Goal: Task Accomplishment & Management: Manage account settings

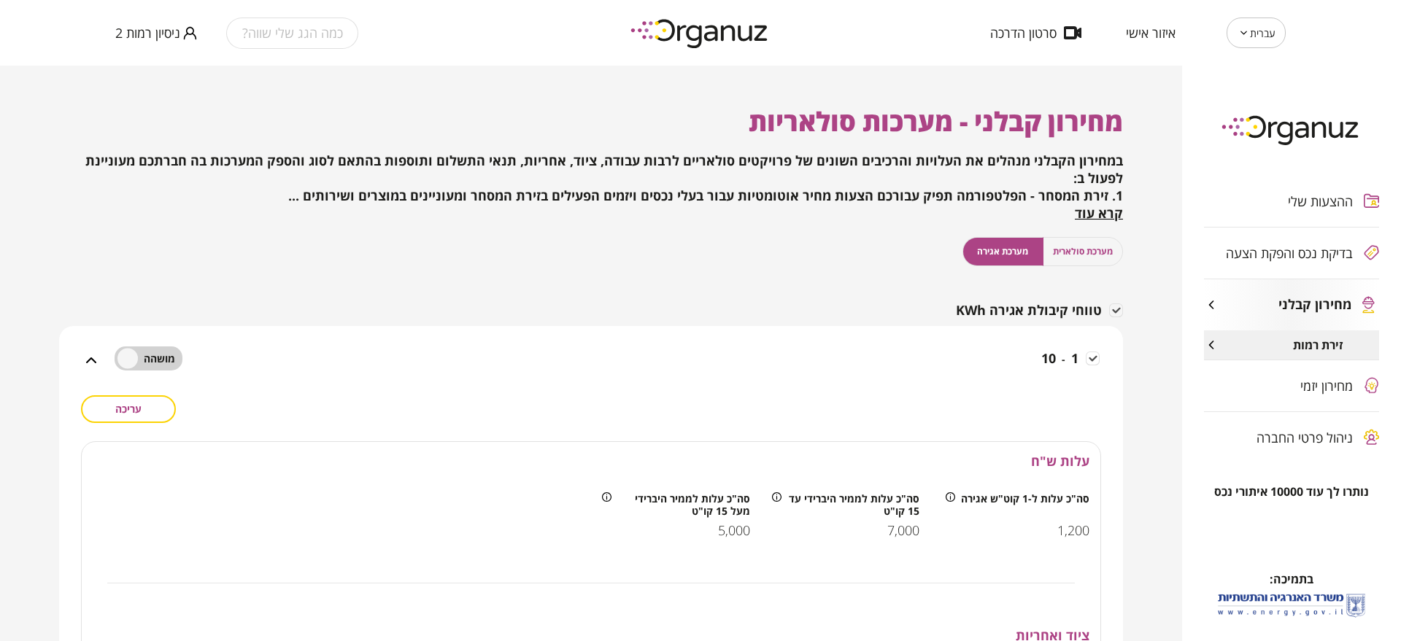
scroll to position [320, 0]
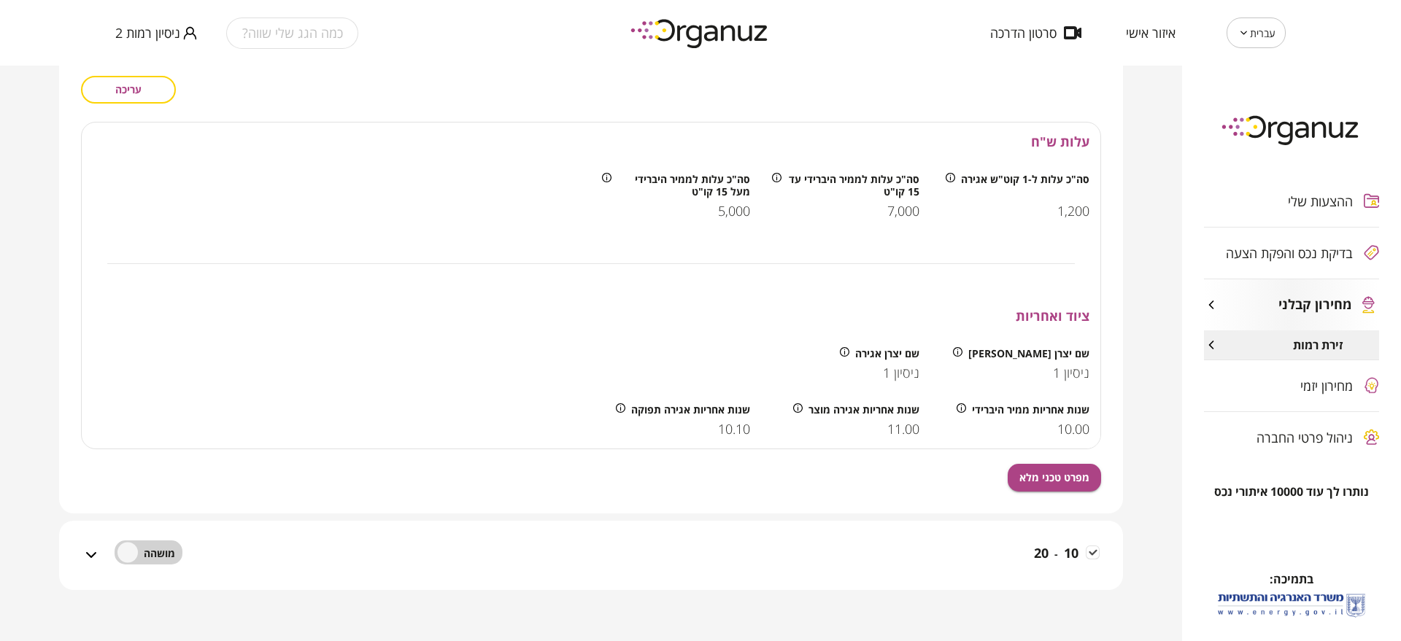
click at [145, 26] on span "ניסיון רמות 2" at bounding box center [147, 33] width 65 height 15
click at [147, 63] on li "התנתק" at bounding box center [143, 60] width 57 height 26
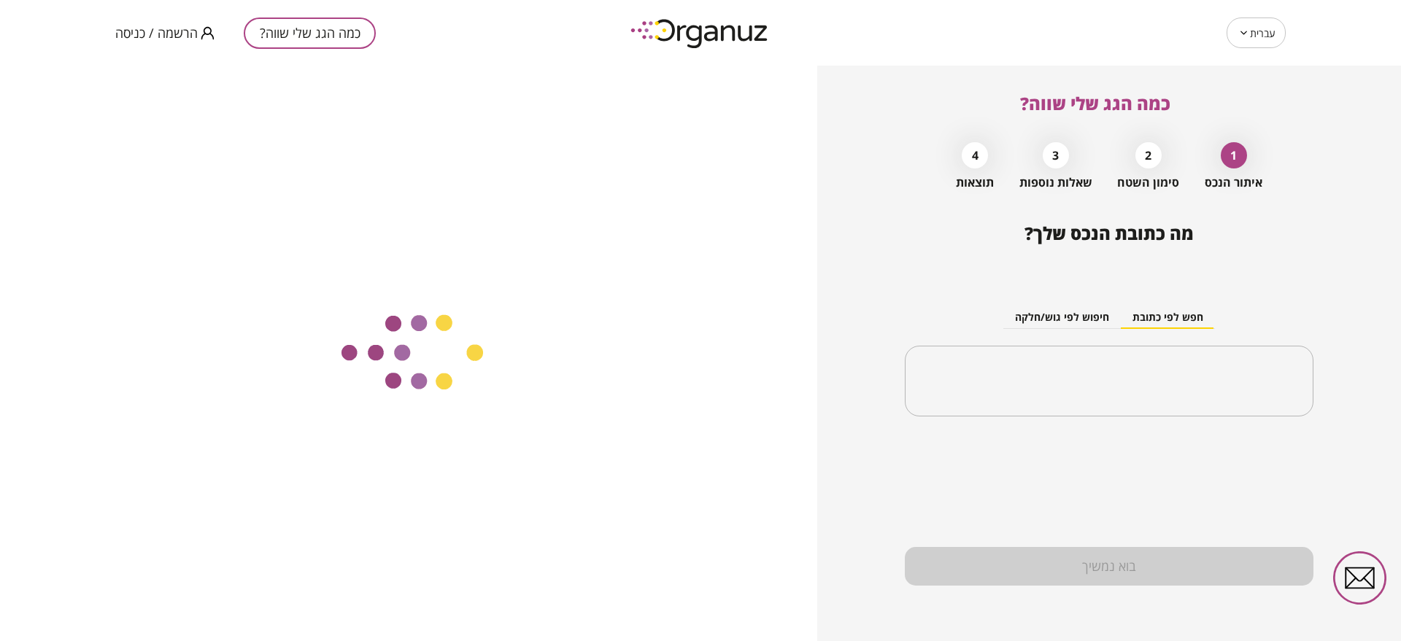
click at [158, 37] on span "הרשמה / כניסה" at bounding box center [156, 33] width 82 height 15
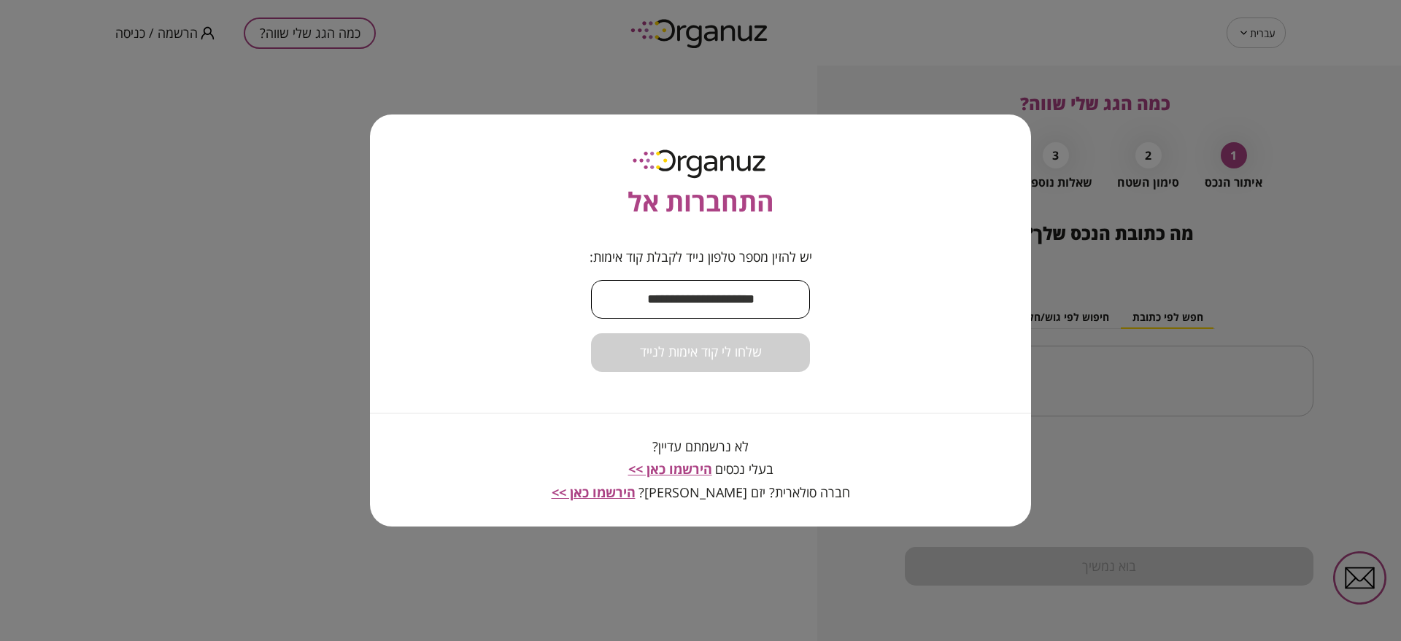
click at [703, 286] on input "text" at bounding box center [700, 299] width 219 height 43
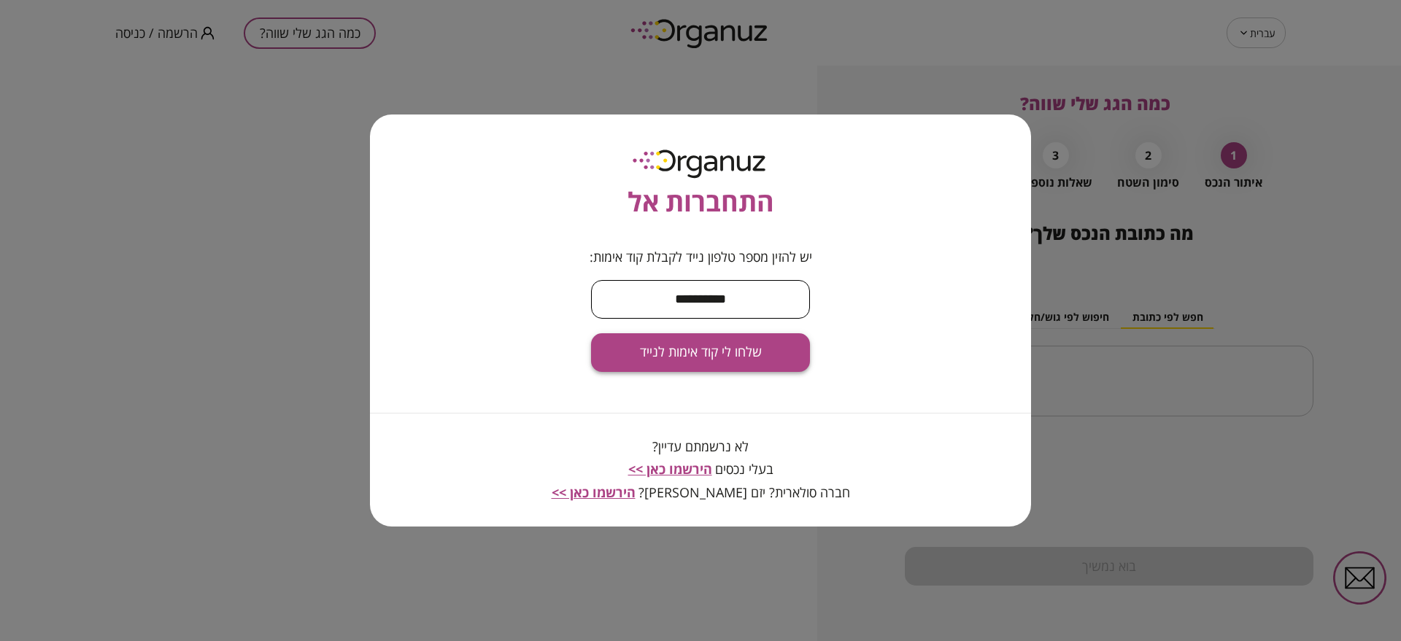
type input "**********"
click at [795, 360] on button "שלחו לי קוד אימות לנייד" at bounding box center [700, 352] width 219 height 39
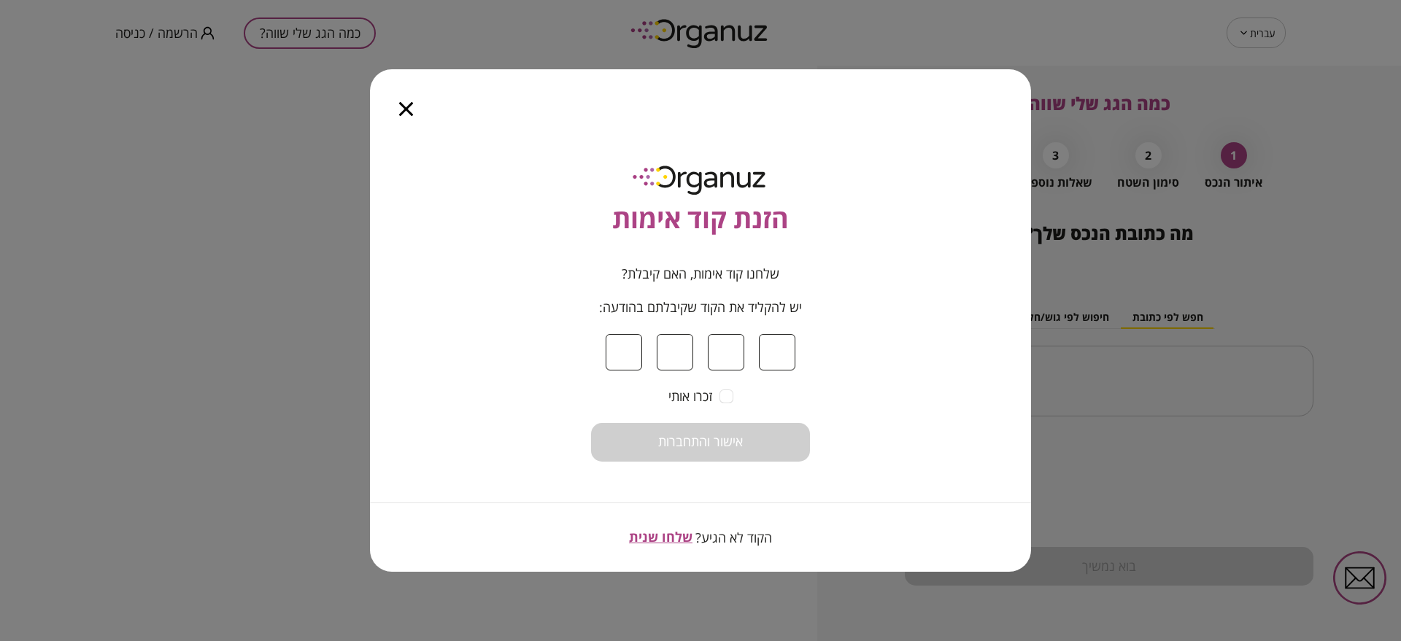
type input "*"
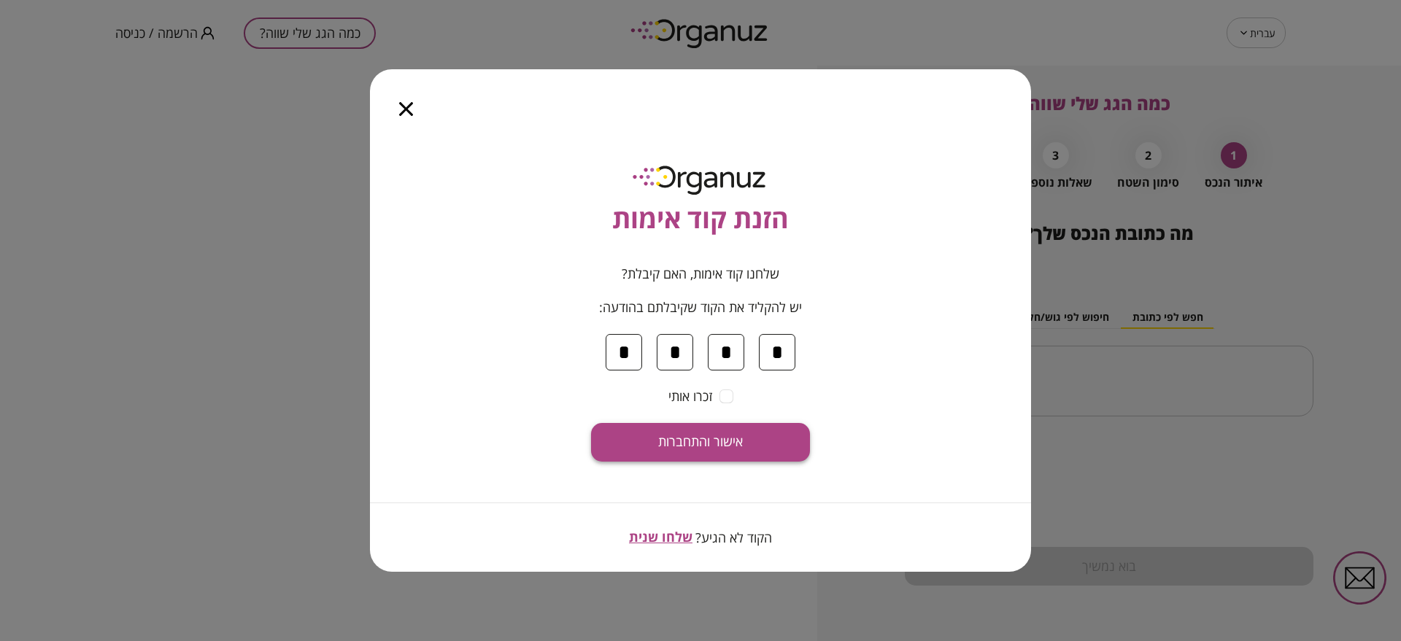
type input "*"
click at [689, 438] on span "אישור והתחברות" at bounding box center [700, 442] width 85 height 16
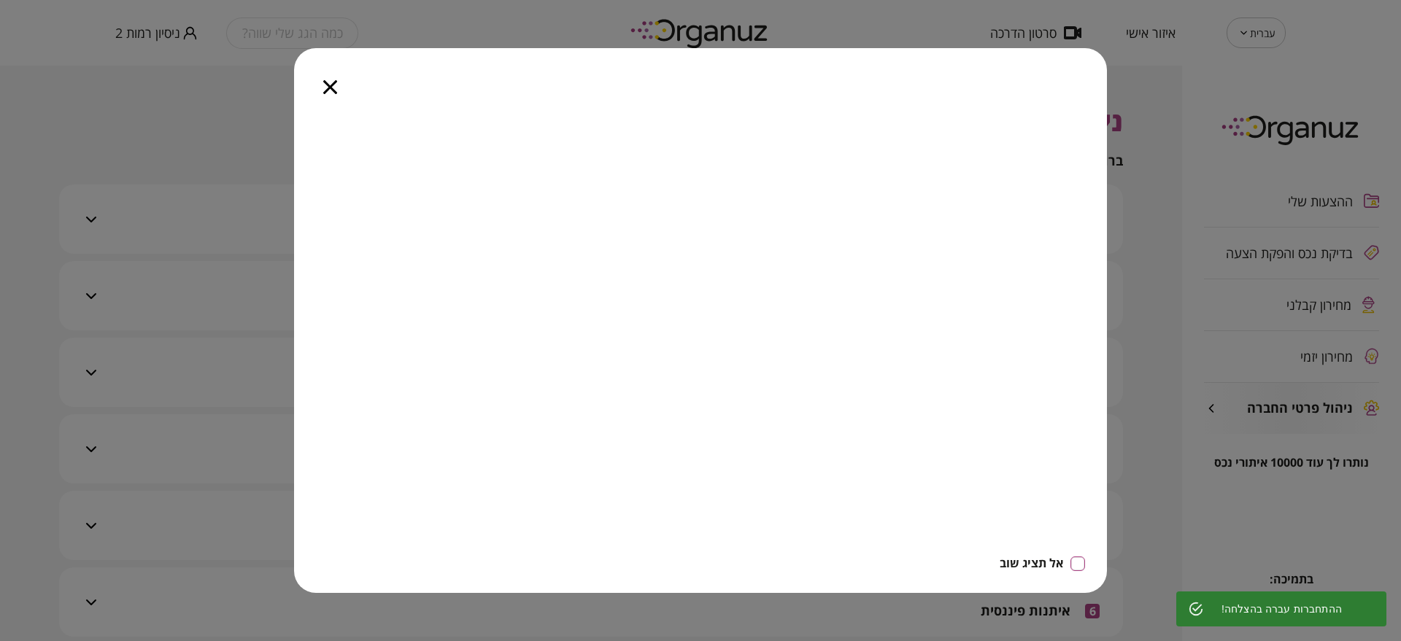
click at [325, 99] on div at bounding box center [330, 78] width 72 height 61
click at [325, 90] on icon "button" at bounding box center [330, 87] width 14 height 14
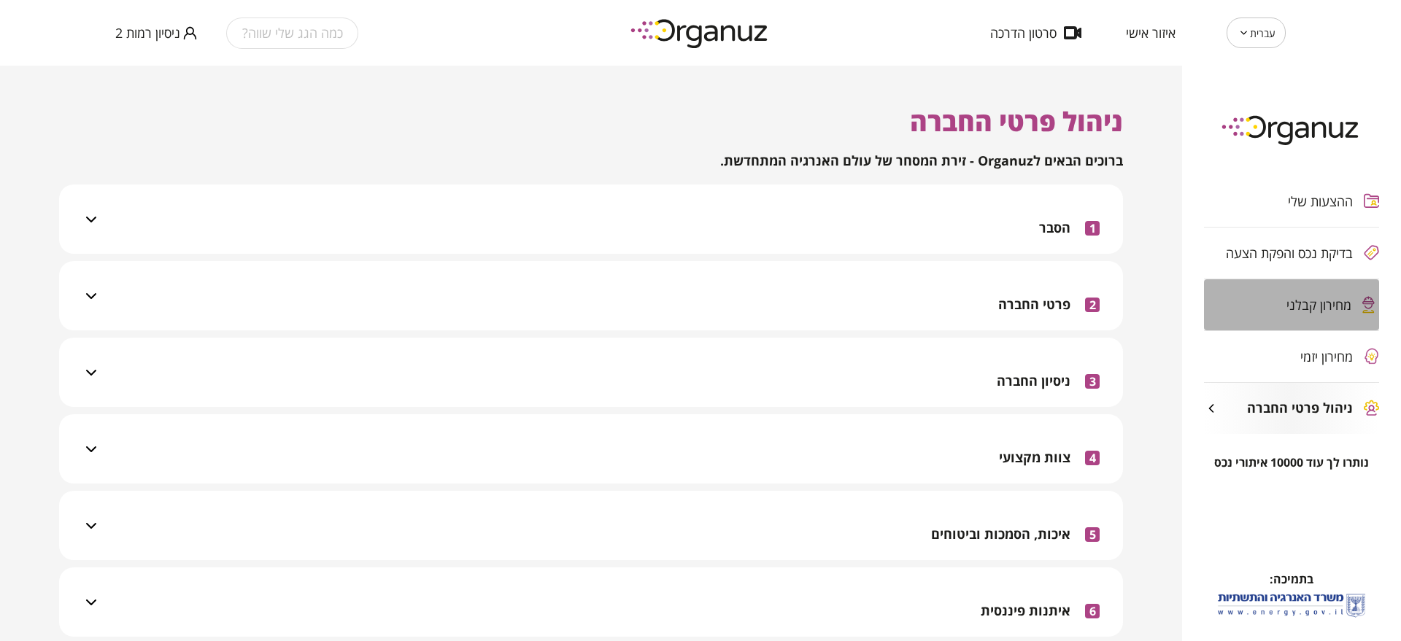
click at [1287, 312] on span "מחירון קבלני" at bounding box center [1318, 305] width 65 height 15
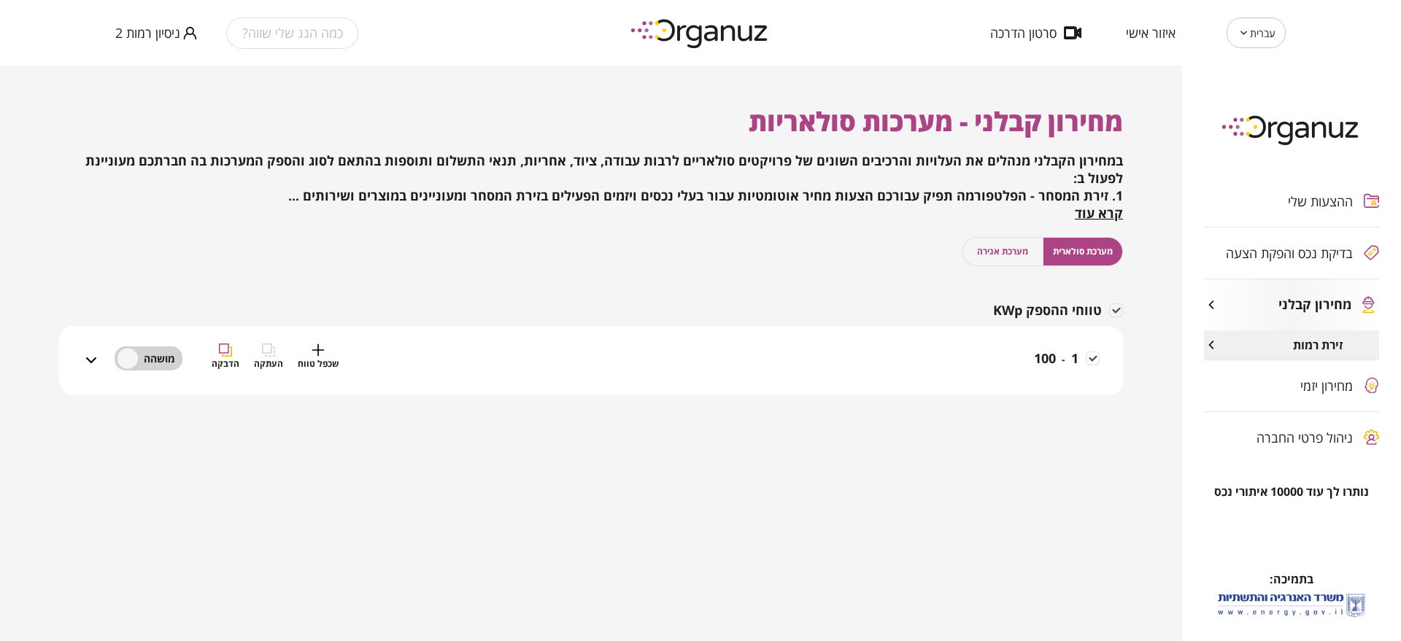
click at [676, 344] on div "1 - 100 שכפל טווח העתקה הדבקה" at bounding box center [600, 370] width 1000 height 52
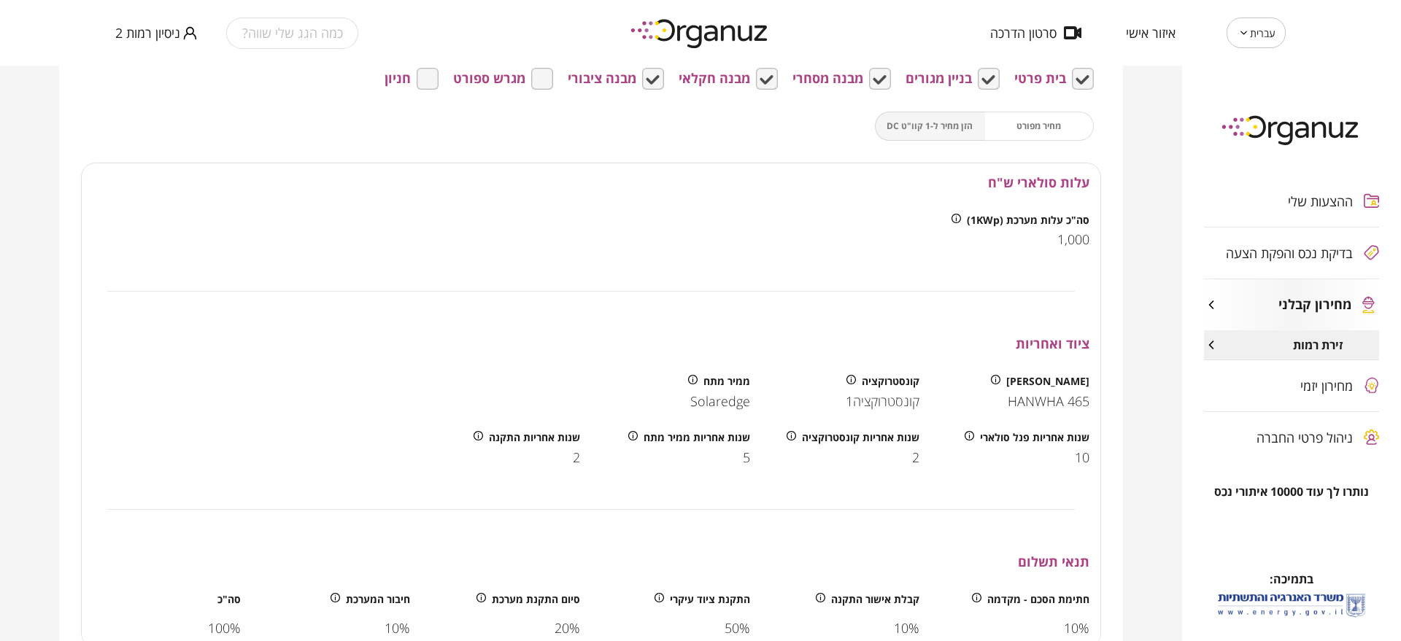
scroll to position [456, 0]
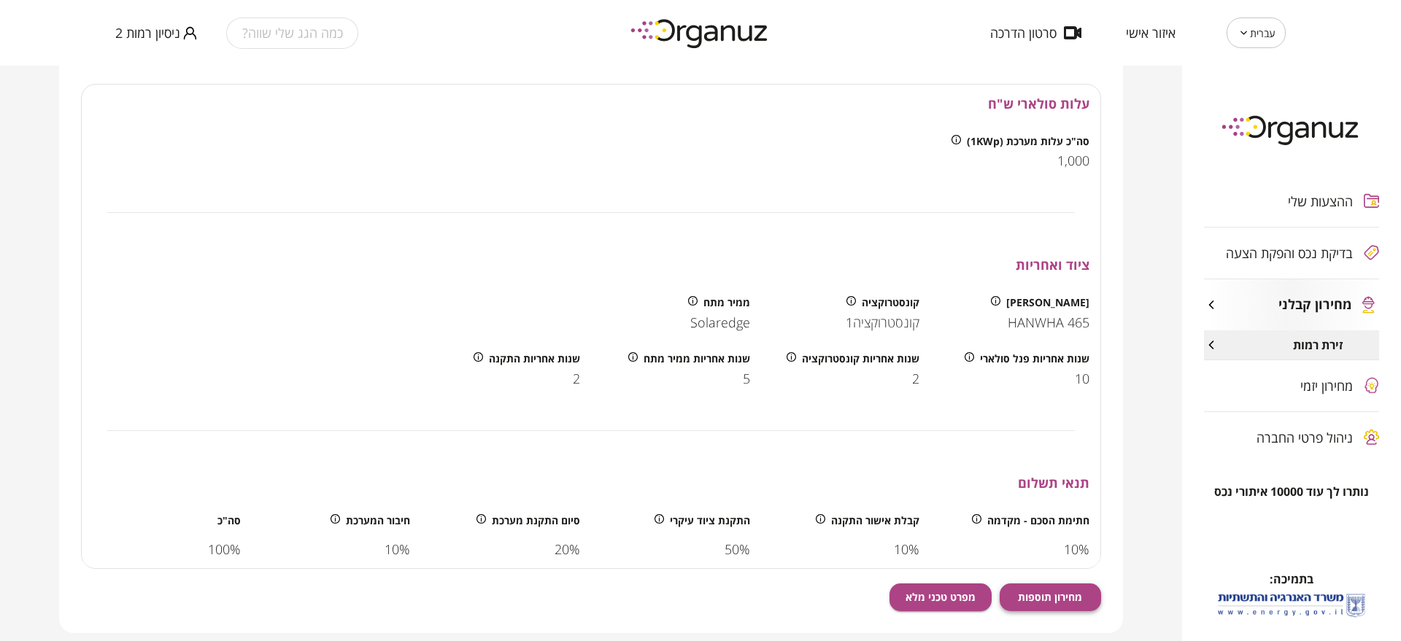
click at [1064, 598] on span "מחירון תוספות" at bounding box center [1050, 597] width 64 height 12
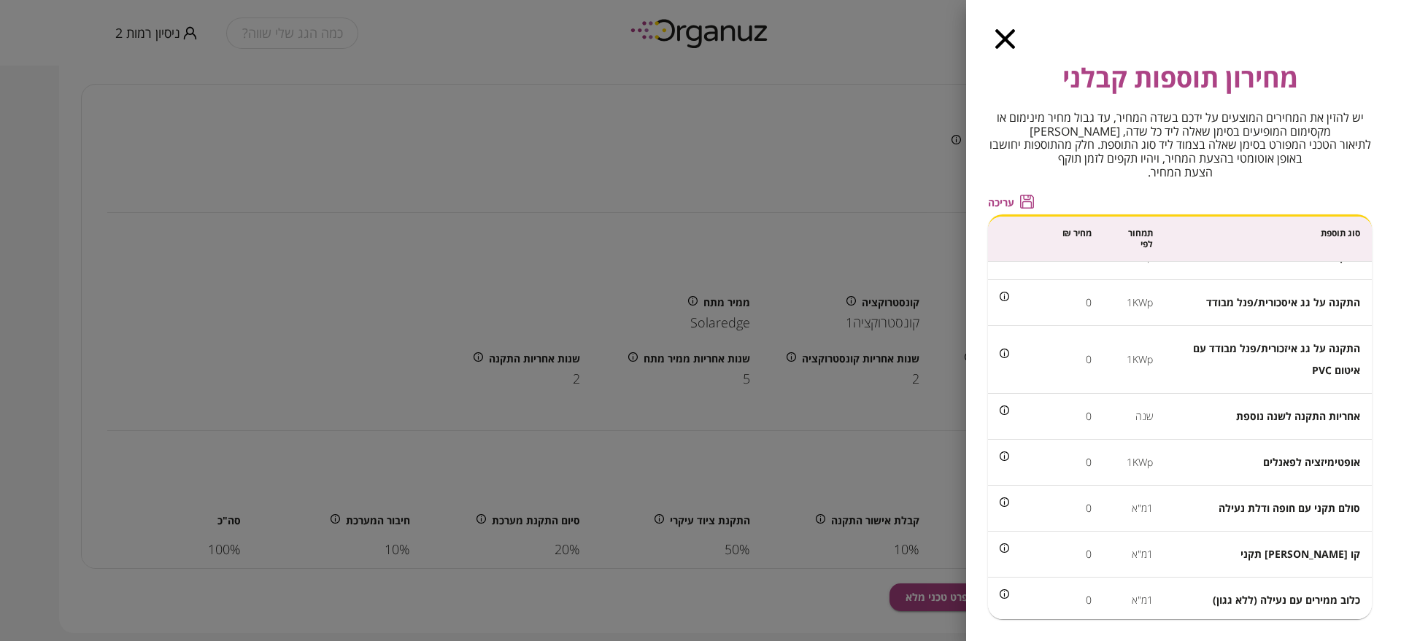
scroll to position [0, 0]
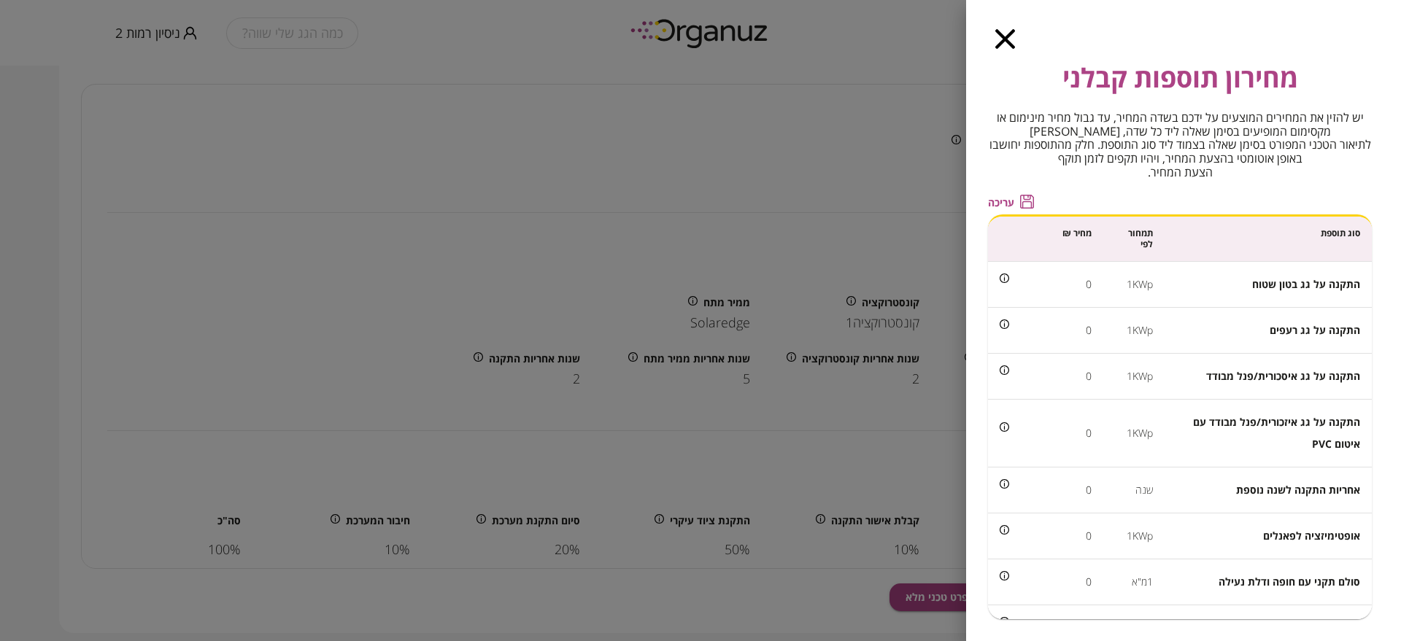
drag, startPoint x: 1036, startPoint y: 29, endPoint x: 1028, endPoint y: 39, distance: 13.0
click at [1030, 38] on div "מחירון תוספות קבלני יש להזין את המחירים המוצעים על ידכם בשדה המחיר, עד גבול מחי…" at bounding box center [1183, 320] width 435 height 641
click at [1011, 49] on div "מחירון תוספות קבלני יש להזין את המחירים המוצעים על ידכם בשדה המחיר, עד גבול מחי…" at bounding box center [1183, 320] width 435 height 641
click at [1002, 39] on icon "button" at bounding box center [1005, 39] width 20 height 20
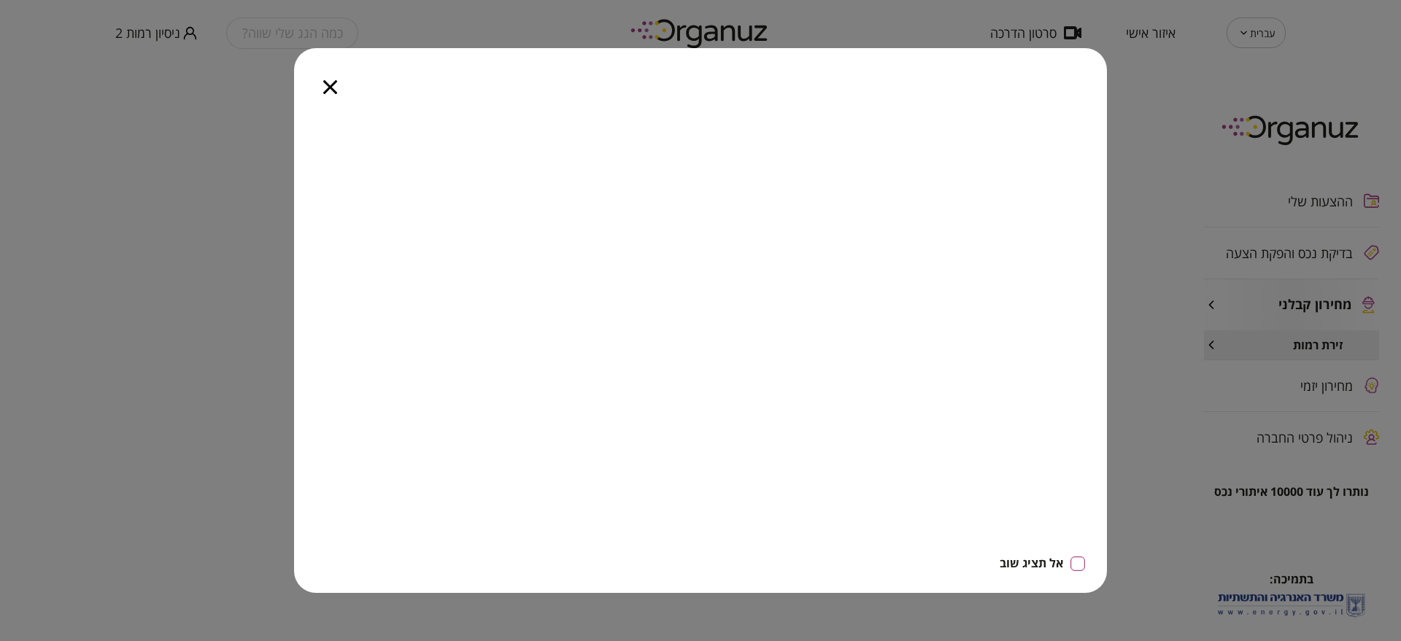
click at [330, 80] on icon "button" at bounding box center [330, 87] width 14 height 14
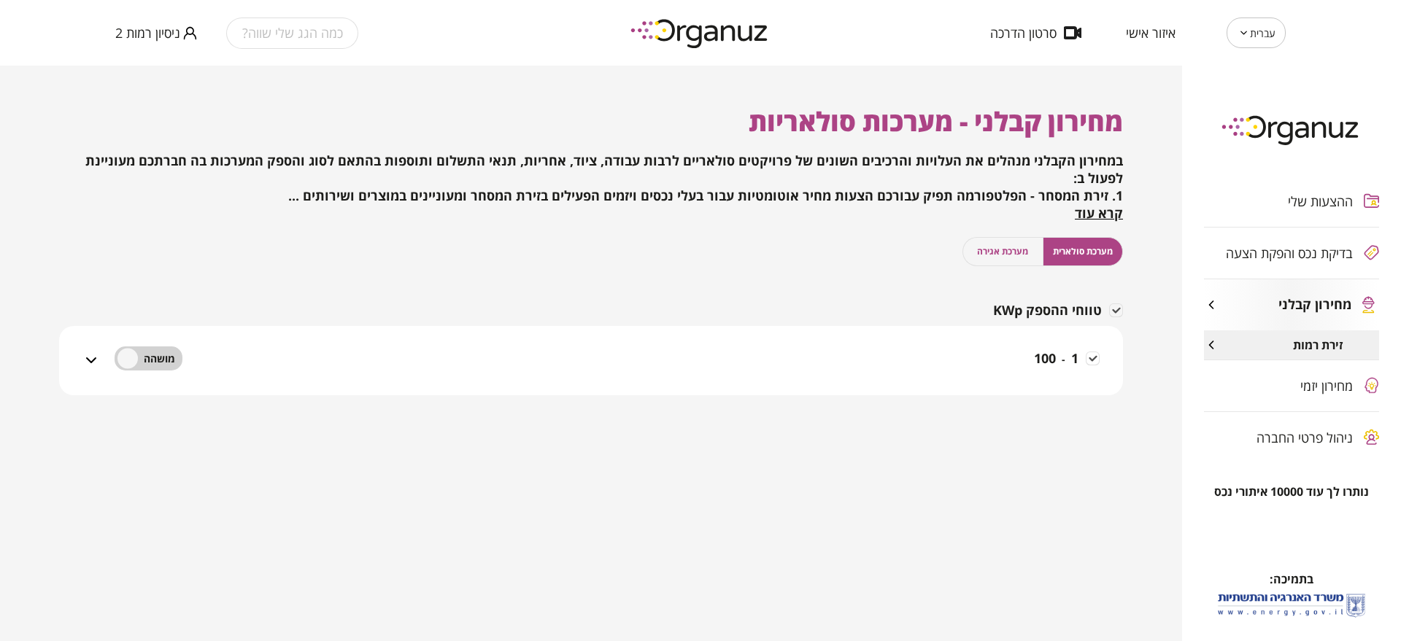
click at [156, 26] on span "ניסיון רמות 2" at bounding box center [147, 33] width 65 height 15
click at [155, 59] on li "התנתק" at bounding box center [143, 60] width 57 height 26
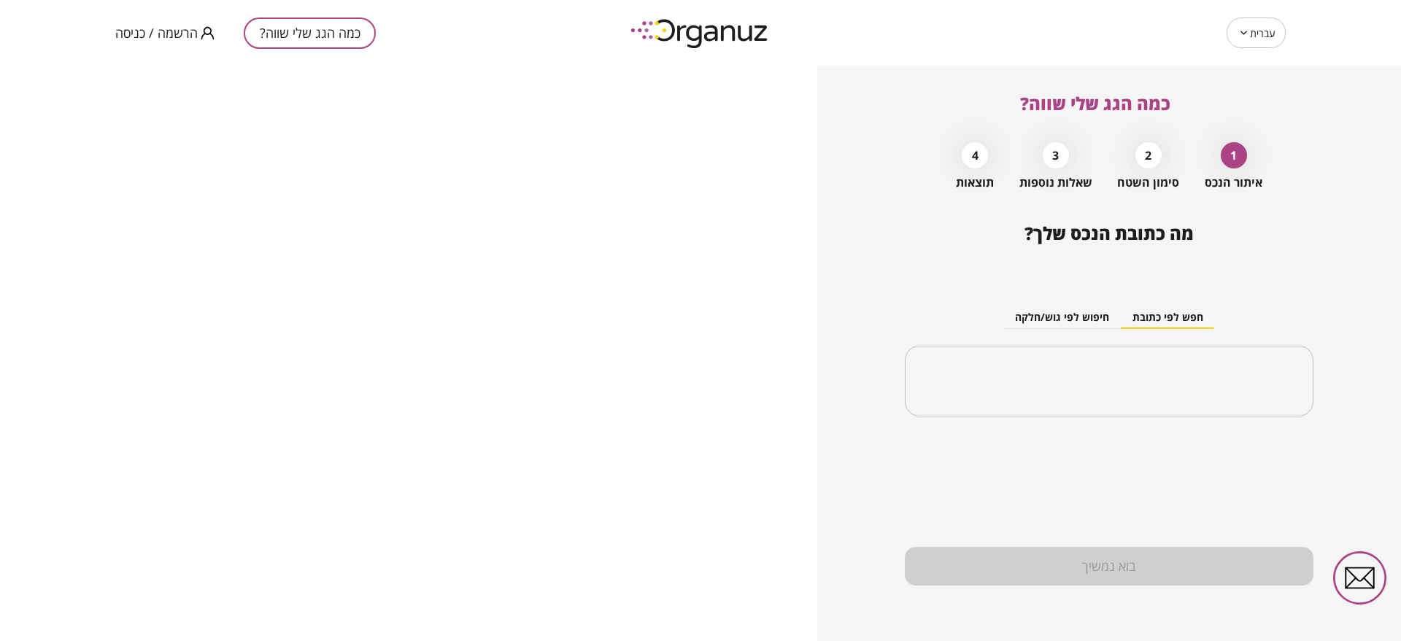
click at [150, 36] on span "הרשמה / כניסה" at bounding box center [156, 33] width 82 height 15
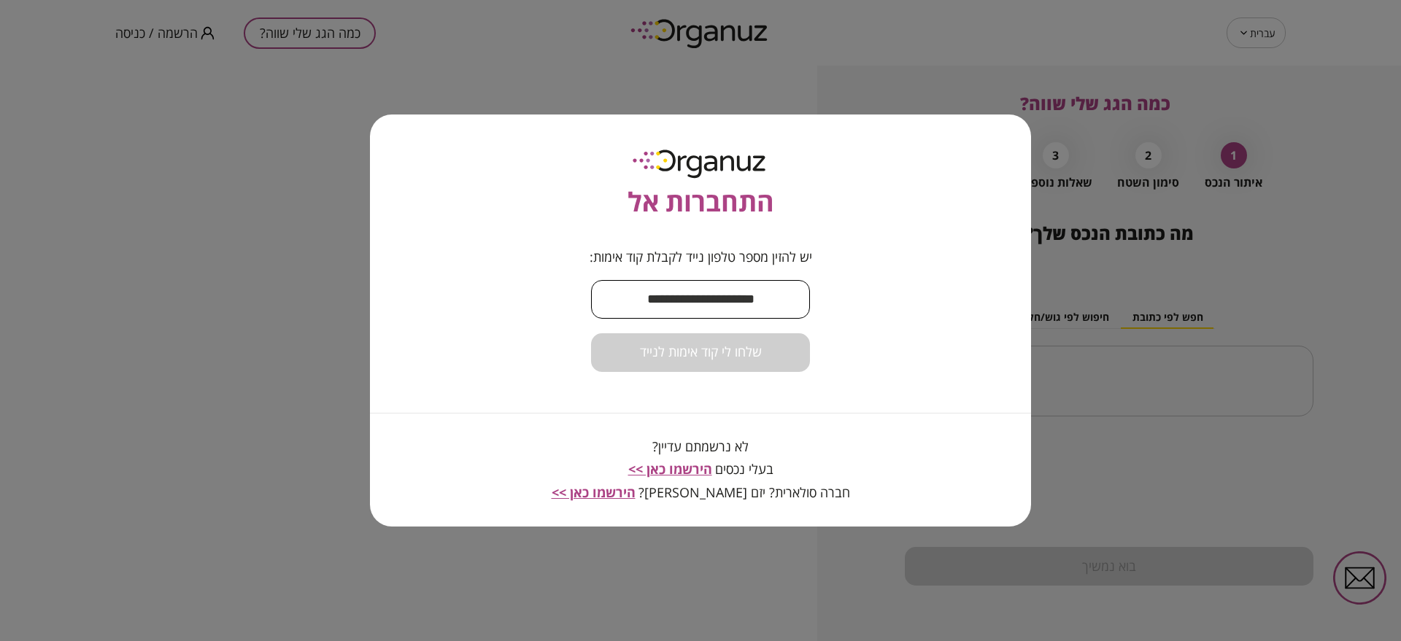
click at [745, 307] on input "text" at bounding box center [700, 299] width 219 height 43
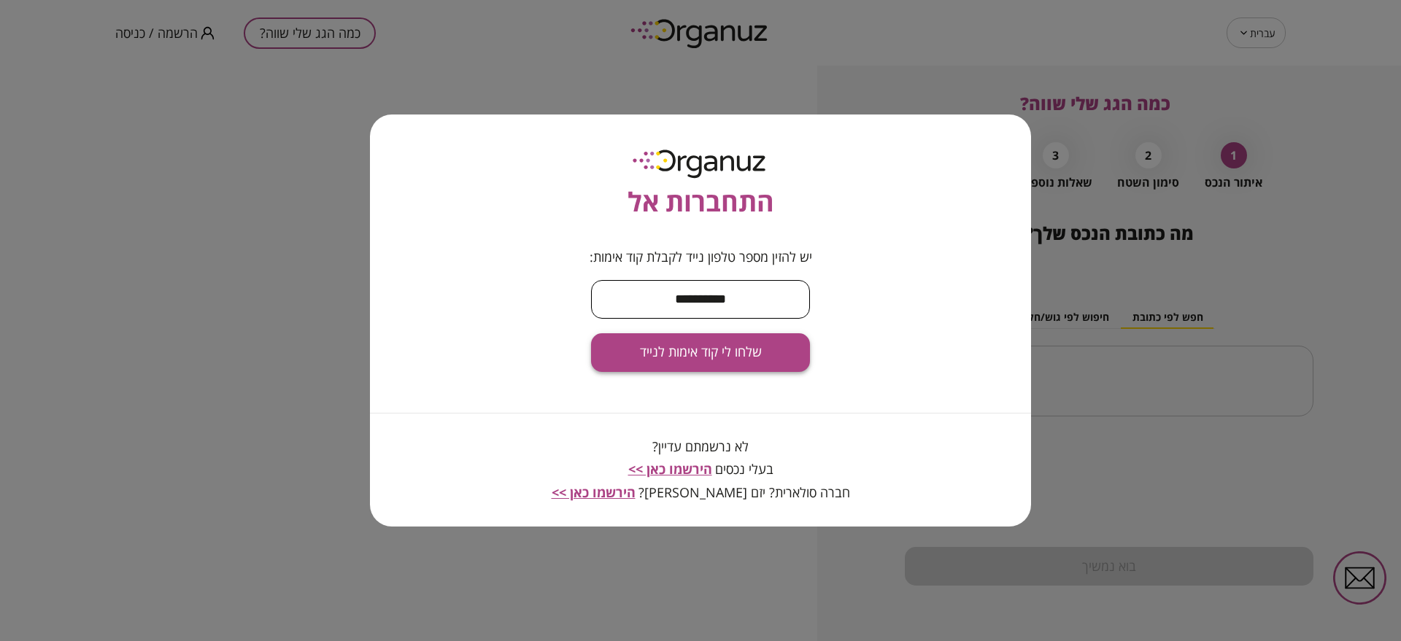
type input "**********"
click at [794, 354] on button "שלחו לי קוד אימות לנייד" at bounding box center [700, 352] width 219 height 39
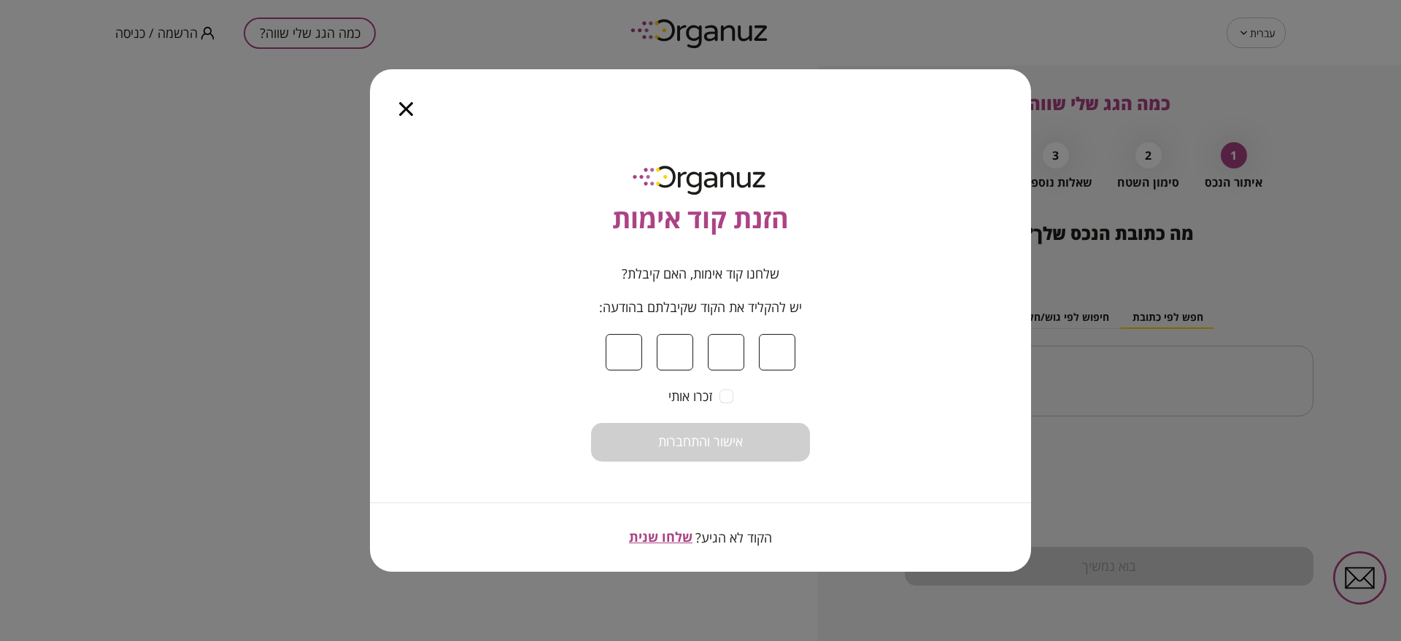
type input "*"
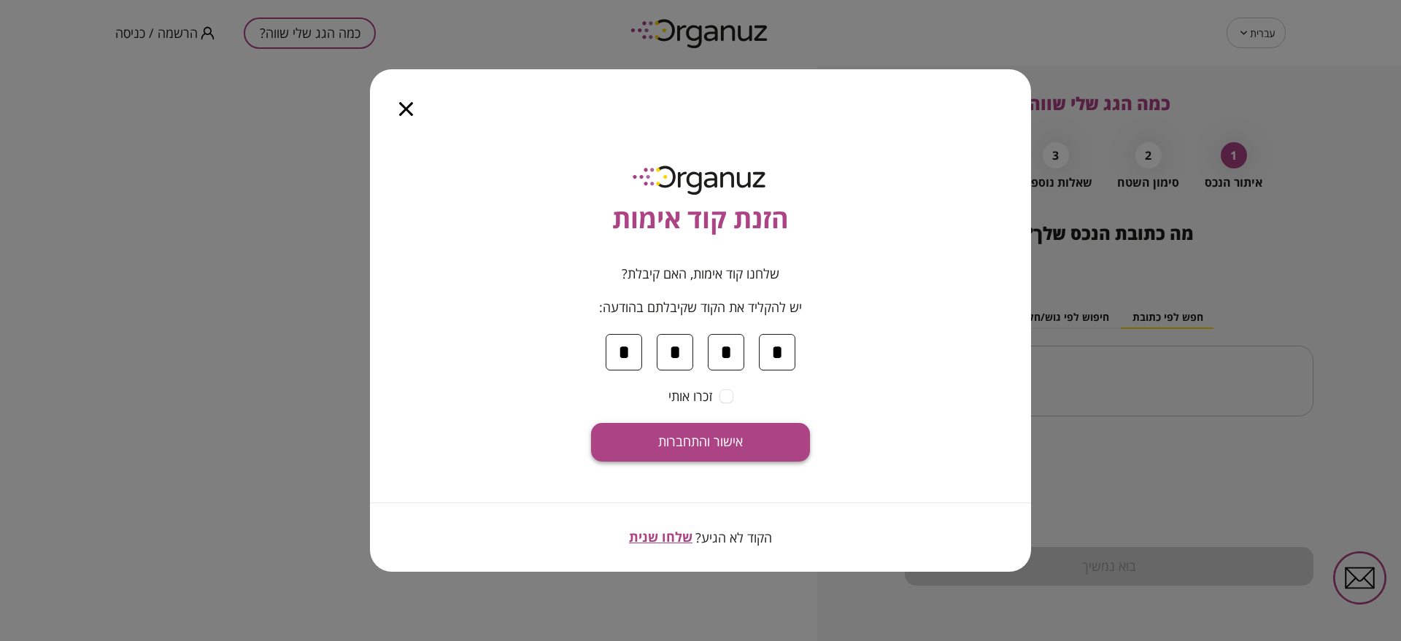
type input "*"
click at [770, 455] on button "אישור והתחברות" at bounding box center [700, 442] width 219 height 39
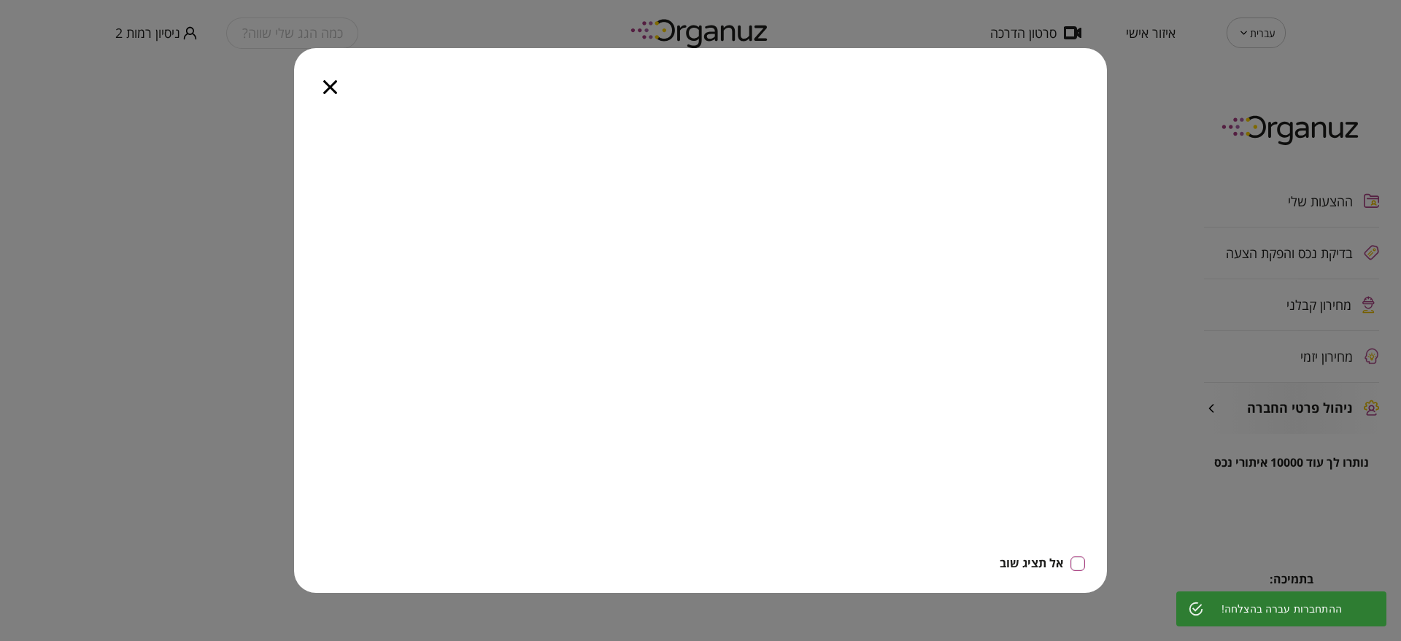
click at [331, 91] on icon "button" at bounding box center [330, 87] width 14 height 14
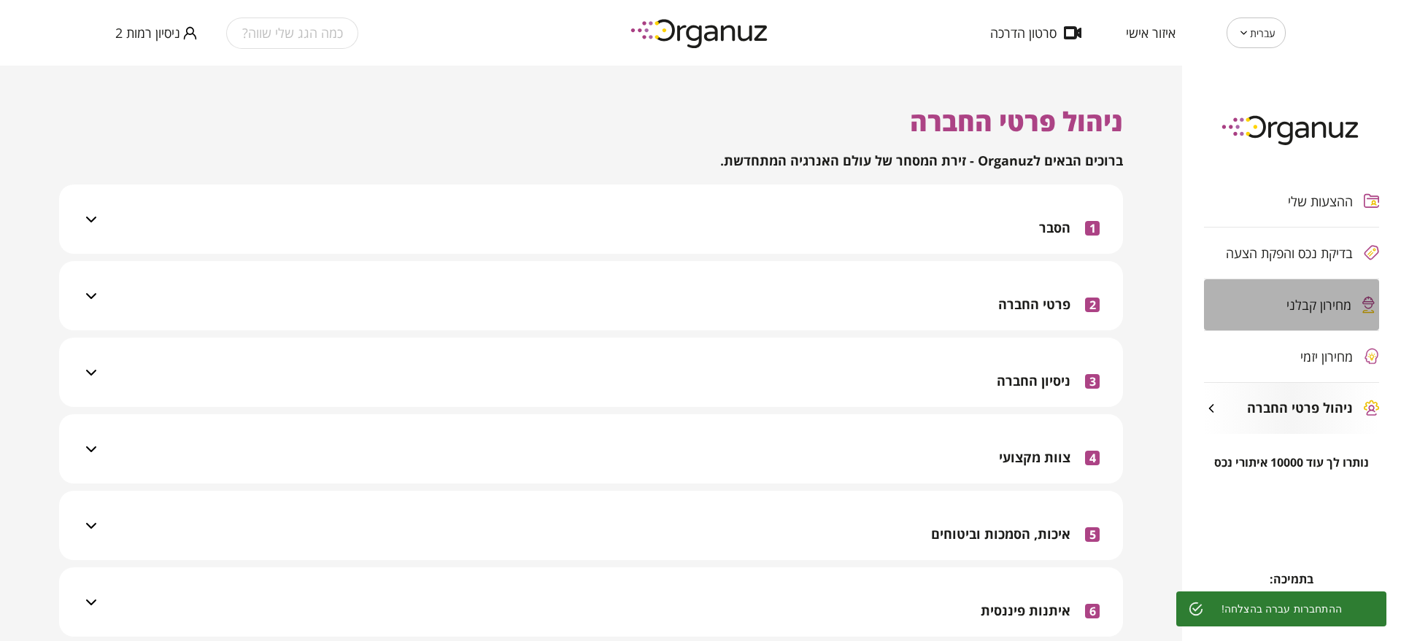
click at [1315, 291] on div "מחירון קבלני" at bounding box center [1291, 304] width 175 height 51
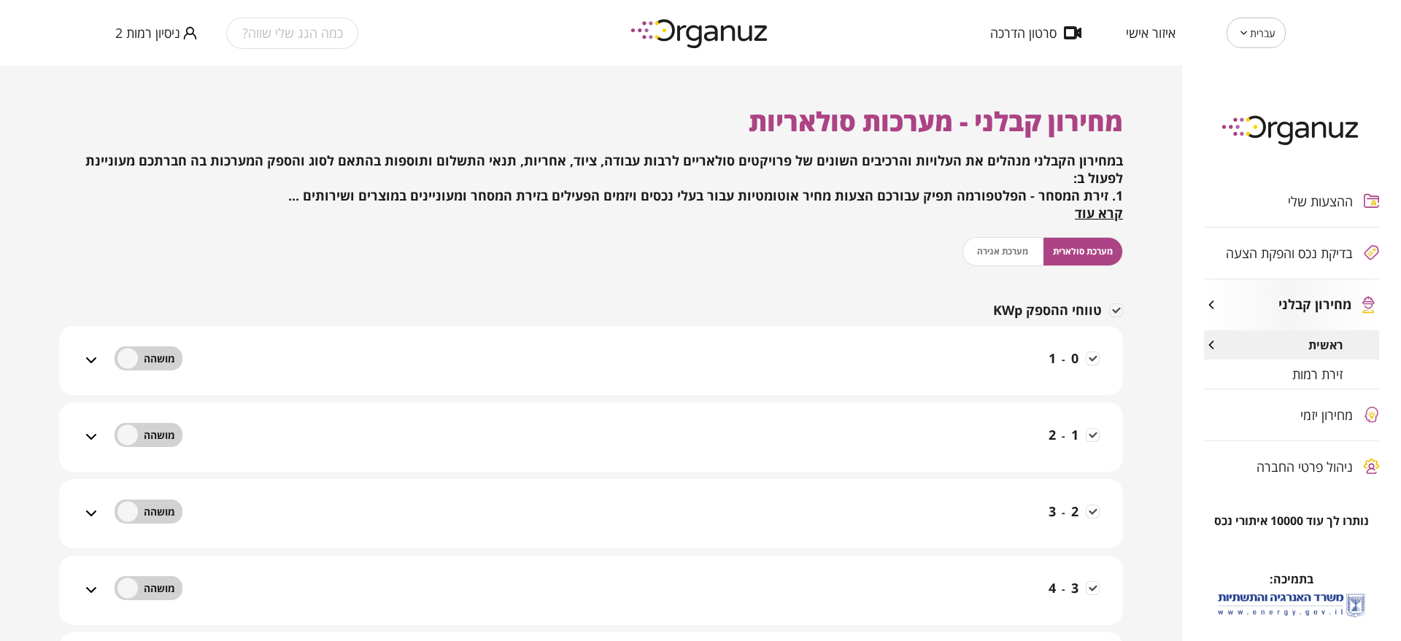
click at [1005, 252] on div "מערכת סולארית מערכת אגירה" at bounding box center [1042, 251] width 161 height 29
click at [1055, 255] on span "מערכת סולארית" at bounding box center [1083, 251] width 60 height 14
click at [998, 256] on div "מערכת סולארית מערכת אגירה" at bounding box center [1042, 251] width 161 height 29
click at [1029, 373] on div "0 - 1 שכפל טווח העתקה הדבקה" at bounding box center [600, 370] width 1000 height 52
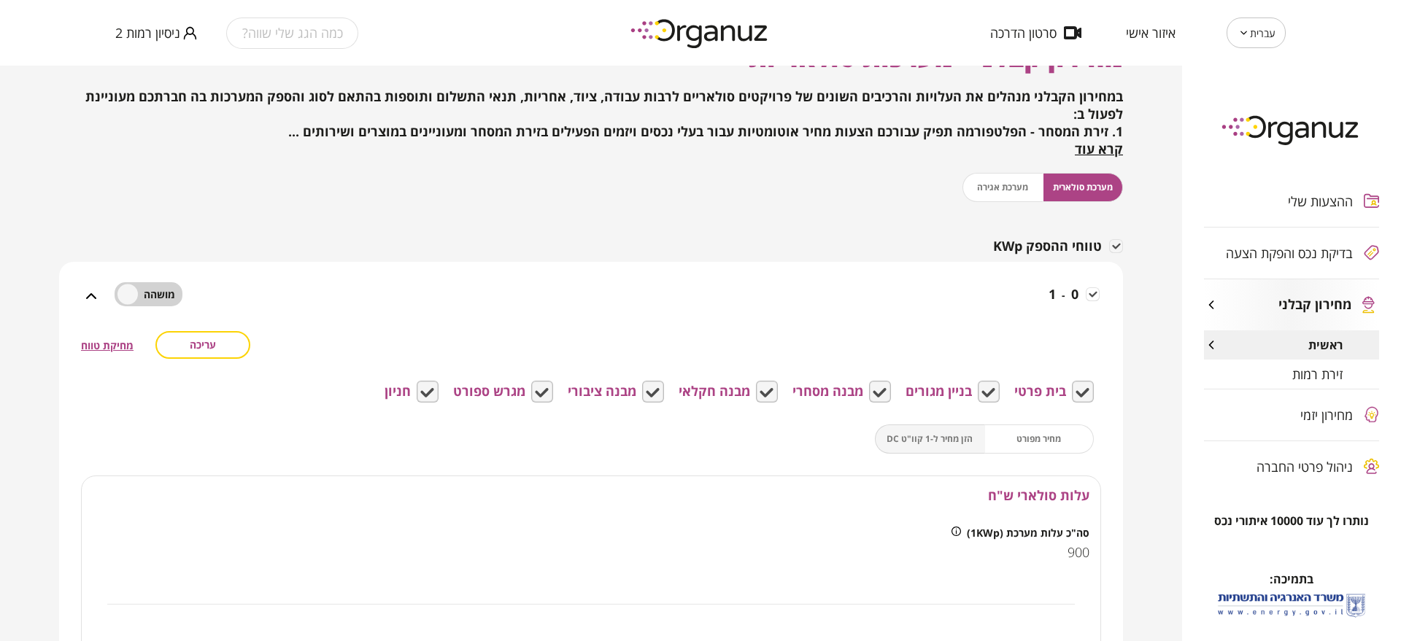
scroll to position [91, 0]
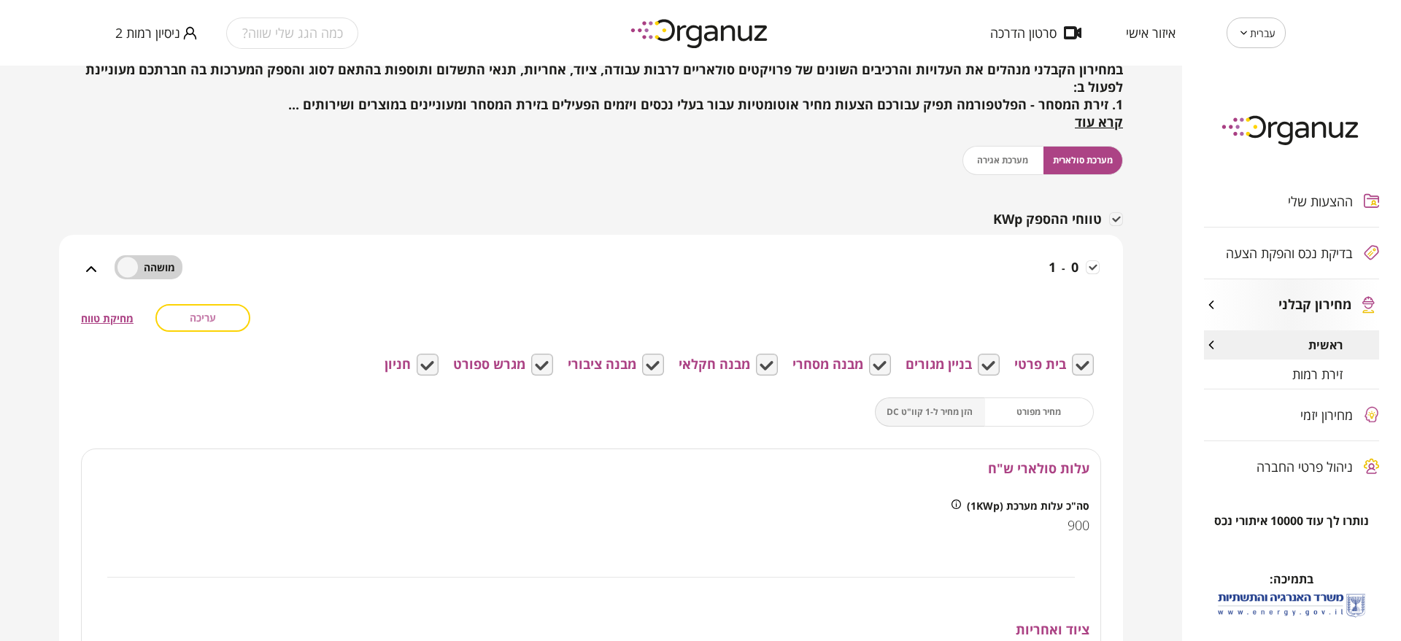
click at [212, 323] on span "עריכה" at bounding box center [203, 318] width 26 height 12
click at [1061, 410] on span "מחיר מפורט" at bounding box center [1038, 412] width 45 height 14
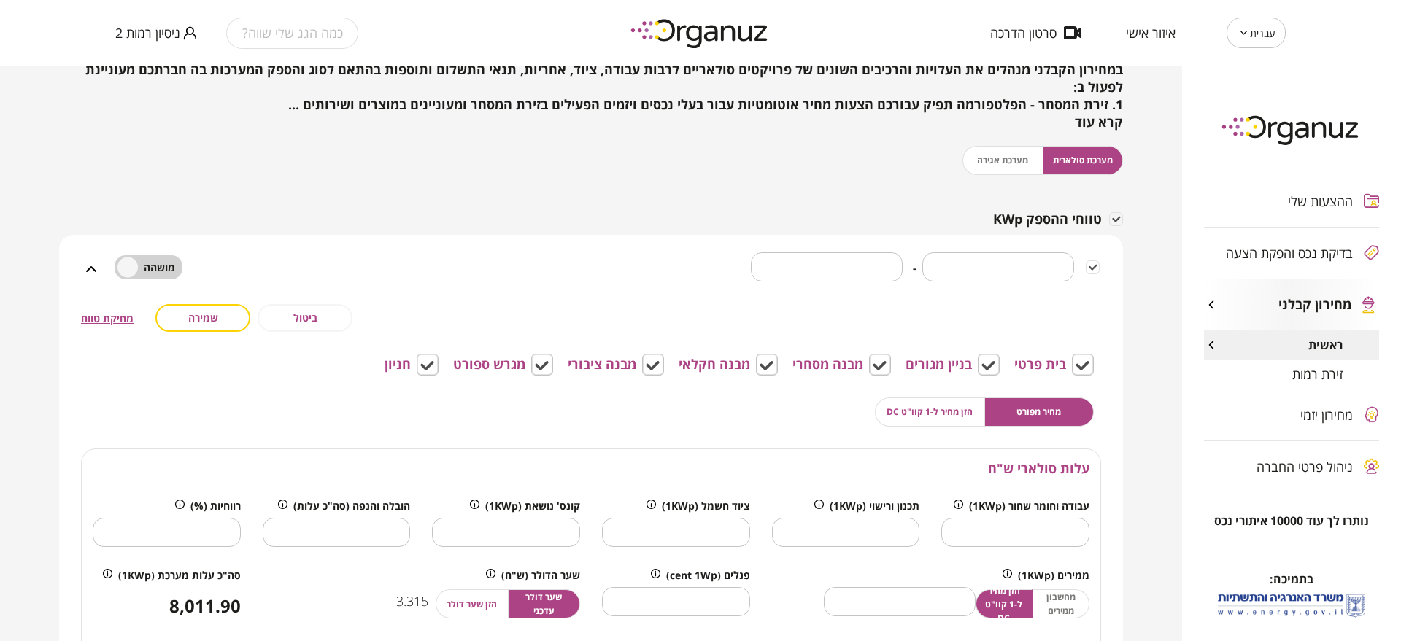
click at [933, 401] on button "הזן מחיר ל-1 קוו"ט DC" at bounding box center [930, 412] width 110 height 29
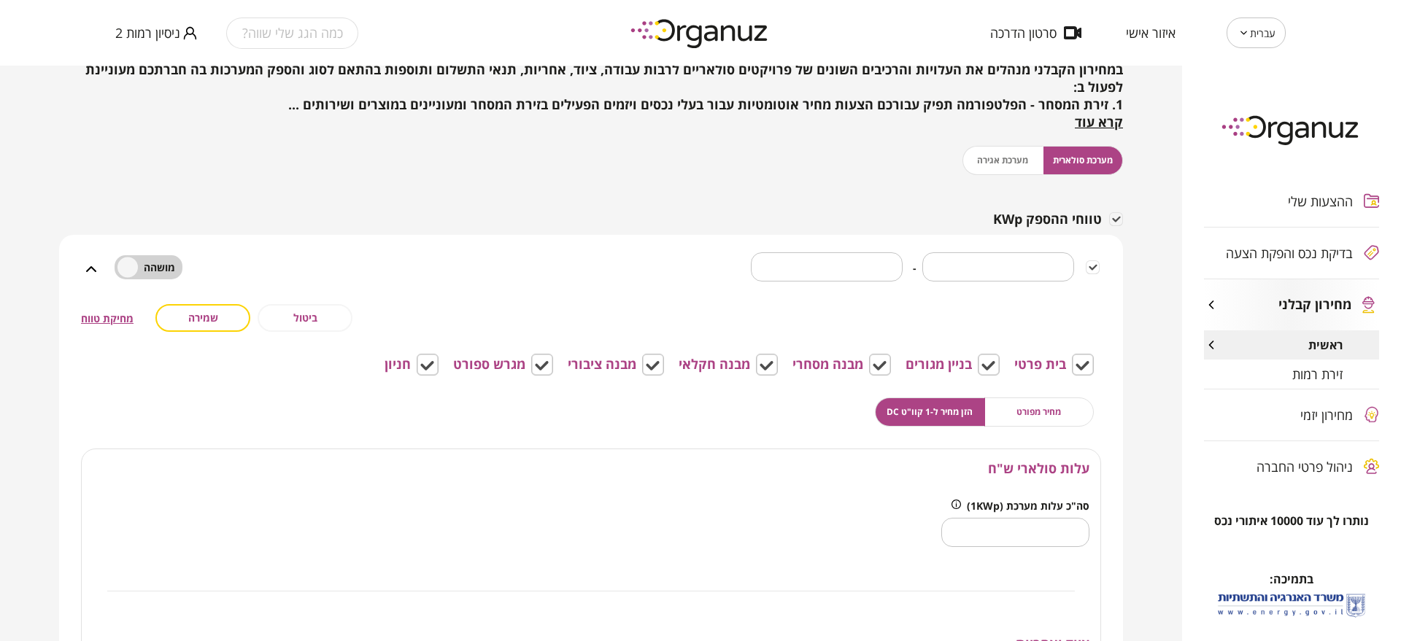
click at [1015, 413] on button "מחיר מפורט" at bounding box center [1039, 412] width 110 height 29
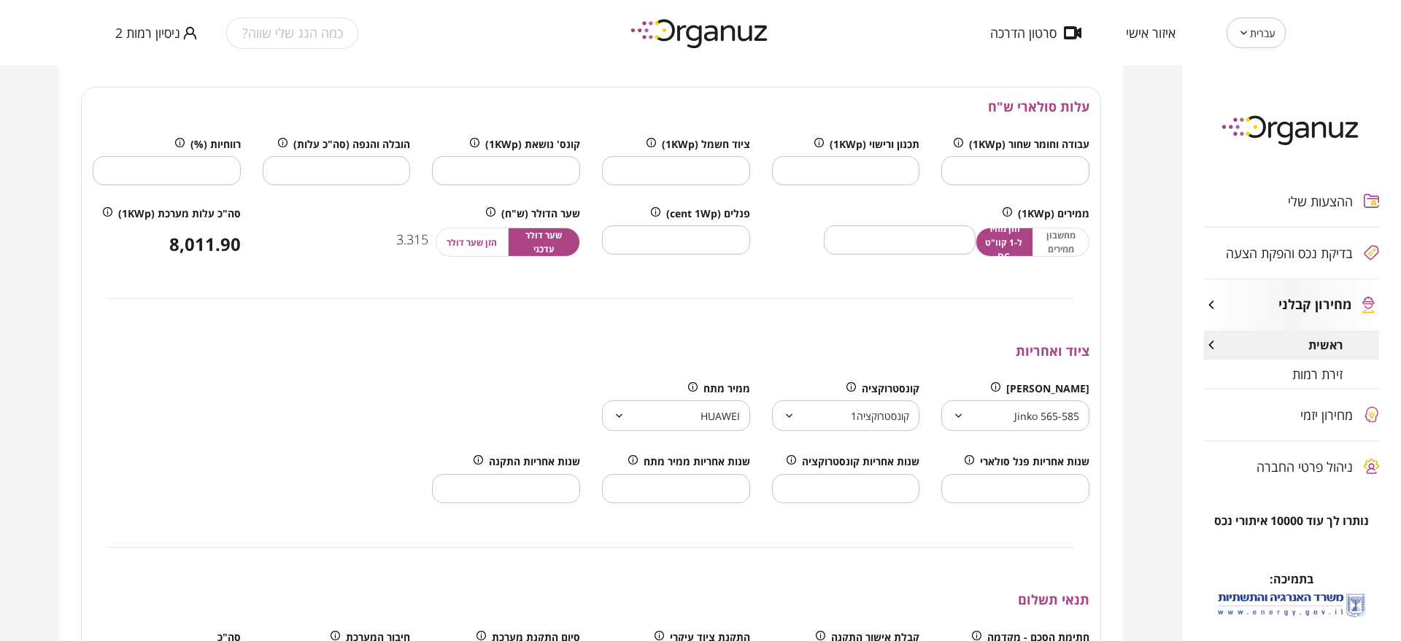
scroll to position [456, 0]
click at [990, 413] on body "עברית ** ​ איזור אישי סרטון הדרכה כמה הגג שלי שווה? ניסיון רמות 2 ההצעות שלי בד…" at bounding box center [700, 320] width 1401 height 641
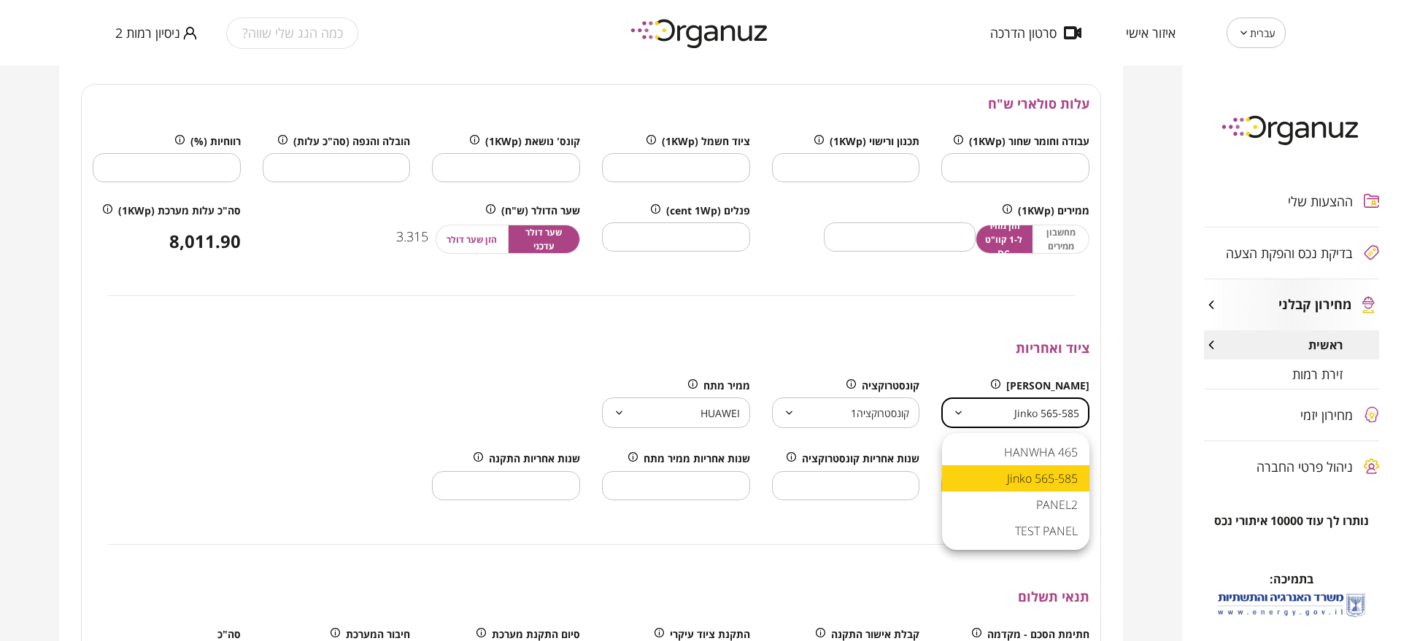
click at [992, 414] on div at bounding box center [700, 320] width 1401 height 641
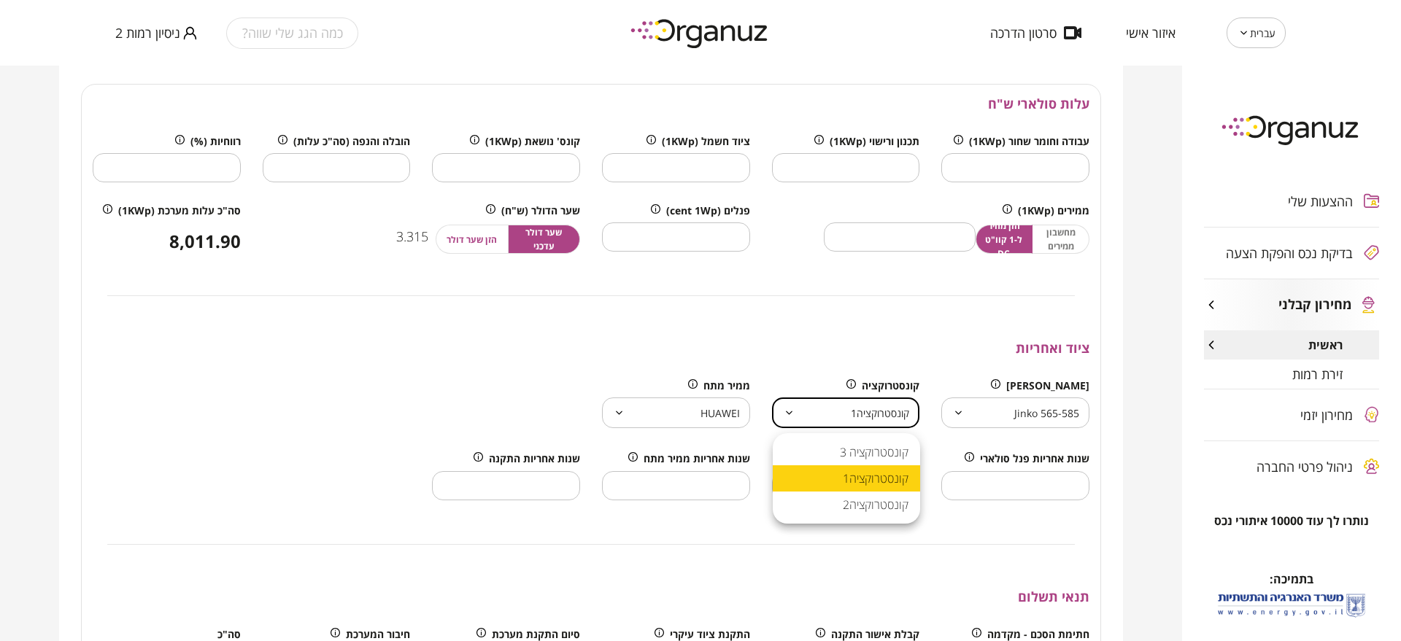
click at [865, 421] on body "עברית ** ​ איזור אישי סרטון הדרכה כמה הגג שלי שווה? ניסיון רמות 2 ההצעות שלי בד…" at bounding box center [700, 320] width 1401 height 641
click at [865, 421] on div at bounding box center [700, 320] width 1401 height 641
click at [657, 412] on body "עברית ** ​ איזור אישי סרטון הדרכה כמה הגג שלי שווה? ניסיון רמות 2 ההצעות שלי בד…" at bounding box center [700, 320] width 1401 height 641
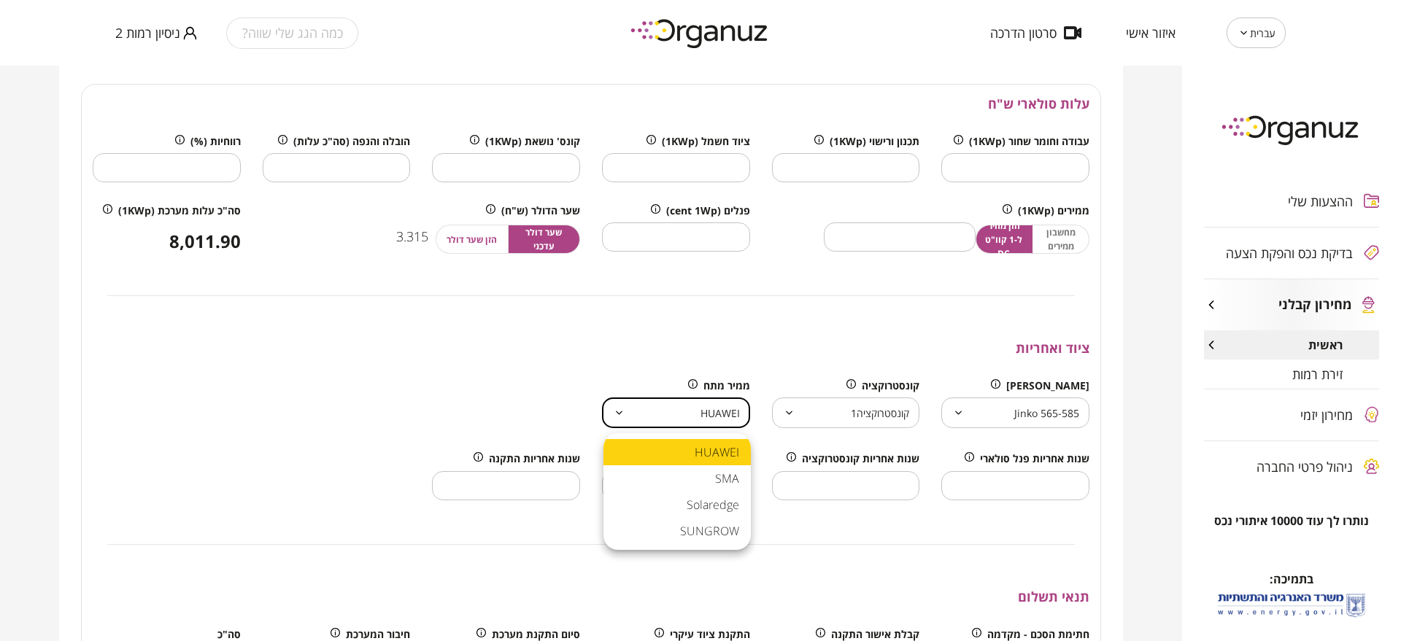
click at [657, 412] on div at bounding box center [700, 320] width 1401 height 641
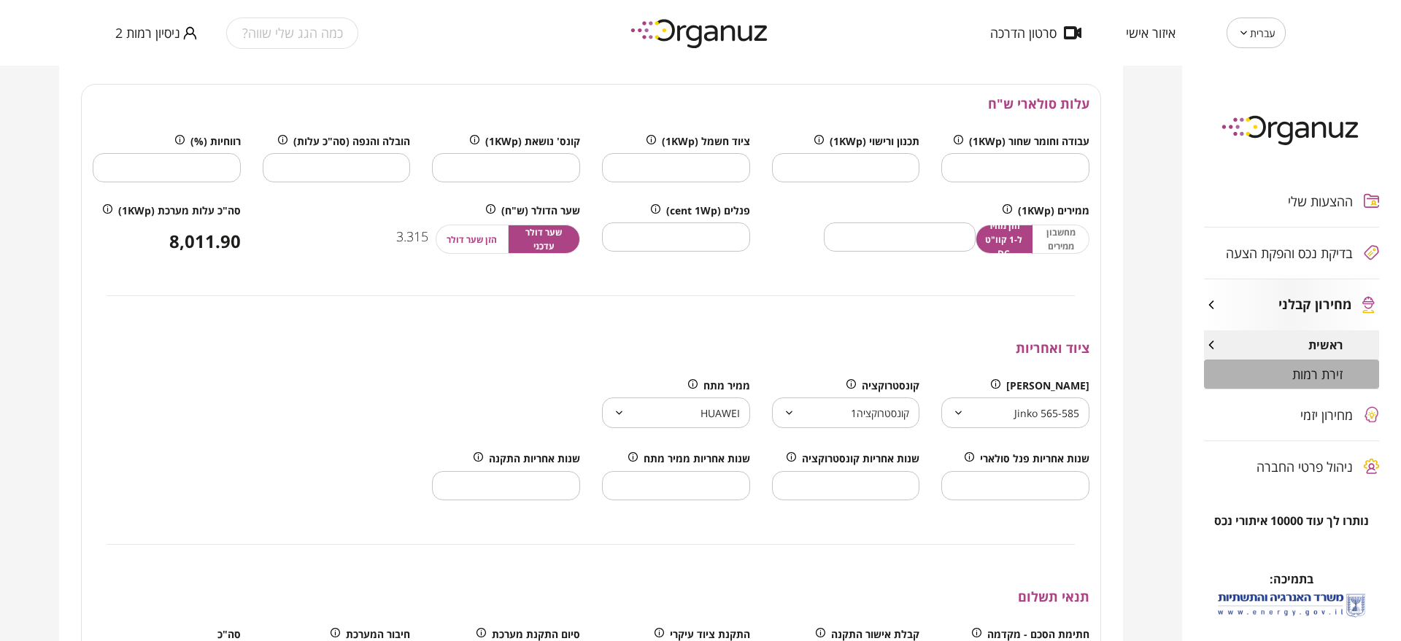
click at [1297, 379] on span "זירת רמות" at bounding box center [1317, 374] width 50 height 15
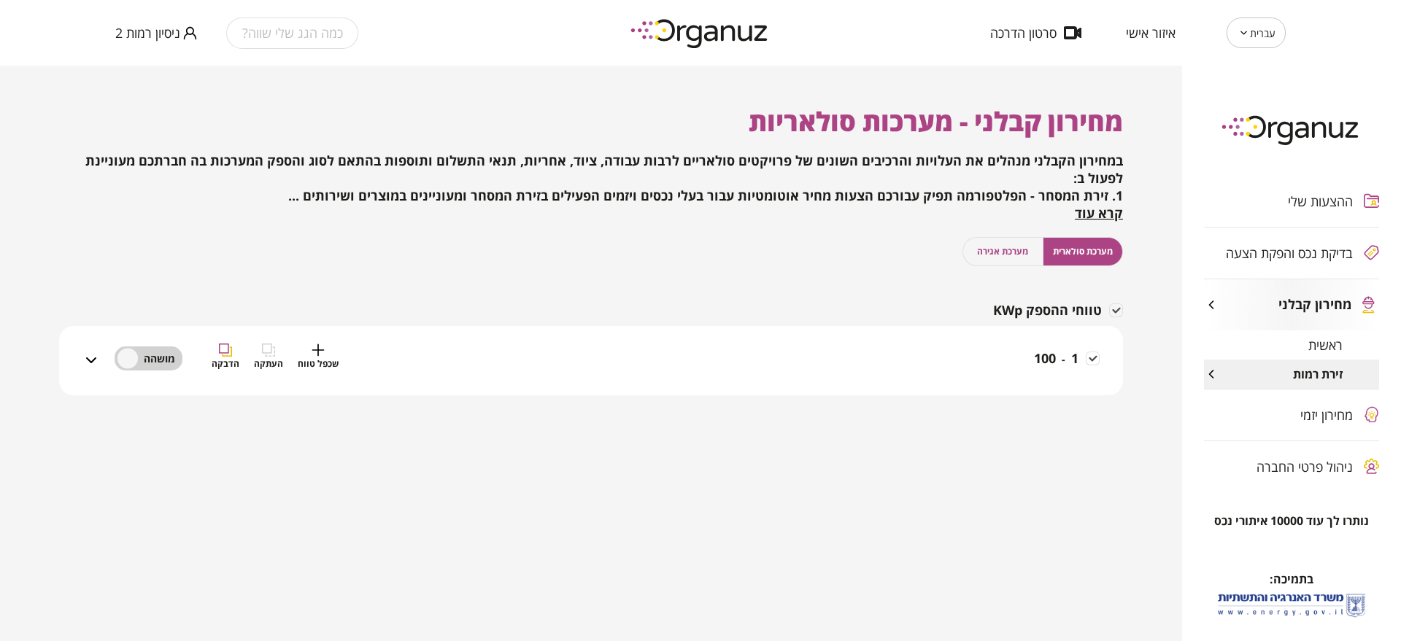
click at [954, 353] on div "1 - 100 שכפל טווח העתקה הדבקה" at bounding box center [600, 370] width 1000 height 52
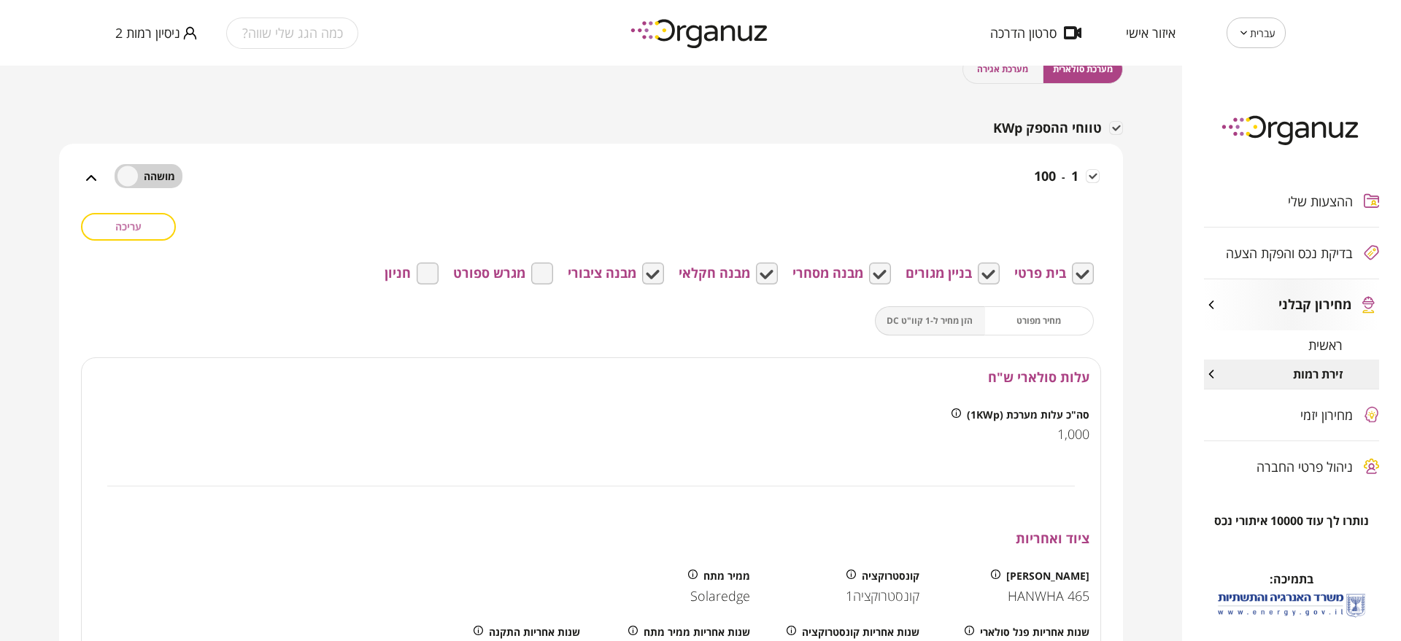
click at [155, 233] on button "עריכה" at bounding box center [128, 227] width 95 height 28
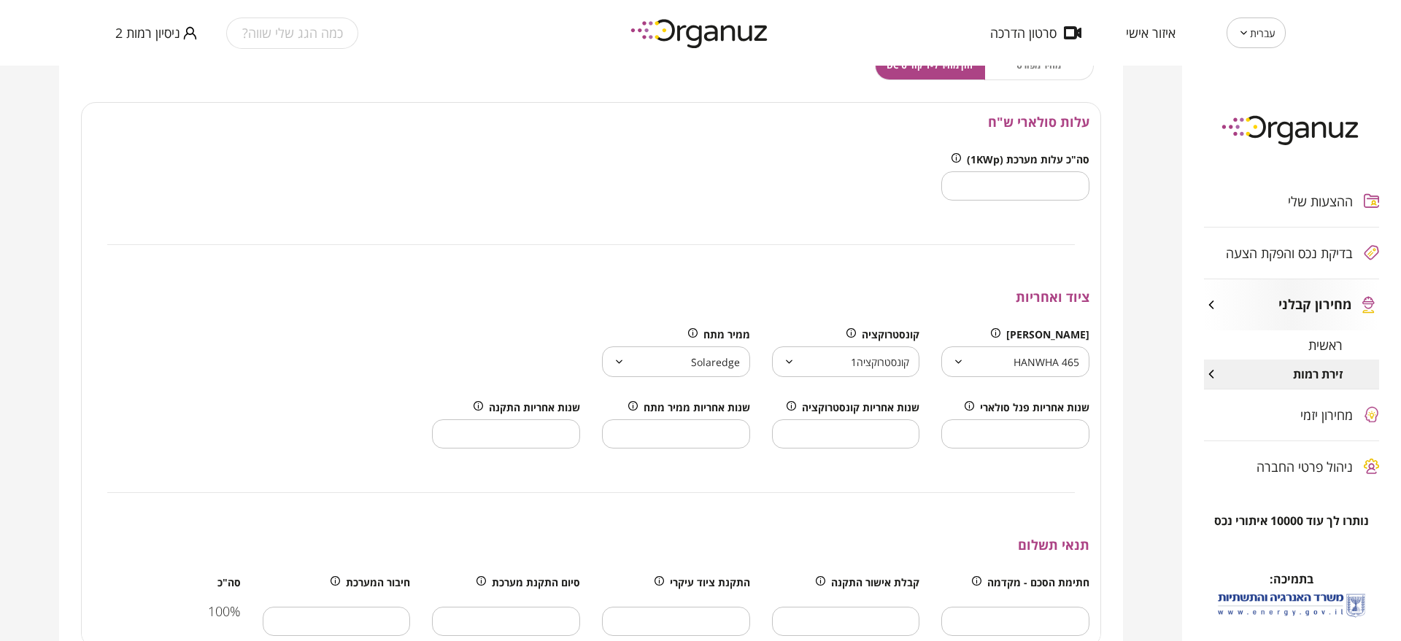
scroll to position [456, 0]
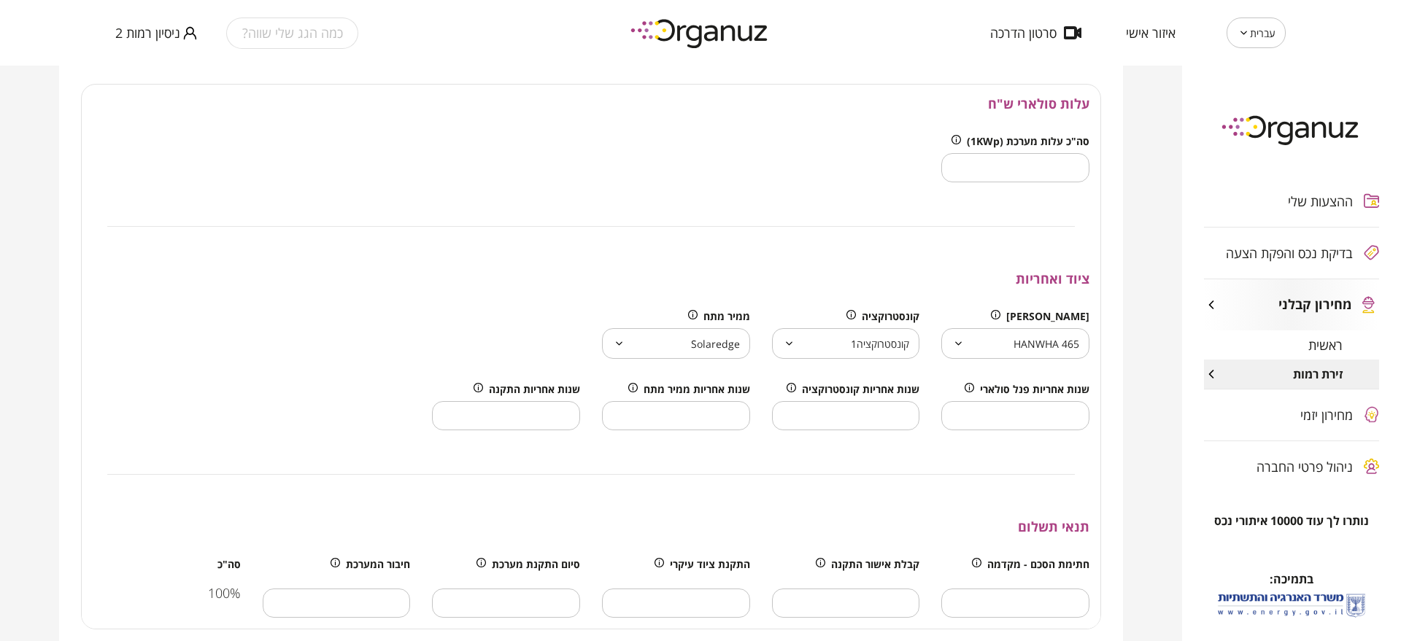
click at [1035, 350] on body "עברית ** ​ איזור אישי סרטון הדרכה כמה הגג שלי שווה? ניסיון רמות 2 ההצעות שלי בד…" at bounding box center [700, 320] width 1401 height 641
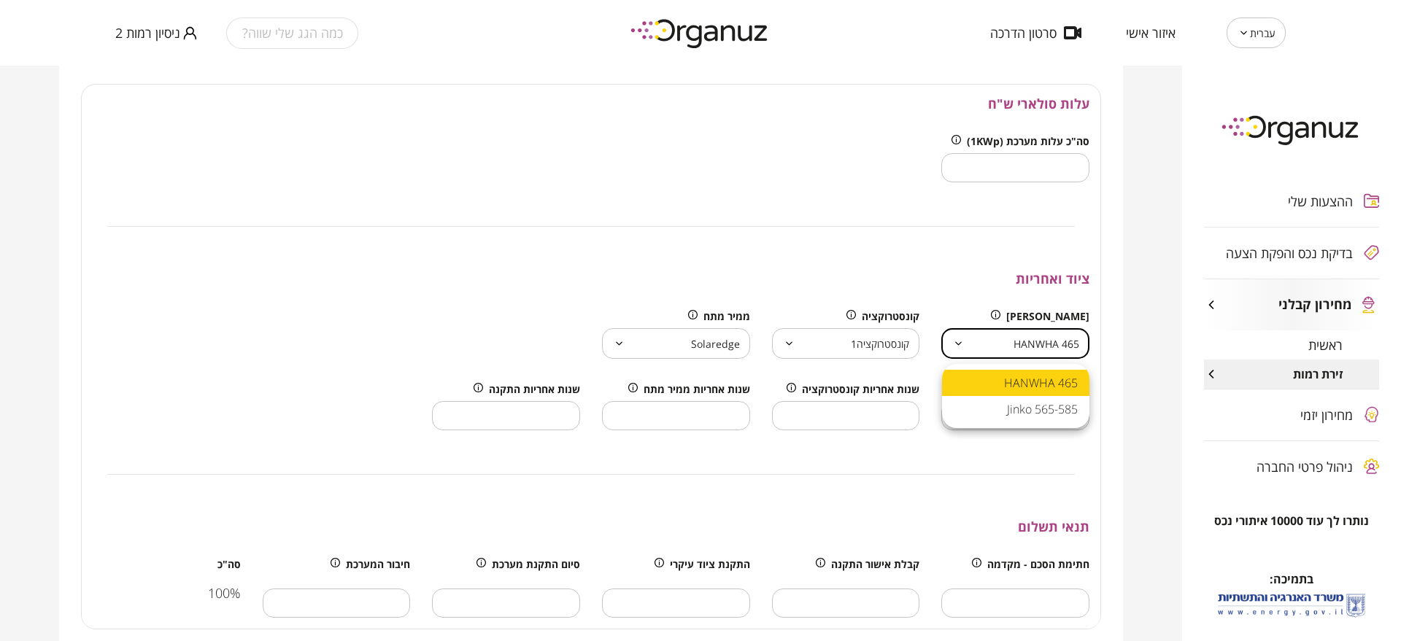
click at [1035, 351] on div at bounding box center [700, 320] width 1401 height 641
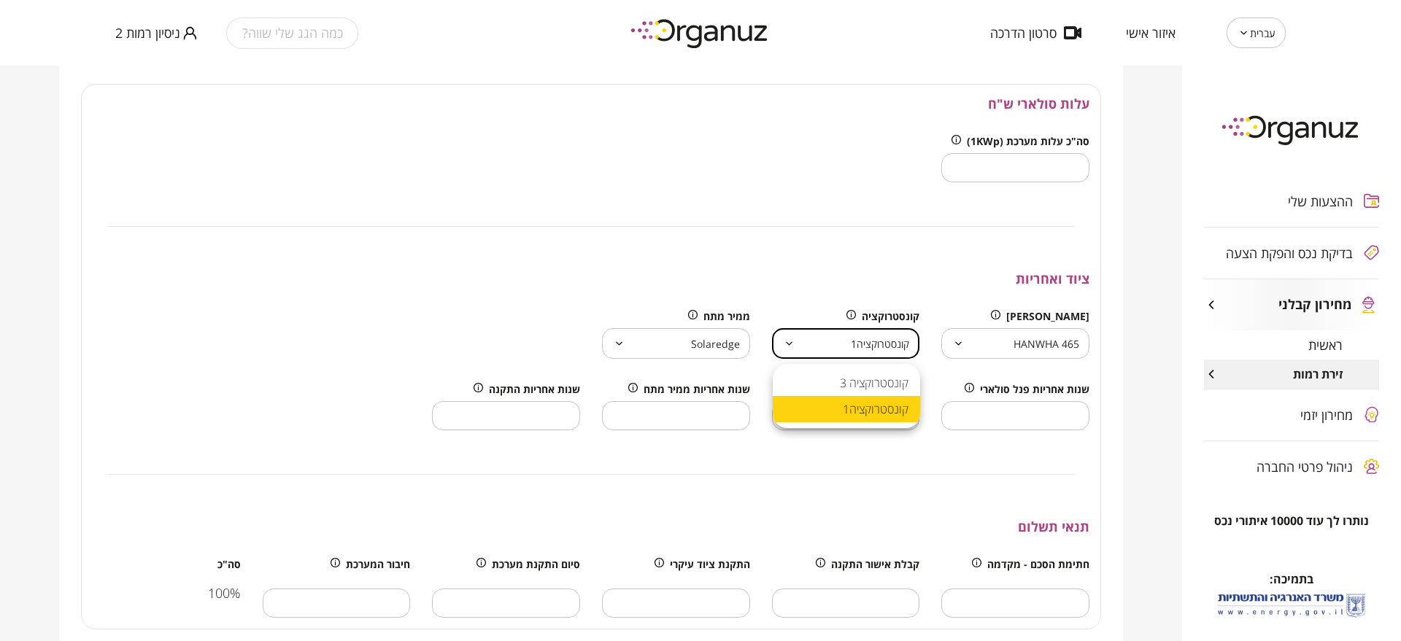
click at [846, 358] on body "עברית ** ​ איזור אישי סרטון הדרכה כמה הגג שלי שווה? ניסיון רמות 2 ההצעות שלי בד…" at bounding box center [700, 320] width 1401 height 641
click at [846, 358] on div at bounding box center [700, 320] width 1401 height 641
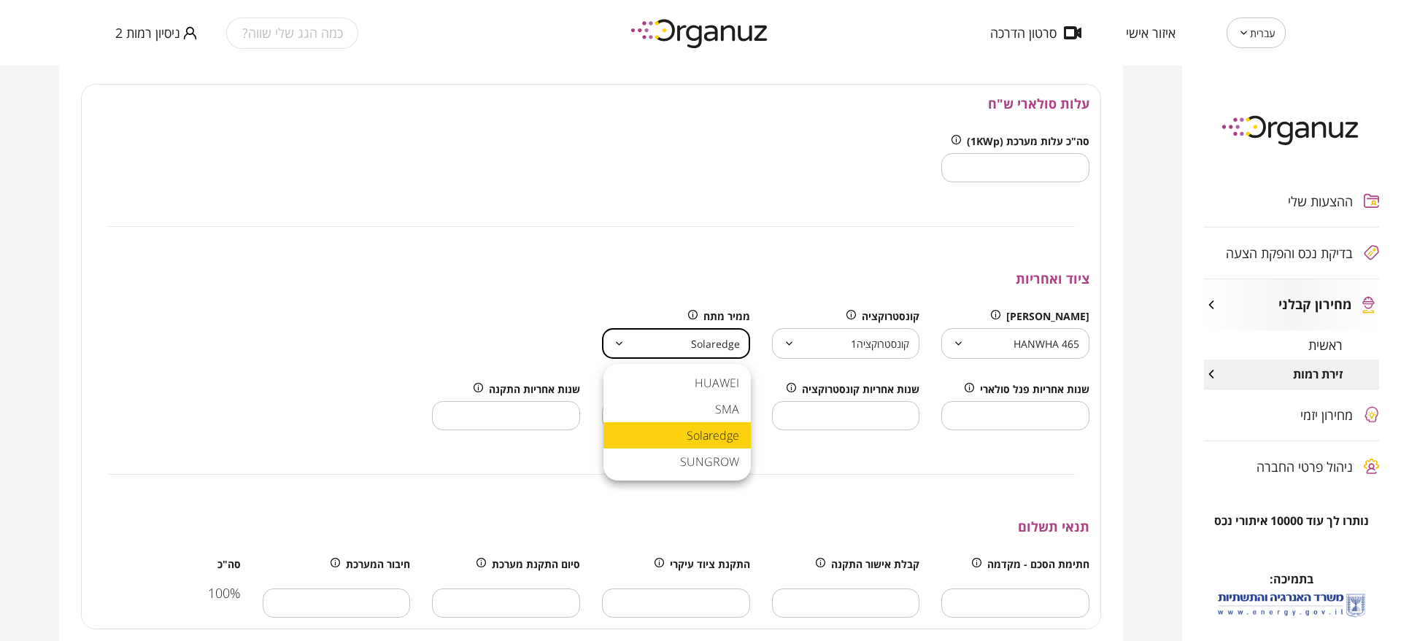
click at [728, 334] on body "עברית ** ​ איזור אישי סרטון הדרכה כמה הגג שלי שווה? ניסיון רמות 2 ההצעות שלי בד…" at bounding box center [700, 320] width 1401 height 641
click at [725, 341] on div at bounding box center [700, 320] width 1401 height 641
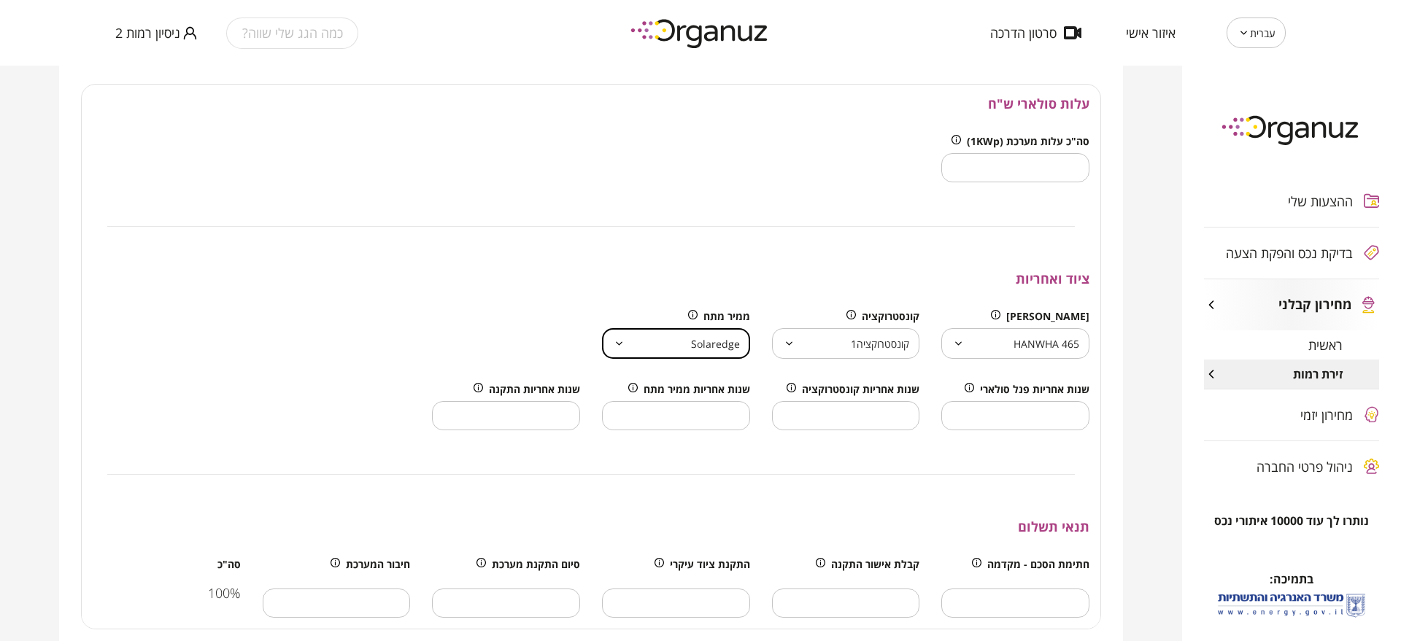
click at [1301, 253] on div "ההצעות שלי בדיקת נכס והפקת הצעה מחירון קבלני ראשית זירת רמות מחירון יזמי ניהול …" at bounding box center [1291, 334] width 219 height 360
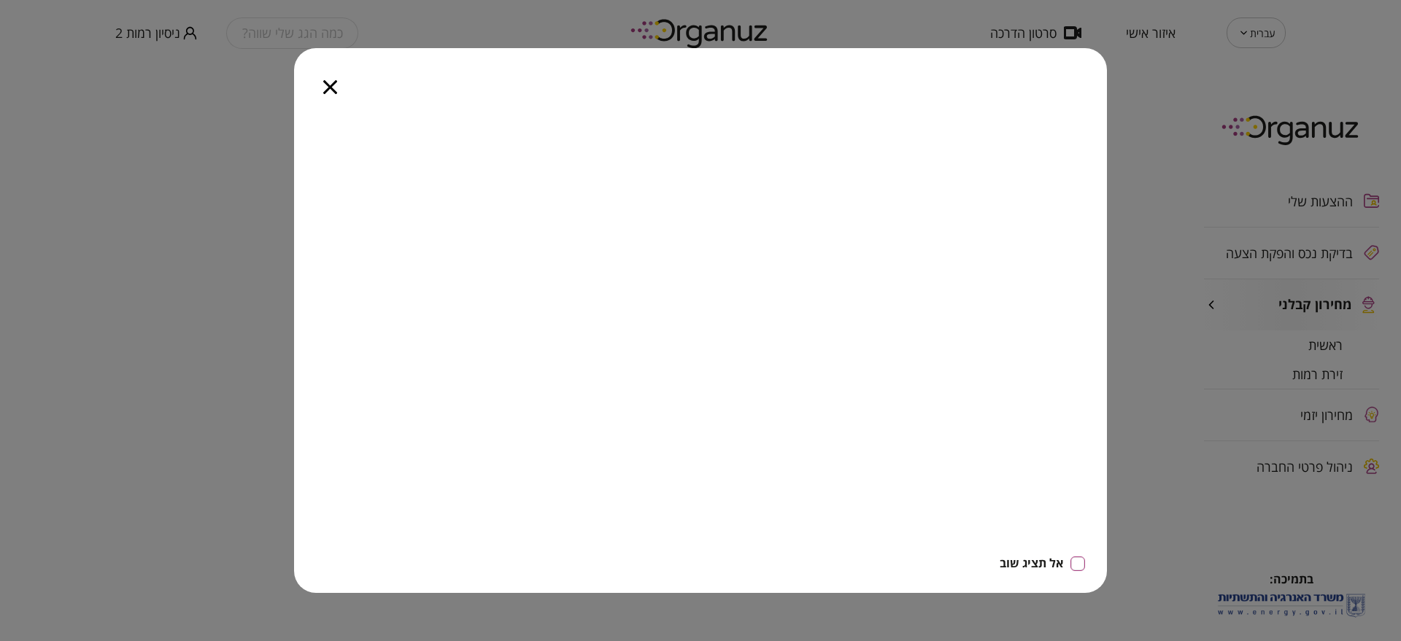
click at [325, 96] on div at bounding box center [330, 78] width 72 height 61
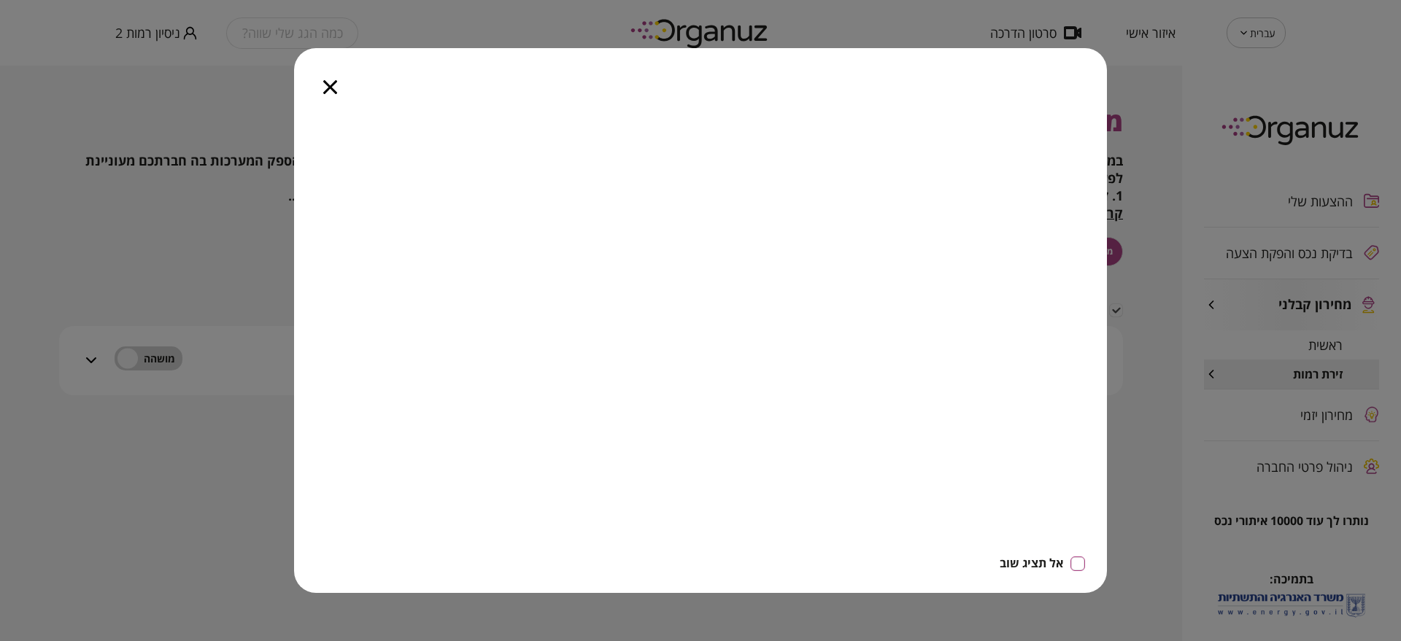
click at [335, 82] on icon "button" at bounding box center [330, 87] width 14 height 14
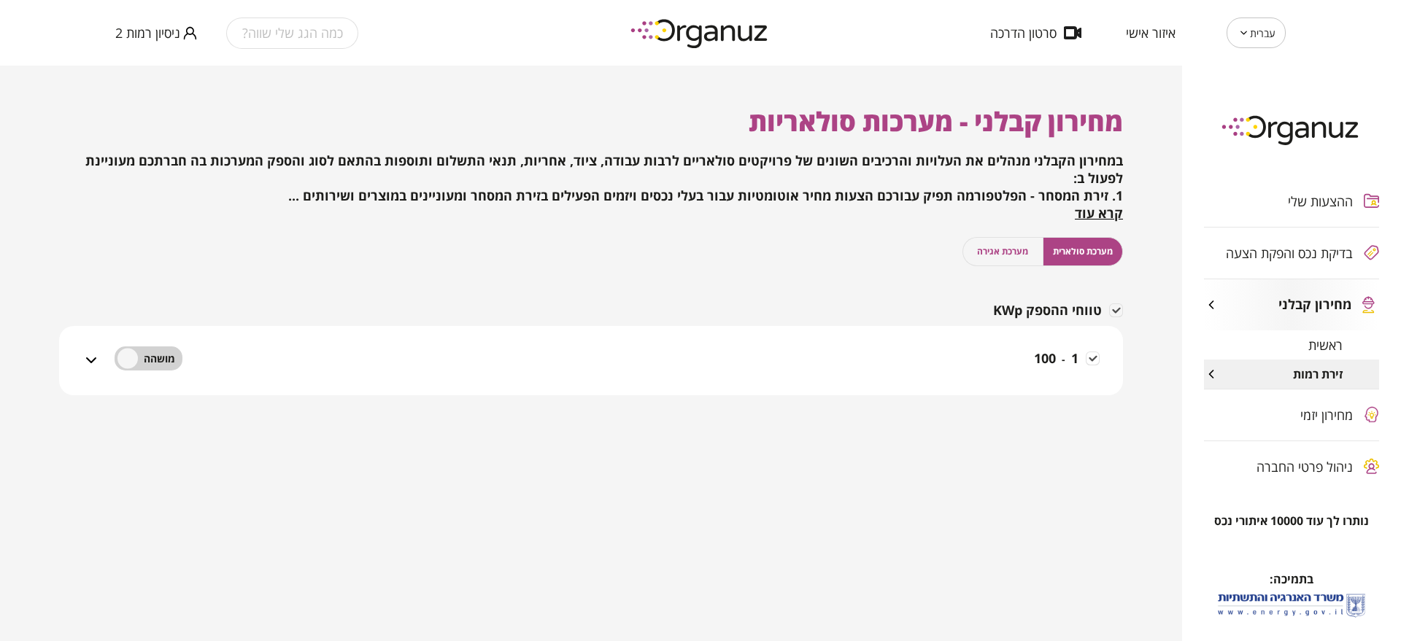
click at [1295, 256] on div "ההצעות שלי בדיקת נכס והפקת הצעה מחירון קבלני ראשית זירת רמות מחירון יזמי ניהול …" at bounding box center [1291, 334] width 219 height 360
click at [1326, 461] on span "ניהול פרטי החברה" at bounding box center [1305, 467] width 96 height 15
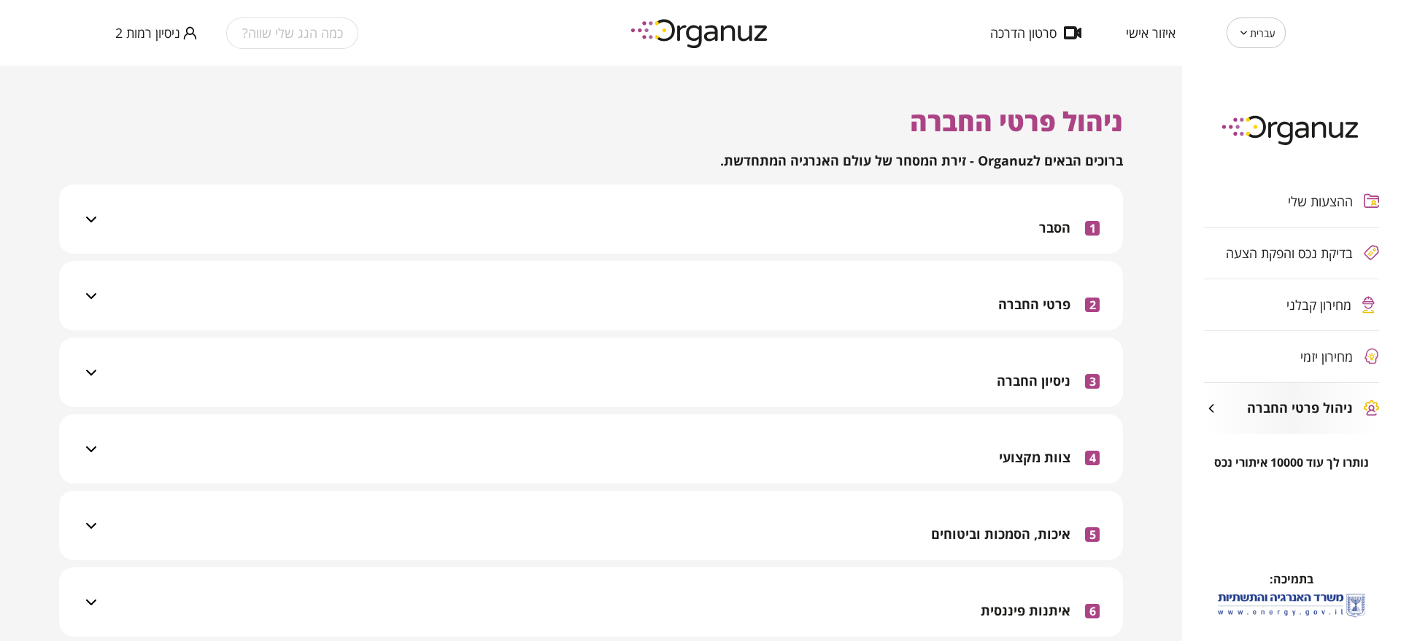
click at [1306, 315] on div "מחירון קבלני" at bounding box center [1291, 304] width 175 height 51
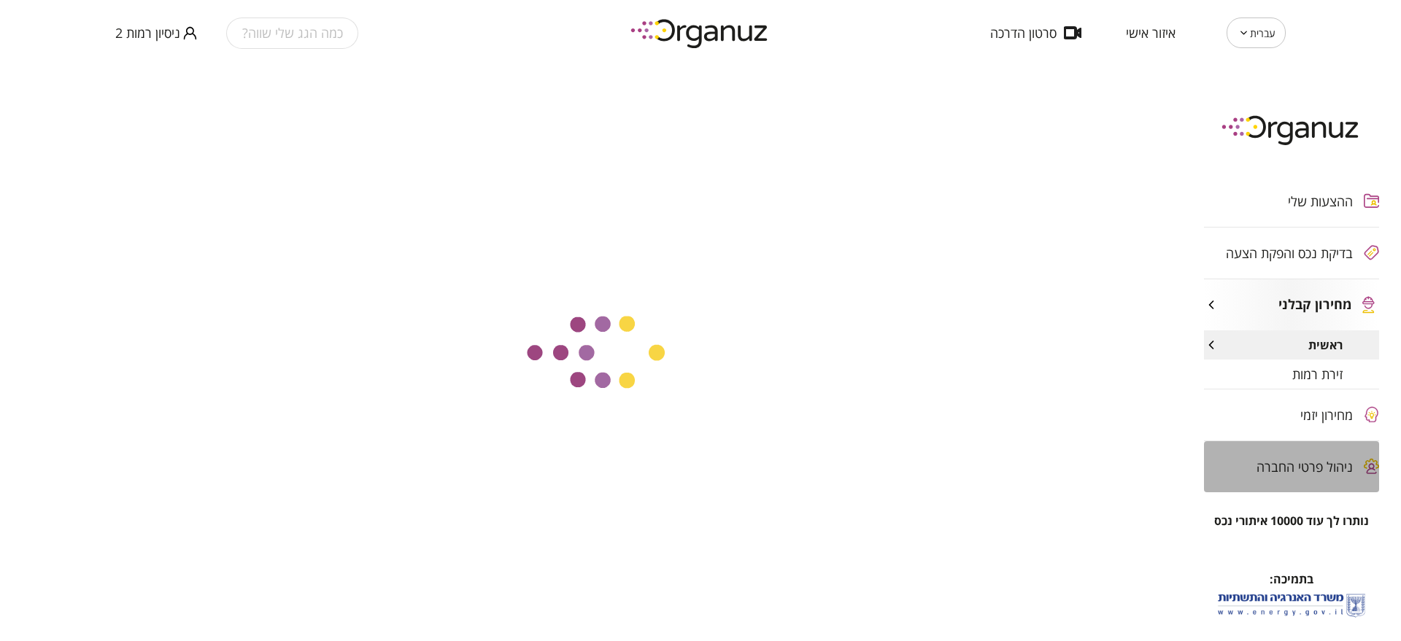
click at [1312, 464] on span "ניהול פרטי החברה" at bounding box center [1305, 467] width 96 height 15
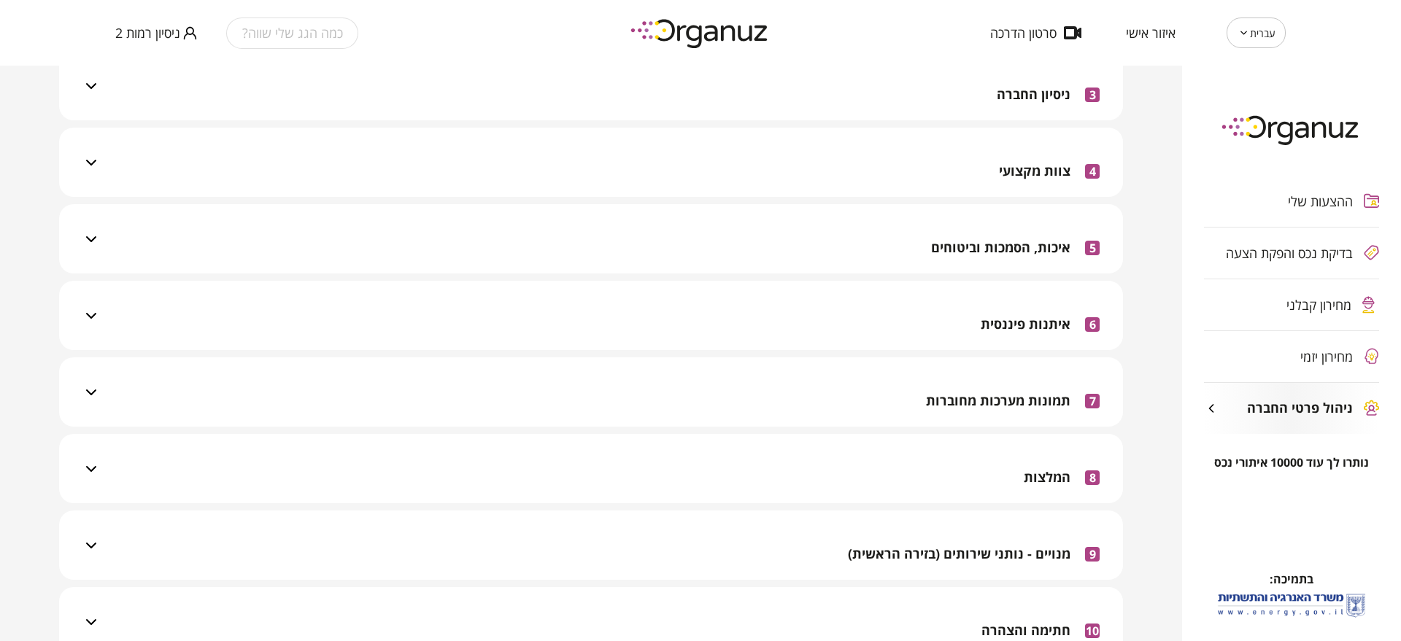
scroll to position [441, 0]
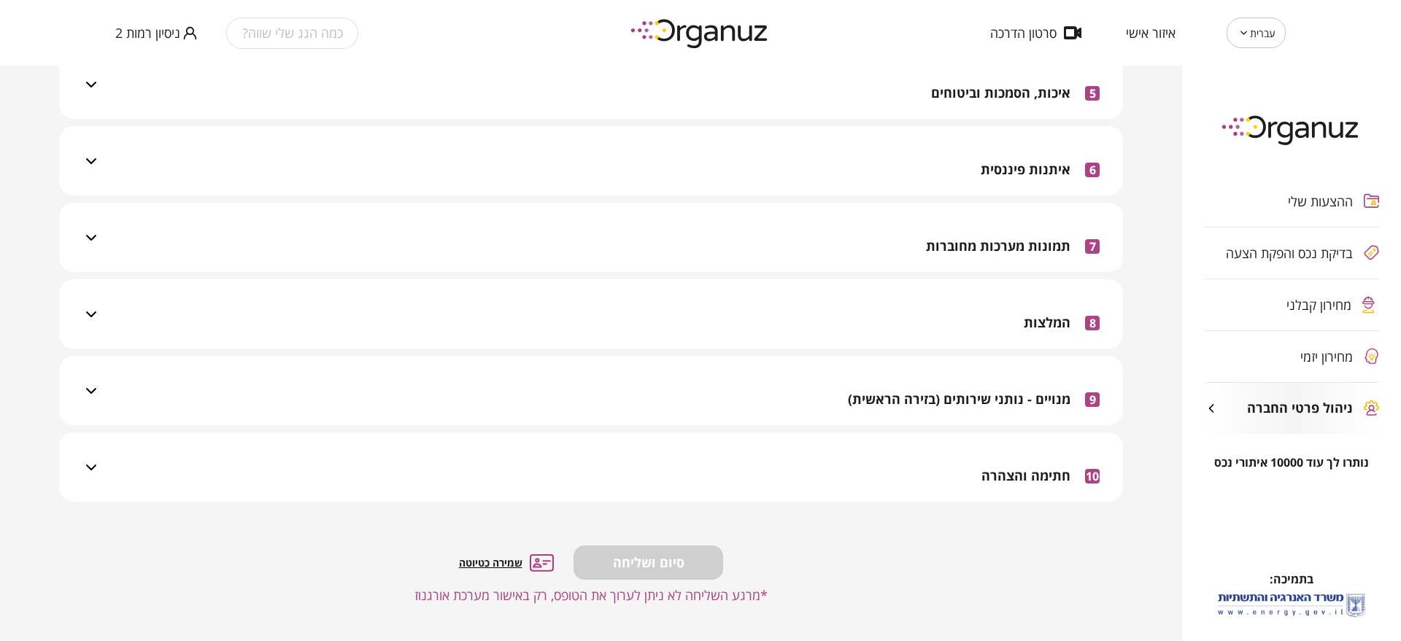
click at [1021, 471] on span "חתימה והצהרה" at bounding box center [1025, 476] width 89 height 16
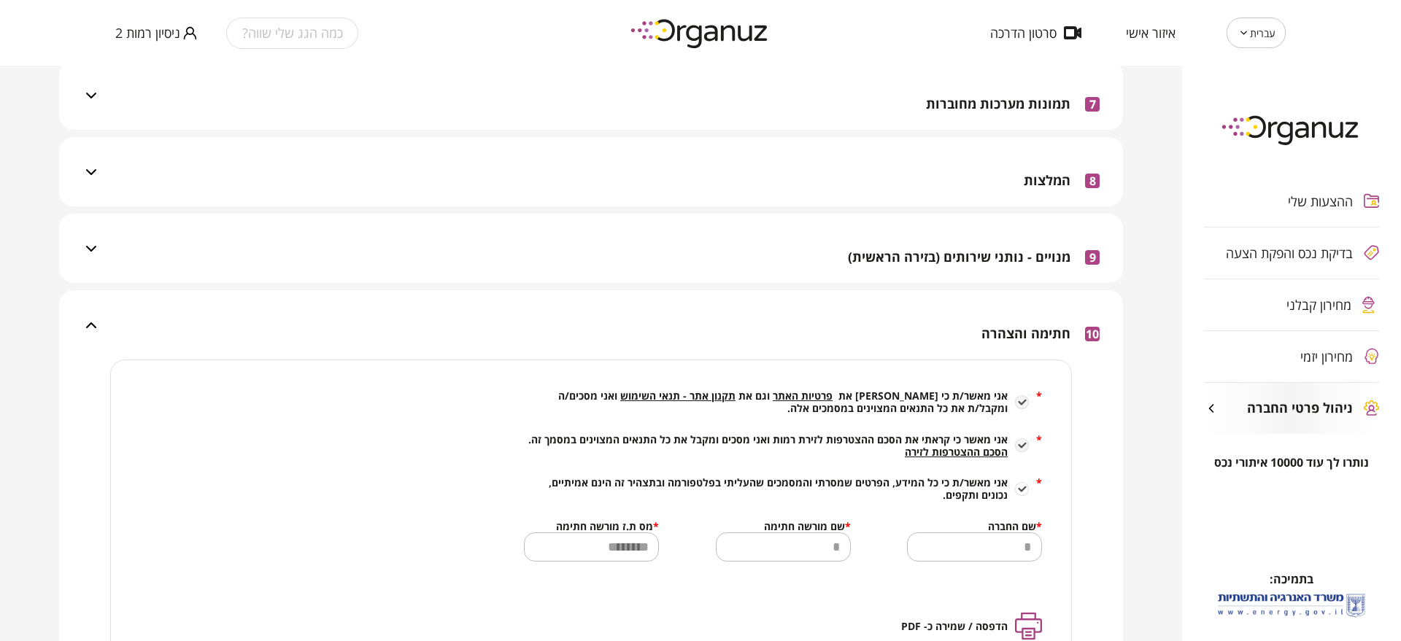
scroll to position [715, 0]
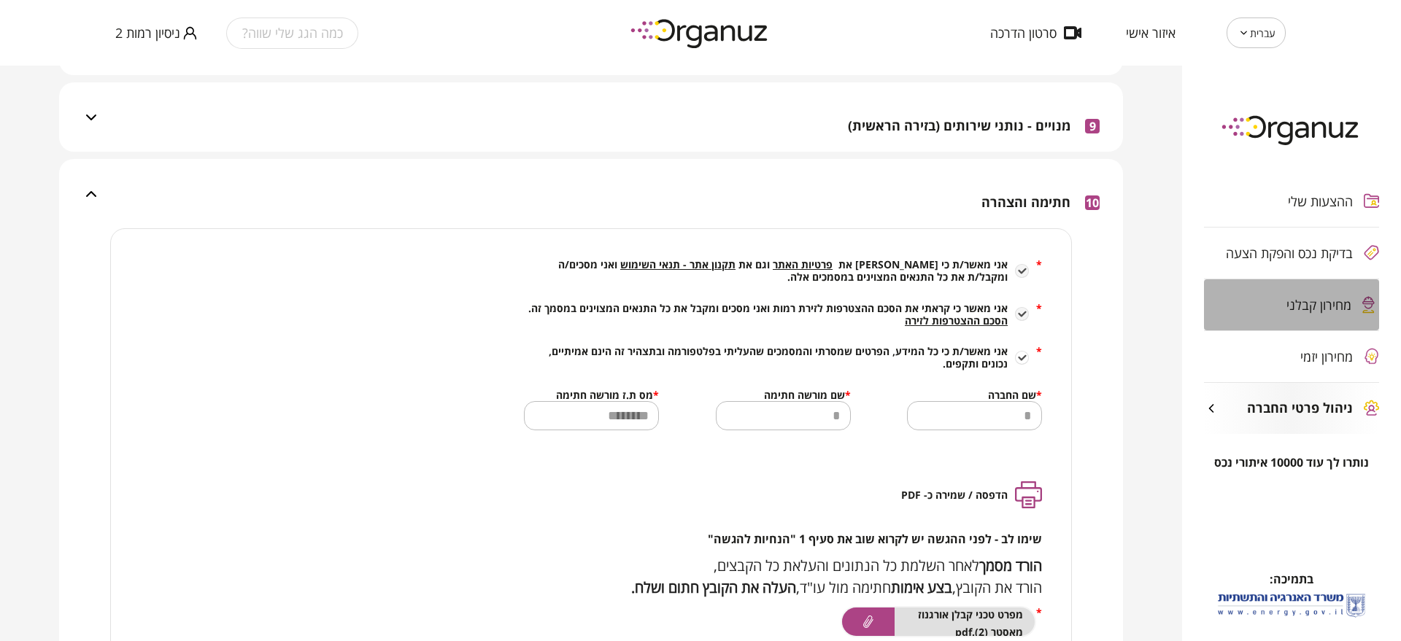
click at [1326, 312] on span "מחירון קבלני" at bounding box center [1318, 305] width 65 height 15
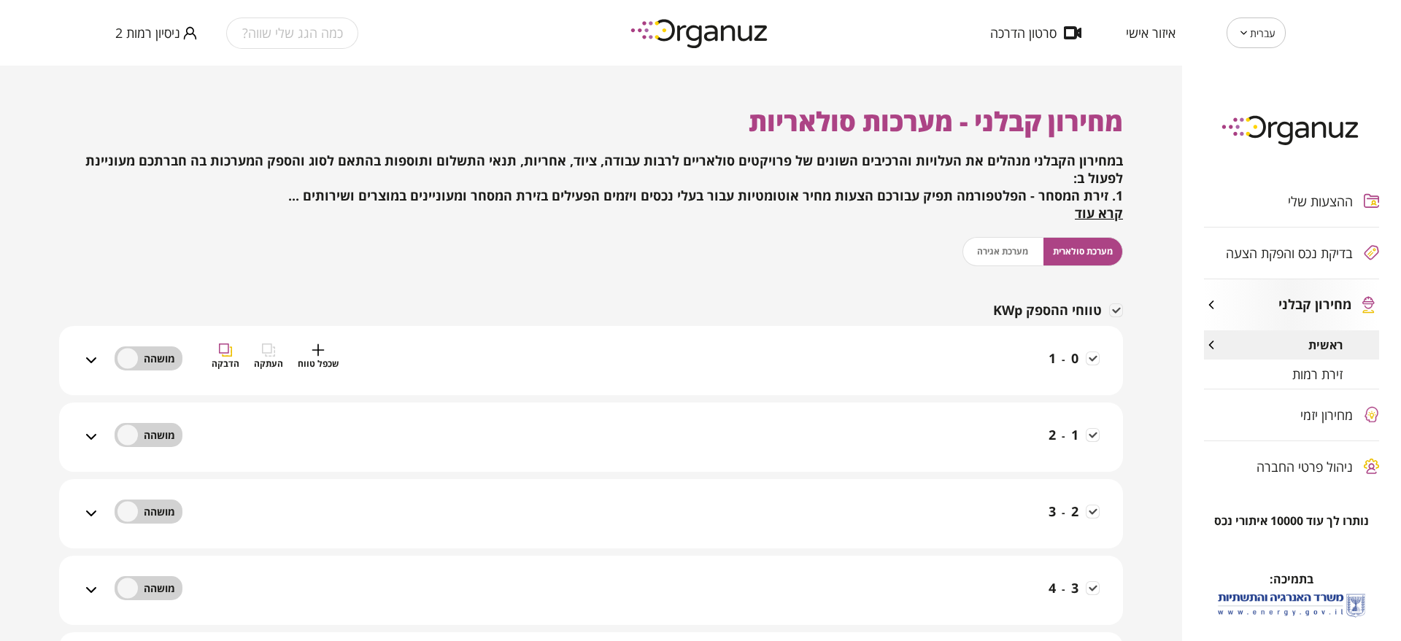
click at [1025, 352] on div "0 - 1 שכפל טווח העתקה הדבקה" at bounding box center [600, 370] width 1000 height 52
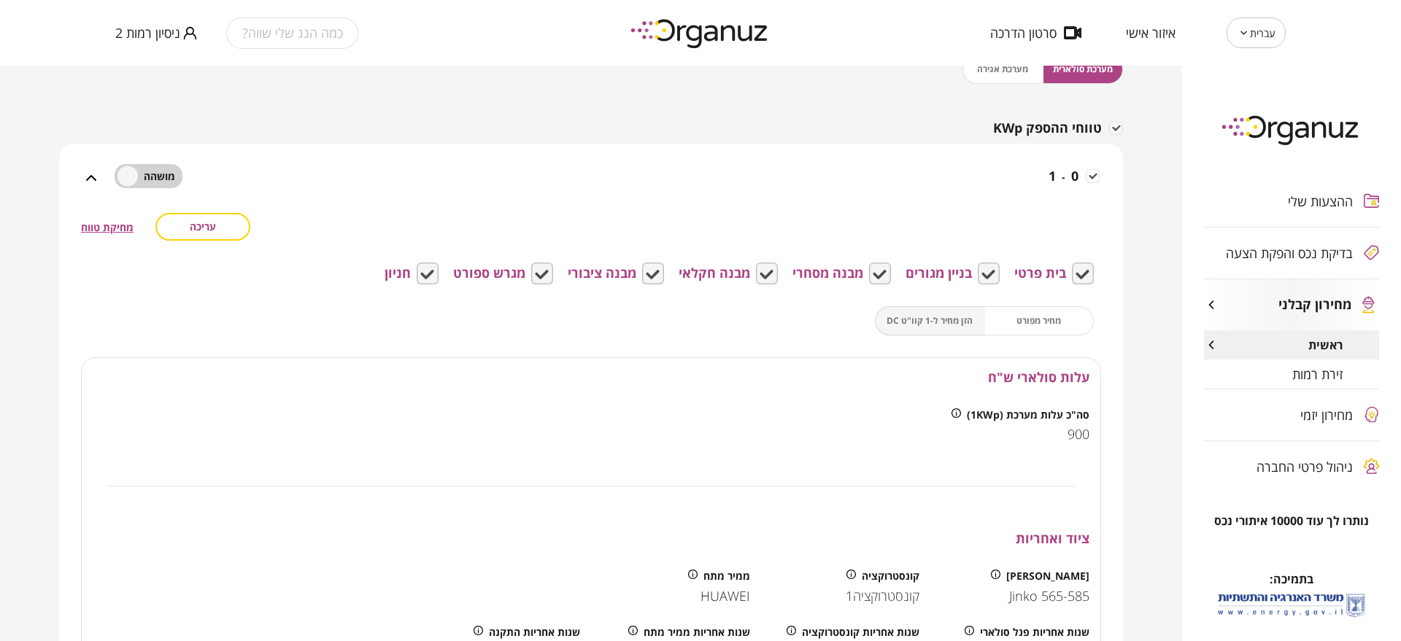
scroll to position [91, 0]
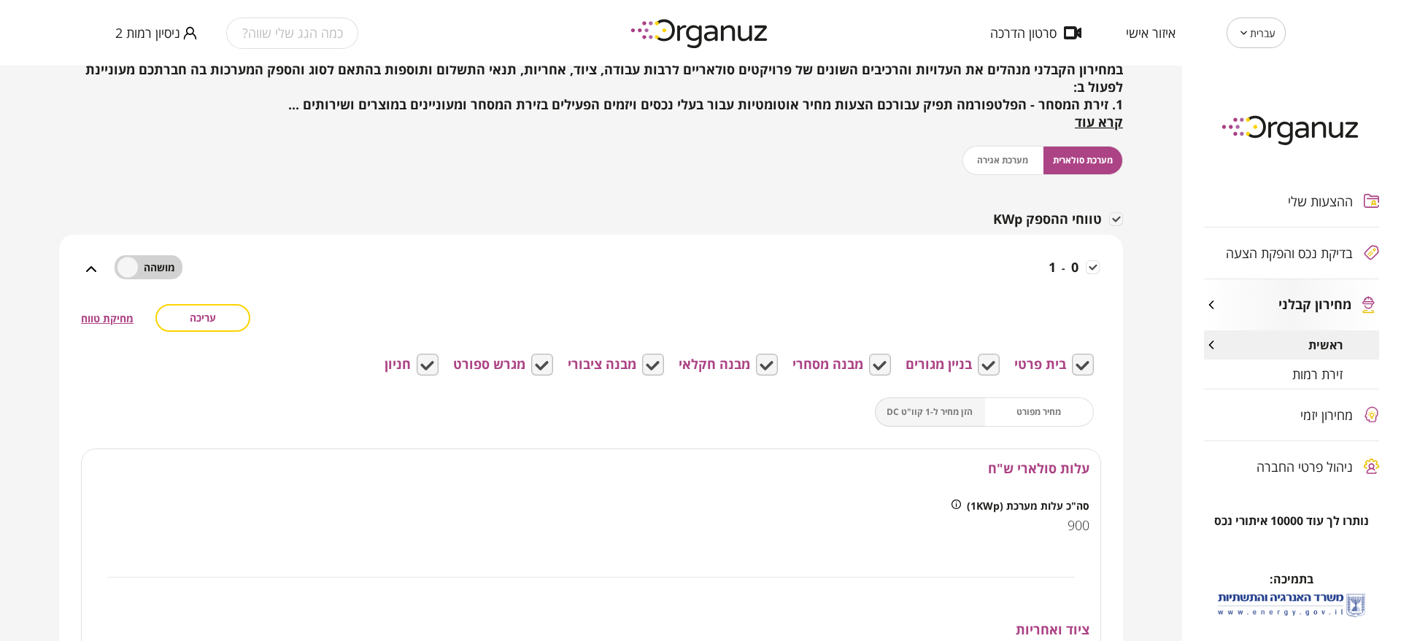
click at [1011, 166] on div "מערכת סולארית מערכת אגירה" at bounding box center [1042, 160] width 161 height 29
drag, startPoint x: 1017, startPoint y: 158, endPoint x: 1075, endPoint y: 185, distance: 63.7
click at [1018, 158] on div "מערכת סולארית מערכת אגירה" at bounding box center [1042, 160] width 161 height 29
click at [1297, 381] on span "זירת רמות" at bounding box center [1317, 374] width 50 height 15
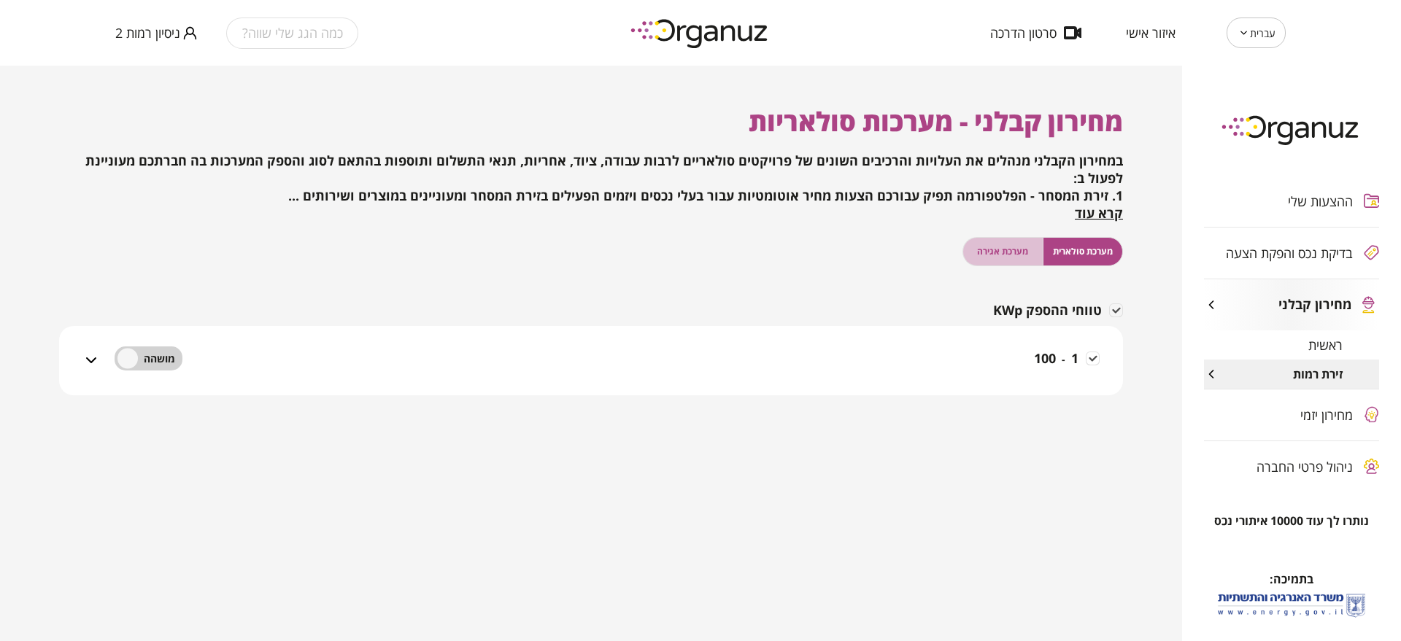
click at [1008, 250] on span "מערכת אגירה" at bounding box center [1002, 251] width 51 height 14
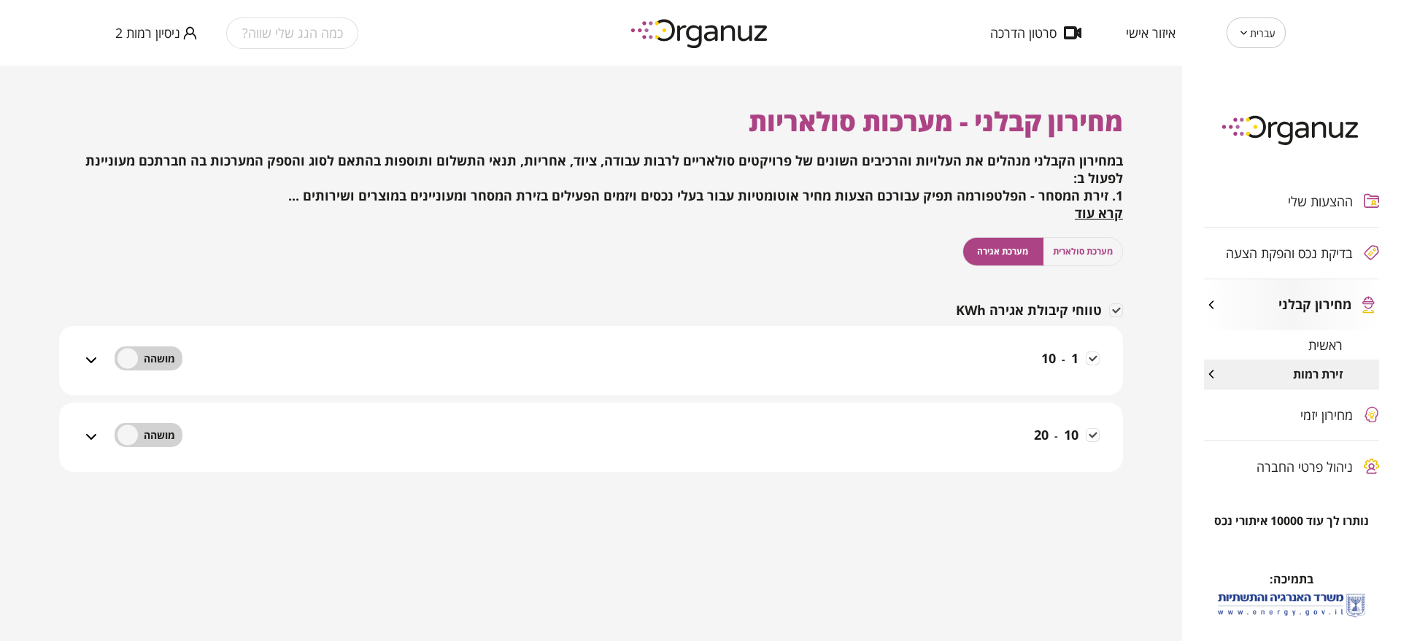
click at [1041, 358] on span "10" at bounding box center [1048, 359] width 15 height 18
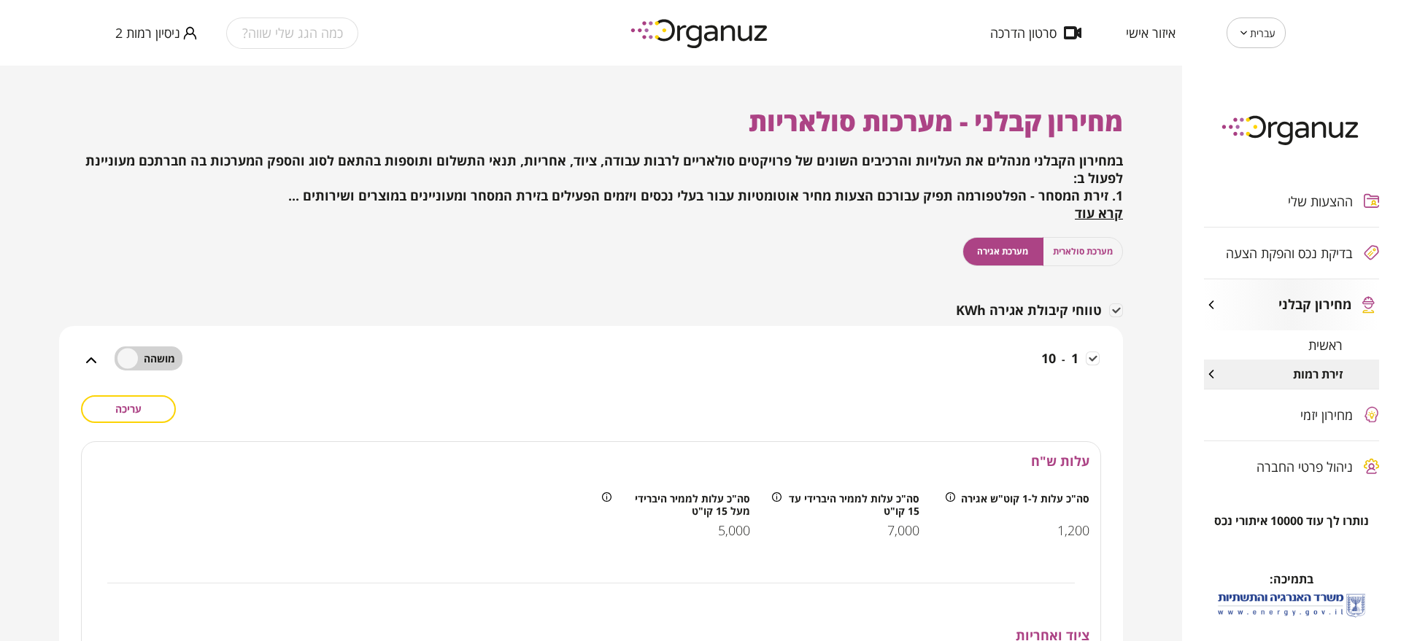
click at [1077, 249] on span "מערכת סולארית" at bounding box center [1083, 251] width 60 height 14
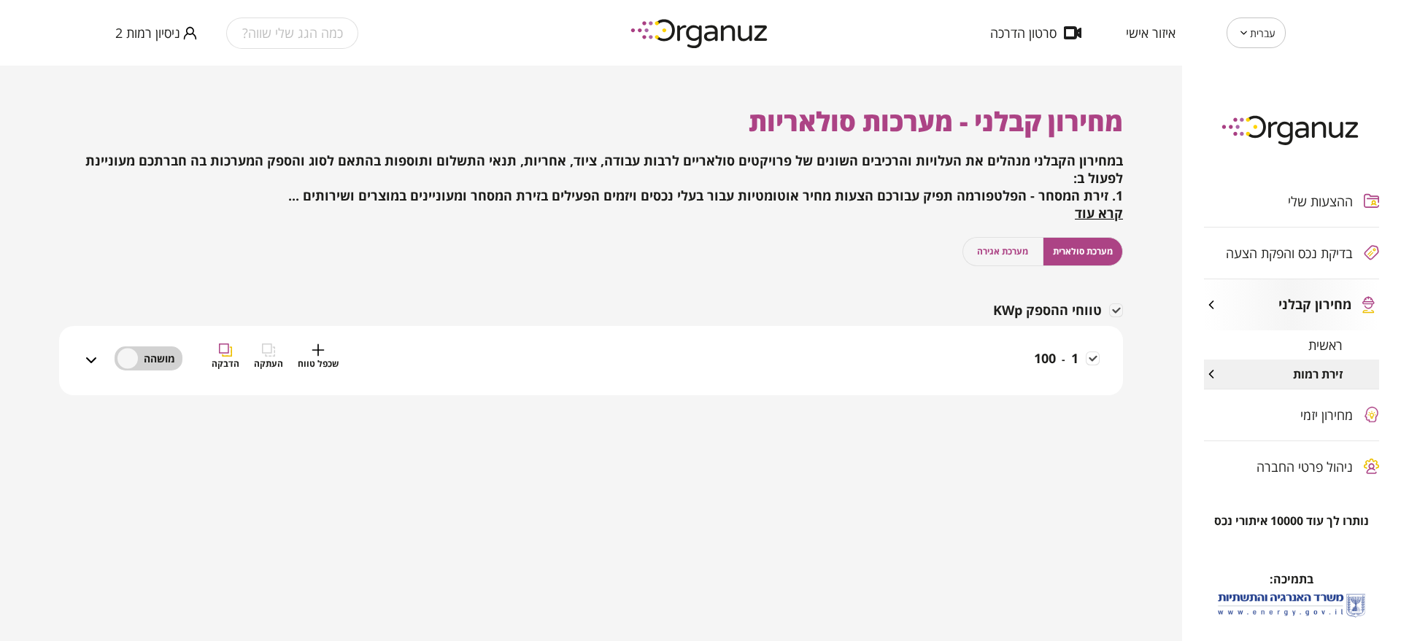
click at [985, 355] on div "1 - 100 שכפל טווח העתקה הדבקה" at bounding box center [600, 370] width 1000 height 52
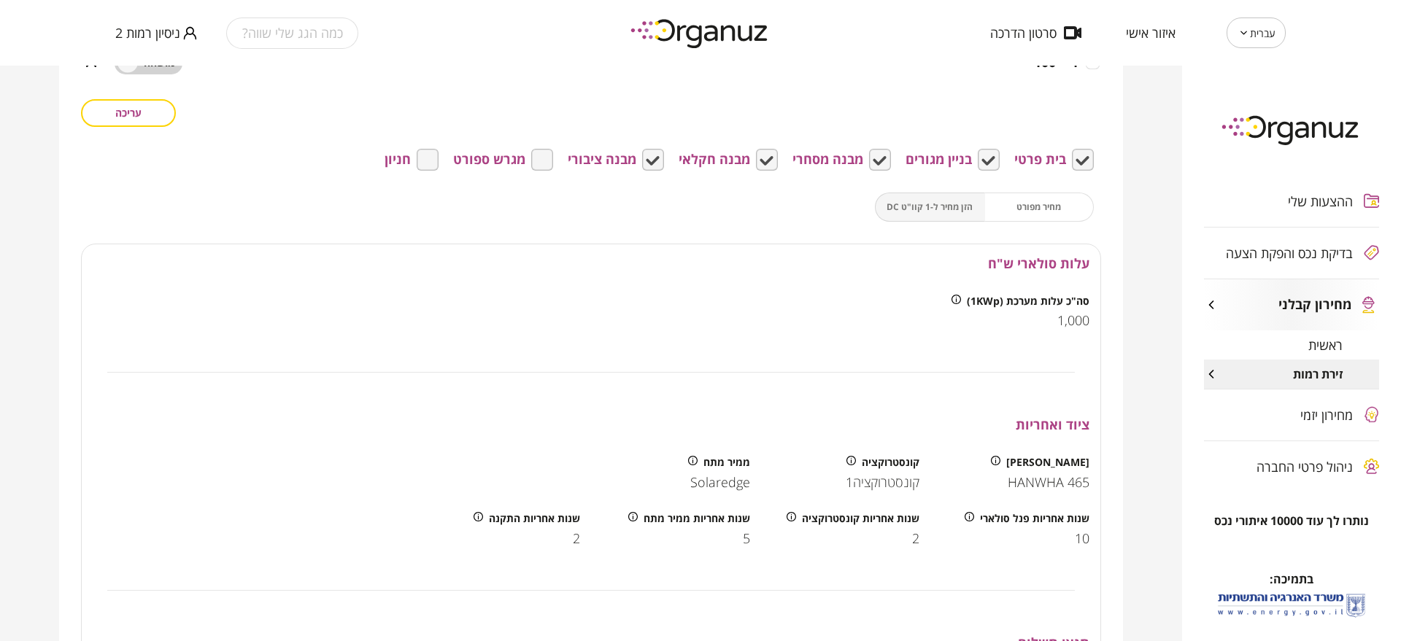
scroll to position [456, 0]
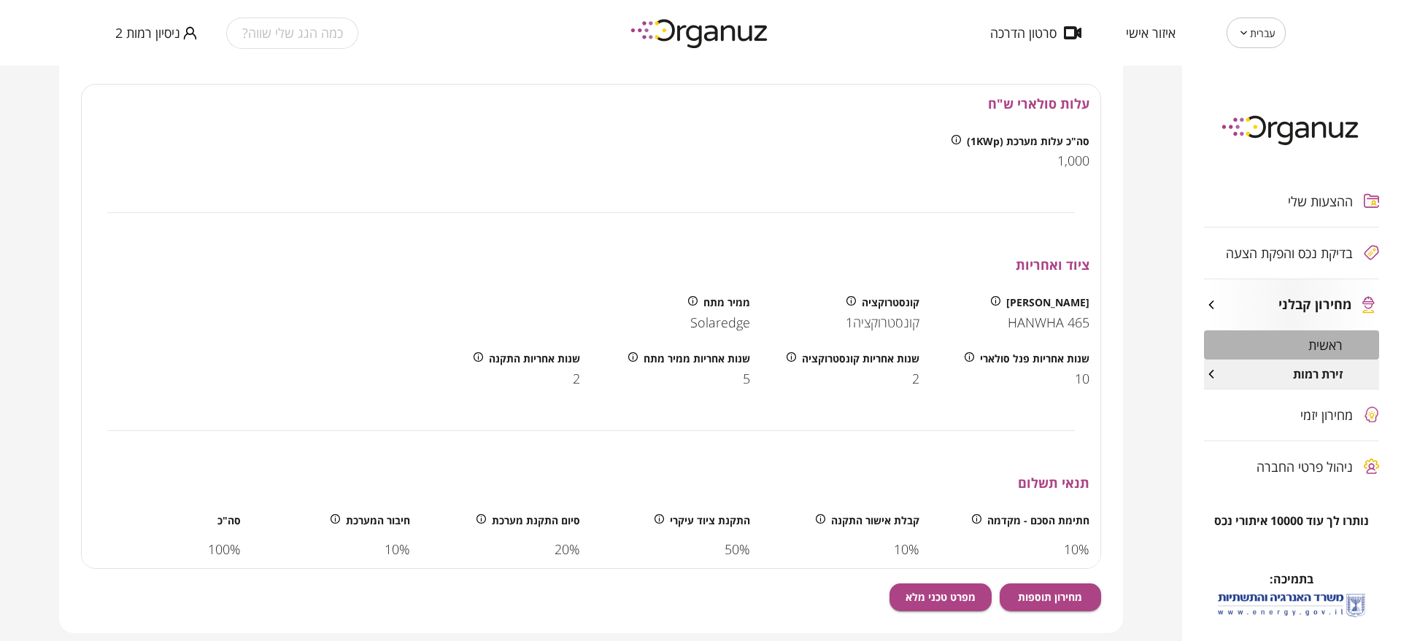
click at [1286, 342] on div "ראשית" at bounding box center [1291, 345] width 175 height 29
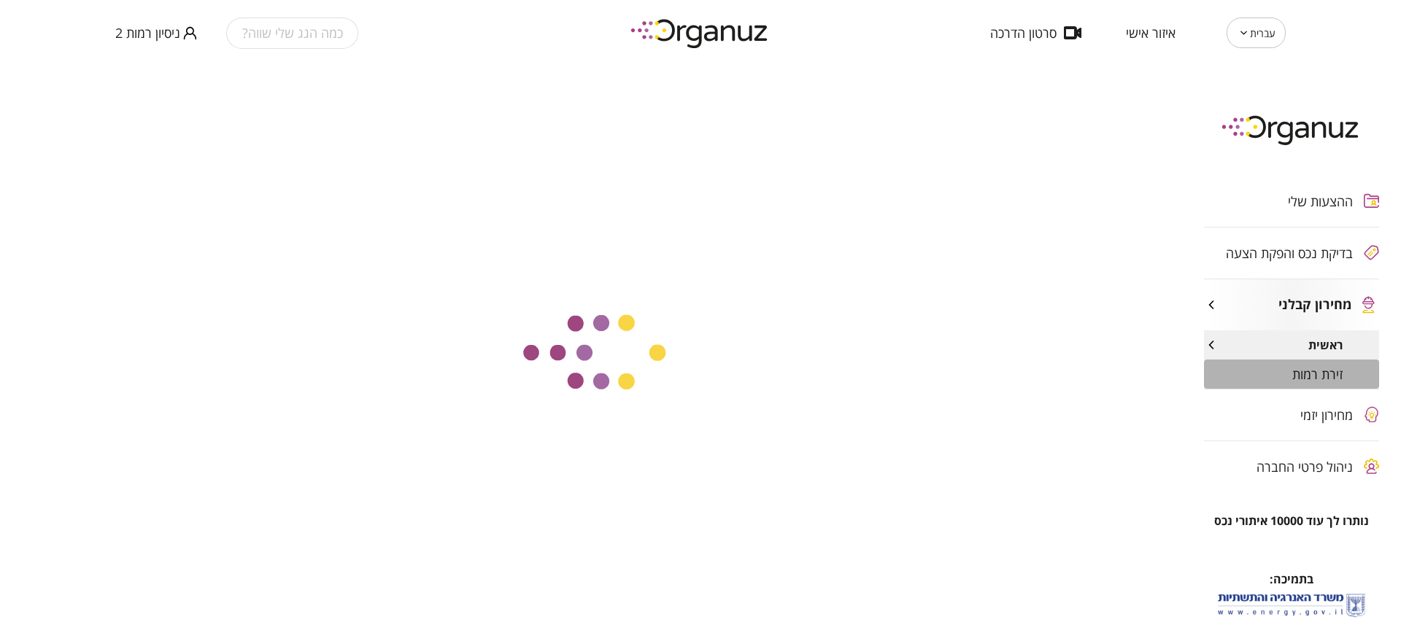
click at [1286, 369] on div "זירת רמות" at bounding box center [1291, 374] width 175 height 29
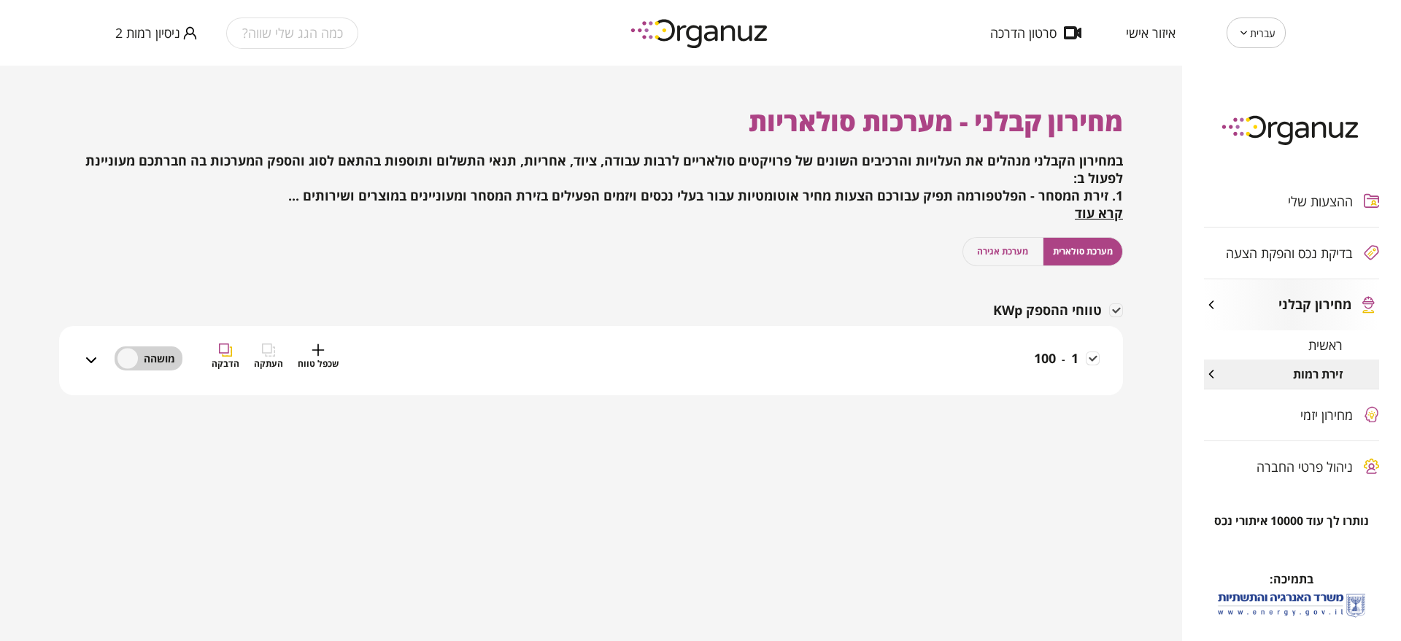
click at [962, 374] on div "1 - 100 שכפל טווח העתקה הדבקה" at bounding box center [600, 370] width 1000 height 52
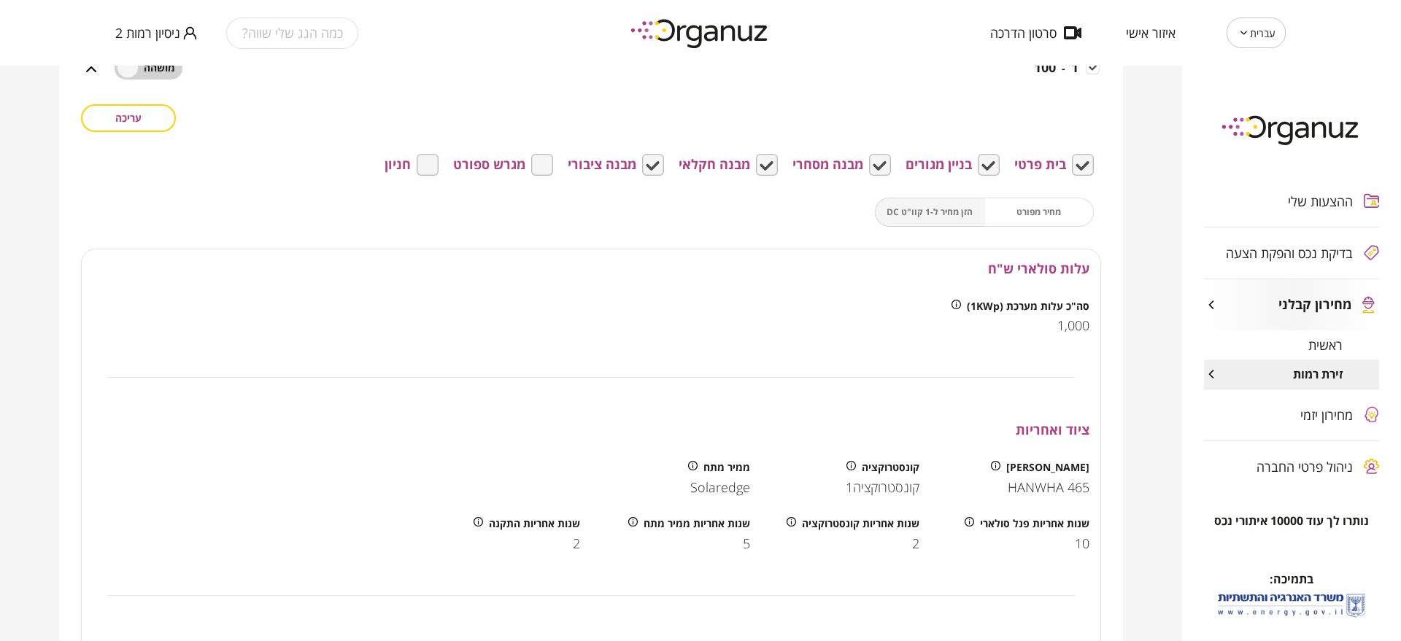
scroll to position [182, 0]
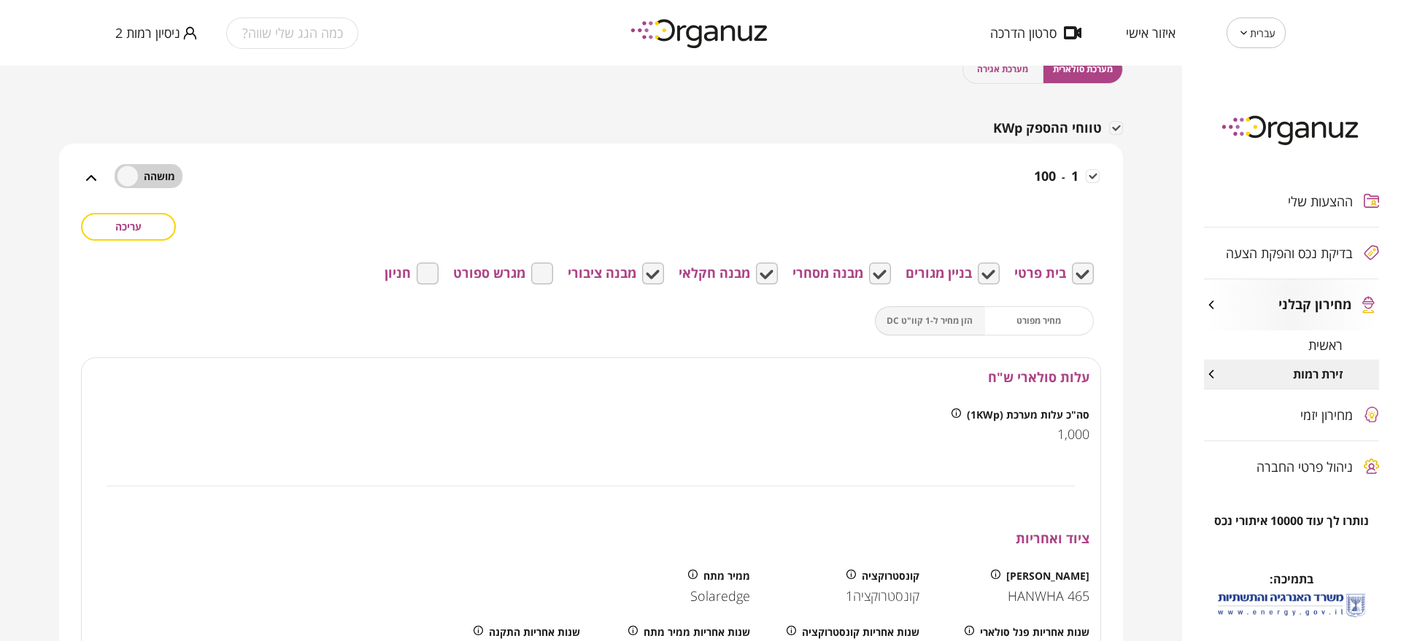
click at [1022, 72] on span "מערכת אגירה" at bounding box center [1002, 69] width 51 height 14
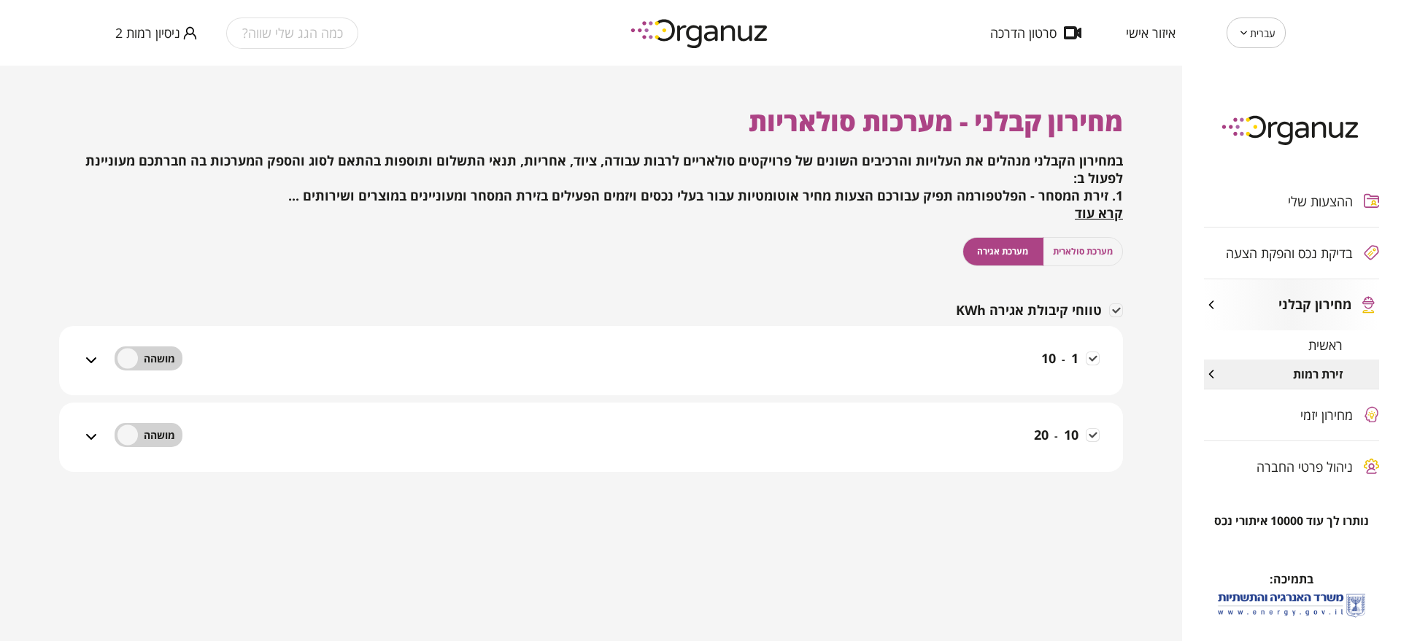
click at [974, 346] on div "1 - 10" at bounding box center [600, 370] width 1000 height 52
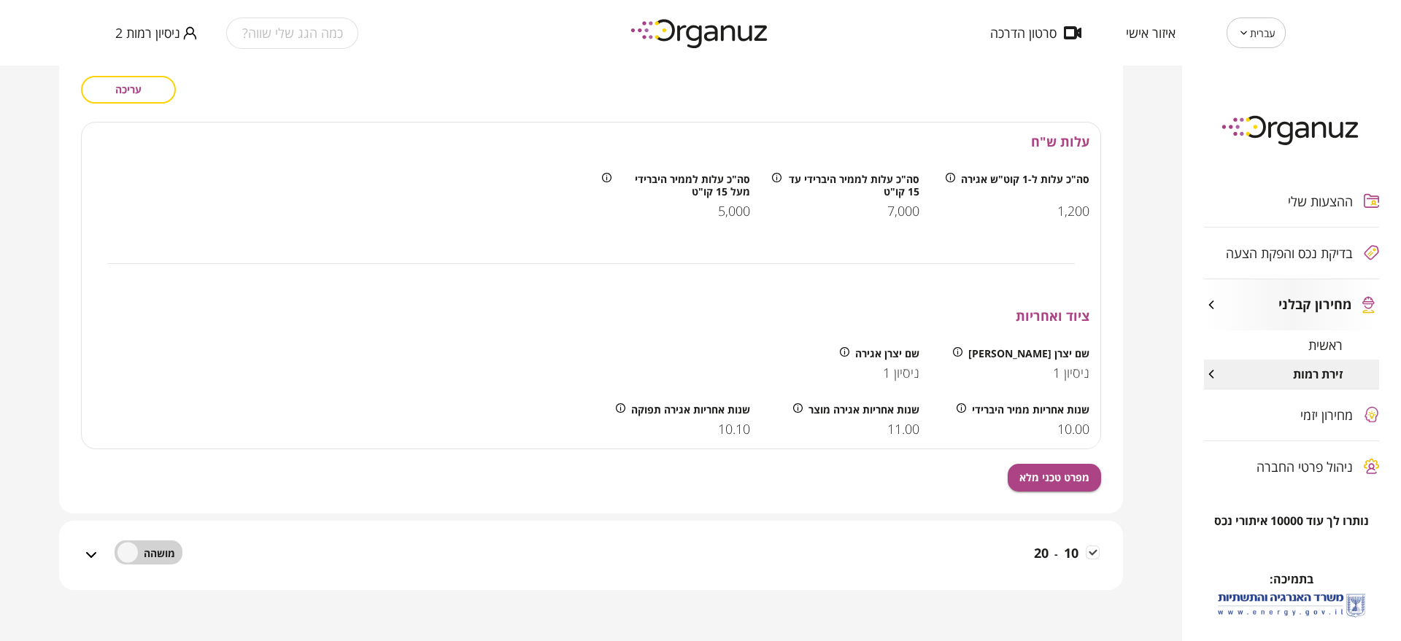
scroll to position [228, 0]
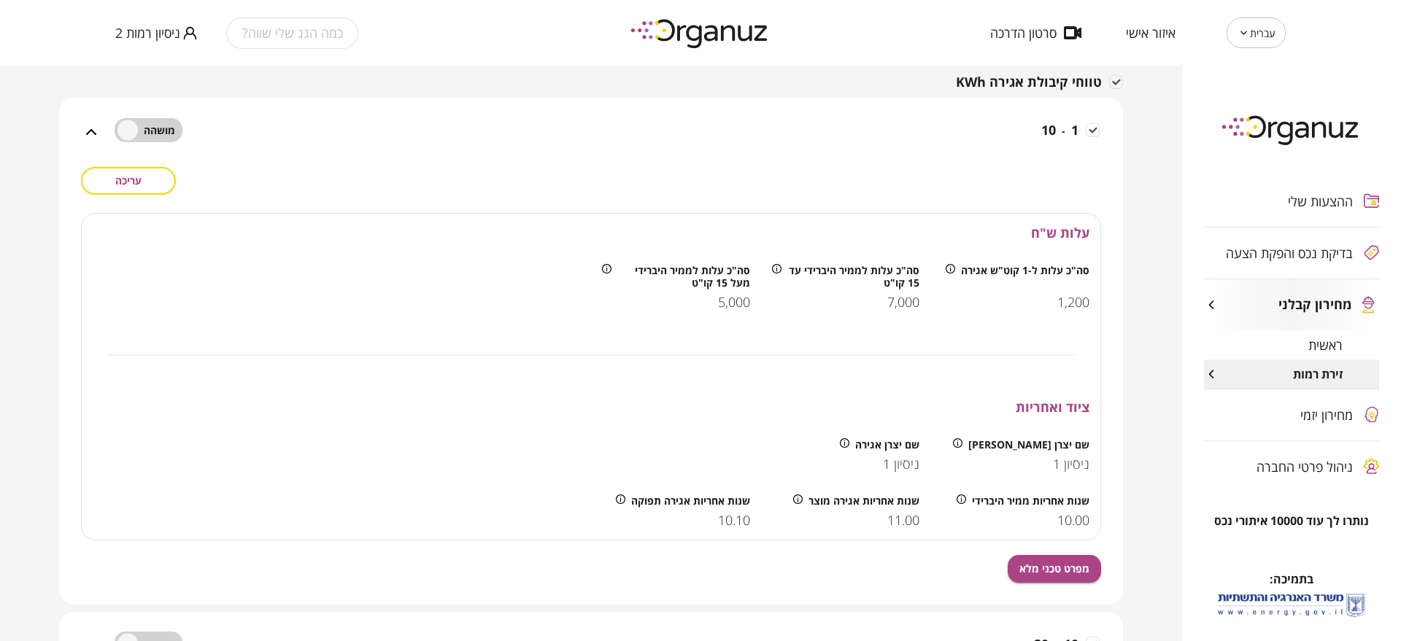
click at [110, 23] on div "עברית ** ​ איזור אישי סרטון הדרכה כמה הגג שלי שווה? ניסיון רמות 2" at bounding box center [700, 33] width 1401 height 66
click at [123, 36] on span "ניסיון רמות 2" at bounding box center [147, 33] width 65 height 15
drag, startPoint x: 139, startPoint y: 68, endPoint x: 190, endPoint y: 118, distance: 72.2
click at [139, 68] on li "התנתק" at bounding box center [143, 60] width 57 height 26
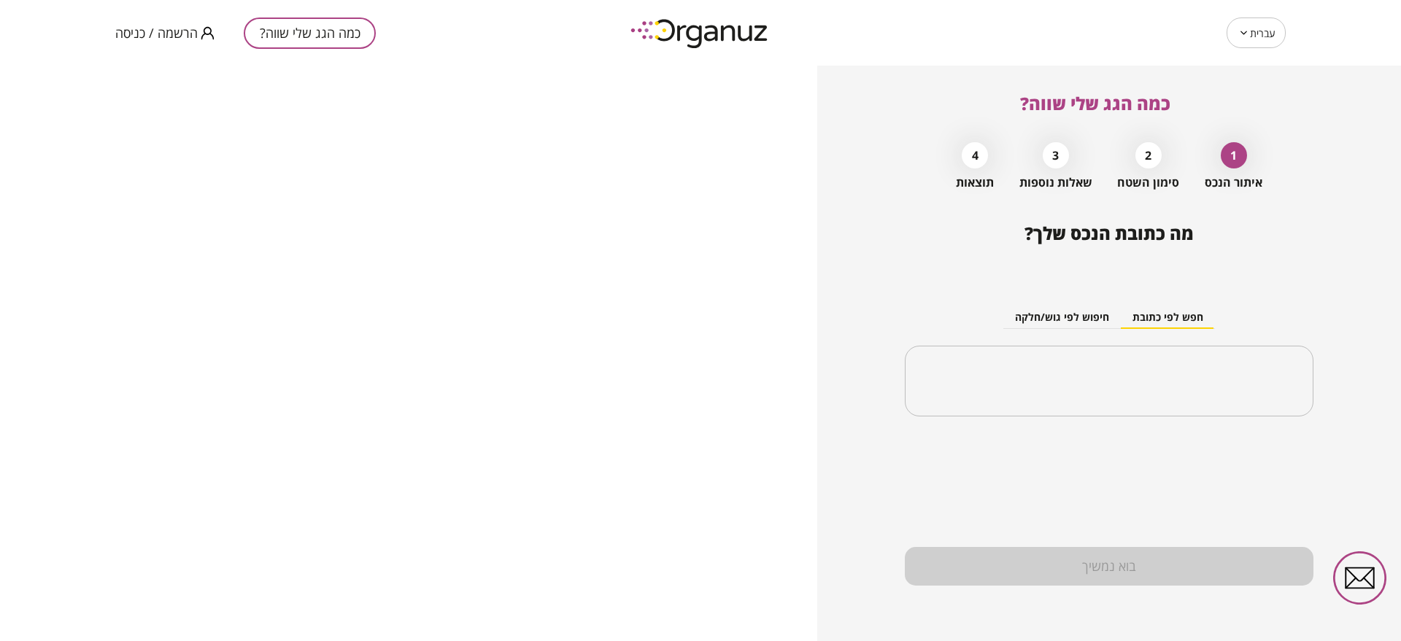
click at [177, 32] on span "הרשמה / כניסה" at bounding box center [156, 33] width 82 height 15
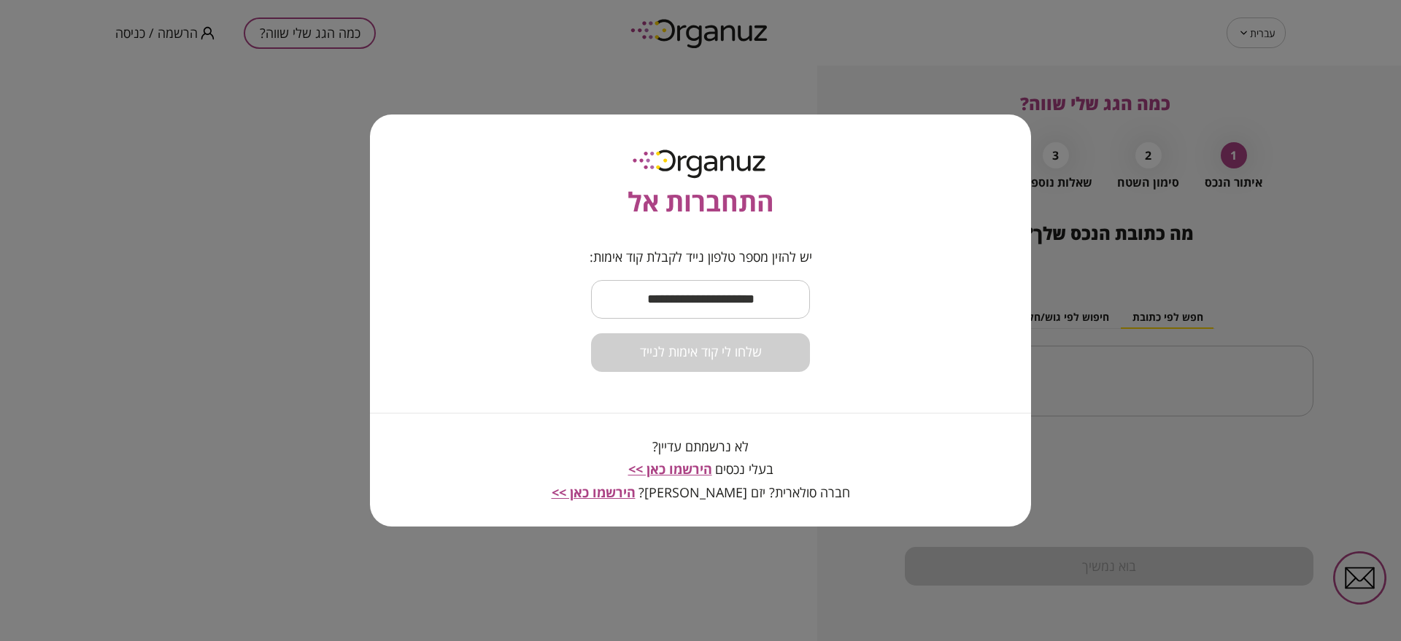
click at [670, 303] on input "text" at bounding box center [700, 299] width 219 height 43
paste input "**********"
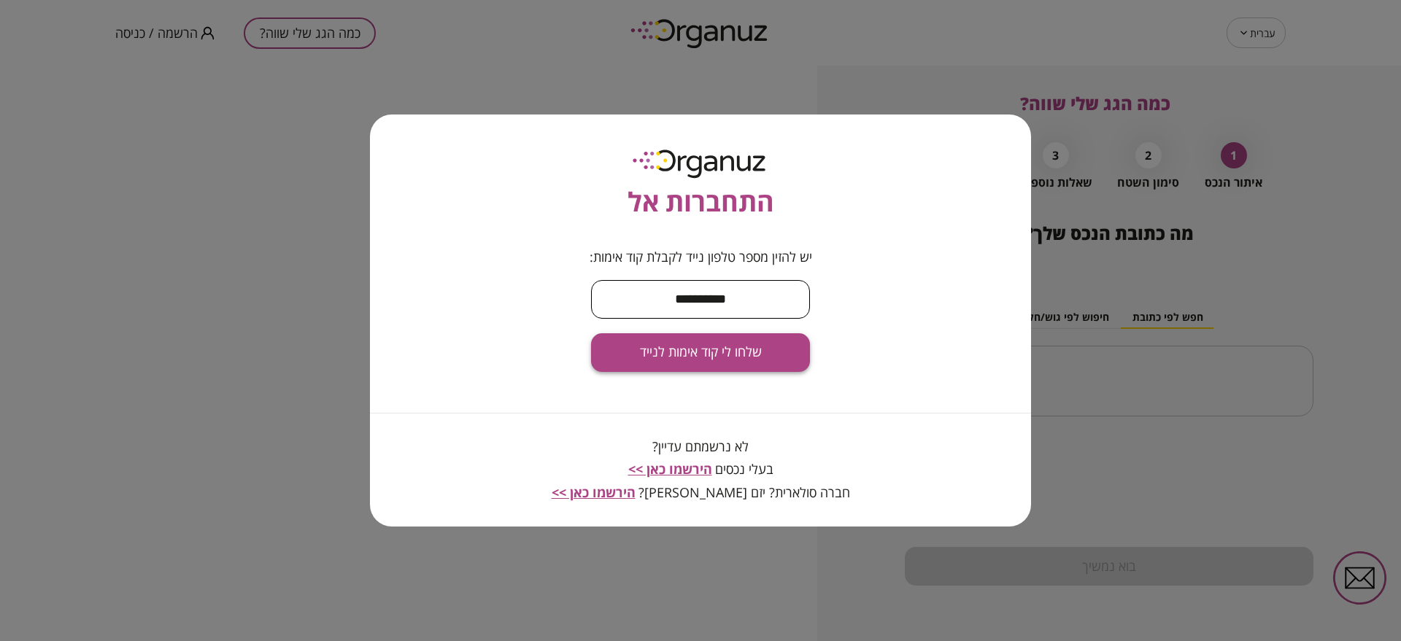
type input "**********"
click at [690, 336] on button "שלחו לי קוד אימות לנייד" at bounding box center [700, 352] width 219 height 39
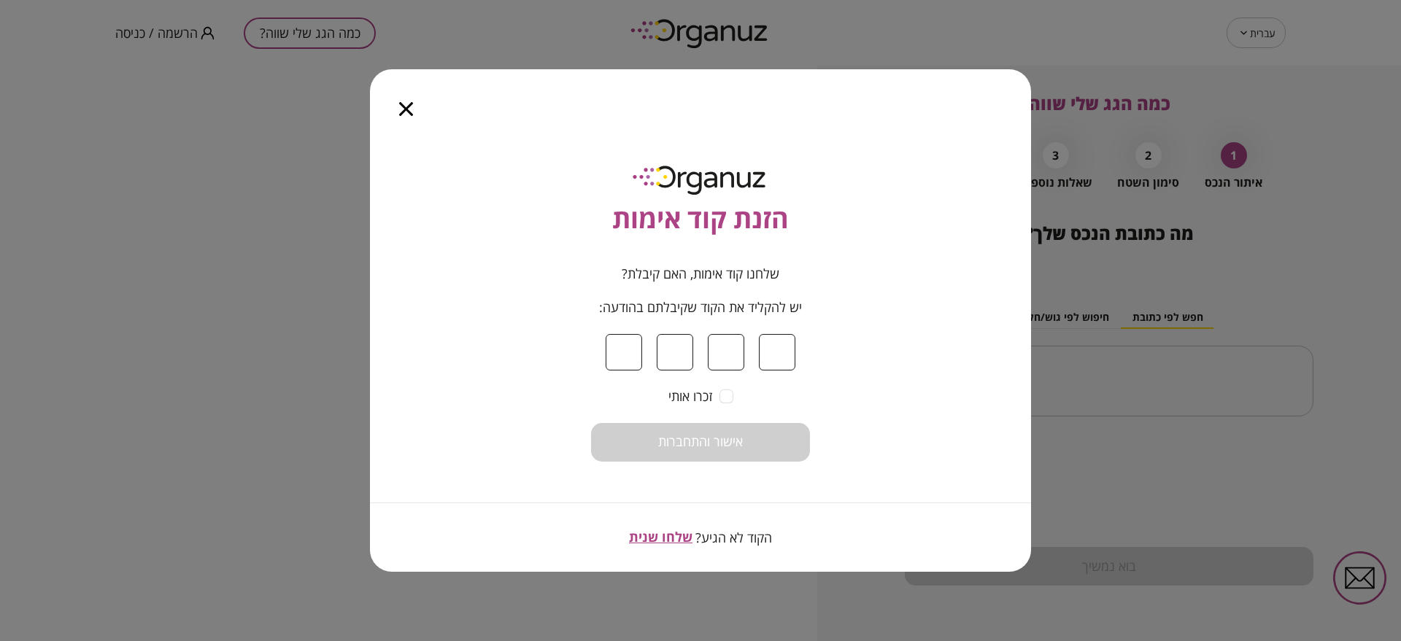
type input "*"
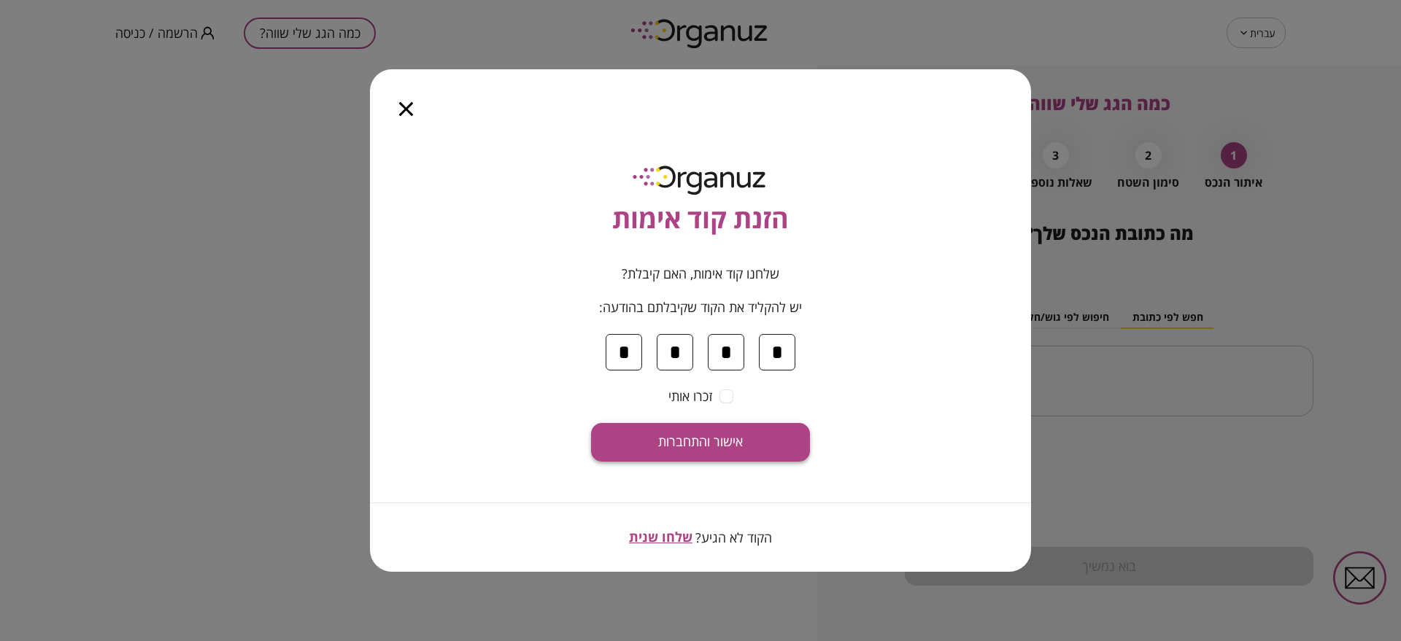
type input "*"
click at [716, 431] on button "אישור והתחברות" at bounding box center [700, 442] width 219 height 39
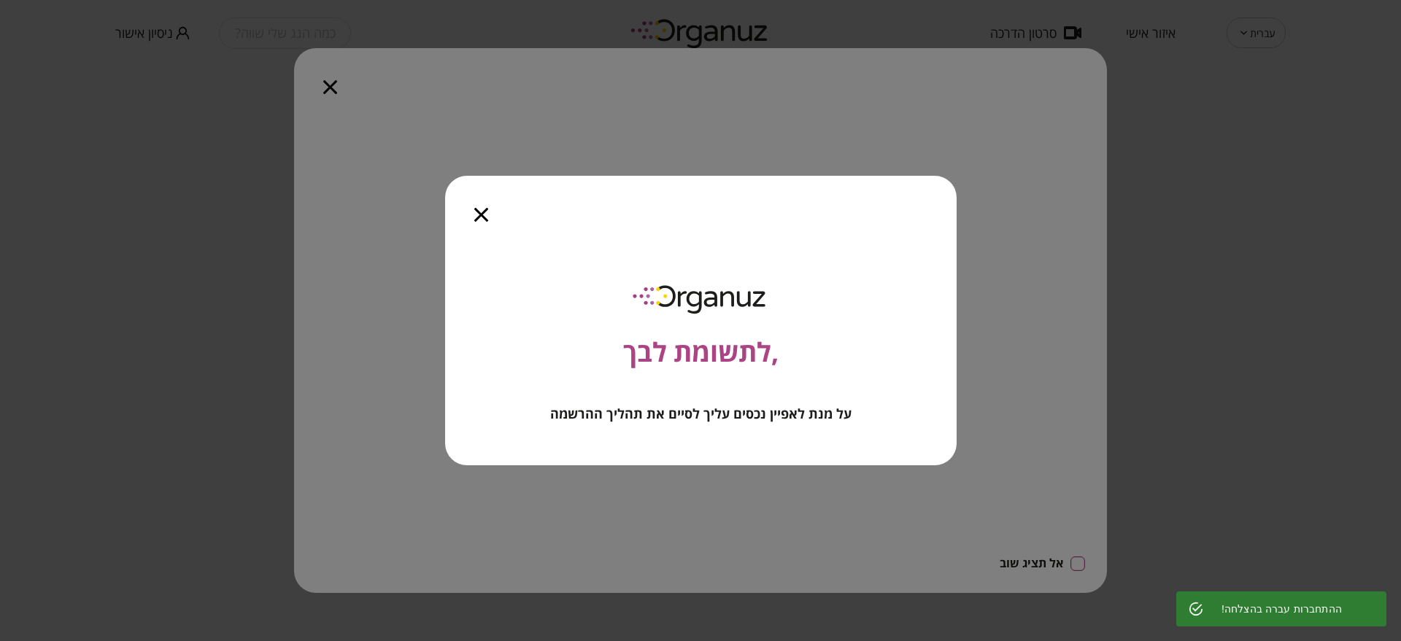
click at [472, 212] on div at bounding box center [481, 206] width 72 height 61
click at [486, 217] on icon "button" at bounding box center [481, 215] width 14 height 14
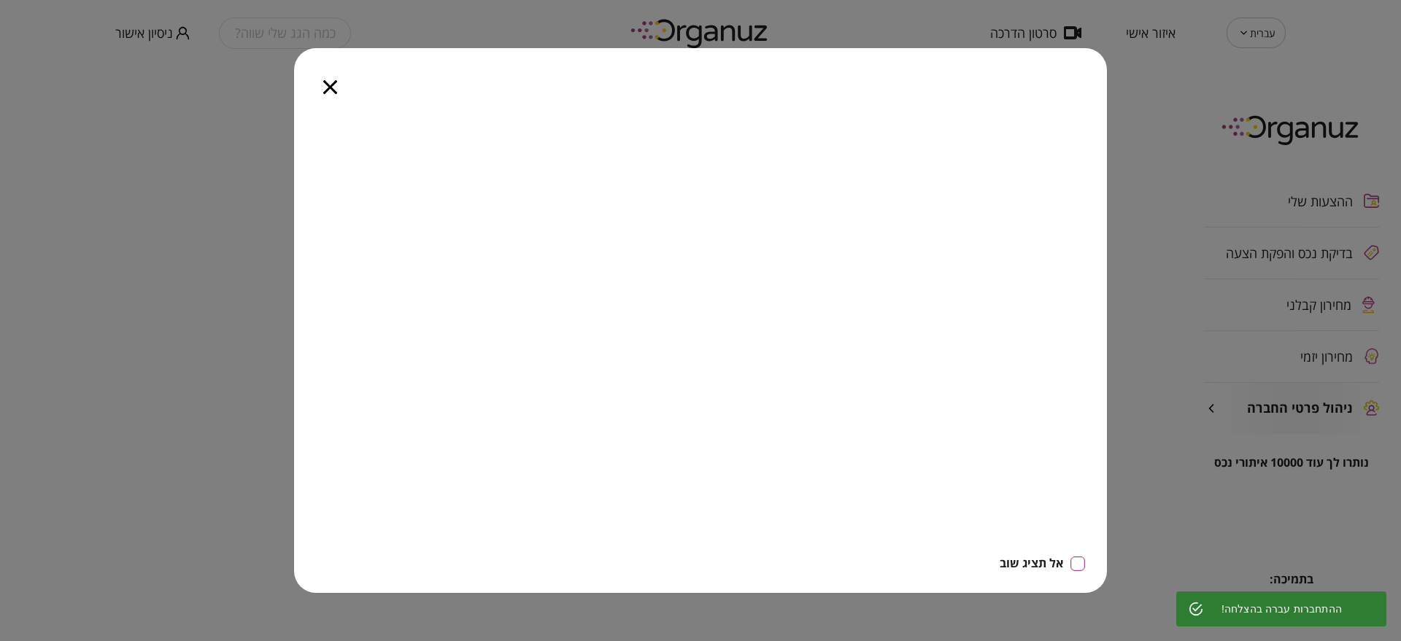
click at [325, 85] on icon "button" at bounding box center [330, 87] width 14 height 14
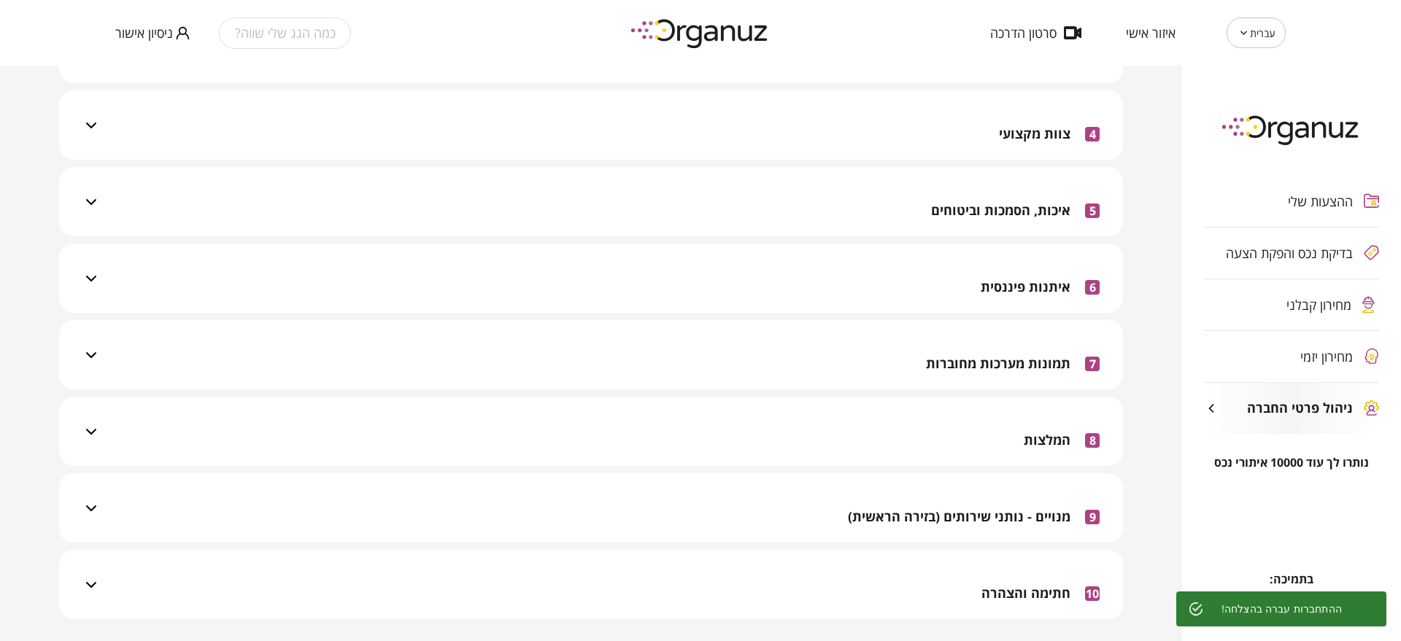
scroll to position [365, 0]
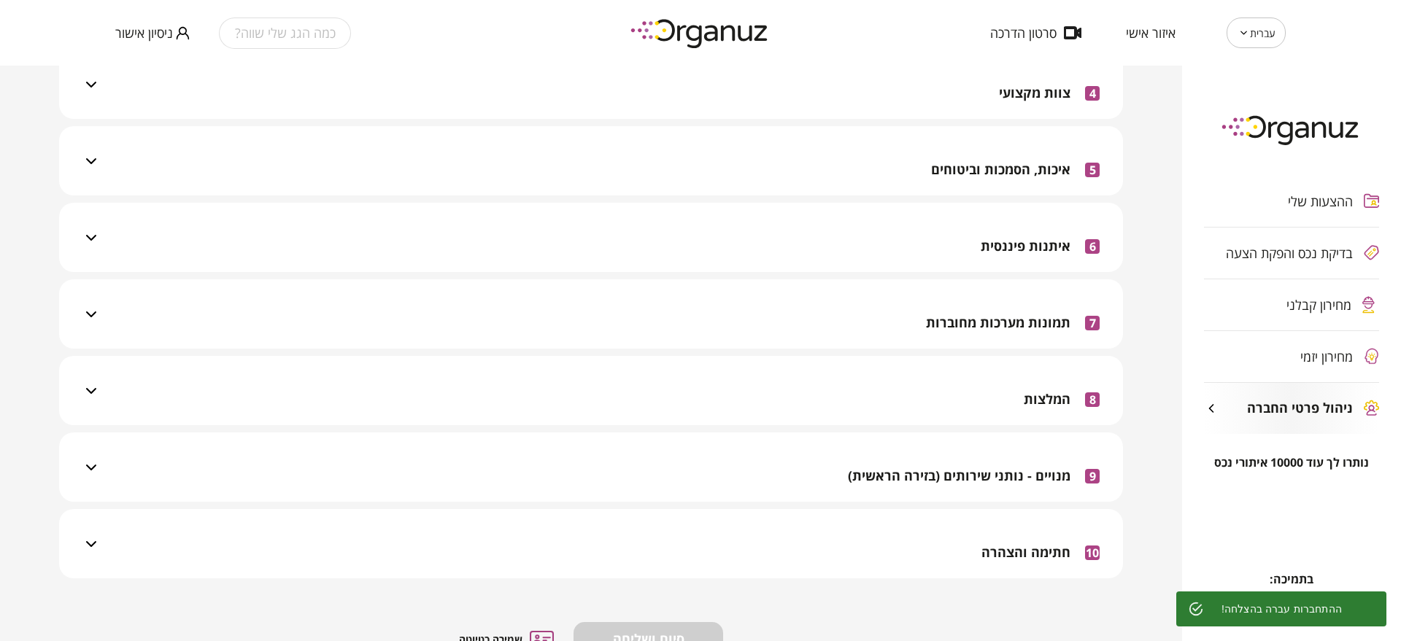
click at [940, 460] on div "9 מנויים - נותני שירותים (בזירה הראשית)" at bounding box center [974, 476] width 252 height 52
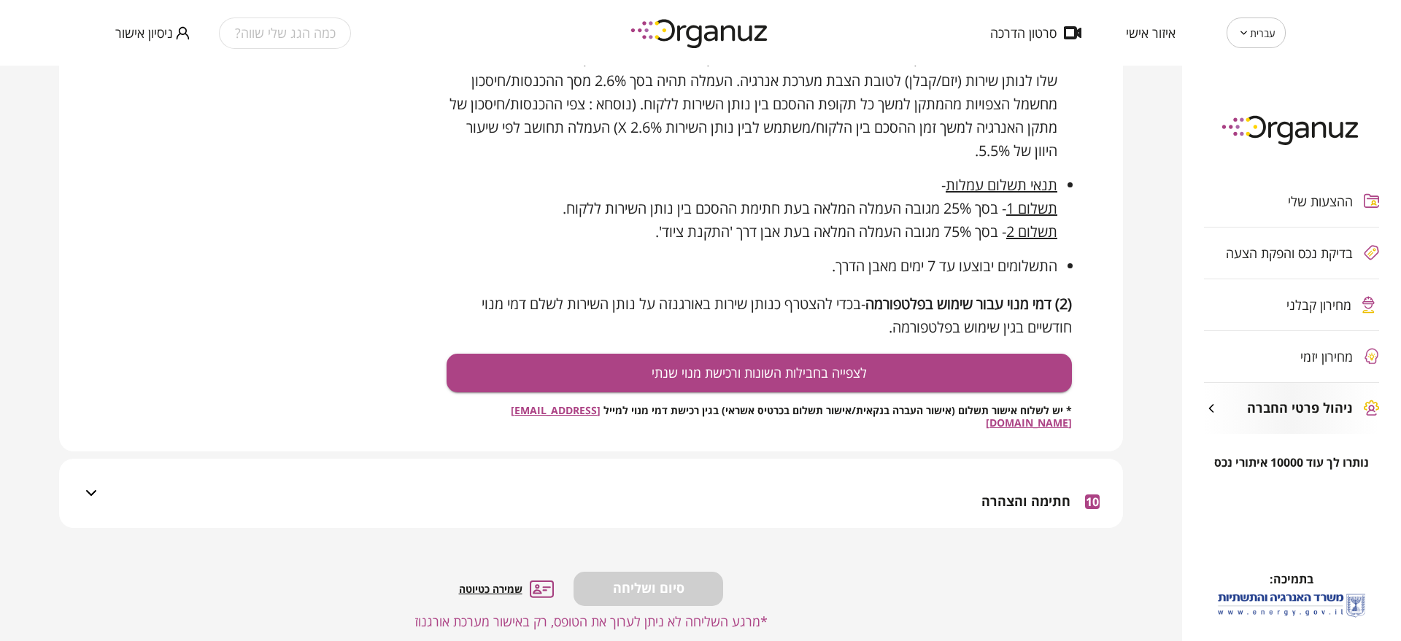
scroll to position [976, 0]
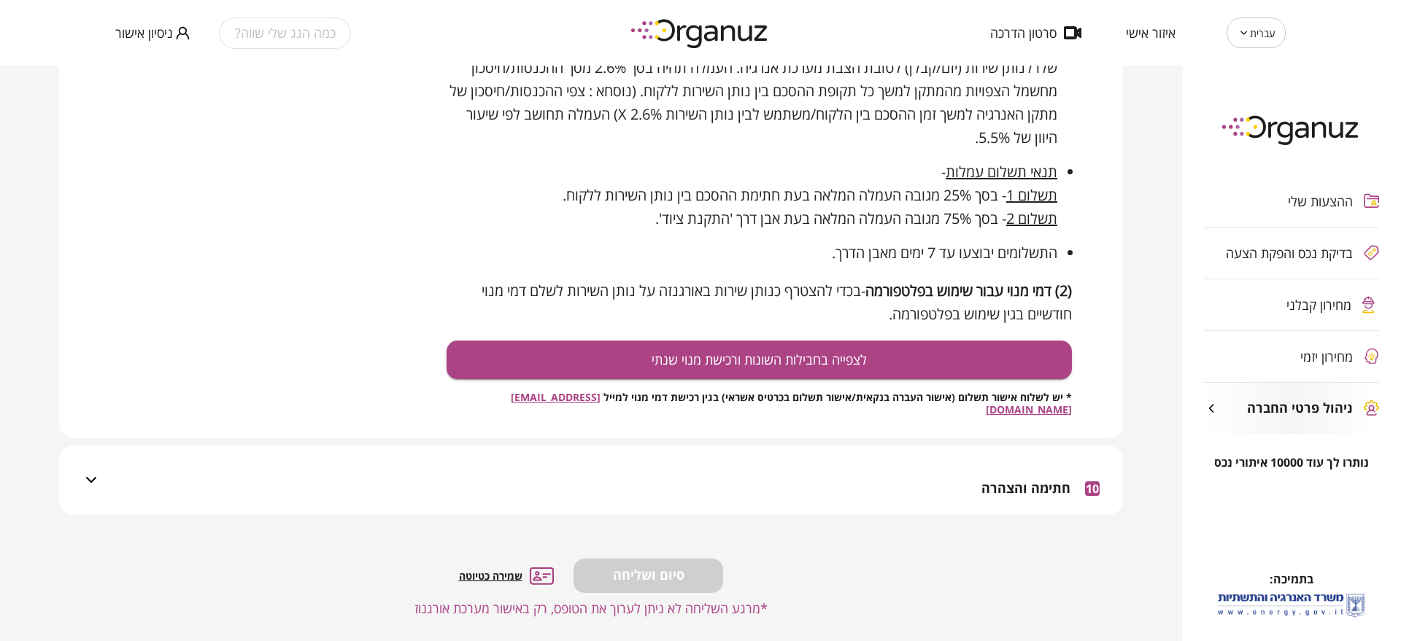
click at [963, 472] on div "10 חתימה והצהרה" at bounding box center [600, 480] width 1000 height 69
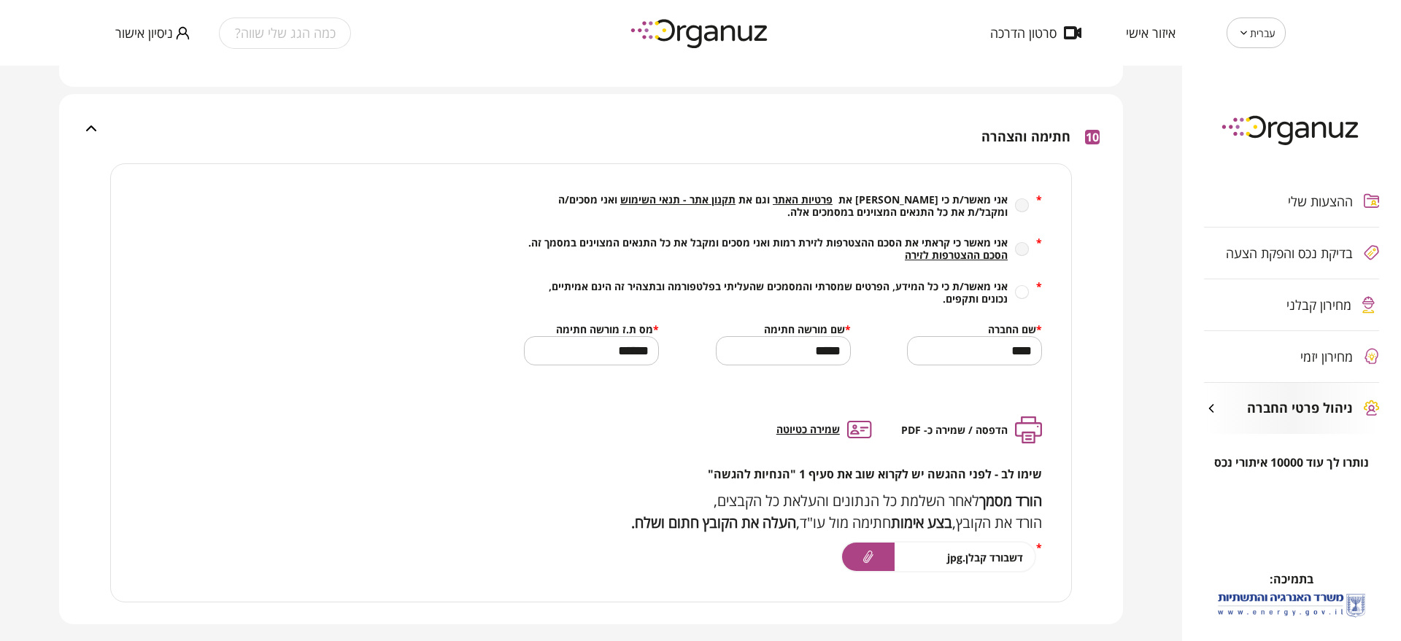
scroll to position [1432, 0]
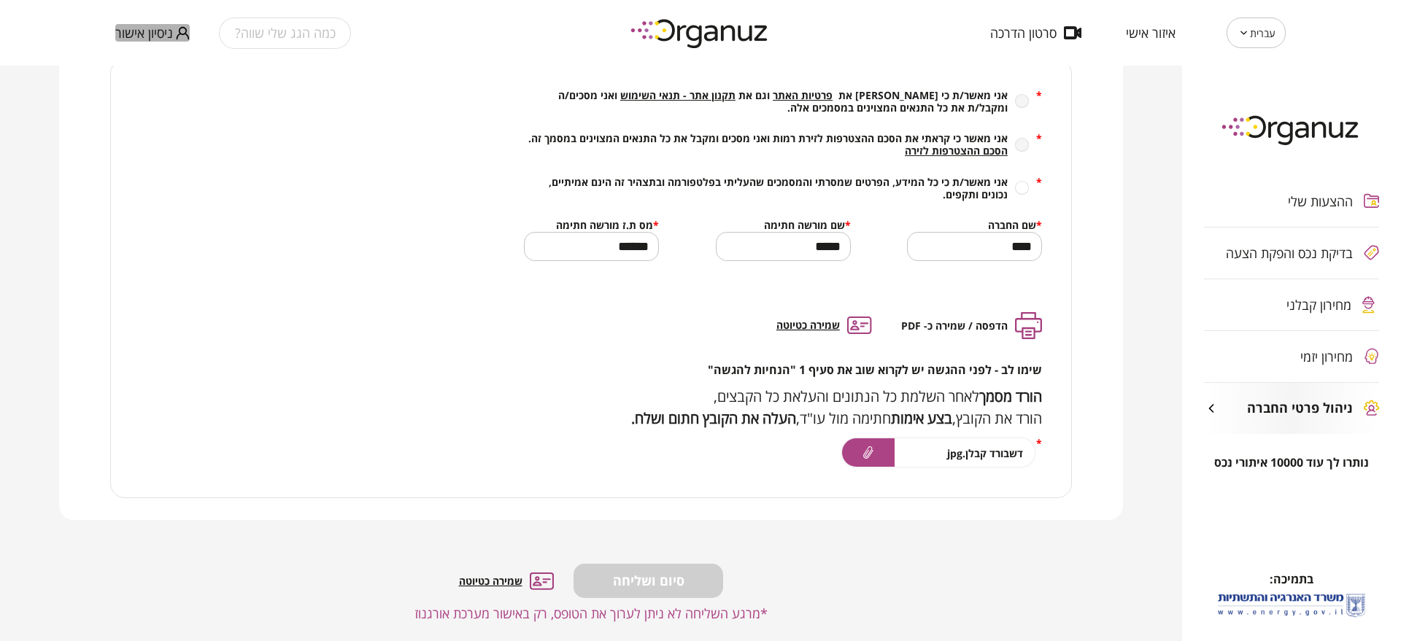
click at [151, 35] on span "ניסיון אישור" at bounding box center [144, 33] width 58 height 15
click at [150, 62] on li "התנתק" at bounding box center [143, 60] width 57 height 26
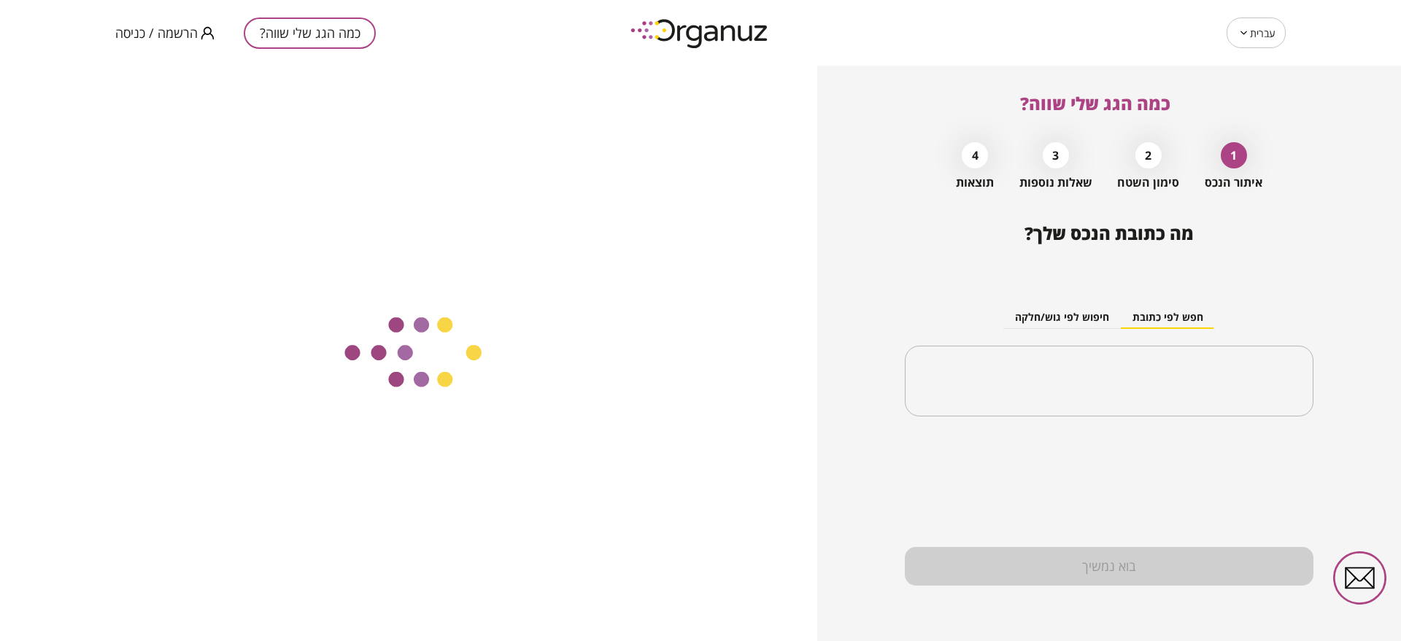
click at [153, 31] on span "הרשמה / כניסה" at bounding box center [156, 33] width 82 height 15
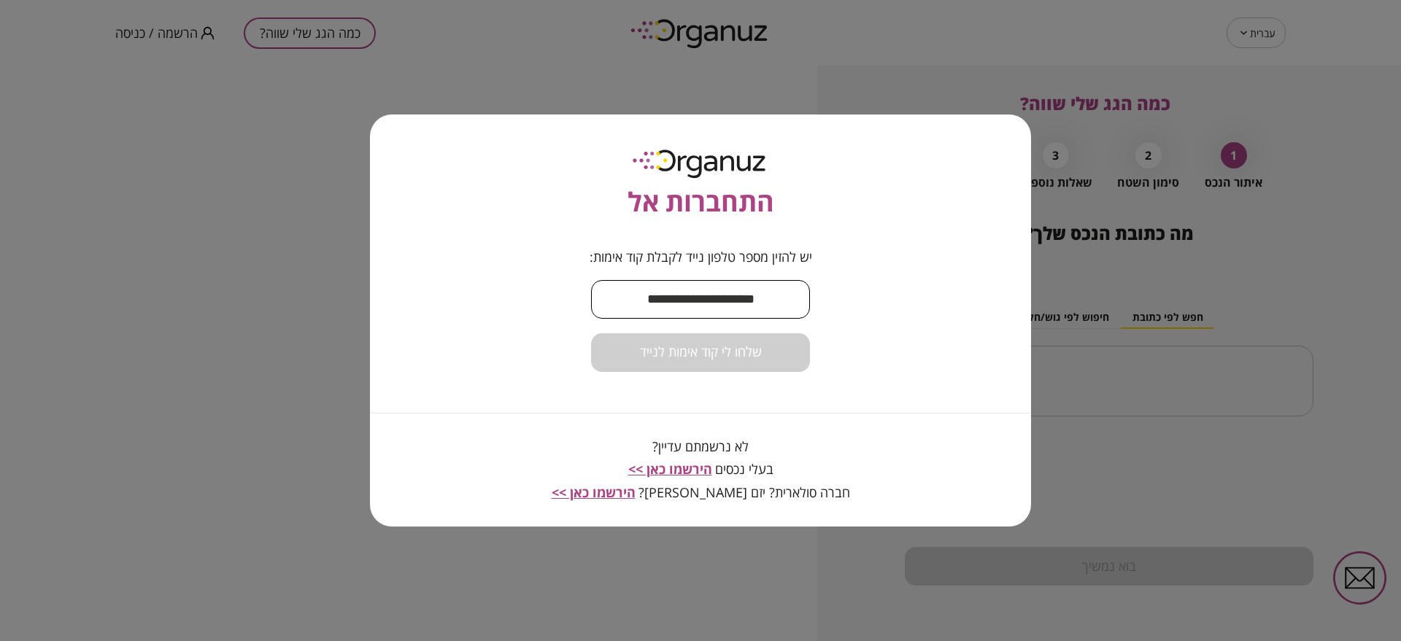
click at [767, 307] on input "text" at bounding box center [700, 299] width 219 height 43
paste input "**********"
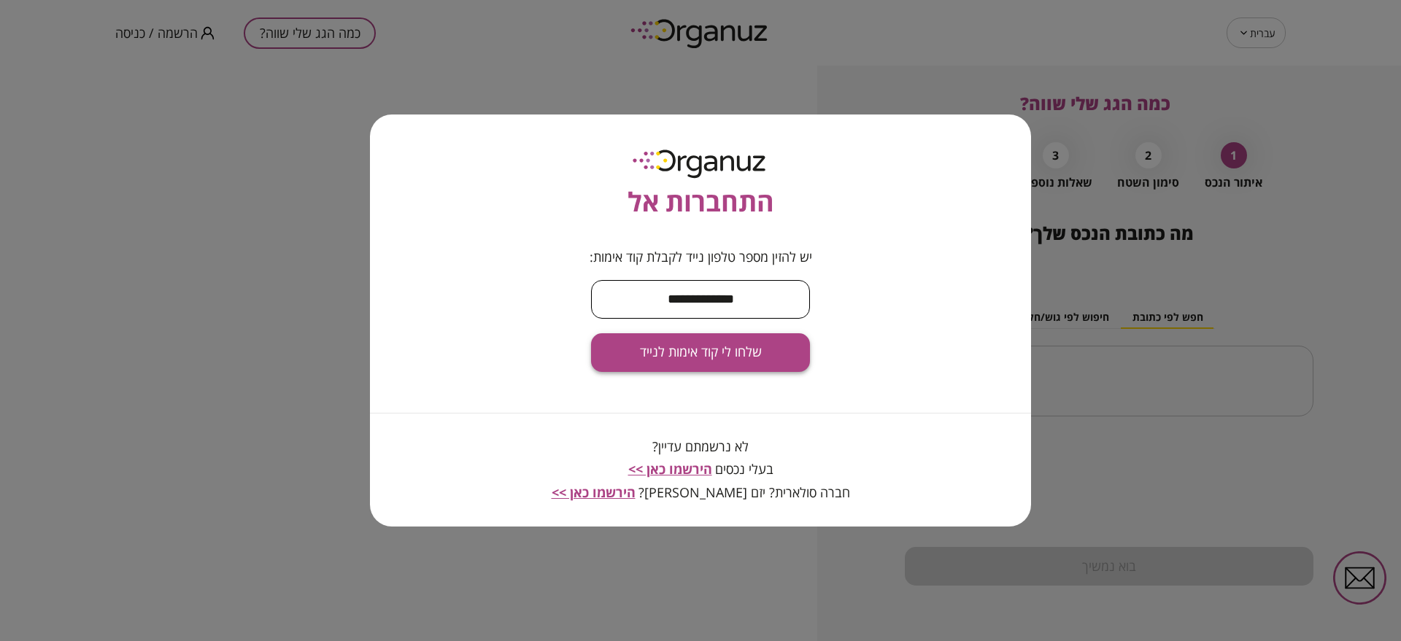
type input "**********"
click at [749, 347] on span "שלחו לי קוד אימות לנייד" at bounding box center [701, 352] width 122 height 16
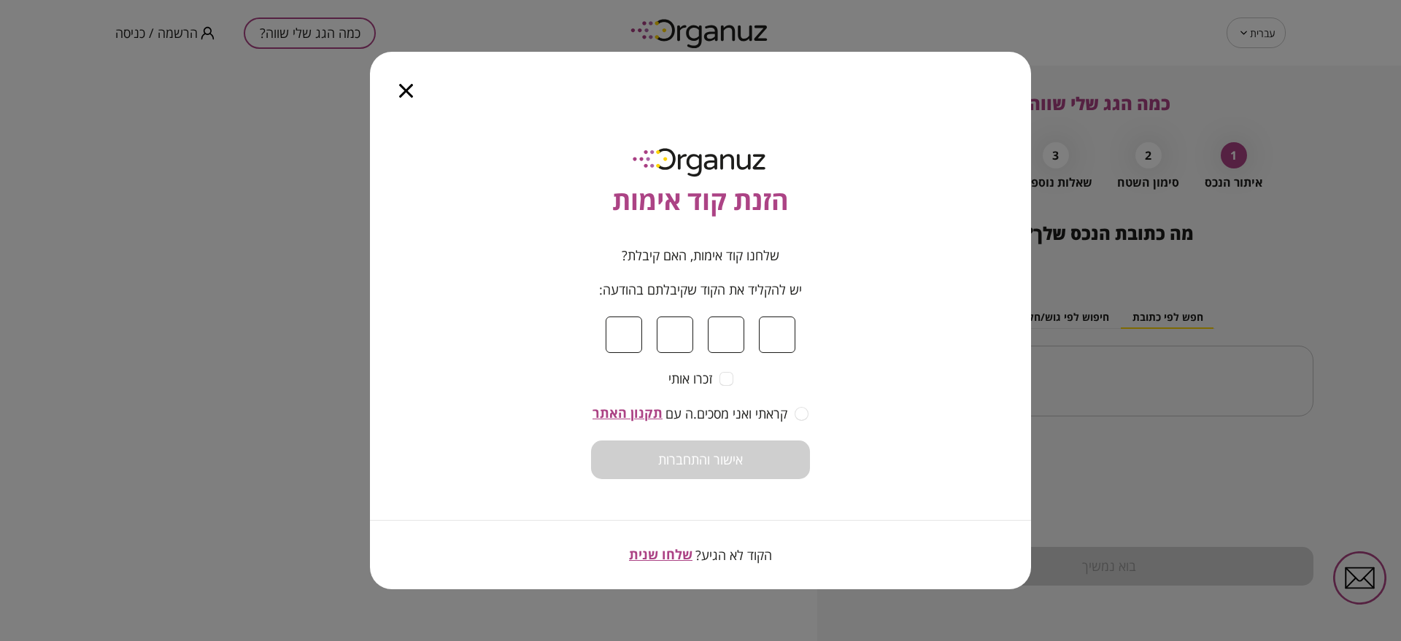
type input "*"
click at [792, 414] on div "קראתי ואני מסכים.ה עם תקנון האתר" at bounding box center [700, 414] width 219 height 18
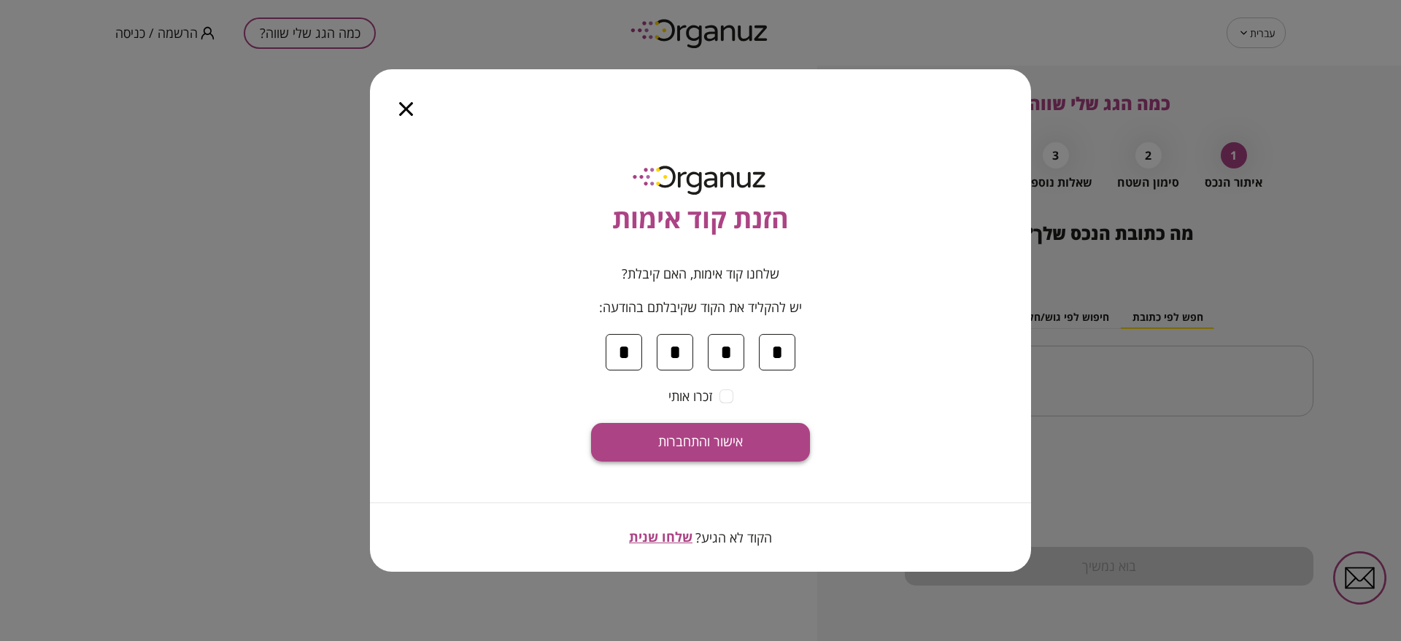
click at [776, 442] on button "אישור והתחברות" at bounding box center [700, 442] width 219 height 39
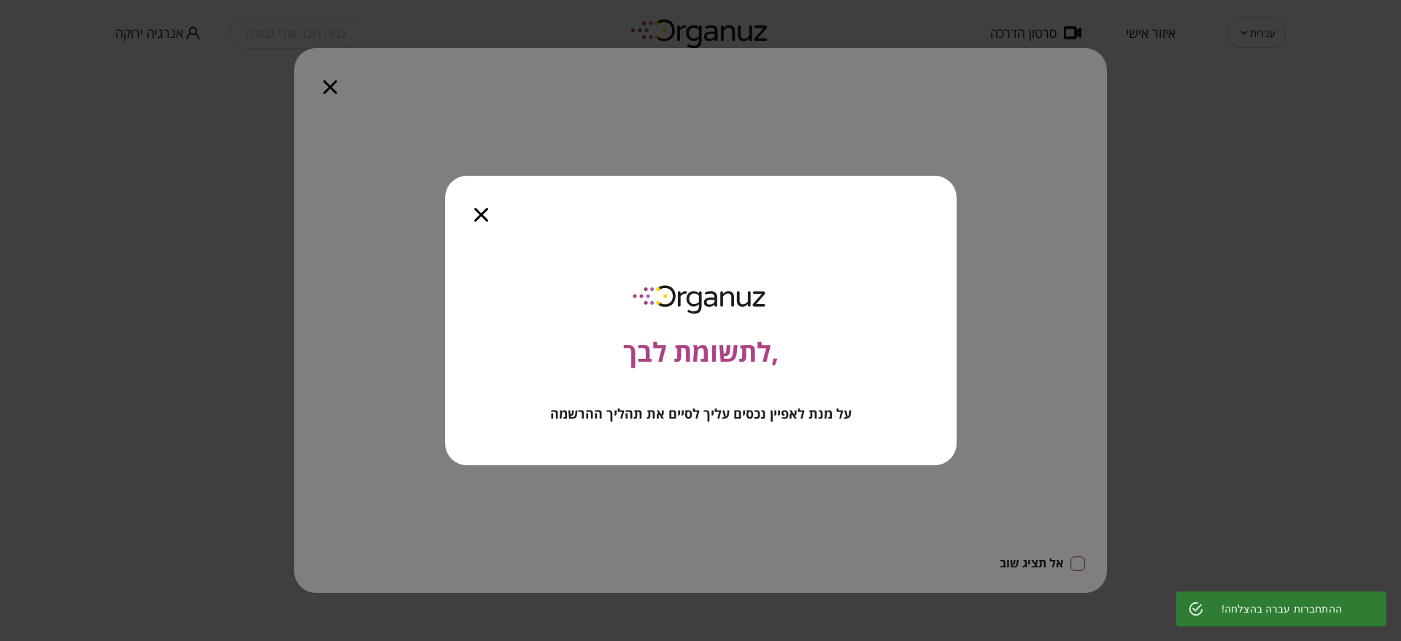
click at [487, 217] on icon "button" at bounding box center [481, 215] width 14 height 14
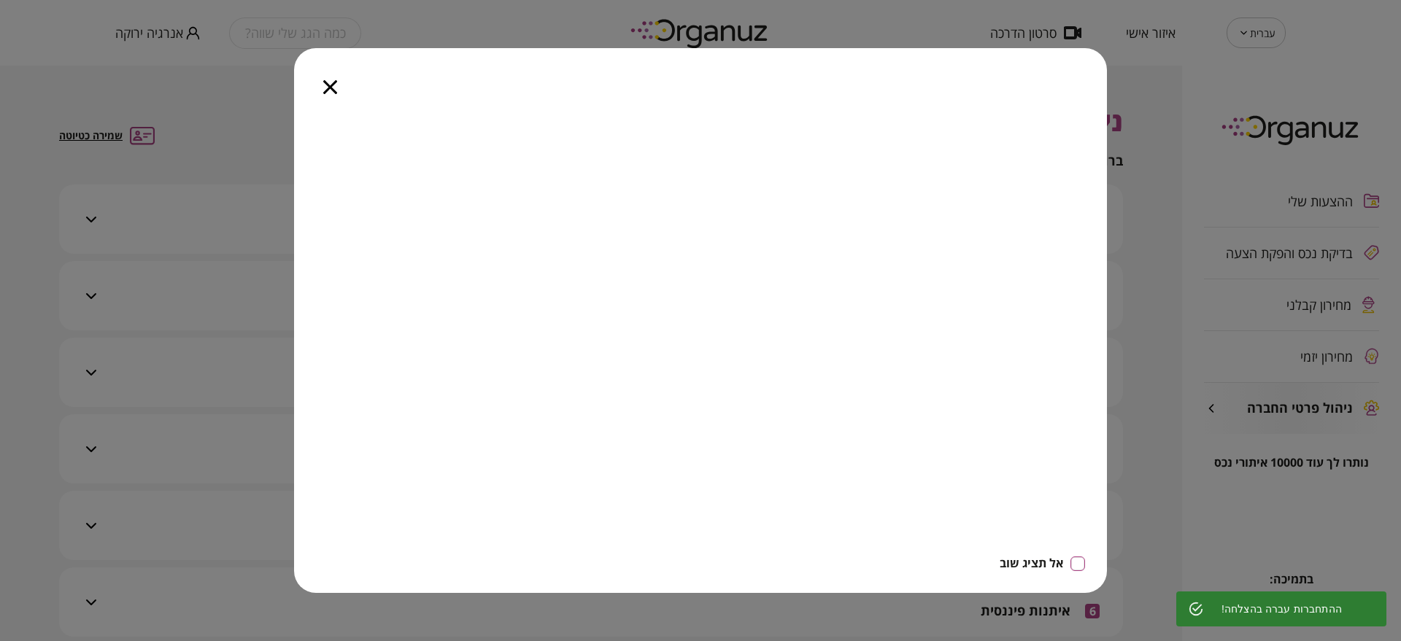
click at [330, 94] on div at bounding box center [330, 78] width 72 height 61
click at [331, 86] on icon "button" at bounding box center [330, 87] width 14 height 14
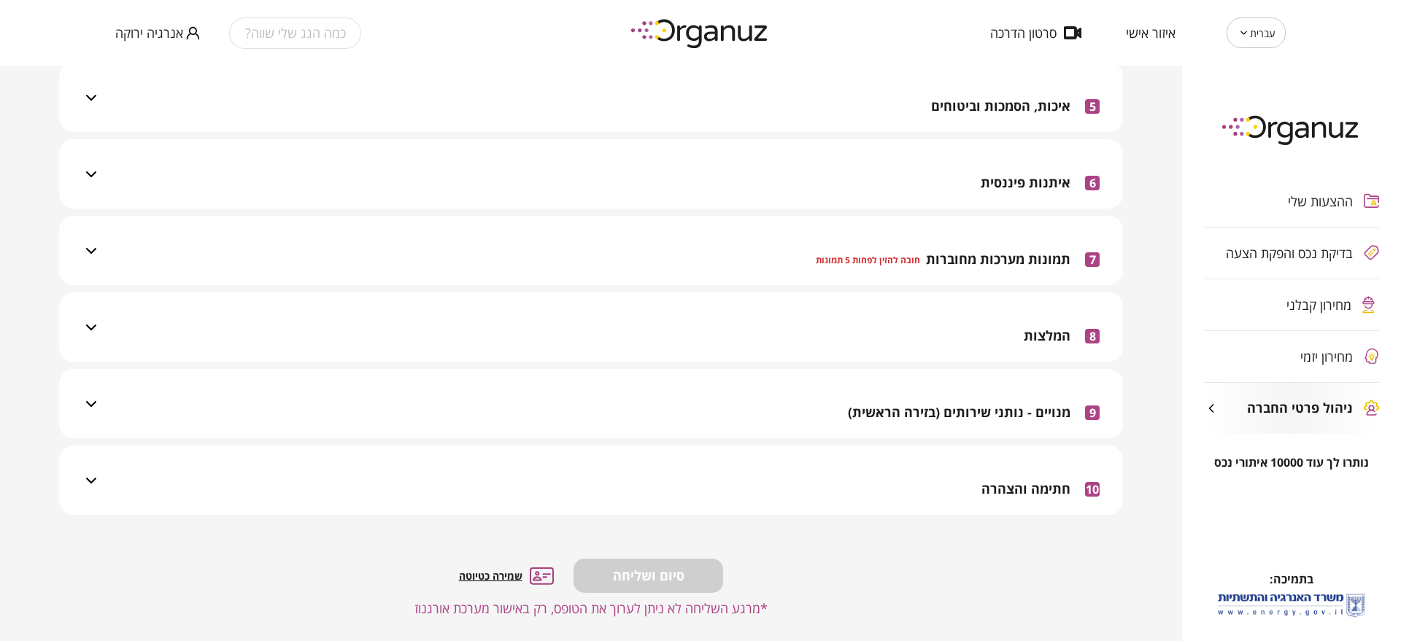
scroll to position [441, 0]
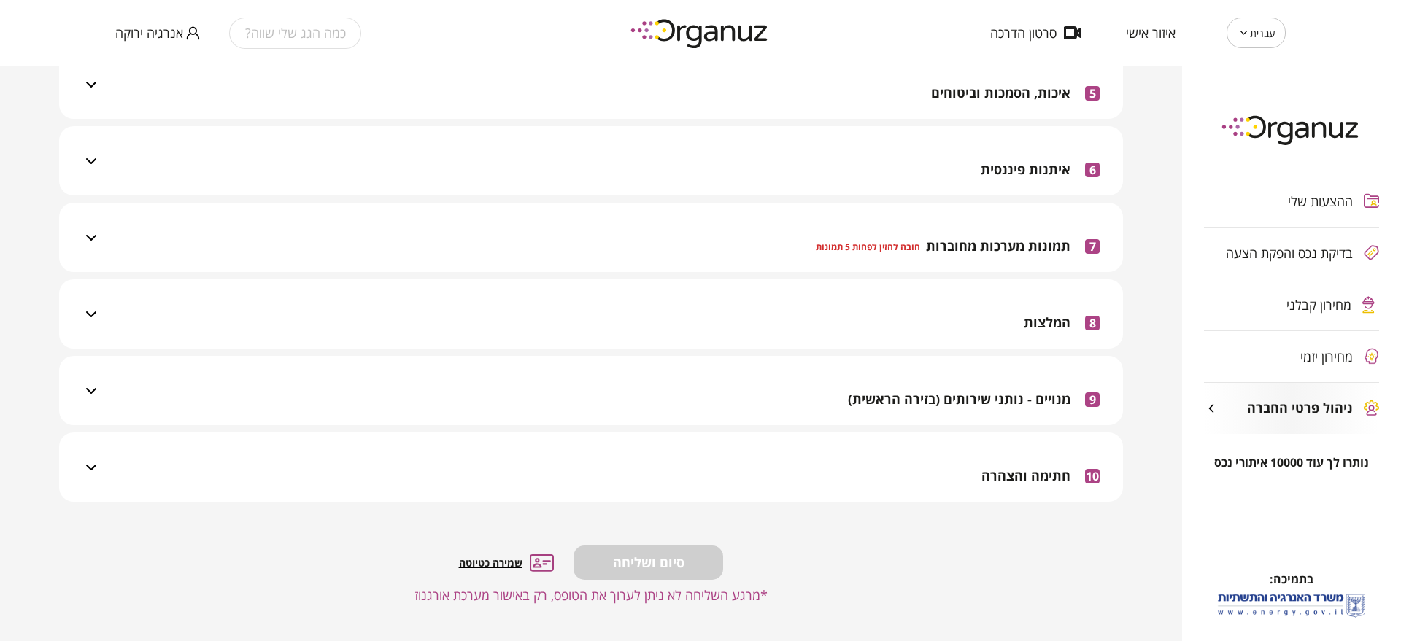
click at [1043, 460] on div "10 חתימה והצהרה" at bounding box center [1040, 476] width 118 height 52
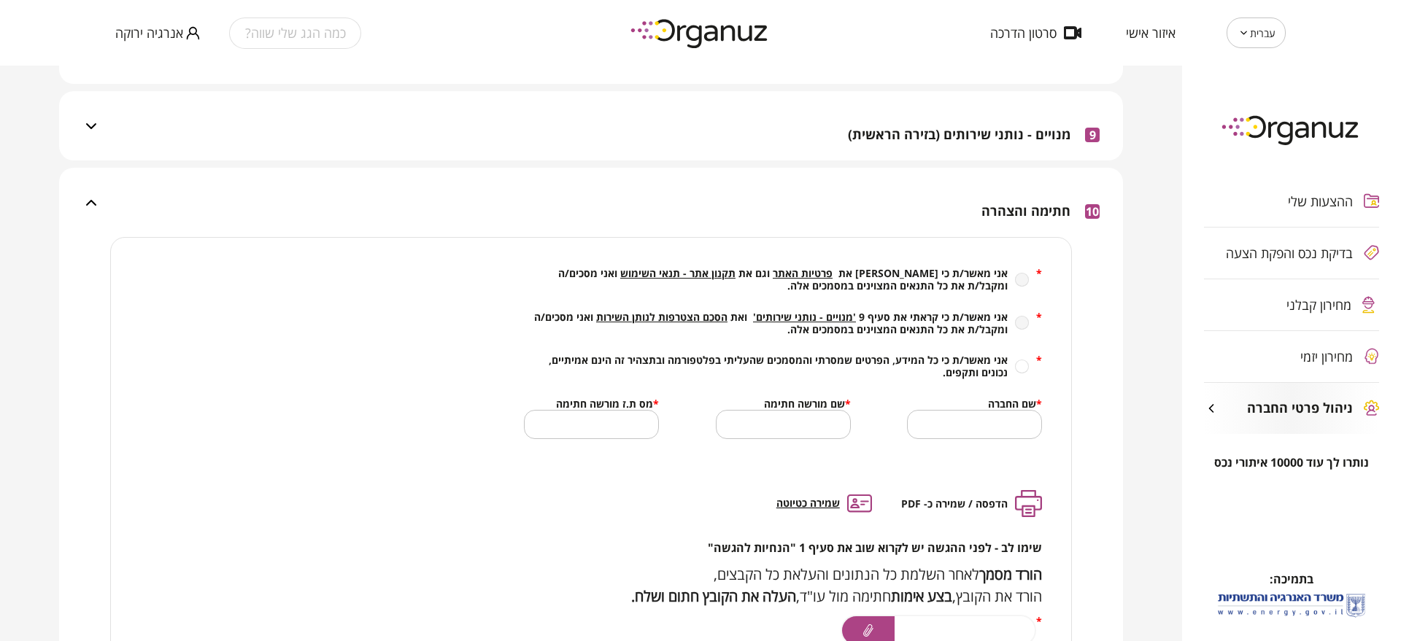
scroll to position [715, 0]
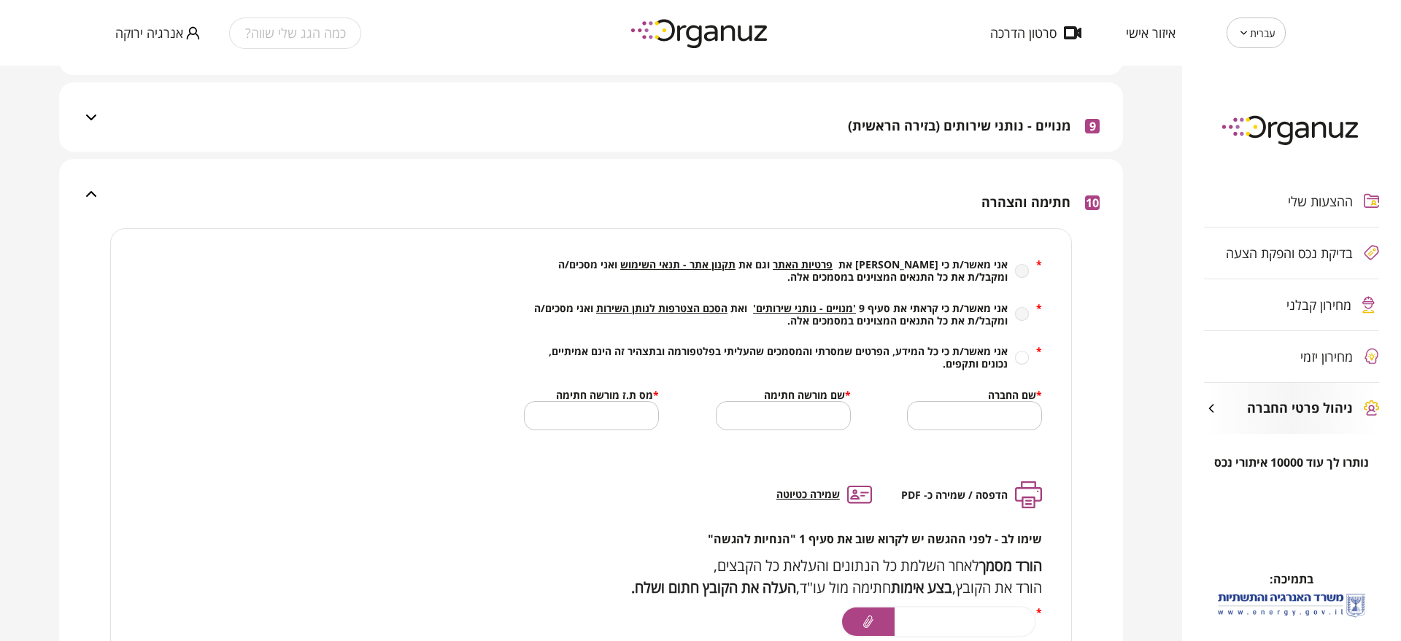
drag, startPoint x: 651, startPoint y: 290, endPoint x: 652, endPoint y: 301, distance: 11.8
click at [652, 290] on div "* אני מאשר/ת כי קראתי את פרטיות האתר וגם את תקנון אתר - תנאי השימוש ואני מסכים/…" at bounding box center [783, 323] width 518 height 131
click at [652, 301] on span "הסכם הצטרפות לנותן השירות" at bounding box center [661, 308] width 131 height 14
click at [653, 309] on span "הסכם הצטרפות לנותן השירות" at bounding box center [661, 308] width 131 height 14
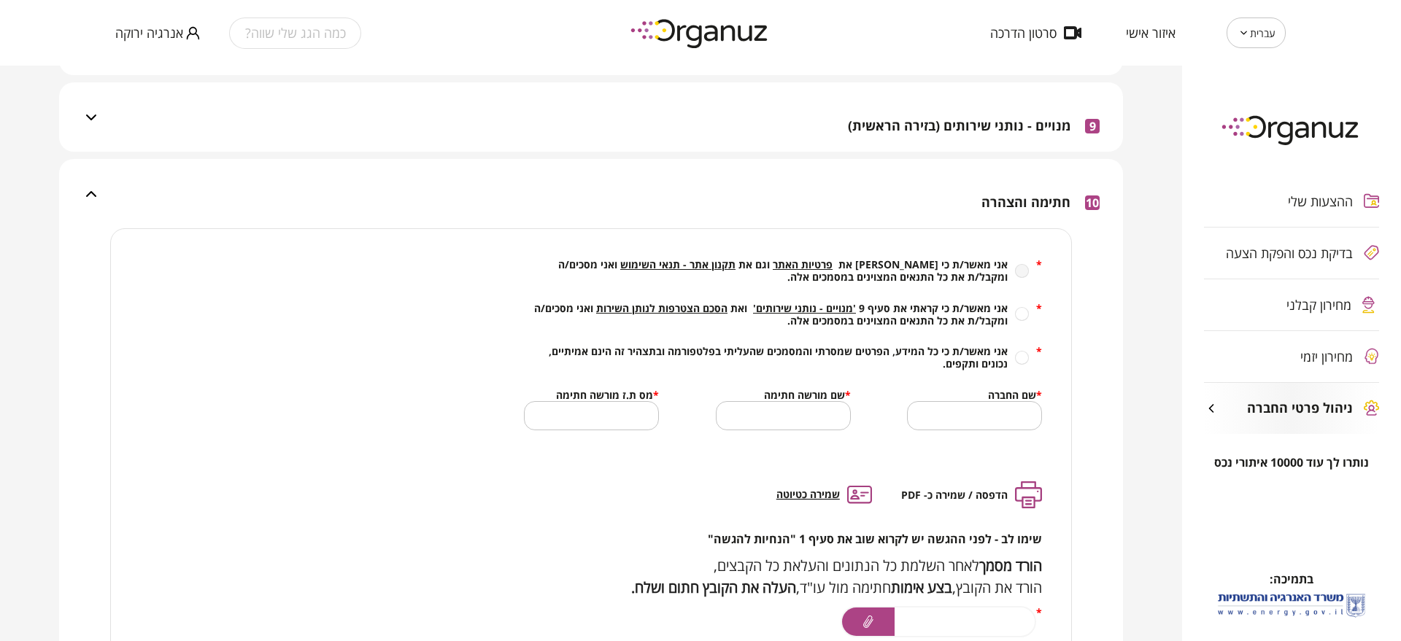
click at [711, 307] on span "הסכם הצטרפות לנותן השירות" at bounding box center [661, 308] width 131 height 14
click at [783, 306] on span "'מנויים - נותני שירותים'" at bounding box center [804, 308] width 103 height 14
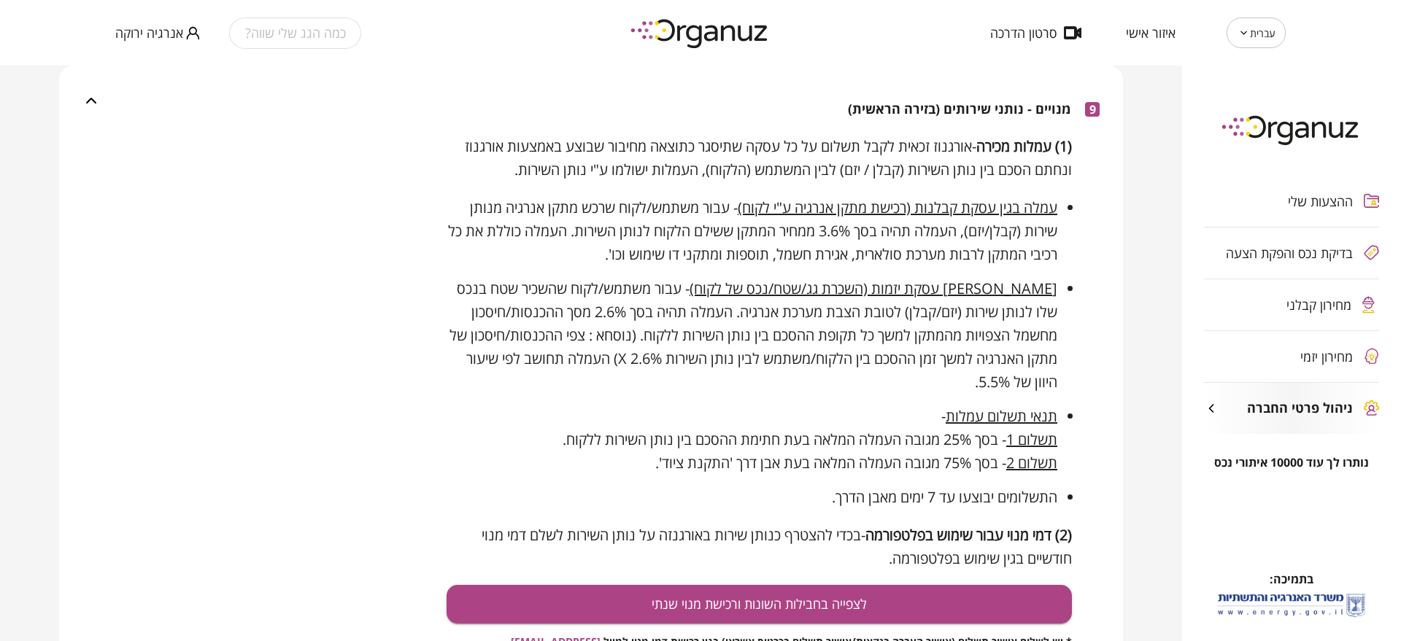
click at [719, 270] on ul "עמלה בגין עסקת קבלנות (רכישת מתקן אנרגיה ע"י לקוח) - עבור משתמש/לקוח שרכש מתקן …" at bounding box center [759, 352] width 625 height 313
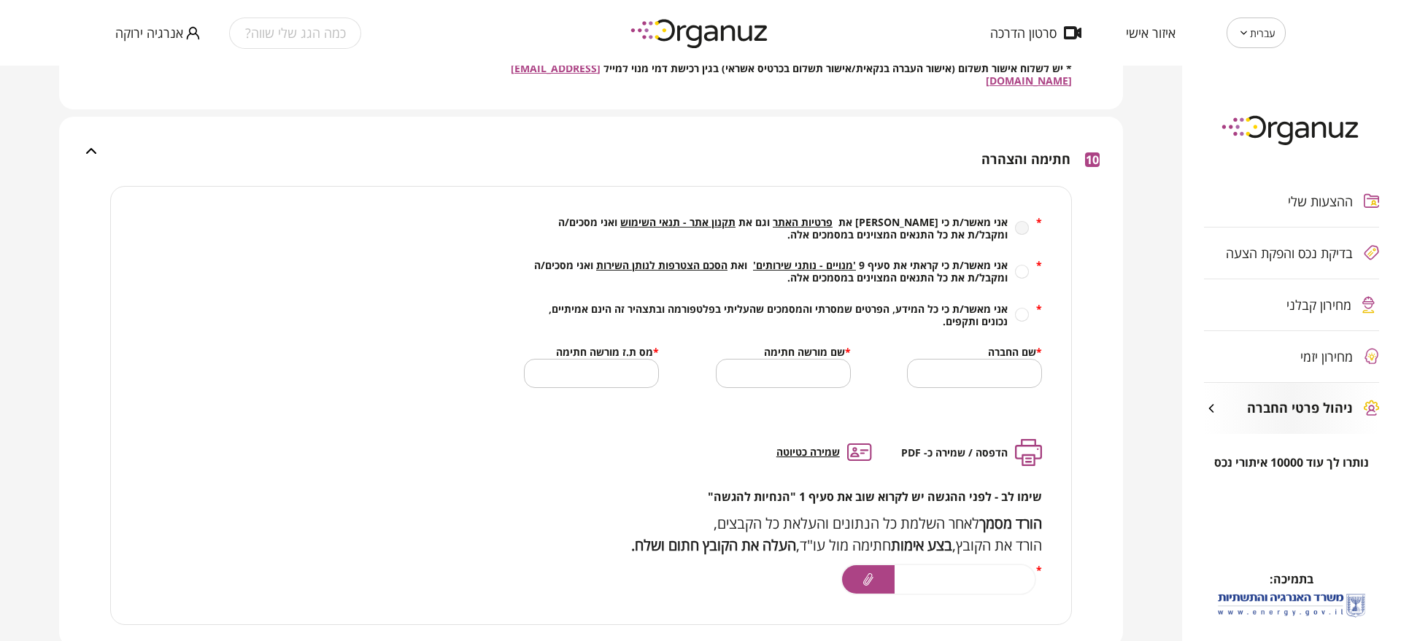
scroll to position [1256, 0]
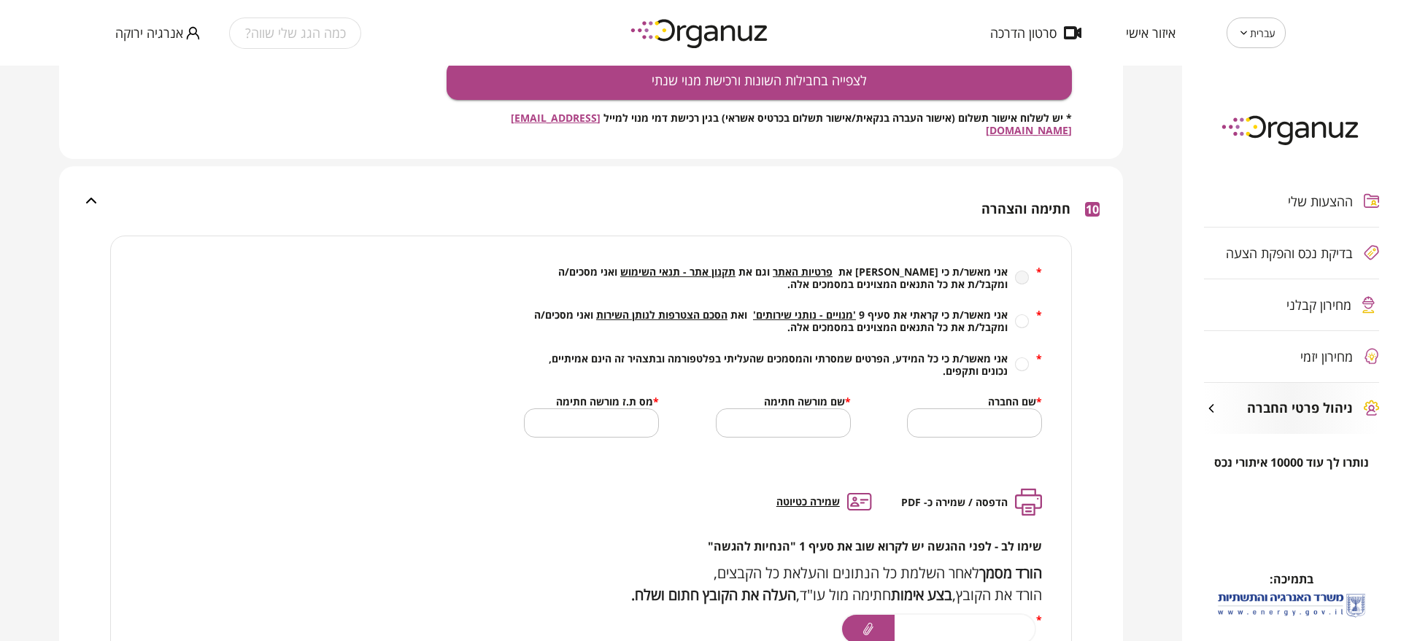
drag, startPoint x: 841, startPoint y: 250, endPoint x: 847, endPoint y: 259, distance: 10.9
click at [843, 252] on div "* אני מאשר/ת כי קראתי את פרטיות האתר וגם את תקנון אתר - תנאי השימוש ואני מסכים/…" at bounding box center [783, 455] width 576 height 438
click at [833, 265] on span "פרטיות האתר" at bounding box center [803, 272] width 60 height 14
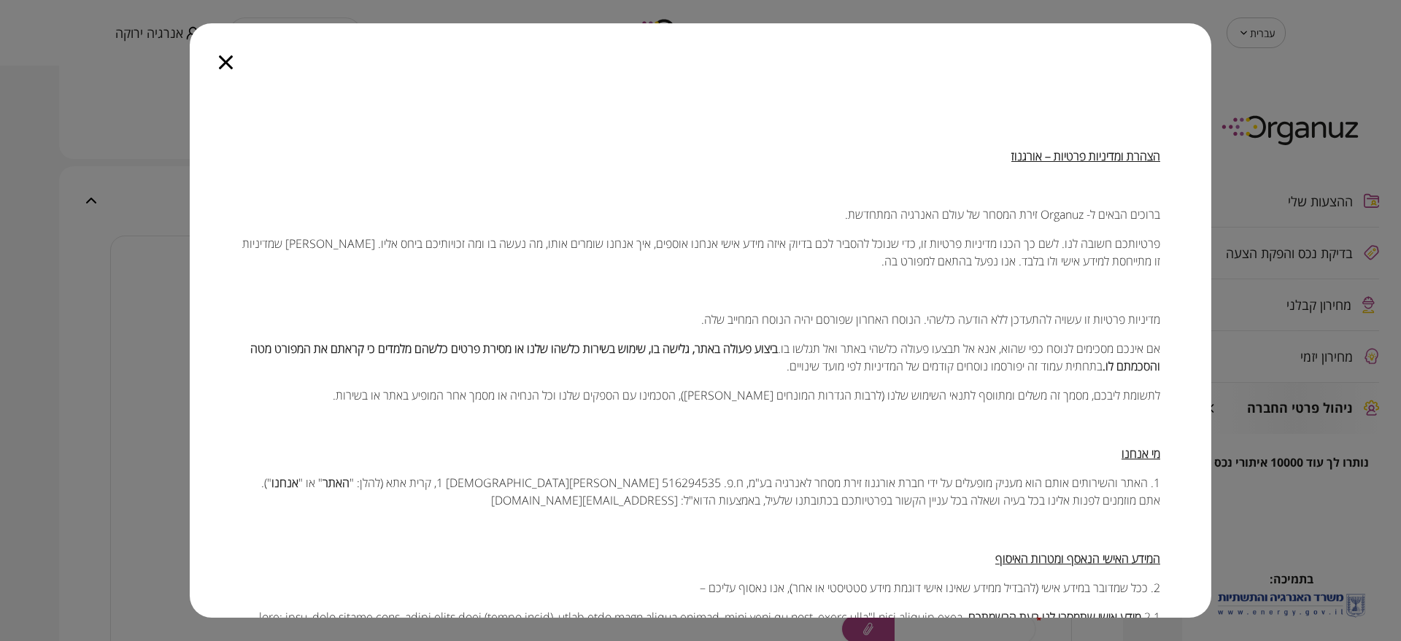
click at [847, 255] on p "פרטיותכם חשובה לנו. לשם כך הכנו מדיניות פרטיות זו, כדי שנוכל להסביר לכם בדיוק א…" at bounding box center [700, 252] width 919 height 35
click at [220, 66] on icon "button" at bounding box center [226, 62] width 14 height 14
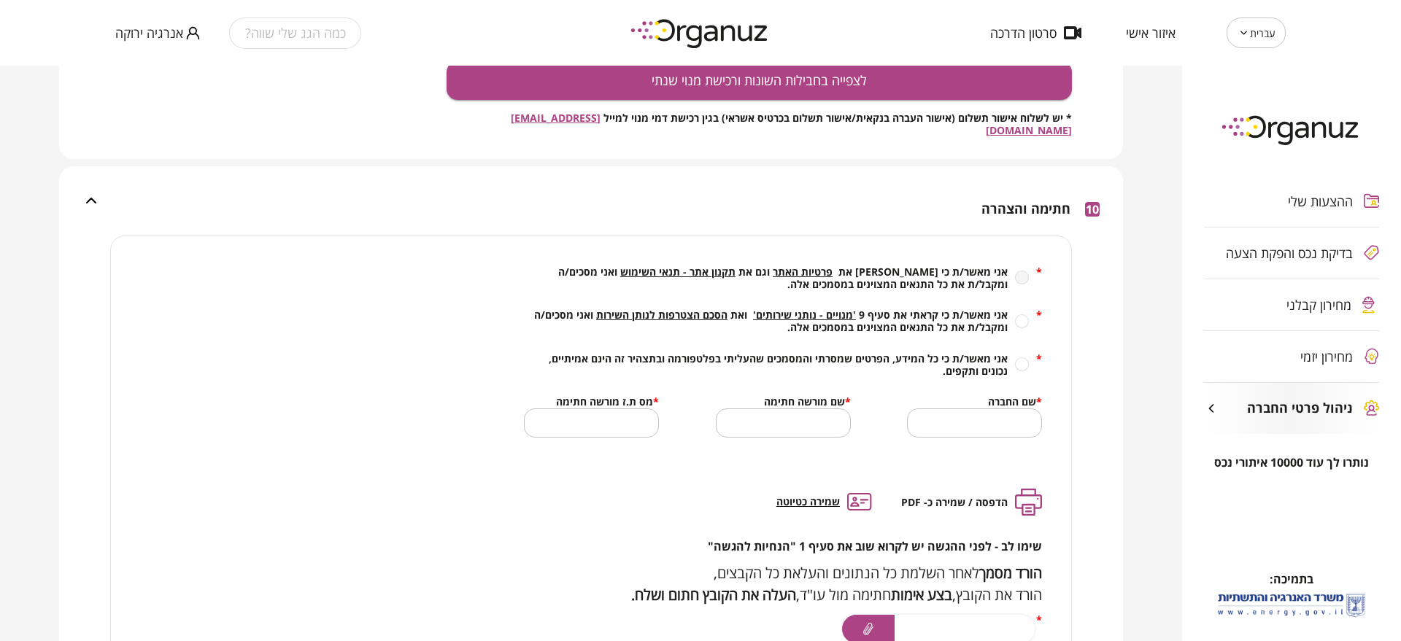
click at [662, 308] on span "הסכם הצטרפות לנותן השירות" at bounding box center [661, 315] width 131 height 14
click at [824, 308] on span "'מנויים - נותני שירותים'" at bounding box center [804, 315] width 103 height 14
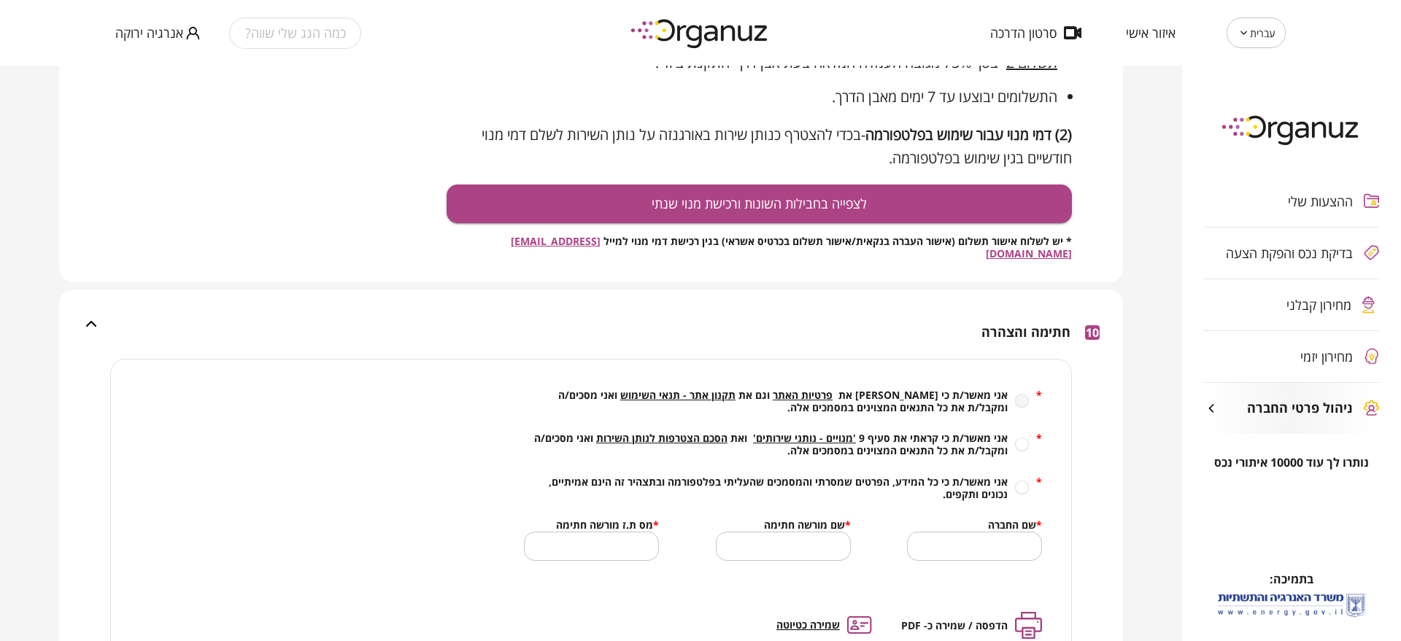
scroll to position [1279, 0]
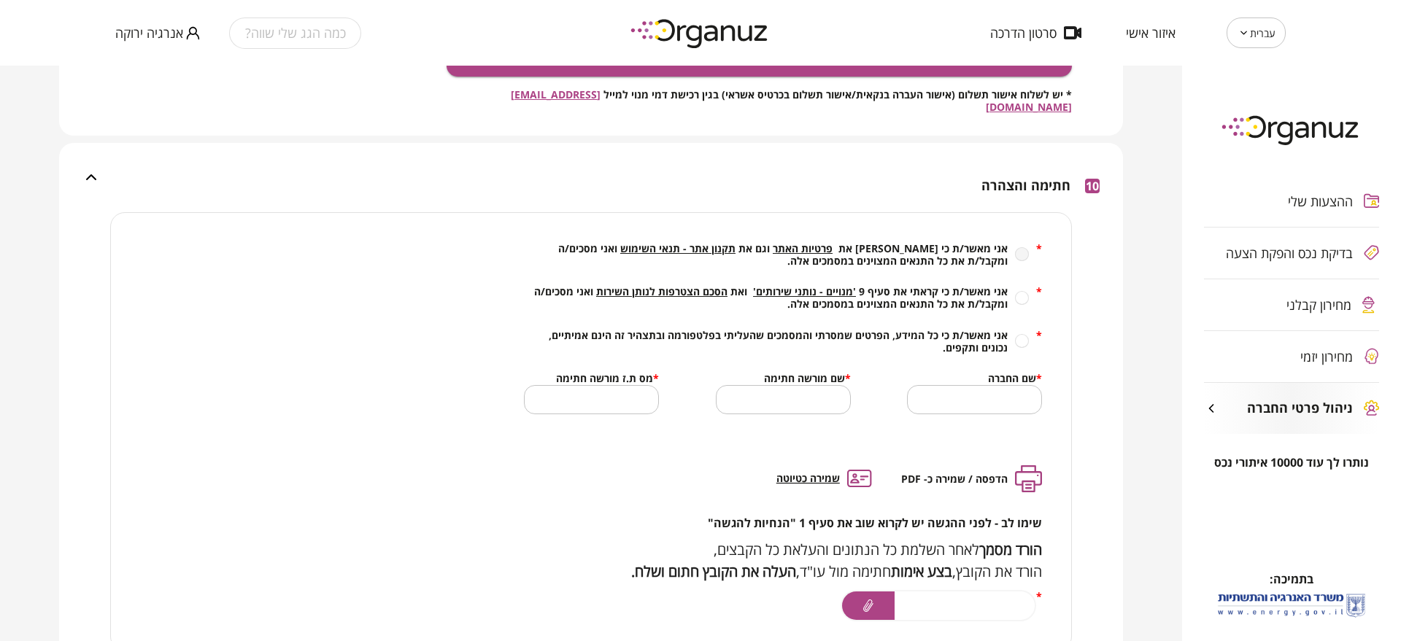
click at [676, 285] on span "הסכם הצטרפות לנותן השירות" at bounding box center [661, 292] width 131 height 14
click at [685, 285] on span "הסכם הצטרפות לנותן השירות" at bounding box center [661, 292] width 131 height 14
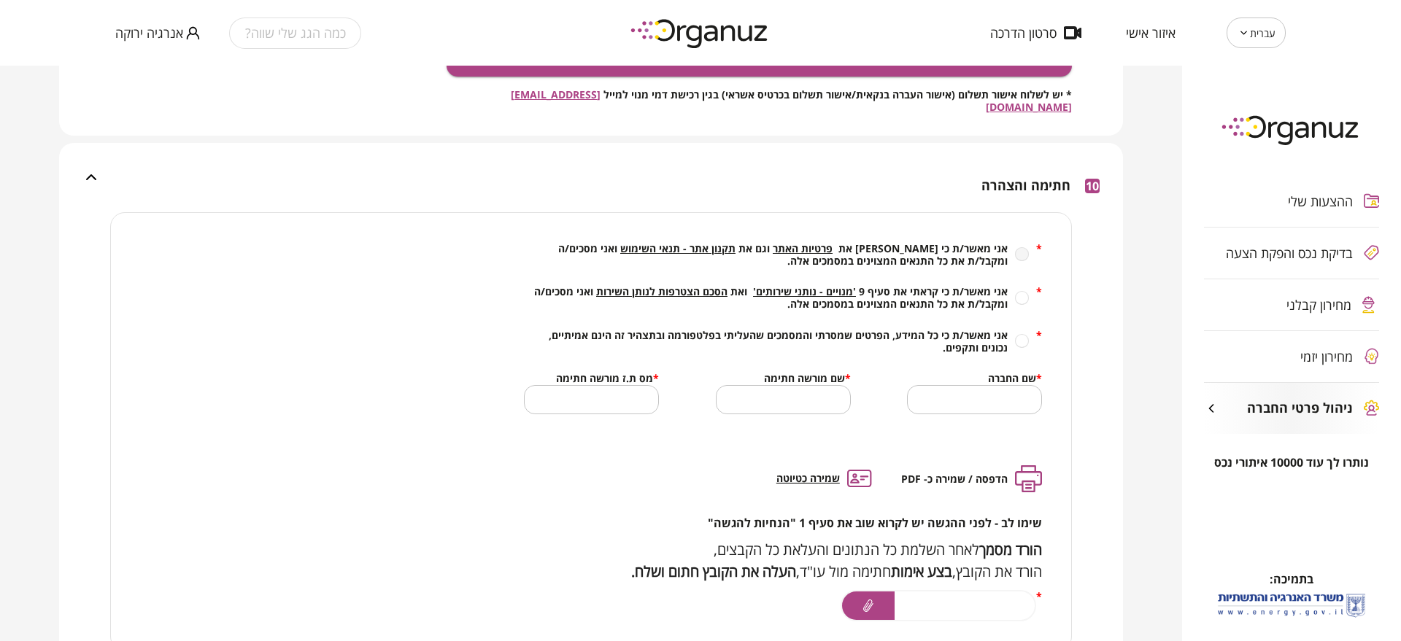
click at [685, 285] on span "הסכם הצטרפות לנותן השירות" at bounding box center [661, 292] width 131 height 14
click at [712, 242] on span "תקנון אתר - תנאי השימוש" at bounding box center [677, 249] width 115 height 14
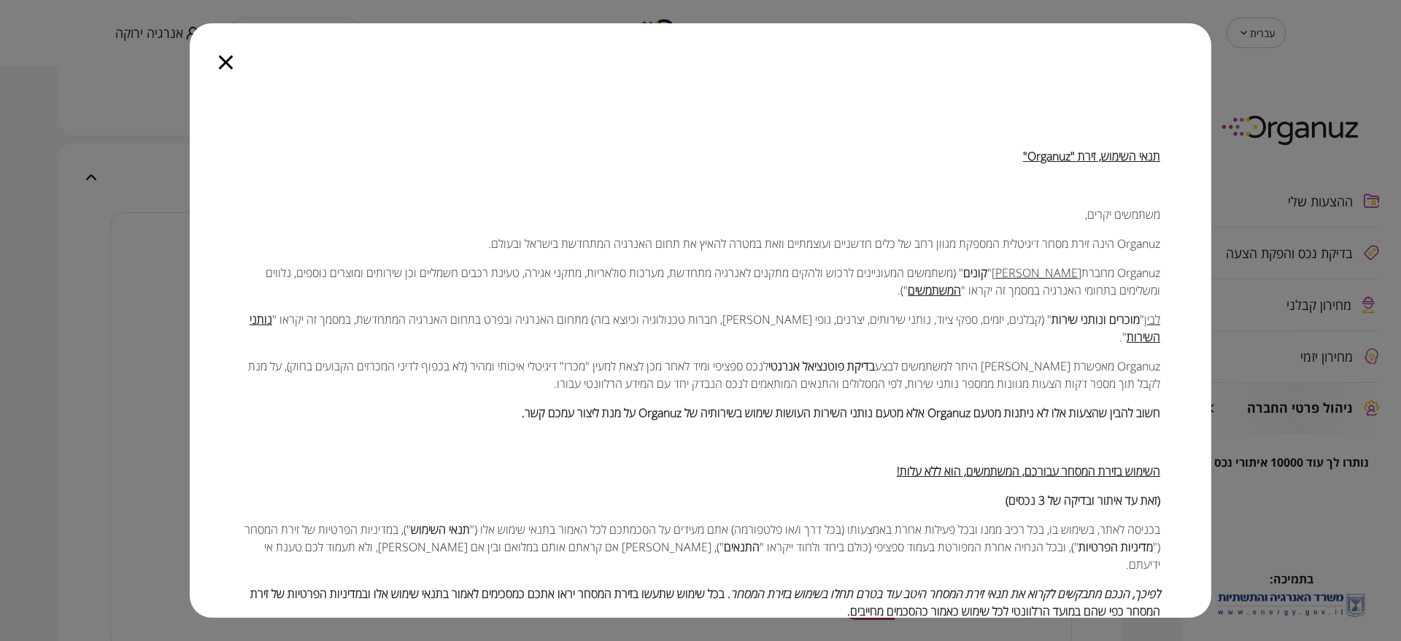
click at [225, 64] on icon "button" at bounding box center [226, 62] width 14 height 14
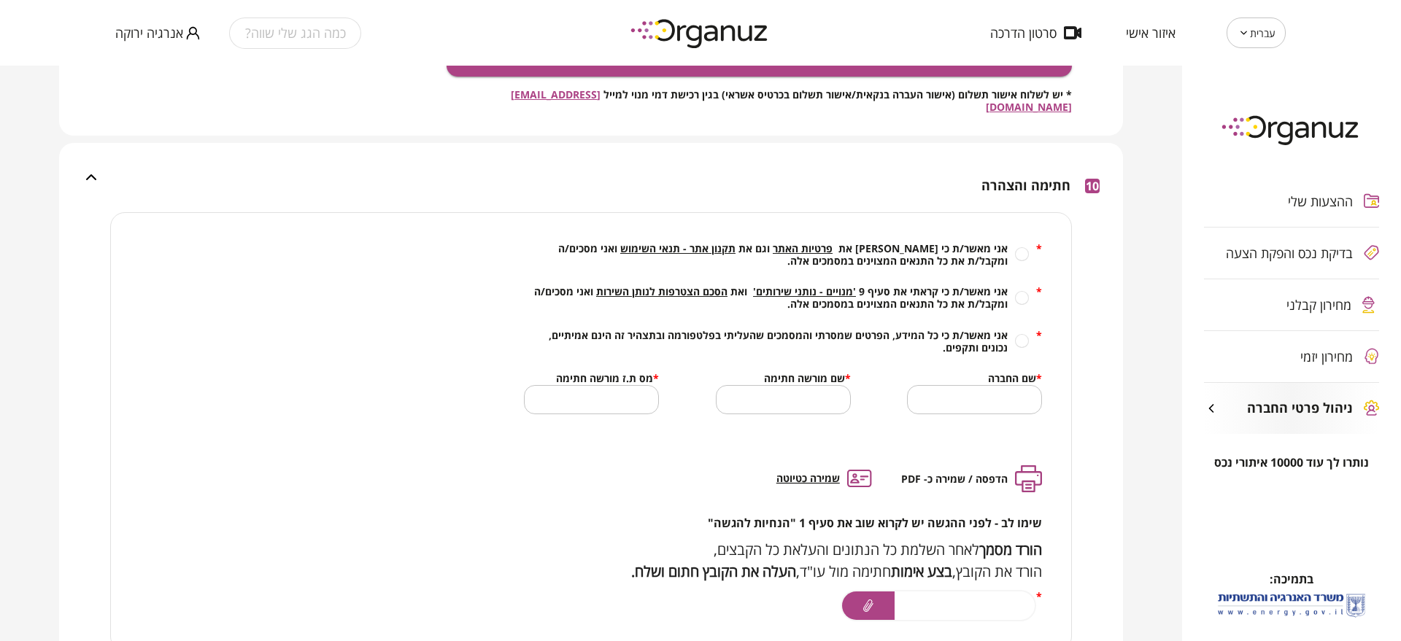
click at [686, 270] on div "* אני מאשר/ת כי קראתי את פרטיות האתר וגם את תקנון אתר - תנאי השימוש ואני מסכים/…" at bounding box center [783, 307] width 518 height 131
click at [691, 285] on span "הסכם הצטרפות לנותן השירות" at bounding box center [661, 292] width 131 height 14
click at [696, 285] on span "הסכם הצטרפות לנותן השירות" at bounding box center [661, 292] width 131 height 14
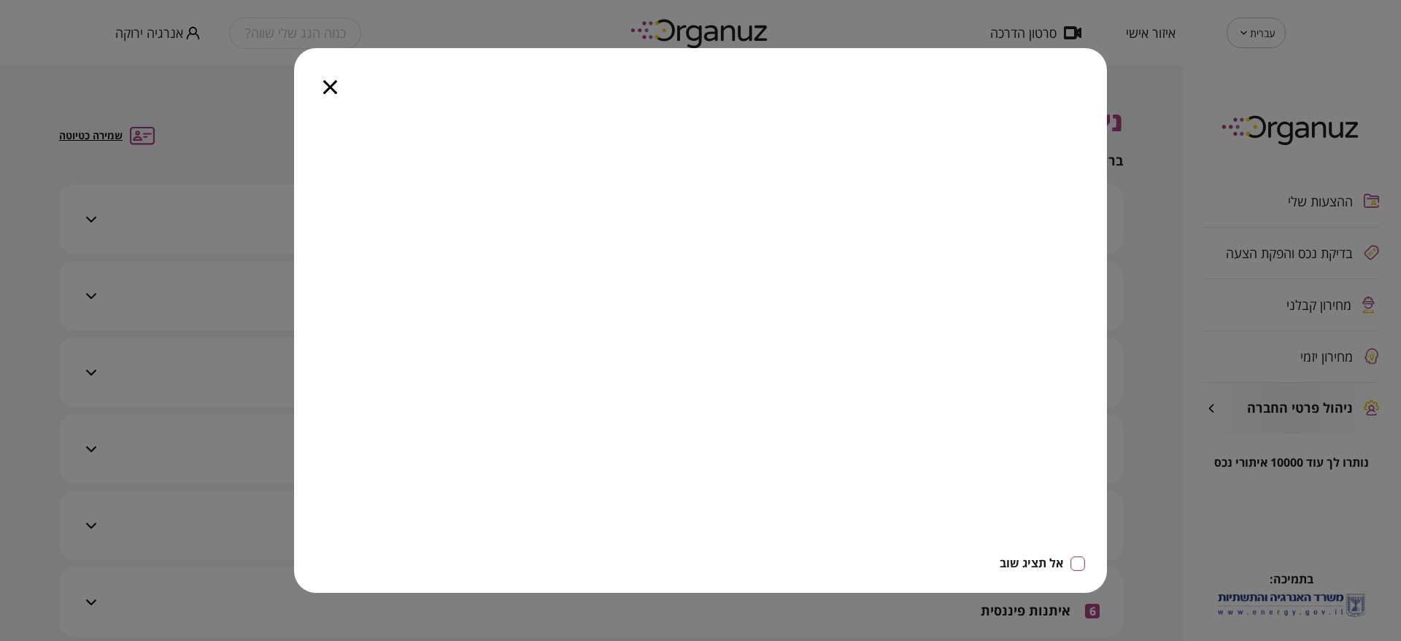
click at [326, 81] on icon "button" at bounding box center [330, 87] width 14 height 14
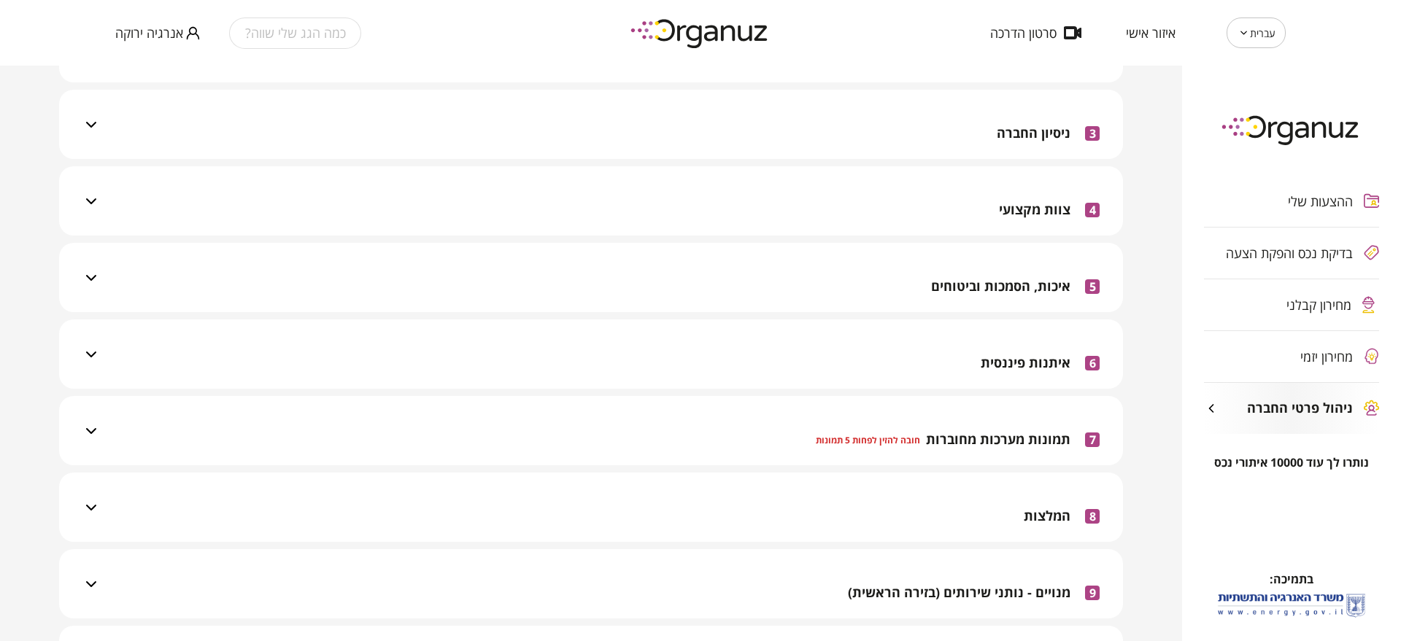
scroll to position [441, 0]
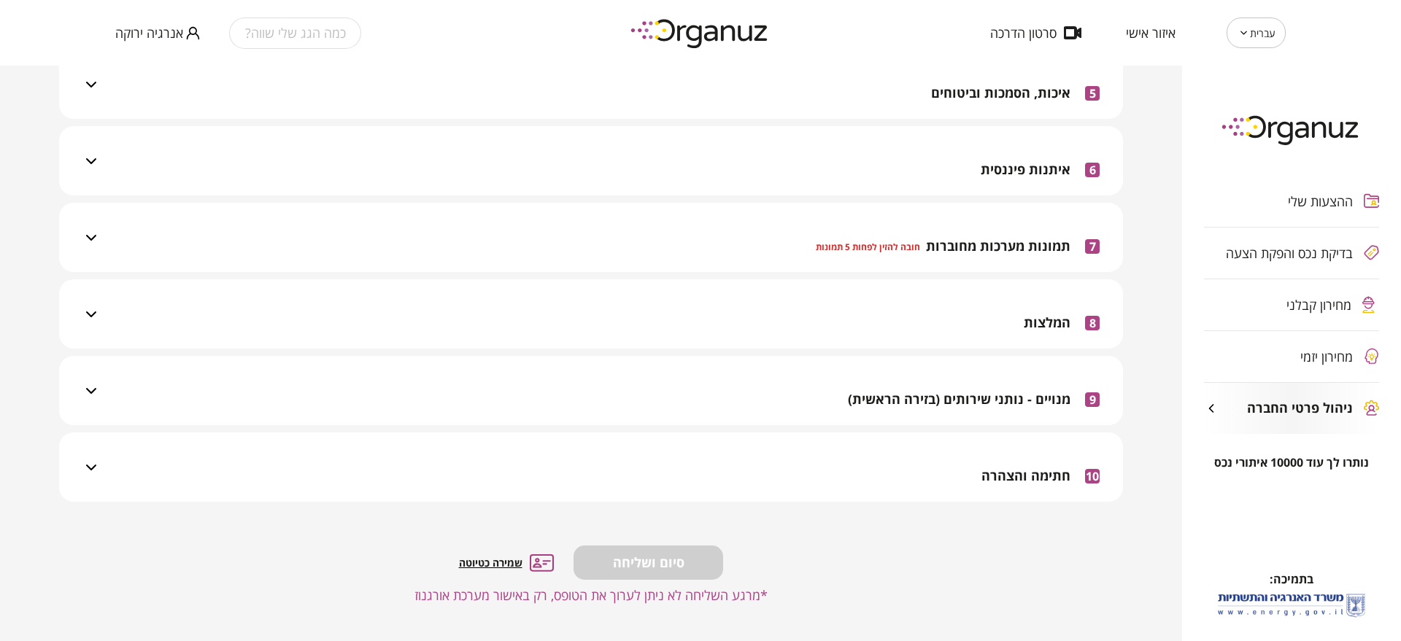
drag, startPoint x: 900, startPoint y: 431, endPoint x: 906, endPoint y: 444, distance: 14.4
click at [900, 431] on div "1 הסבר אנא עקבו אחר ההוראות, מלאו את הפרטים והעלו את המסמכים הרלוונטיים לפי הנד…" at bounding box center [591, 123] width 1064 height 788
click at [914, 446] on div "10 חתימה והצהרה" at bounding box center [600, 467] width 1000 height 69
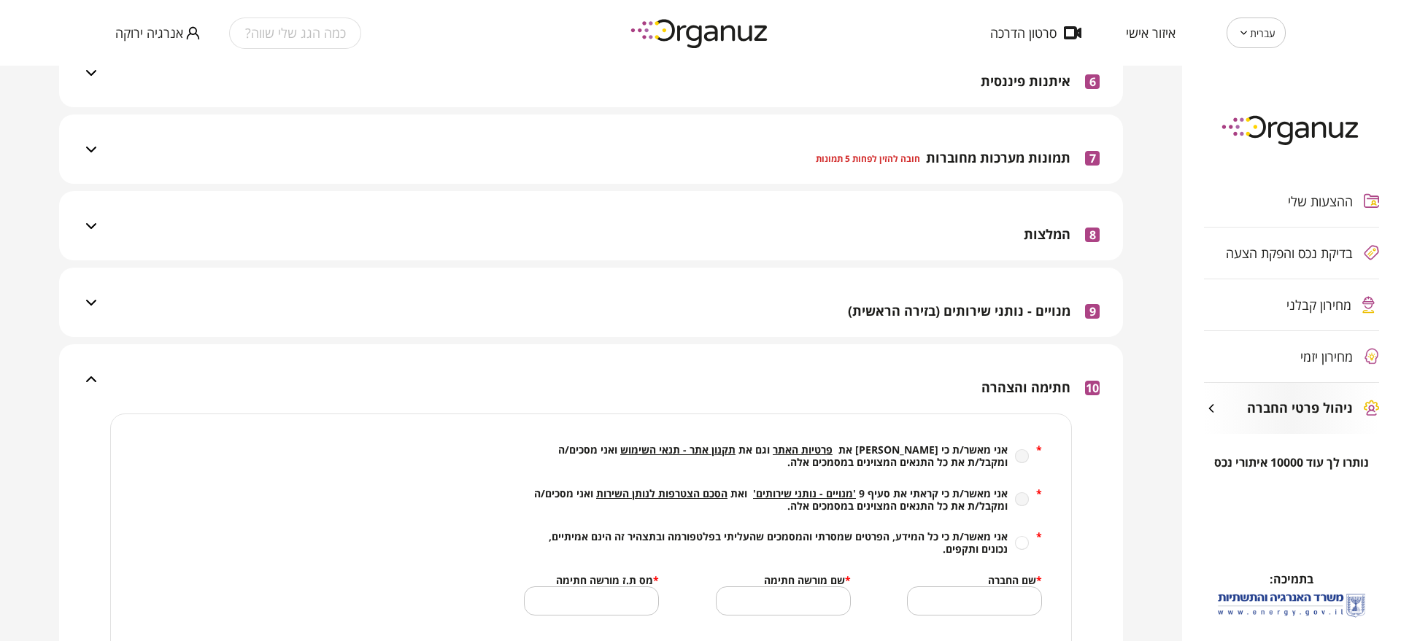
scroll to position [624, 0]
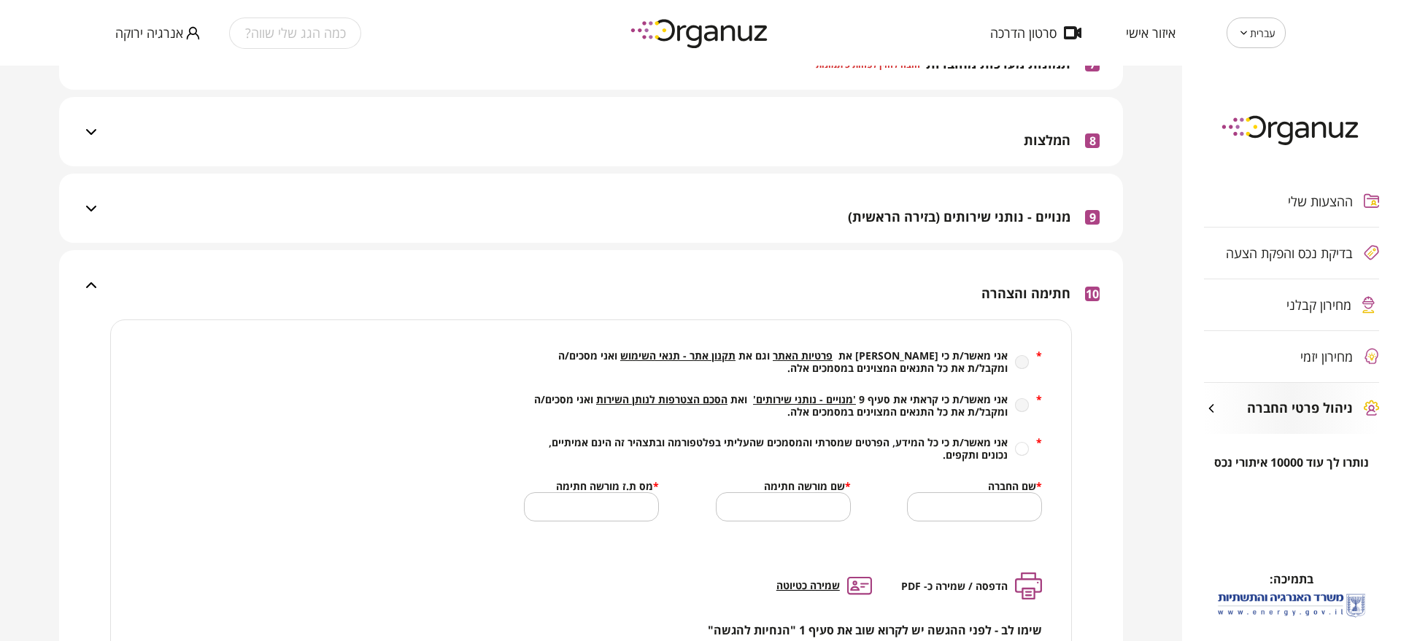
click at [806, 406] on span "אני מאשר/ת כי קראתי את סעיף 9 'מנויים - נותני שירותים' ואת הסכם הצטרפות לנותן ה…" at bounding box center [766, 406] width 484 height 26
click at [806, 400] on span "'מנויים - נותני שירותים'" at bounding box center [804, 400] width 103 height 14
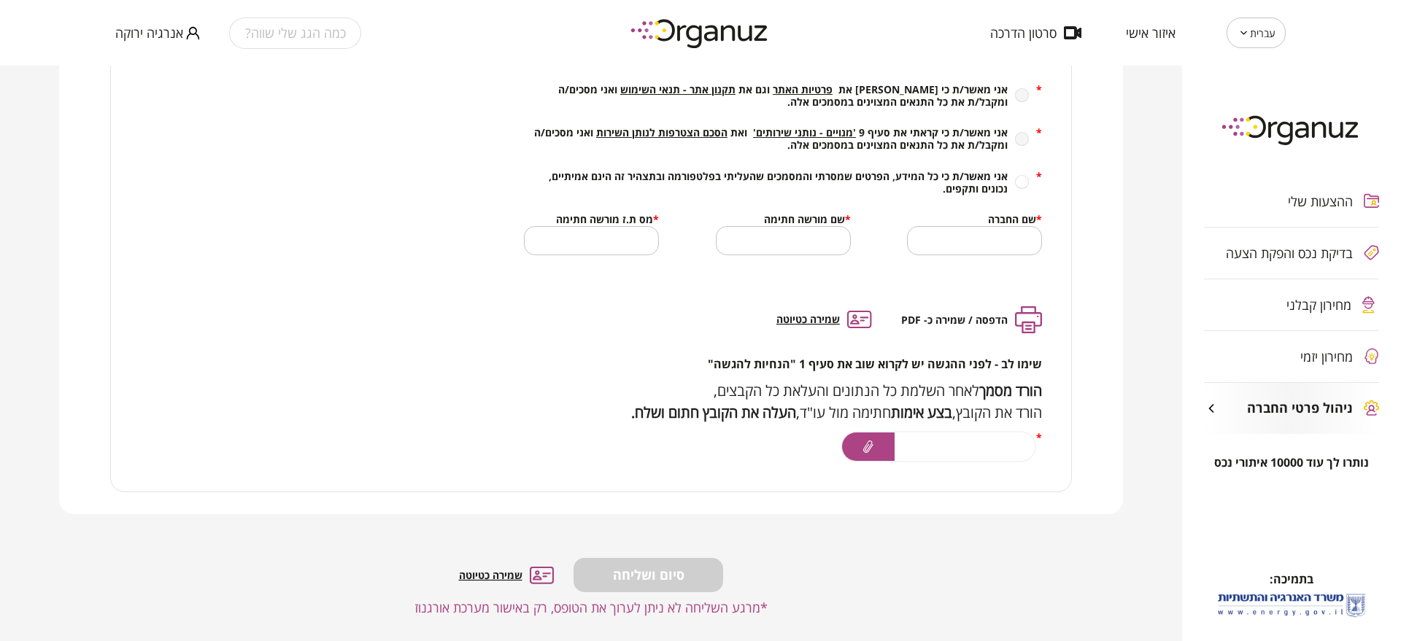
scroll to position [1347, 0]
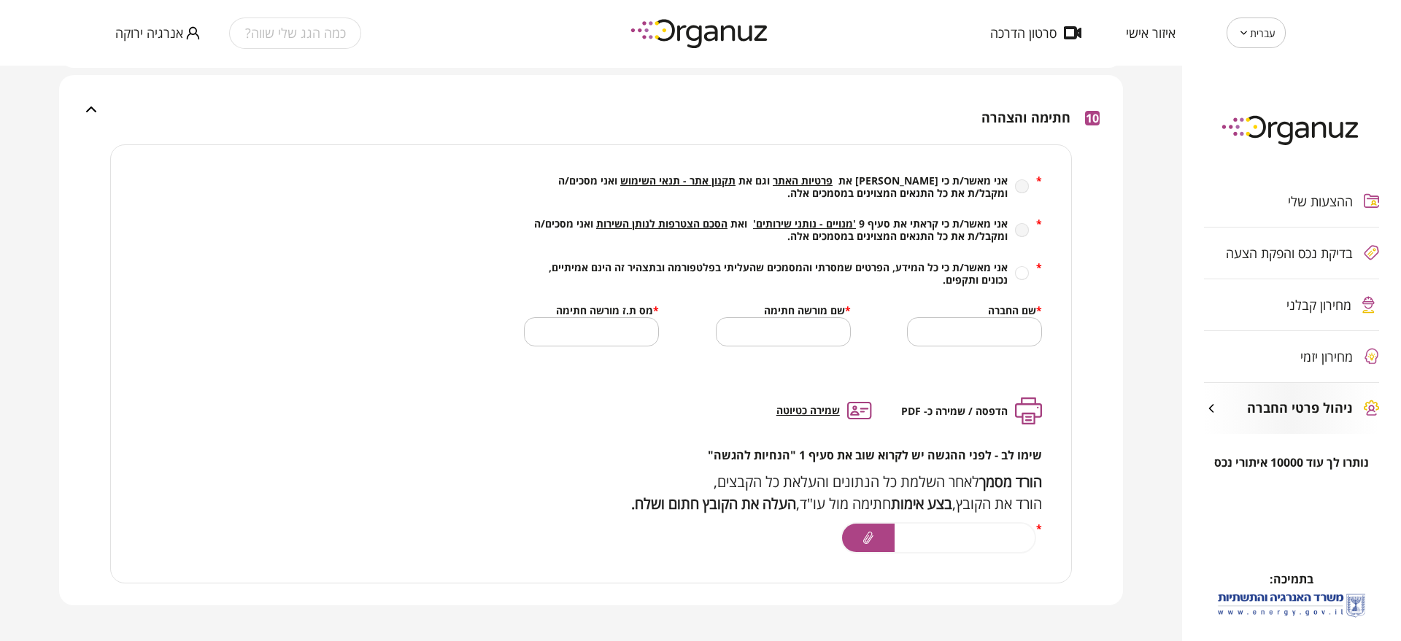
click at [711, 217] on span "הסכם הצטרפות לנותן השירות" at bounding box center [661, 224] width 131 height 14
click at [722, 217] on span "הסכם הצטרפות לנותן השירות" at bounding box center [661, 224] width 131 height 14
click at [107, 36] on div "עברית ** ​ איזור אישי סרטון הדרכה כמה הגג שלי שווה? אנרגיה ירוקה" at bounding box center [700, 33] width 1401 height 66
click at [147, 34] on span "אנרגיה ירוקה" at bounding box center [149, 33] width 68 height 15
drag, startPoint x: 145, startPoint y: 65, endPoint x: 228, endPoint y: 90, distance: 86.1
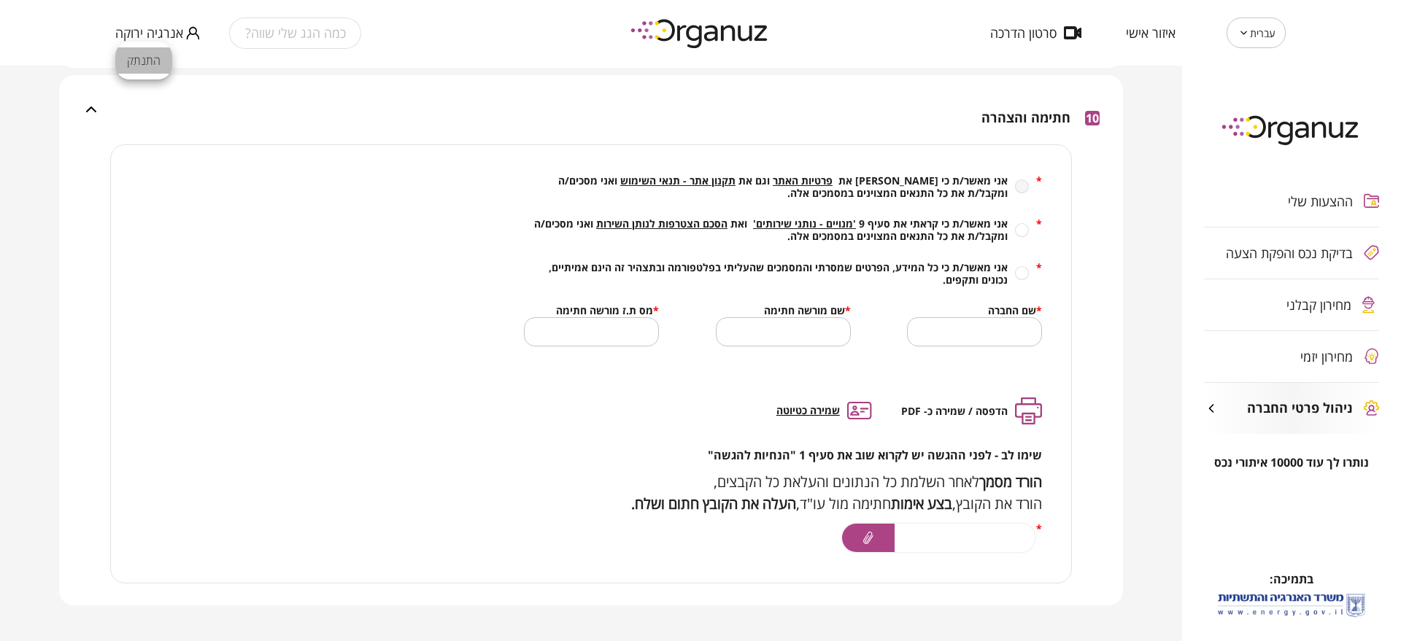
click at [146, 65] on li "התנתק" at bounding box center [143, 60] width 57 height 26
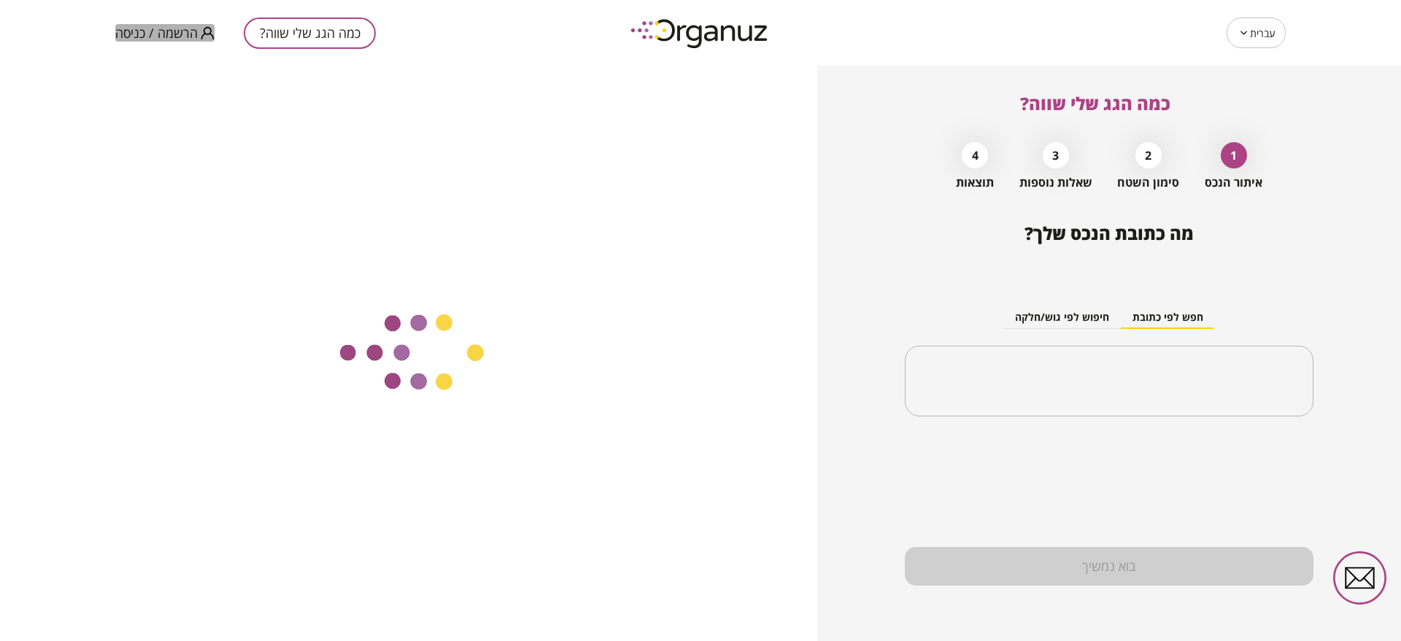
click at [167, 36] on span "הרשמה / כניסה" at bounding box center [156, 33] width 82 height 15
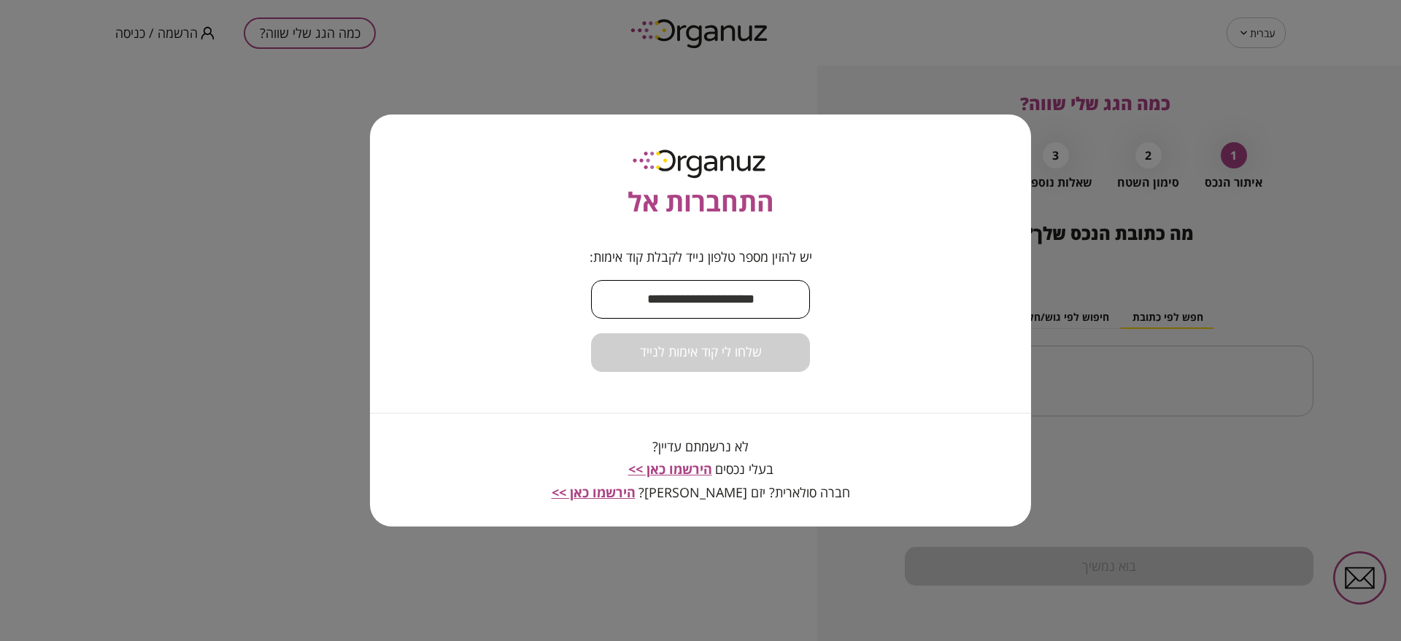
click at [750, 312] on input "text" at bounding box center [700, 299] width 219 height 43
paste input "**********"
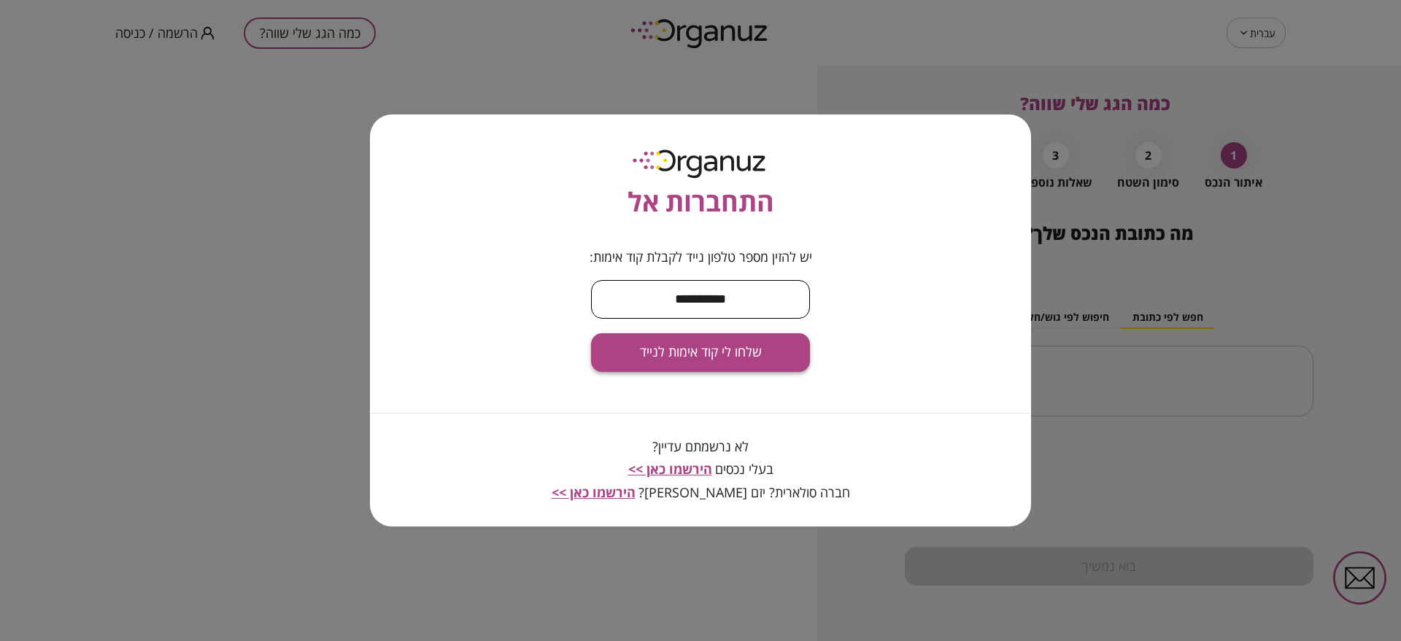
type input "**********"
click at [770, 362] on button "שלחו לי קוד אימות לנייד" at bounding box center [700, 352] width 219 height 39
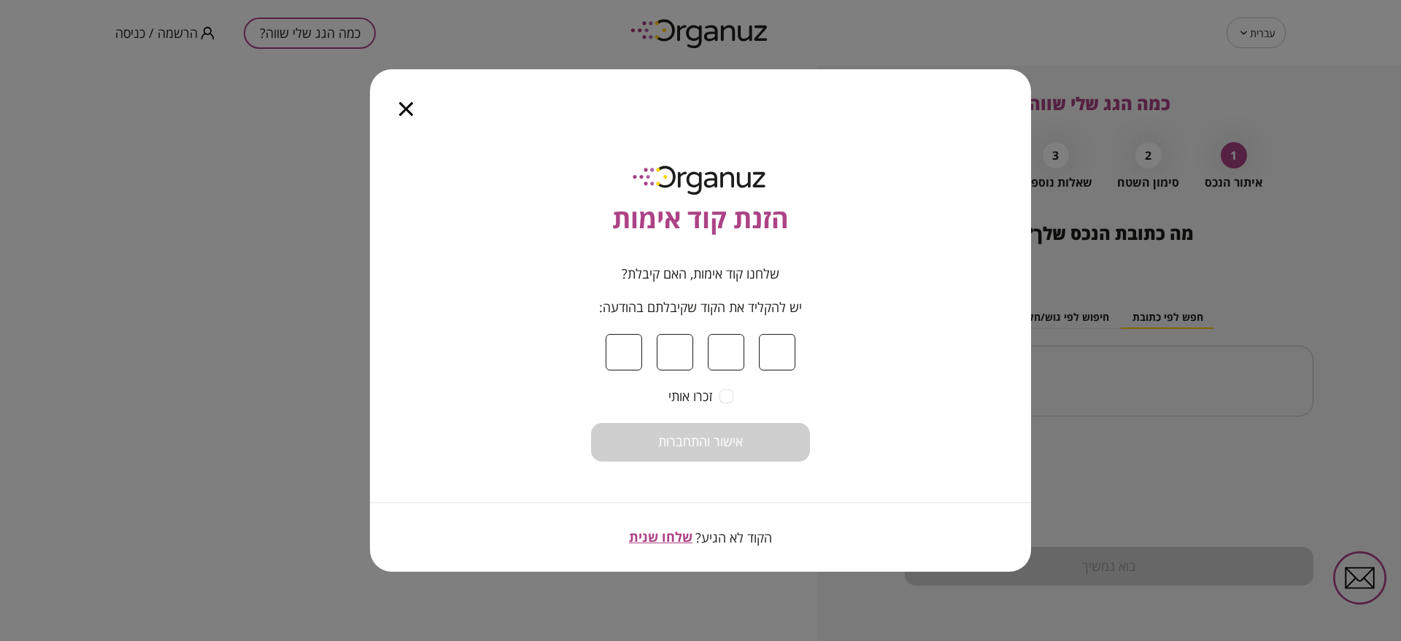
type input "*"
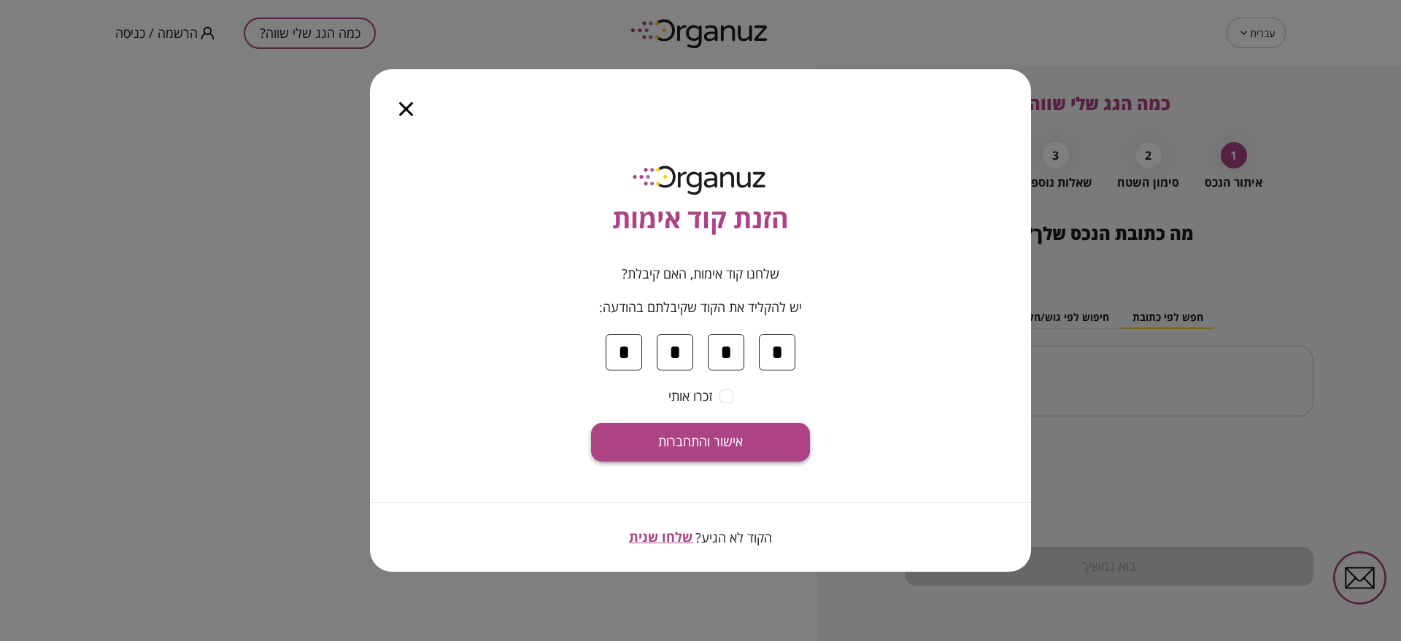
type input "*"
click at [766, 444] on button "אישור והתחברות" at bounding box center [700, 442] width 219 height 39
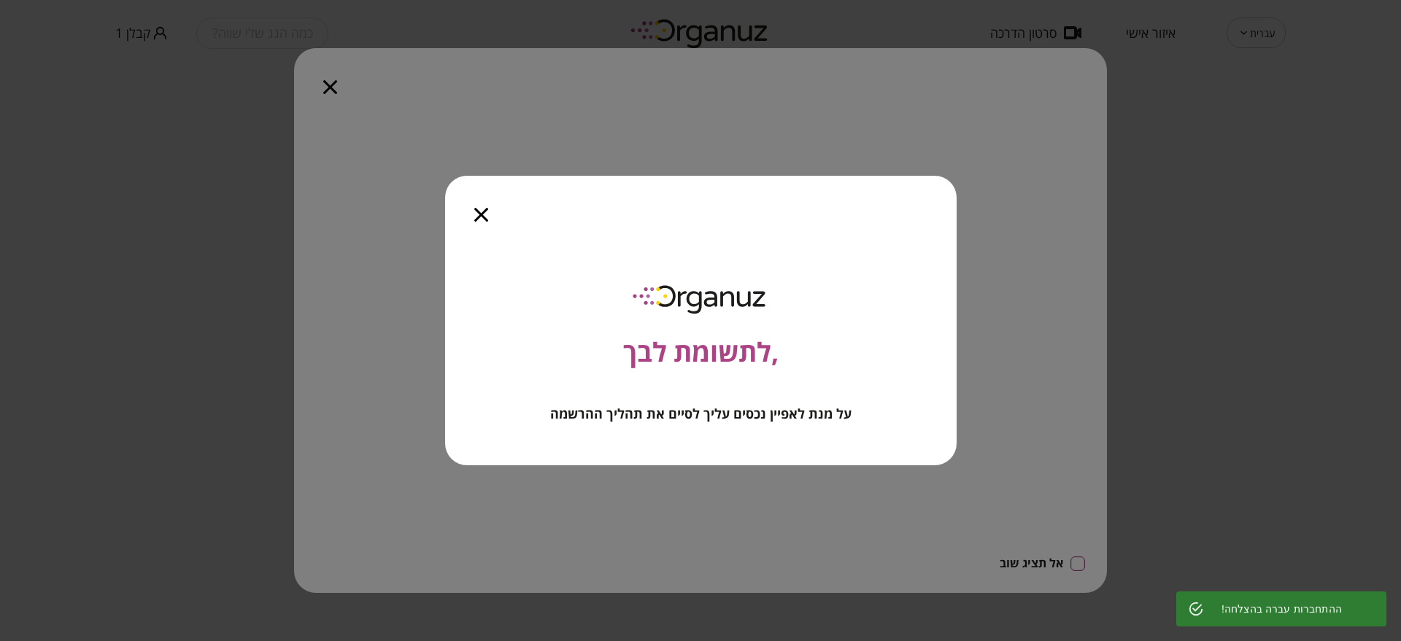
click at [477, 209] on icon "button" at bounding box center [481, 215] width 14 height 14
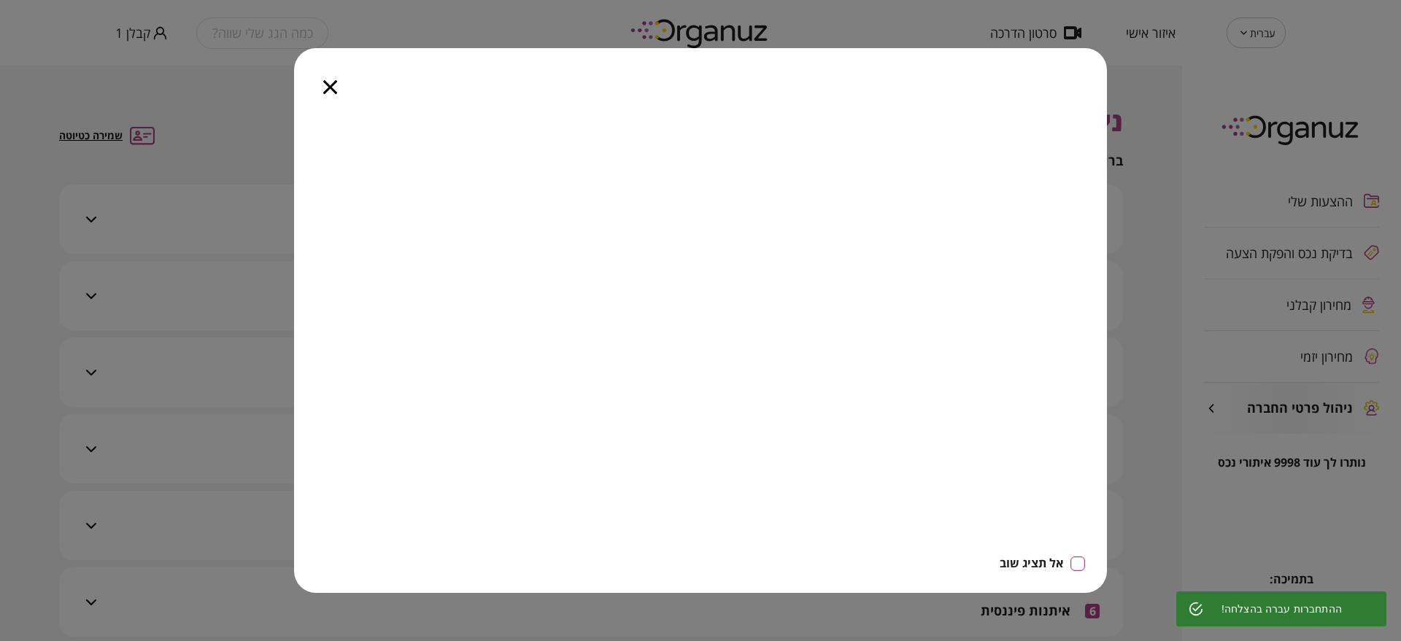
click at [323, 90] on icon "button" at bounding box center [330, 87] width 14 height 14
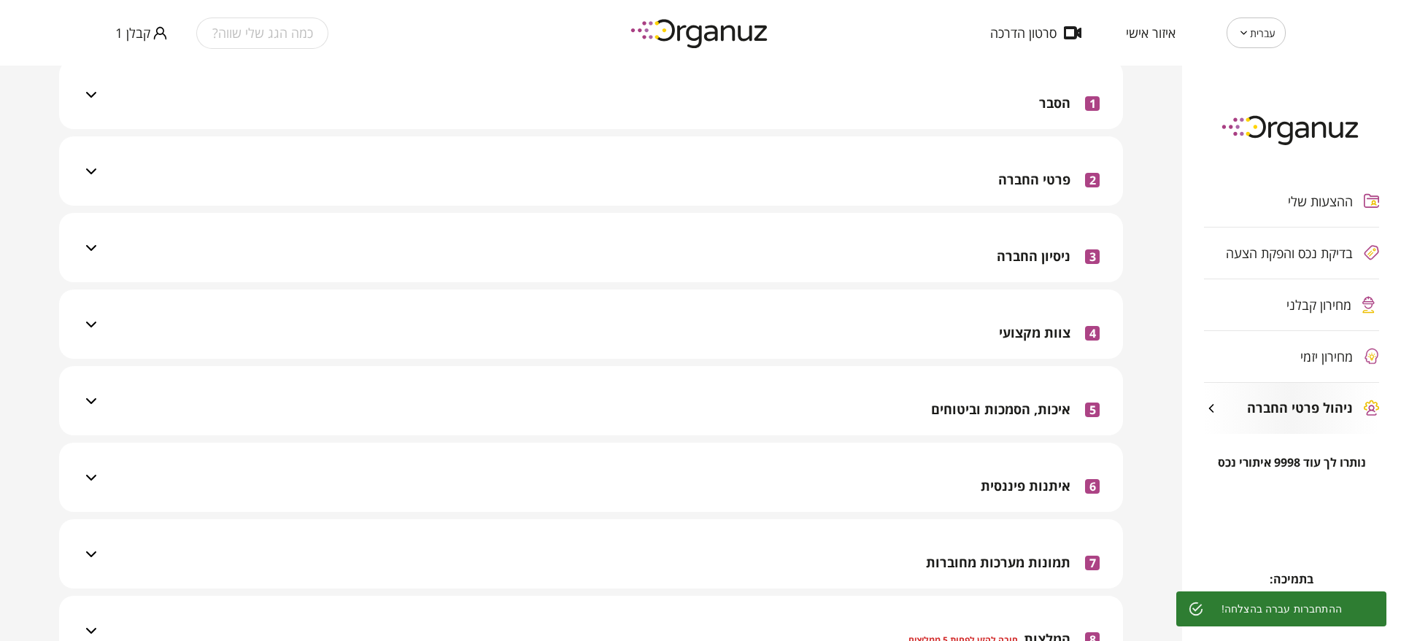
scroll to position [274, 0]
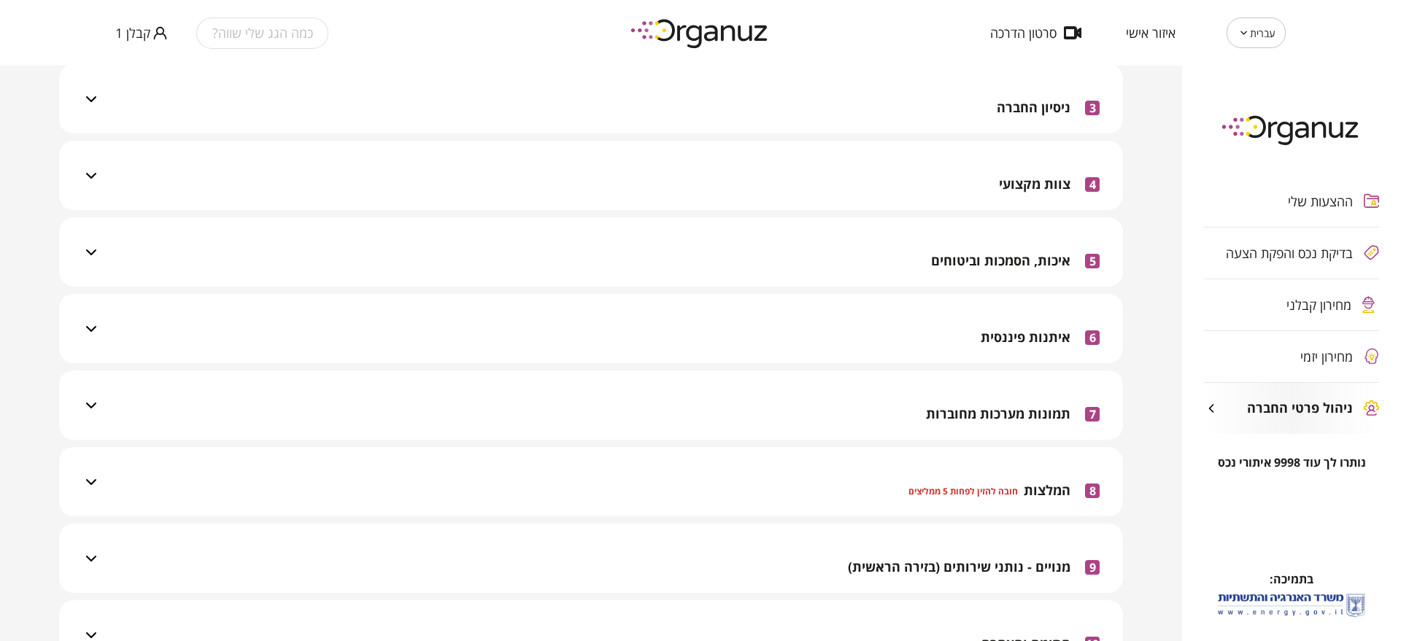
click at [1300, 298] on div "ההצעות שלי בדיקת נכס והפקת הצעה מחירון קבלני מחירון יזמי ניהול פרטי החברה" at bounding box center [1291, 305] width 219 height 302
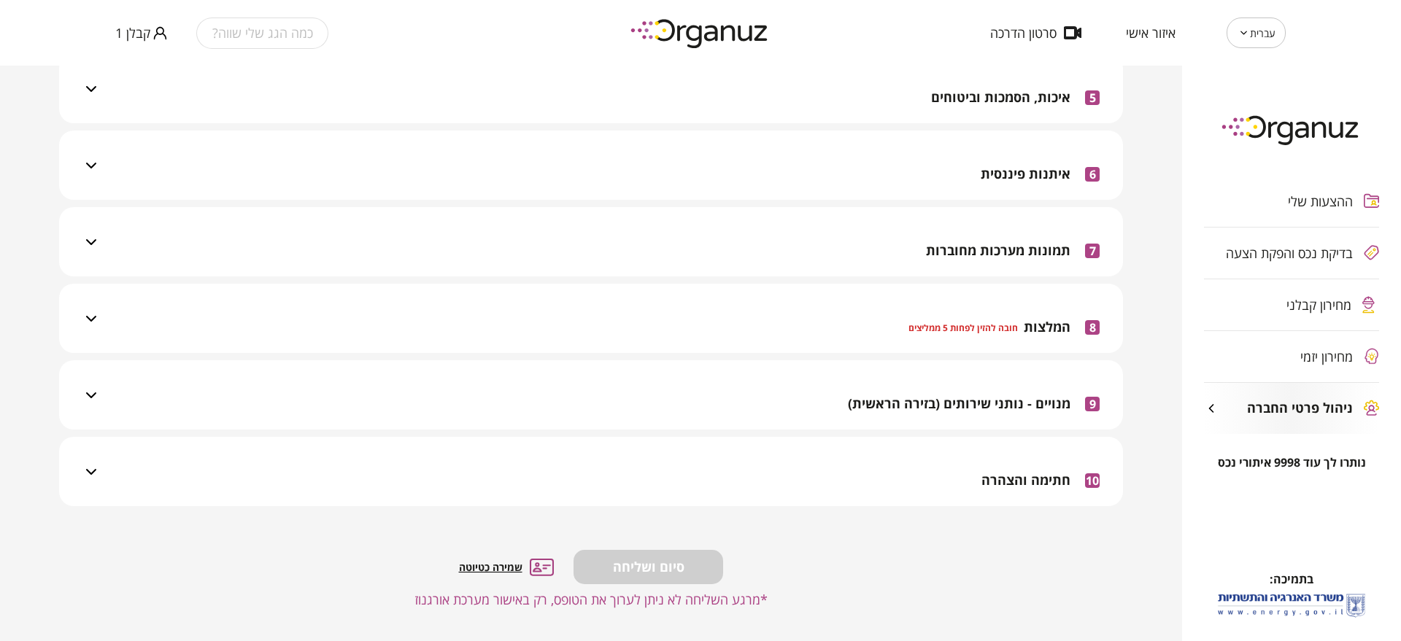
scroll to position [441, 0]
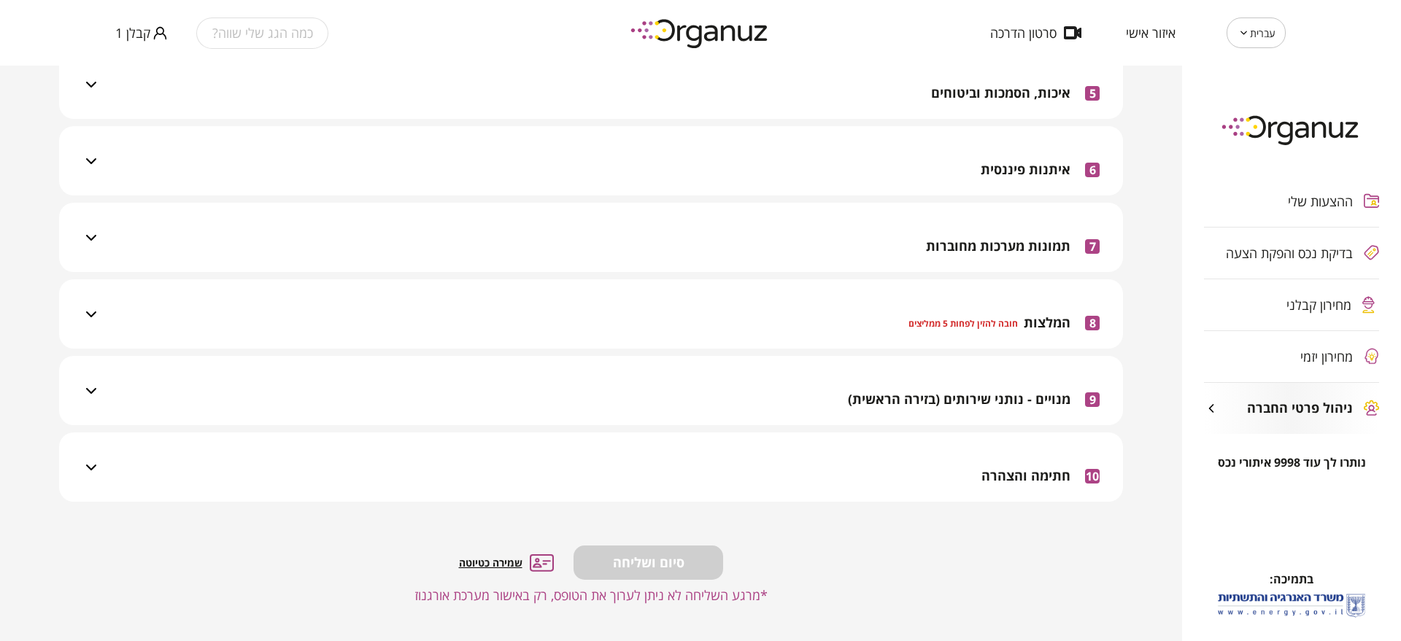
click at [982, 487] on div "10 חתימה והצהרה" at bounding box center [1040, 476] width 118 height 52
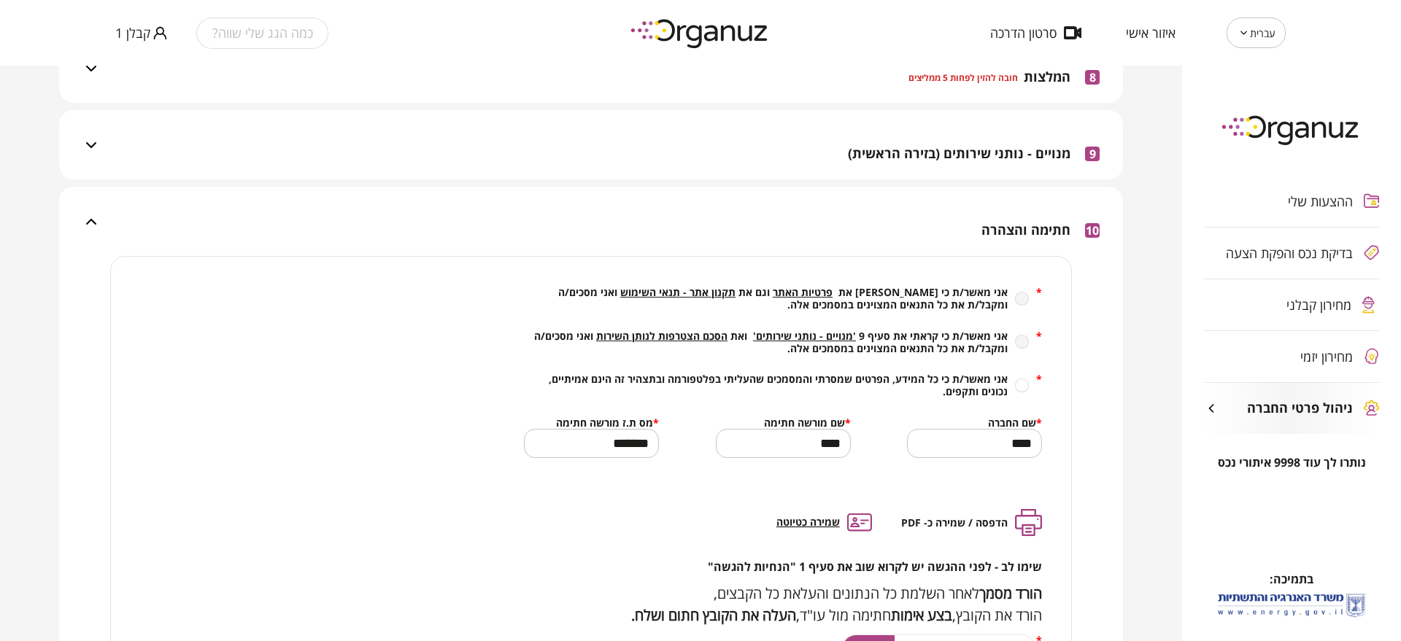
scroll to position [715, 0]
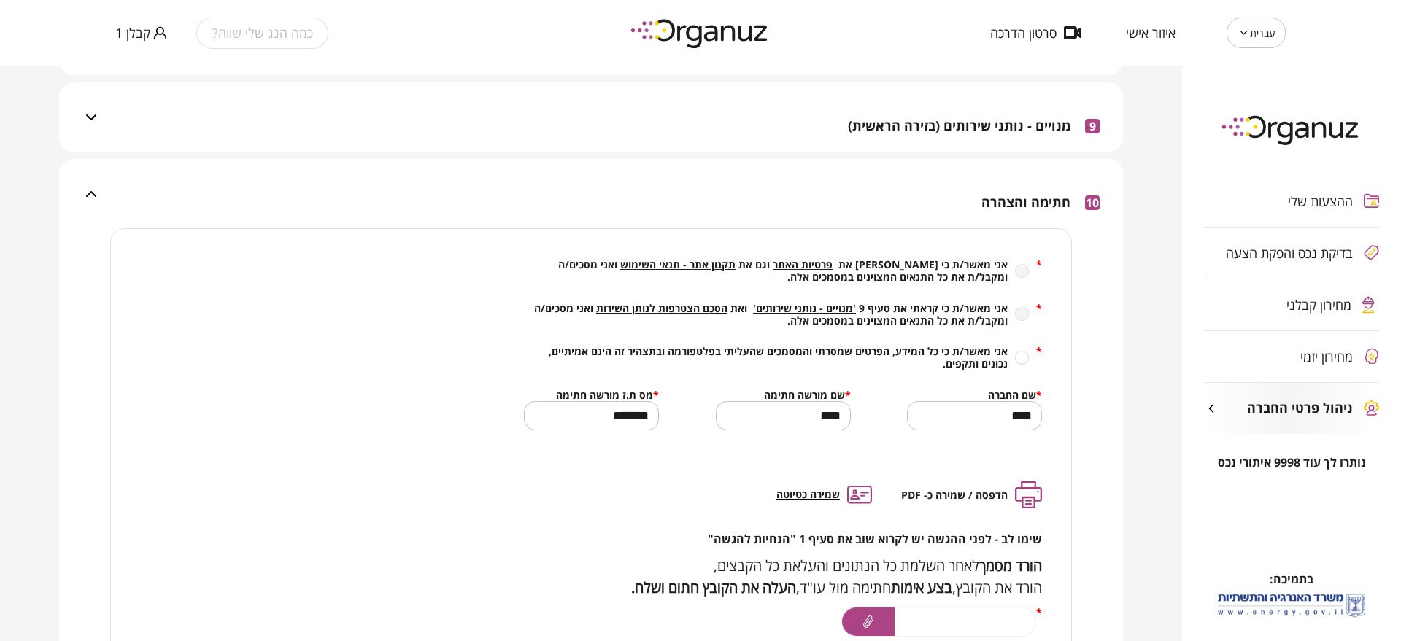
click at [681, 303] on span "הסכם הצטרפות לנותן השירות" at bounding box center [661, 308] width 131 height 14
click at [1016, 266] on div "* אני מאשר/ת כי קראתי את פרטיות האתר וגם את תקנון אתר - תנאי השימוש ואני מסכים/…" at bounding box center [783, 271] width 518 height 26
click at [721, 258] on span "תקנון אתר - תנאי השימוש" at bounding box center [677, 265] width 115 height 14
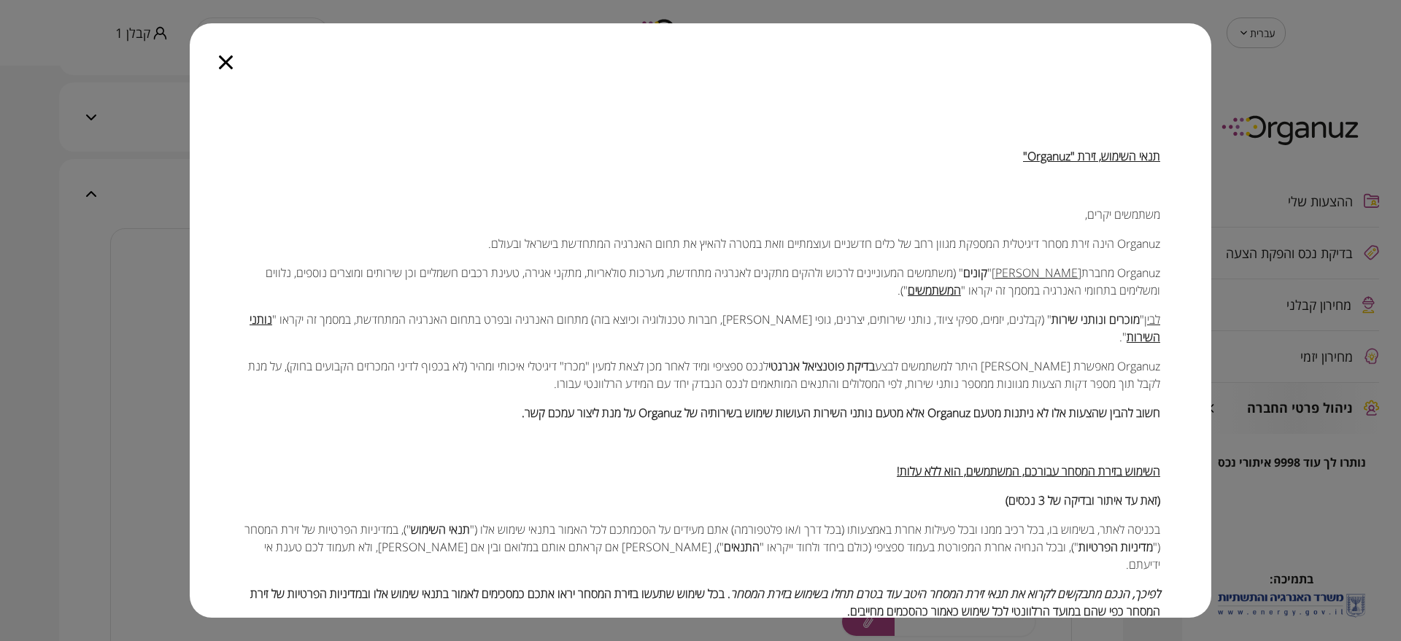
click at [227, 56] on icon "button" at bounding box center [226, 62] width 14 height 14
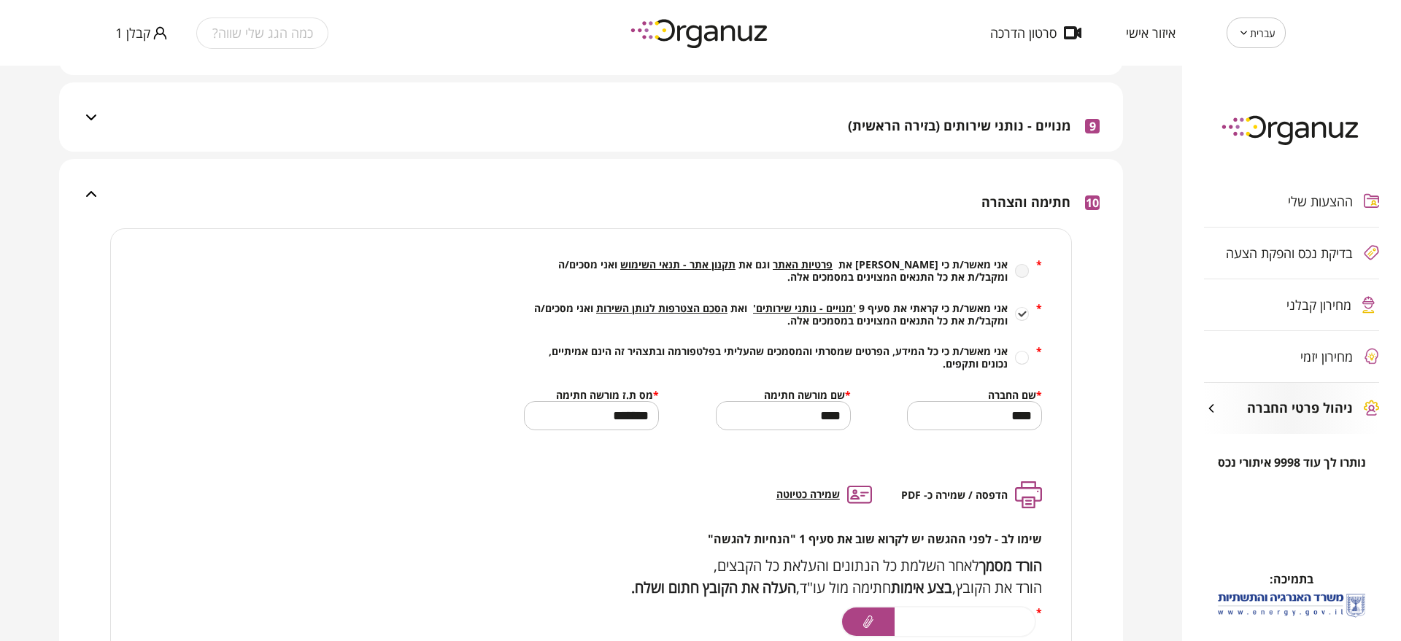
click at [147, 42] on div "כמה הגג שלי שווה? קבלן 1" at bounding box center [349, 33] width 468 height 66
click at [139, 36] on span "קבלן 1" at bounding box center [132, 33] width 35 height 15
click at [139, 59] on li "התנתק" at bounding box center [143, 60] width 57 height 26
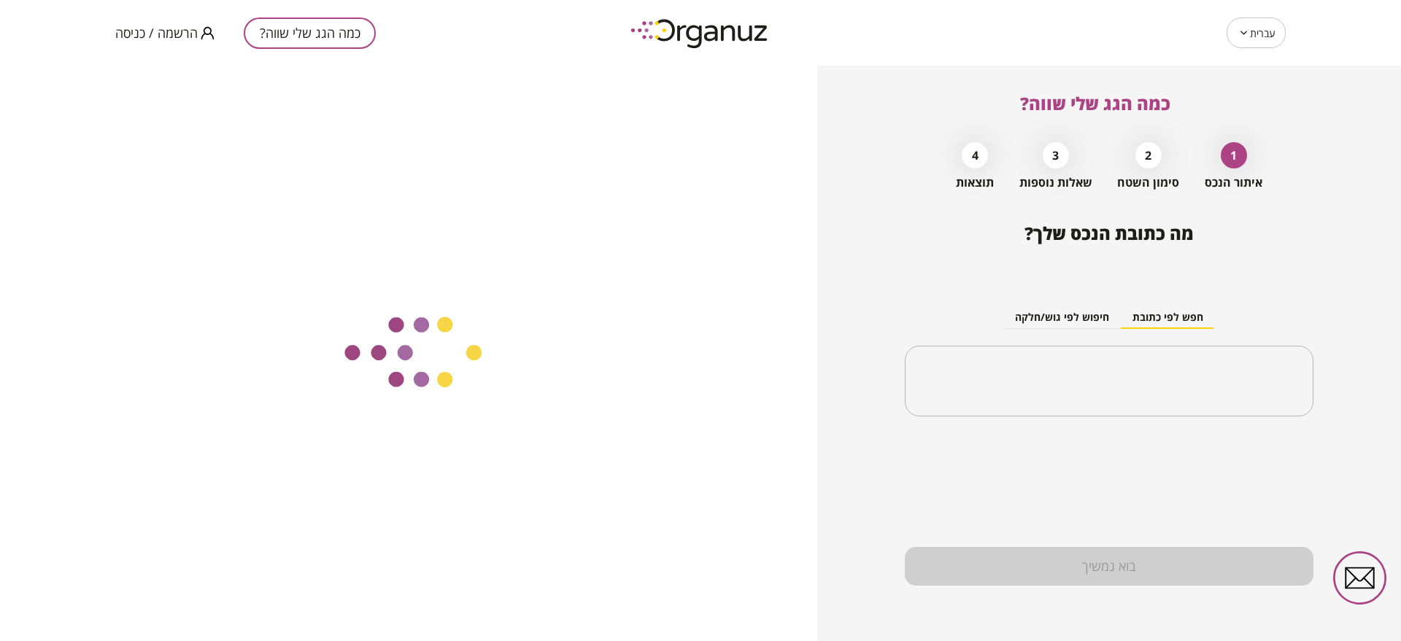
click at [77, 22] on div "עברית ** ​ כמה הגג שלי שווה? הרשמה / כניסה" at bounding box center [700, 33] width 1401 height 66
click at [165, 31] on span "הרשמה / כניסה" at bounding box center [156, 33] width 82 height 15
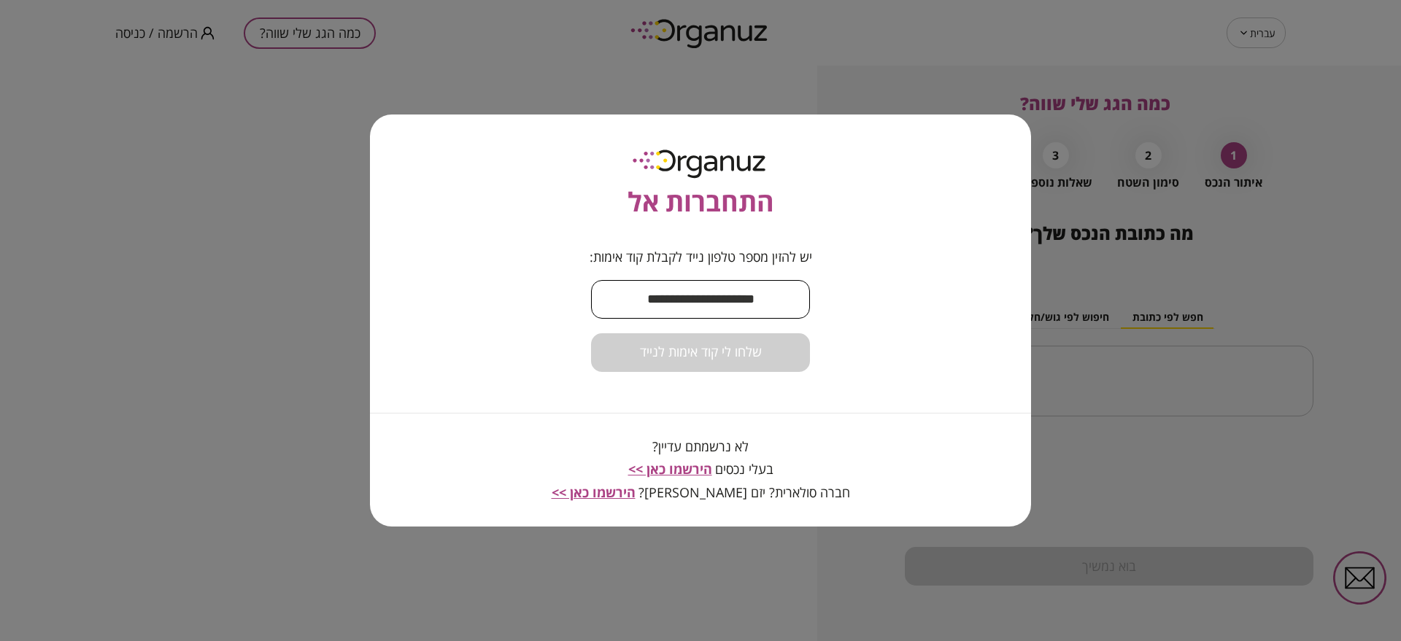
click at [717, 309] on input "text" at bounding box center [700, 299] width 219 height 43
paste input "**********"
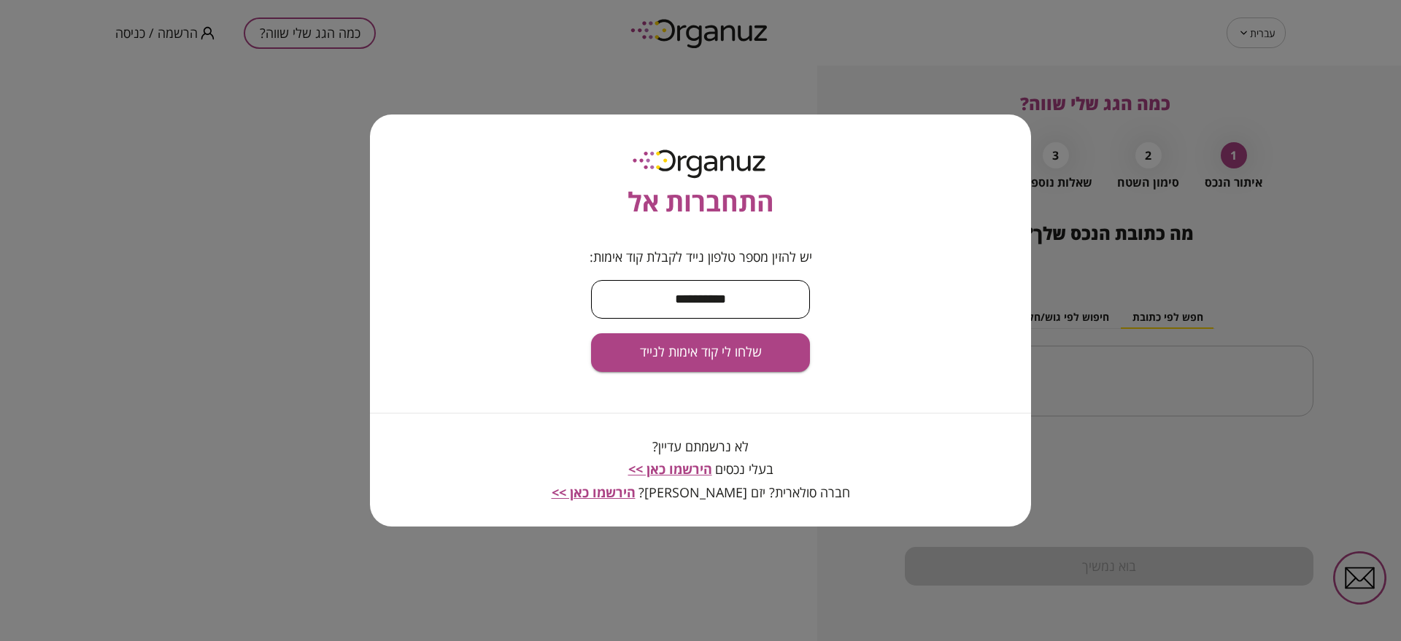
type input "**********"
click at [760, 370] on div "**********" at bounding box center [700, 321] width 661 height 413
click at [760, 367] on button "שלחו לי קוד אימות לנייד" at bounding box center [700, 352] width 219 height 39
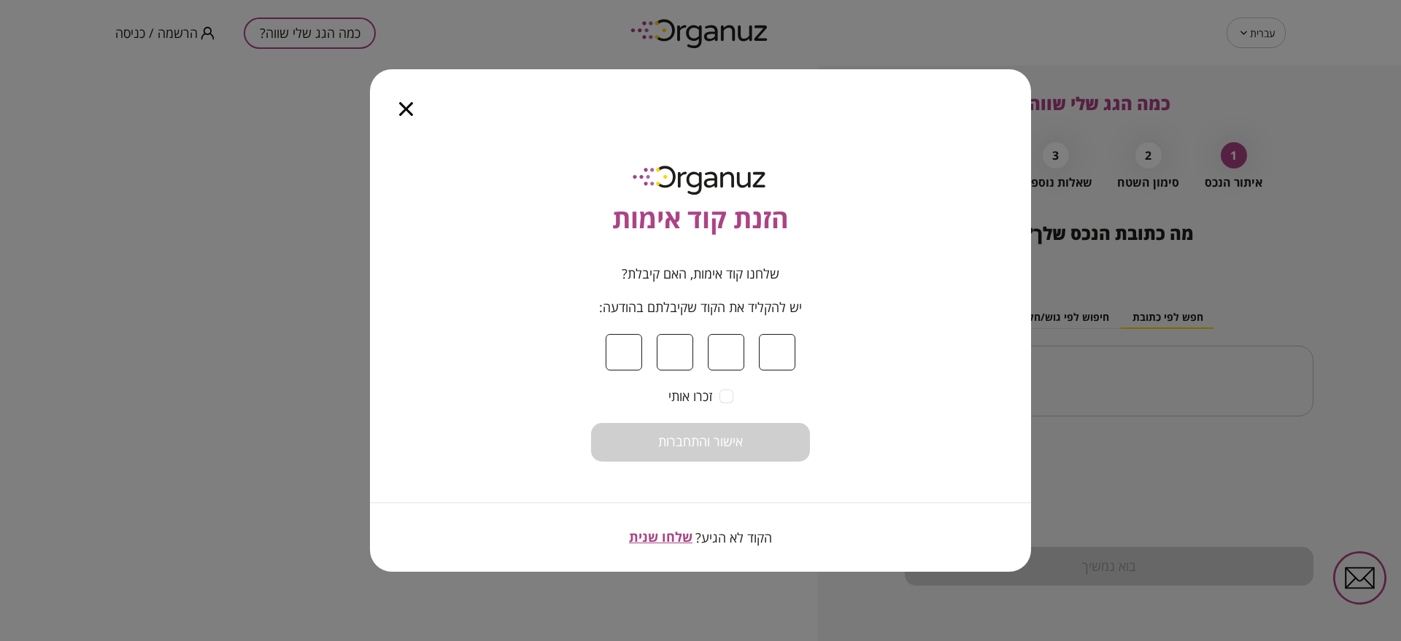
type input "*"
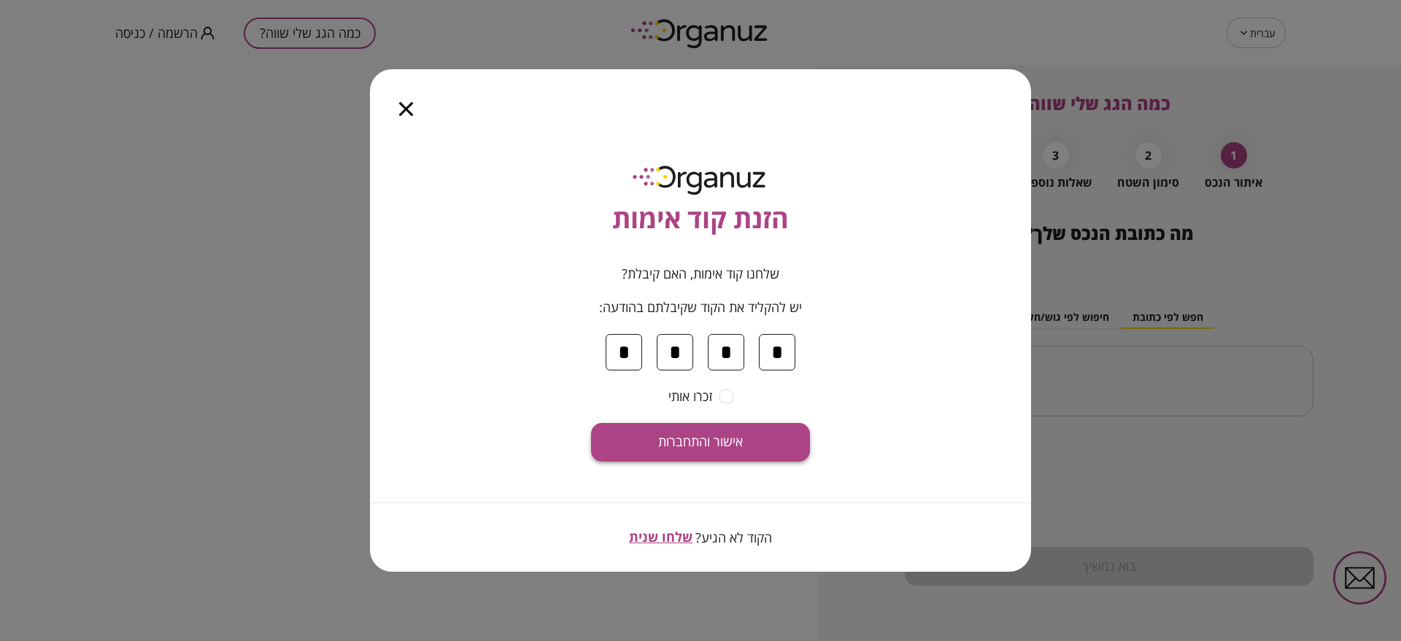
type input "*"
click at [733, 441] on span "אישור והתחברות" at bounding box center [700, 442] width 85 height 16
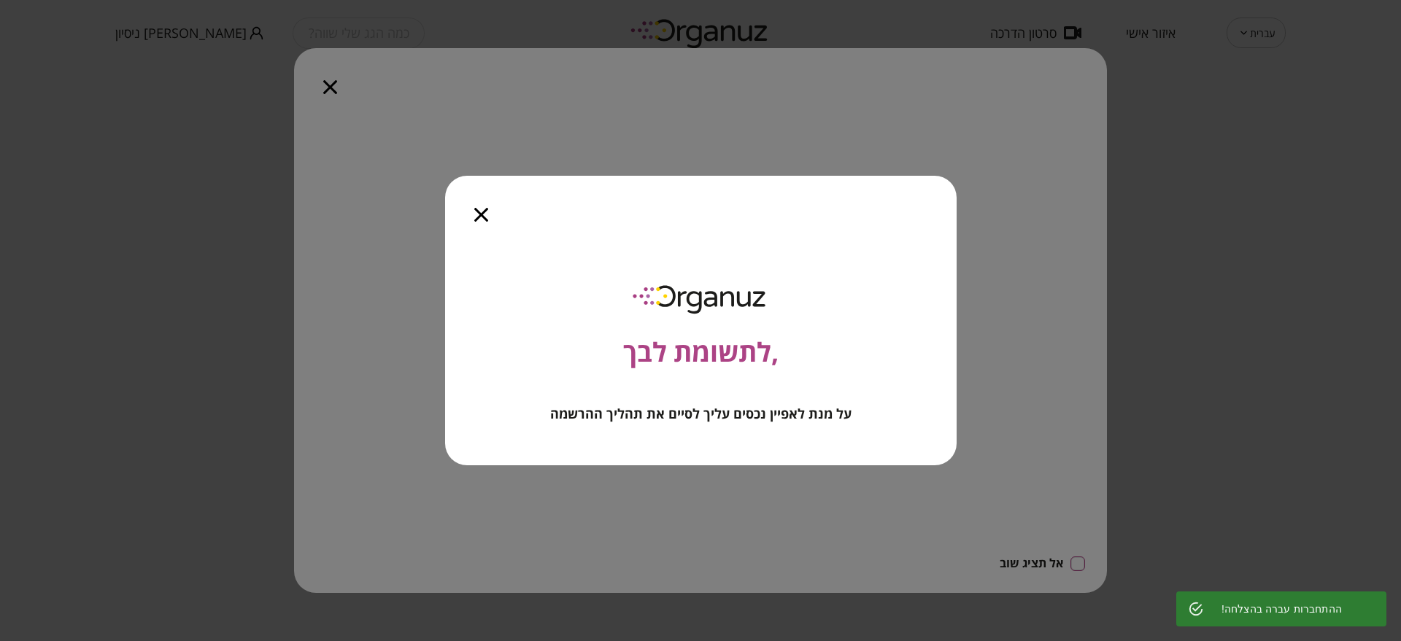
click at [482, 217] on icon "button" at bounding box center [481, 215] width 14 height 14
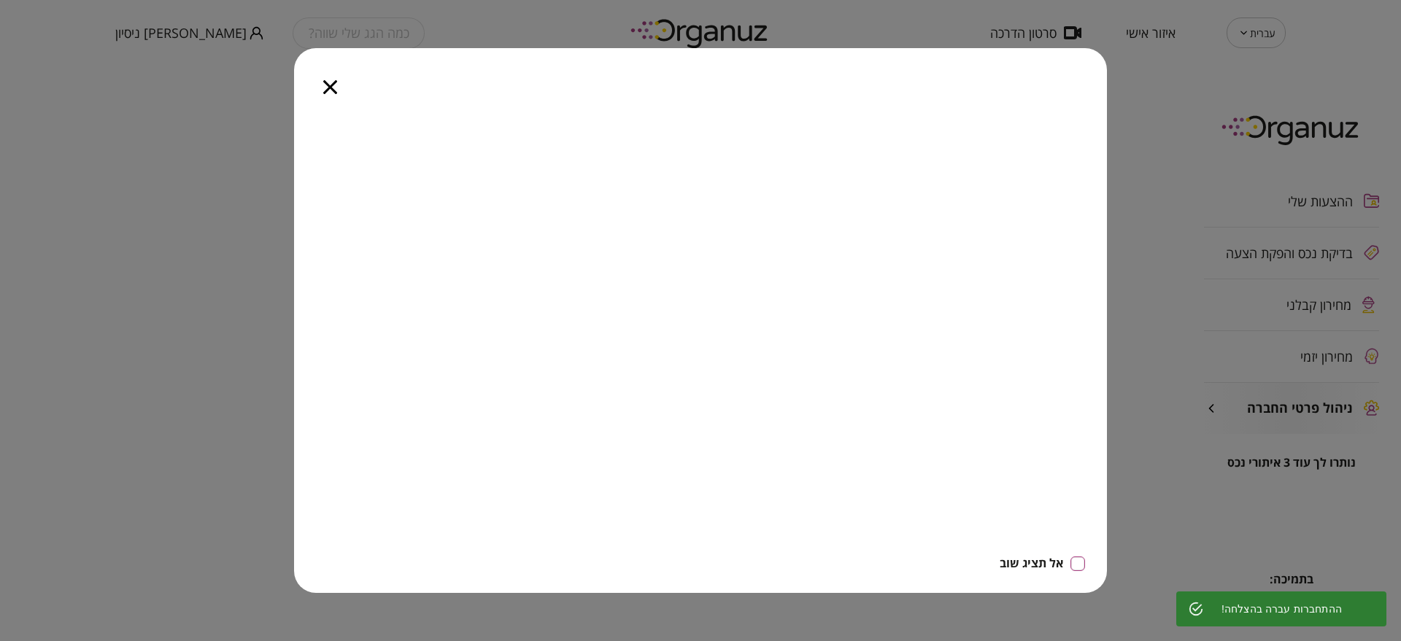
click at [326, 84] on icon "button" at bounding box center [330, 87] width 14 height 14
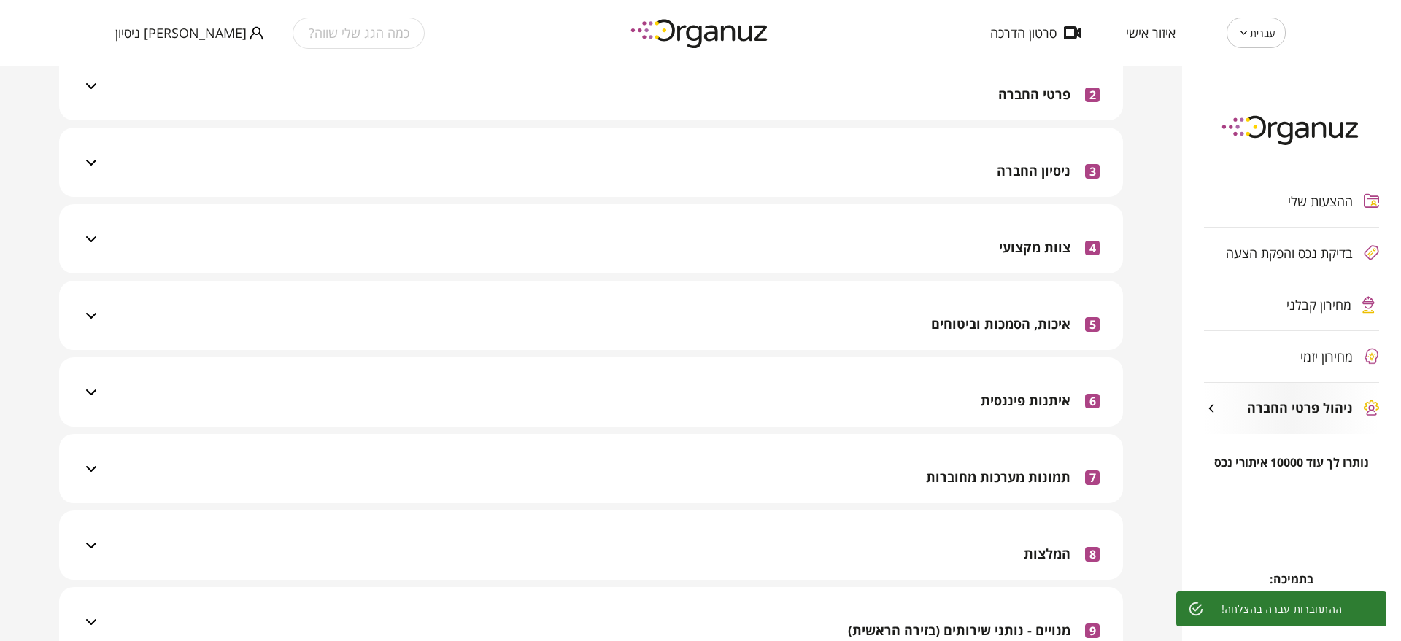
scroll to position [441, 0]
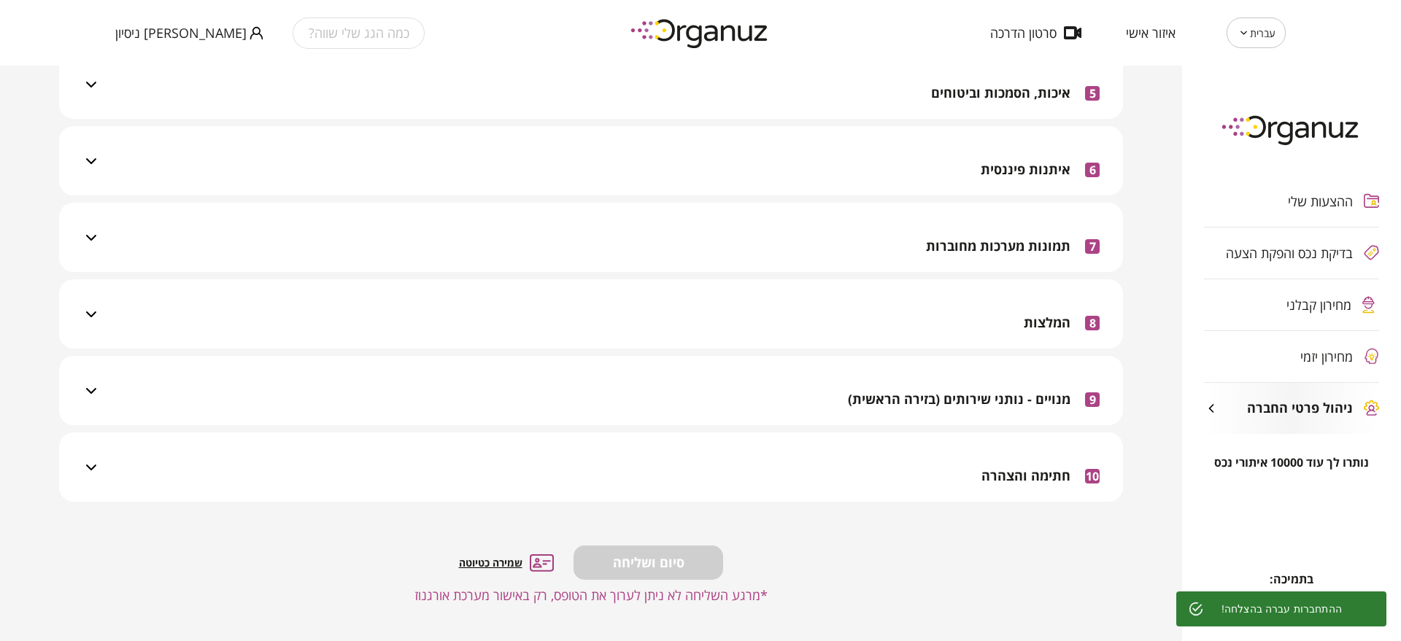
click at [971, 452] on div "10 חתימה והצהרה" at bounding box center [600, 467] width 1000 height 69
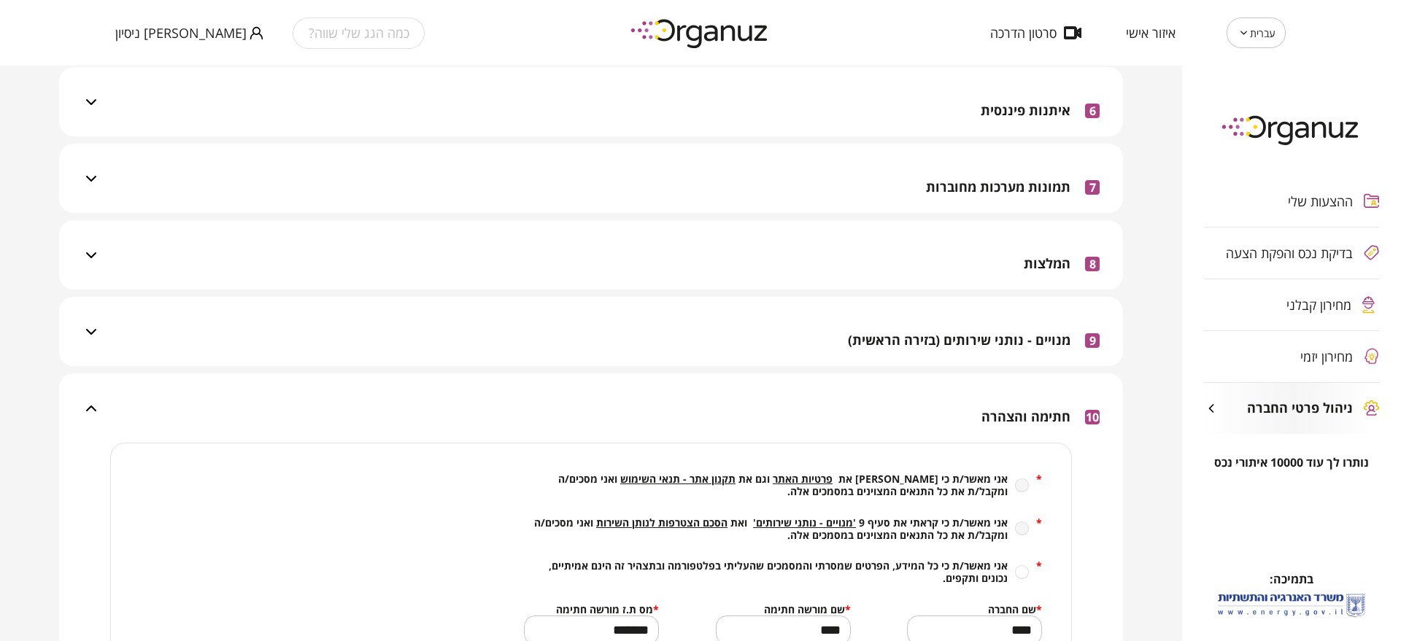
scroll to position [533, 0]
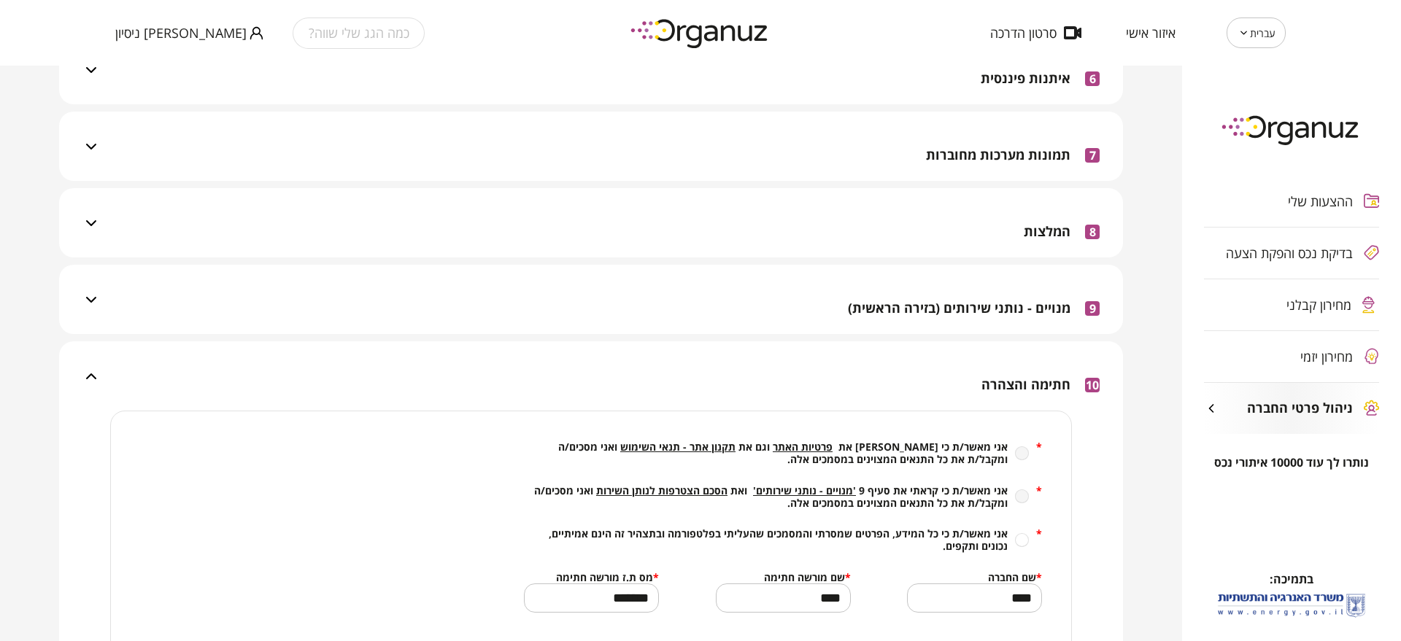
click at [1027, 494] on div "* אני מאשר/ת כי קראתי את סעיף 9 'מנויים - נותני שירותים' ואת הסכם הצטרפות לנותן…" at bounding box center [783, 498] width 518 height 26
click at [1022, 498] on div "* אני מאשר/ת כי קראתי את סעיף 9 'מנויים - נותני שירותים' ואת הסכם הצטרפות לנותן…" at bounding box center [783, 498] width 518 height 26
click at [688, 486] on span "הסכם הצטרפות לנותן השירות" at bounding box center [661, 491] width 131 height 14
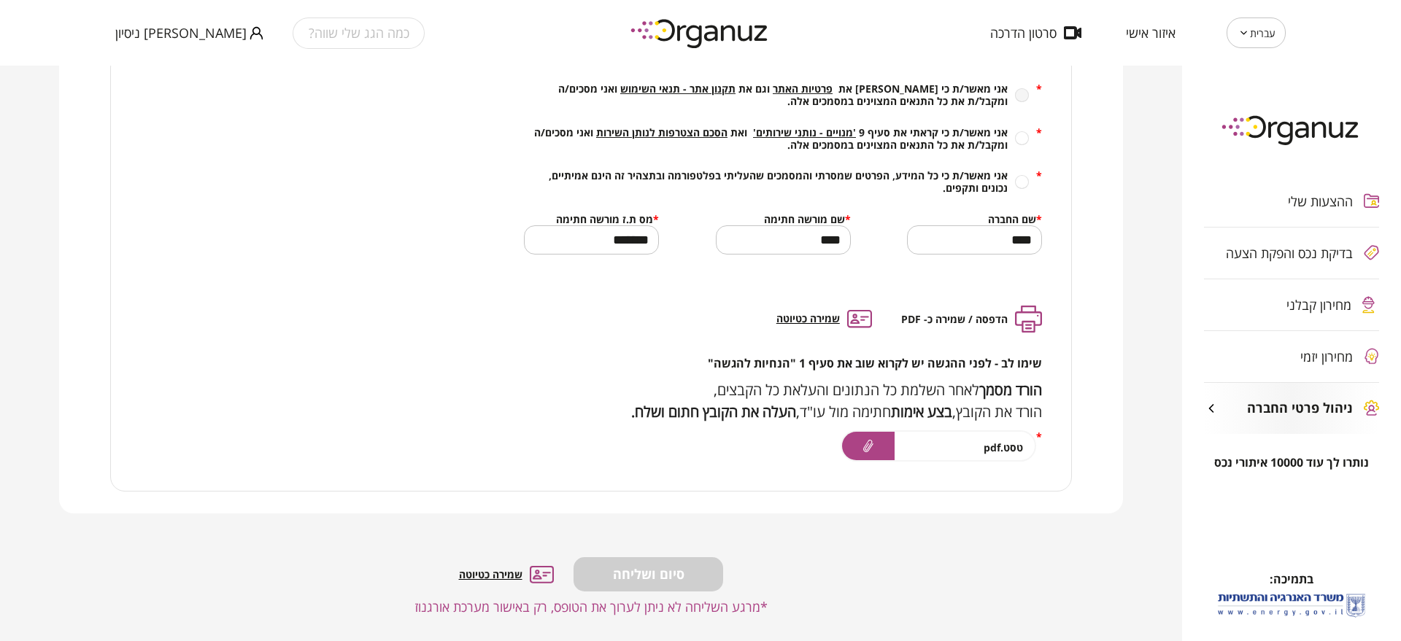
scroll to position [903, 0]
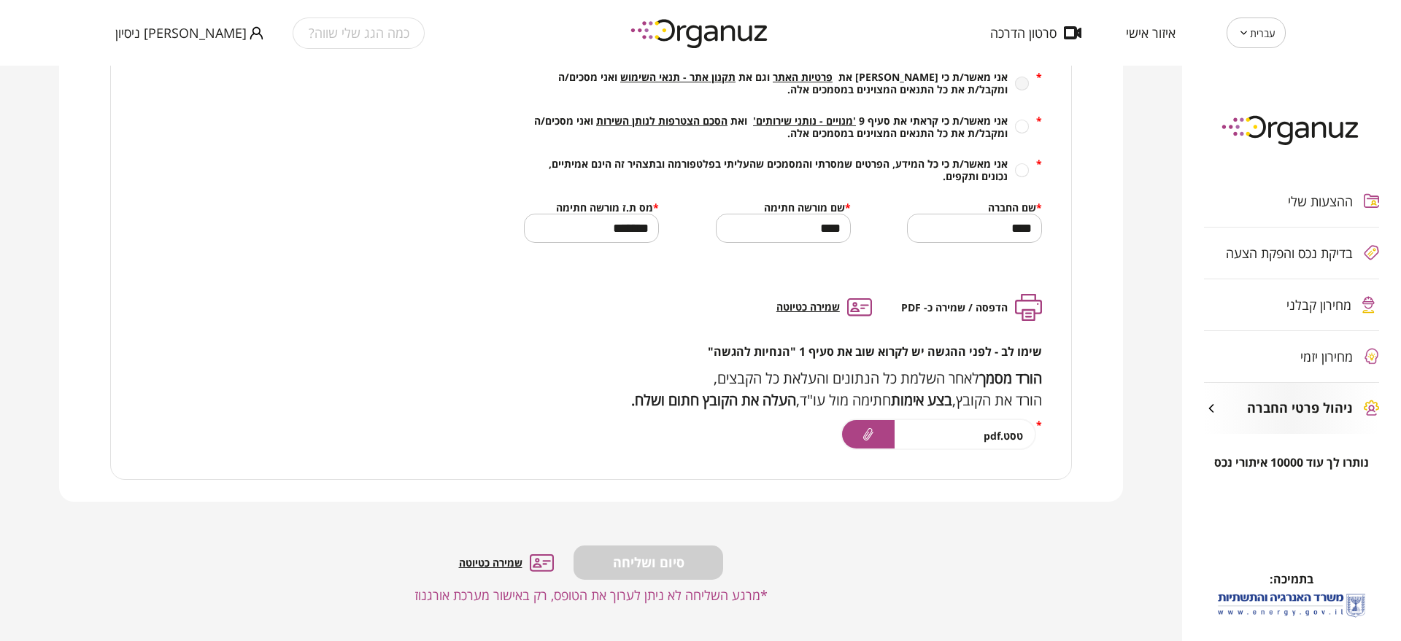
click at [186, 39] on span "גיטי קבלן ניסיון" at bounding box center [180, 33] width 131 height 15
click at [163, 58] on li "התנתק" at bounding box center [143, 60] width 57 height 26
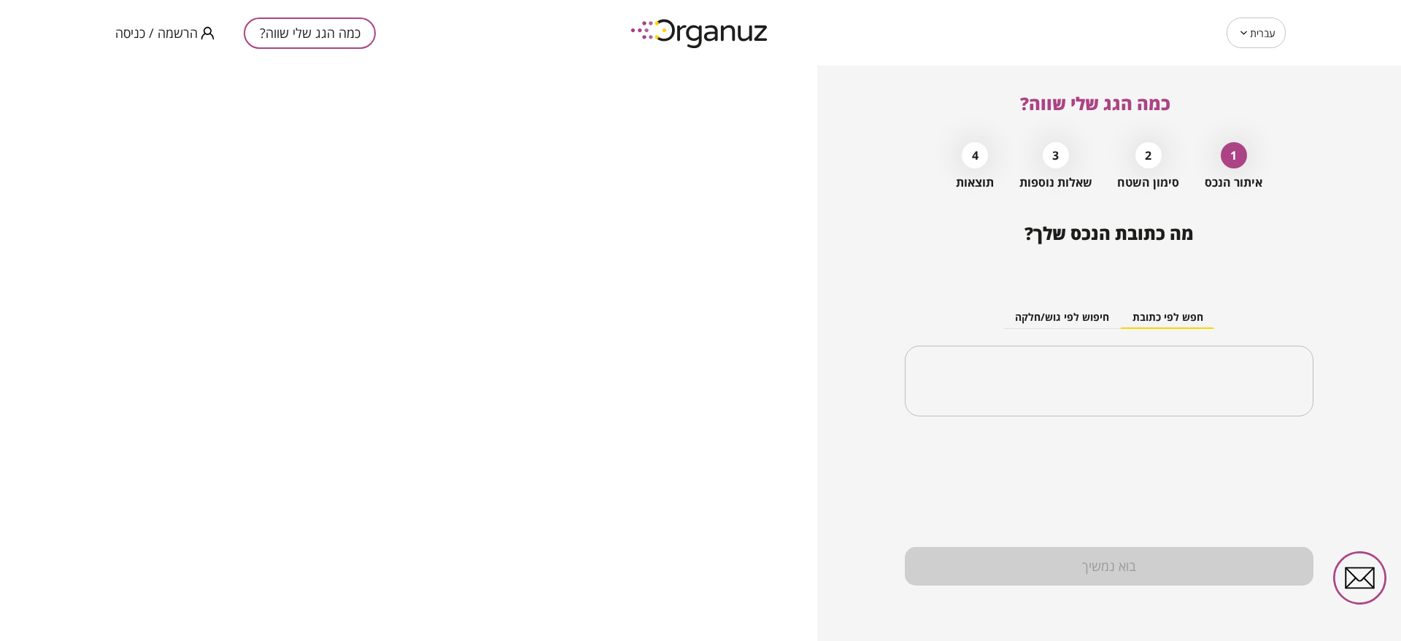
click at [171, 34] on span "הרשמה / כניסה" at bounding box center [156, 33] width 82 height 15
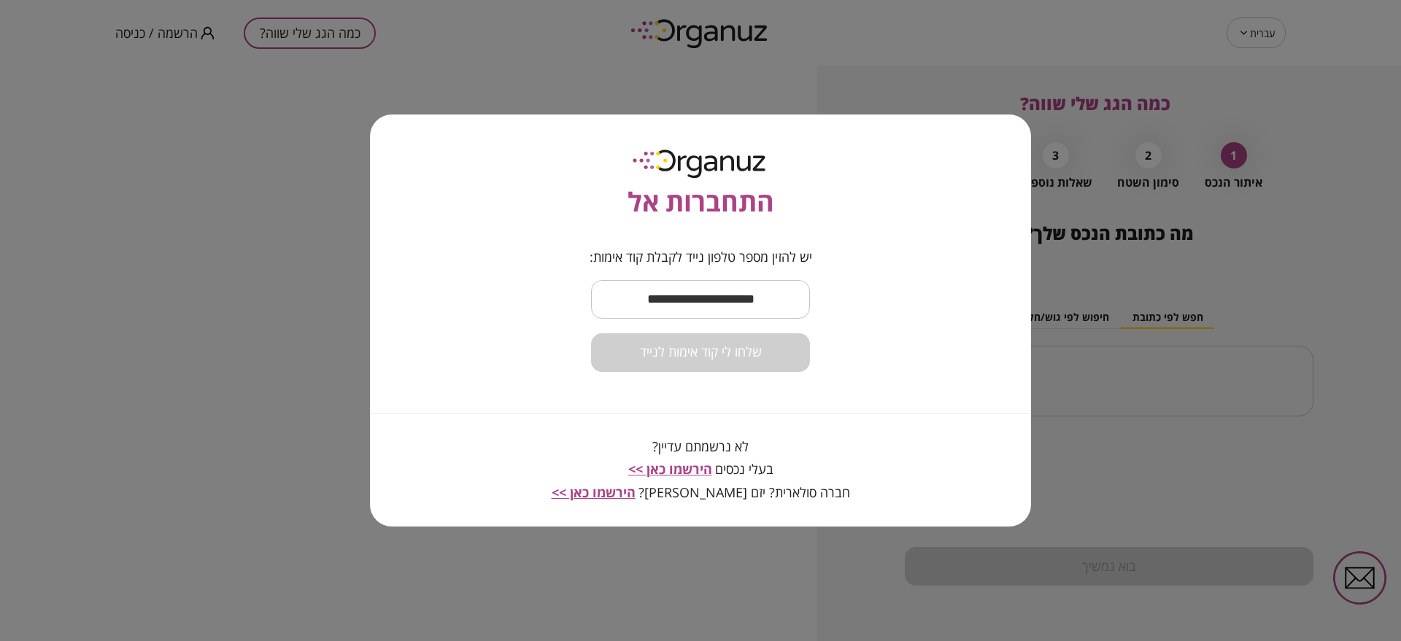
click at [755, 293] on input "text" at bounding box center [700, 299] width 219 height 43
paste input "**********"
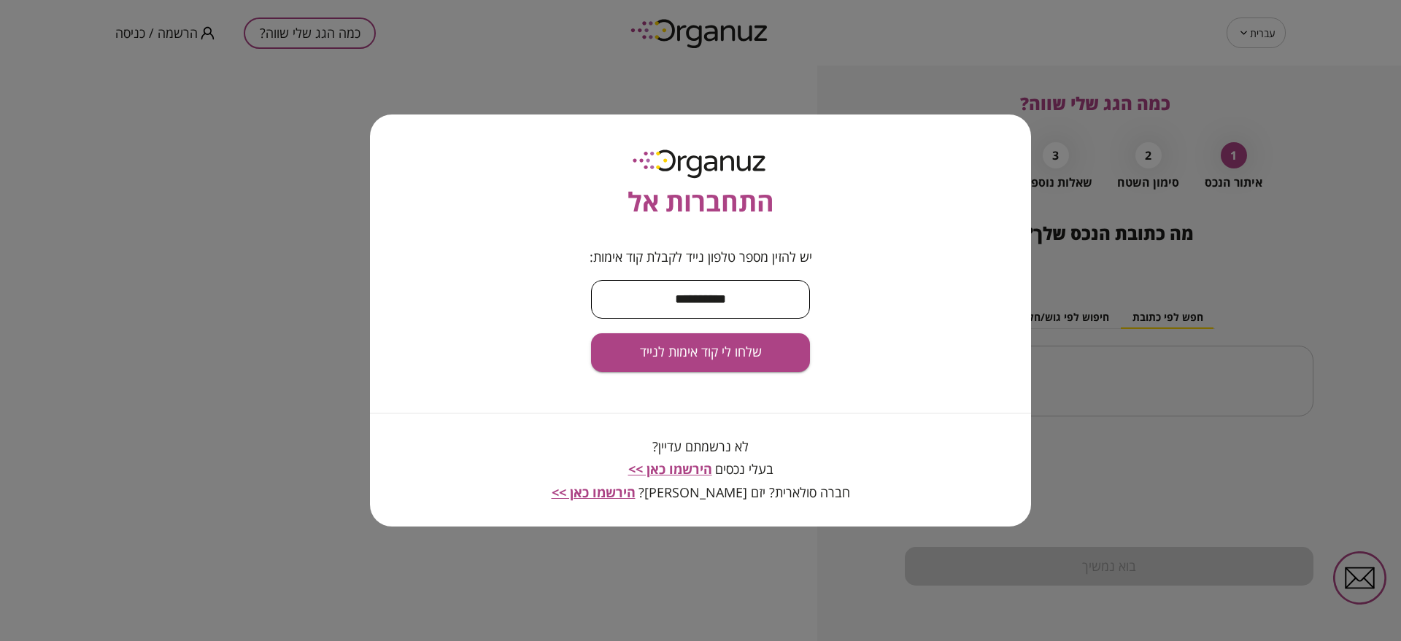
type input "**********"
click at [721, 329] on form "**********" at bounding box center [701, 311] width 223 height 123
click at [728, 346] on span "שלחו לי קוד אימות לנייד" at bounding box center [701, 352] width 122 height 16
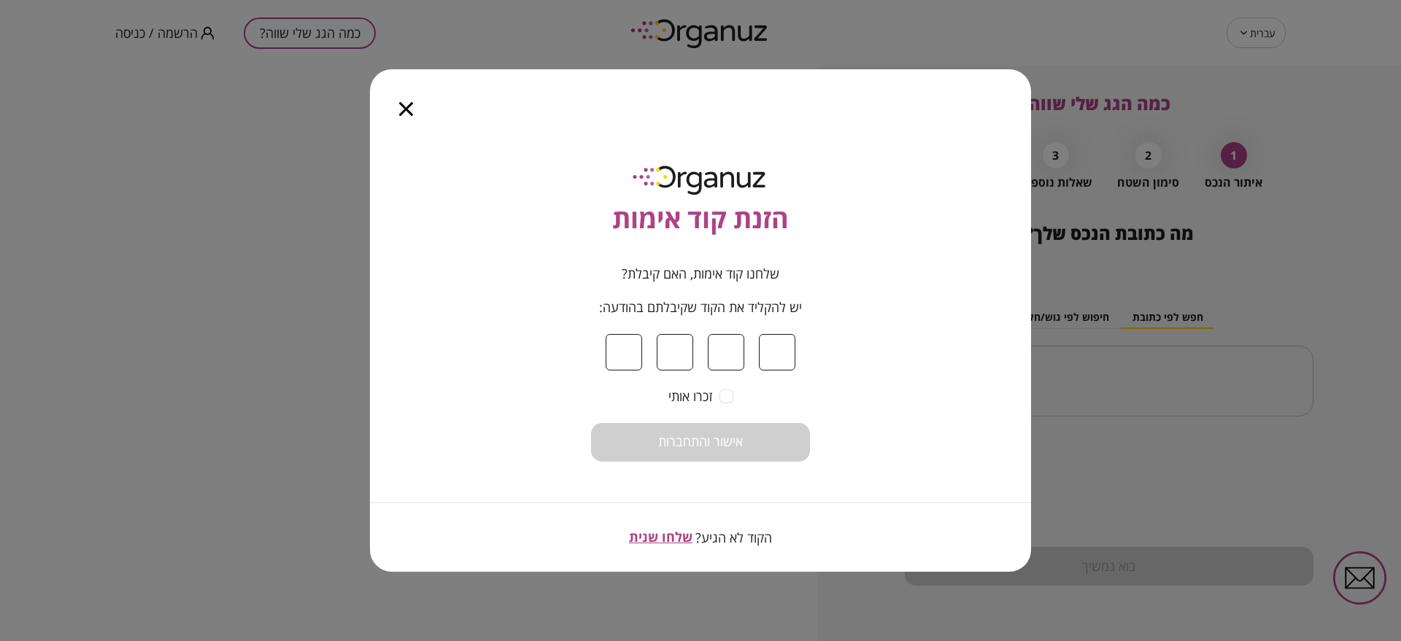
type input "*"
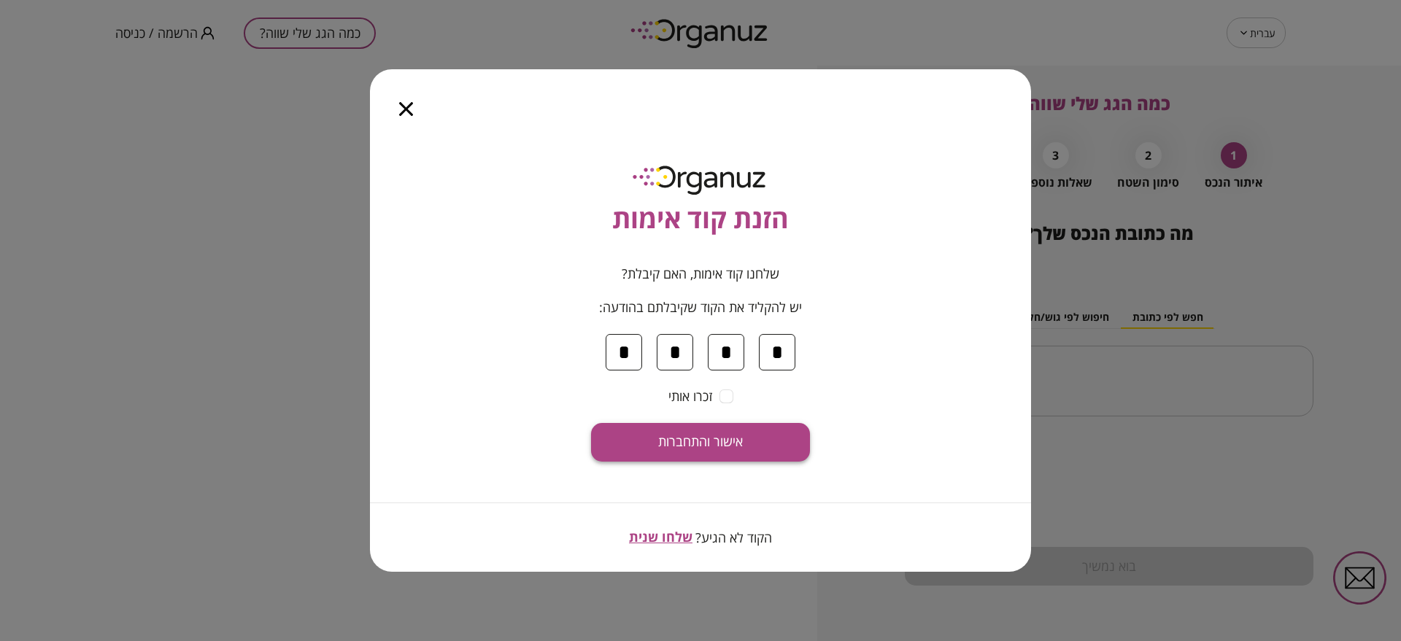
type input "*"
click at [760, 431] on button "אישור והתחברות" at bounding box center [700, 442] width 219 height 39
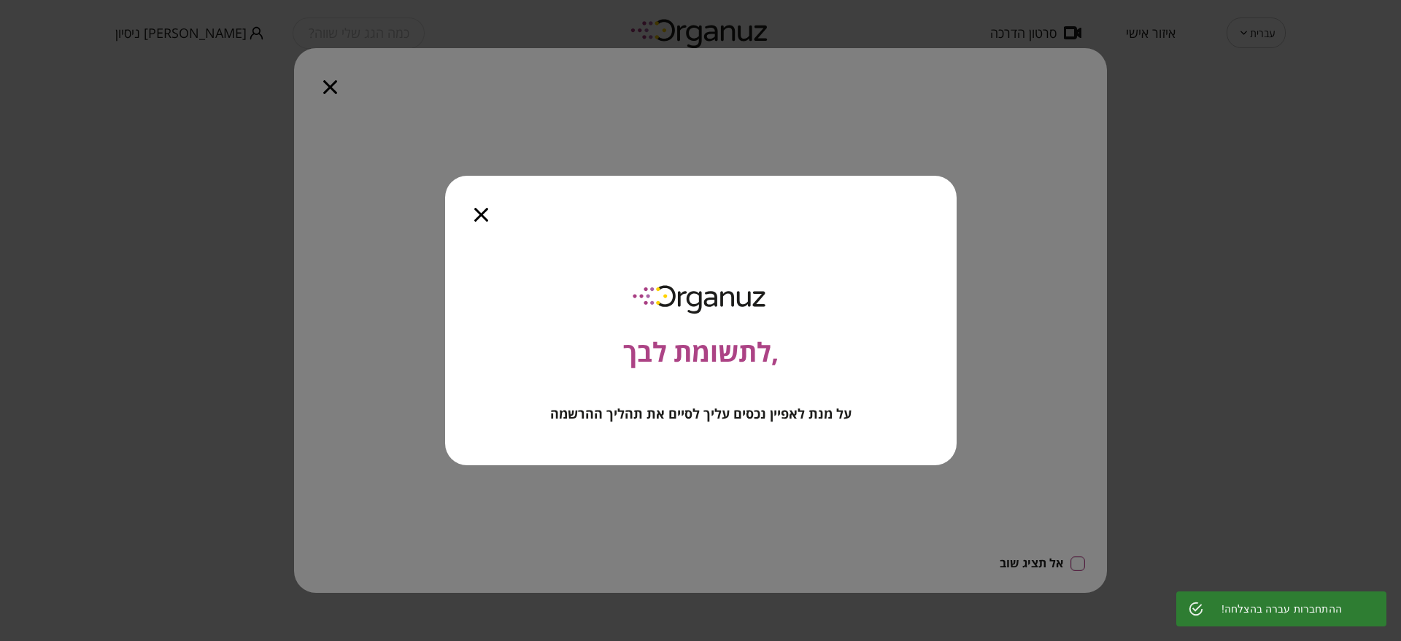
click at [483, 216] on icon "button" at bounding box center [481, 215] width 14 height 14
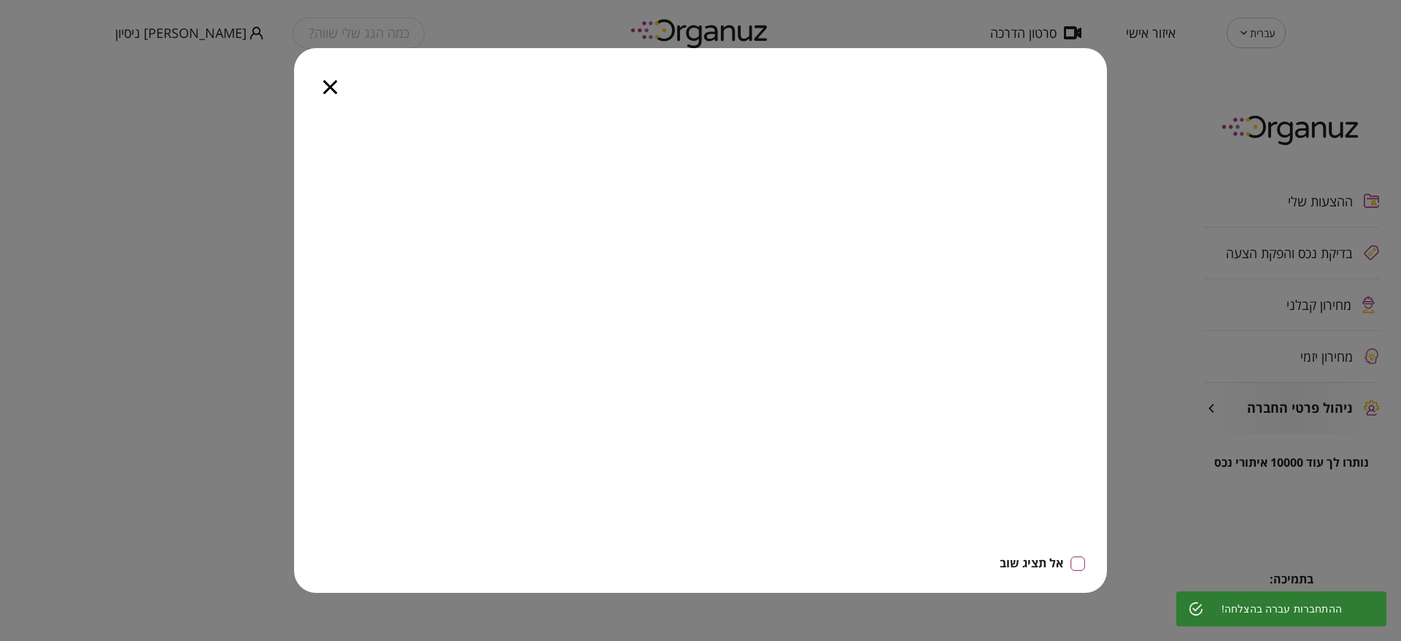
click at [335, 84] on icon "button" at bounding box center [330, 87] width 14 height 14
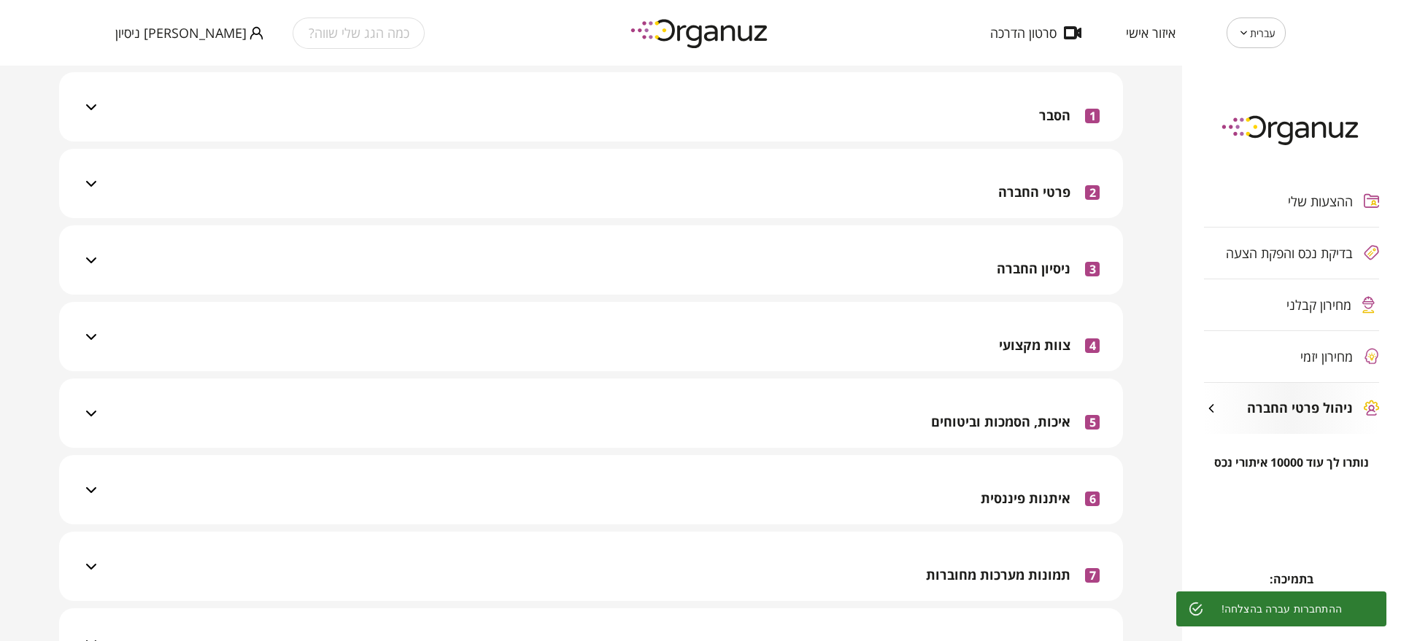
scroll to position [365, 0]
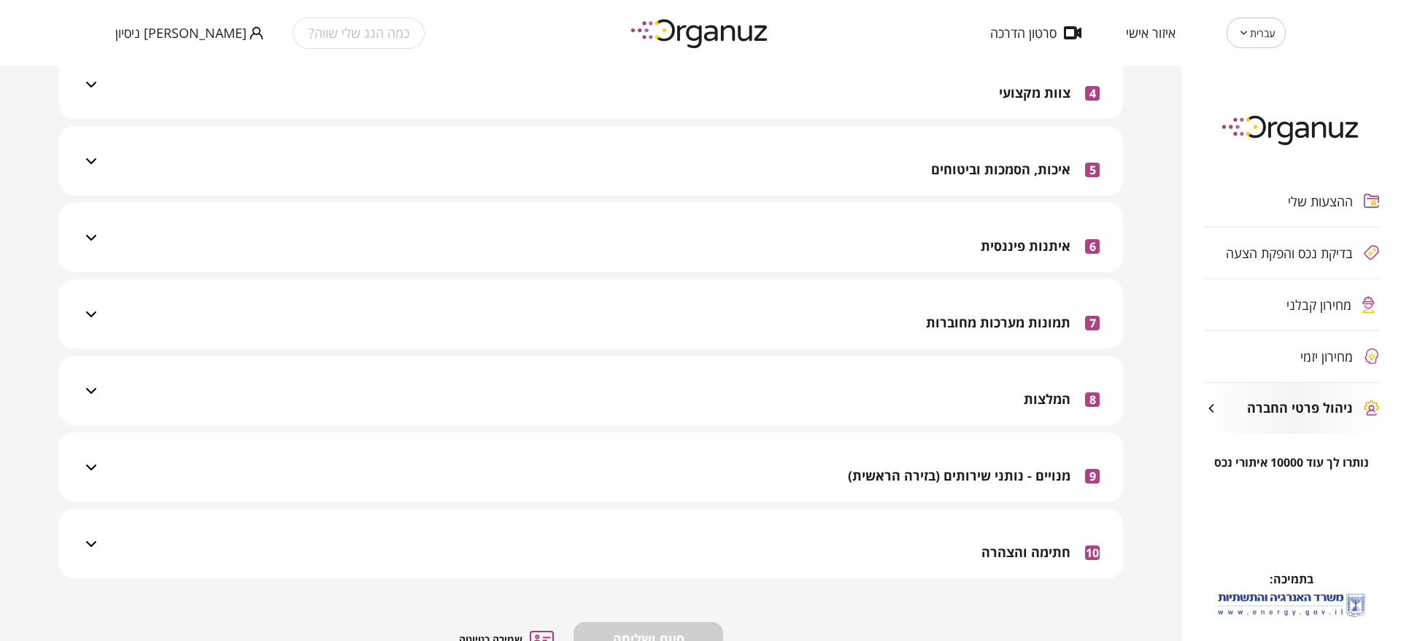
click at [949, 544] on div "10 חתימה והצהרה" at bounding box center [600, 543] width 1000 height 69
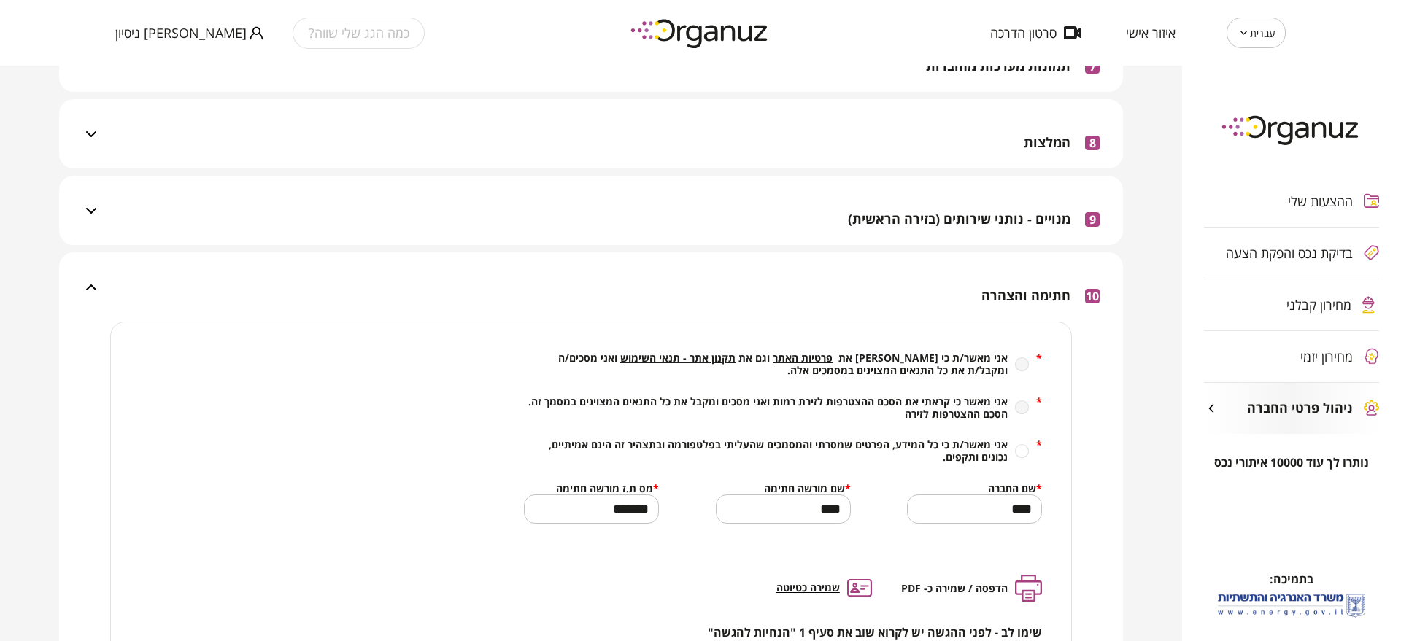
scroll to position [638, 0]
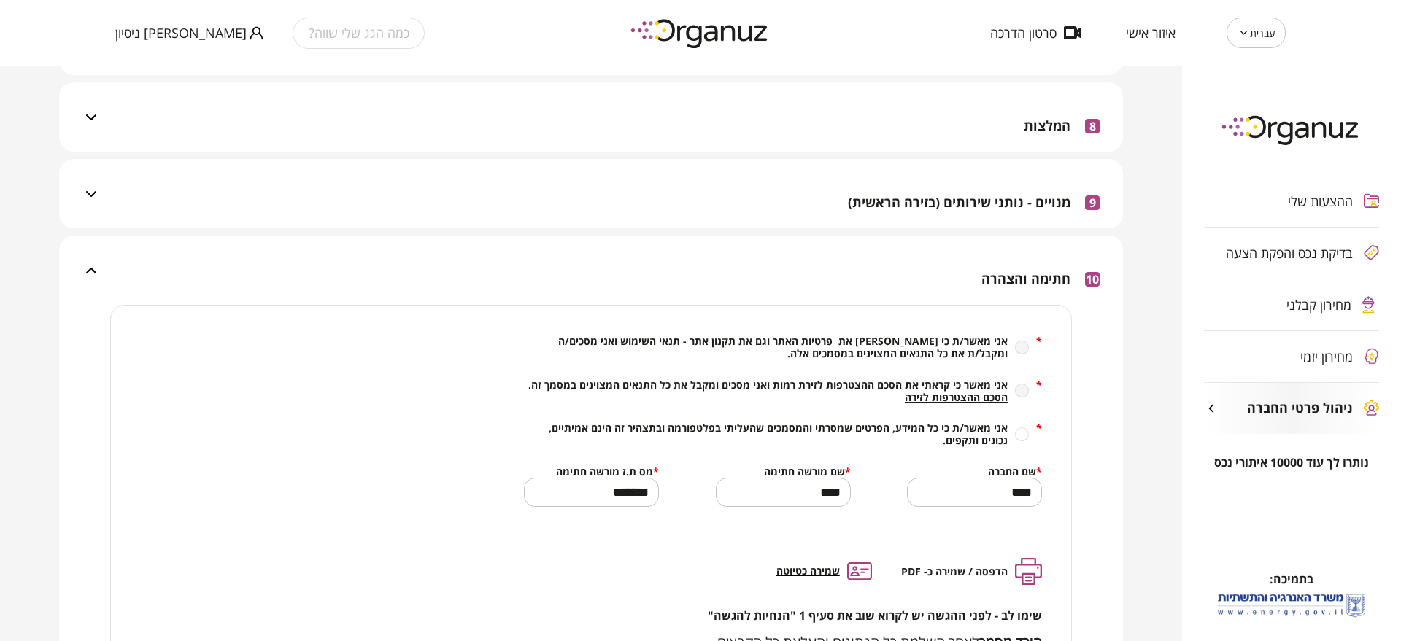
click at [960, 393] on span "הסכם ההצטרפות לזירה" at bounding box center [956, 397] width 103 height 14
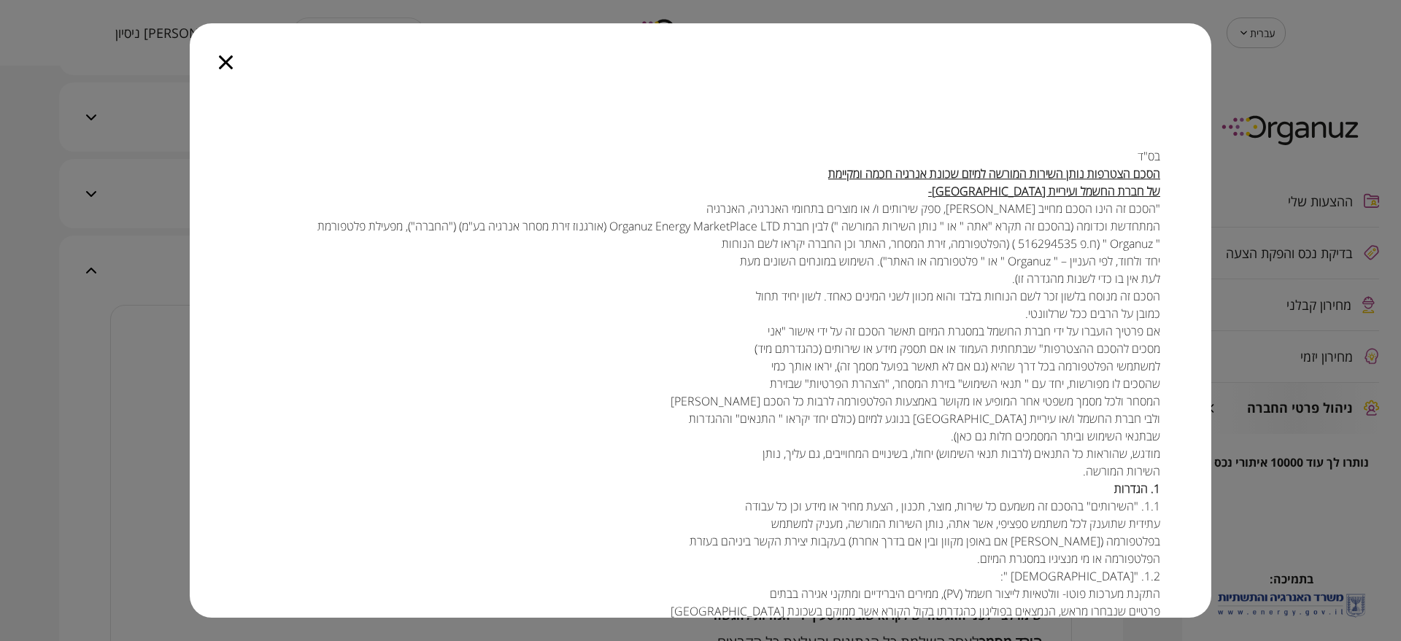
click at [224, 55] on icon "button" at bounding box center [226, 62] width 14 height 14
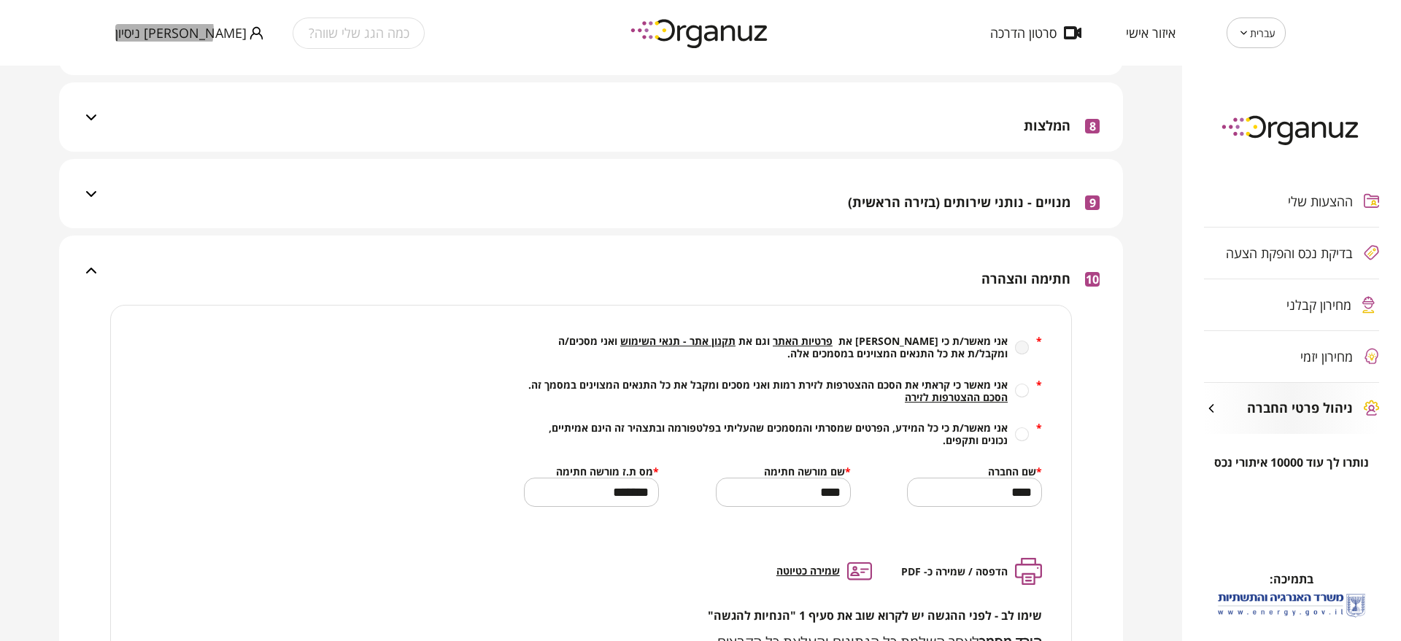
click at [163, 31] on span "גיטי קבלן ניסיון" at bounding box center [180, 33] width 131 height 15
click at [155, 62] on li "התנתק" at bounding box center [143, 60] width 57 height 26
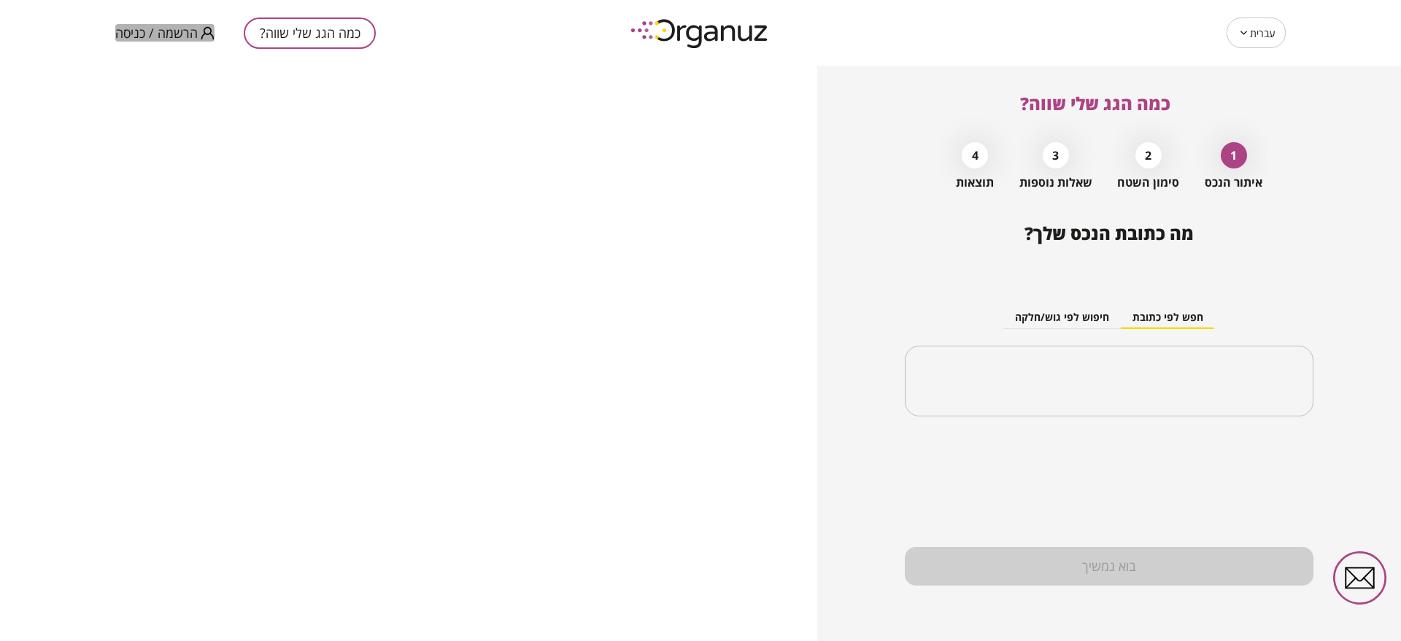
click at [146, 34] on span "הרשמה / כניסה" at bounding box center [156, 33] width 82 height 15
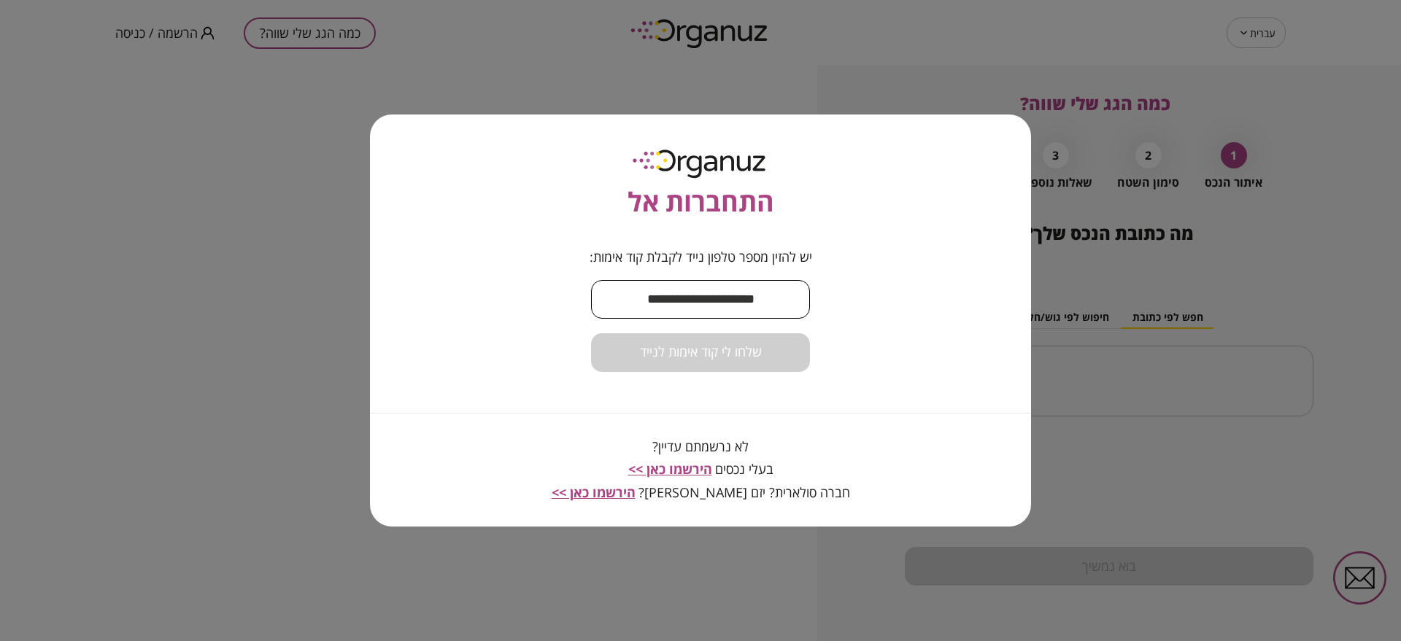
click at [722, 290] on input "text" at bounding box center [700, 299] width 219 height 43
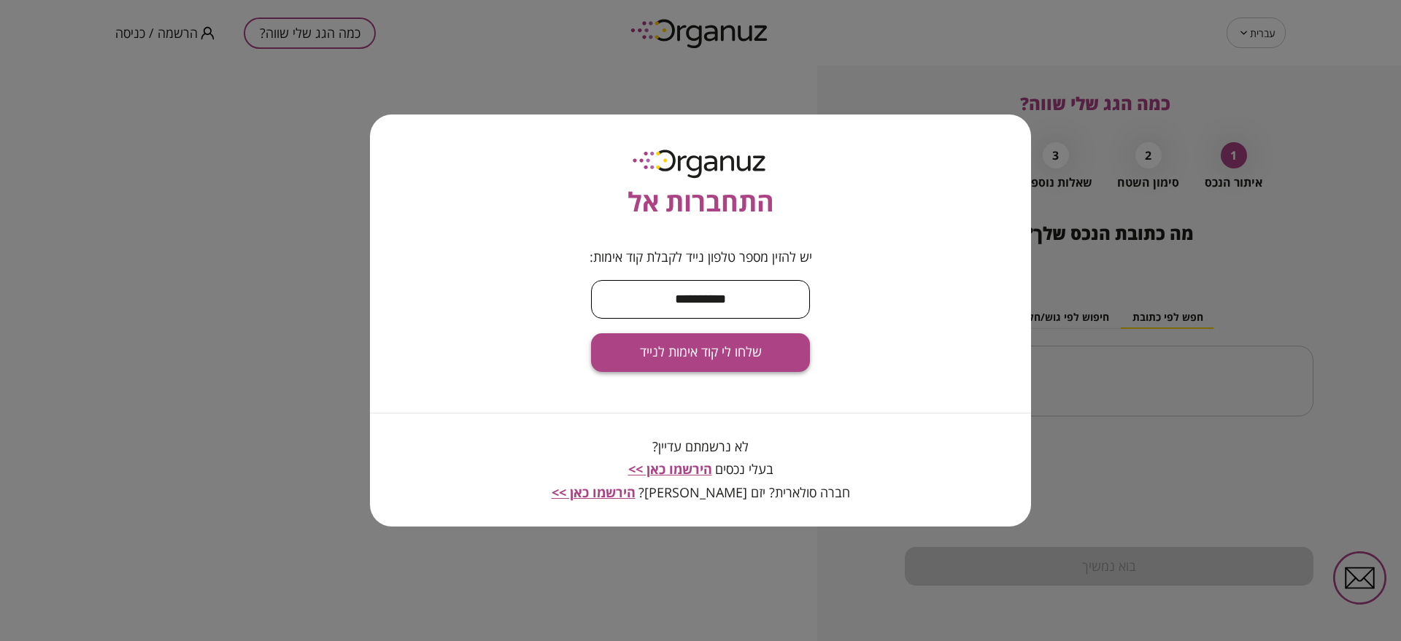
type input "**********"
click at [718, 358] on span "שלחו לי קוד אימות לנייד" at bounding box center [701, 352] width 122 height 16
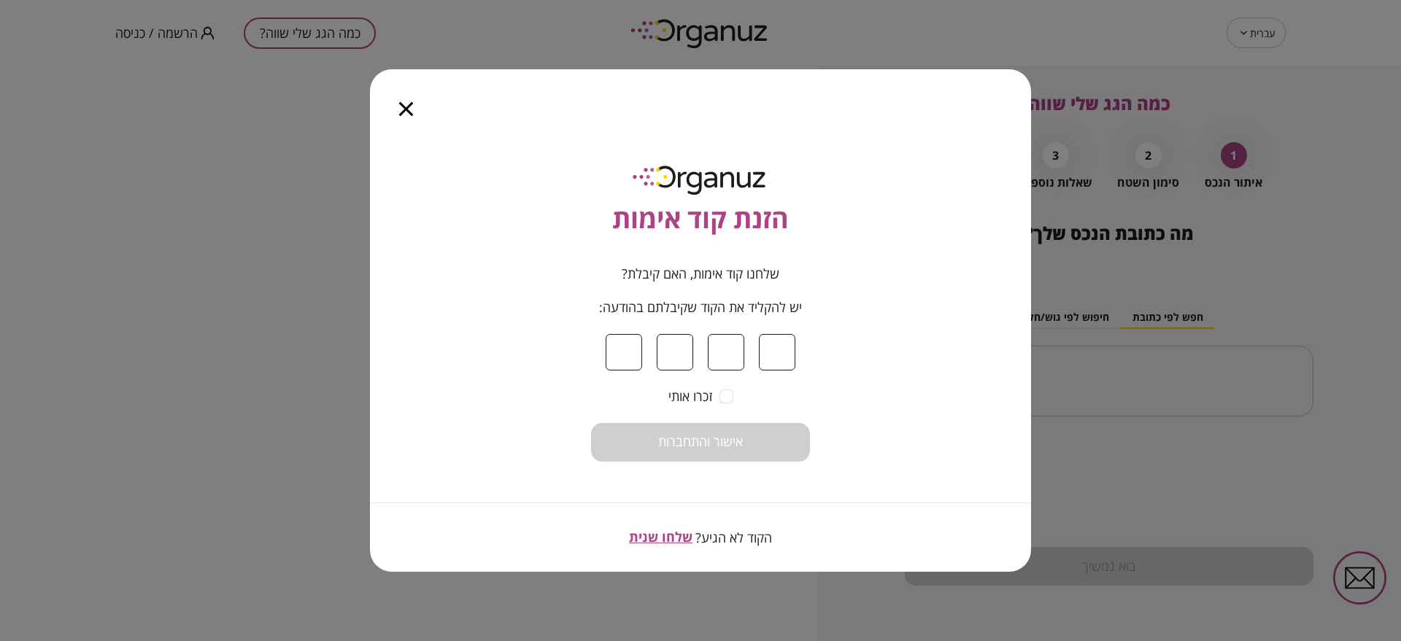
type input "*"
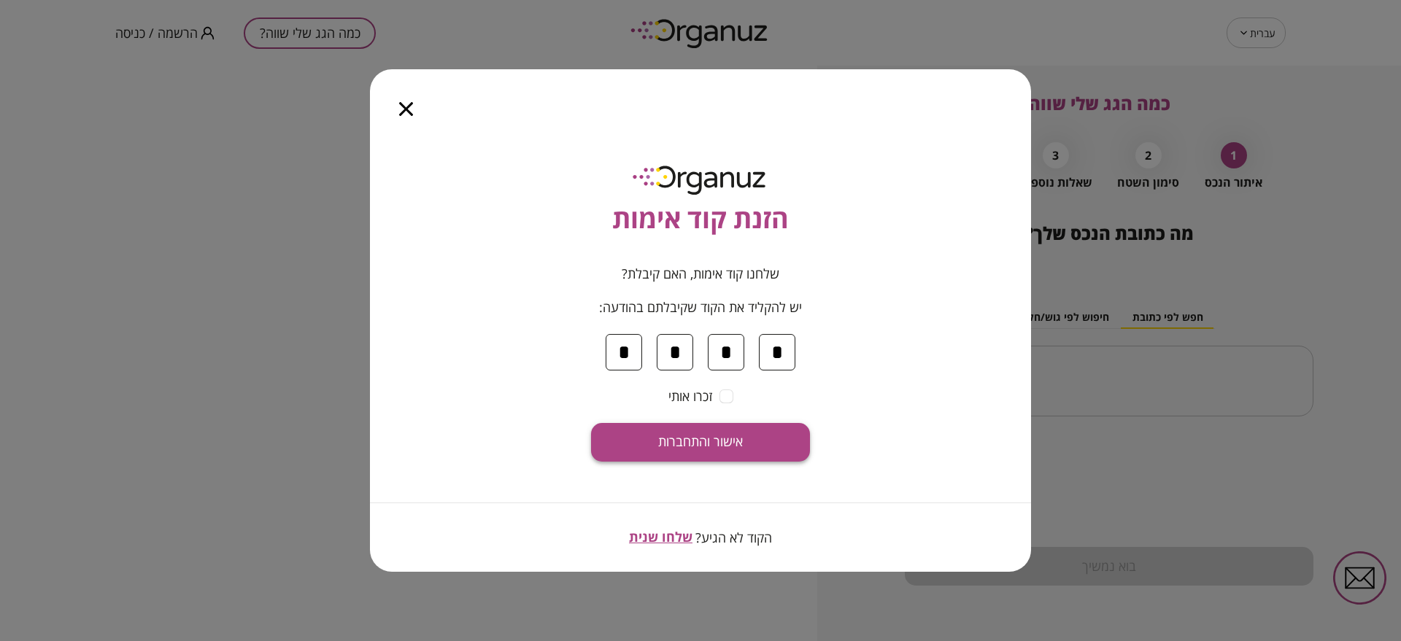
type input "*"
click at [744, 441] on button "אישור והתחברות" at bounding box center [700, 442] width 219 height 39
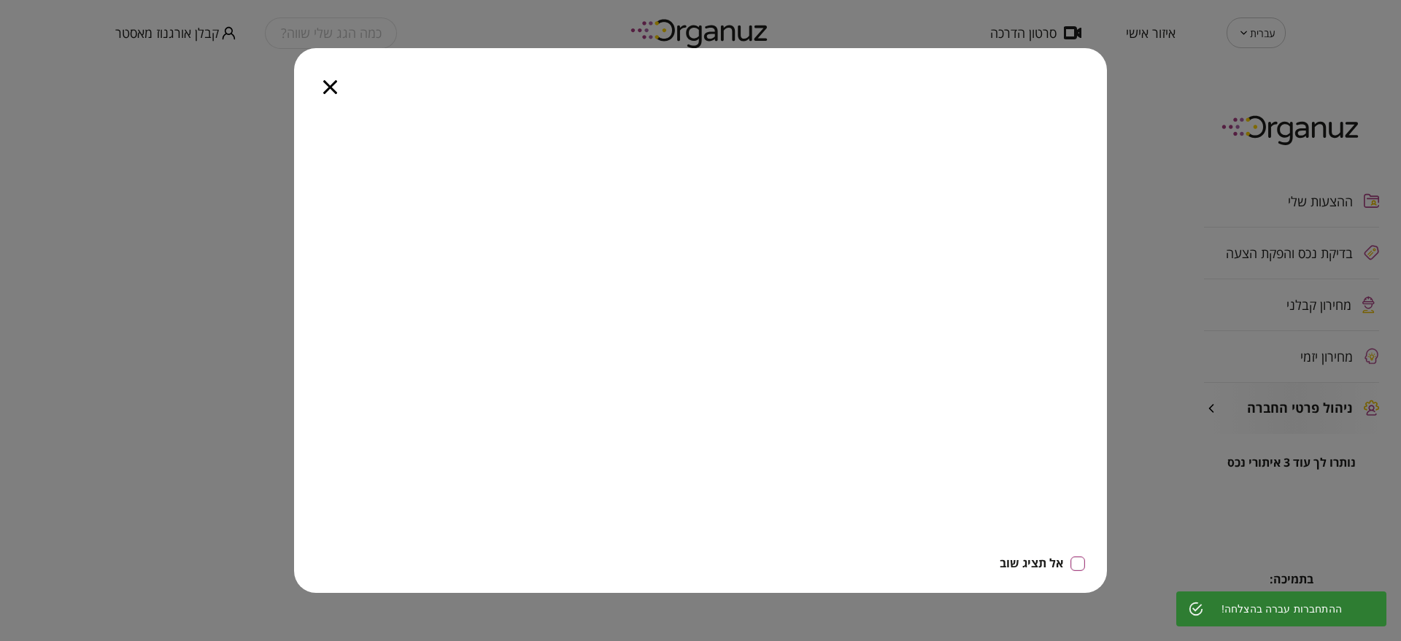
click at [337, 82] on icon "button" at bounding box center [330, 87] width 14 height 14
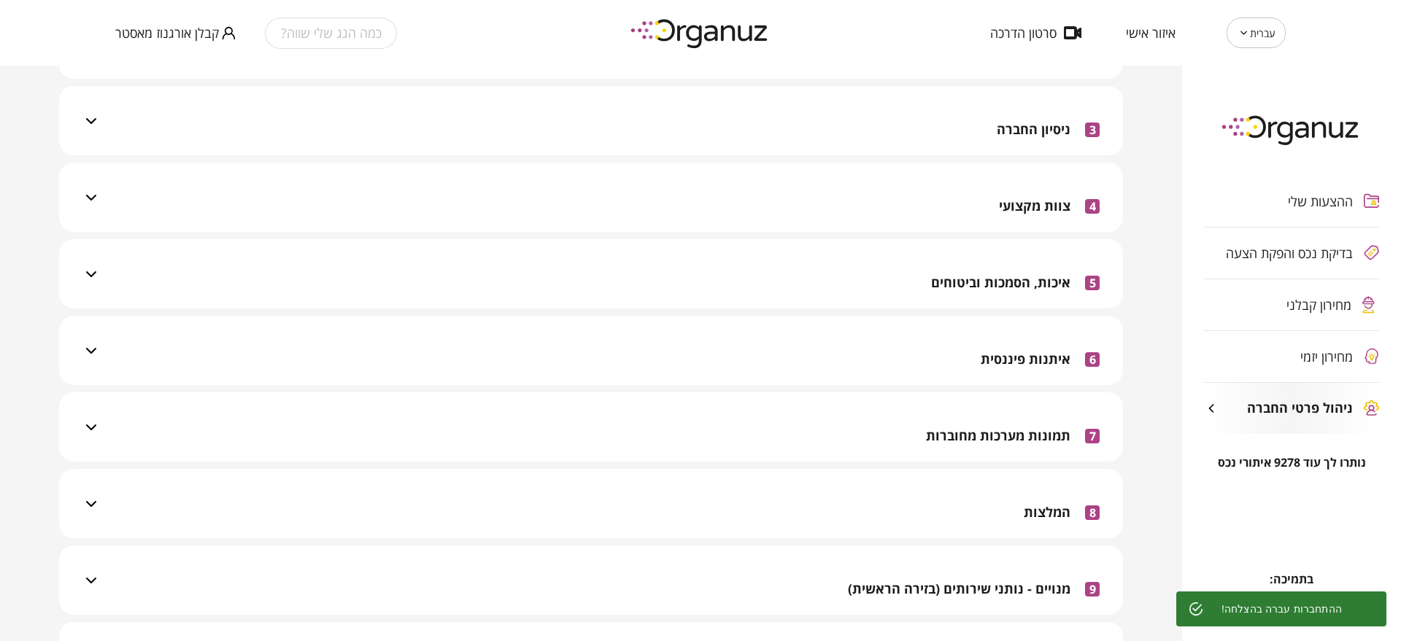
scroll to position [441, 0]
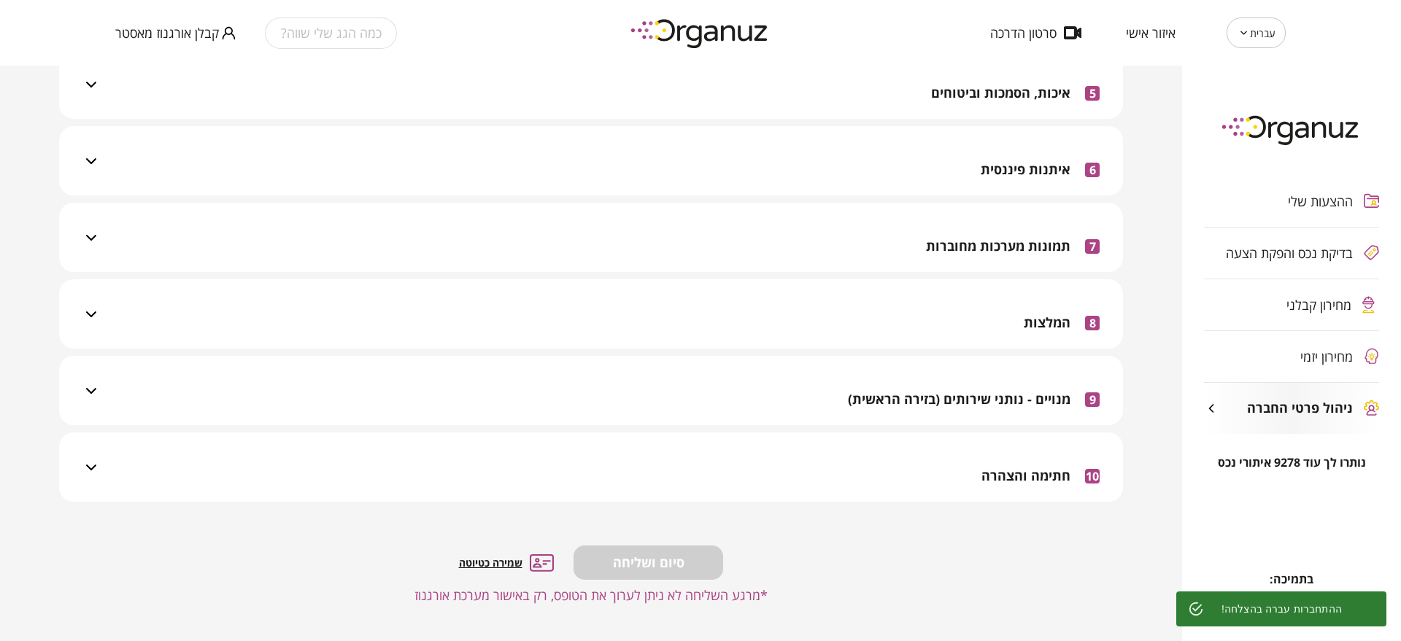
click at [1013, 485] on div "10 חתימה והצהרה" at bounding box center [1040, 476] width 118 height 52
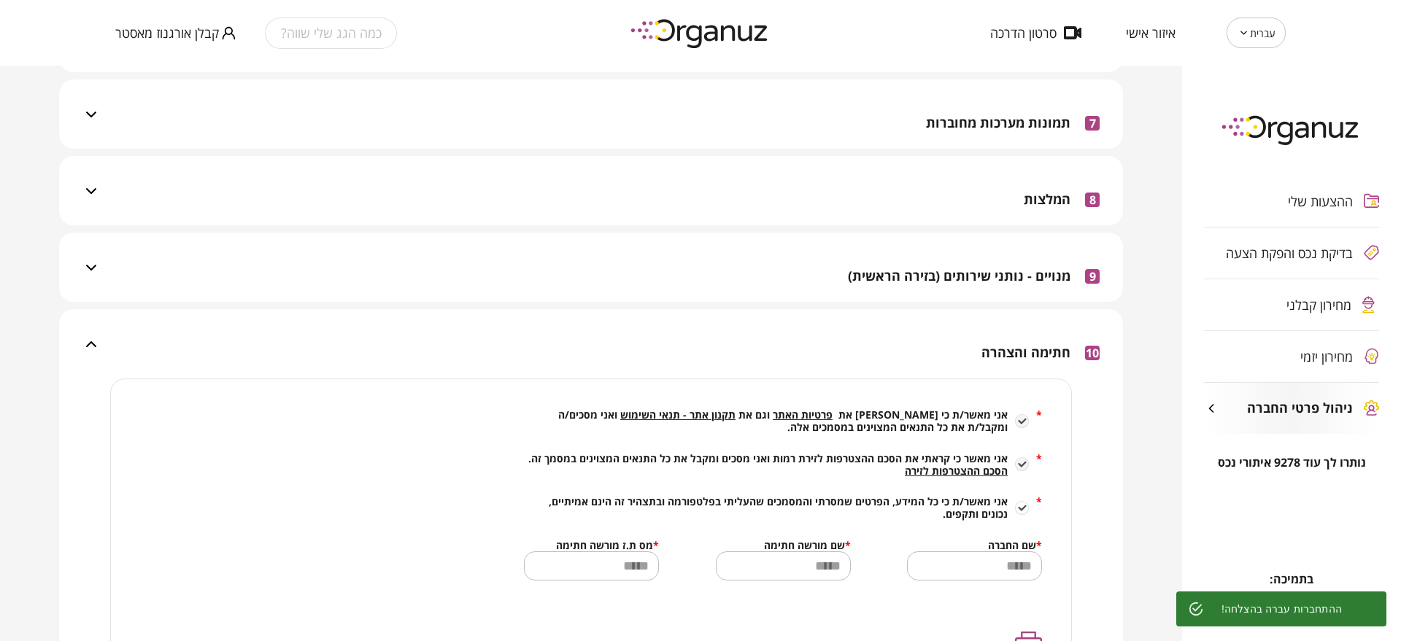
scroll to position [715, 0]
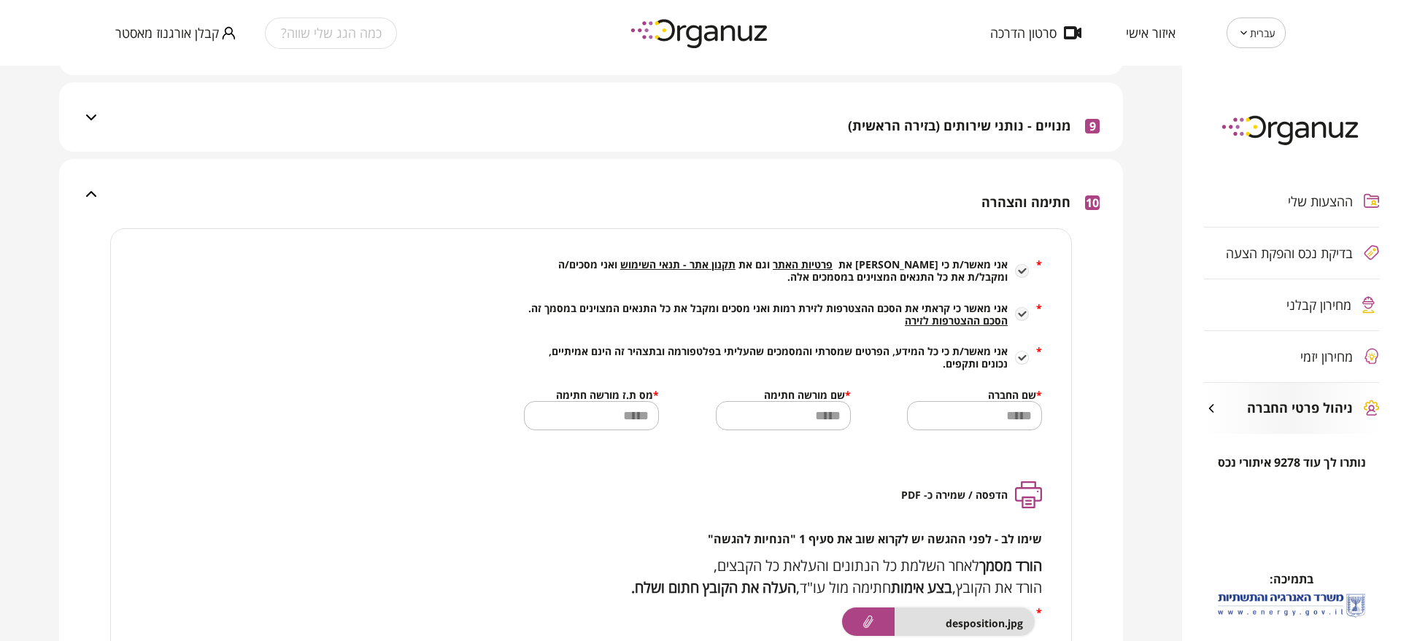
click at [1312, 306] on span "מחירון קבלני" at bounding box center [1318, 305] width 65 height 15
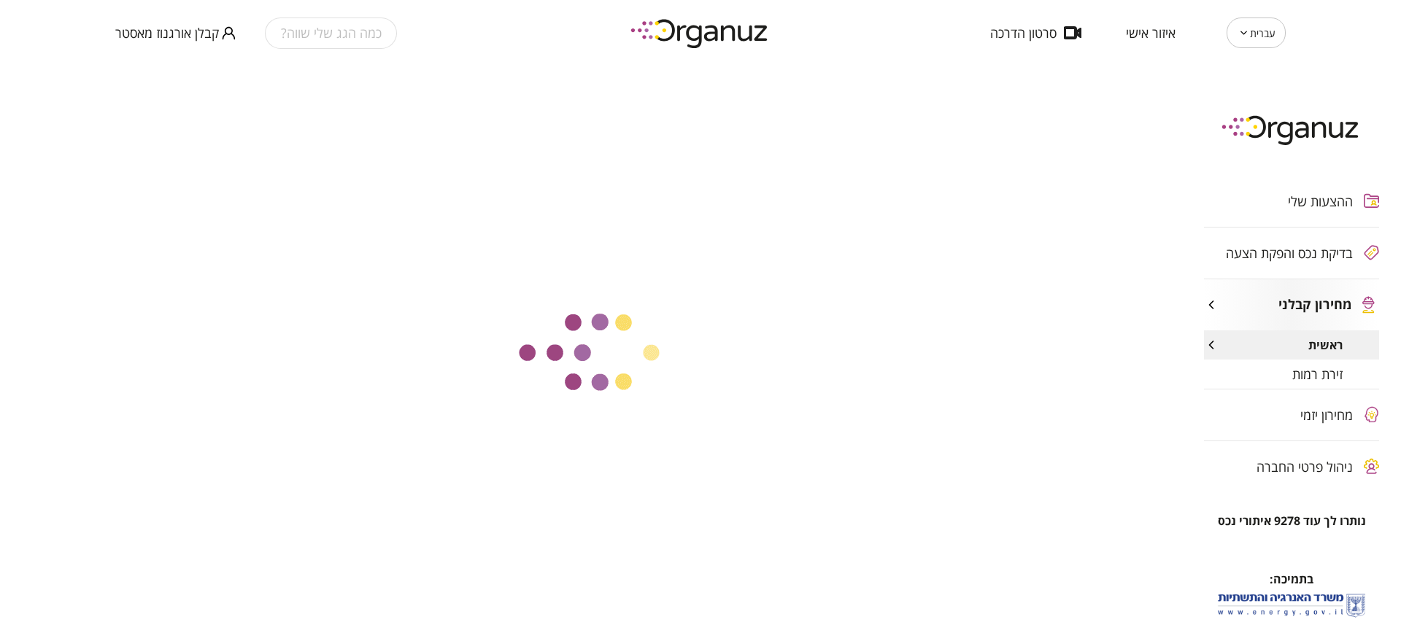
click at [1240, 380] on div "זירת רמות" at bounding box center [1291, 374] width 175 height 29
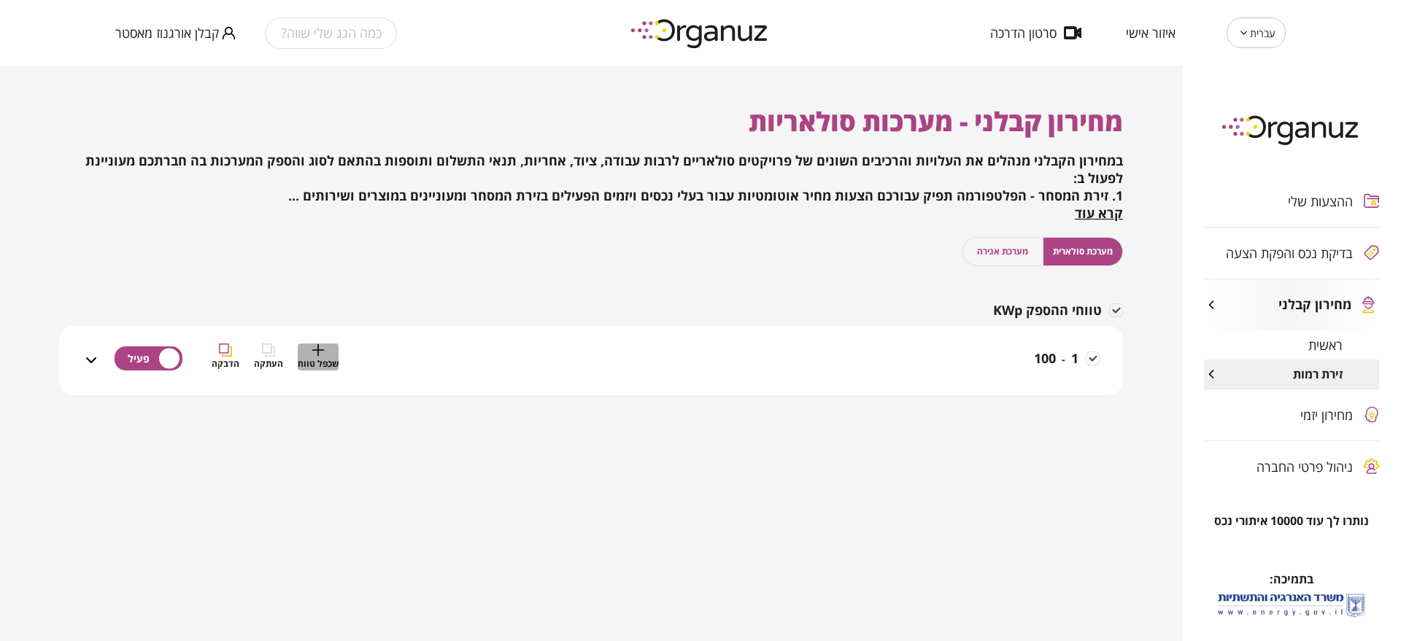
click at [319, 350] on icon "button" at bounding box center [318, 350] width 13 height 13
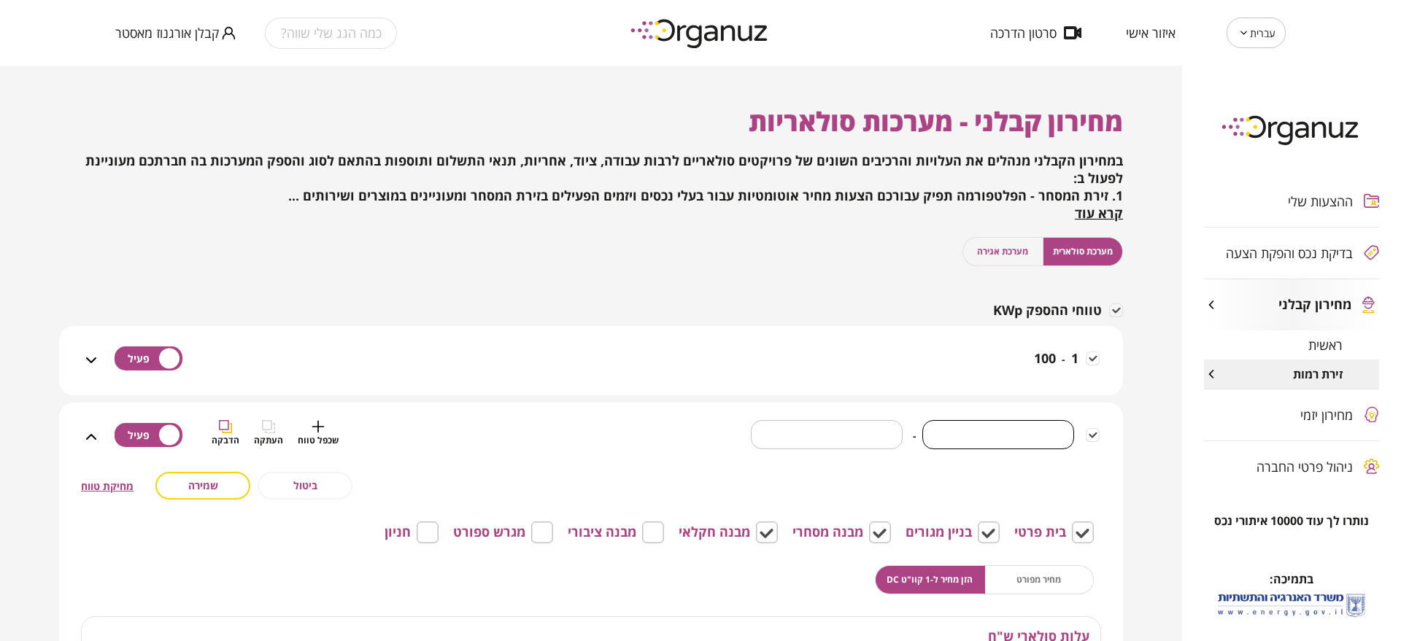
click at [1051, 432] on input "*" at bounding box center [998, 434] width 152 height 43
type input "**"
click at [823, 441] on input "*" at bounding box center [804, 434] width 166 height 43
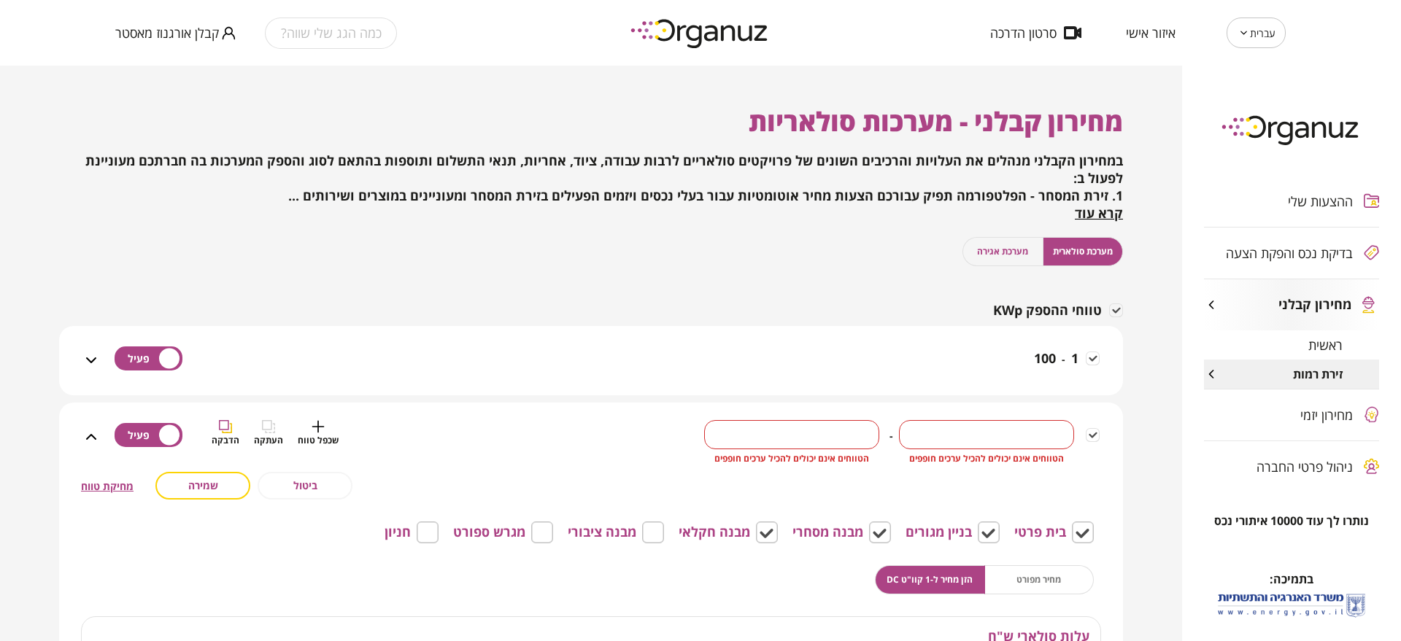
type input "**"
drag, startPoint x: 969, startPoint y: 436, endPoint x: 1084, endPoint y: 427, distance: 115.6
click at [1084, 427] on div "** ​ הטווחים אינם יכולים להכיל ערכים חופפים - ** ​ הטווחים אינם יכולים להכיל ער…" at bounding box center [902, 446] width 396 height 52
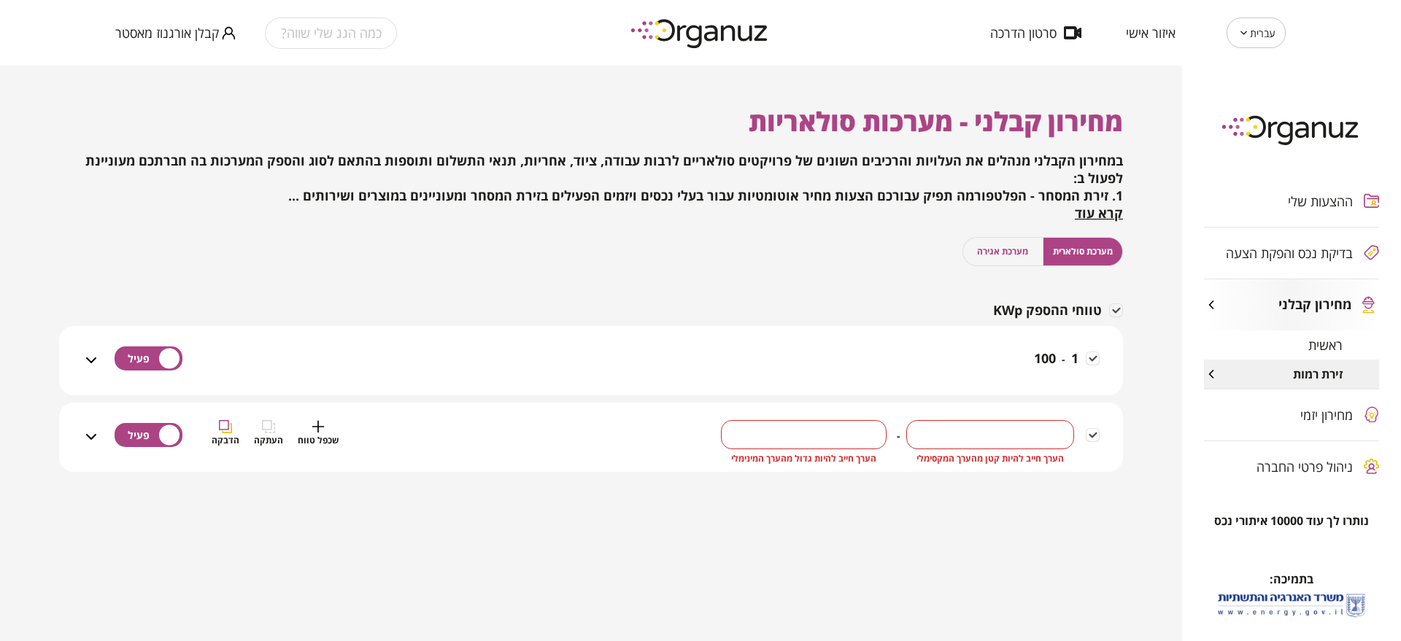
type input "***"
click at [775, 436] on input "**" at bounding box center [804, 434] width 166 height 43
click at [776, 436] on input "**" at bounding box center [804, 434] width 166 height 43
type input "***"
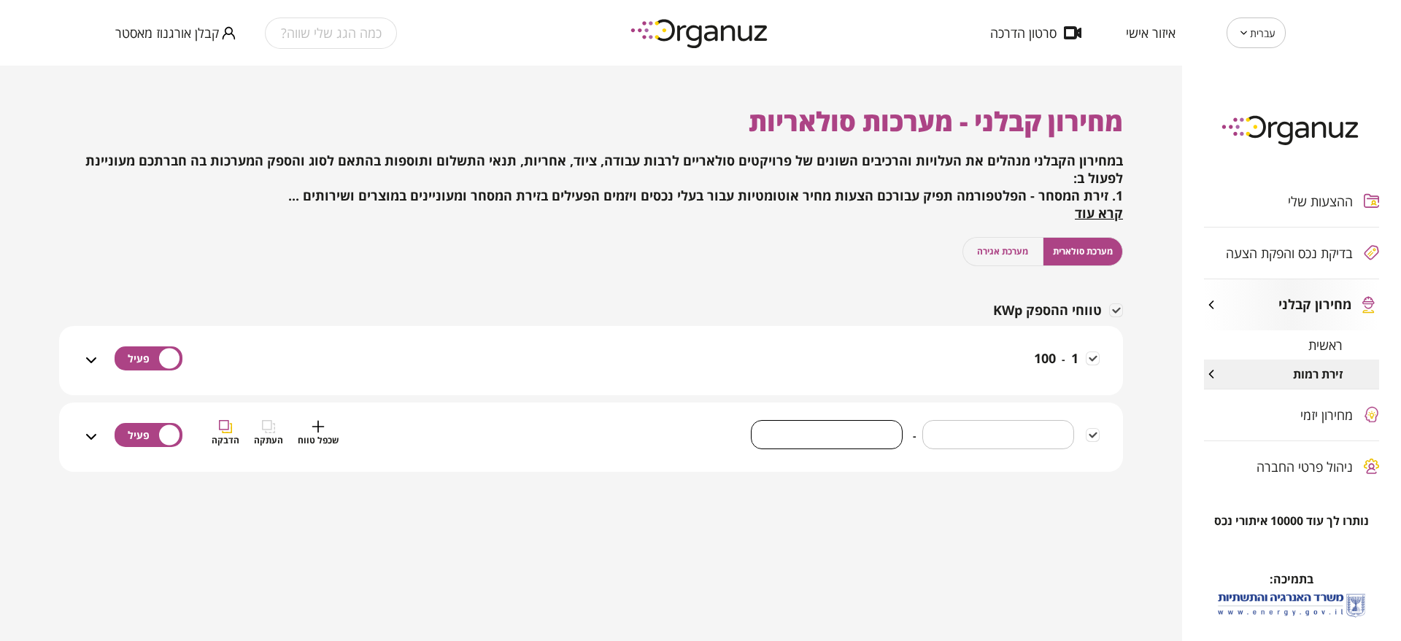
click at [514, 447] on div "*** ​ - *** ​ שכפל טווח העתקה הדבקה" at bounding box center [600, 446] width 1000 height 52
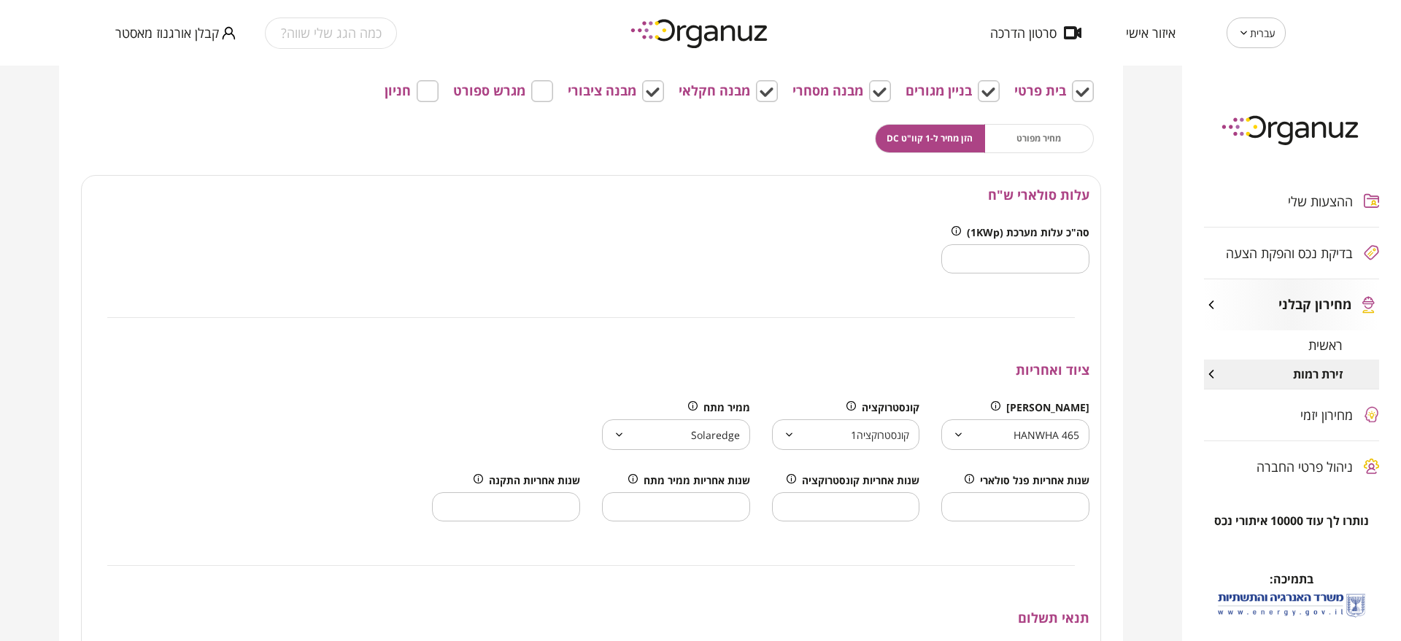
scroll to position [456, 0]
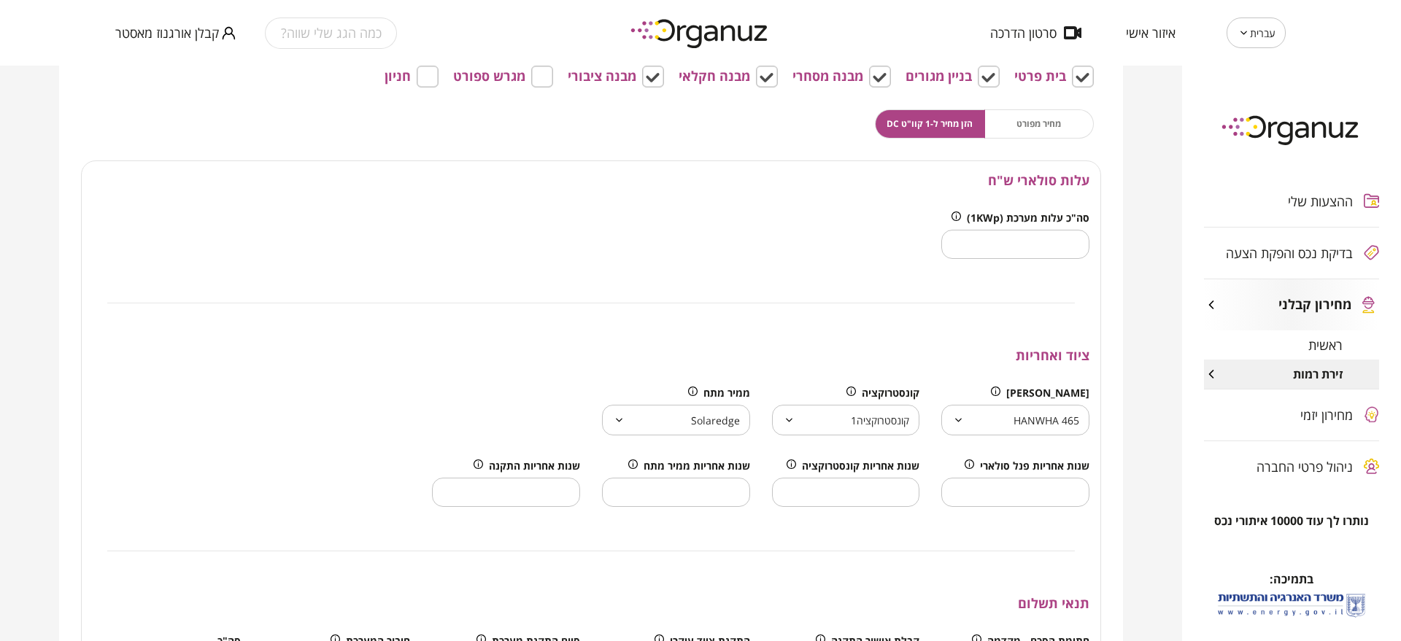
click at [1009, 117] on div "מחיר מפורט הזן מחיר ל-1 קוו"ט DC" at bounding box center [984, 123] width 219 height 29
click at [940, 134] on button "הזן מחיר ל-1 קוו"ט DC" at bounding box center [930, 123] width 110 height 29
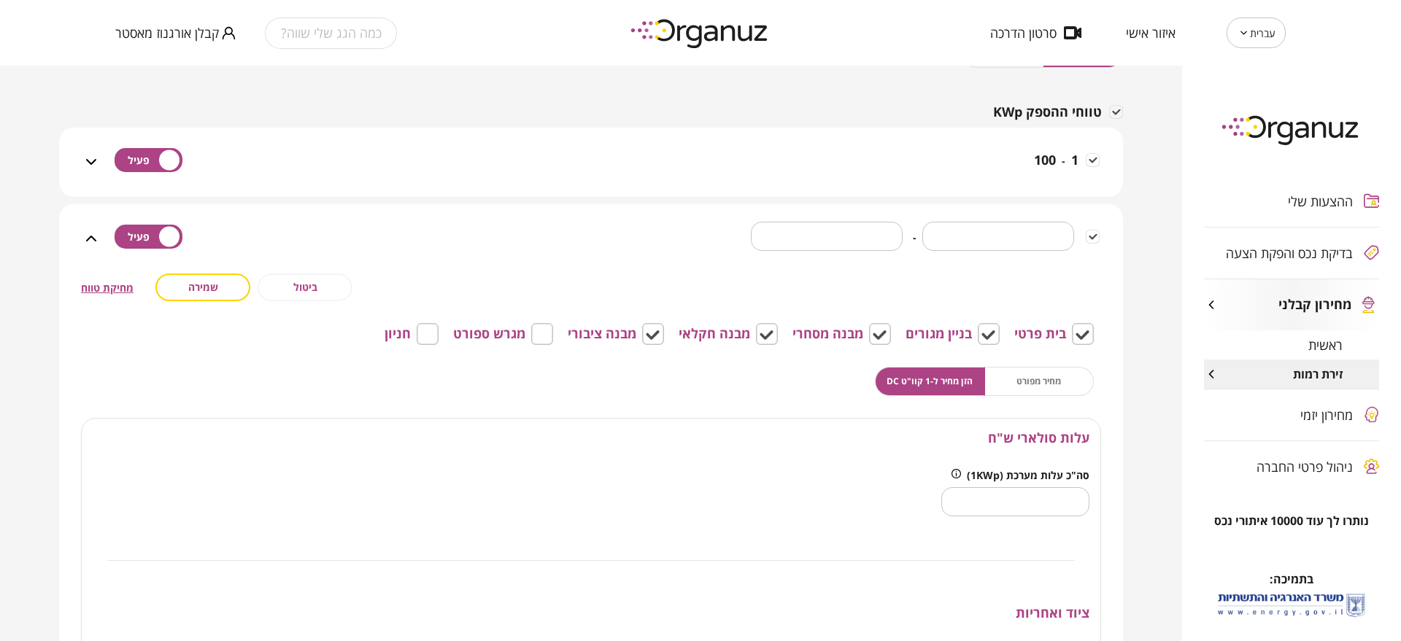
scroll to position [182, 0]
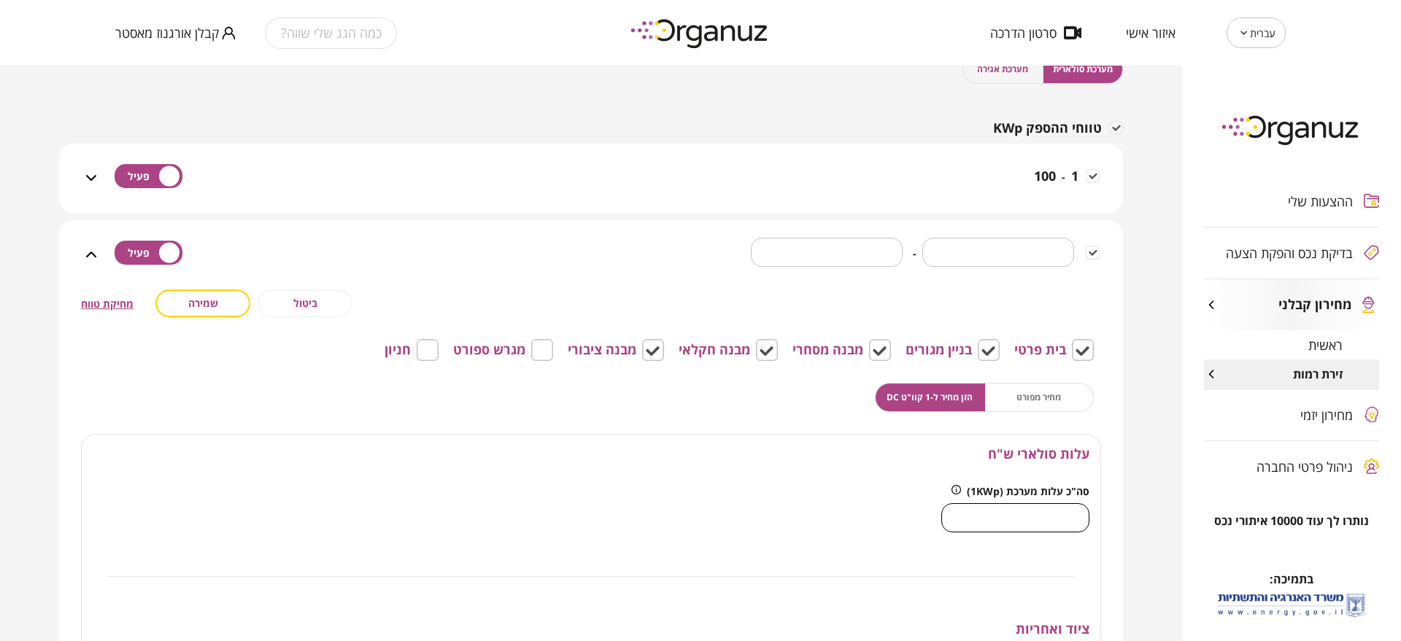
drag, startPoint x: 1037, startPoint y: 525, endPoint x: 1104, endPoint y: 526, distance: 67.1
click at [1104, 526] on div "**********" at bounding box center [591, 632] width 1064 height 825
type input "***"
click at [839, 468] on div "עלות סולארי ש"ח" at bounding box center [591, 454] width 1019 height 39
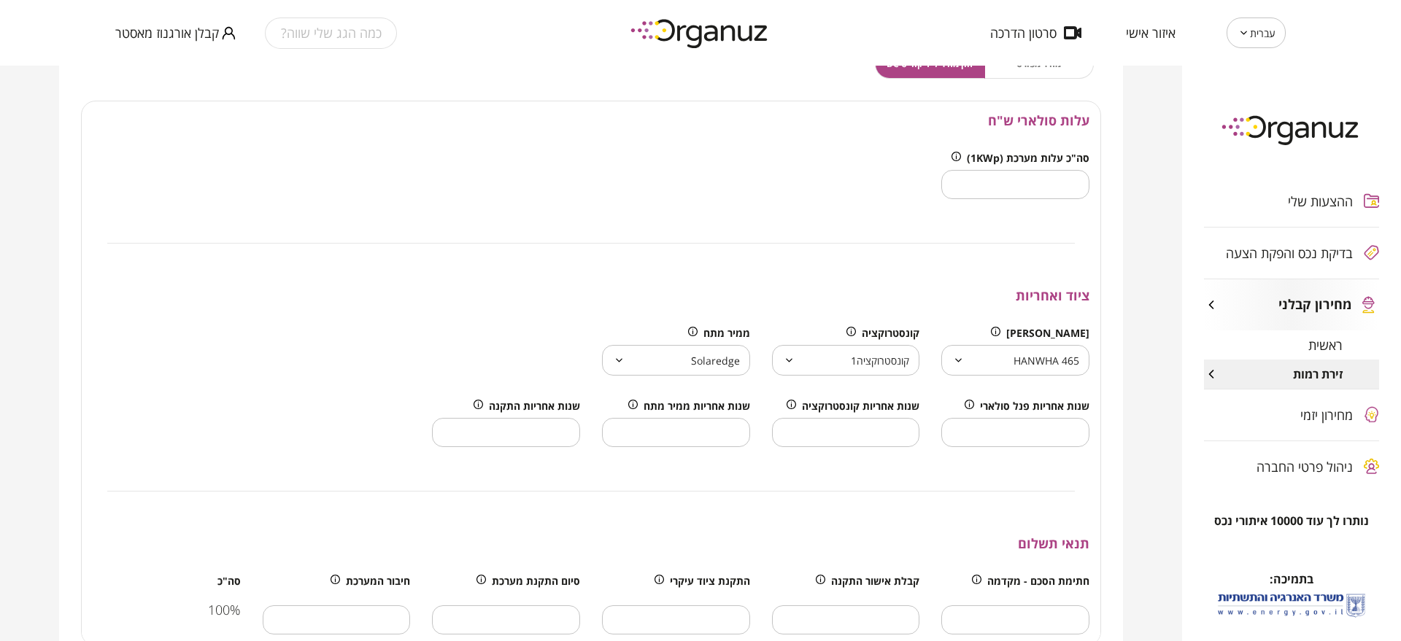
scroll to position [547, 0]
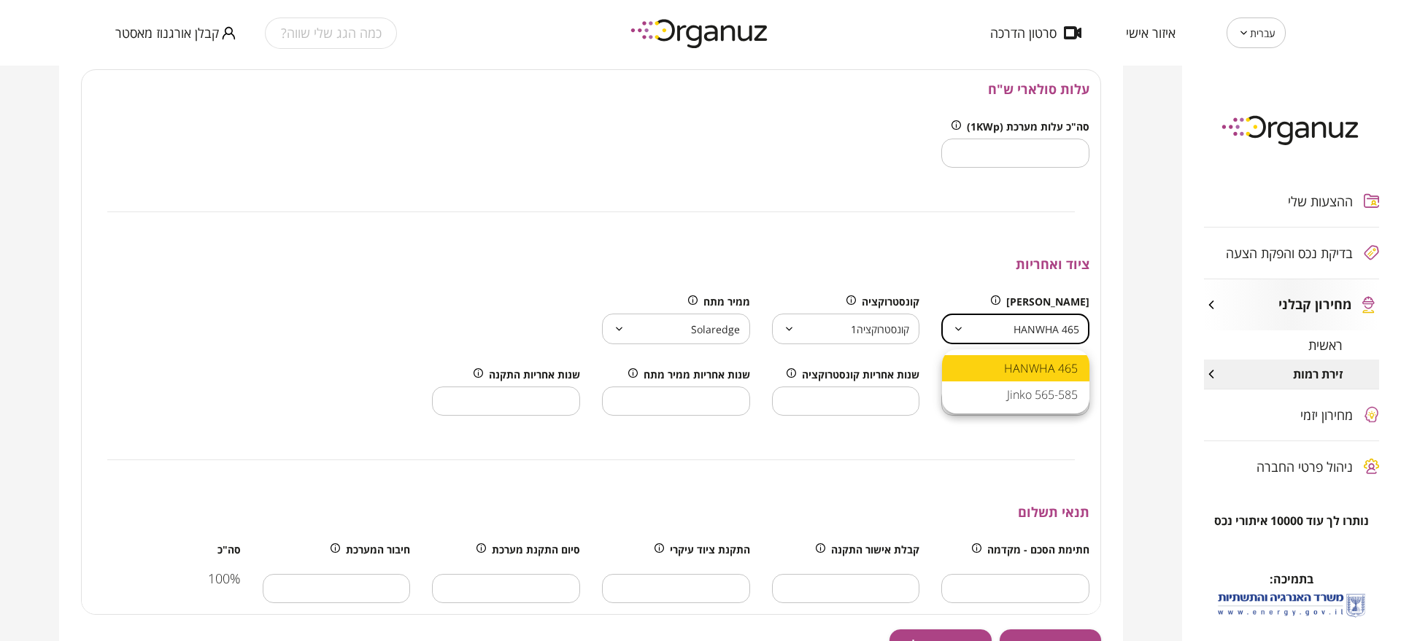
click at [1005, 312] on body "עברית ** ​ איזור אישי סרטון הדרכה כמה הגג שלי שווה? קבלן אורגנוז מאסטר ההצעות ש…" at bounding box center [700, 320] width 1401 height 641
click at [1006, 396] on li "Jinko 565-585" at bounding box center [1015, 395] width 147 height 26
type input "**********"
click at [846, 334] on body "עברית ** ​ איזור אישי סרטון הדרכה כמה הגג שלי שווה? קבלן אורגנוז מאסטר ההצעות ש…" at bounding box center [700, 320] width 1401 height 641
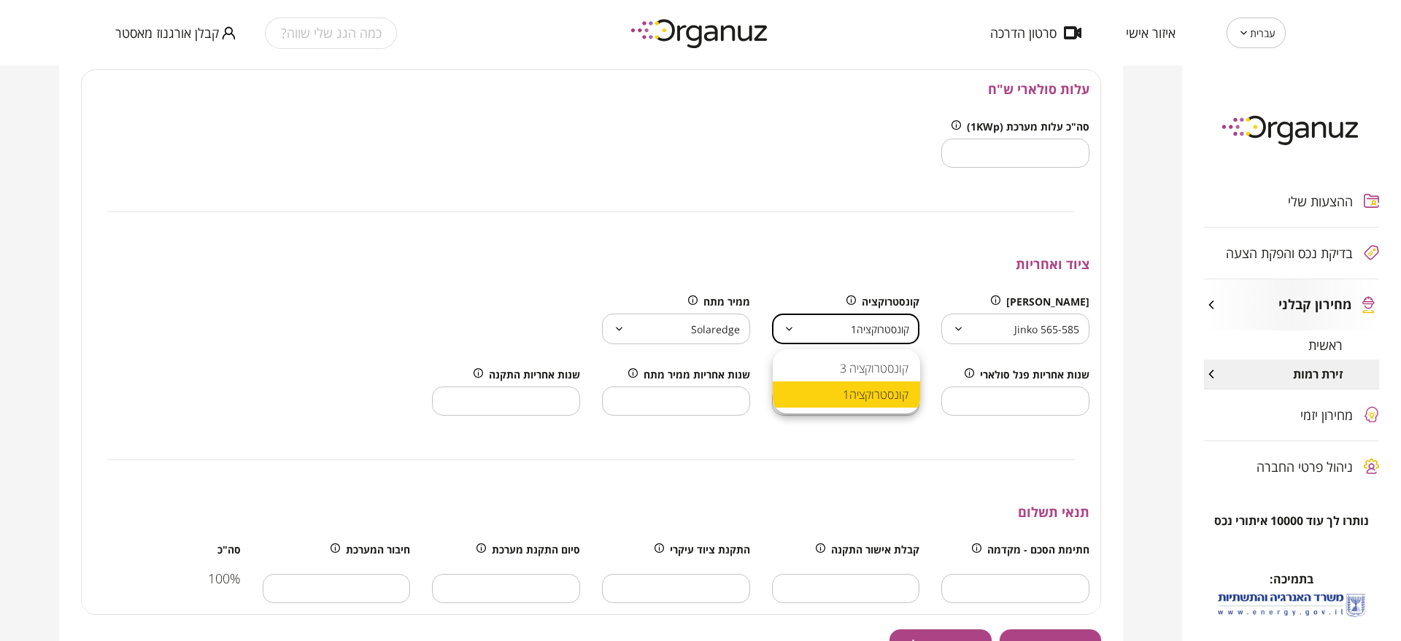
click at [841, 377] on li "קונסטרוקציה 3" at bounding box center [846, 368] width 147 height 26
type input "**********"
click at [709, 341] on body "עברית ** ​ איזור אישי סרטון הדרכה כמה הגג שלי שווה? קבלן אורגנוז מאסטר ההצעות ש…" at bounding box center [700, 320] width 1401 height 641
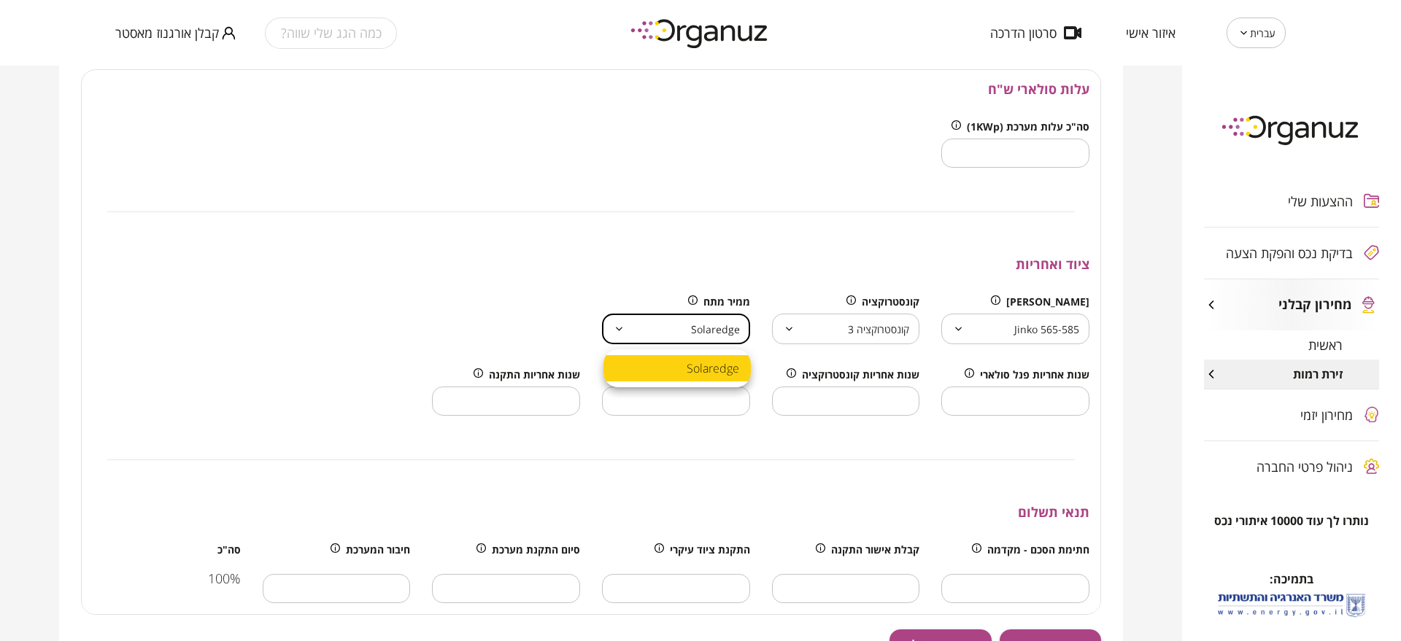
click at [709, 341] on div at bounding box center [700, 320] width 1401 height 641
click at [1013, 400] on input "**" at bounding box center [1015, 401] width 148 height 43
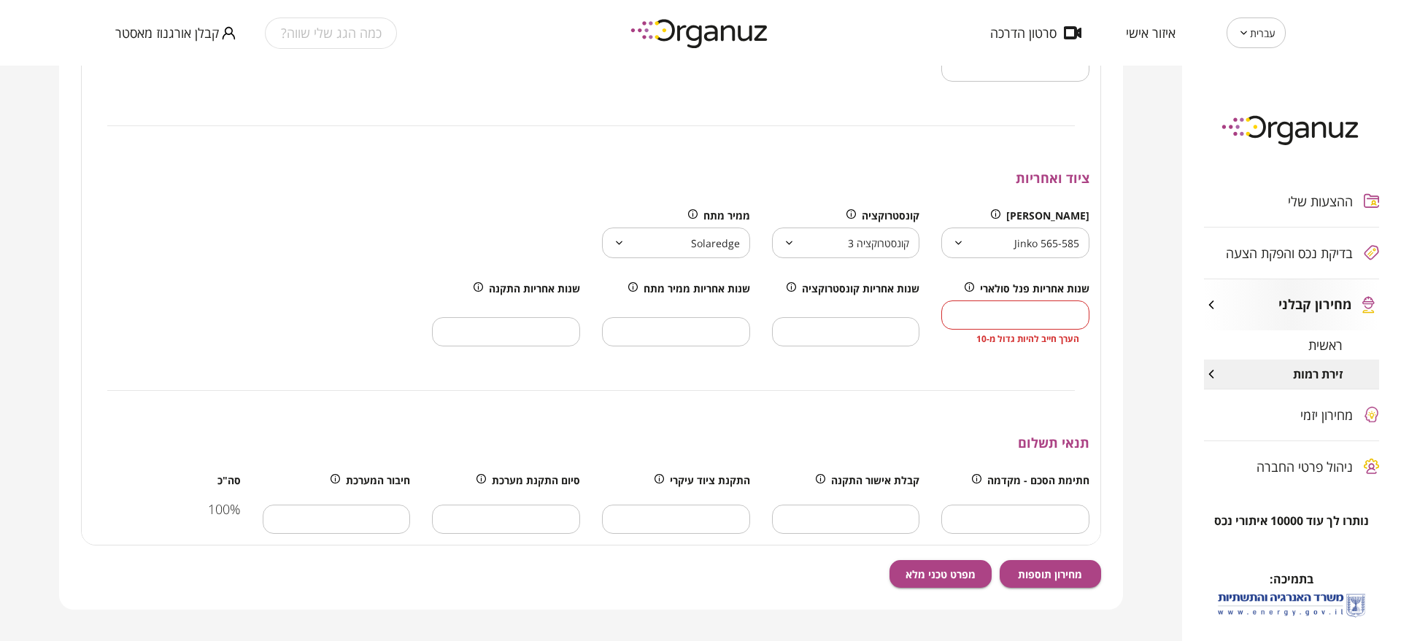
scroll to position [653, 0]
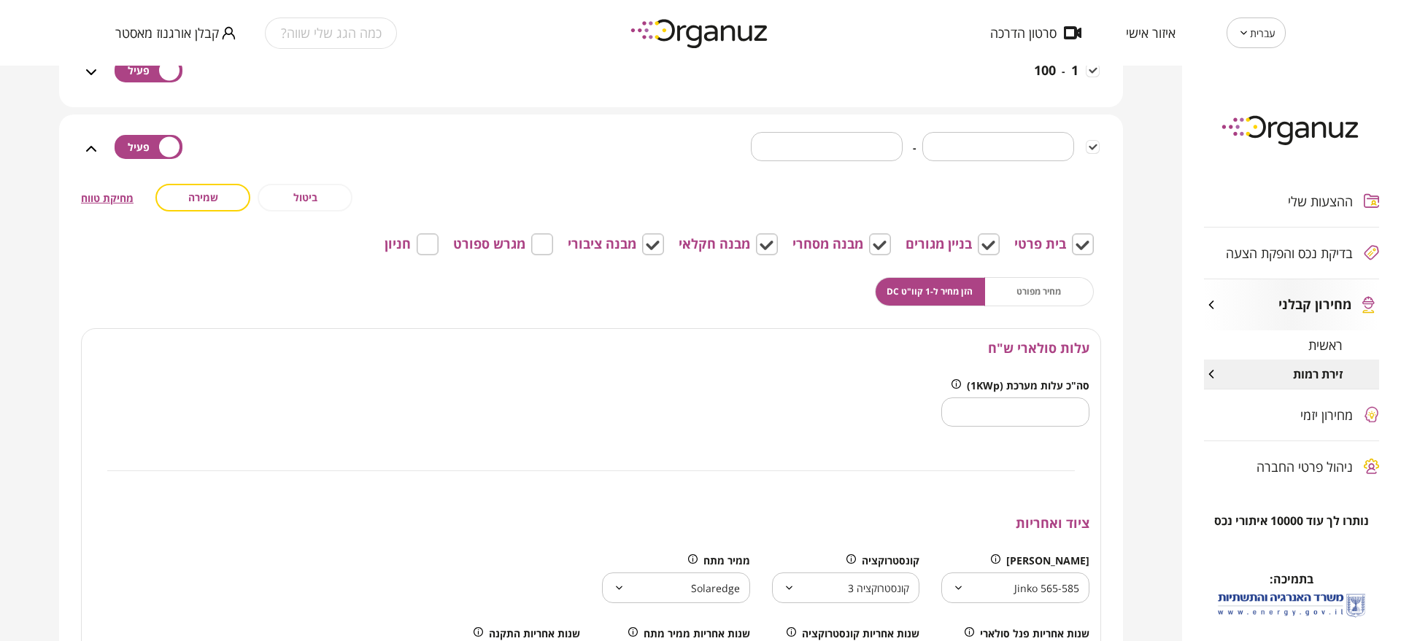
click at [225, 200] on button "שמירה" at bounding box center [202, 198] width 95 height 28
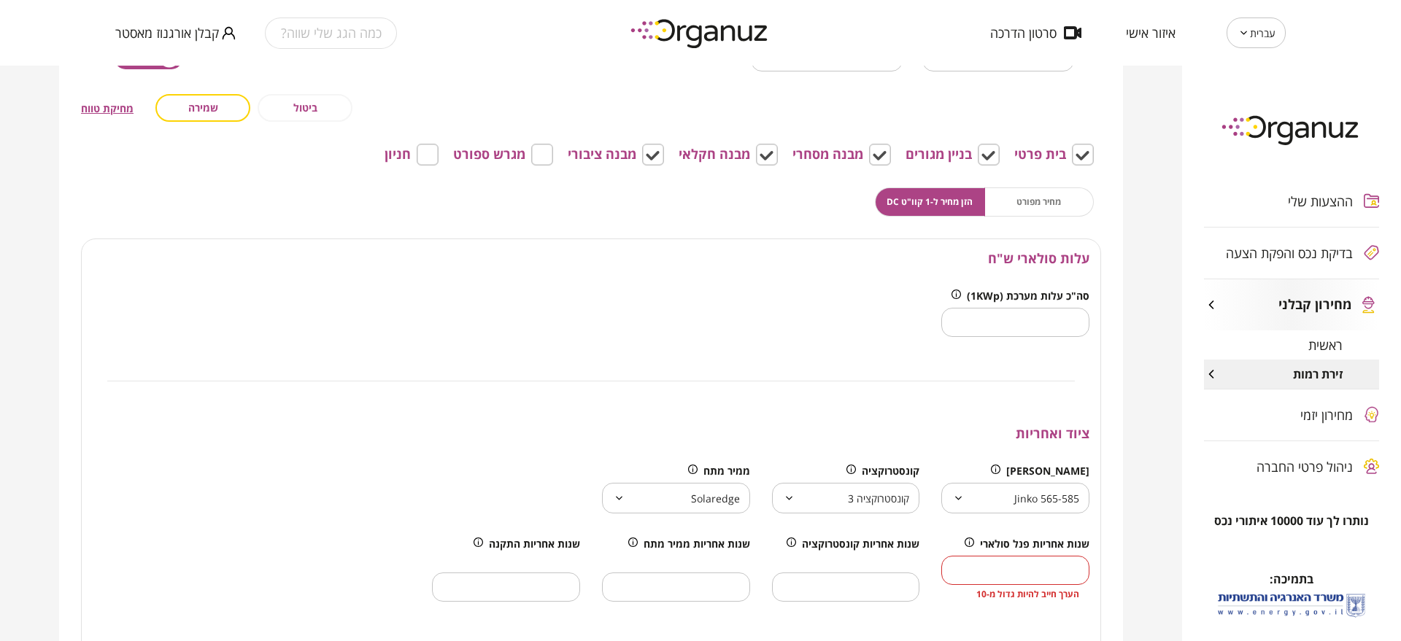
scroll to position [420, 0]
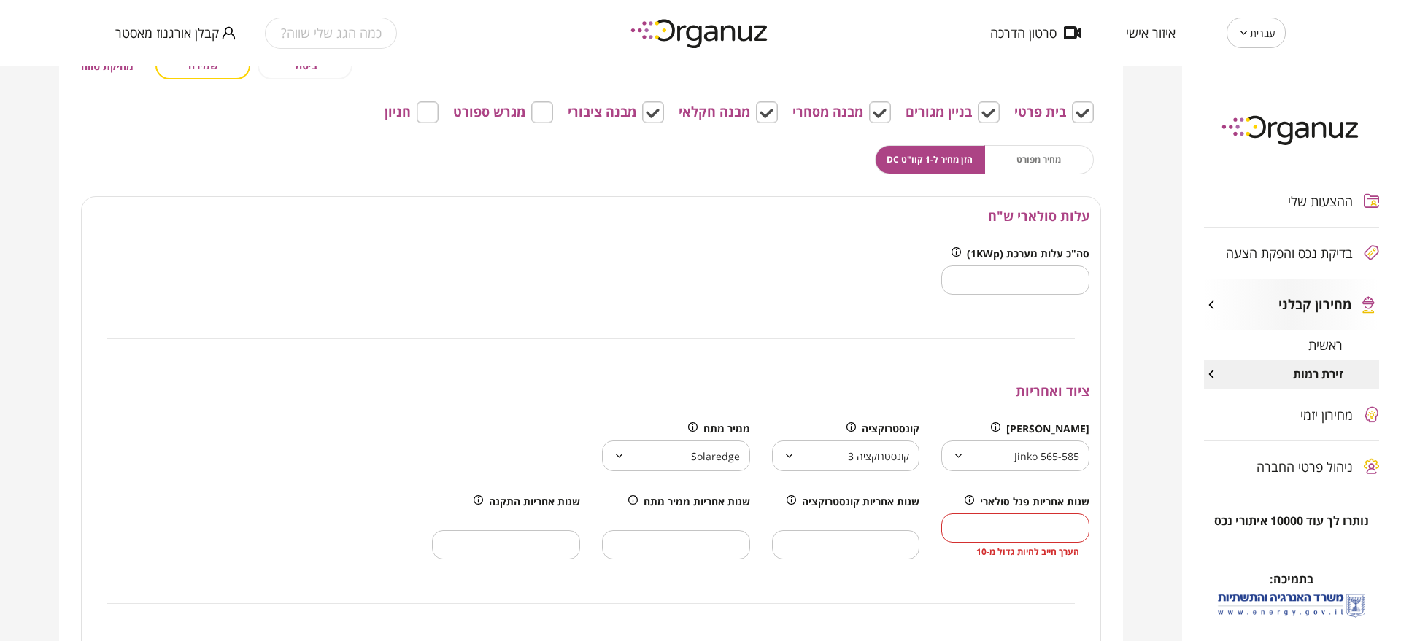
click at [1049, 530] on input "*" at bounding box center [1015, 528] width 148 height 43
type input "**"
click at [225, 66] on button "שמירה" at bounding box center [202, 66] width 95 height 28
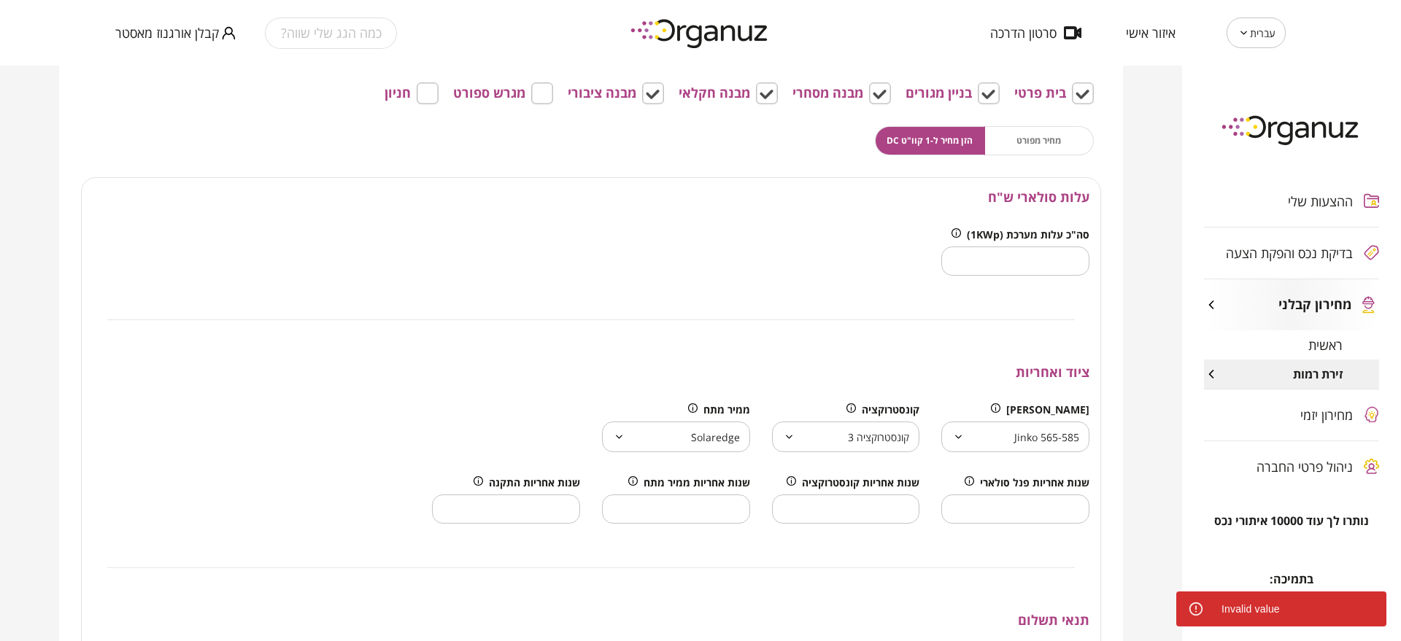
scroll to position [363, 0]
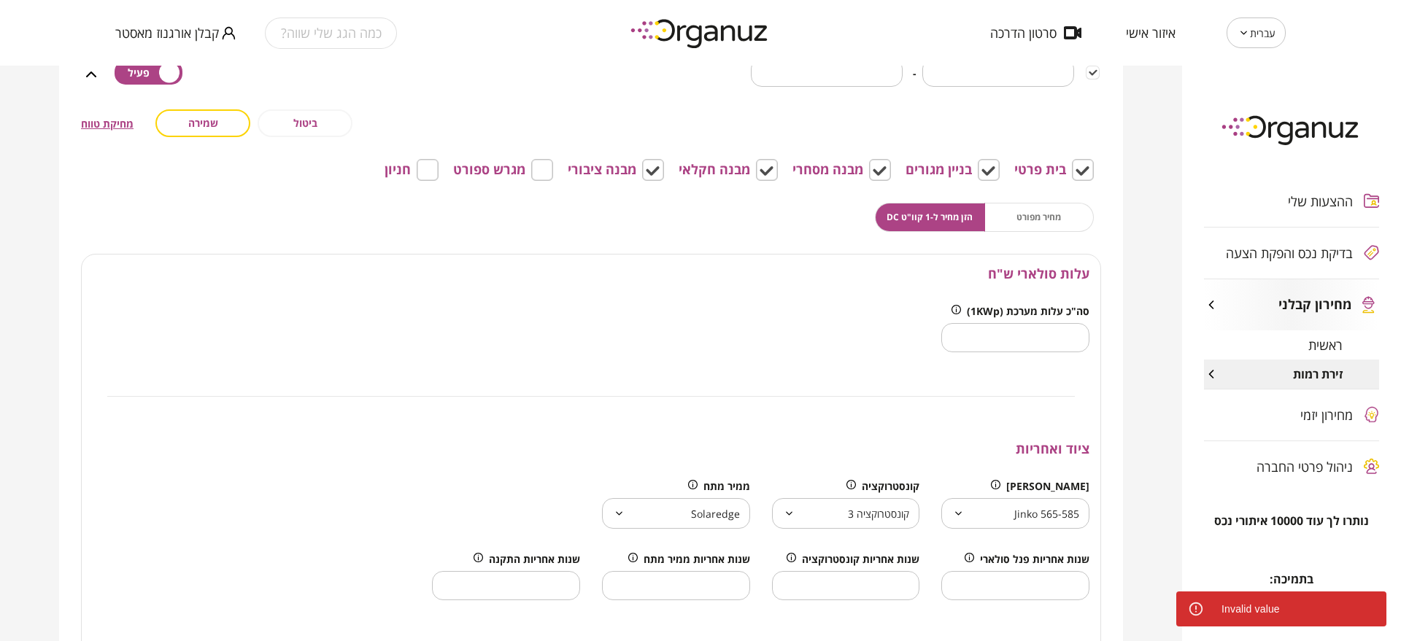
click at [234, 120] on button "שמירה" at bounding box center [202, 123] width 95 height 28
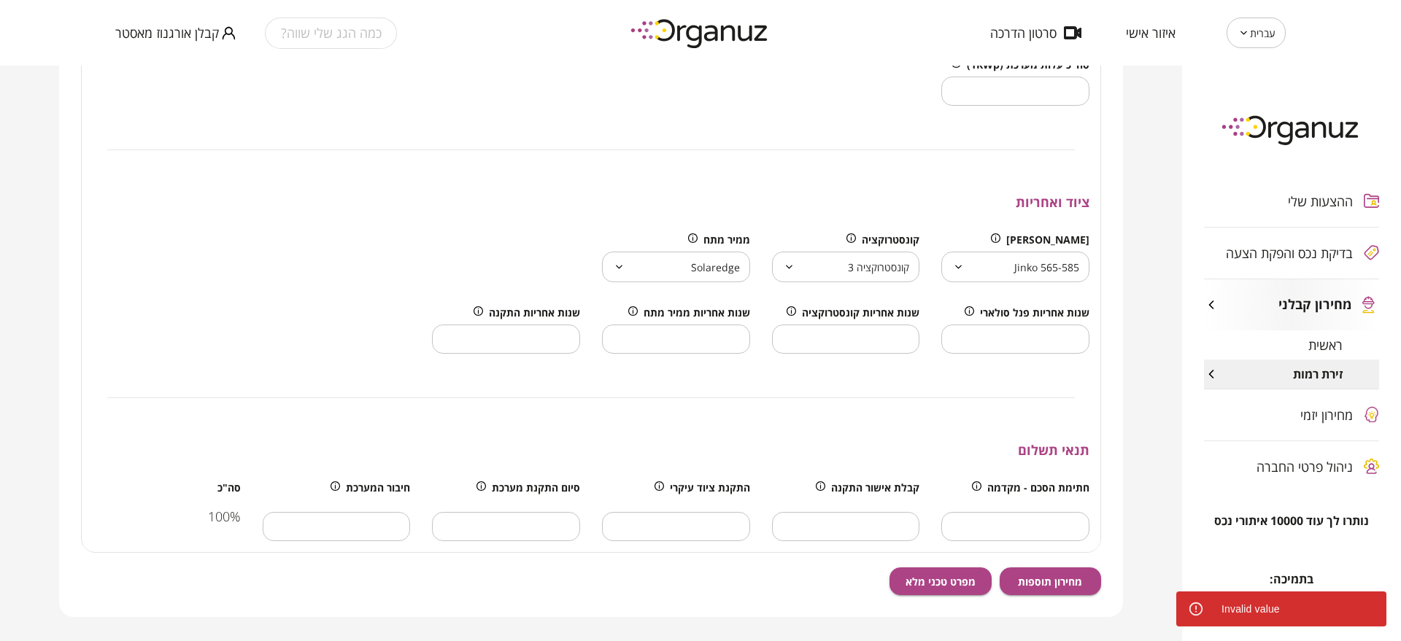
scroll to position [636, 0]
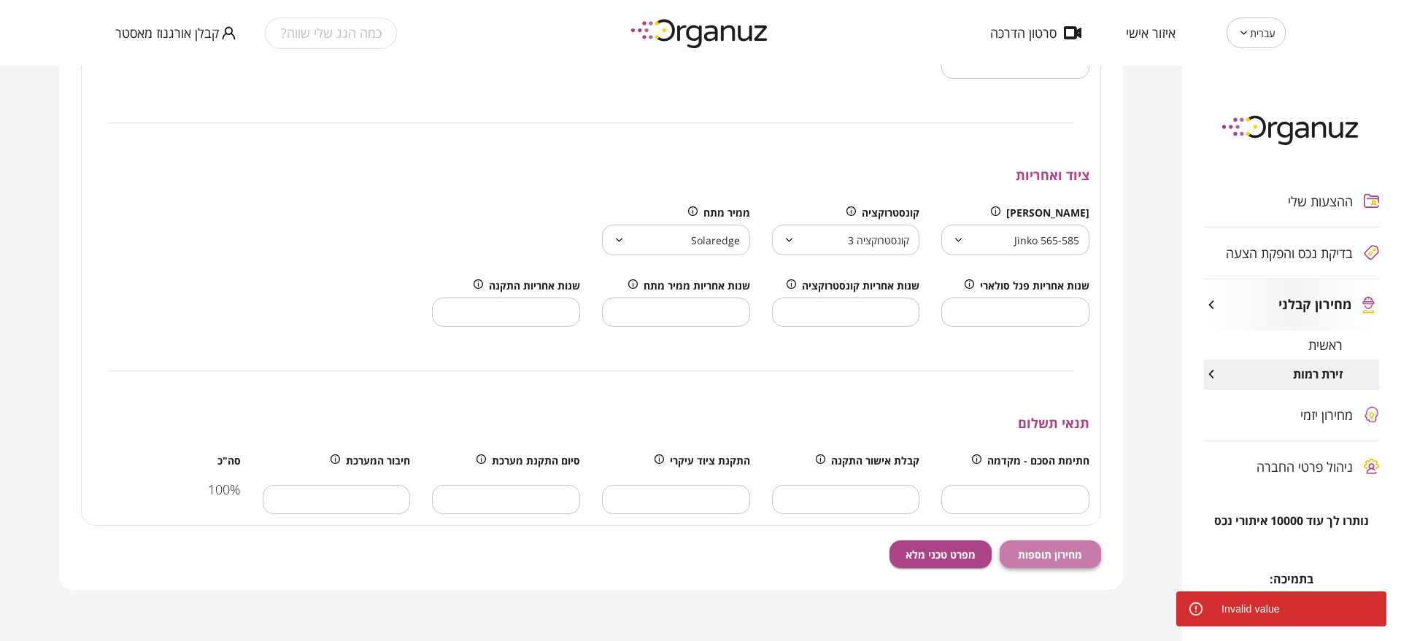
click at [1027, 545] on button "מחירון תוספות" at bounding box center [1051, 555] width 102 height 28
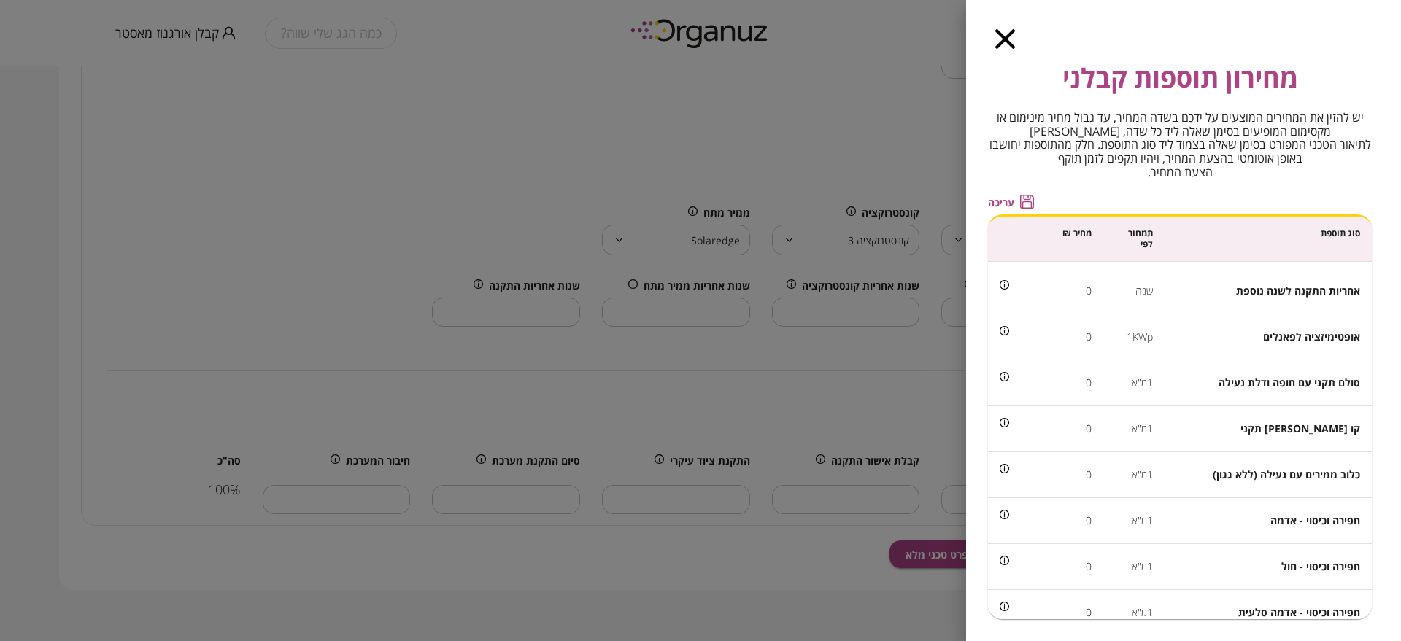
scroll to position [0, 0]
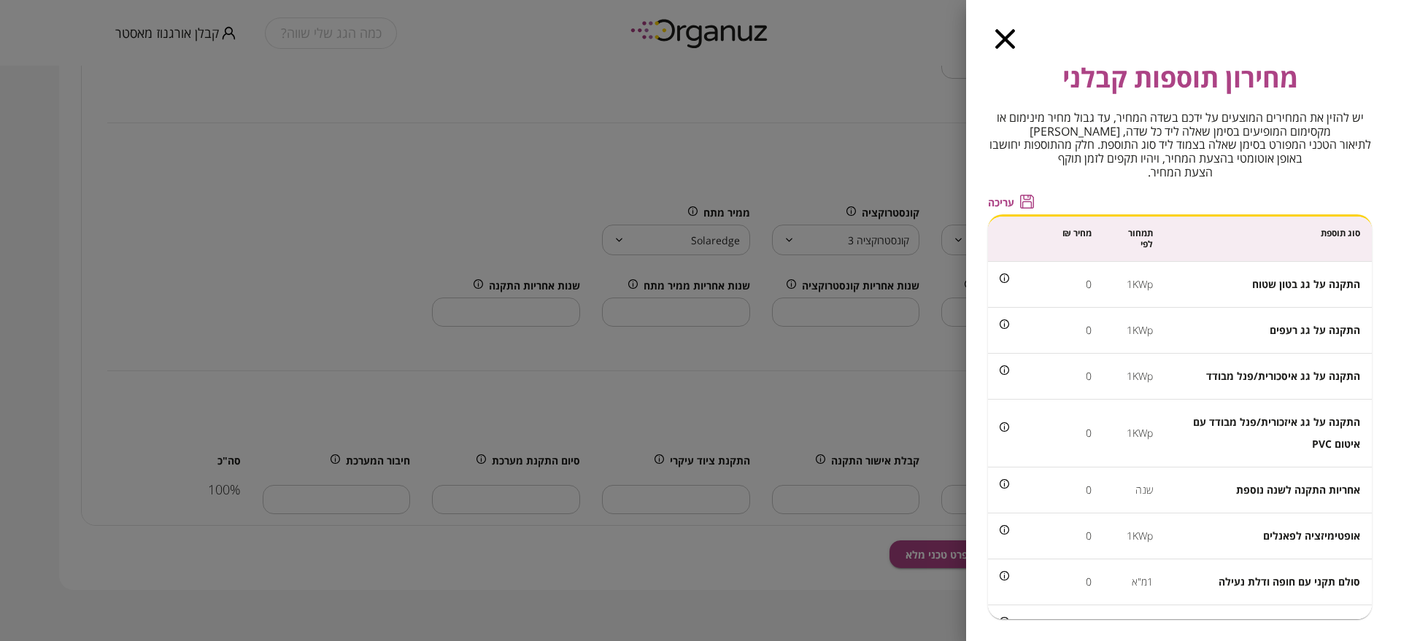
click at [1006, 43] on icon "button" at bounding box center [1005, 39] width 20 height 20
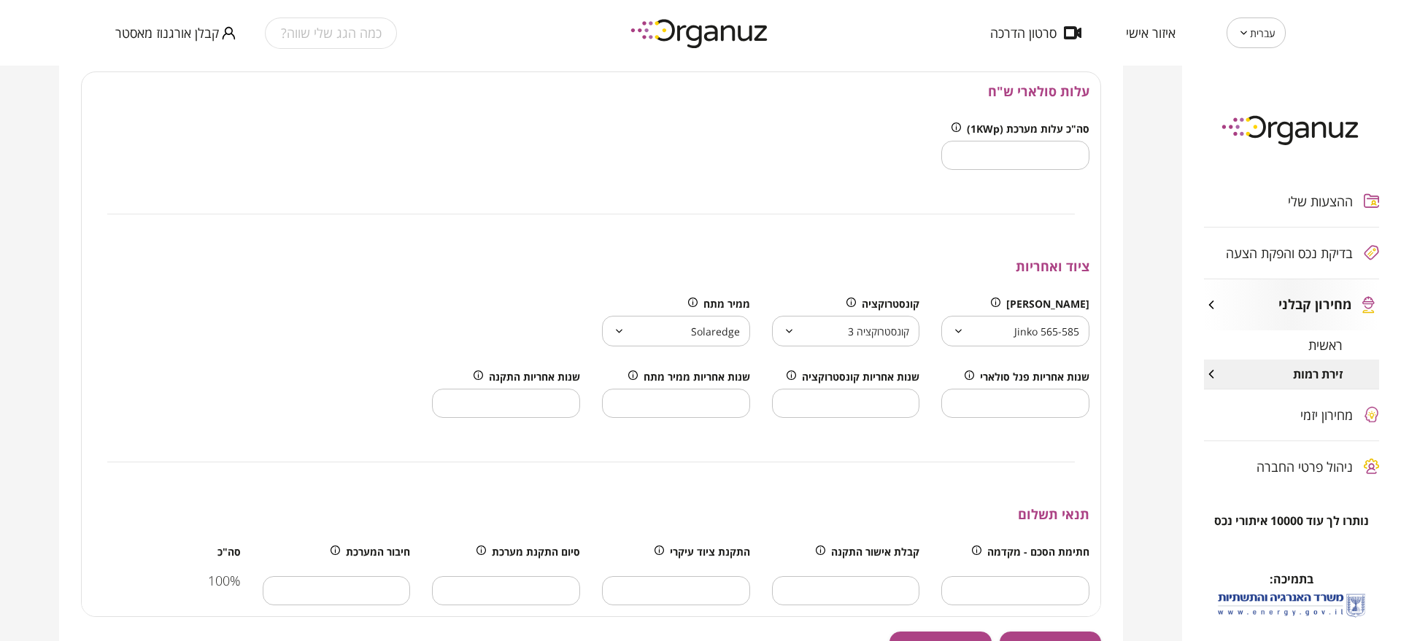
scroll to position [636, 0]
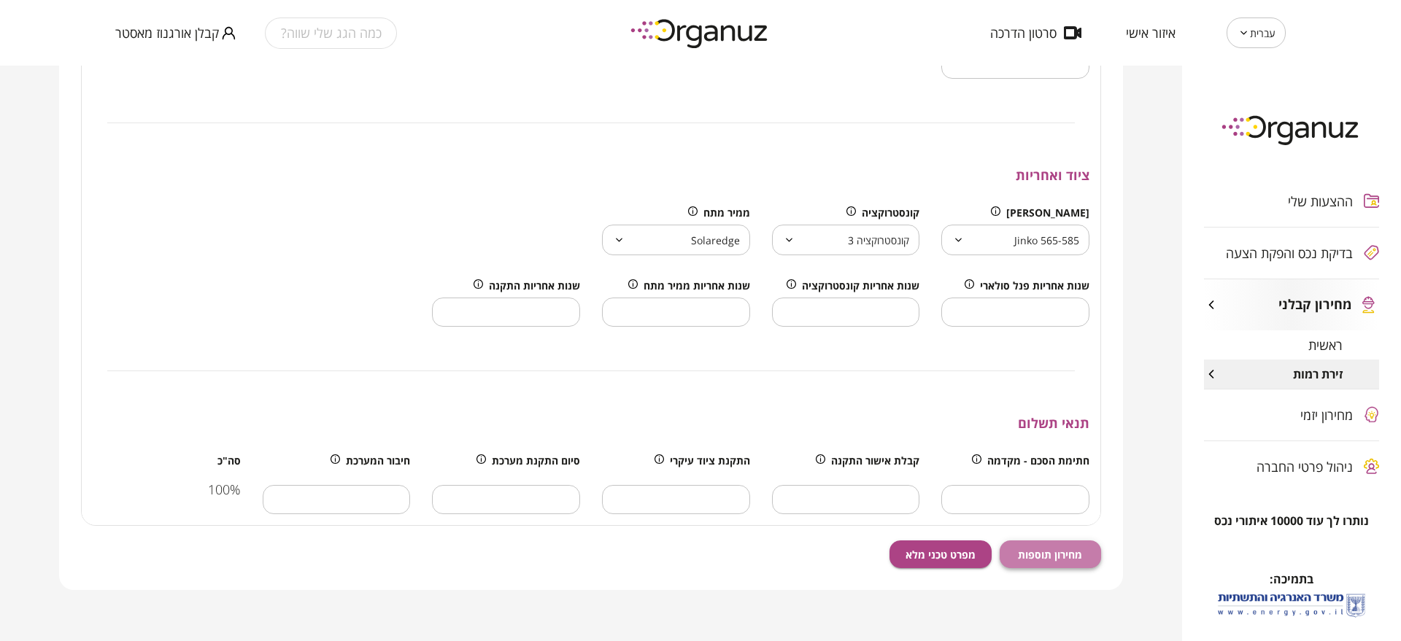
click at [1073, 555] on span "מחירון תוספות" at bounding box center [1050, 555] width 64 height 12
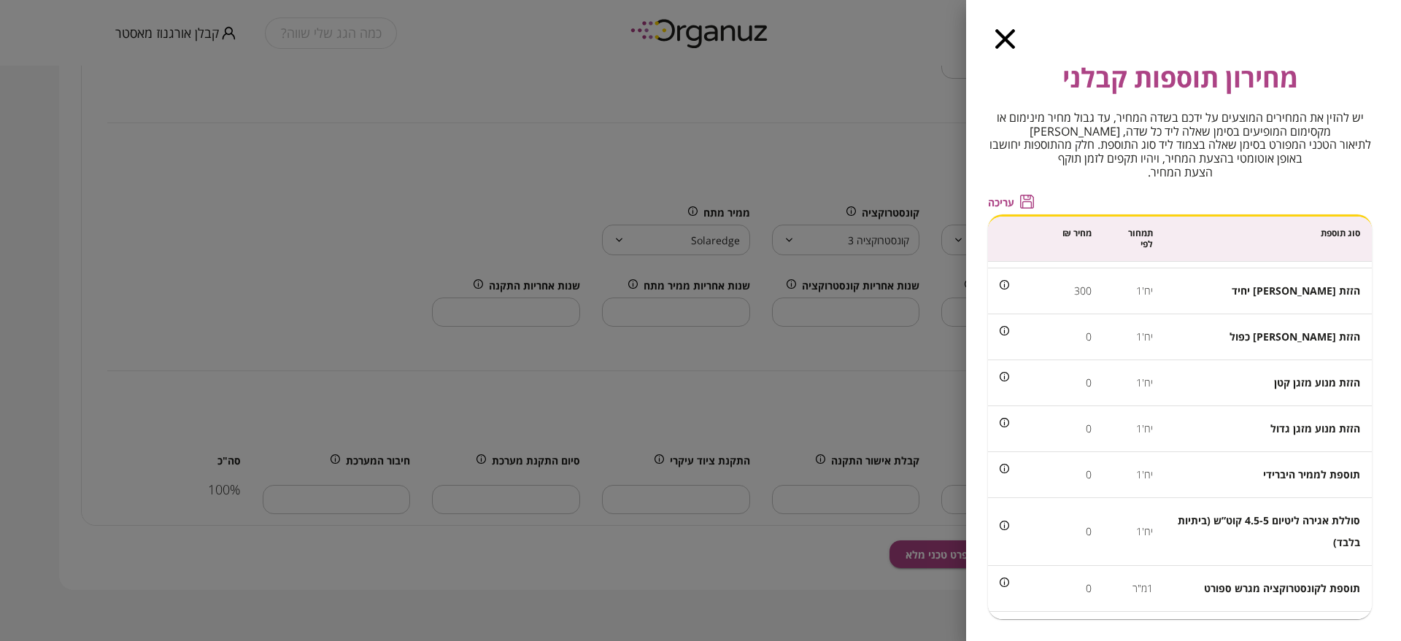
scroll to position [1111, 0]
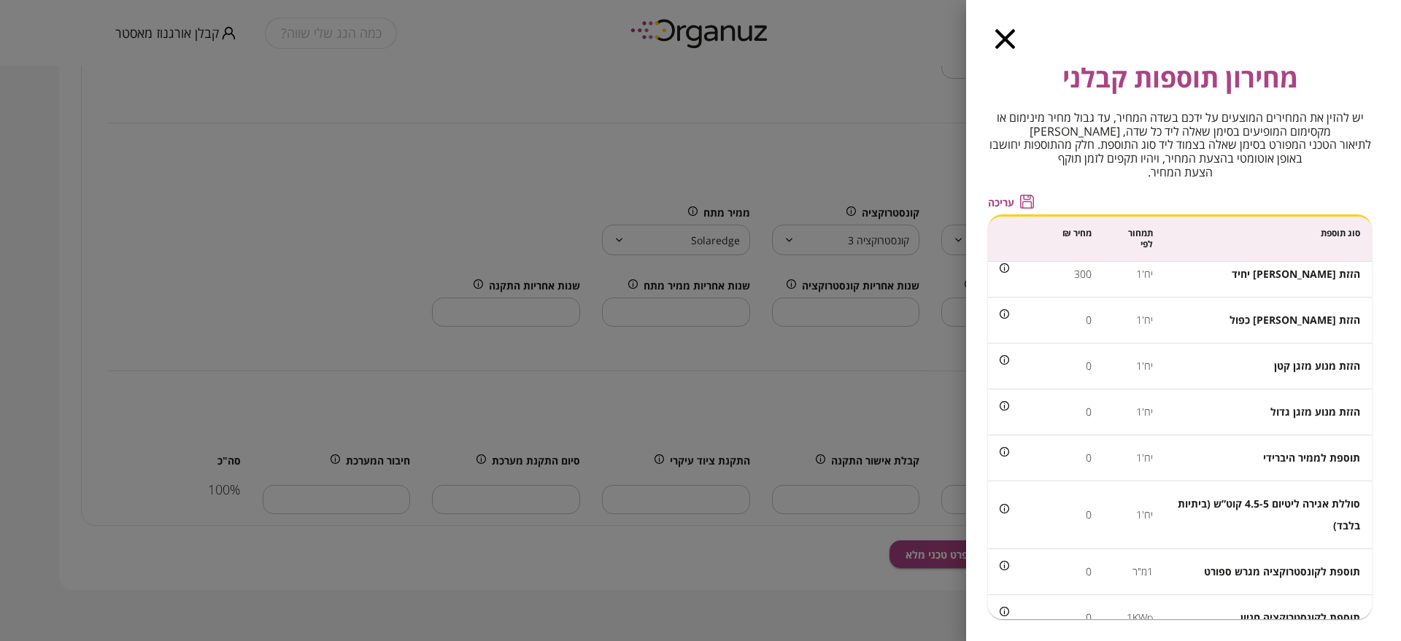
click at [998, 36] on icon "button" at bounding box center [1005, 39] width 20 height 20
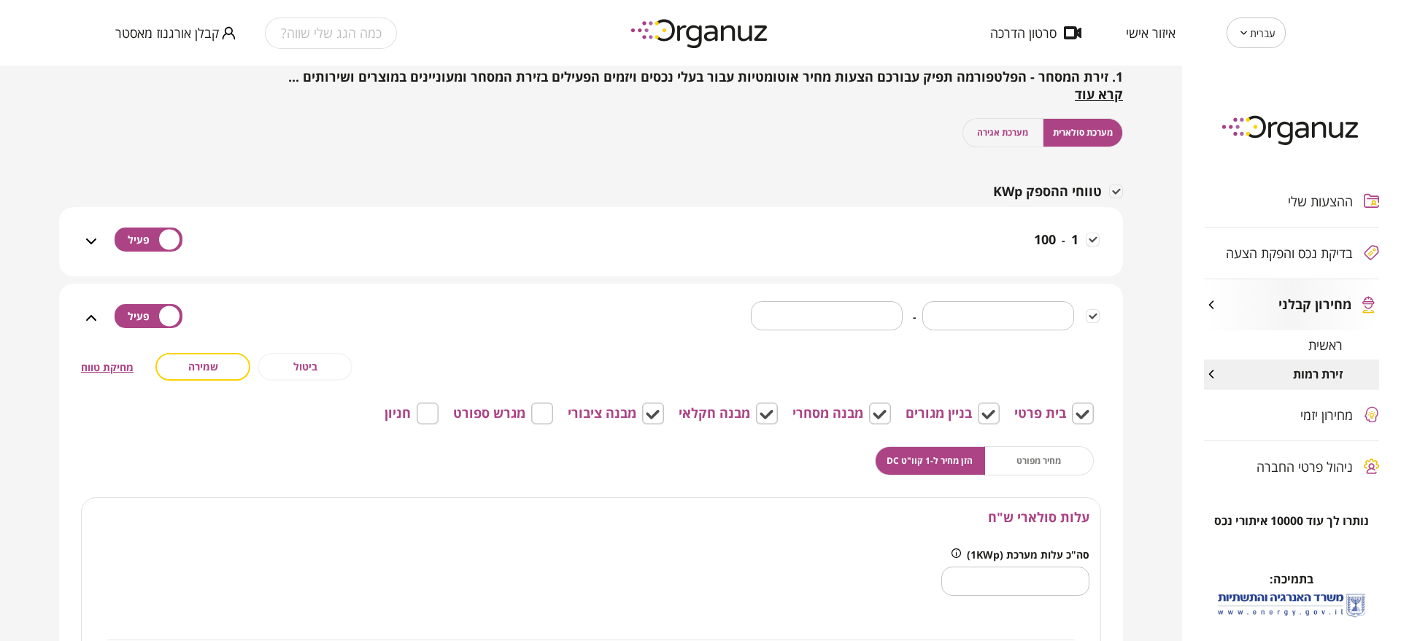
scroll to position [89, 0]
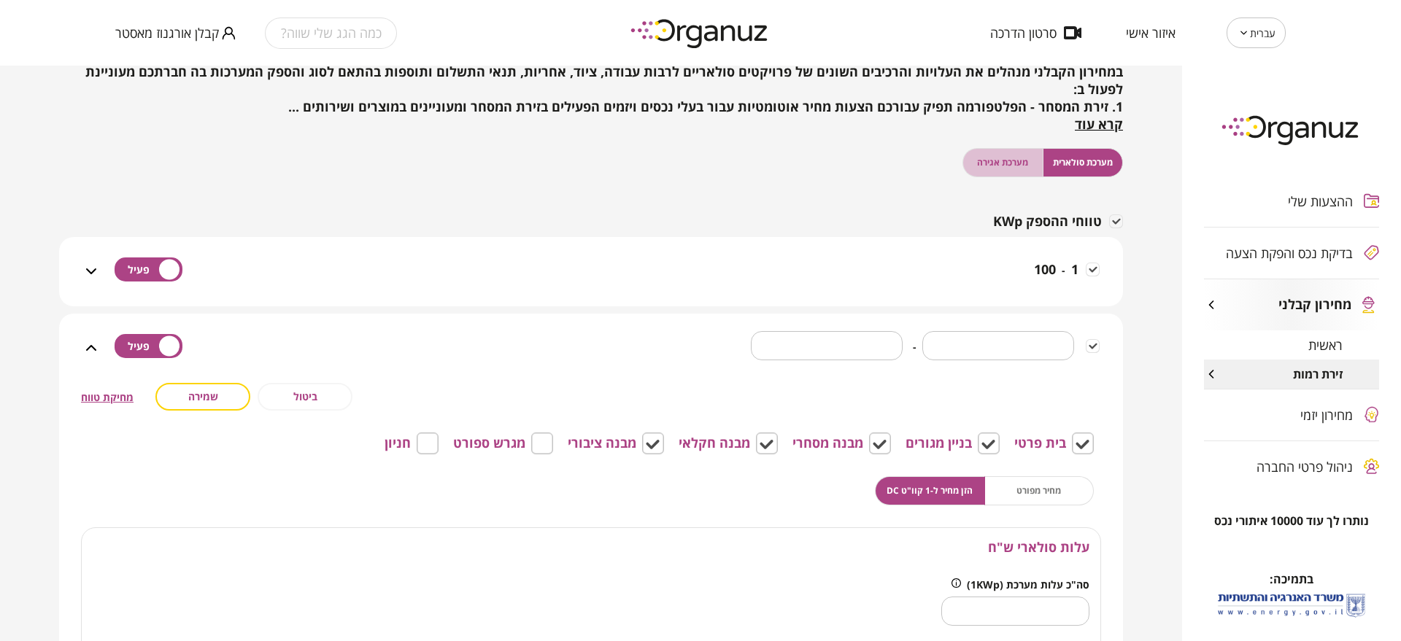
click at [1012, 164] on span "מערכת אגירה" at bounding box center [1002, 162] width 51 height 14
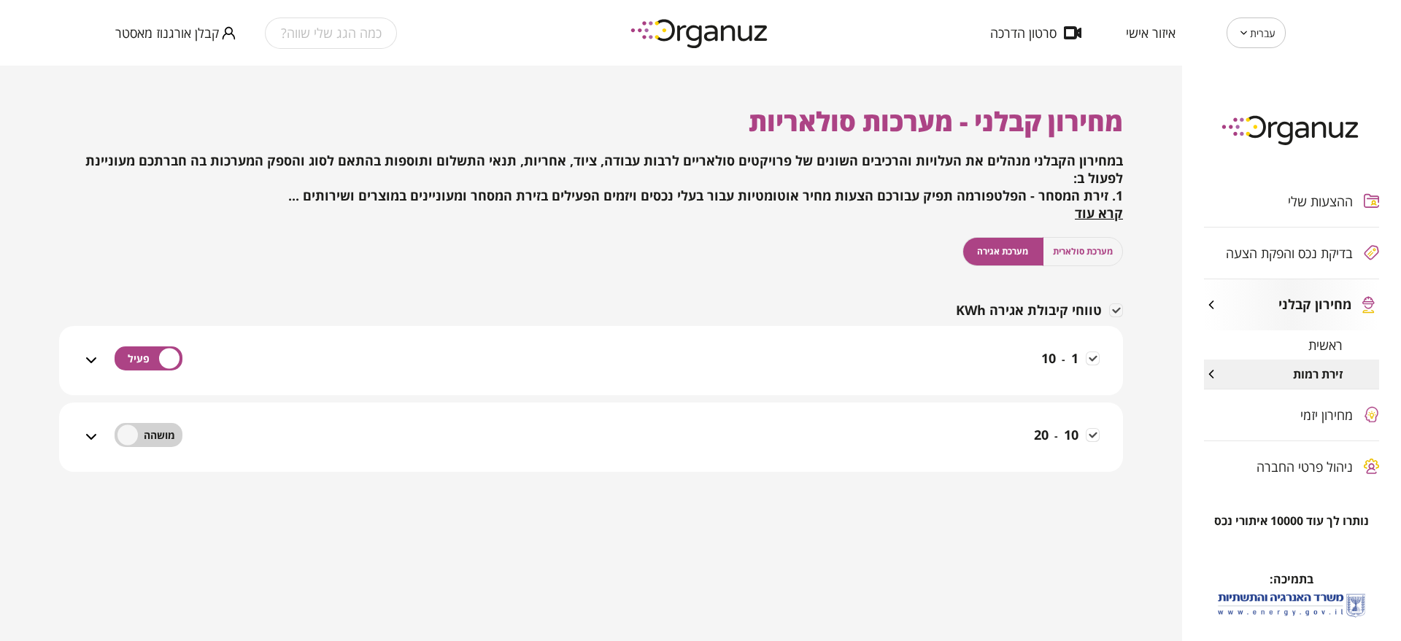
click at [956, 374] on div "1 - 10" at bounding box center [600, 370] width 1000 height 52
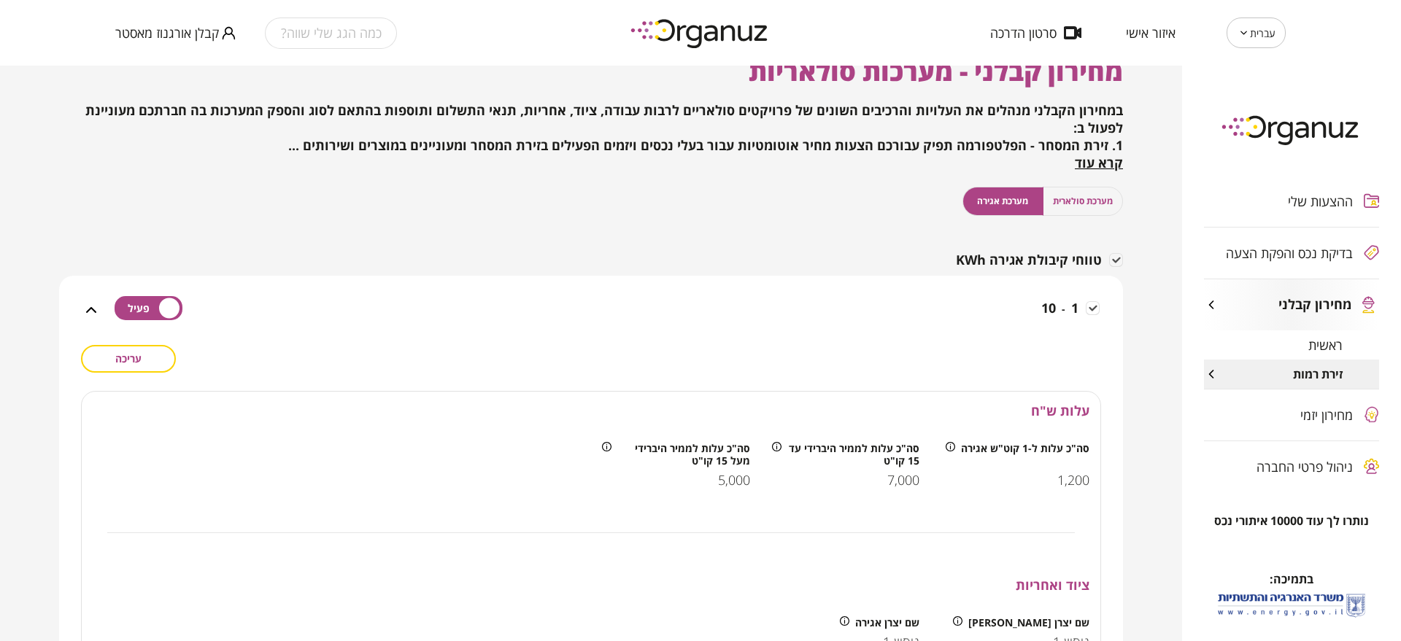
scroll to position [46, 0]
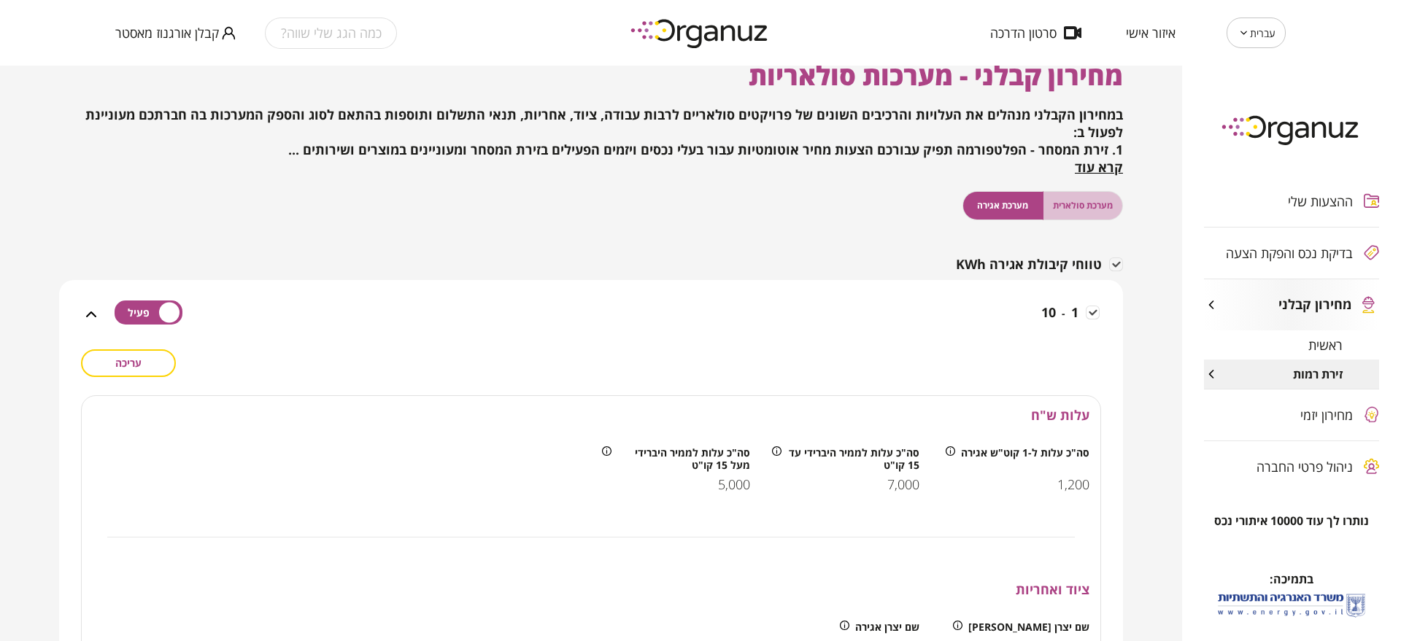
click at [1087, 214] on button "מערכת סולארית" at bounding box center [1083, 205] width 81 height 29
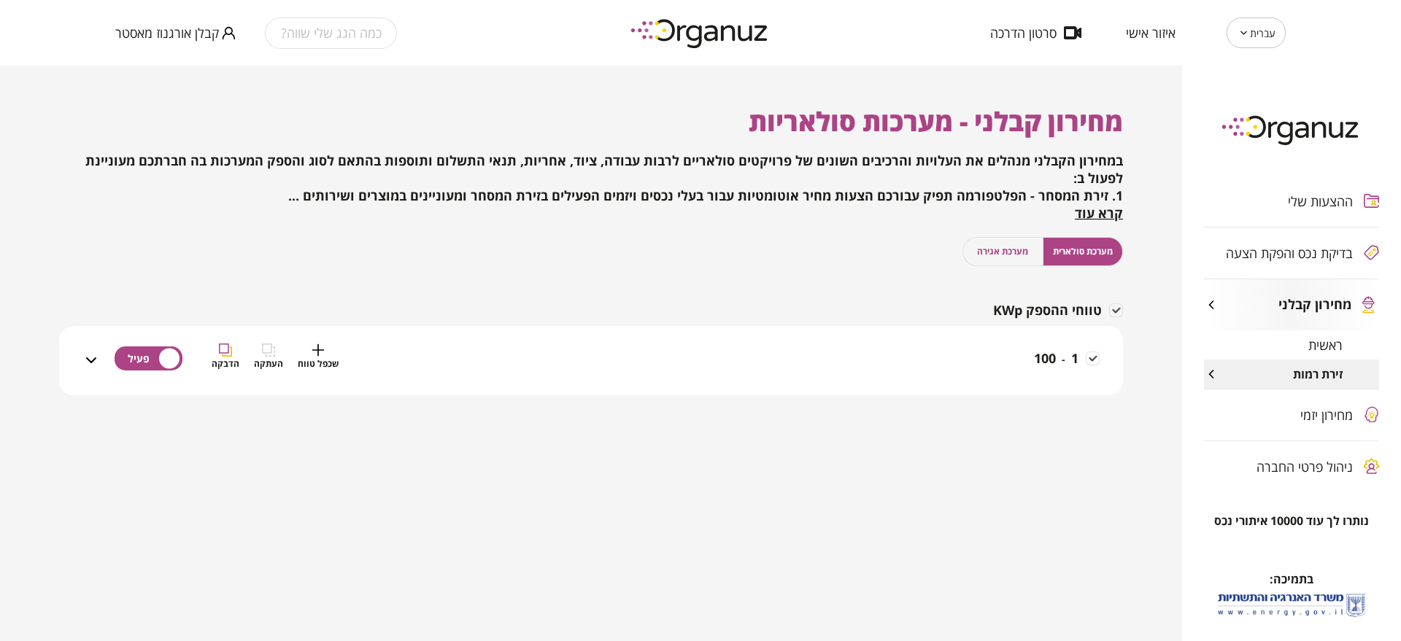
click at [985, 371] on div "1 - 100 שכפל טווח העתקה הדבקה" at bounding box center [600, 370] width 1000 height 52
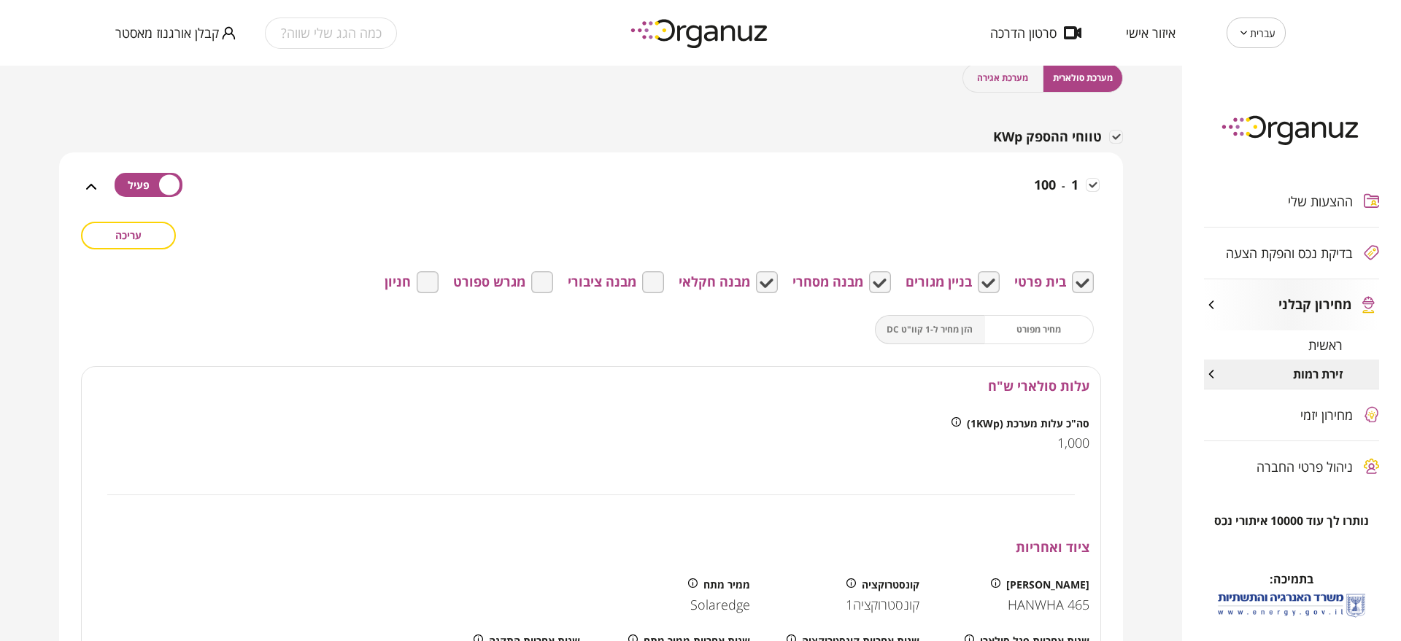
scroll to position [182, 0]
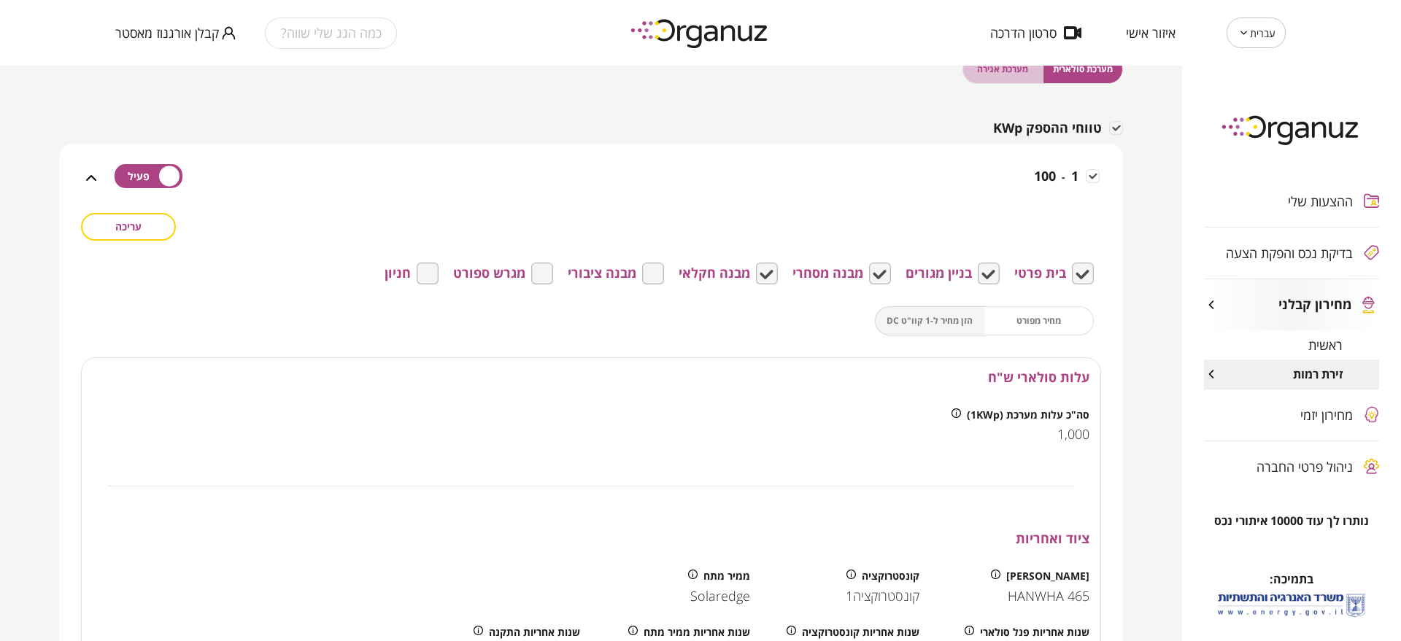
click at [1027, 77] on button "מערכת אגירה" at bounding box center [1002, 69] width 81 height 29
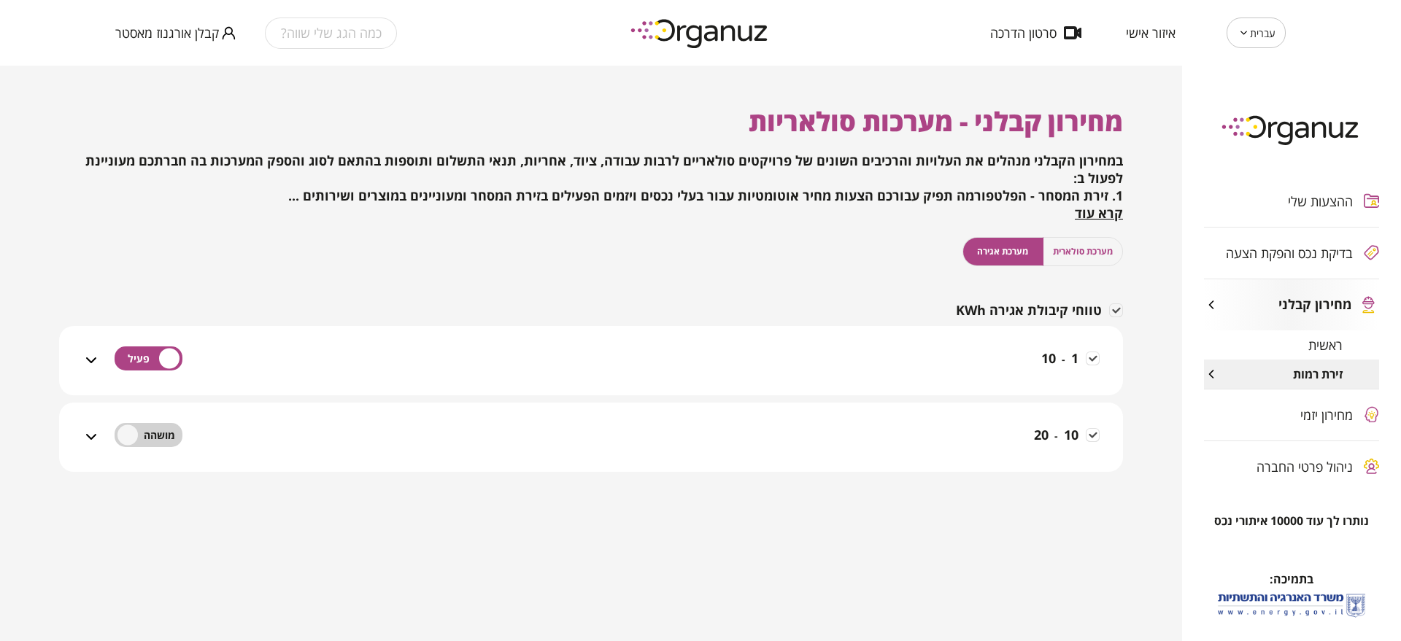
click at [984, 341] on div "1 - 10" at bounding box center [600, 360] width 1000 height 69
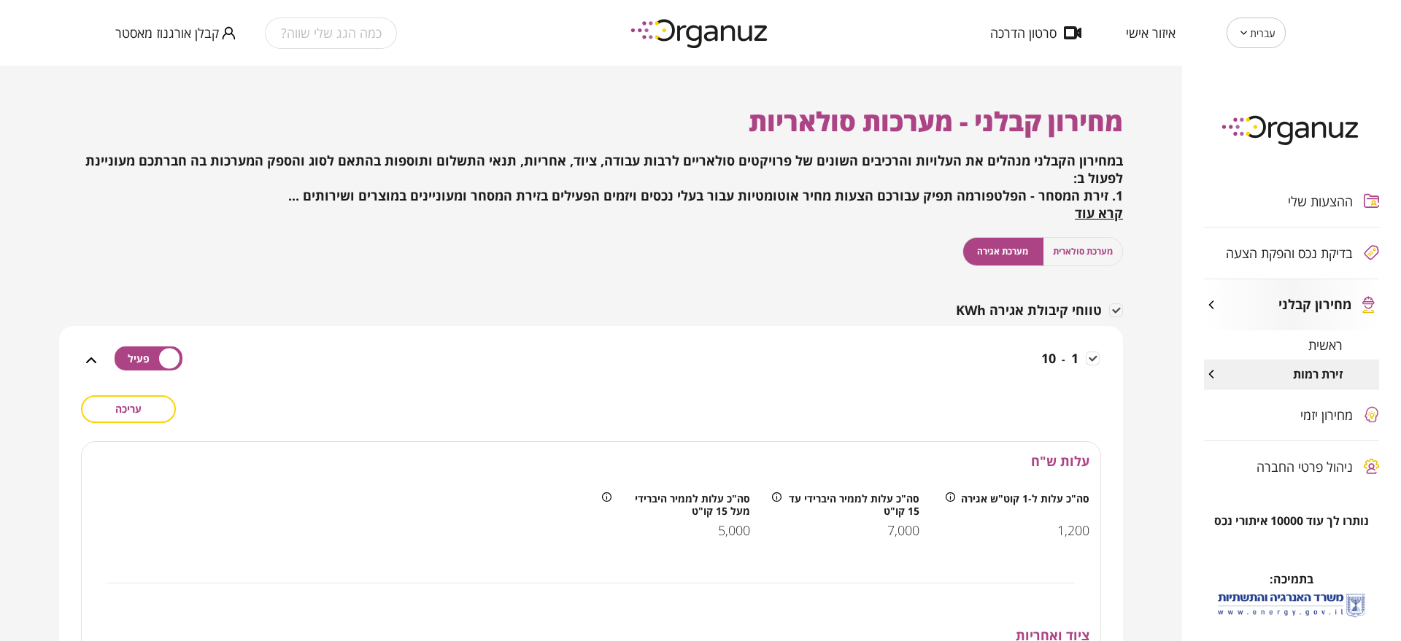
click at [1074, 251] on span "מערכת סולארית" at bounding box center [1083, 251] width 60 height 14
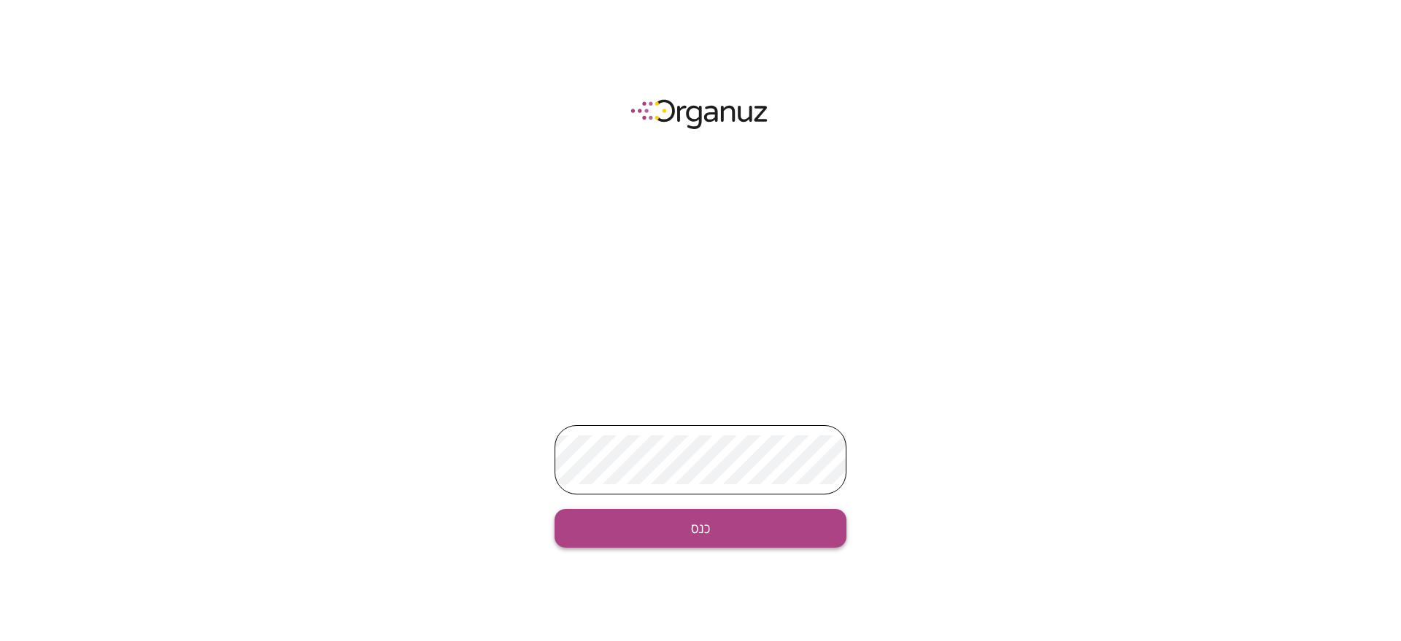
click at [711, 532] on button "כנס" at bounding box center [701, 528] width 292 height 39
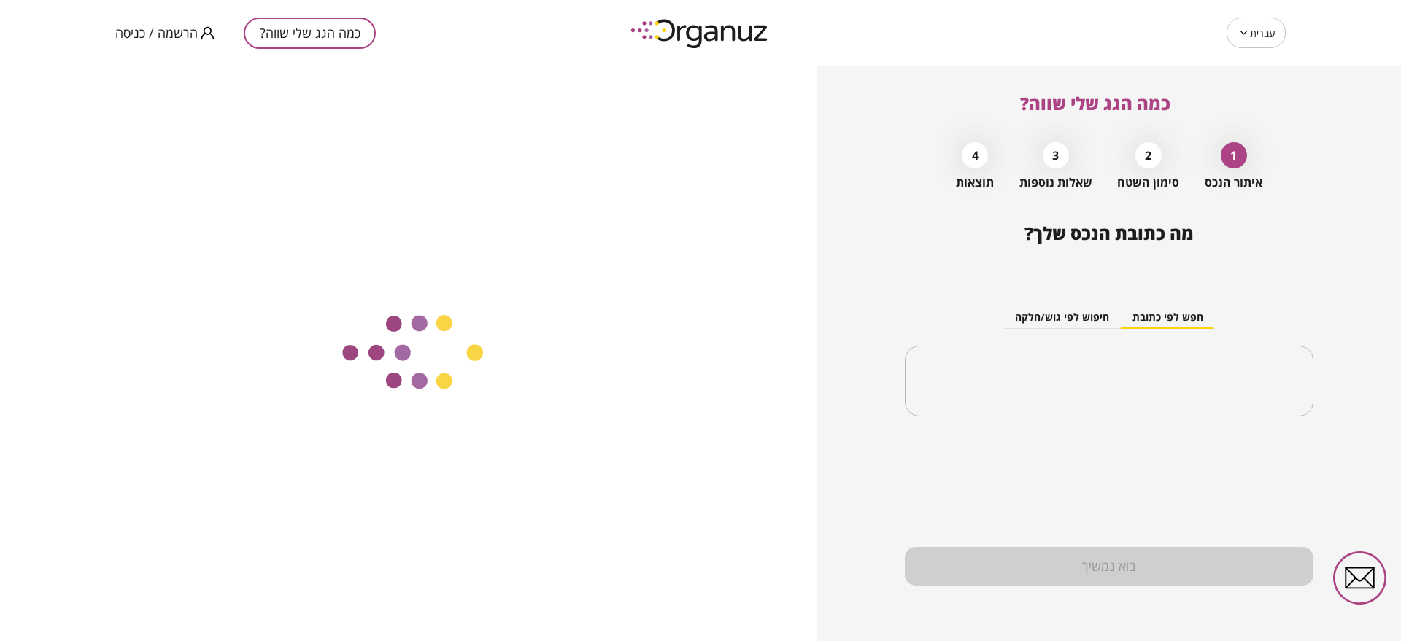
click at [175, 28] on span "הרשמה / כניסה" at bounding box center [156, 33] width 82 height 15
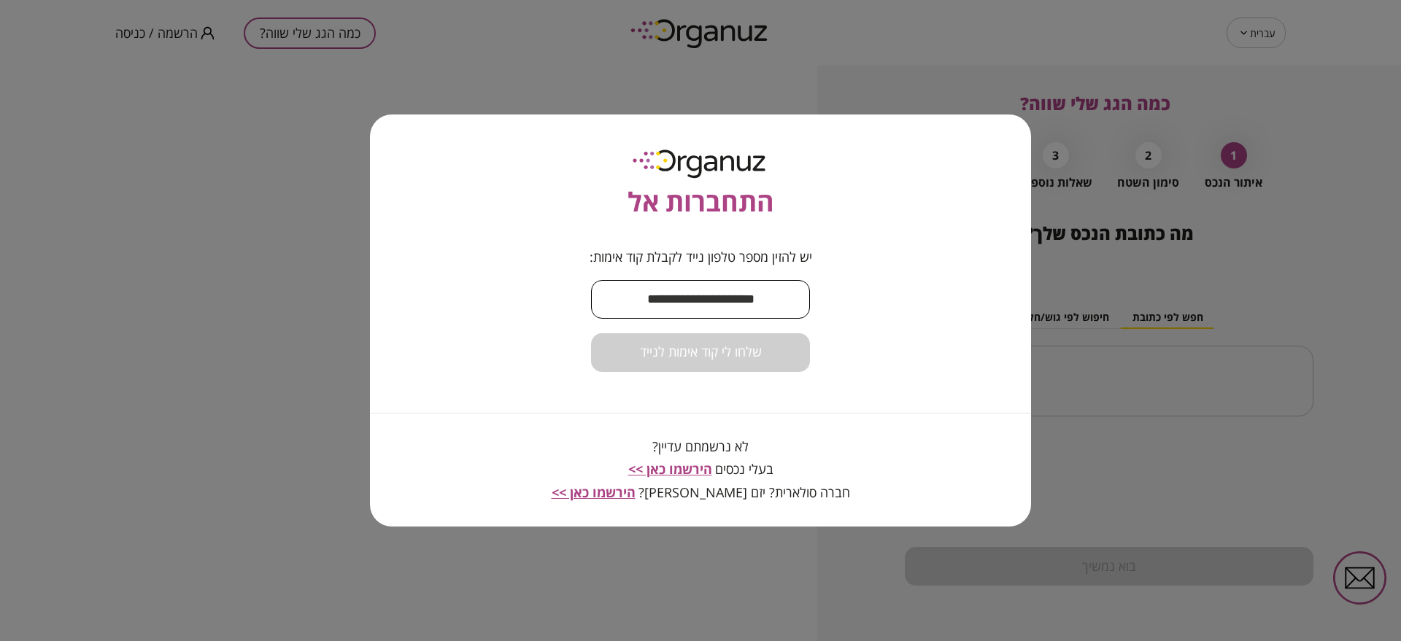
click at [643, 298] on input "text" at bounding box center [700, 299] width 219 height 43
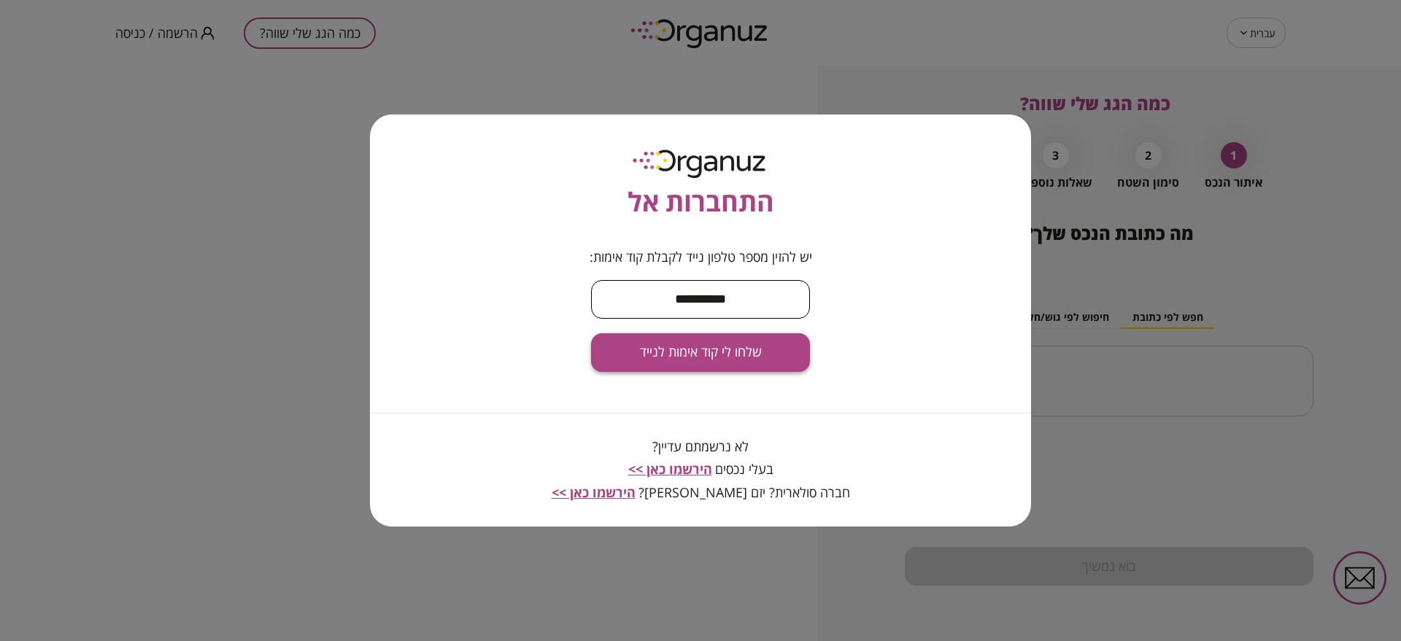
type input "**********"
click at [632, 350] on button "שלחו לי קוד אימות לנייד" at bounding box center [700, 352] width 219 height 39
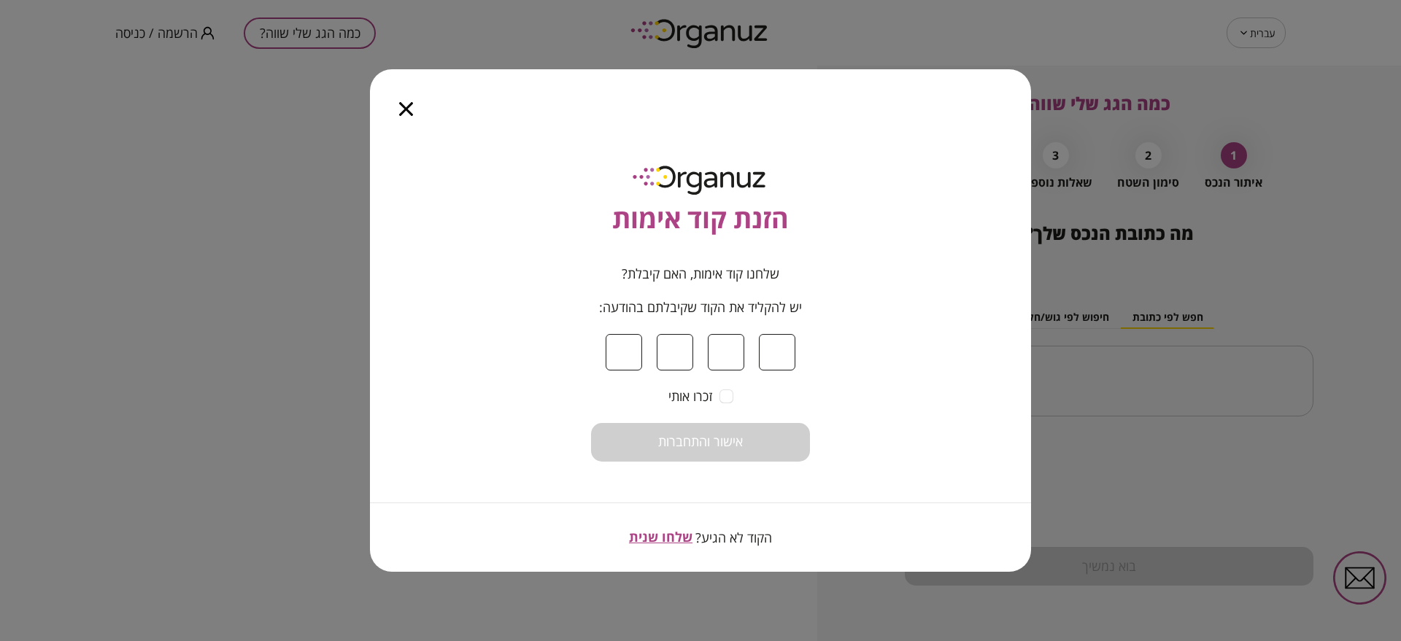
type input "*"
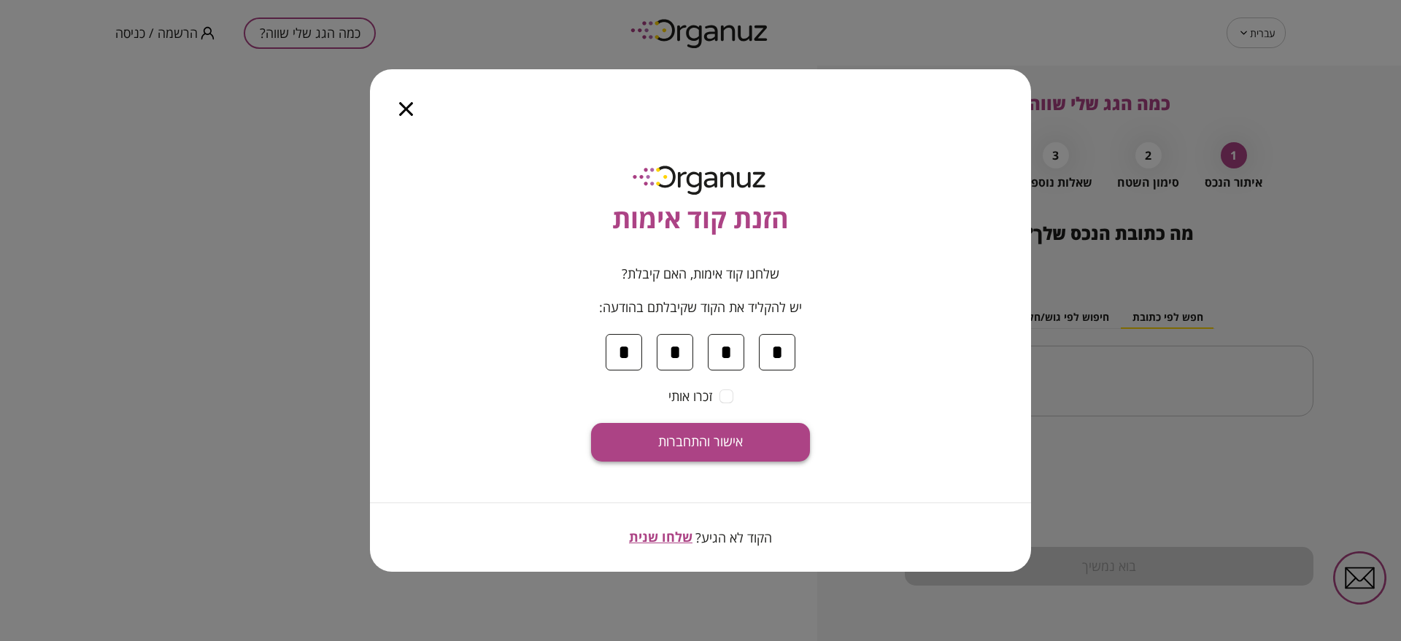
type input "*"
click at [779, 431] on button "אישור והתחברות" at bounding box center [700, 442] width 219 height 39
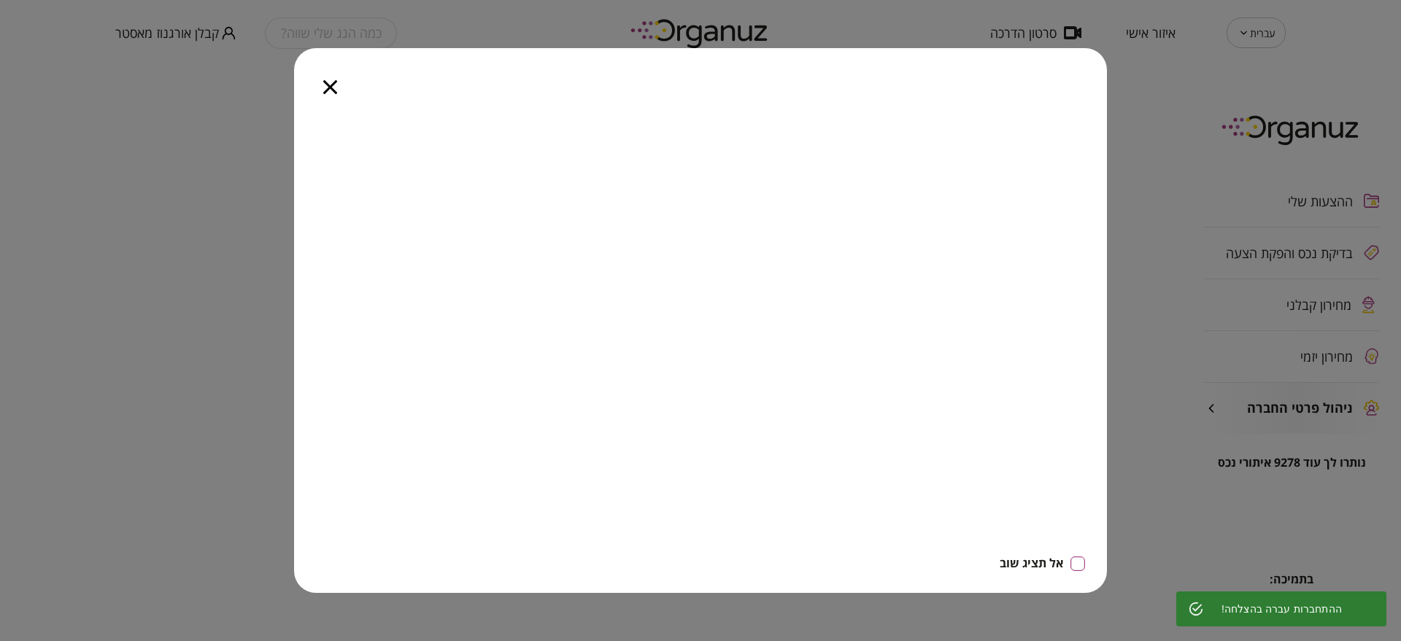
drag, startPoint x: 326, startPoint y: 82, endPoint x: 343, endPoint y: 82, distance: 16.8
click at [327, 82] on icon "button" at bounding box center [330, 87] width 14 height 14
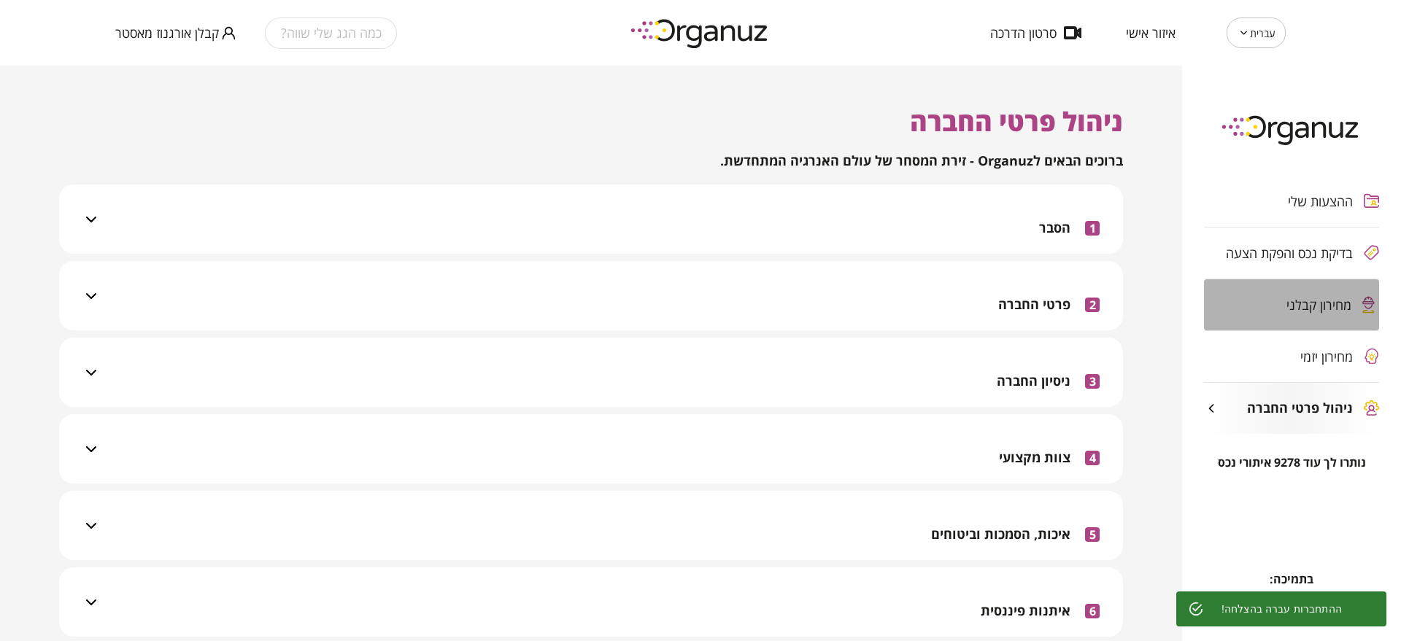
click at [1328, 309] on span "מחירון קבלני" at bounding box center [1318, 305] width 65 height 15
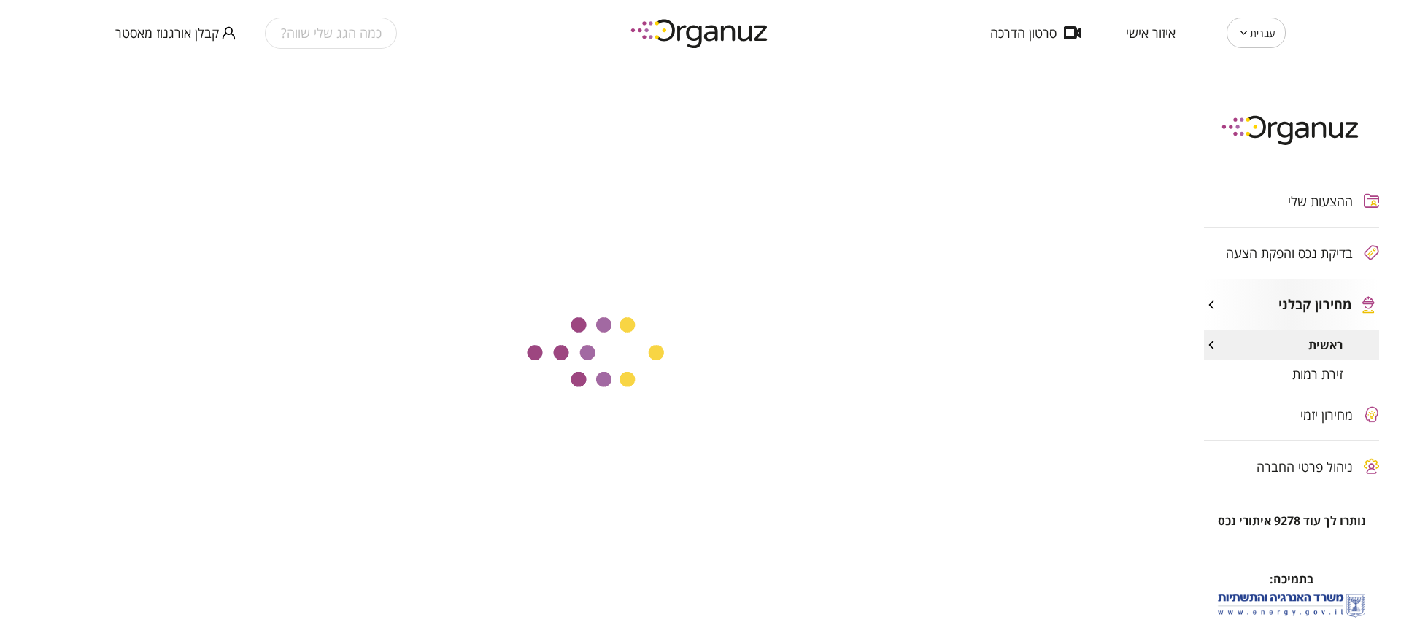
click at [1342, 376] on span "זירת רמות" at bounding box center [1317, 374] width 50 height 15
click at [1346, 411] on span "מחירון יזמי" at bounding box center [1326, 415] width 53 height 15
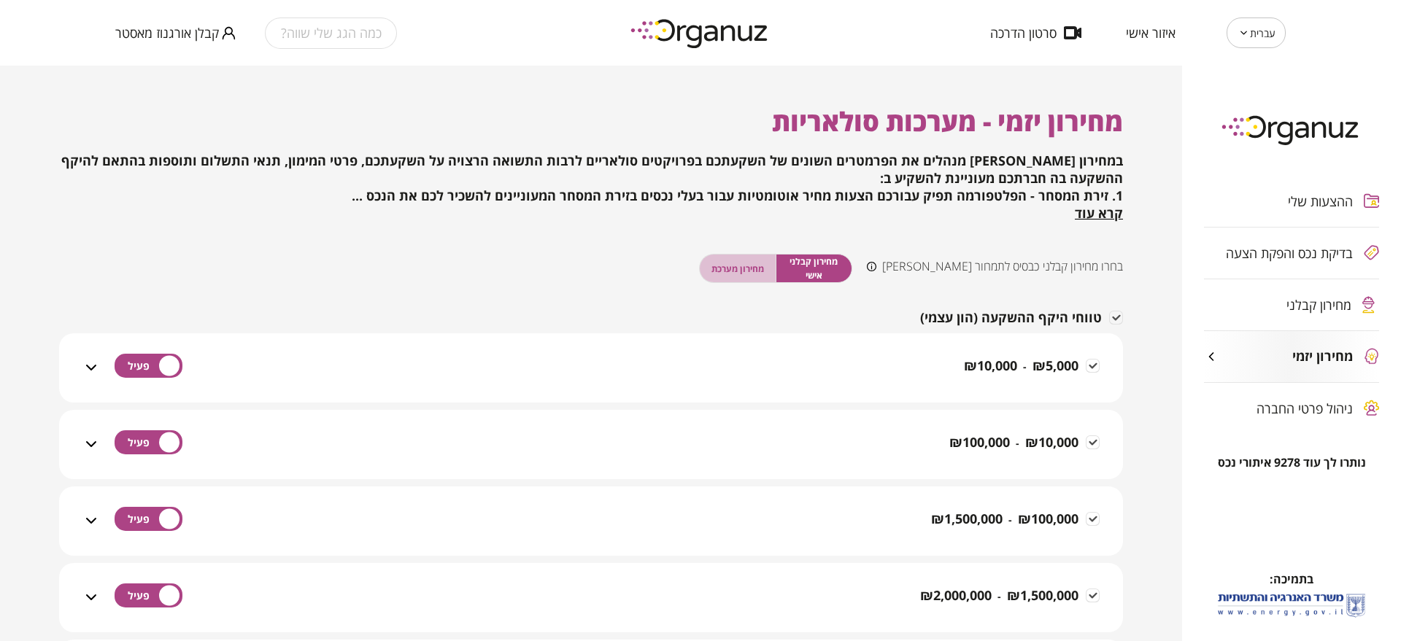
click at [764, 269] on span "מחירון מערכת" at bounding box center [737, 269] width 53 height 14
click at [844, 270] on span "מחירון קבלני אישי" at bounding box center [814, 269] width 60 height 28
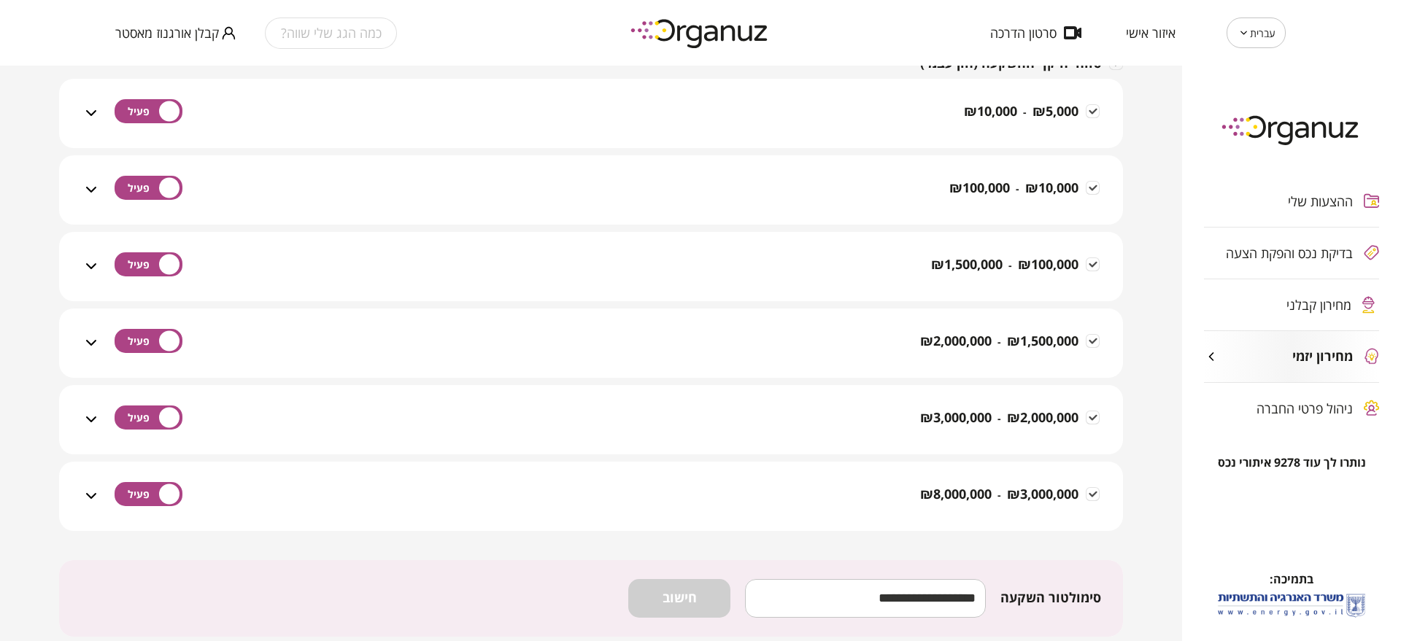
scroll to position [389, 0]
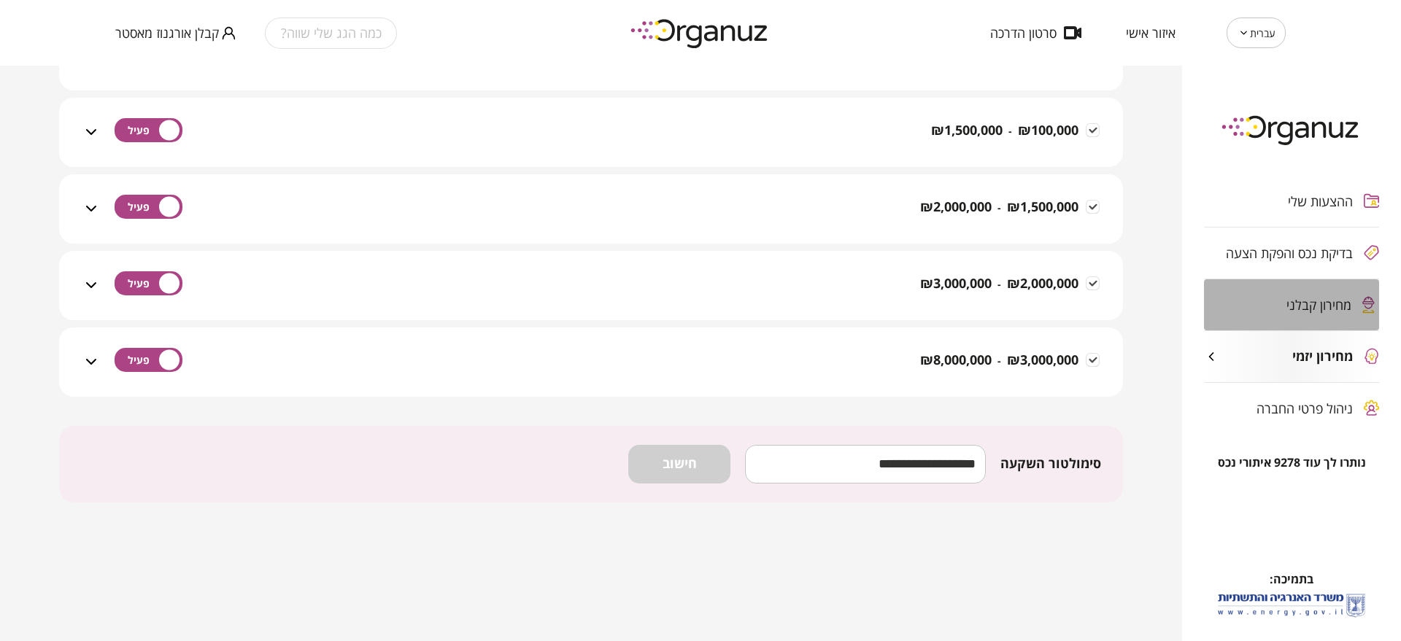
click at [1268, 313] on div "מחירון קבלני" at bounding box center [1291, 304] width 175 height 51
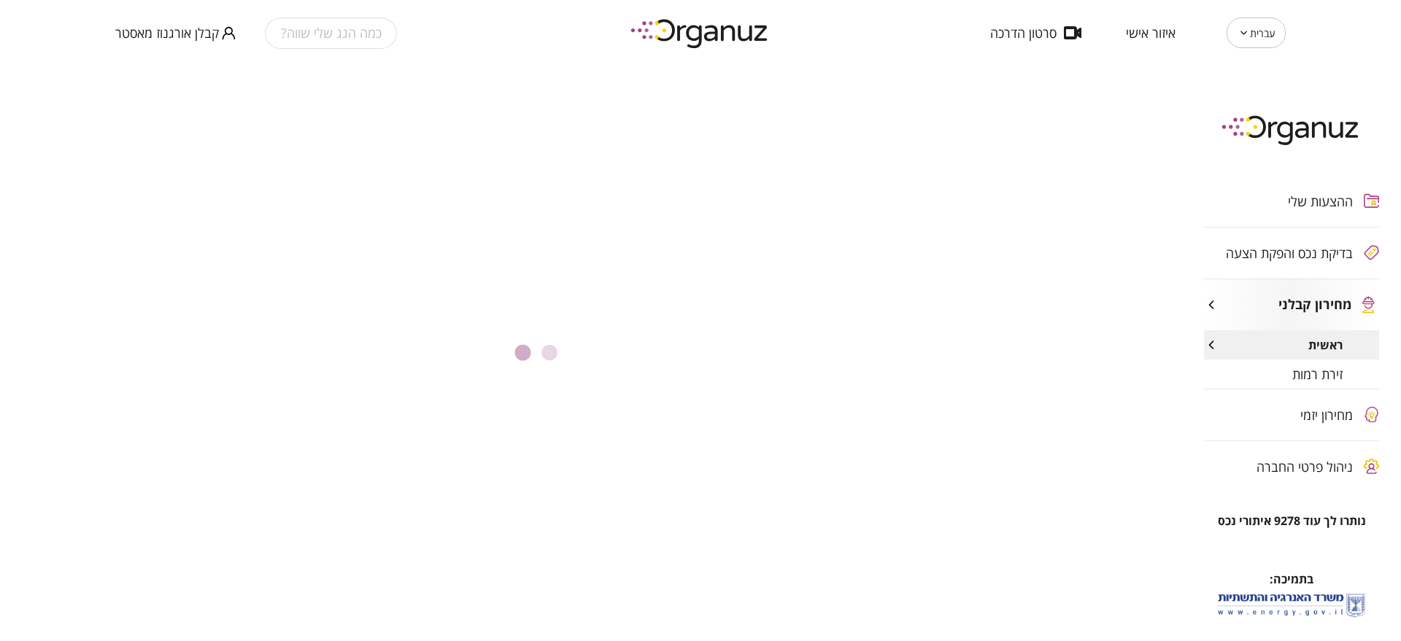
click at [1280, 375] on div "זירת רמות" at bounding box center [1291, 374] width 175 height 29
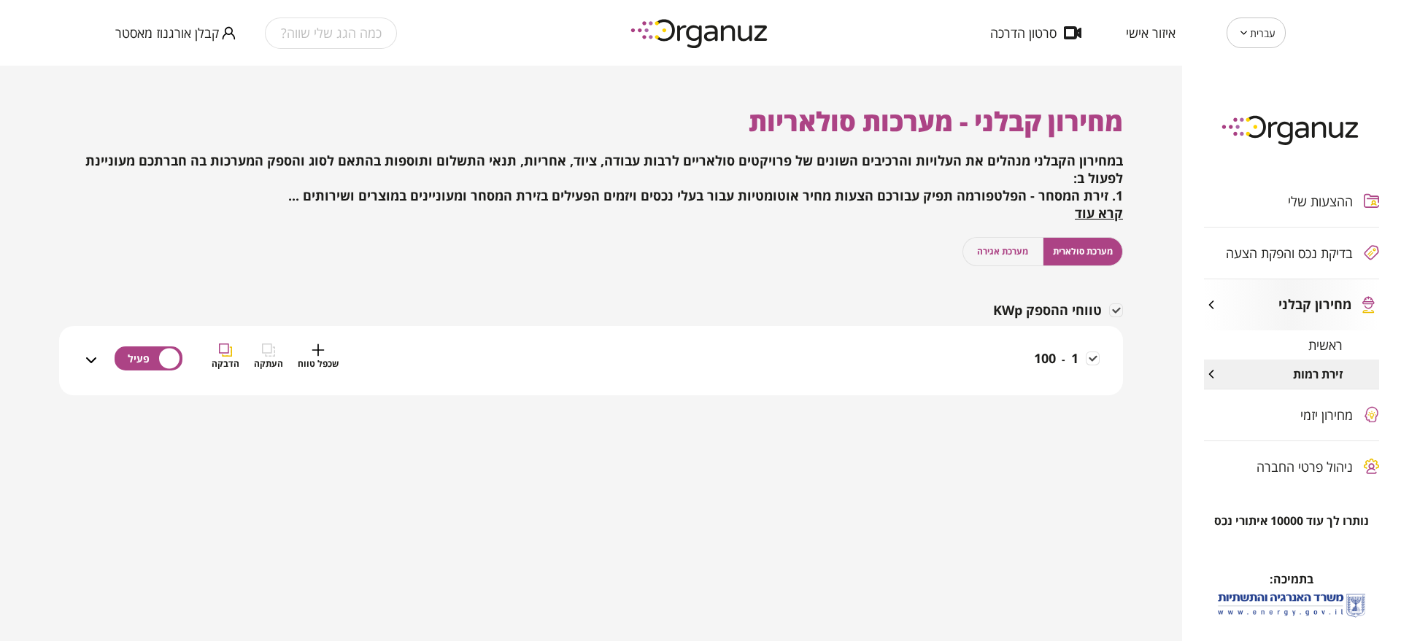
click at [759, 379] on div "1 - 100 שכפל טווח העתקה הדבקה" at bounding box center [600, 370] width 1000 height 52
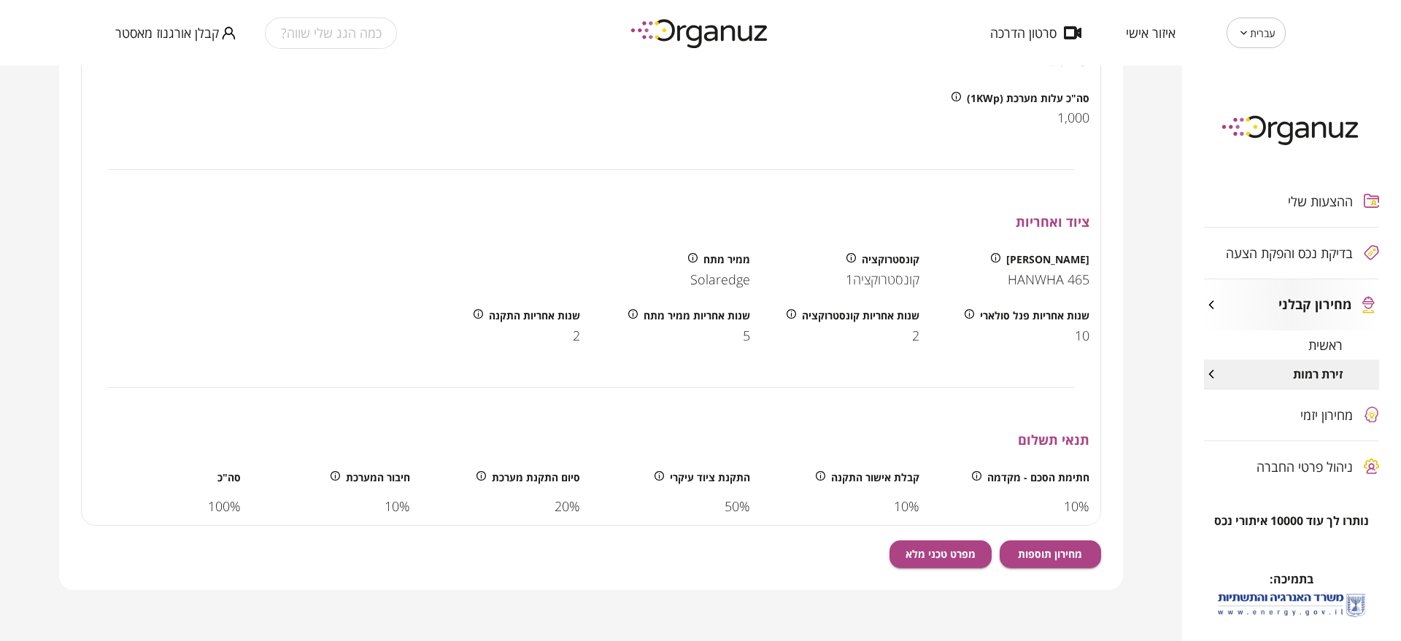
scroll to position [43, 0]
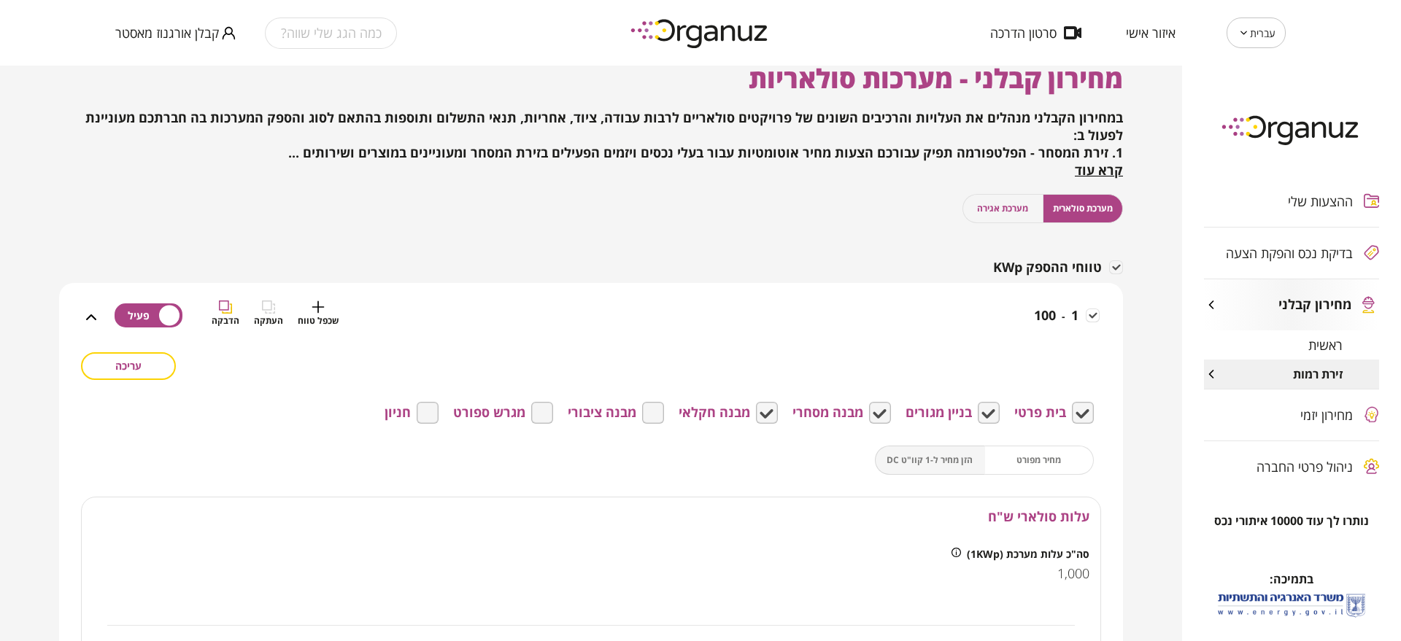
click at [908, 328] on div "1 - 100 שכפל טווח העתקה הדבקה" at bounding box center [600, 327] width 1000 height 52
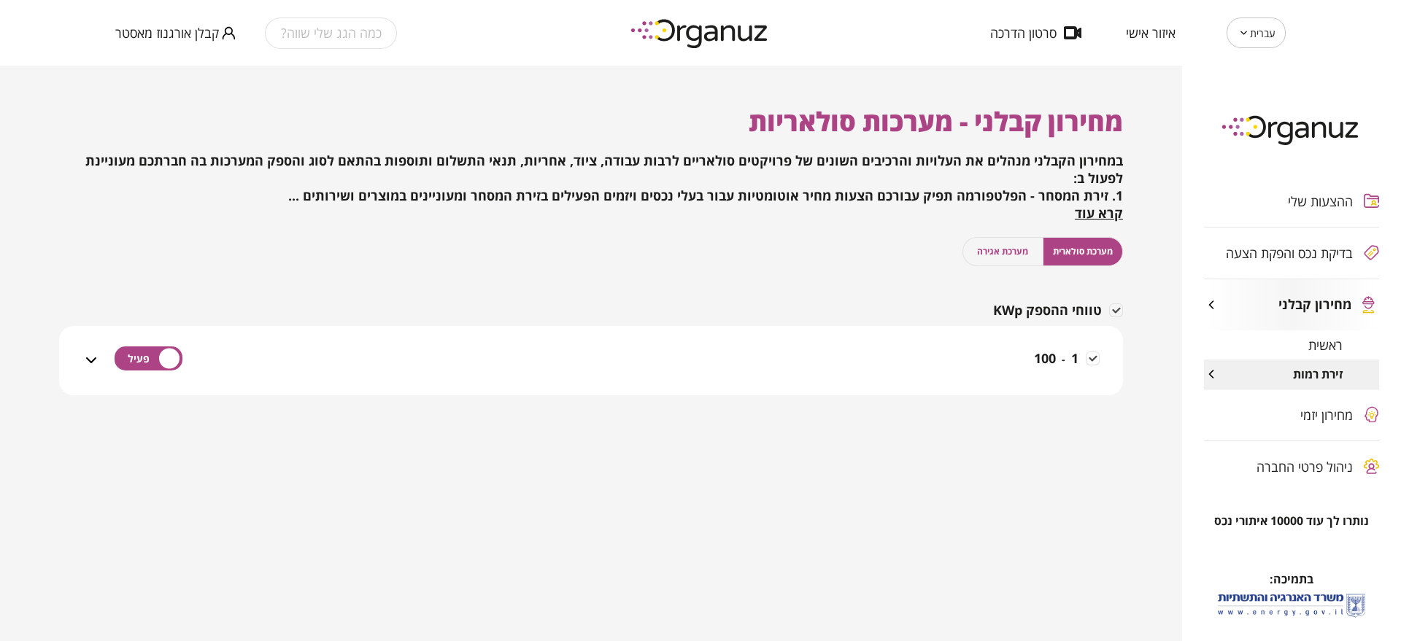
scroll to position [0, 0]
click at [1311, 342] on span "ראשית" at bounding box center [1325, 345] width 34 height 15
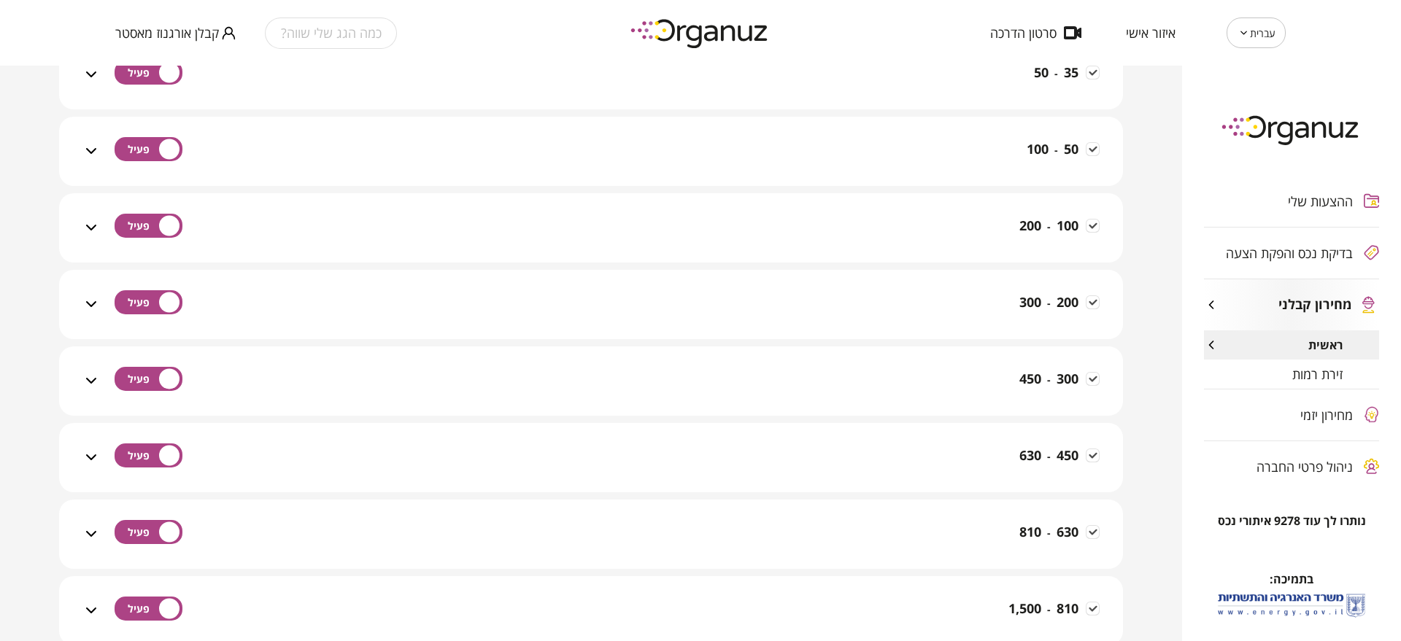
scroll to position [1210, 0]
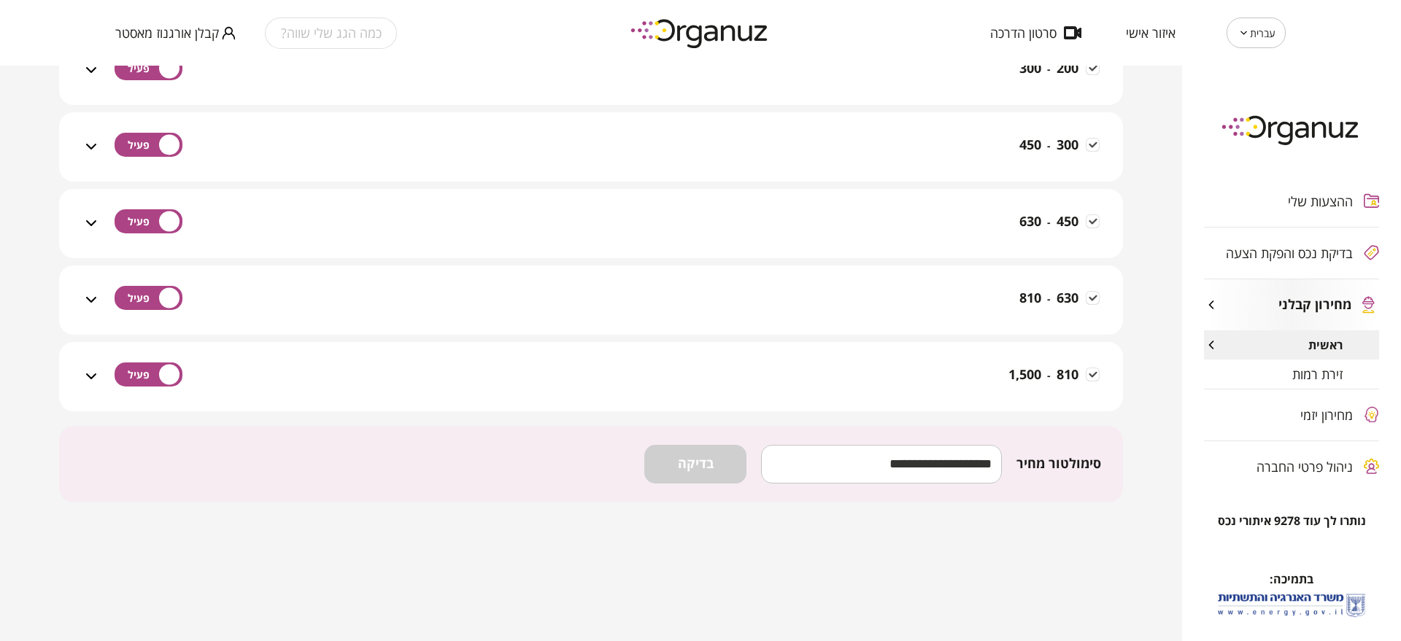
click at [1273, 372] on div "זירת רמות" at bounding box center [1291, 374] width 175 height 29
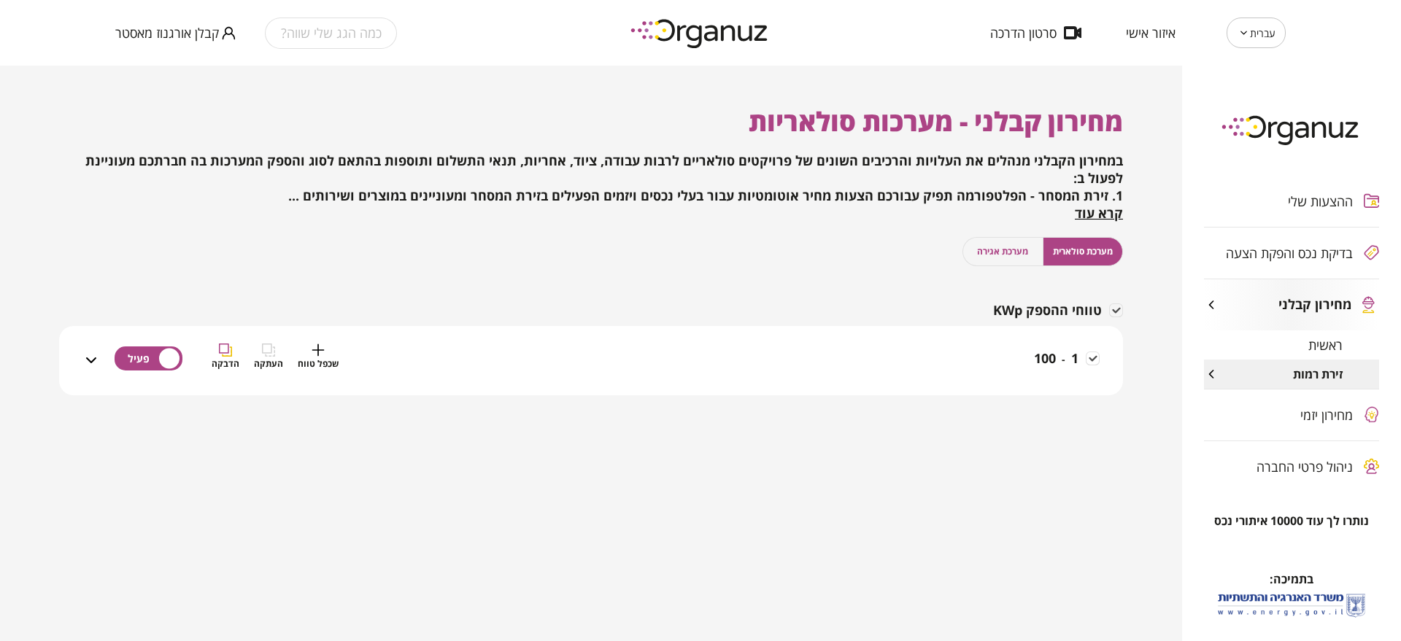
click at [822, 361] on div "1 - 100 שכפל טווח העתקה הדבקה" at bounding box center [600, 370] width 1000 height 52
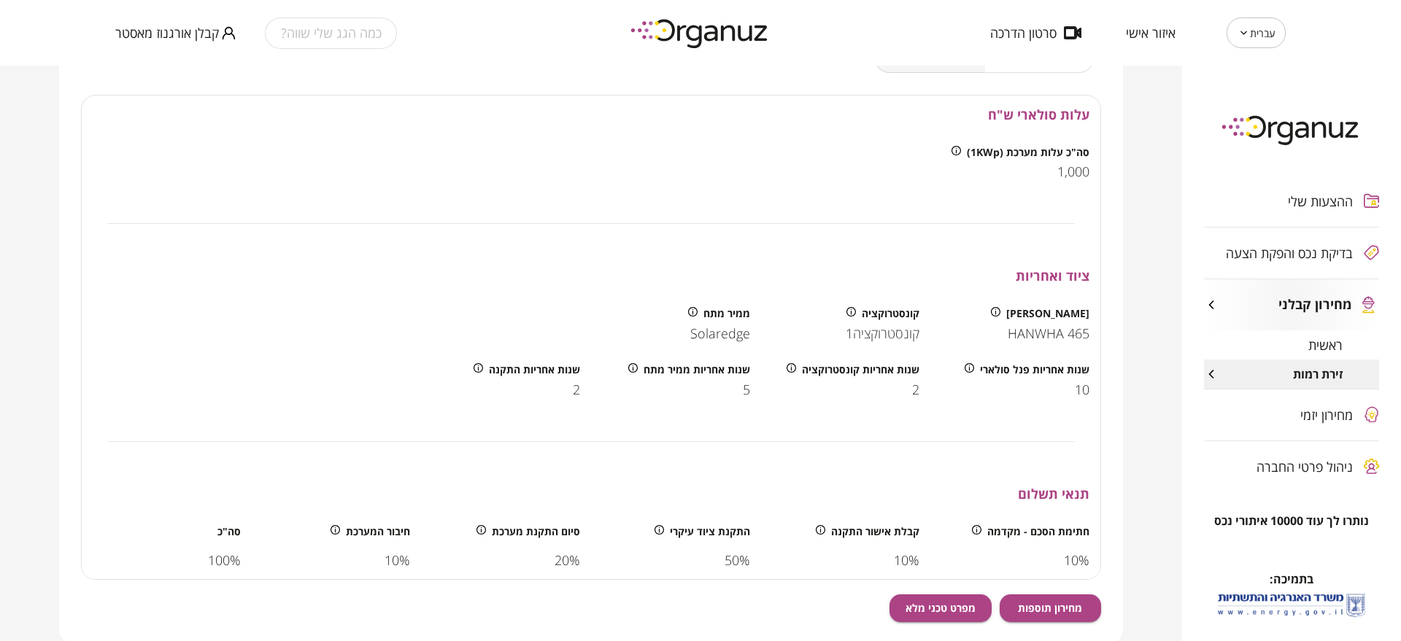
scroll to position [499, 0]
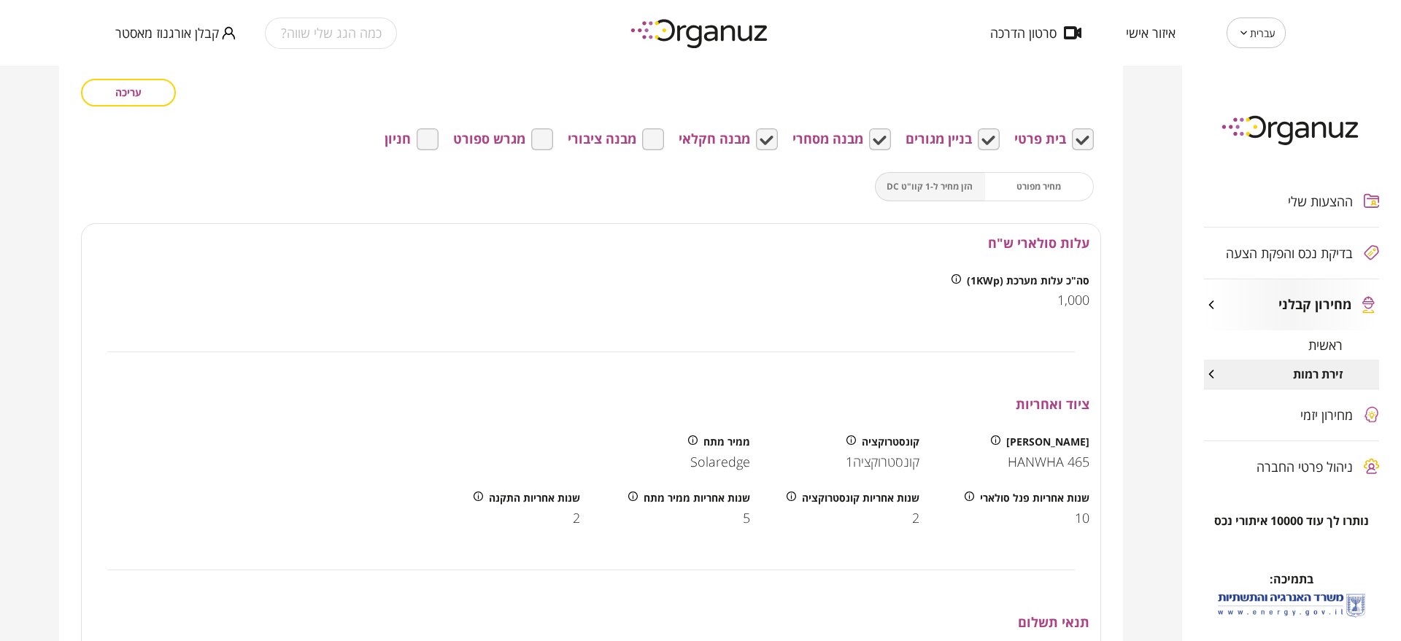
click at [921, 201] on div "עריכה בית פרטי בניין מגורים מבנה מסחרי מבנה חקלאי מבנה ציבורי מגרש ספורט חניון …" at bounding box center [591, 426] width 1020 height 695
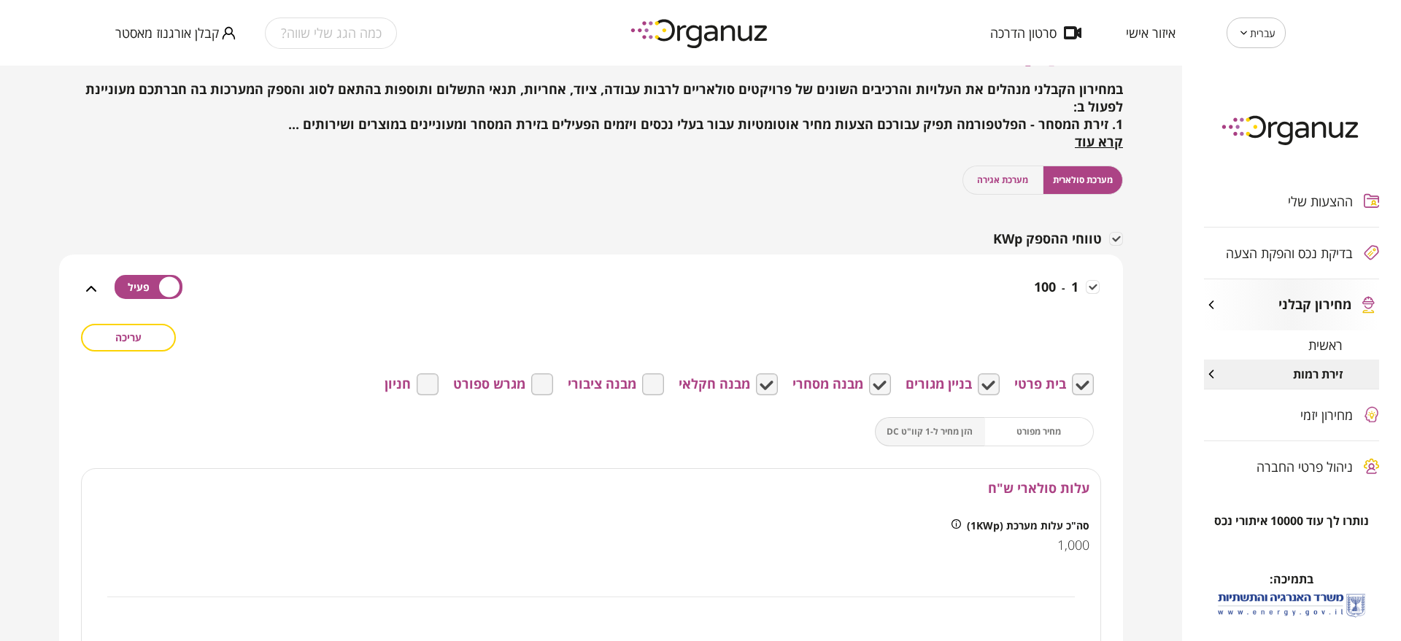
scroll to position [43, 0]
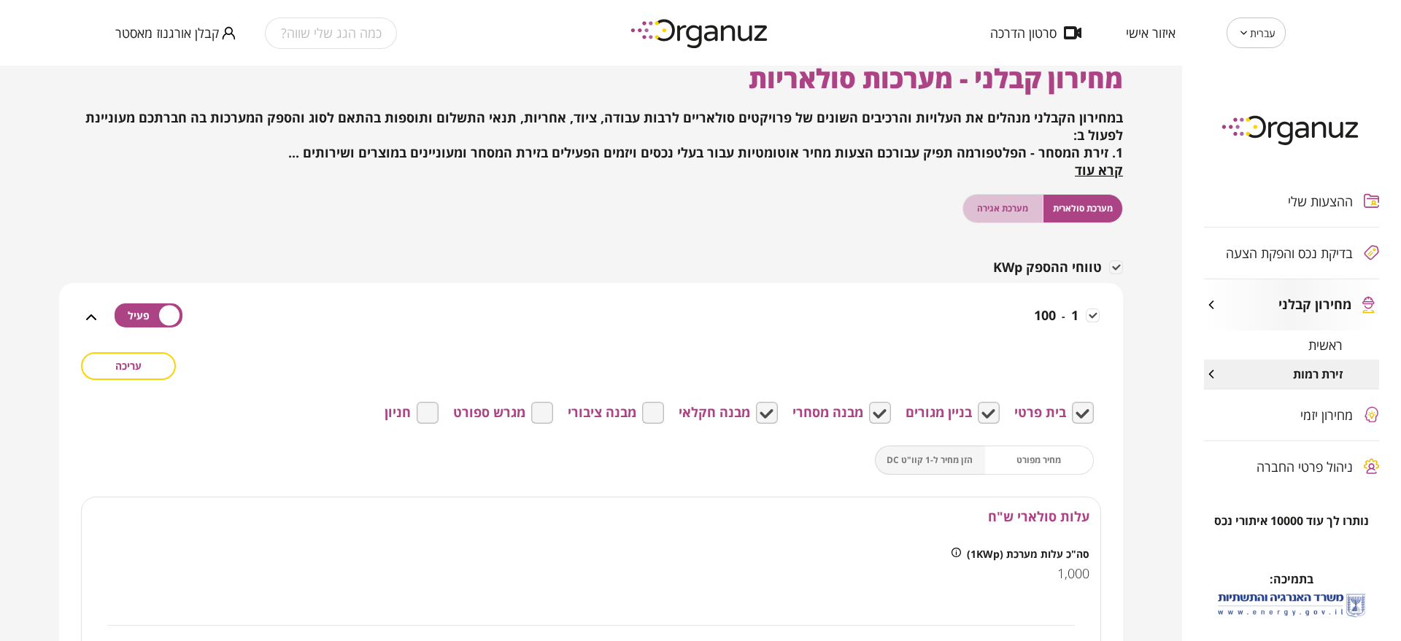
click at [1000, 210] on span "מערכת אגירה" at bounding box center [1002, 208] width 51 height 14
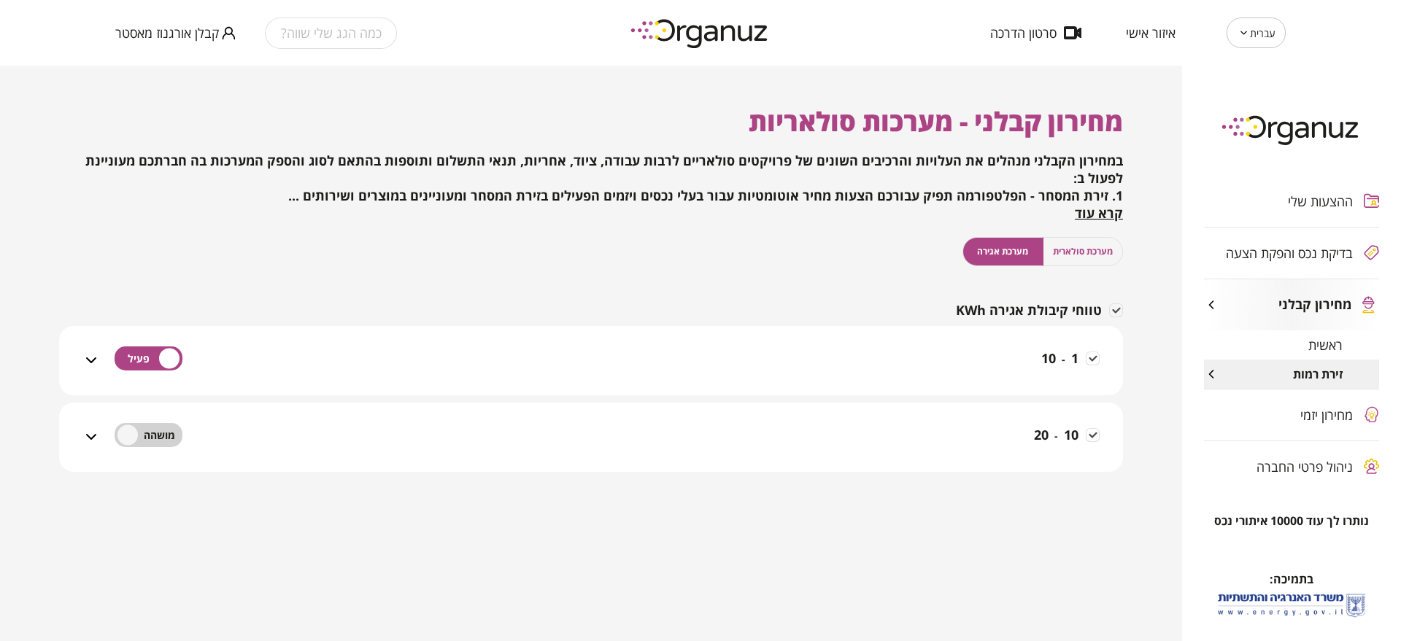
click at [979, 354] on div "1 - 10" at bounding box center [600, 370] width 1000 height 52
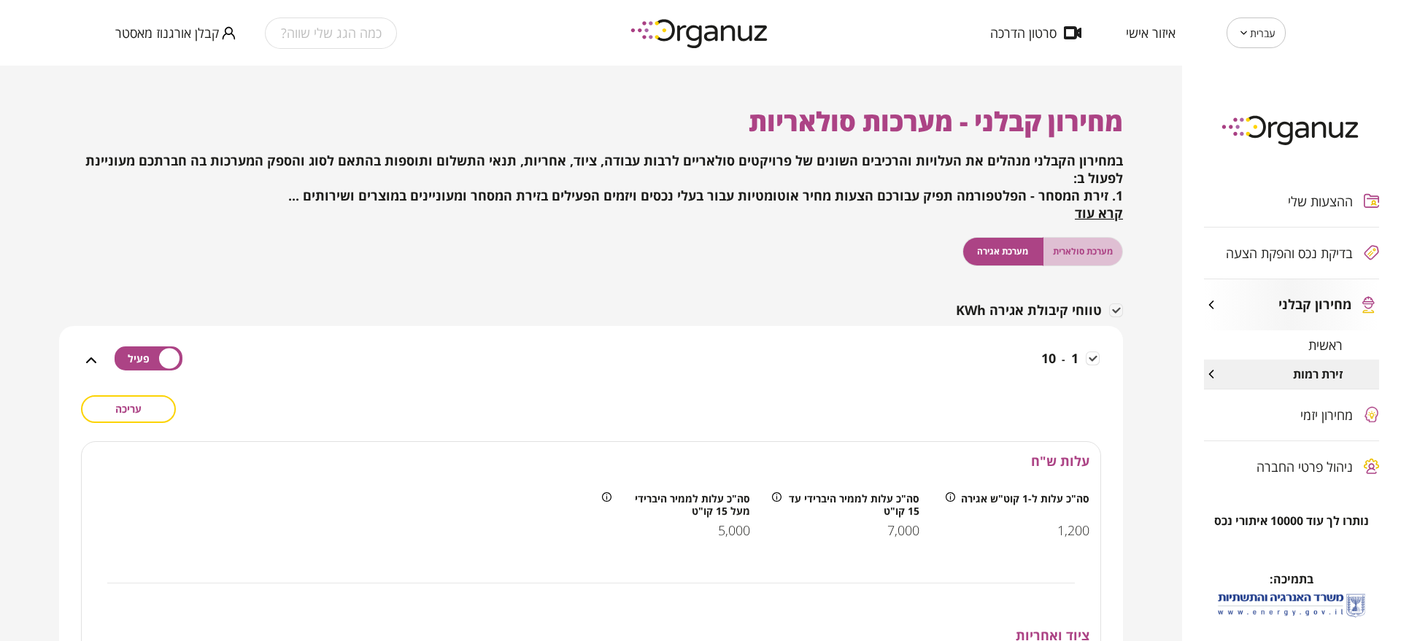
click at [1076, 245] on span "מערכת סולארית" at bounding box center [1083, 251] width 60 height 14
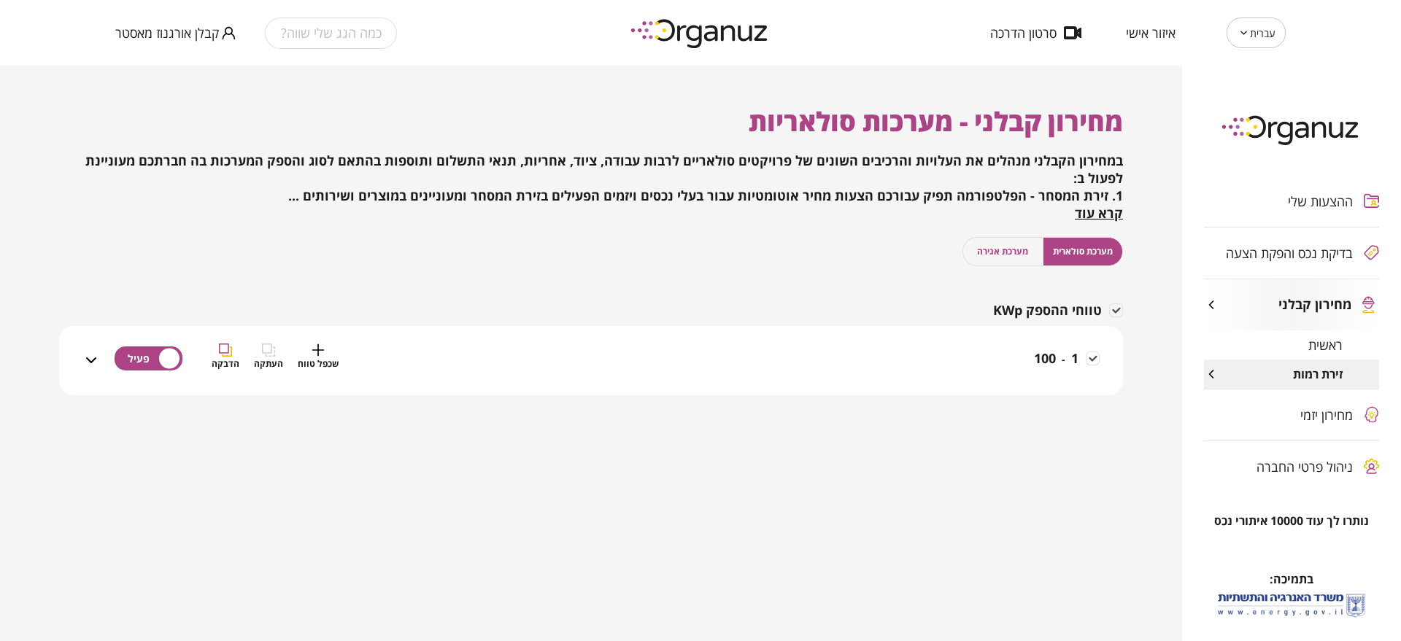
click at [325, 363] on span "שכפל טווח" at bounding box center [318, 364] width 41 height 14
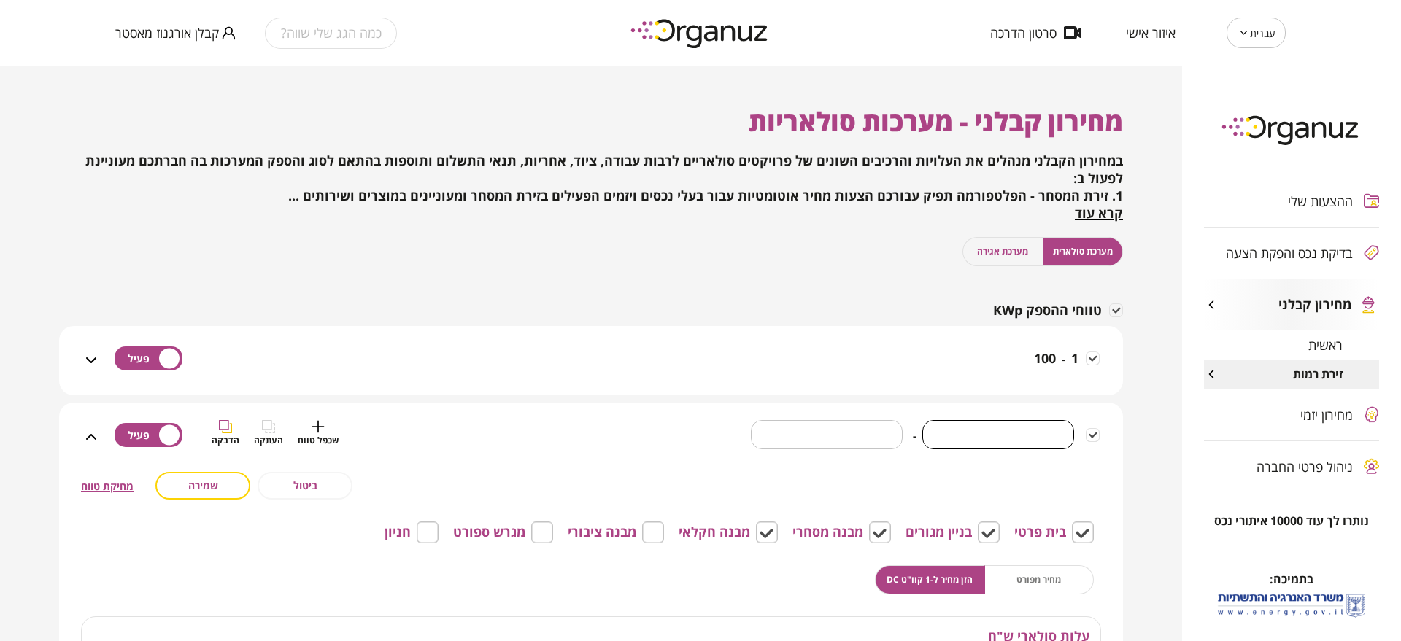
click at [1038, 440] on input "*" at bounding box center [998, 434] width 152 height 43
type input "***"
click at [848, 428] on input "*" at bounding box center [804, 434] width 166 height 43
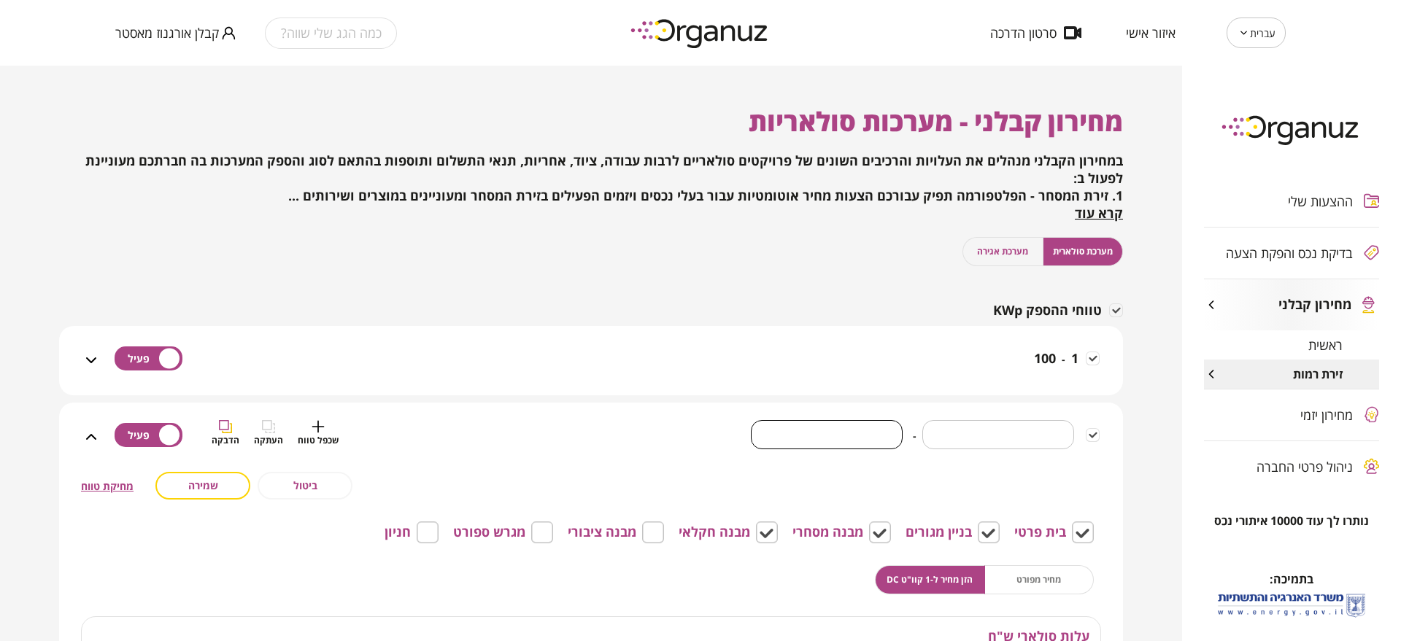
scroll to position [91, 0]
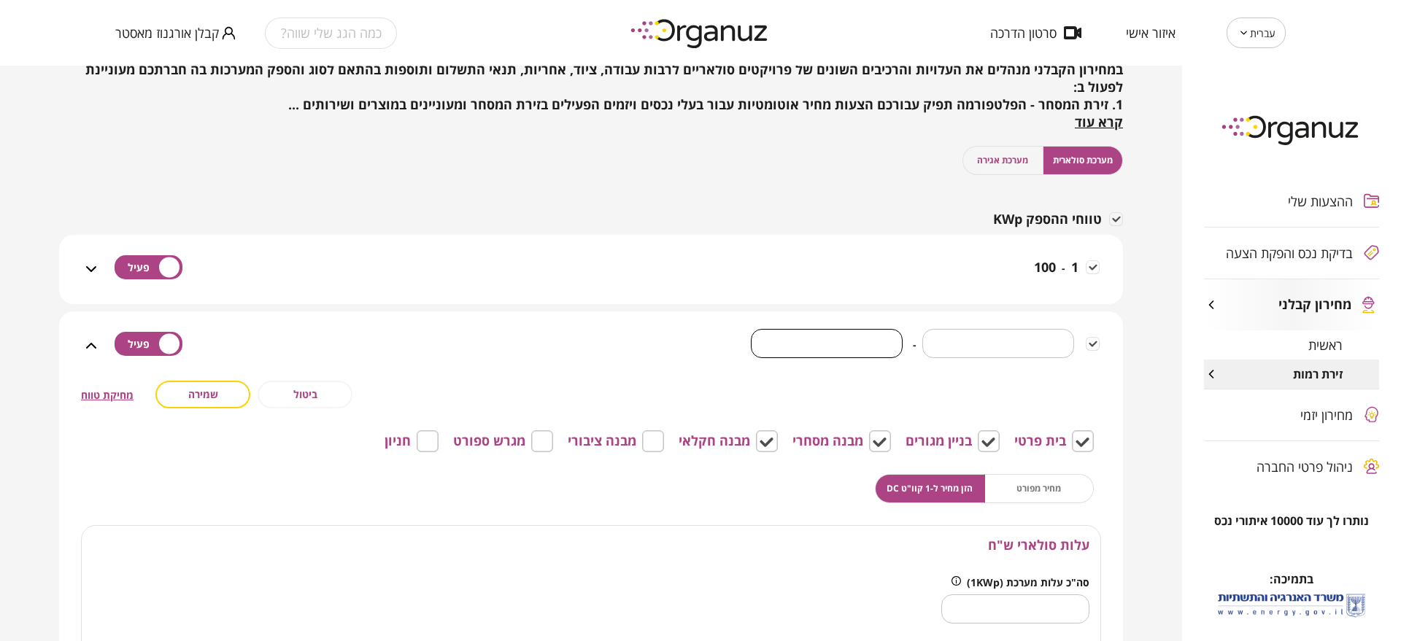
type input "***"
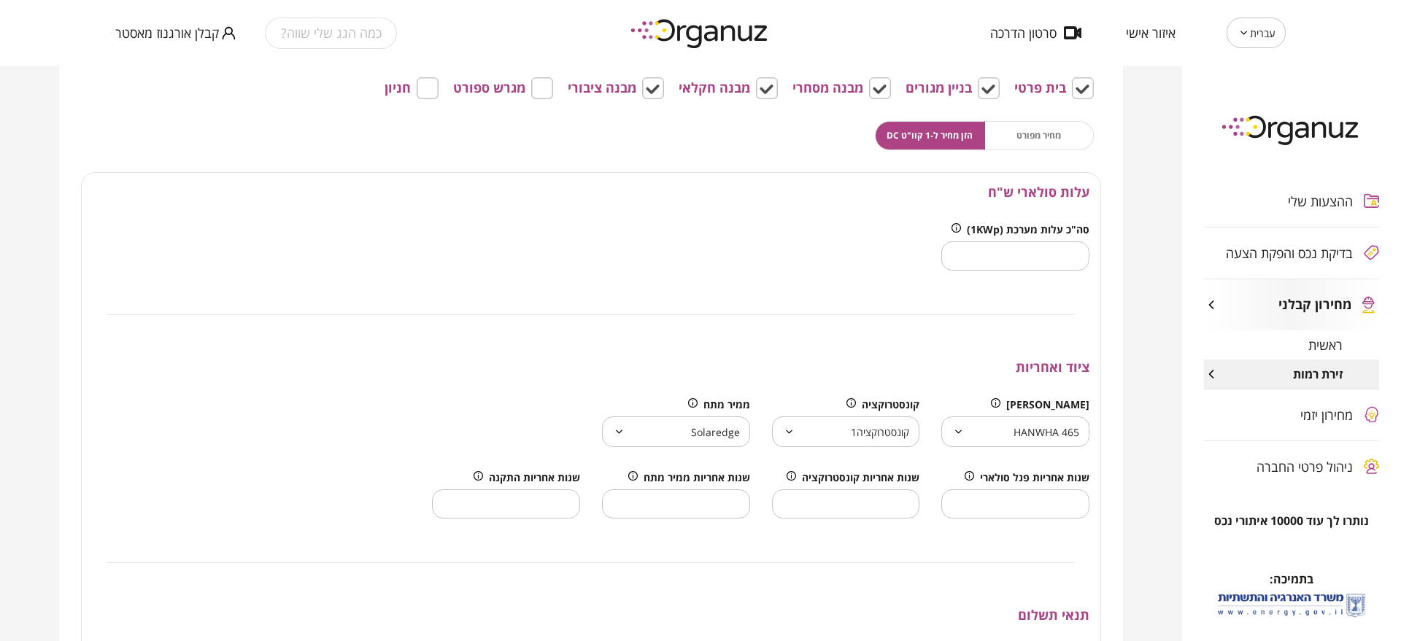
scroll to position [456, 0]
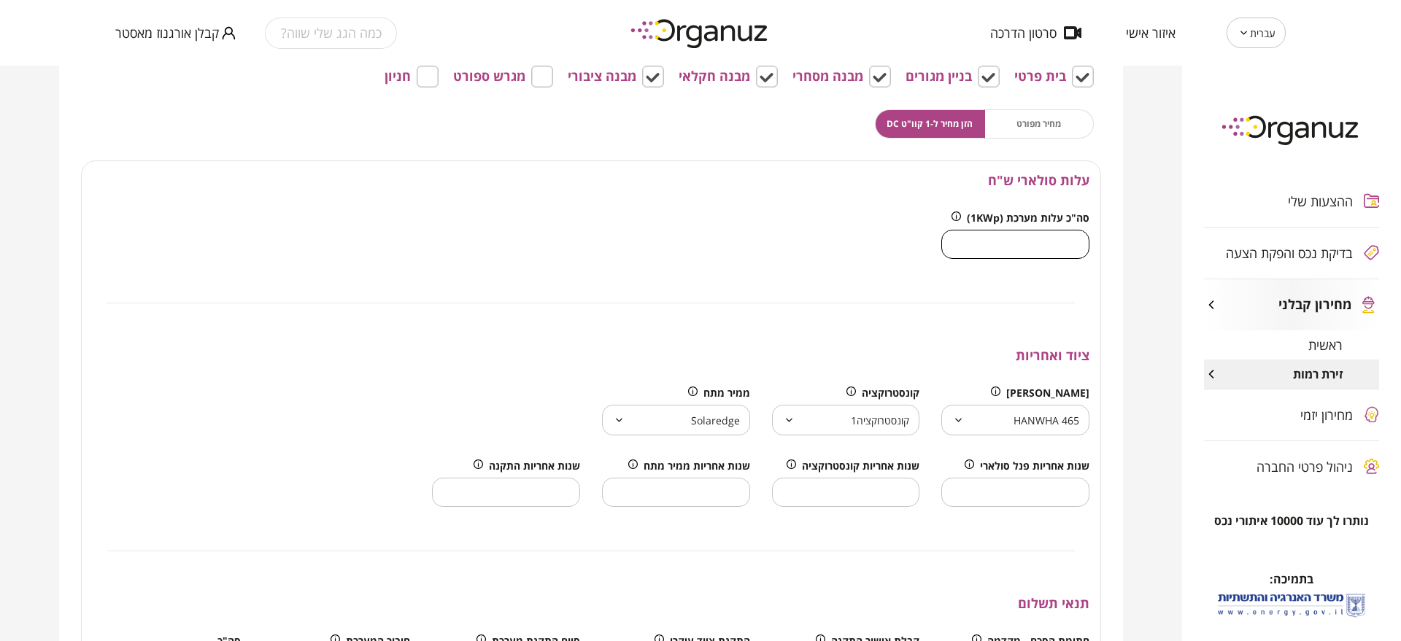
click at [1047, 228] on input "****" at bounding box center [1015, 244] width 148 height 43
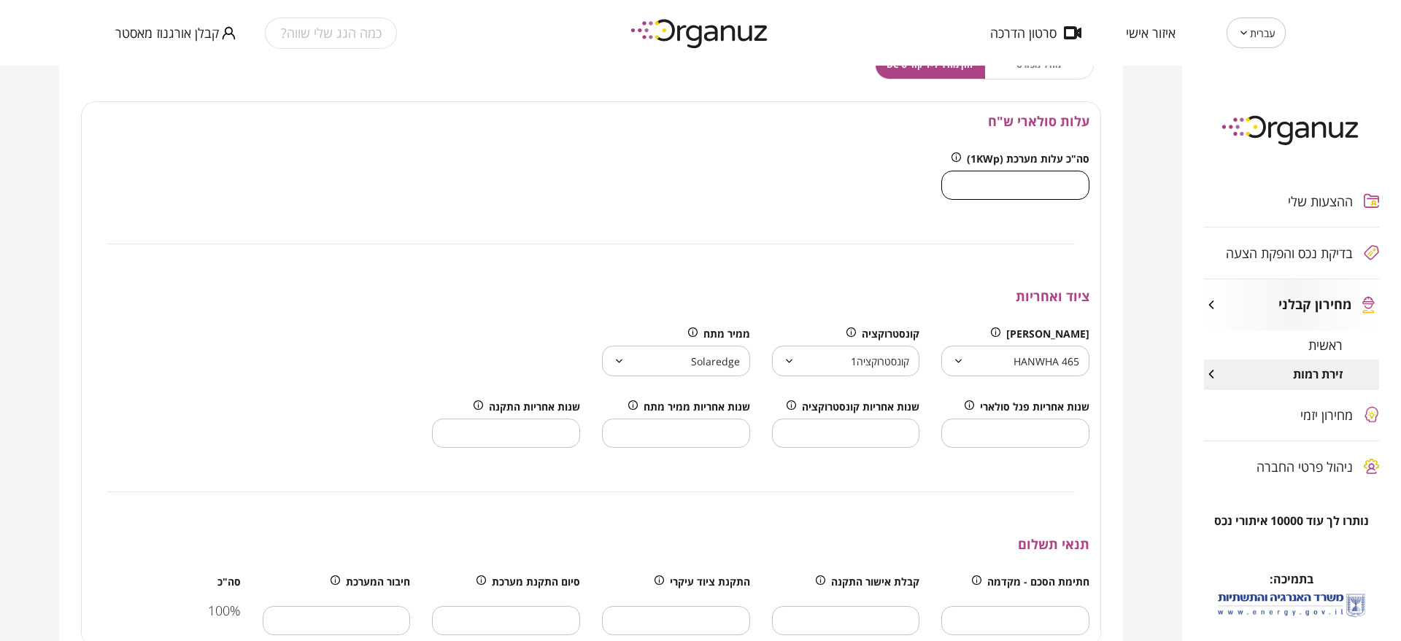
scroll to position [547, 0]
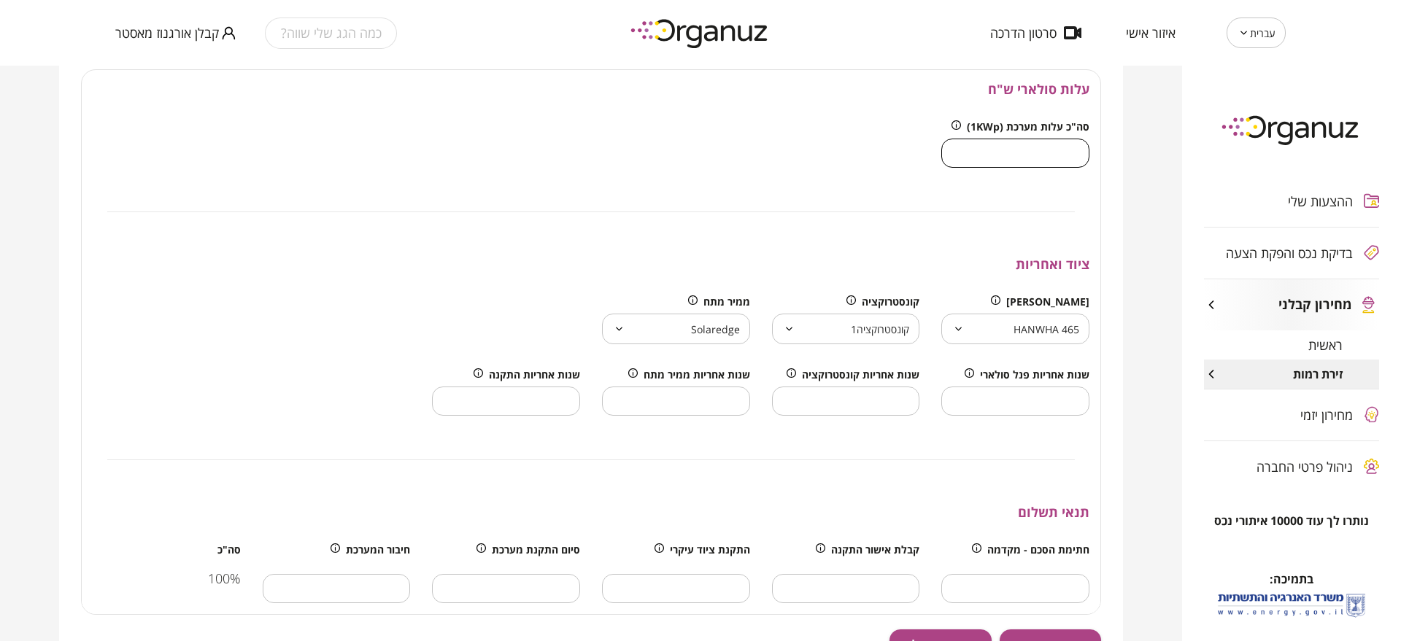
type input "***"
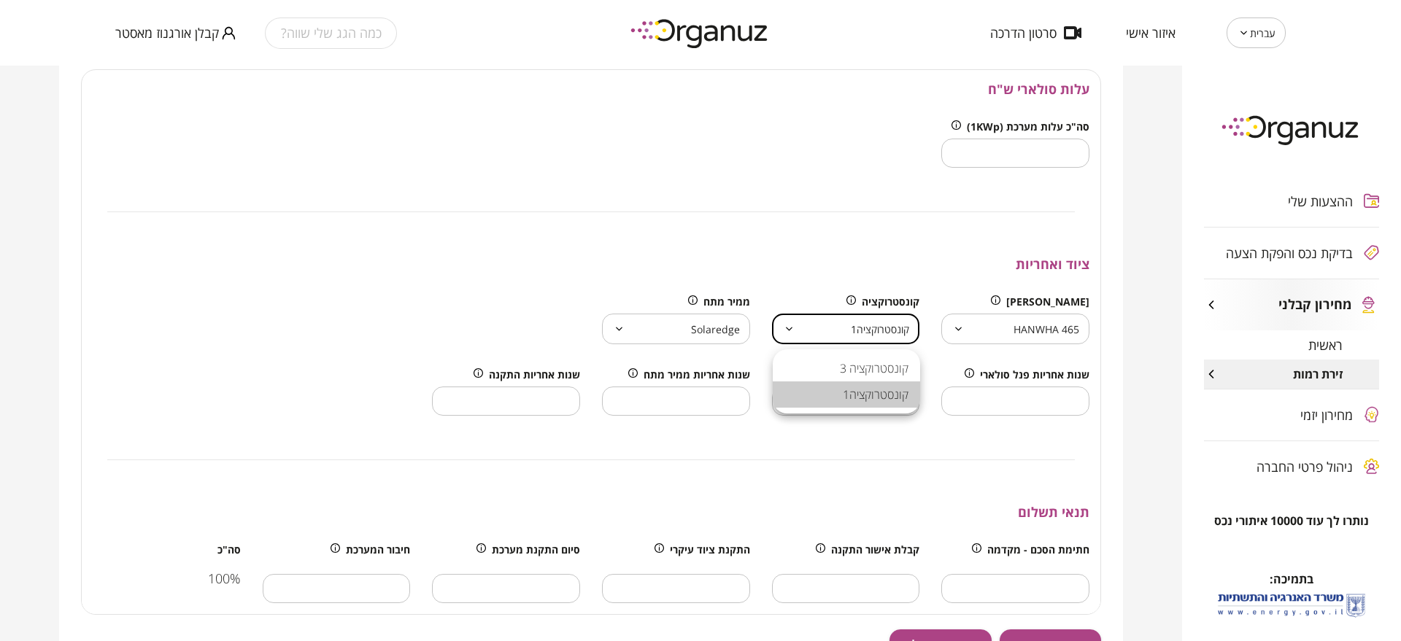
click at [846, 309] on body "עברית ** ​ איזור אישי סרטון הדרכה כמה הגג שלי שווה? קבלן אורגנוז מאסטר ההצעות ש…" at bounding box center [700, 320] width 1401 height 641
click at [873, 377] on li "קונסטרוקציה 3" at bounding box center [846, 368] width 147 height 26
type input "**********"
click at [989, 340] on body "עברית ** ​ איזור אישי סרטון הדרכה כמה הגג שלי שווה? קבלן אורגנוז מאסטר ההצעות ש…" at bounding box center [700, 320] width 1401 height 641
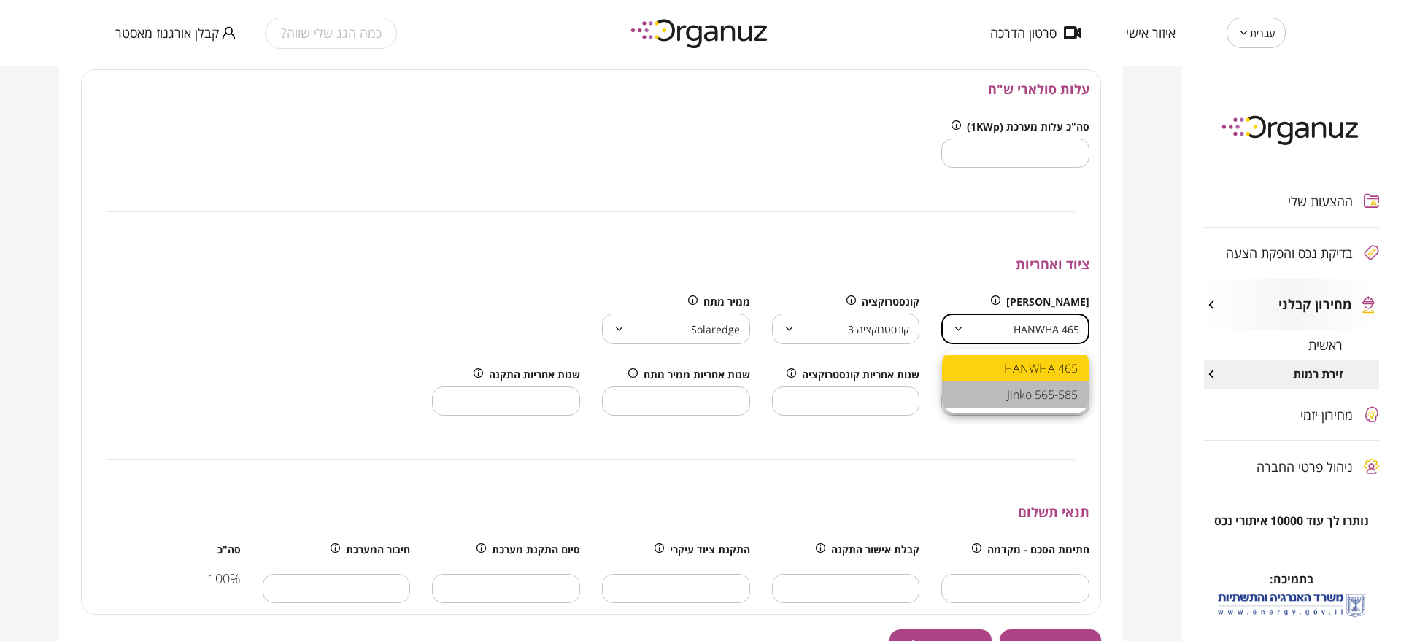
click at [1014, 391] on li "Jinko 565-585" at bounding box center [1015, 395] width 147 height 26
type input "**********"
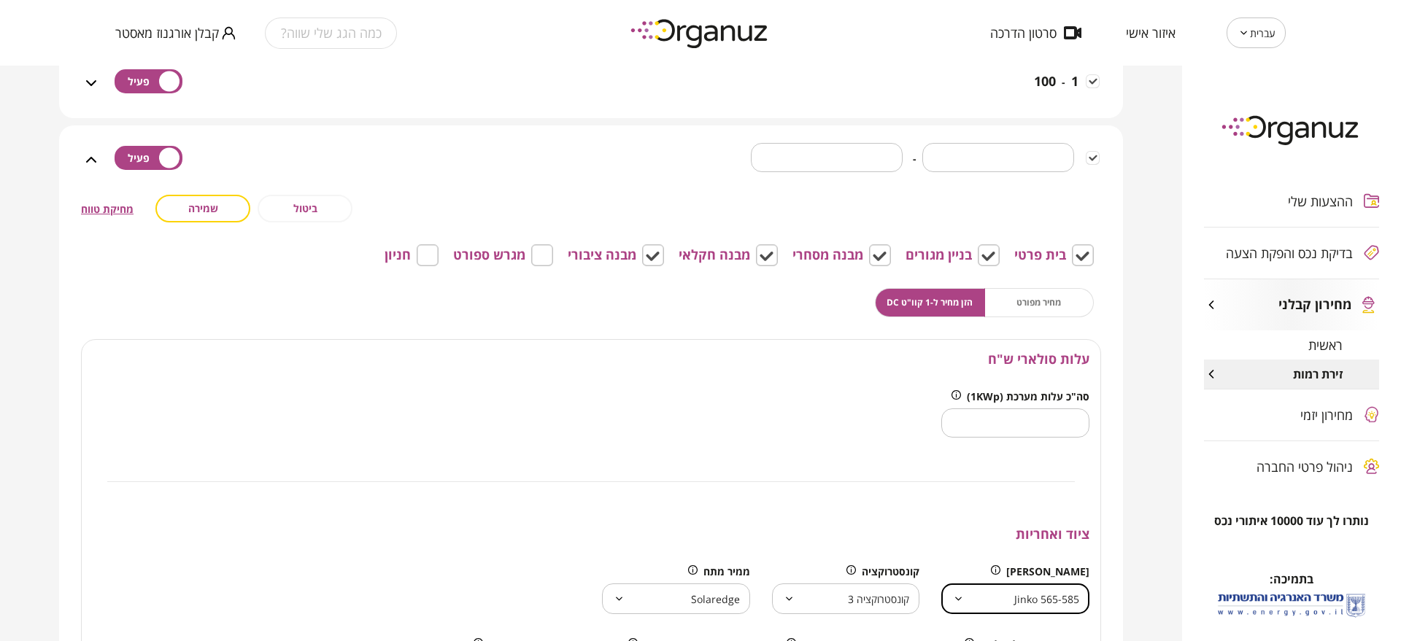
scroll to position [271, 0]
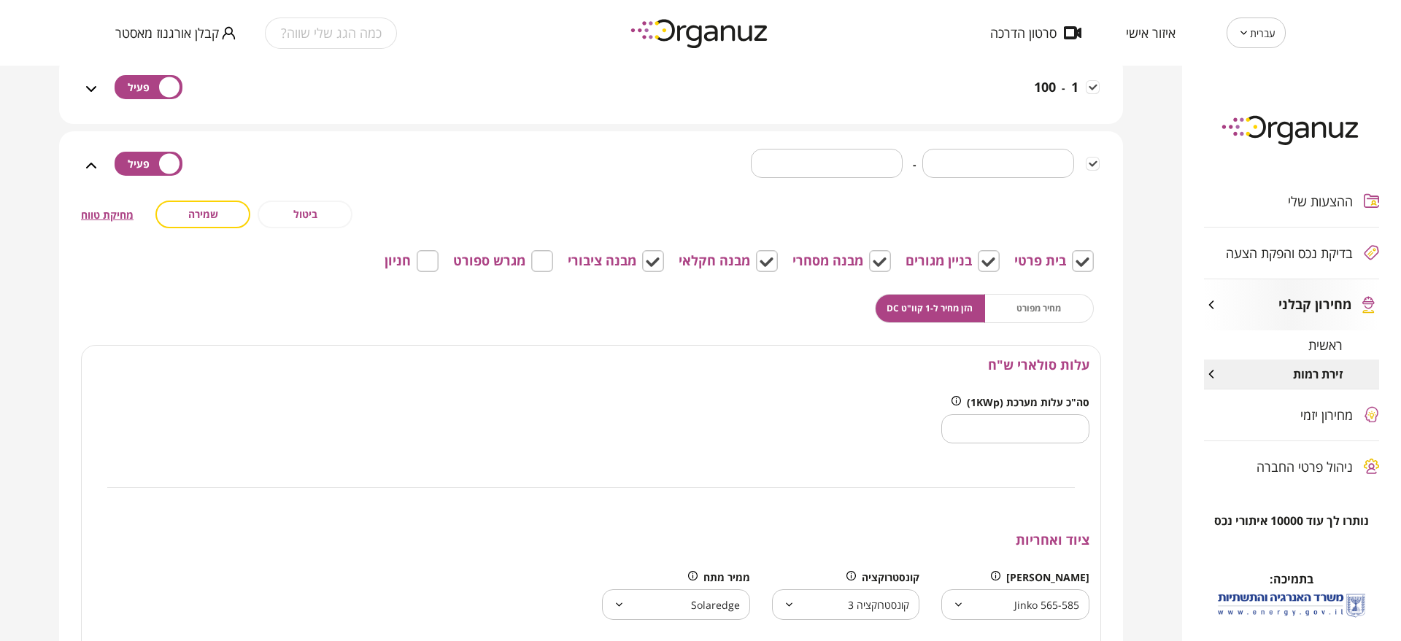
click at [201, 220] on span "שמירה" at bounding box center [203, 214] width 30 height 12
click at [1070, 311] on div "מחיר מפורט הזן מחיר ל-1 קוו"ט DC" at bounding box center [984, 308] width 219 height 29
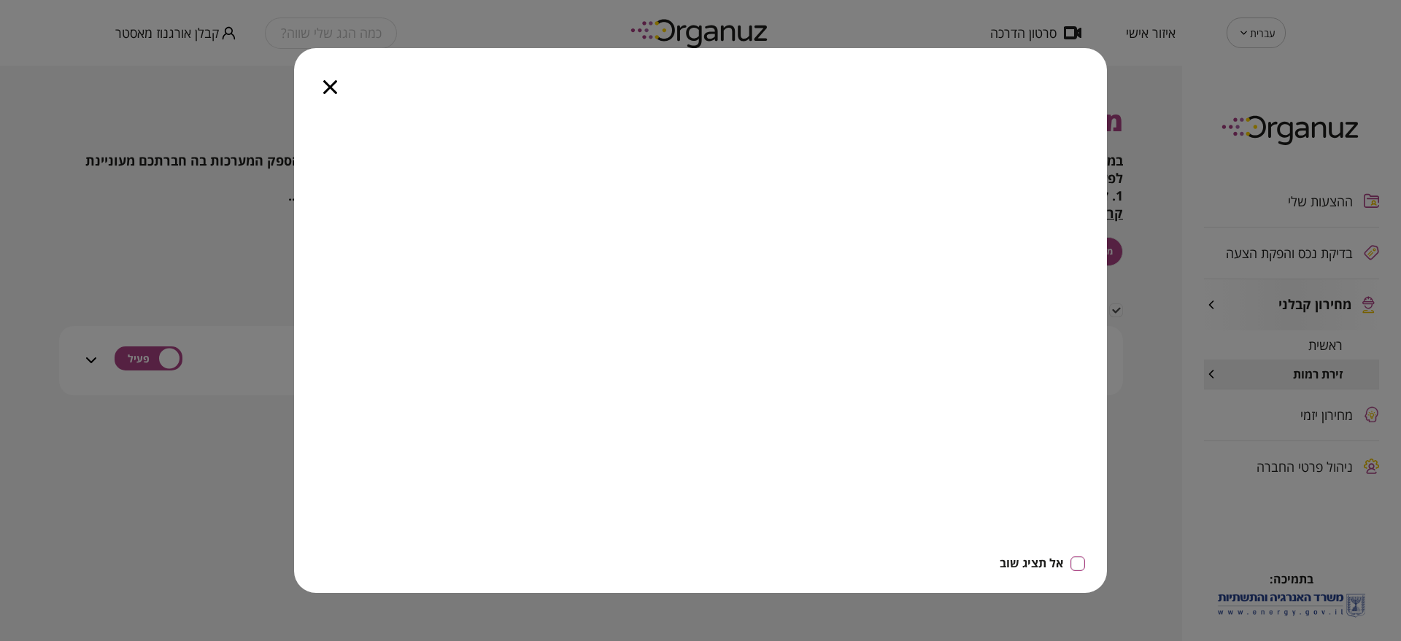
click at [331, 81] on icon "button" at bounding box center [330, 87] width 14 height 14
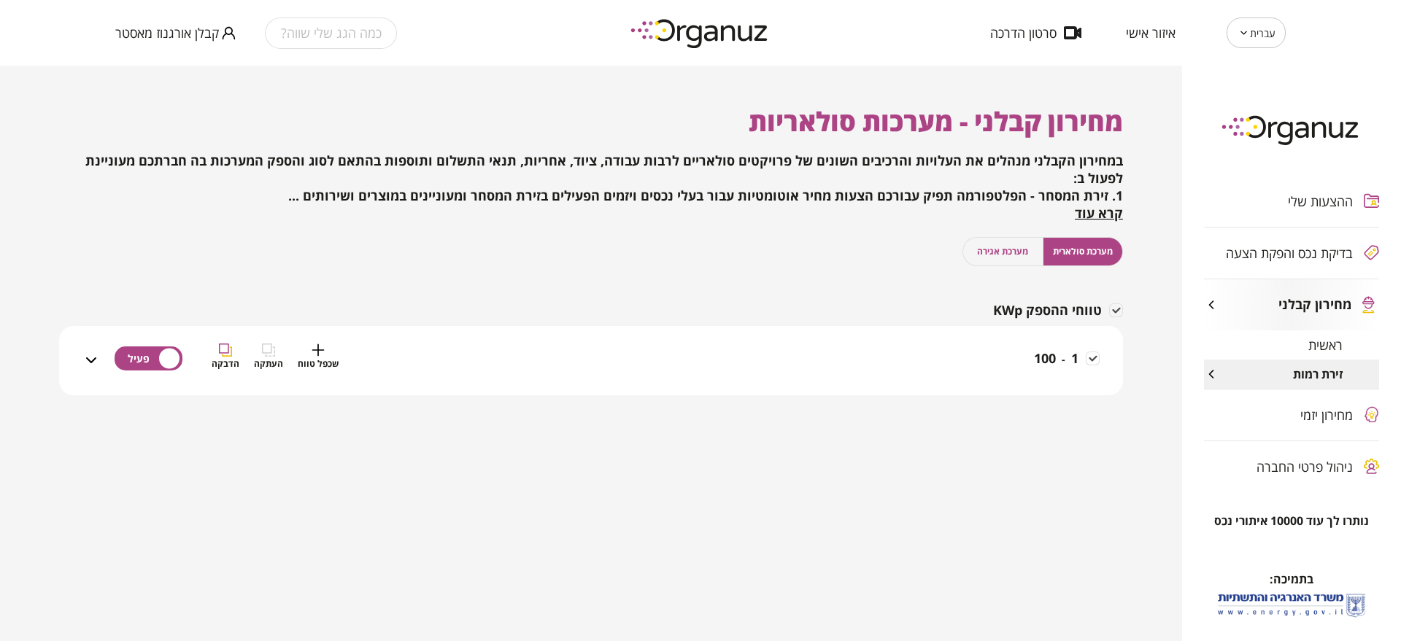
click at [995, 363] on div "1 - 100 שכפל טווח העתקה הדבקה" at bounding box center [600, 370] width 1000 height 52
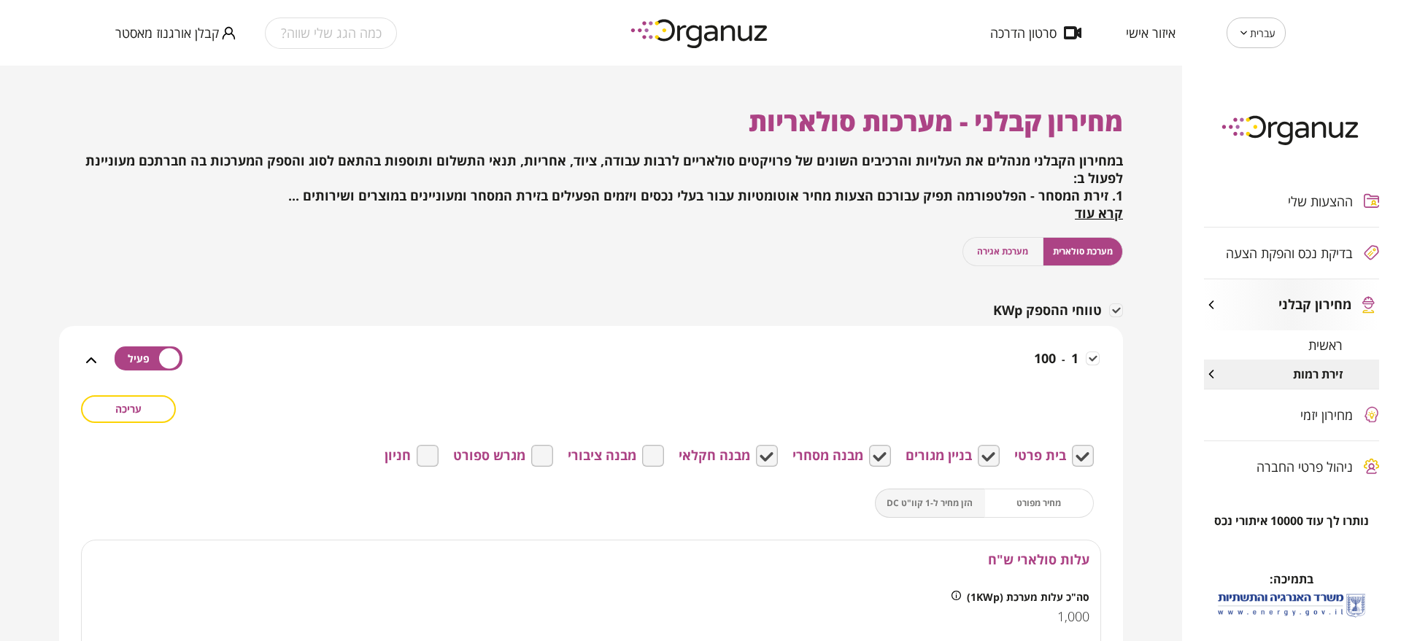
click at [1008, 501] on div "מחיר מפורט הזן מחיר ל-1 קוו"ט DC" at bounding box center [984, 503] width 219 height 29
click at [936, 501] on div "מחיר מפורט הזן מחיר ל-1 קוו"ט DC" at bounding box center [984, 503] width 219 height 29
click at [157, 401] on button "עריכה" at bounding box center [128, 410] width 95 height 28
drag, startPoint x: 946, startPoint y: 500, endPoint x: 988, endPoint y: 503, distance: 42.5
click at [945, 500] on span "הזן מחיר ל-1 קוו"ט DC" at bounding box center [930, 503] width 86 height 14
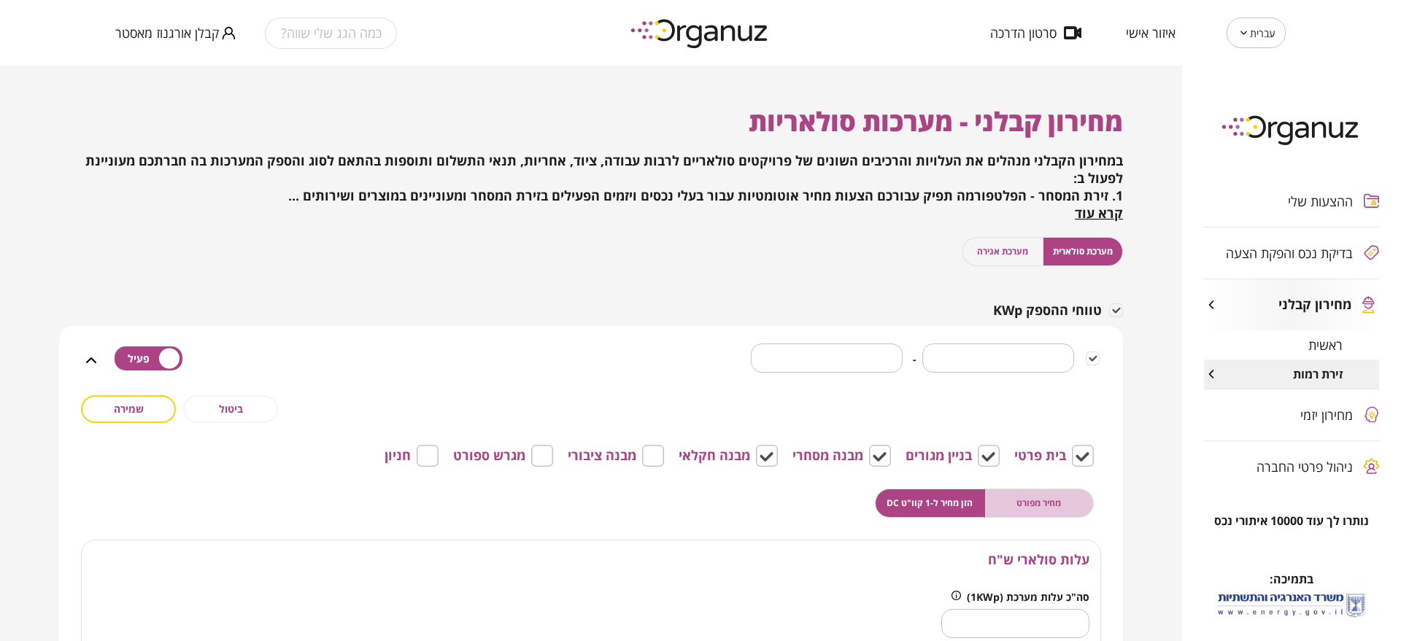
click at [1023, 503] on span "מחיר מפורט" at bounding box center [1038, 503] width 45 height 14
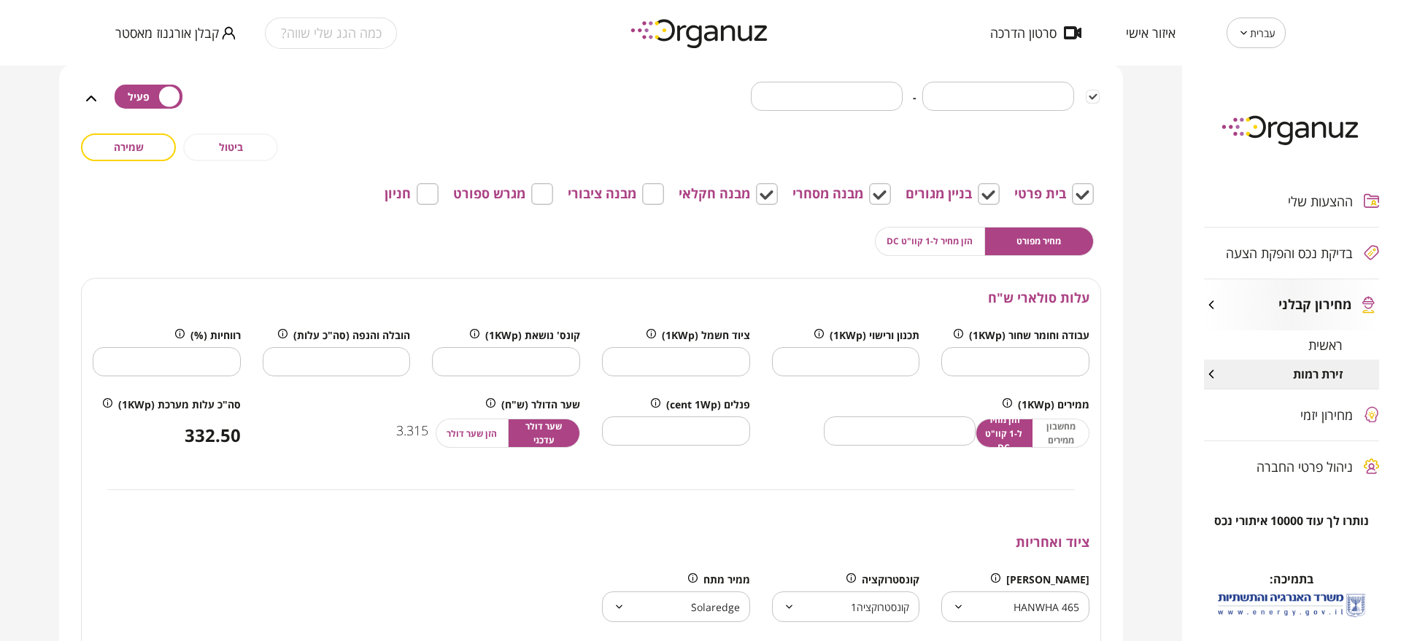
scroll to position [274, 0]
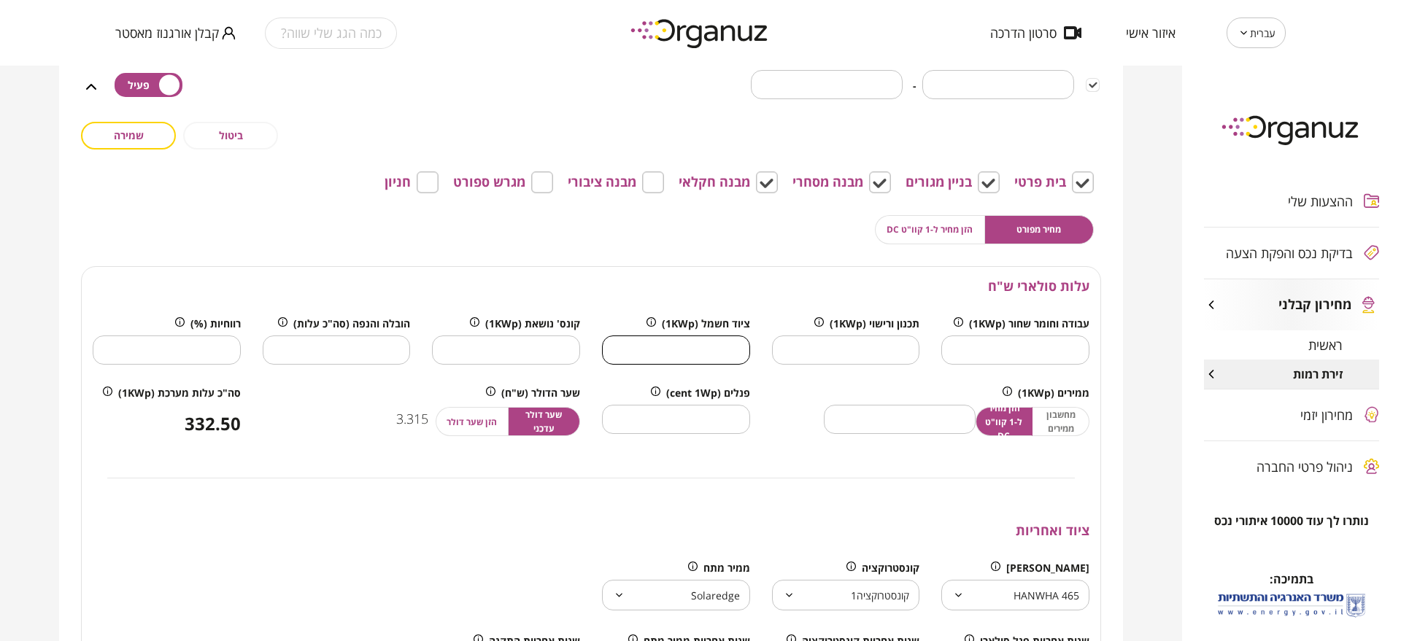
drag, startPoint x: 709, startPoint y: 357, endPoint x: 758, endPoint y: 362, distance: 49.9
click at [758, 362] on div "ציוד חשמל (1KWp) * ​" at bounding box center [676, 340] width 170 height 69
type input "*"
click at [128, 146] on button "שמירה" at bounding box center [128, 136] width 95 height 28
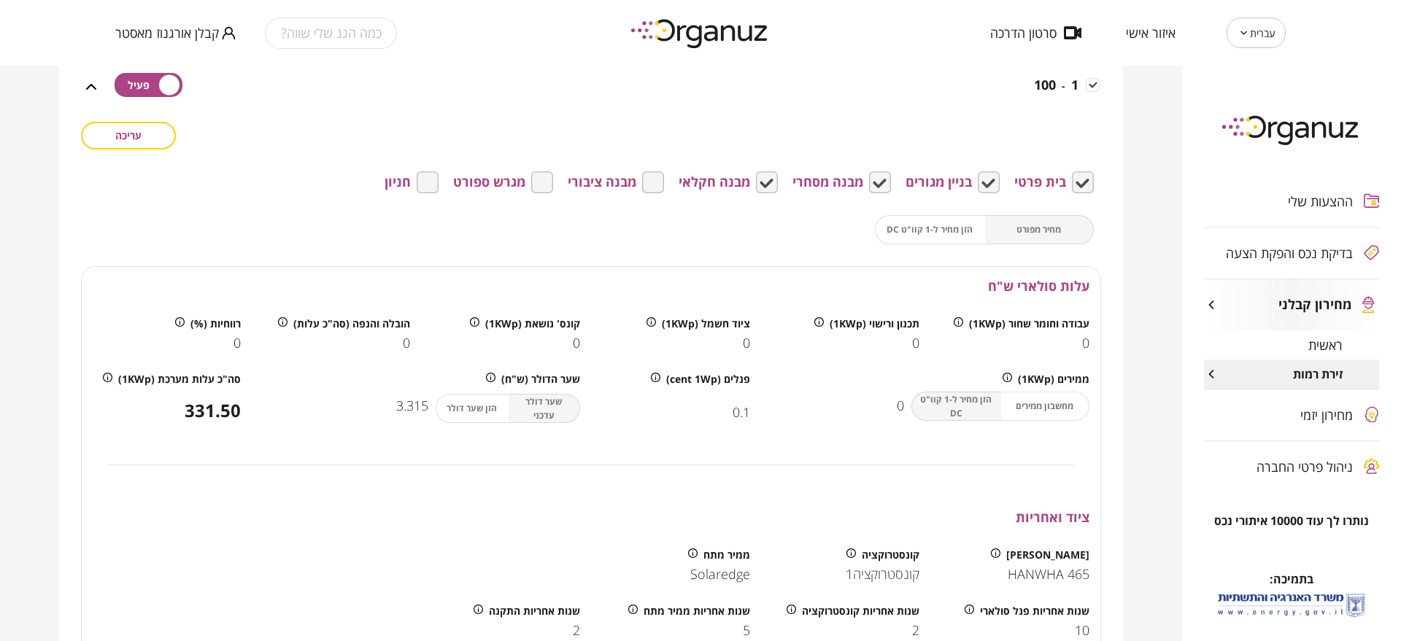
scroll to position [182, 0]
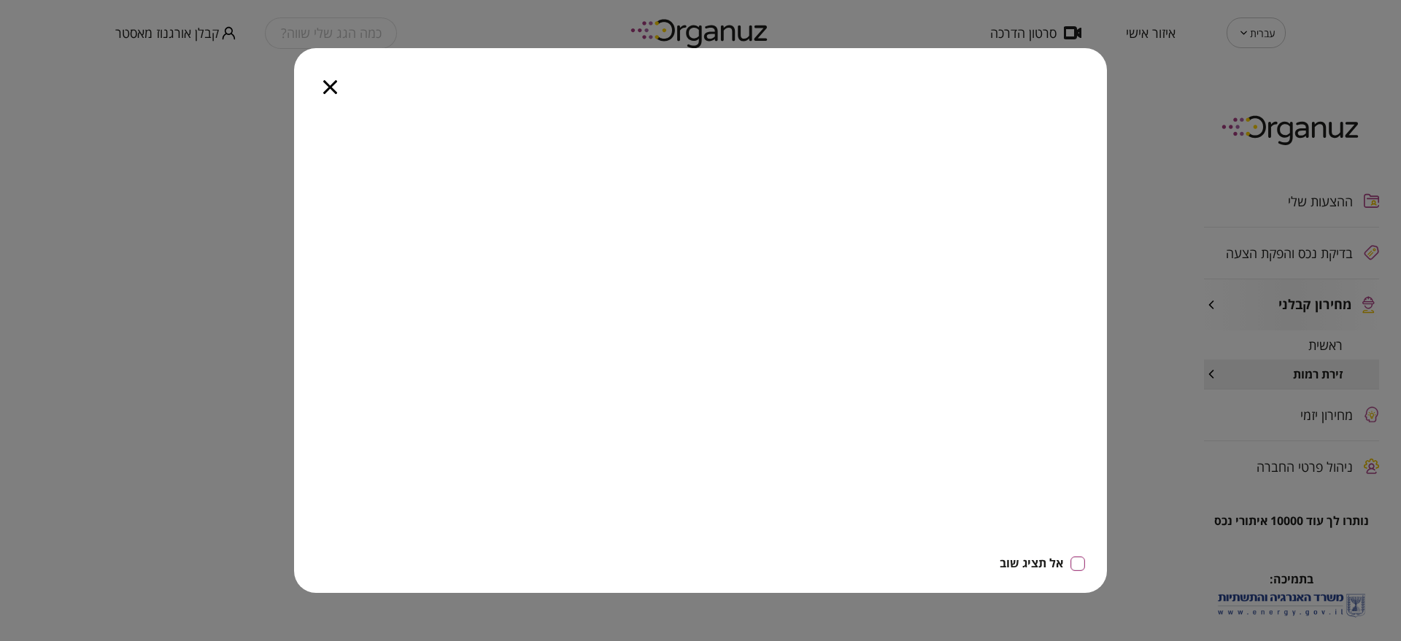
click at [328, 91] on icon "button" at bounding box center [330, 87] width 14 height 14
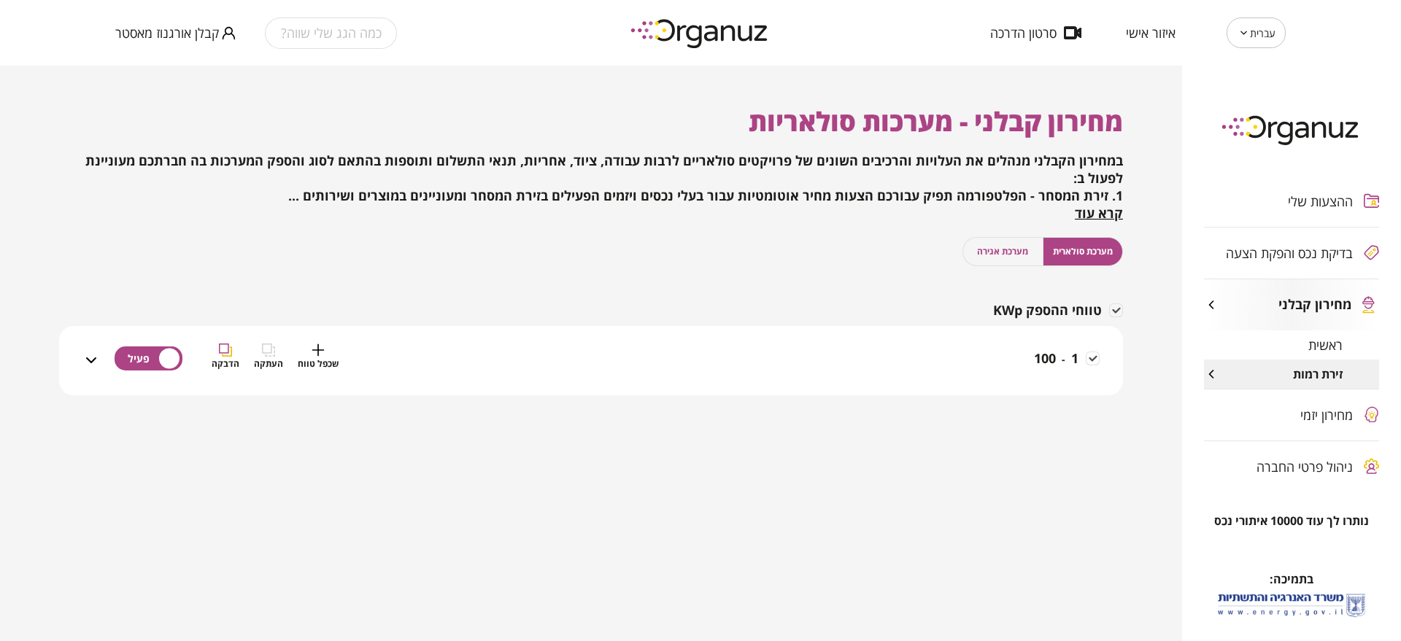
click at [986, 355] on div "1 - 100 שכפל טווח העתקה הדבקה" at bounding box center [600, 370] width 1000 height 52
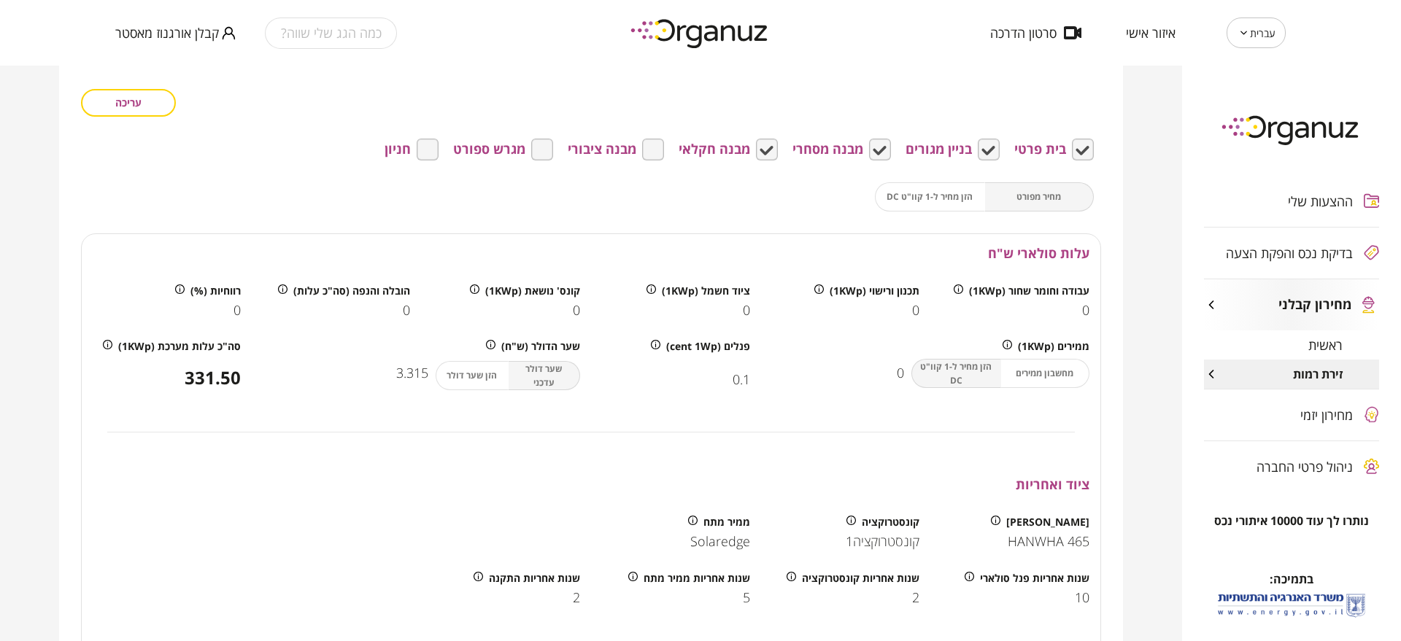
scroll to position [182, 0]
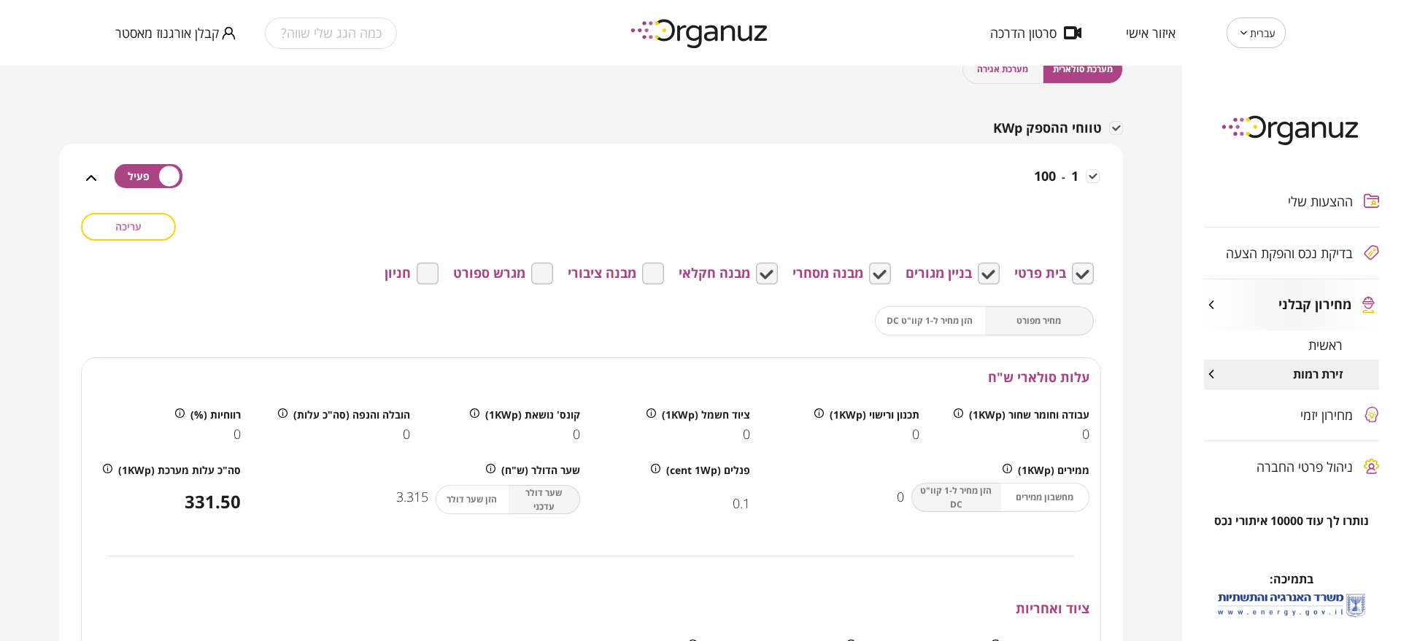
click at [142, 229] on span "עריכה" at bounding box center [128, 226] width 26 height 12
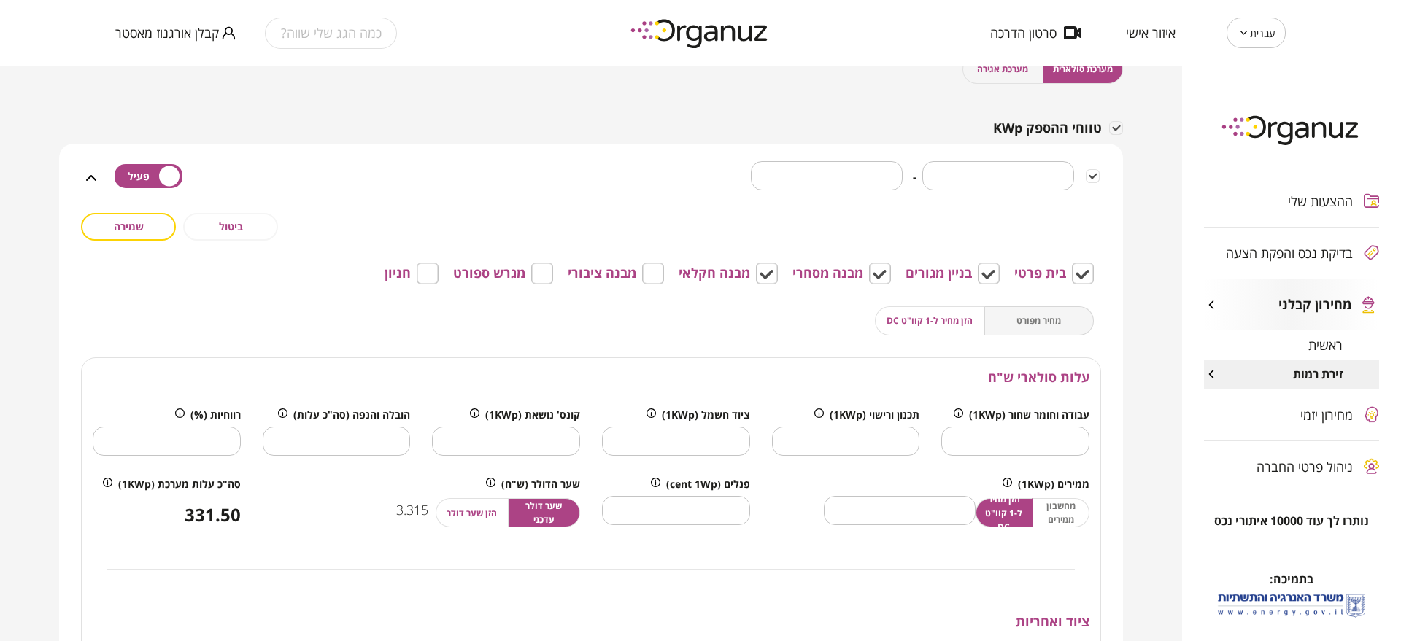
drag, startPoint x: 919, startPoint y: 322, endPoint x: 949, endPoint y: 325, distance: 29.4
click at [923, 322] on span "הזן מחיר ל-1 קוו"ט DC" at bounding box center [930, 321] width 86 height 14
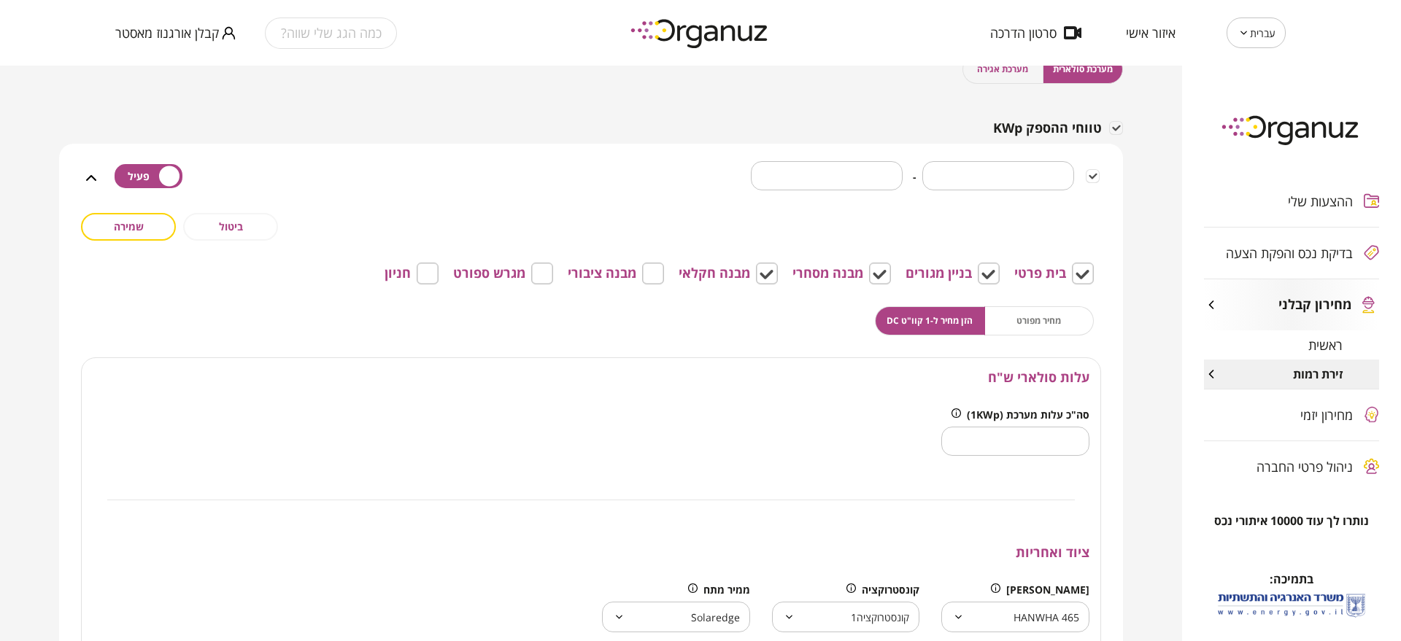
click at [1051, 329] on div "מחיר מפורט הזן מחיר ל-1 קוו"ט DC" at bounding box center [984, 320] width 219 height 29
drag, startPoint x: 1045, startPoint y: 328, endPoint x: 1027, endPoint y: 323, distance: 18.8
click at [1043, 328] on div "מחיר מפורט הזן מחיר ל-1 קוו"ט DC" at bounding box center [984, 320] width 219 height 29
click at [1022, 323] on div "מחיר מפורט הזן מחיר ל-1 קוו"ט DC" at bounding box center [984, 320] width 219 height 29
click at [930, 317] on span "הזן מחיר ל-1 קוו"ט DC" at bounding box center [930, 321] width 86 height 14
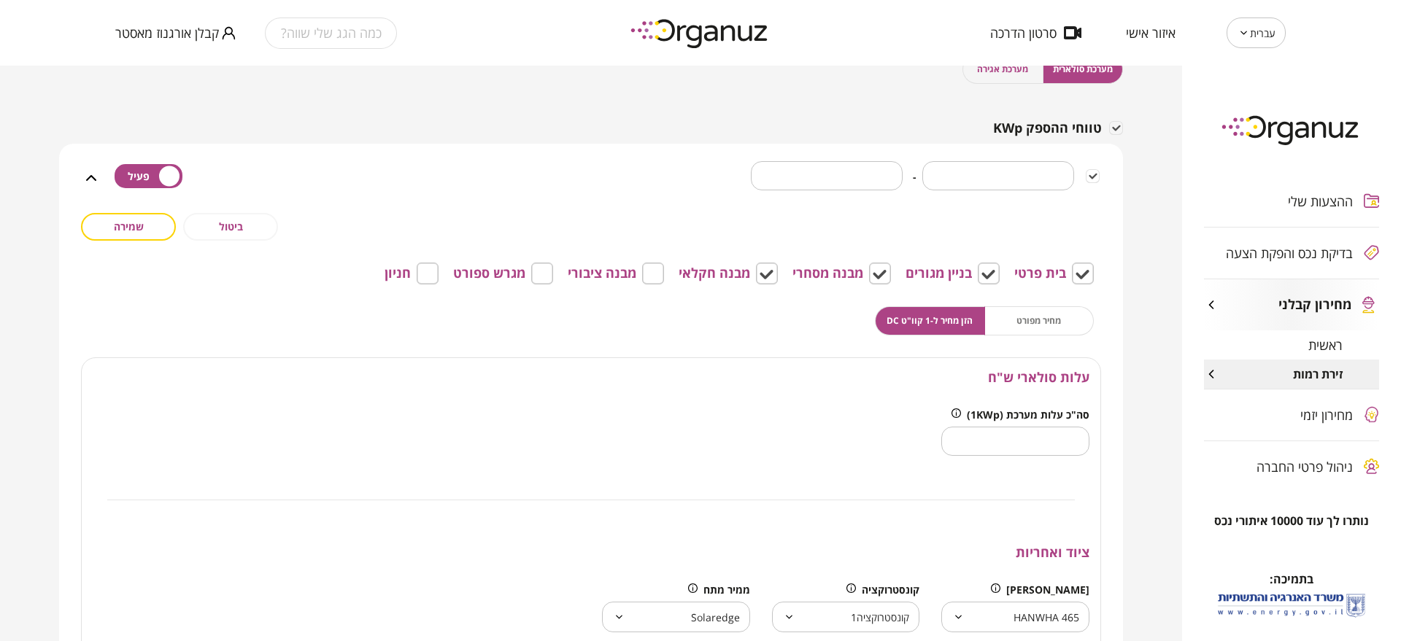
click at [1033, 317] on div "מחיר מפורט הזן מחיר ל-1 קוו"ט DC" at bounding box center [984, 320] width 219 height 29
click at [906, 325] on span "הזן מחיר ל-1 קוו"ט DC" at bounding box center [930, 321] width 86 height 14
click at [622, 176] on div "* ​ - *** ​ שכפל טווח העתקה הדבקה" at bounding box center [600, 187] width 1000 height 52
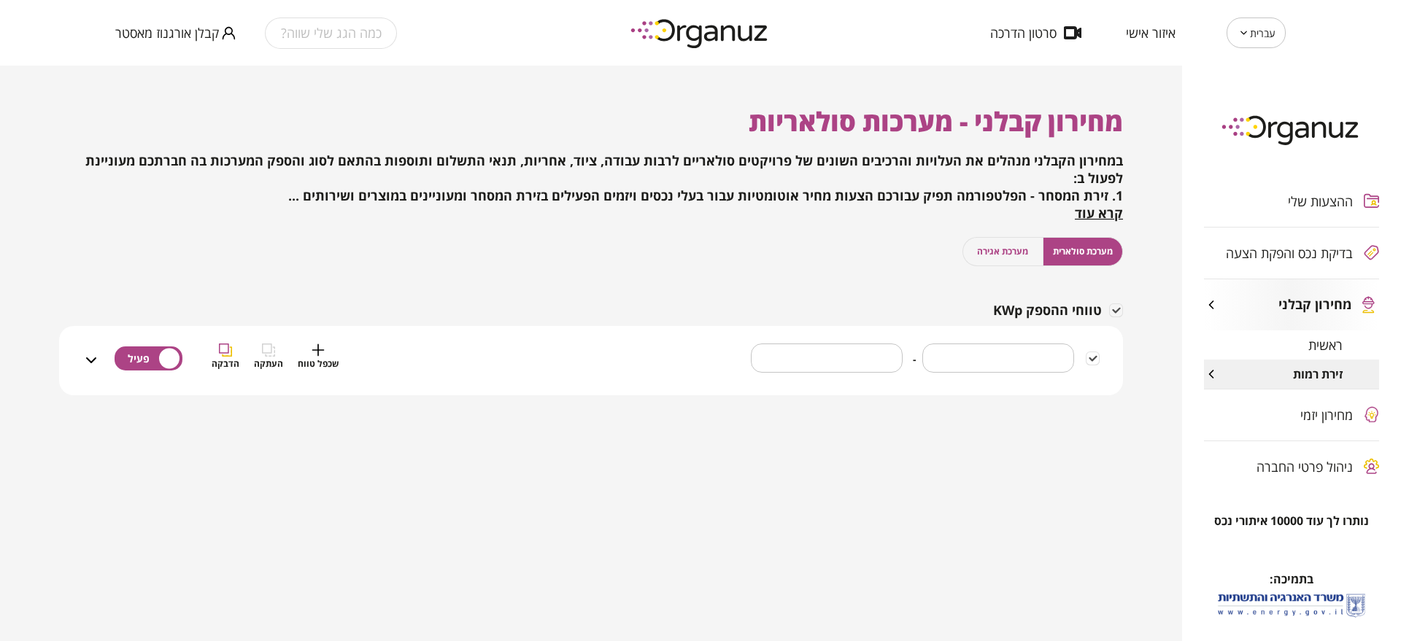
scroll to position [0, 0]
click at [320, 352] on icon "button" at bounding box center [318, 350] width 13 height 13
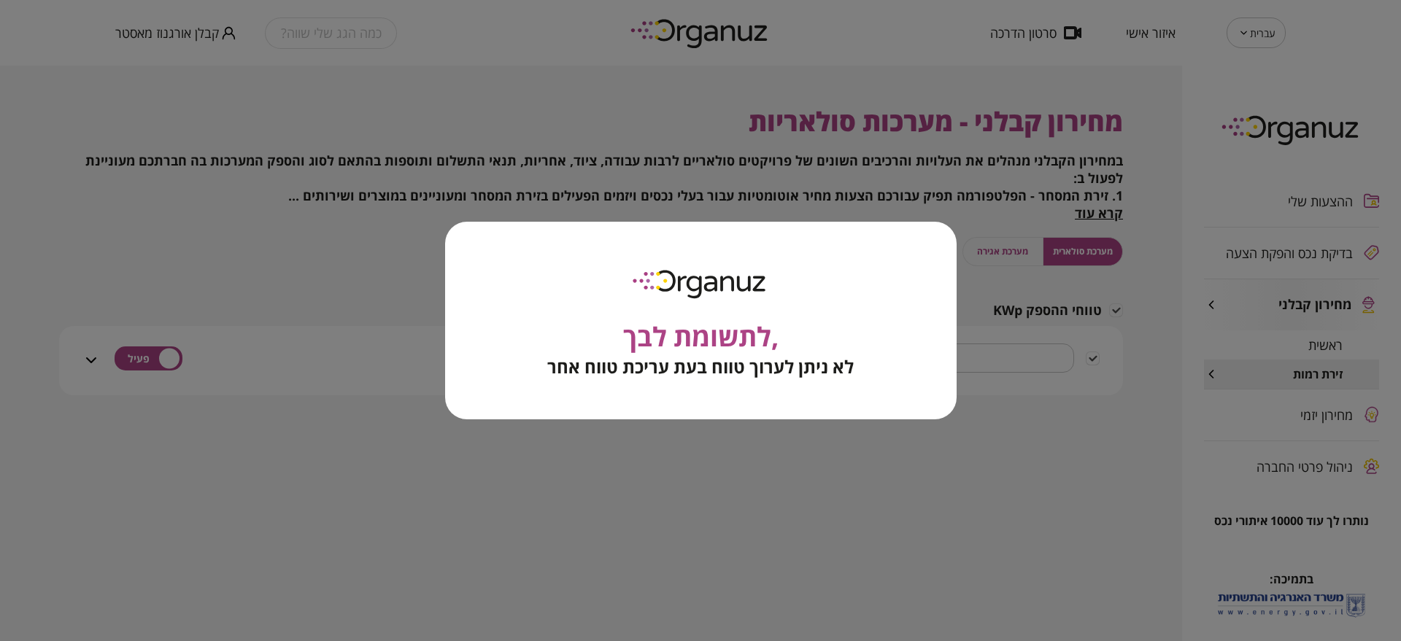
click at [485, 287] on div ",לתשומת לבך לא ניתן לערוך טווח בעת עריכת טווח אחר" at bounding box center [701, 321] width 512 height 198
click at [614, 428] on div ",לתשומת לבך לא ניתן לערוך טווח בעת עריכת טווח אחר" at bounding box center [700, 320] width 1401 height 641
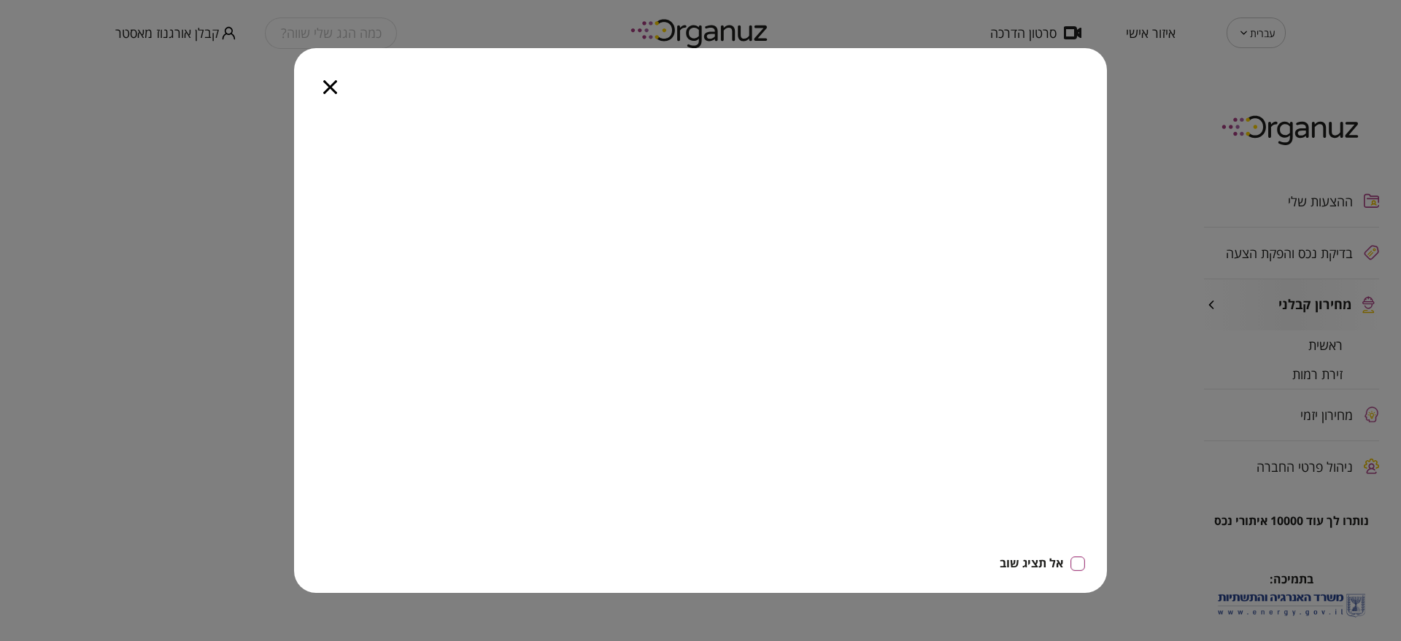
click at [319, 95] on div at bounding box center [330, 78] width 72 height 61
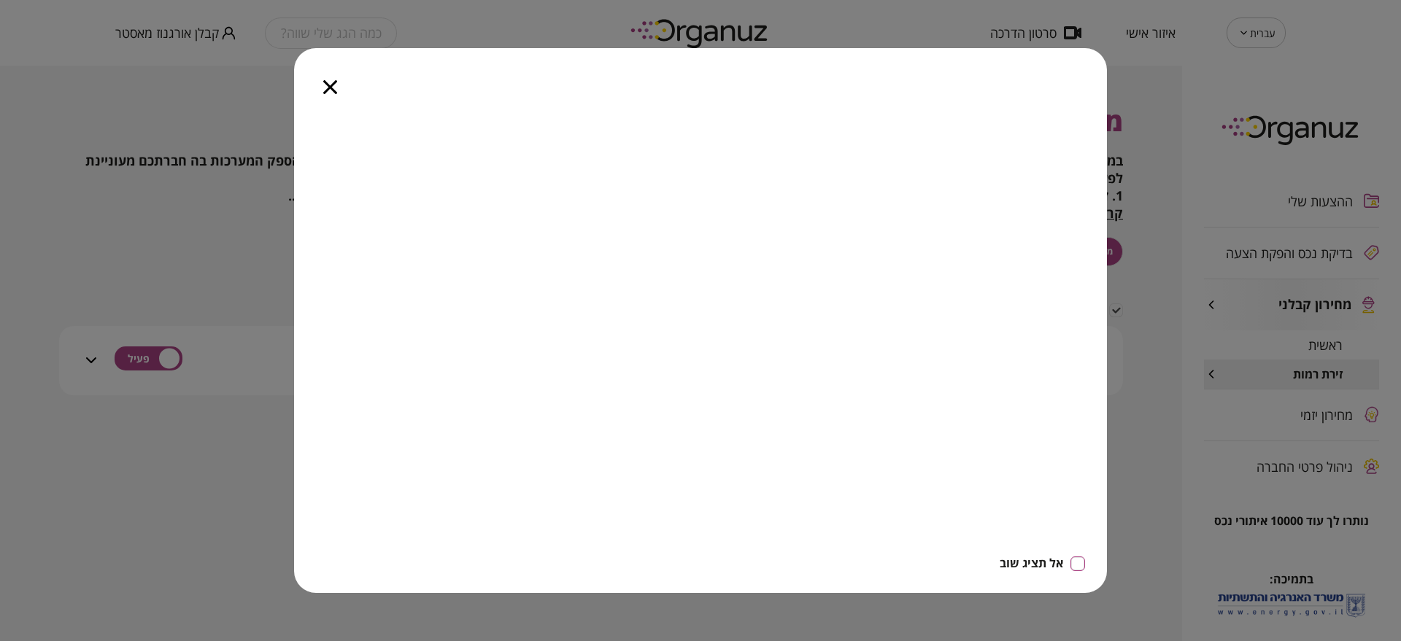
click at [336, 90] on icon "button" at bounding box center [330, 87] width 14 height 14
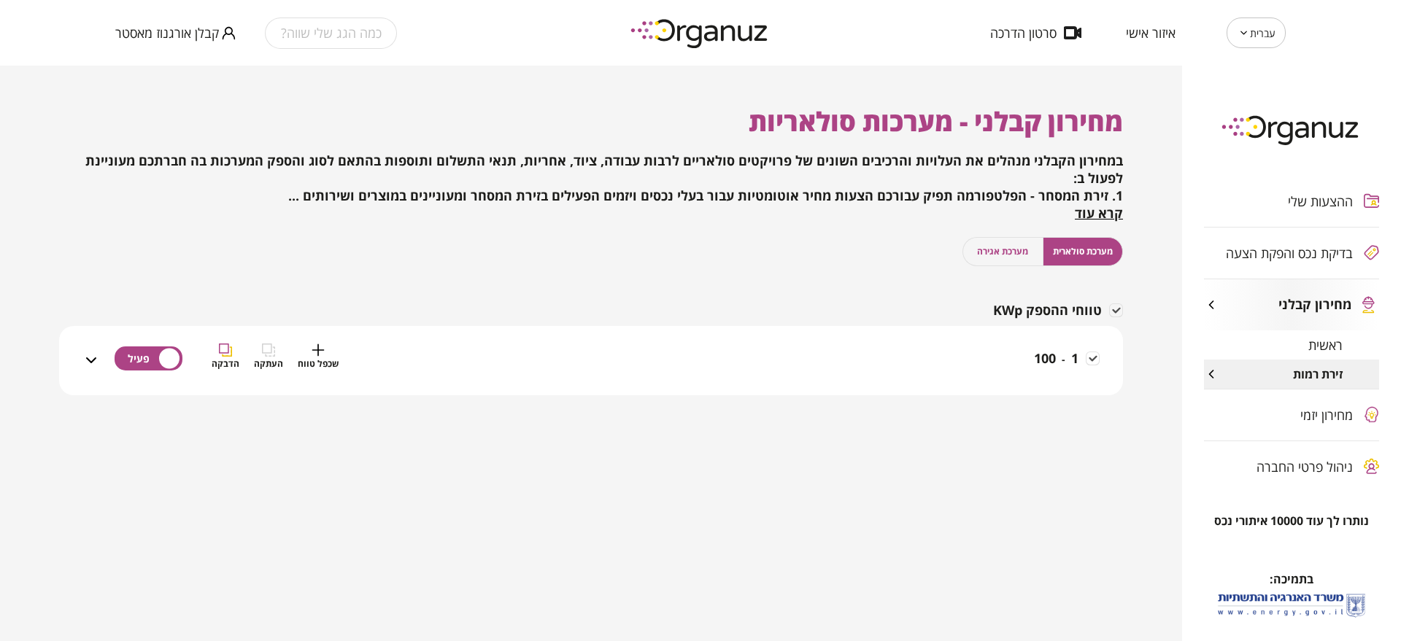
click at [849, 359] on div "1 - 100 שכפל טווח העתקה הדבקה" at bounding box center [600, 370] width 1000 height 52
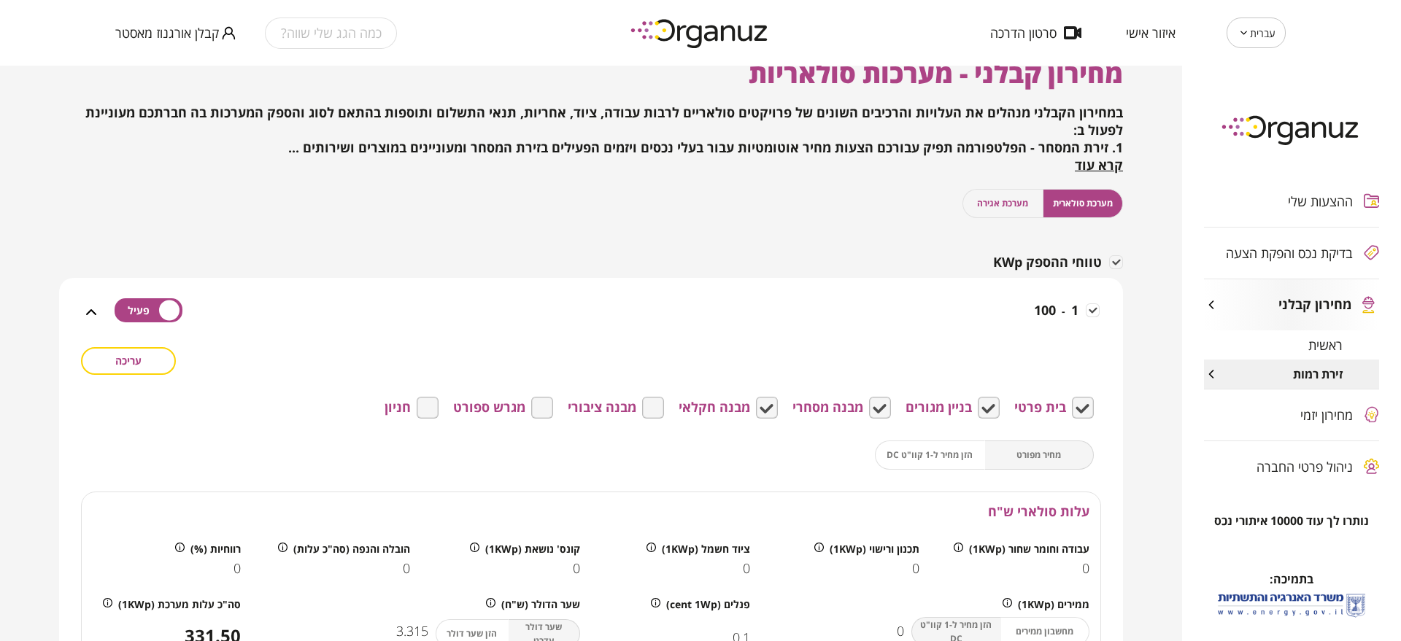
scroll to position [91, 0]
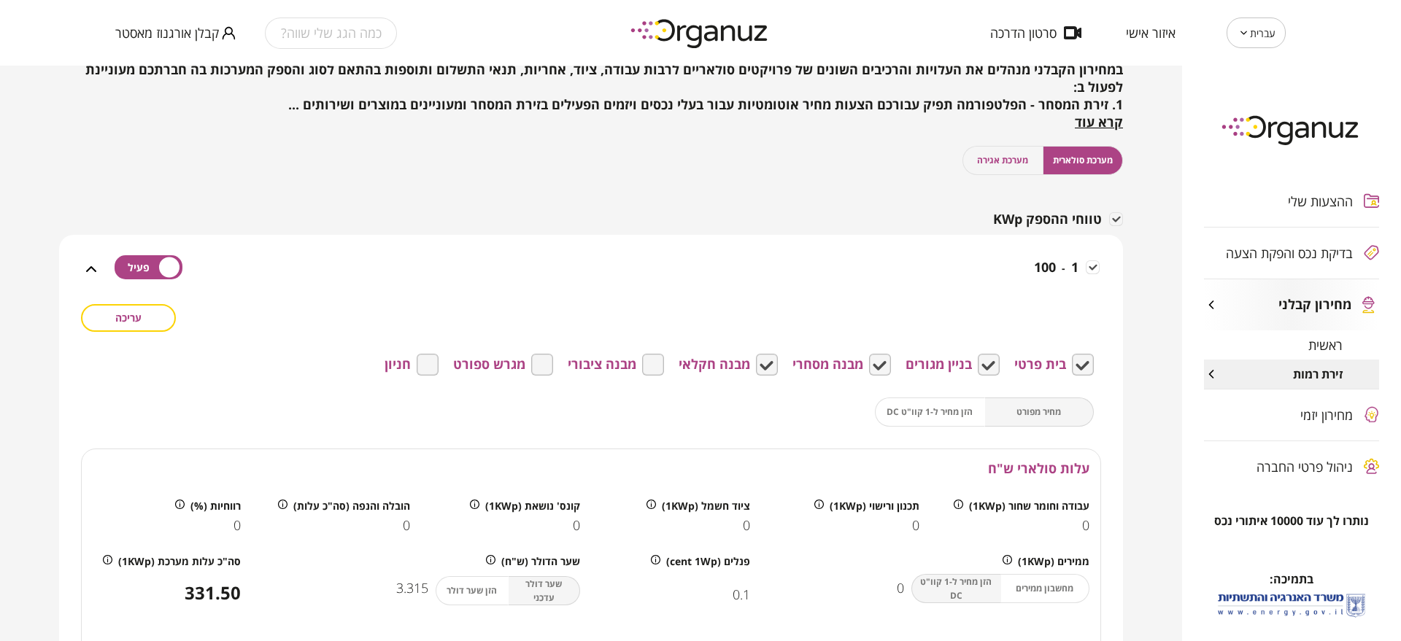
click at [148, 329] on button "עריכה" at bounding box center [128, 318] width 95 height 28
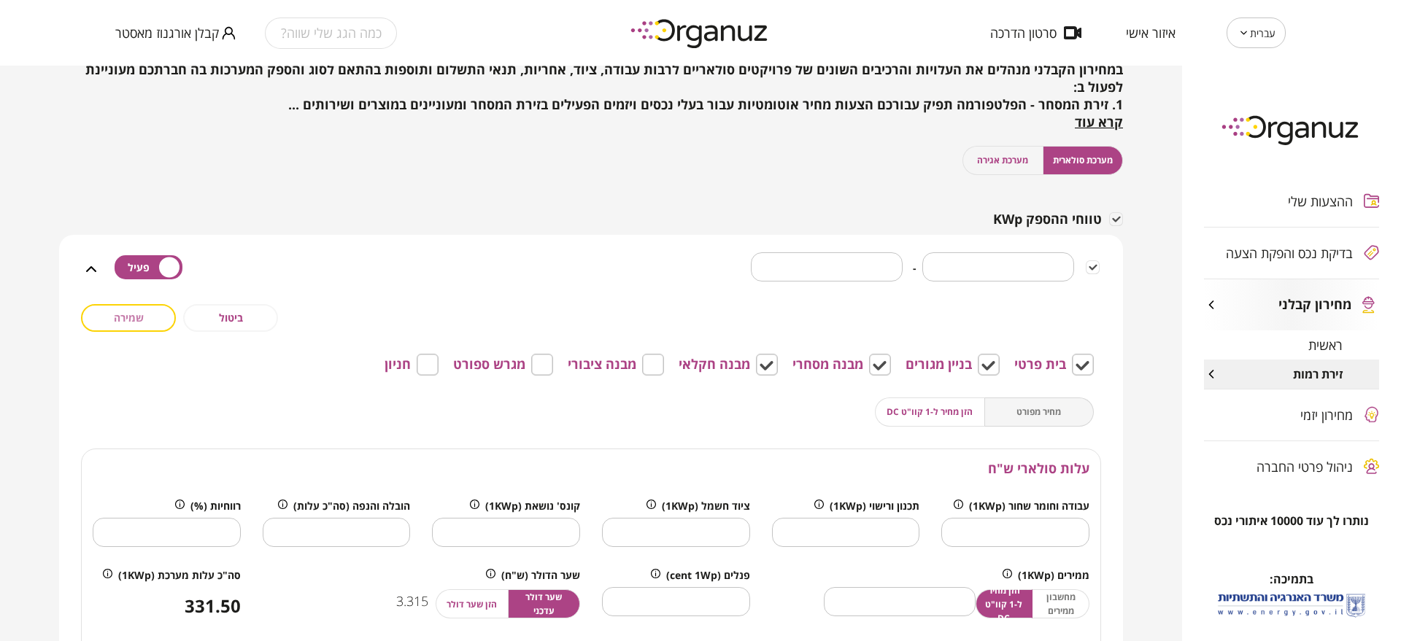
click at [140, 325] on button "שמירה" at bounding box center [128, 318] width 95 height 28
click at [247, 319] on button "ביטול" at bounding box center [230, 318] width 95 height 28
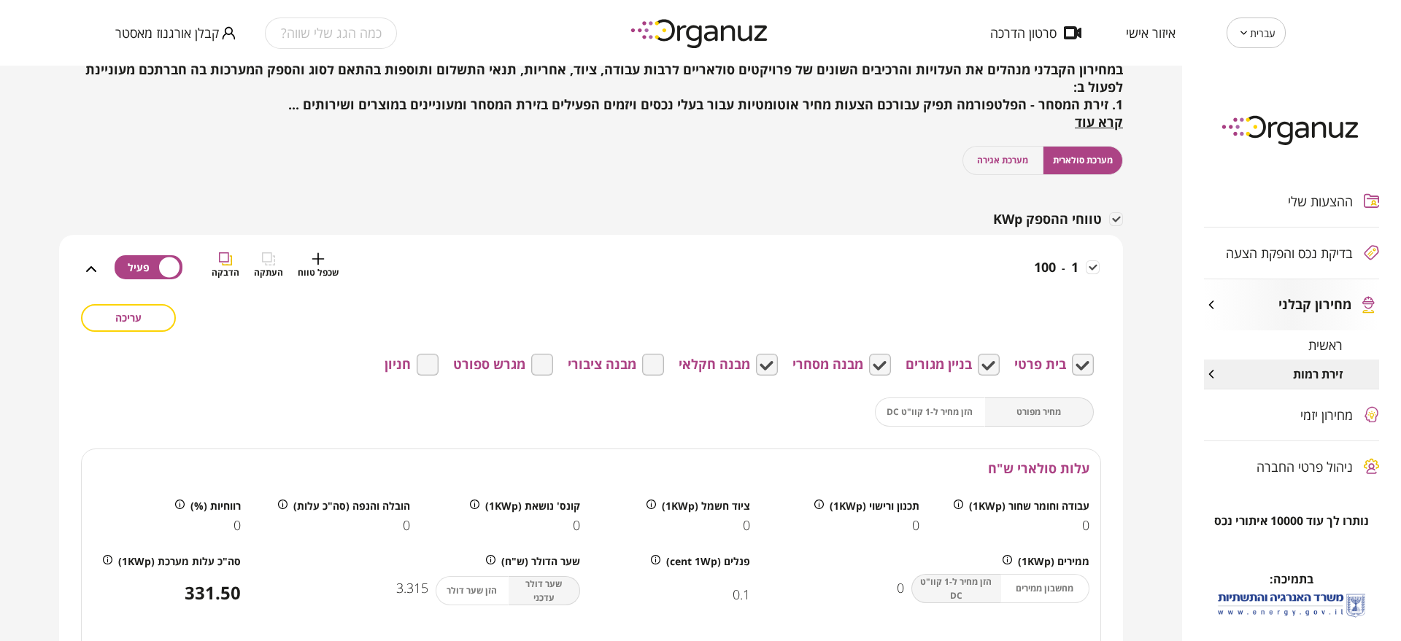
click at [317, 271] on span "שכפל טווח" at bounding box center [318, 273] width 41 height 14
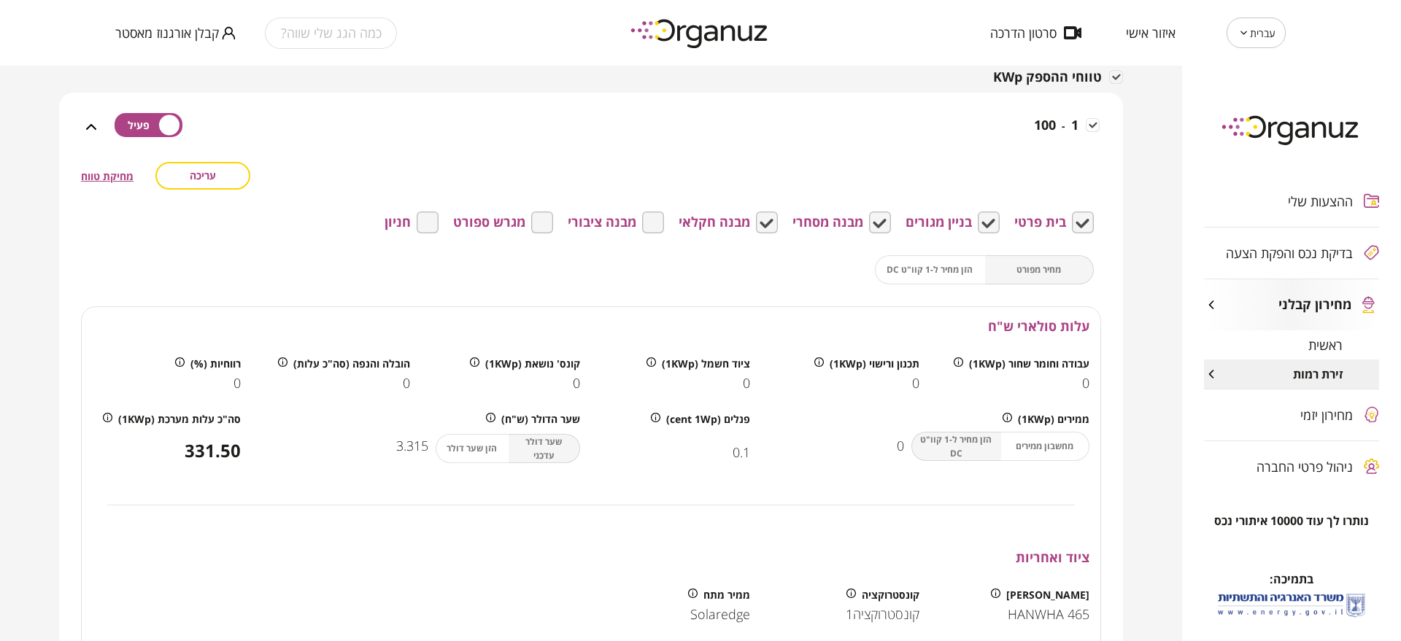
scroll to position [189, 0]
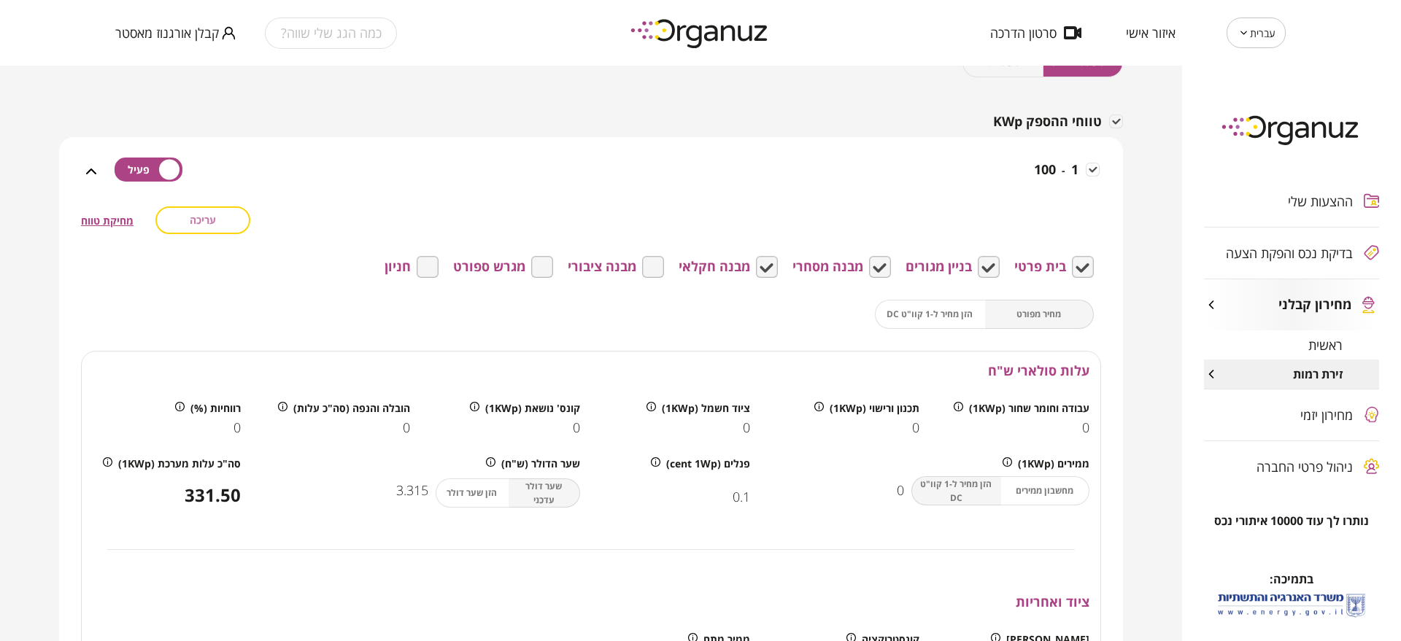
click at [213, 220] on span "עריכה" at bounding box center [203, 220] width 26 height 12
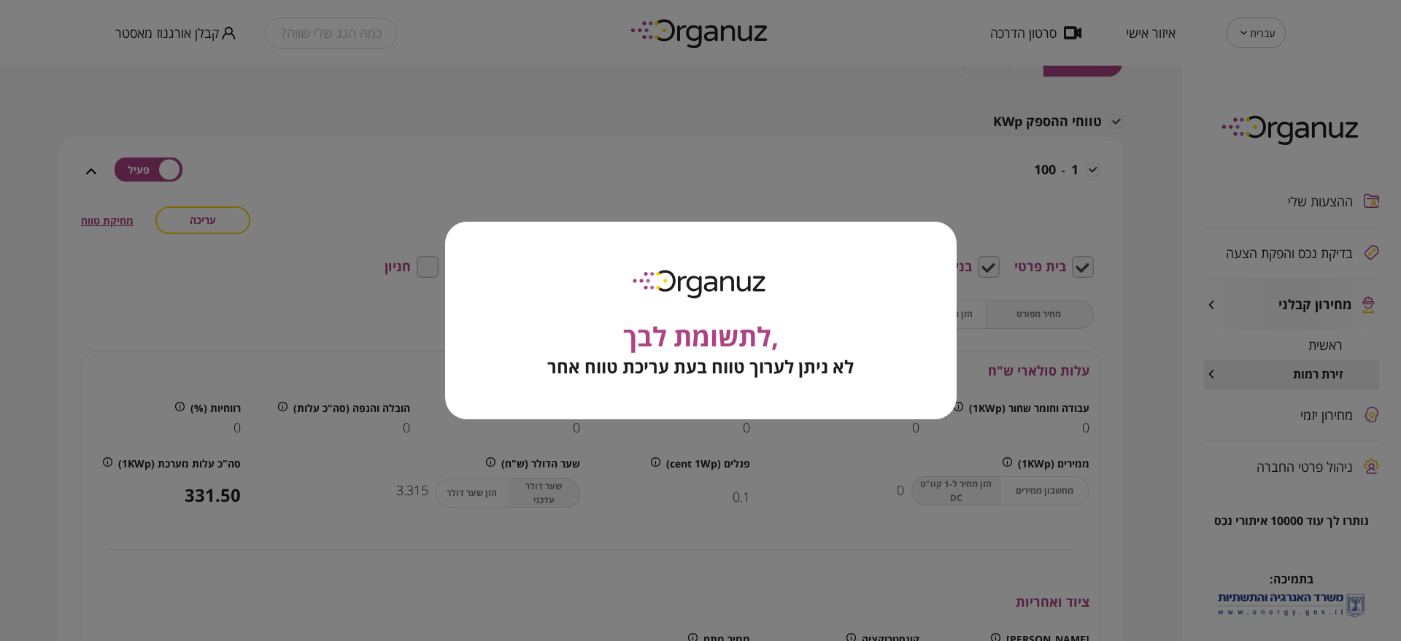
click at [536, 225] on div ",לתשומת לבך לא ניתן לערוך טווח בעת עריכת טווח אחר" at bounding box center [701, 321] width 512 height 198
click at [487, 250] on div ",לתשומת לבך לא ניתן לערוך טווח בעת עריכת טווח אחר" at bounding box center [701, 321] width 512 height 198
drag, startPoint x: 455, startPoint y: 240, endPoint x: 476, endPoint y: 243, distance: 21.4
click at [460, 239] on div ",לתשומת לבך לא ניתן לערוך טווח בעת עריכת טווח אחר" at bounding box center [701, 321] width 512 height 198
drag, startPoint x: 687, startPoint y: 371, endPoint x: 678, endPoint y: 386, distance: 18.0
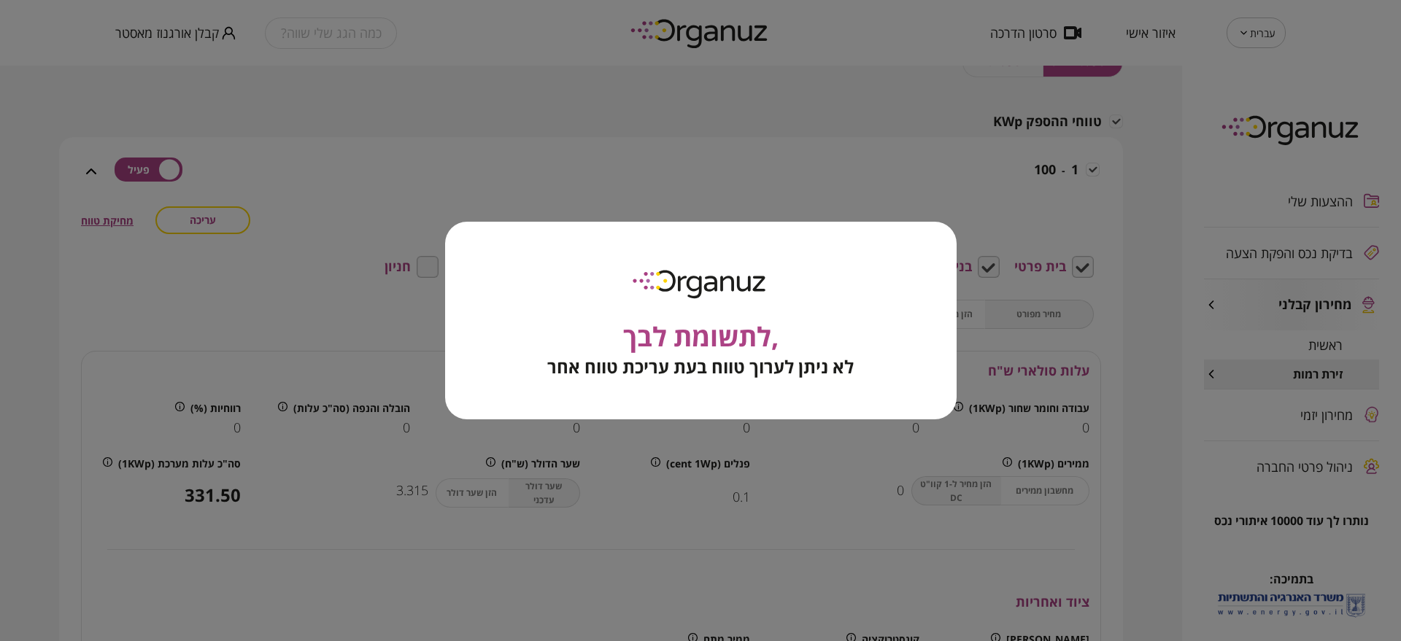
click at [688, 374] on span "לא ניתן לערוך טווח בעת עריכת טווח אחר" at bounding box center [700, 367] width 306 height 20
click at [576, 439] on div ",לתשומת לבך לא ניתן לערוך טווח בעת עריכת טווח אחר" at bounding box center [700, 320] width 1401 height 641
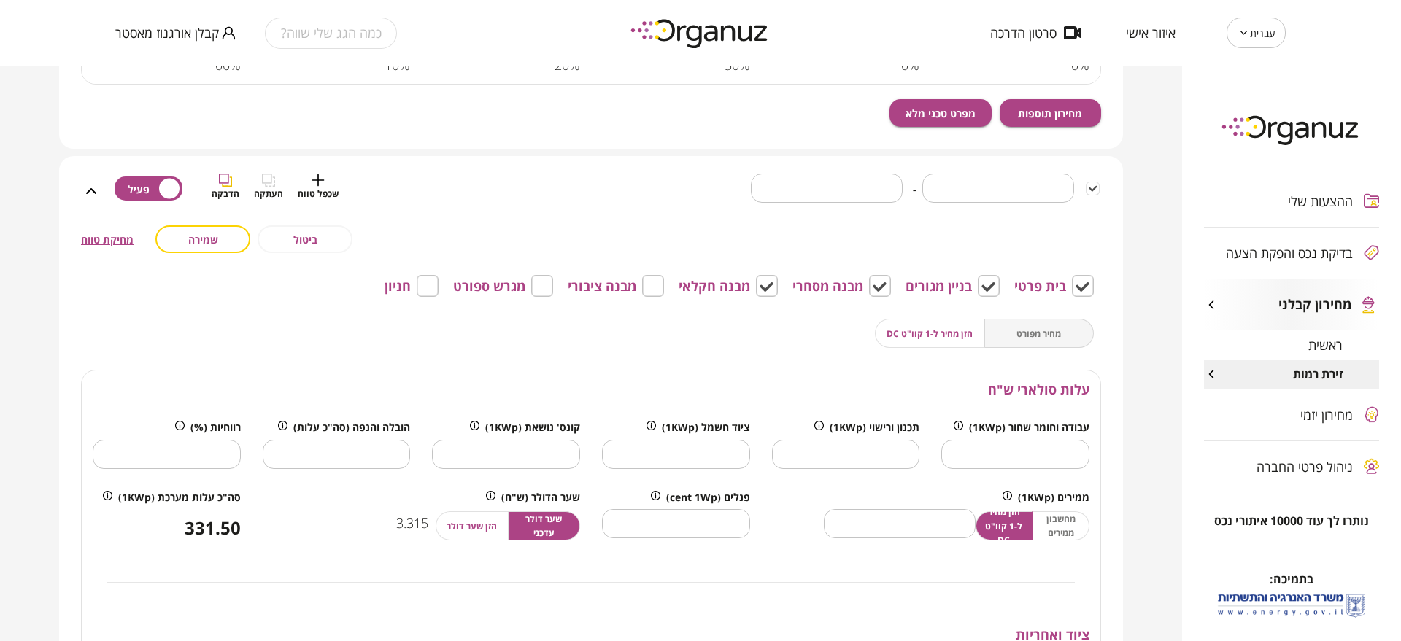
drag, startPoint x: 992, startPoint y: 164, endPoint x: 1000, endPoint y: 175, distance: 13.2
click at [995, 168] on div "* ​ - * ​ שכפל טווח העתקה הדבקה" at bounding box center [600, 190] width 1000 height 69
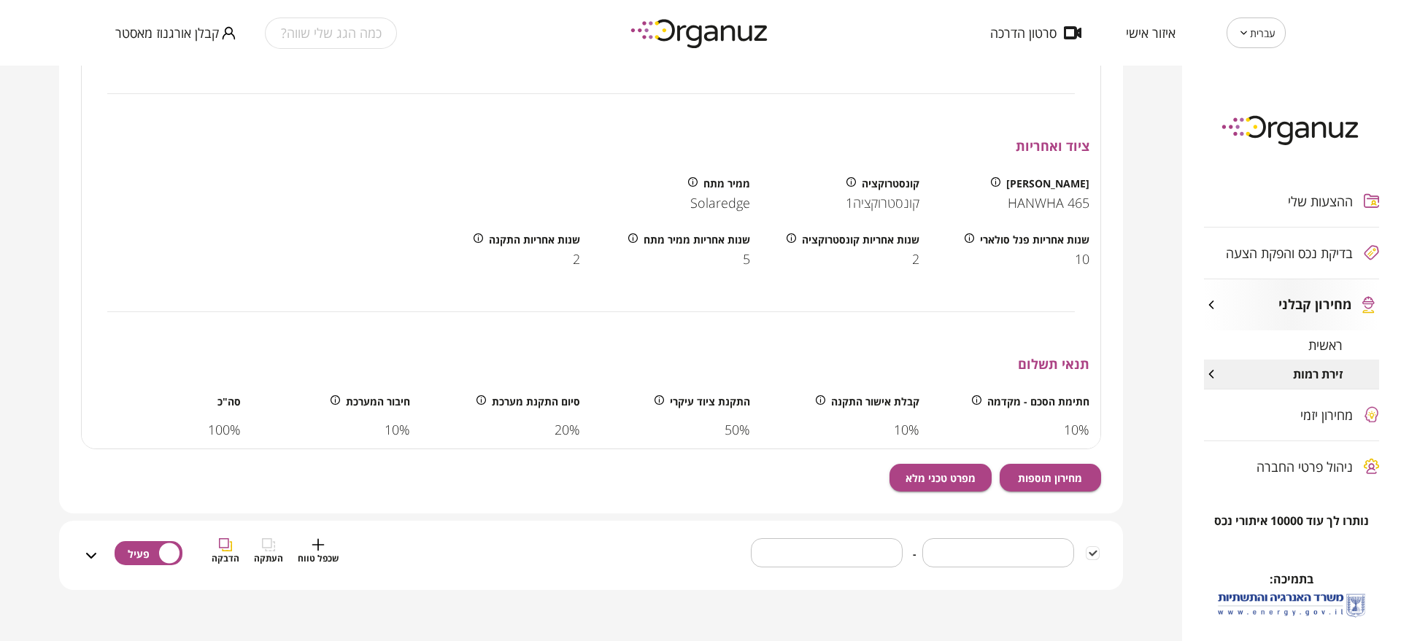
click at [1002, 181] on div "1 - 100 עריכה מחיקת טווח בית פרטי בניין מגורים מבנה מסחרי מבנה חקלאי מבנה ציבור…" at bounding box center [591, 136] width 1064 height 910
click at [1002, 181] on div "פנל סולארי HANWHA 465 קונסטרוקציה קונסטרוקציה1 ממיר מתח Solaredge שנות אחריות פ…" at bounding box center [591, 222] width 1019 height 112
click at [1003, 544] on input "*" at bounding box center [998, 553] width 152 height 43
click at [1005, 544] on input "*" at bounding box center [998, 553] width 152 height 43
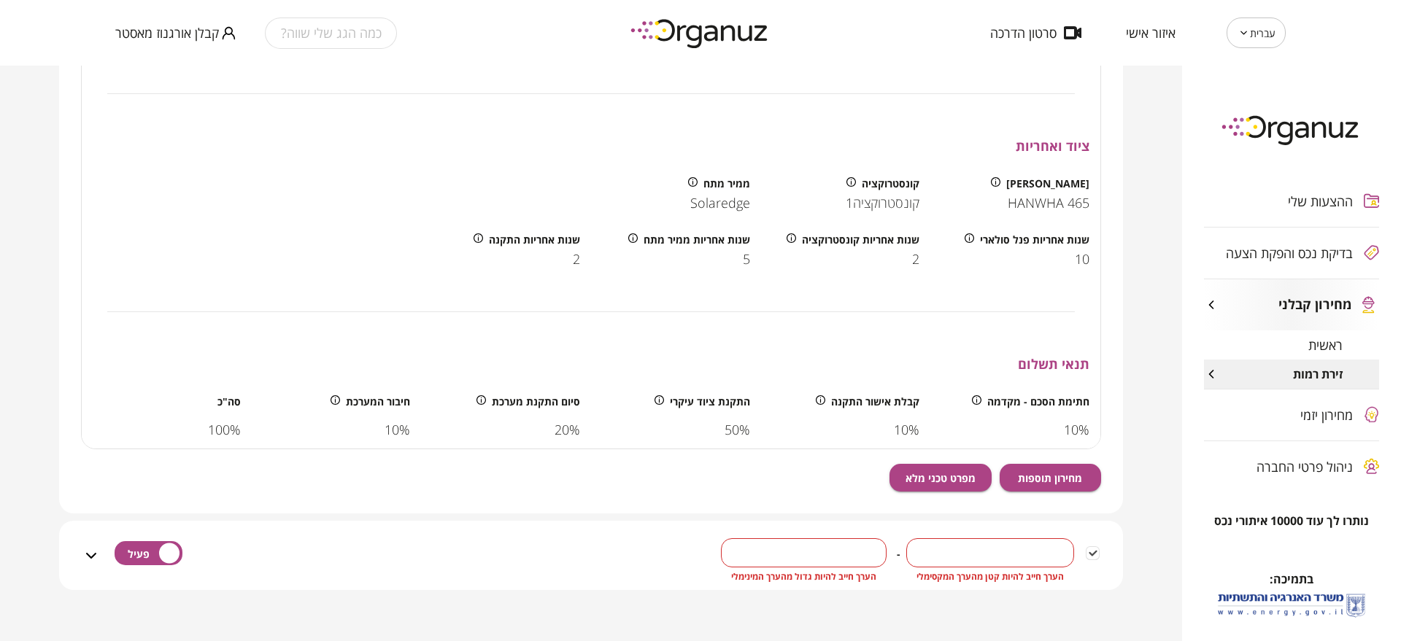
type input "***"
click at [789, 536] on input "*" at bounding box center [804, 553] width 166 height 43
type input "***"
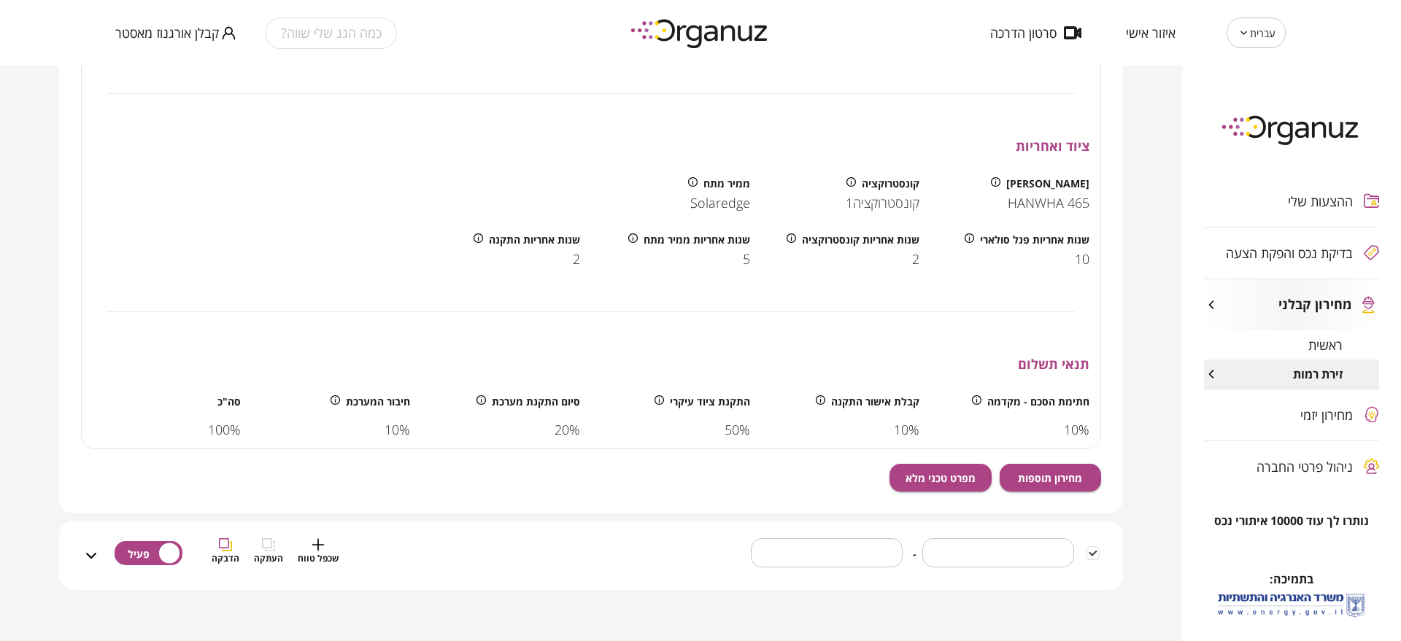
click at [555, 541] on div "*** ​ - *** ​ שכפל טווח העתקה הדבקה" at bounding box center [600, 565] width 1000 height 52
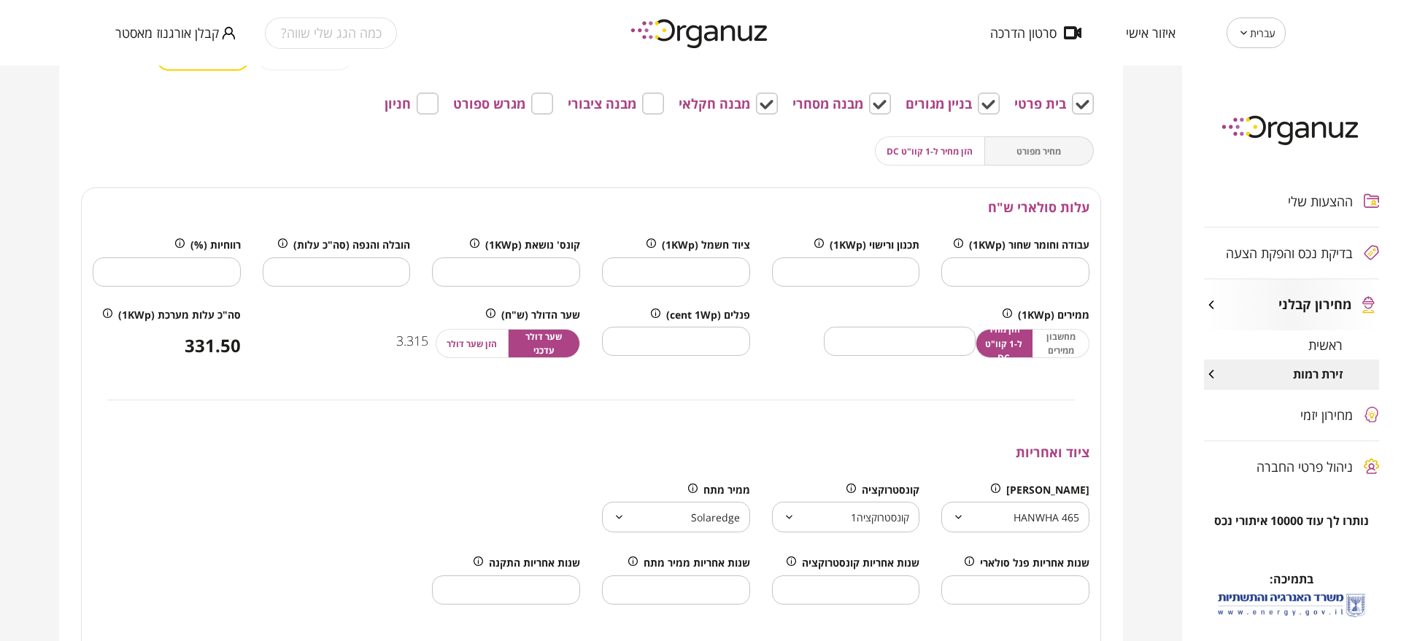
scroll to position [1101, 0]
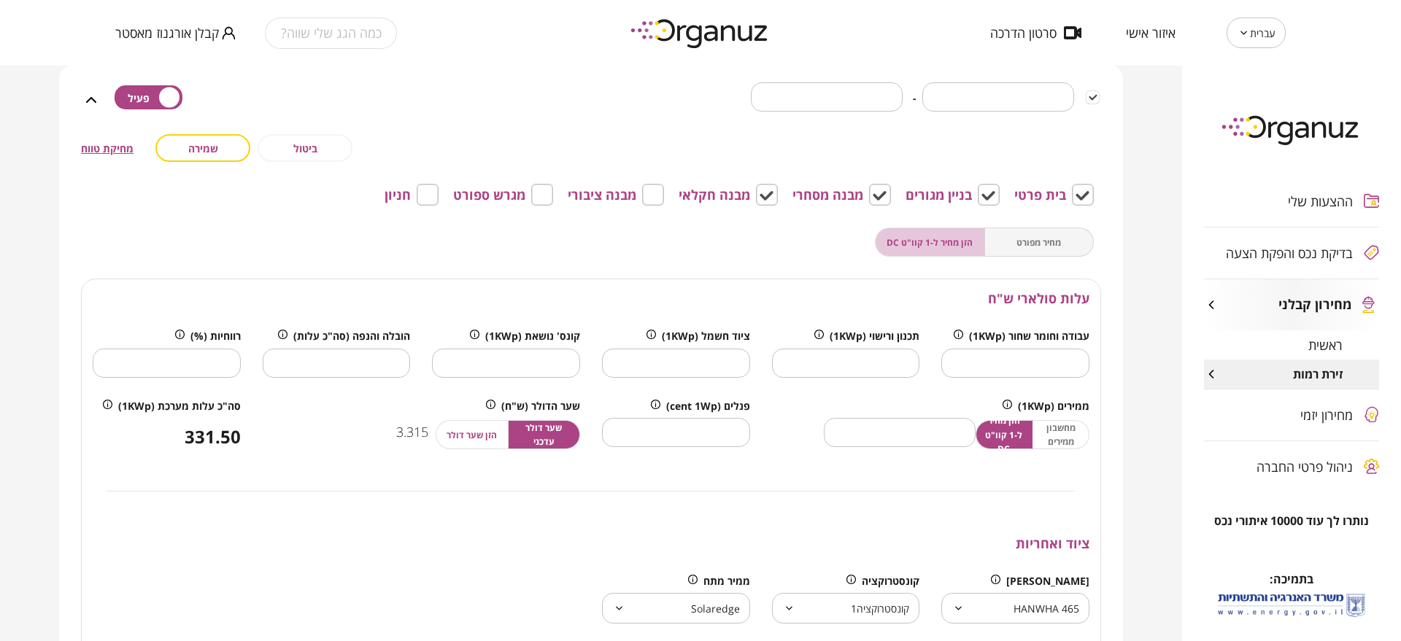
drag, startPoint x: 961, startPoint y: 255, endPoint x: 906, endPoint y: 256, distance: 55.5
click at [957, 255] on button "הזן מחיר ל-1 קוו"ט DC" at bounding box center [930, 242] width 110 height 29
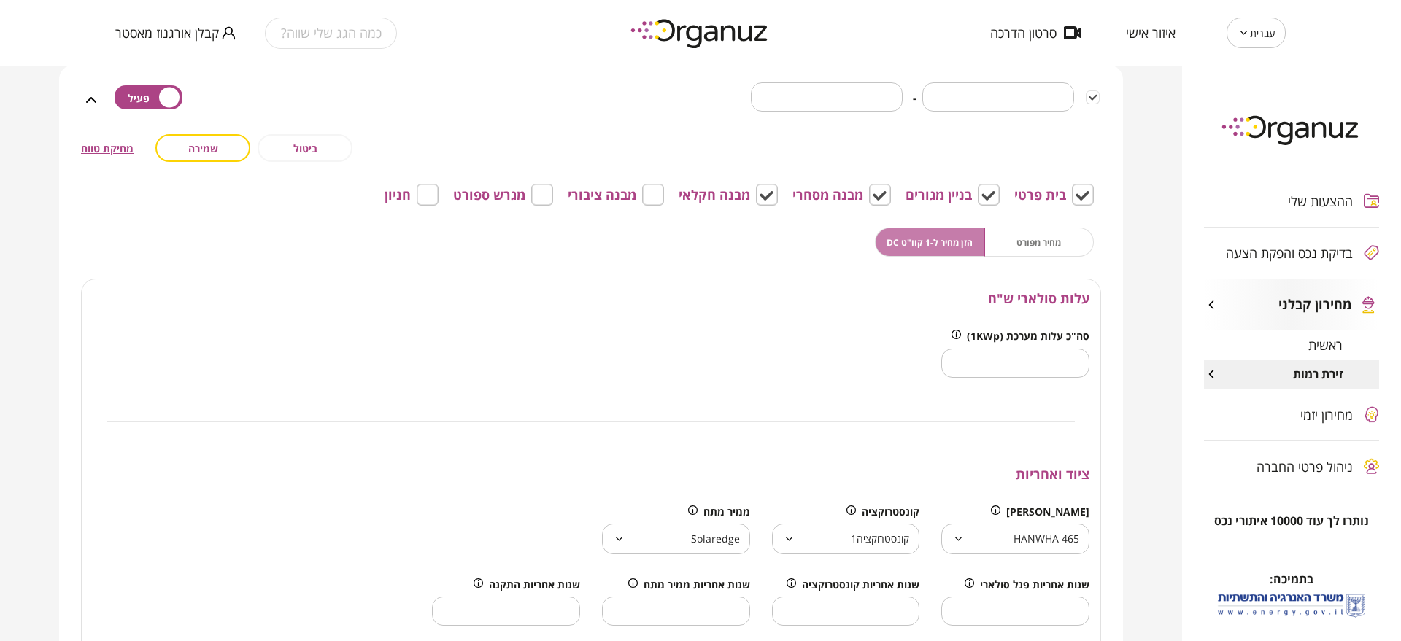
click at [904, 256] on button "הזן מחיר ל-1 קוו"ט DC" at bounding box center [930, 242] width 110 height 29
click at [1033, 258] on div "**********" at bounding box center [591, 511] width 1020 height 755
drag, startPoint x: 927, startPoint y: 241, endPoint x: 1003, endPoint y: 247, distance: 75.4
click at [932, 237] on span "הזן מחיר ל-1 קוו"ט DC" at bounding box center [930, 243] width 86 height 14
click at [1008, 248] on div "מחיר מפורט הזן מחיר ל-1 קוו"ט DC" at bounding box center [984, 242] width 219 height 29
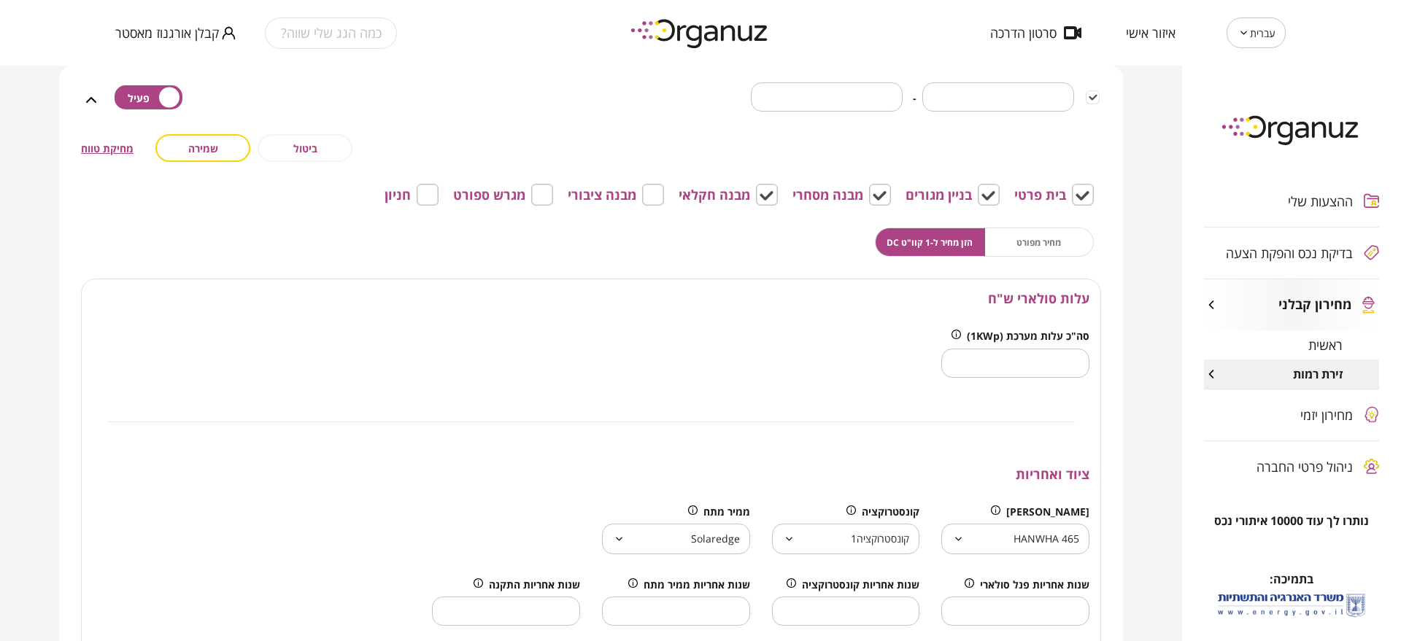
click at [960, 242] on span "הזן מחיר ל-1 קוו"ט DC" at bounding box center [930, 243] width 86 height 14
click at [169, 32] on span "קבלן אורגנוז מאסטר" at bounding box center [167, 33] width 104 height 15
click at [150, 63] on li "התנתק" at bounding box center [143, 60] width 57 height 26
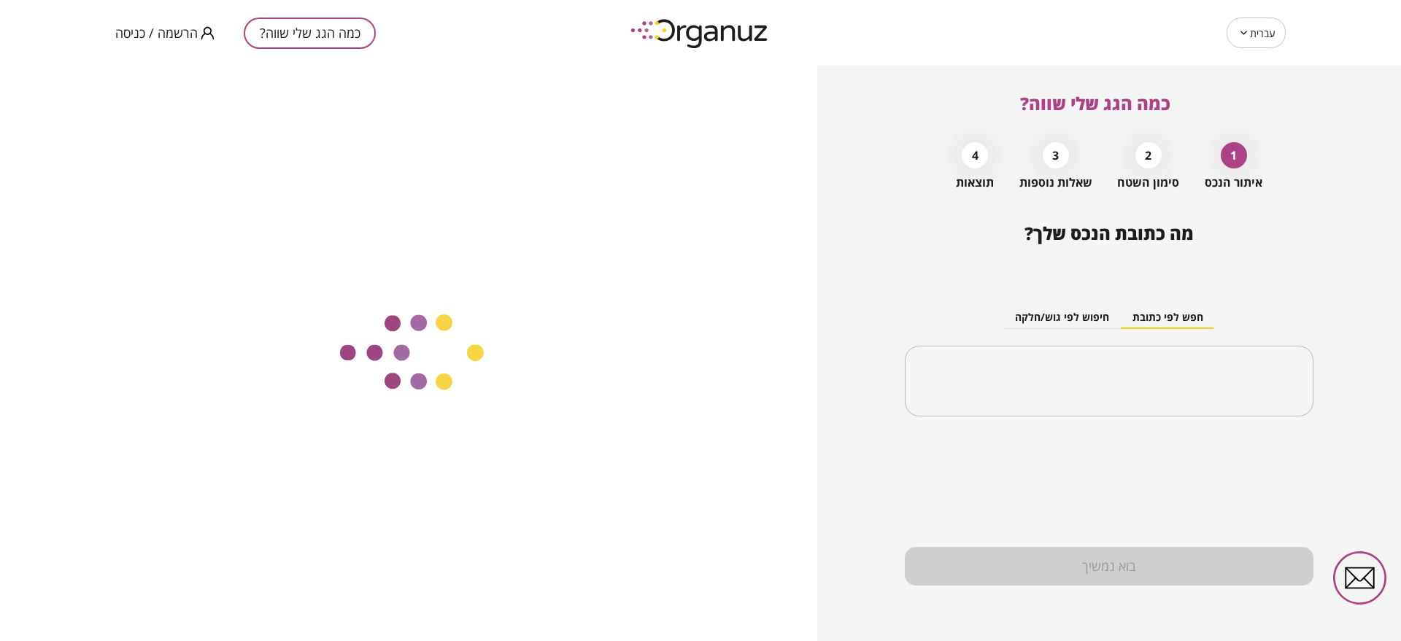
click at [155, 36] on span "הרשמה / כניסה" at bounding box center [156, 33] width 82 height 15
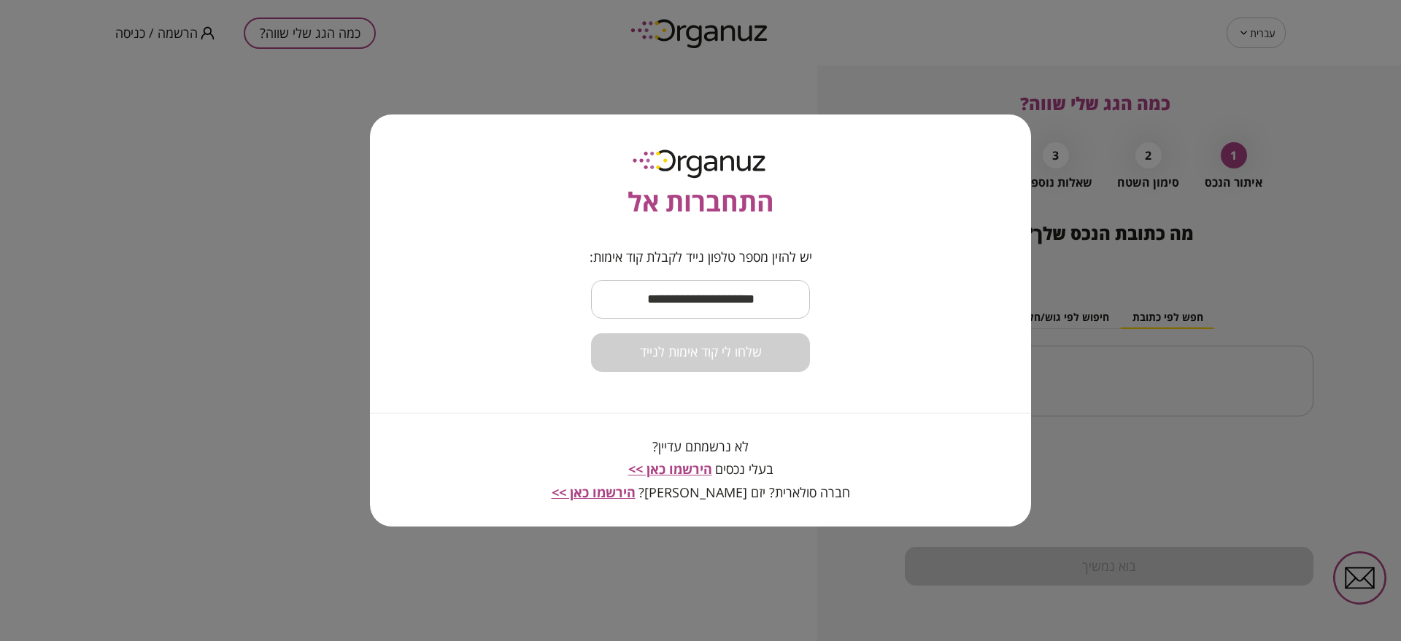
click at [703, 307] on input "text" at bounding box center [700, 299] width 219 height 43
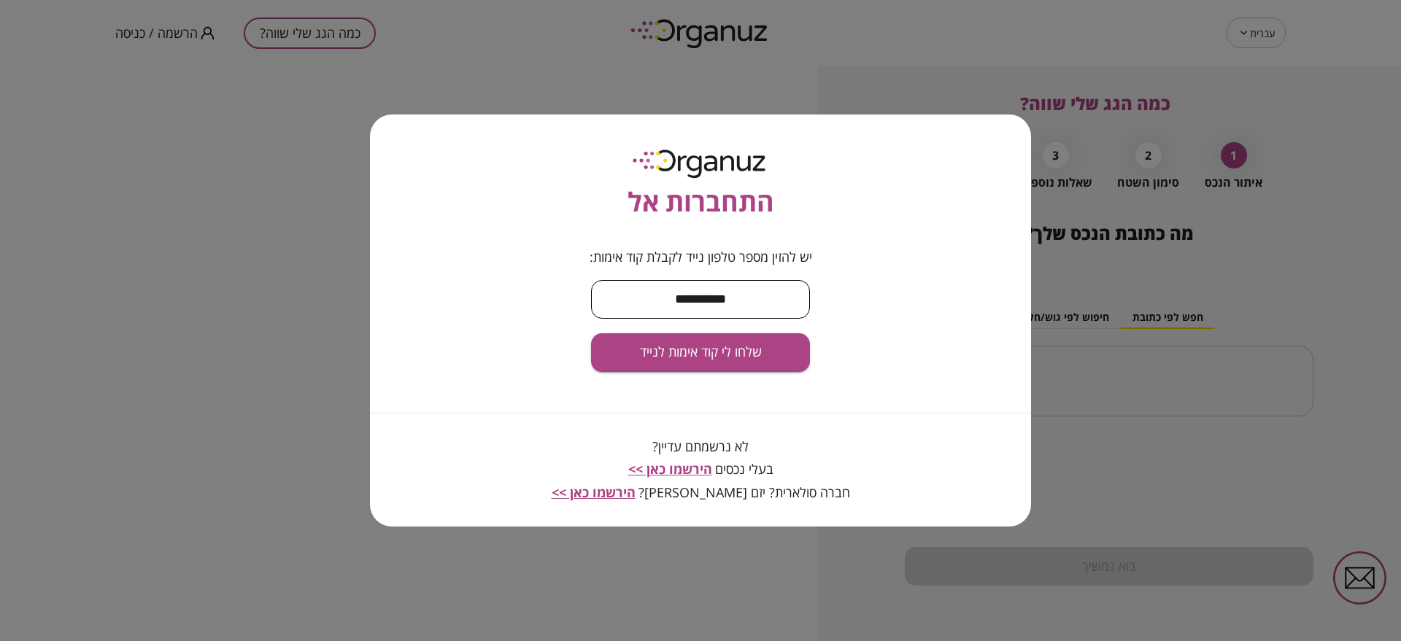
type input "**********"
click at [777, 371] on button "שלחו לי קוד אימות לנייד" at bounding box center [700, 352] width 219 height 39
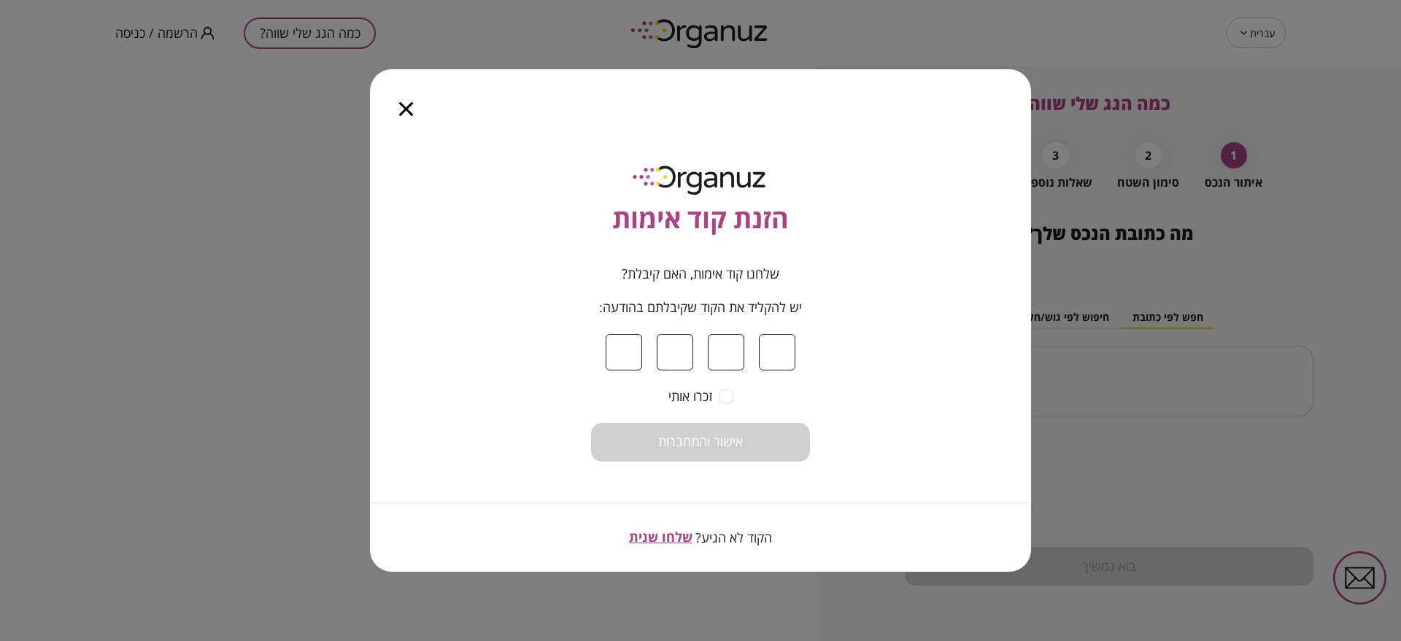
type input "*"
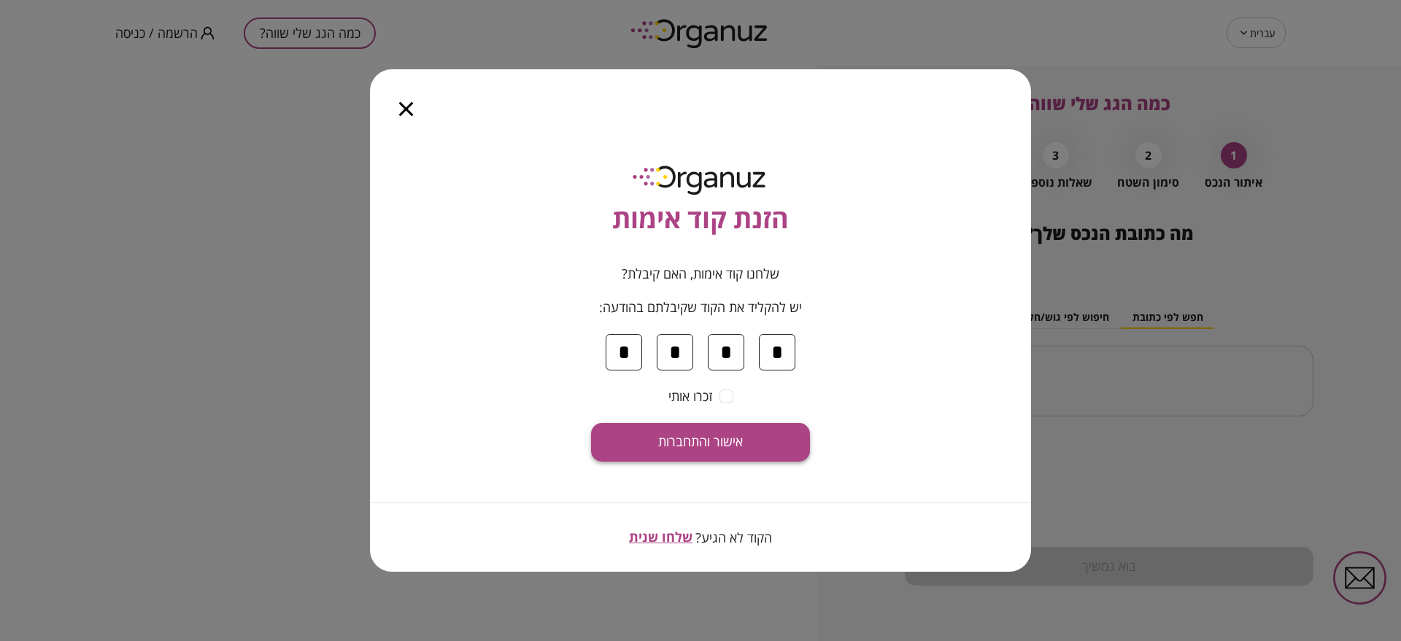
type input "*"
click at [759, 458] on button "אישור והתחברות" at bounding box center [700, 442] width 219 height 39
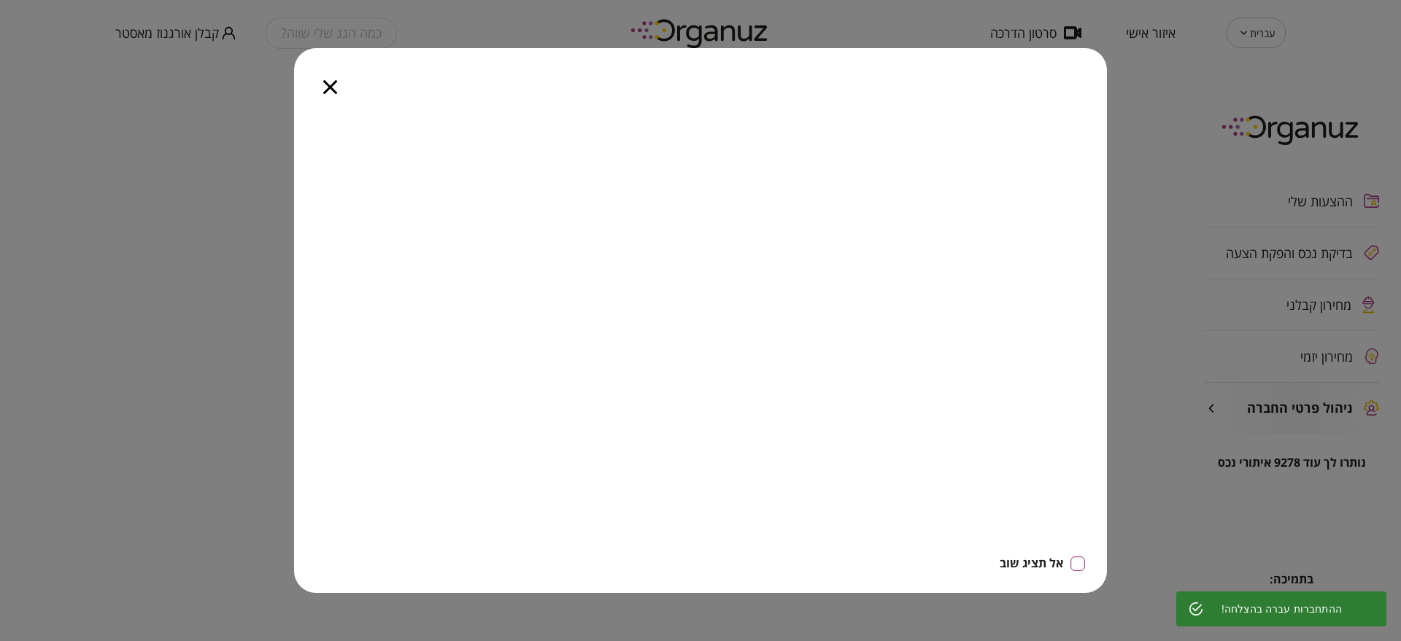
click at [325, 94] on div at bounding box center [330, 78] width 72 height 61
click at [335, 82] on icon "button" at bounding box center [330, 87] width 14 height 14
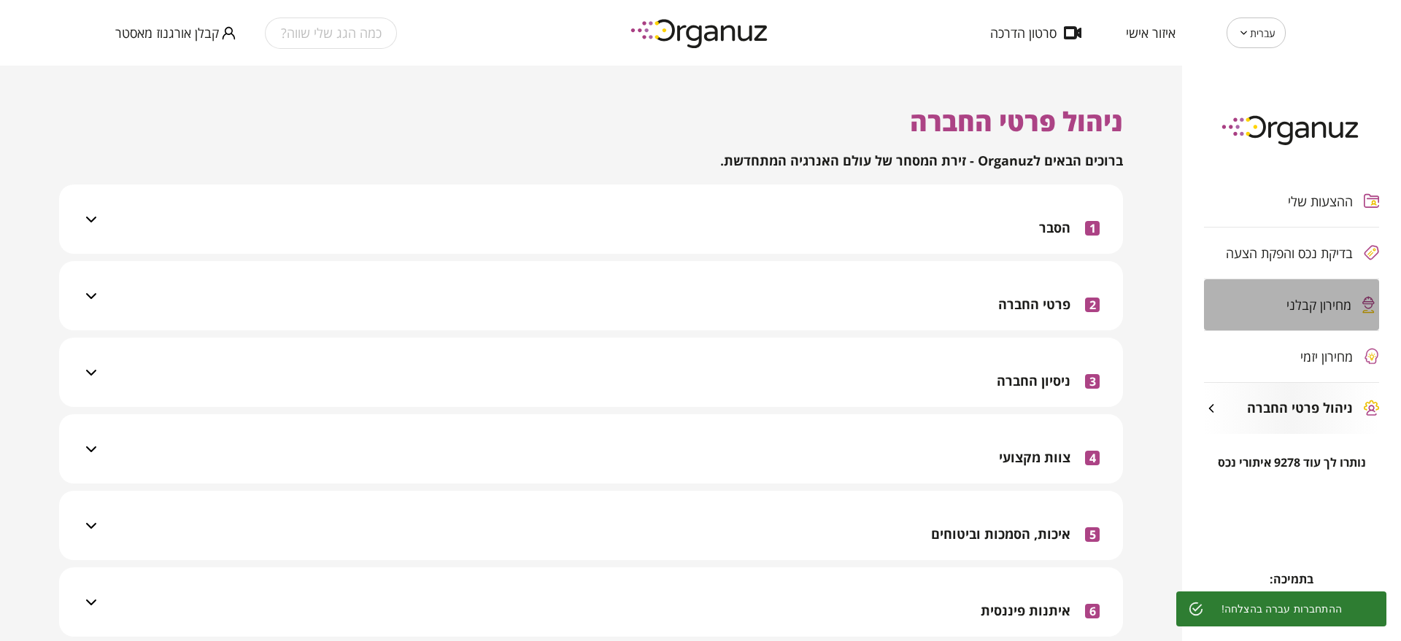
click at [1275, 310] on div "מחירון קבלני" at bounding box center [1277, 305] width 147 height 15
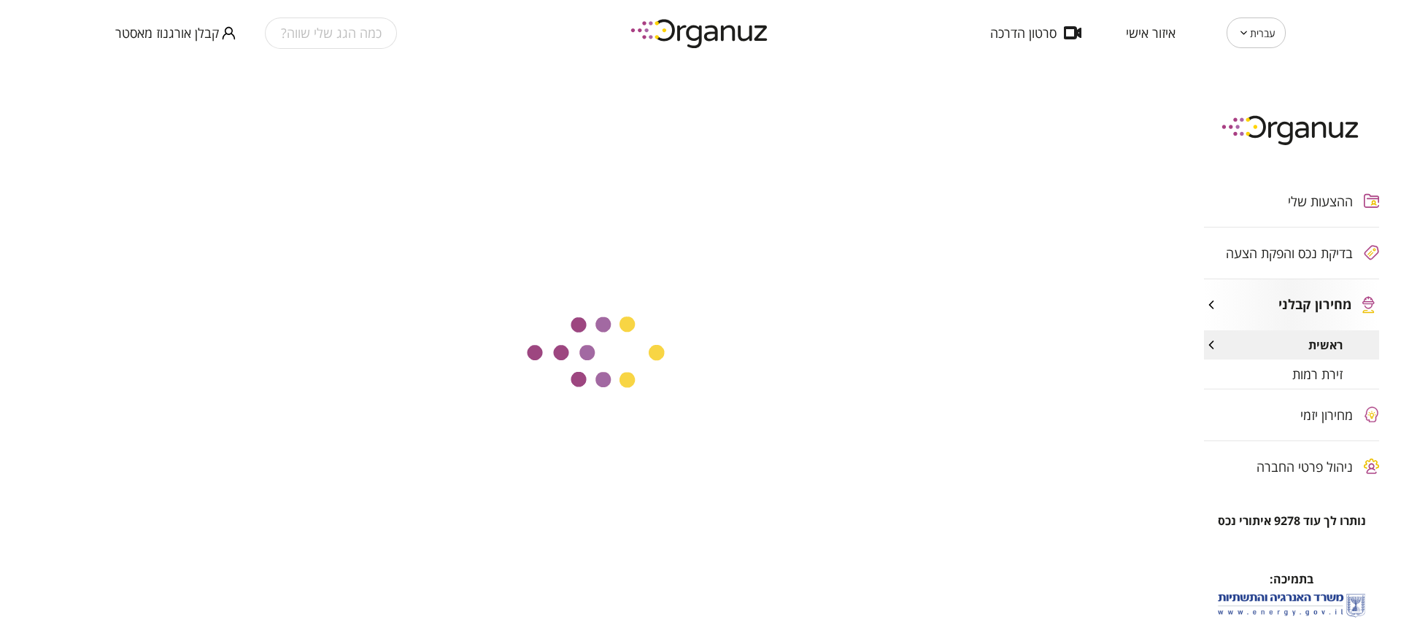
click at [1281, 377] on div "זירת רמות" at bounding box center [1291, 374] width 175 height 29
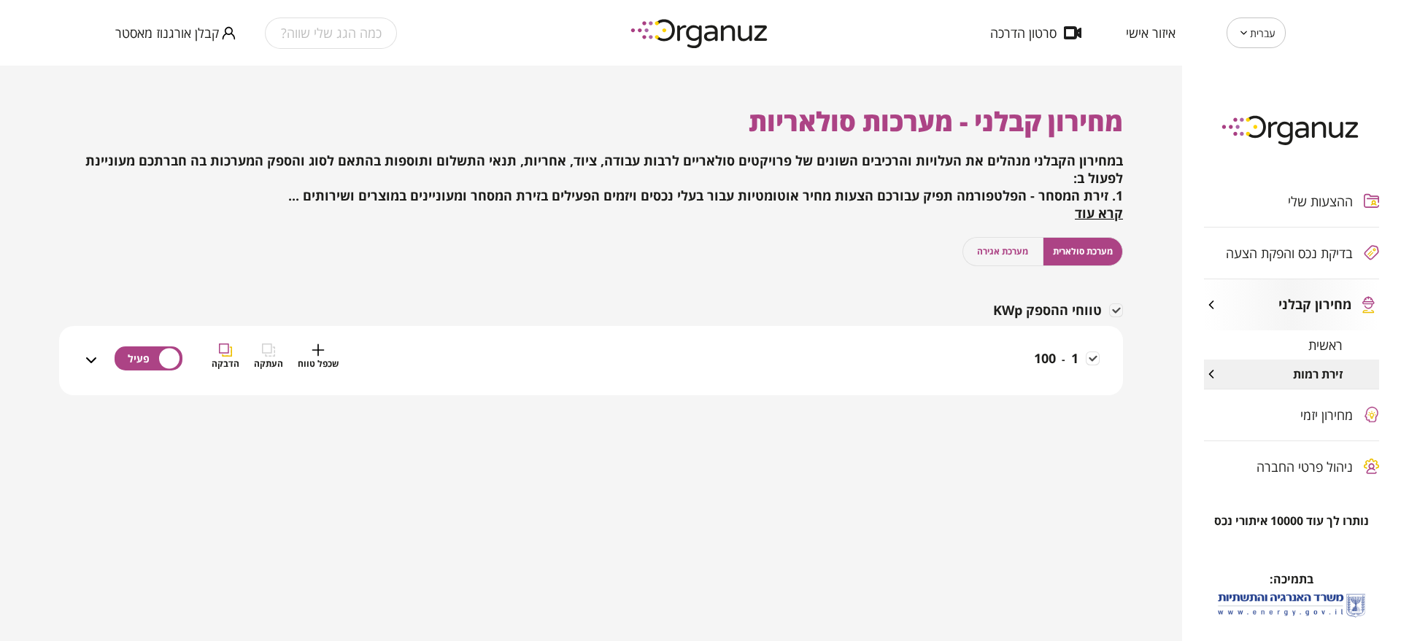
click at [993, 373] on div "1 - 100 שכפל טווח העתקה הדבקה" at bounding box center [600, 370] width 1000 height 52
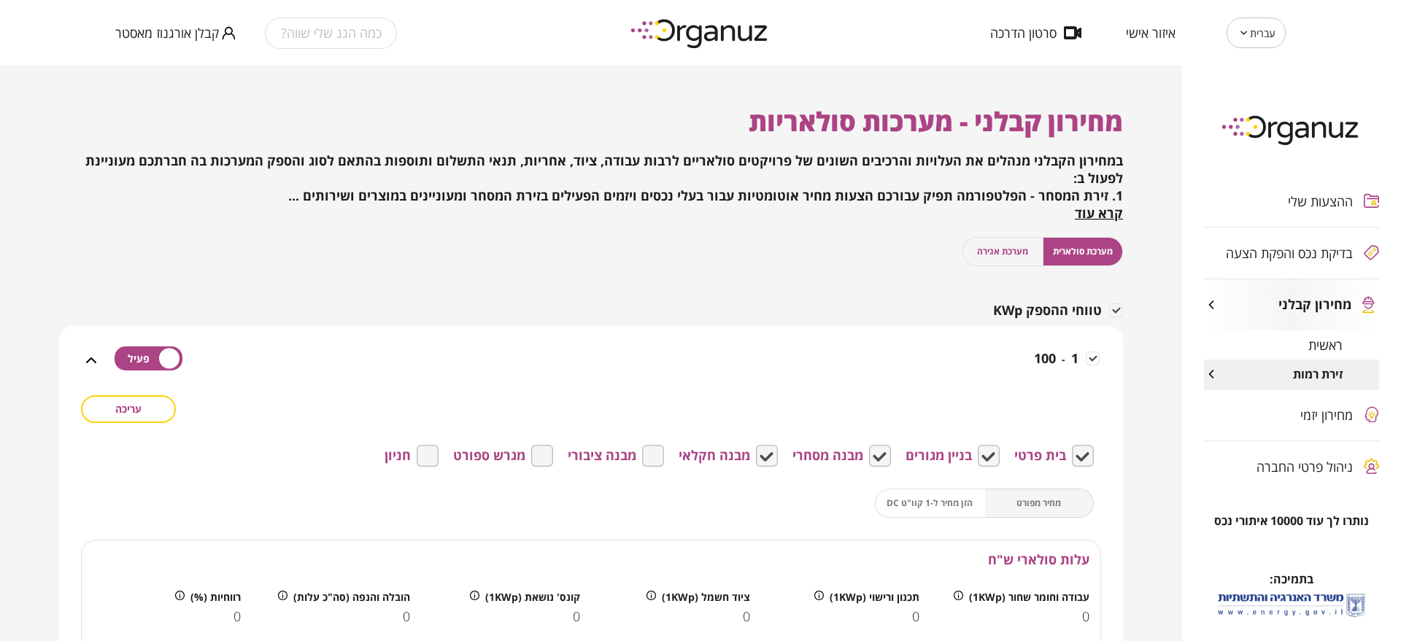
click at [1000, 243] on button "מערכת אגירה" at bounding box center [1002, 251] width 81 height 29
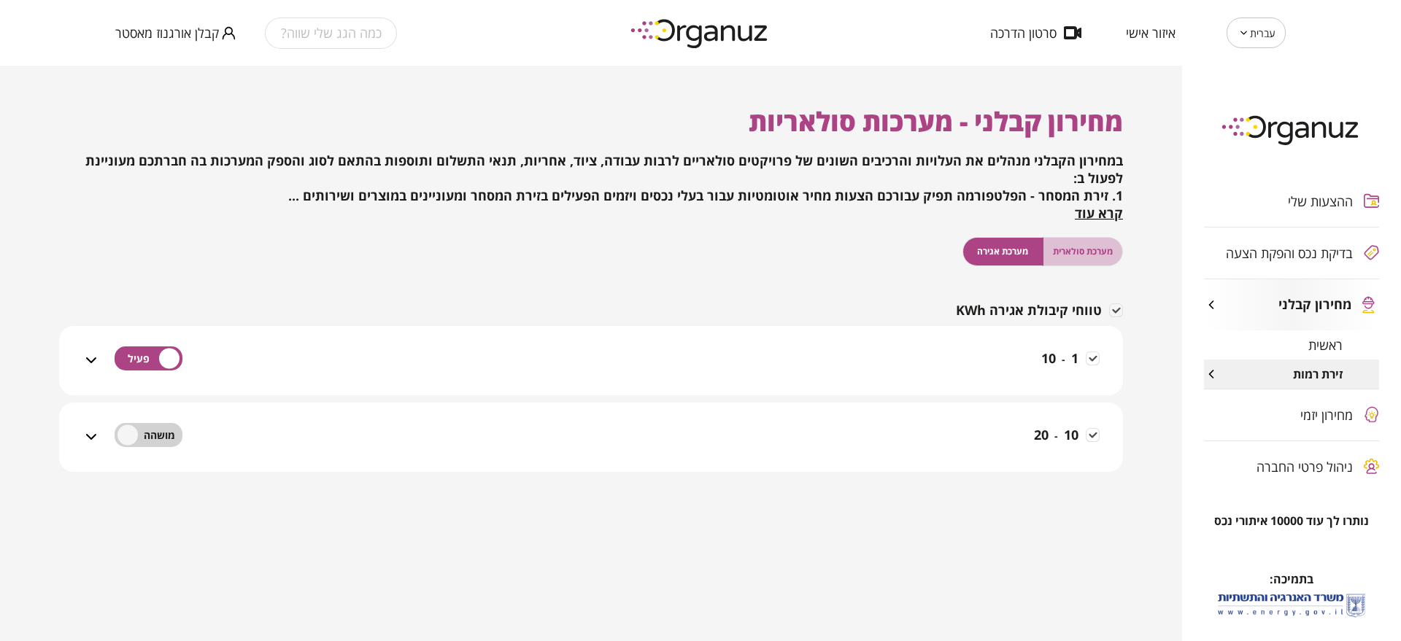
click at [1085, 256] on span "מערכת סולארית" at bounding box center [1083, 251] width 60 height 14
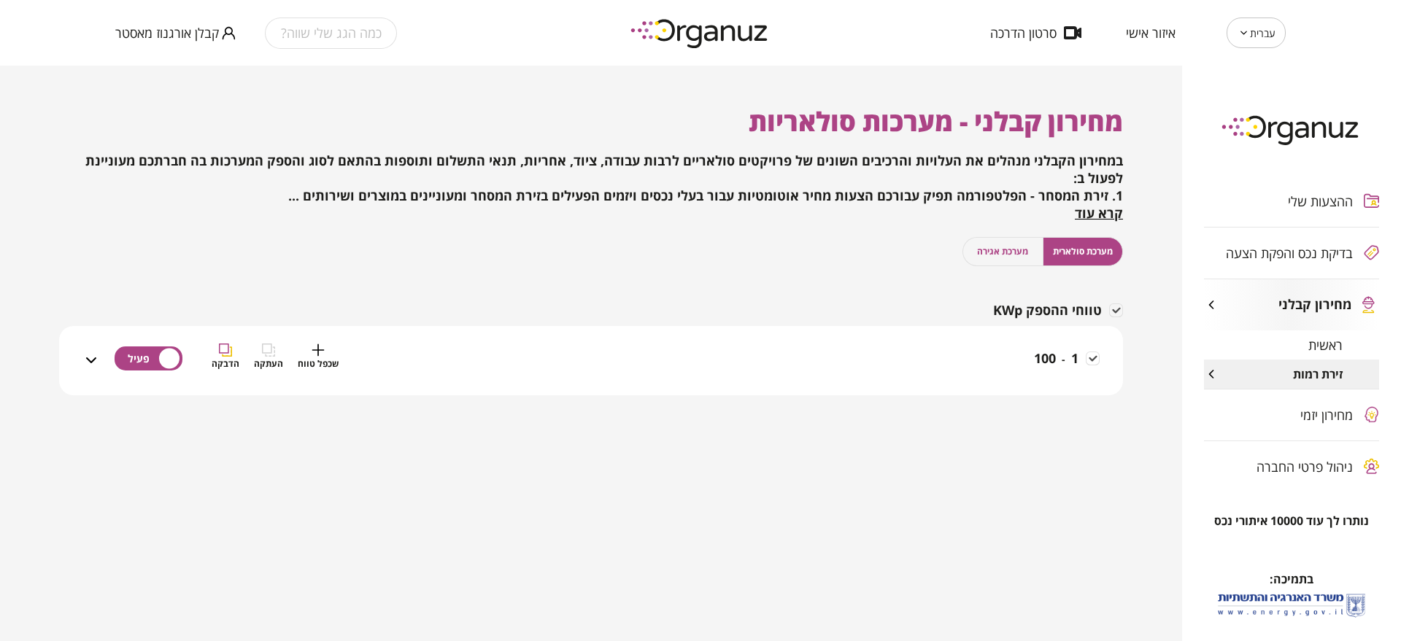
click at [1008, 361] on div "1 - 100 שכפל טווח העתקה הדבקה" at bounding box center [600, 370] width 1000 height 52
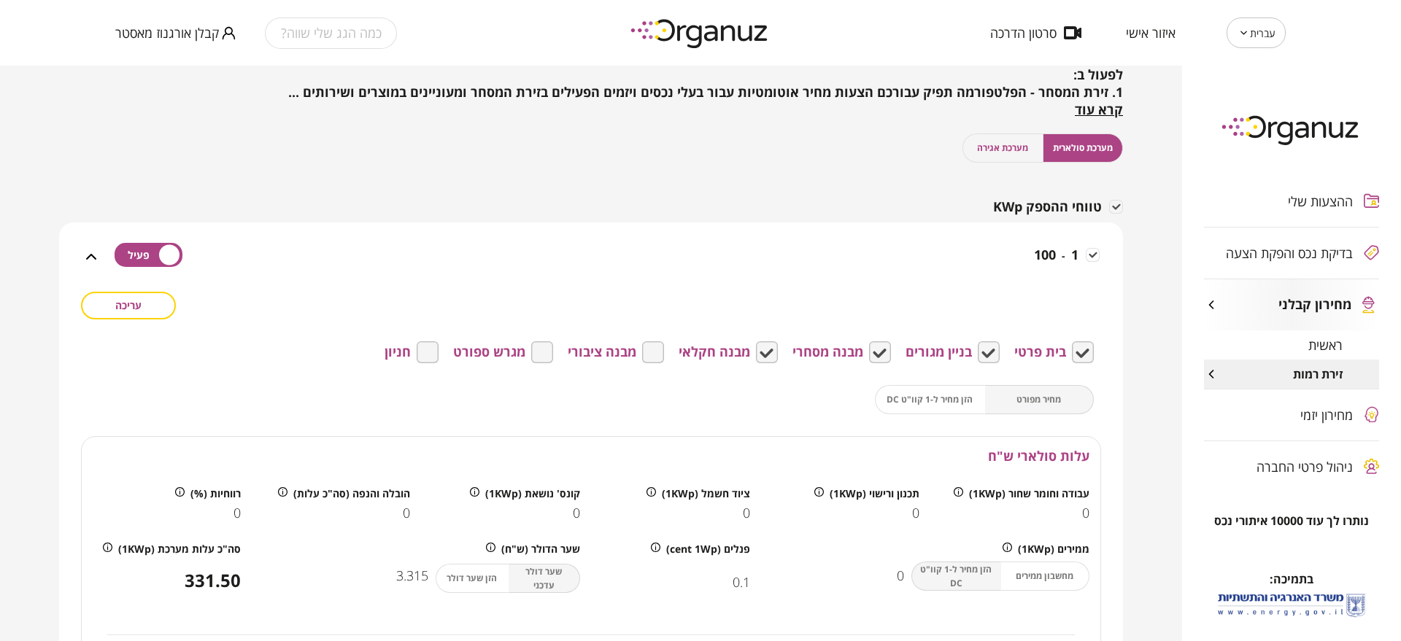
scroll to position [182, 0]
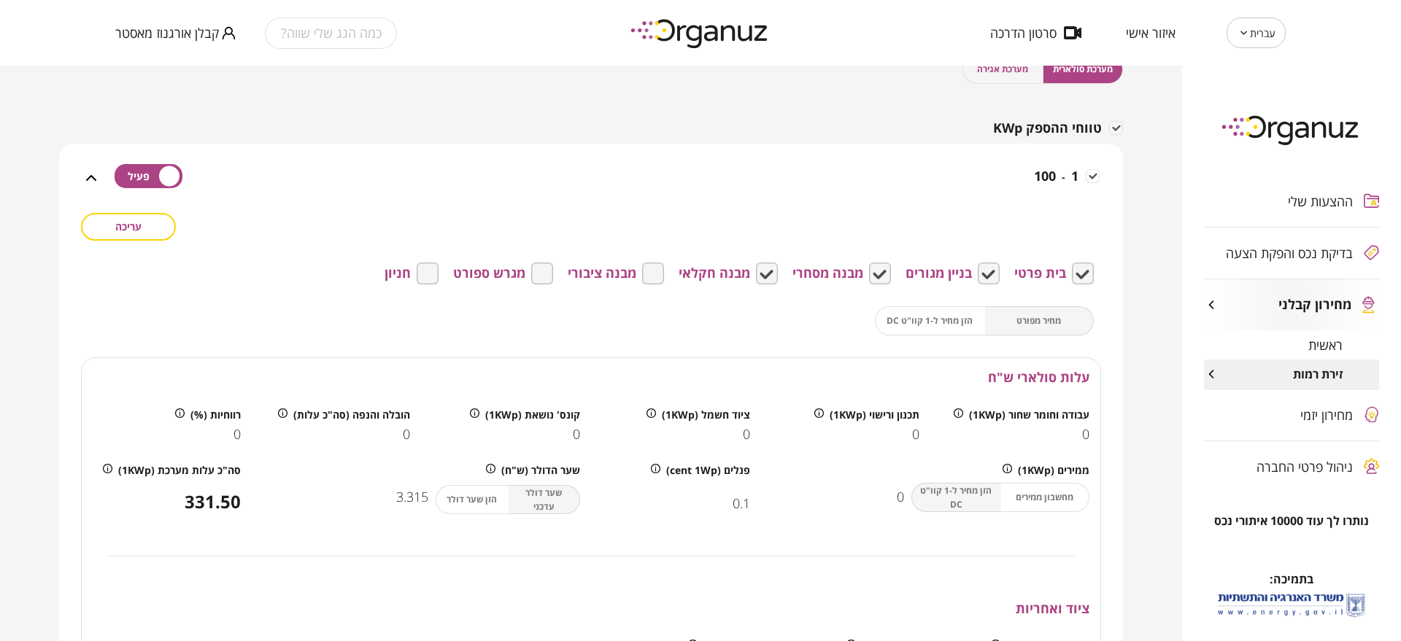
click at [1014, 314] on div "מחיר מפורט הזן מחיר ל-1 קוו"ט DC" at bounding box center [984, 320] width 219 height 29
click at [929, 328] on div "מחיר מפורט הזן מחיר ל-1 קוו"ט DC" at bounding box center [984, 320] width 219 height 29
click at [1038, 323] on div "מחיר מפורט הזן מחיר ל-1 קוו"ט DC" at bounding box center [984, 320] width 219 height 29
click at [126, 230] on span "עריכה" at bounding box center [128, 226] width 26 height 12
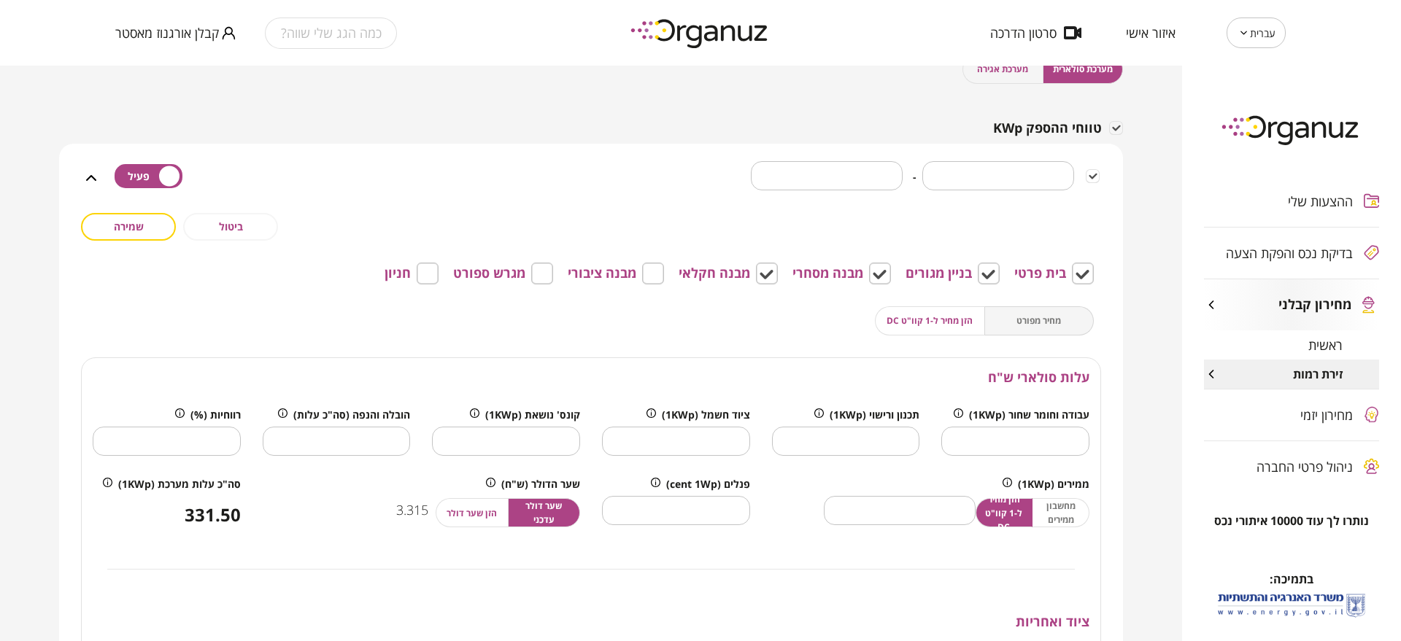
click at [1068, 324] on div "מחיר מפורט הזן מחיר ל-1 קוו"ט DC" at bounding box center [984, 320] width 219 height 29
click at [1008, 447] on input "*" at bounding box center [1015, 441] width 148 height 43
click at [243, 228] on span "ביטול" at bounding box center [231, 226] width 24 height 12
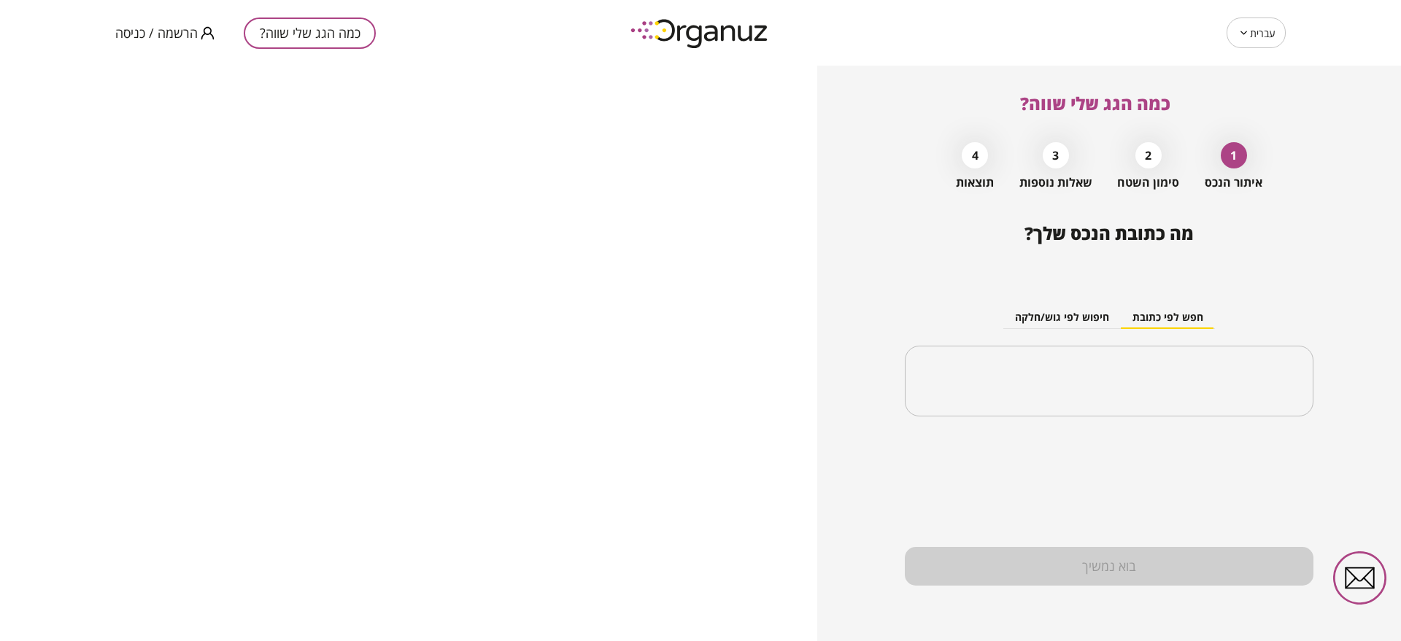
click at [197, 40] on button "הרשמה / כניסה" at bounding box center [164, 33] width 99 height 18
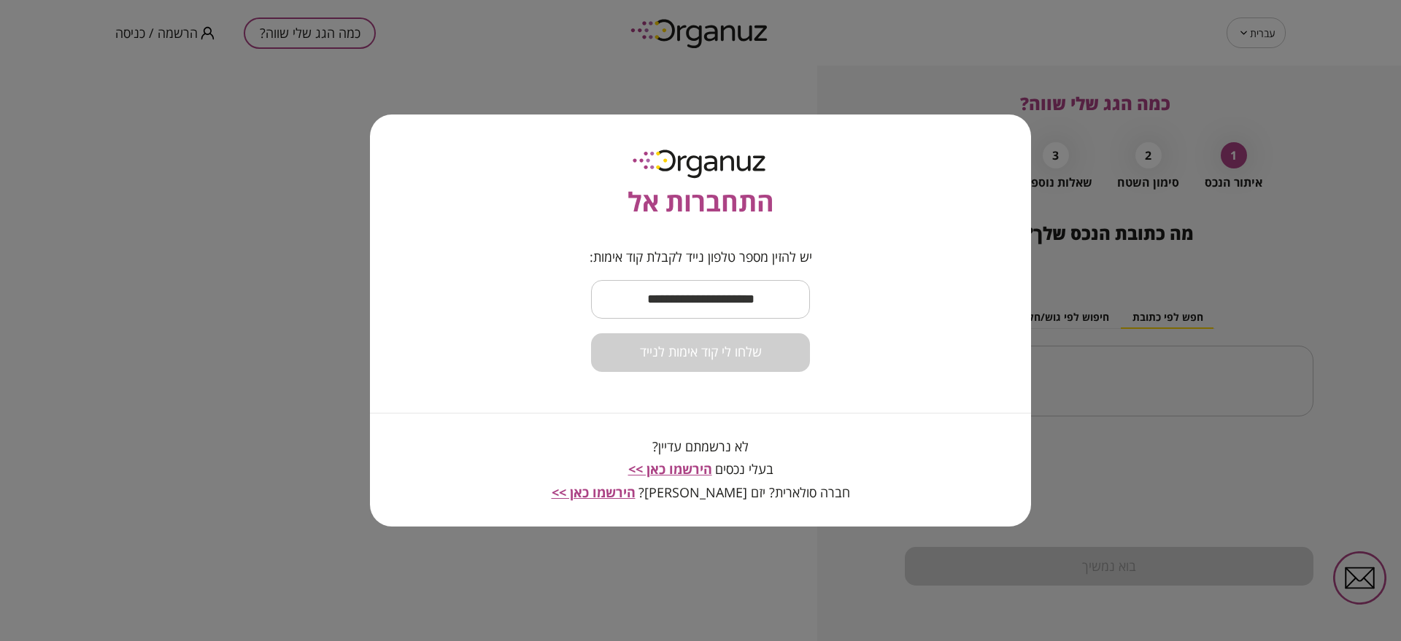
drag, startPoint x: 659, startPoint y: 326, endPoint x: 659, endPoint y: 303, distance: 23.4
click at [659, 322] on form "יש להזין מספר טלפון נייד לקבלת קוד אימות: ​ שלחו [PERSON_NAME] קוד אימות לנייד" at bounding box center [701, 311] width 223 height 123
click at [659, 303] on input "text" at bounding box center [700, 299] width 219 height 43
type input "**********"
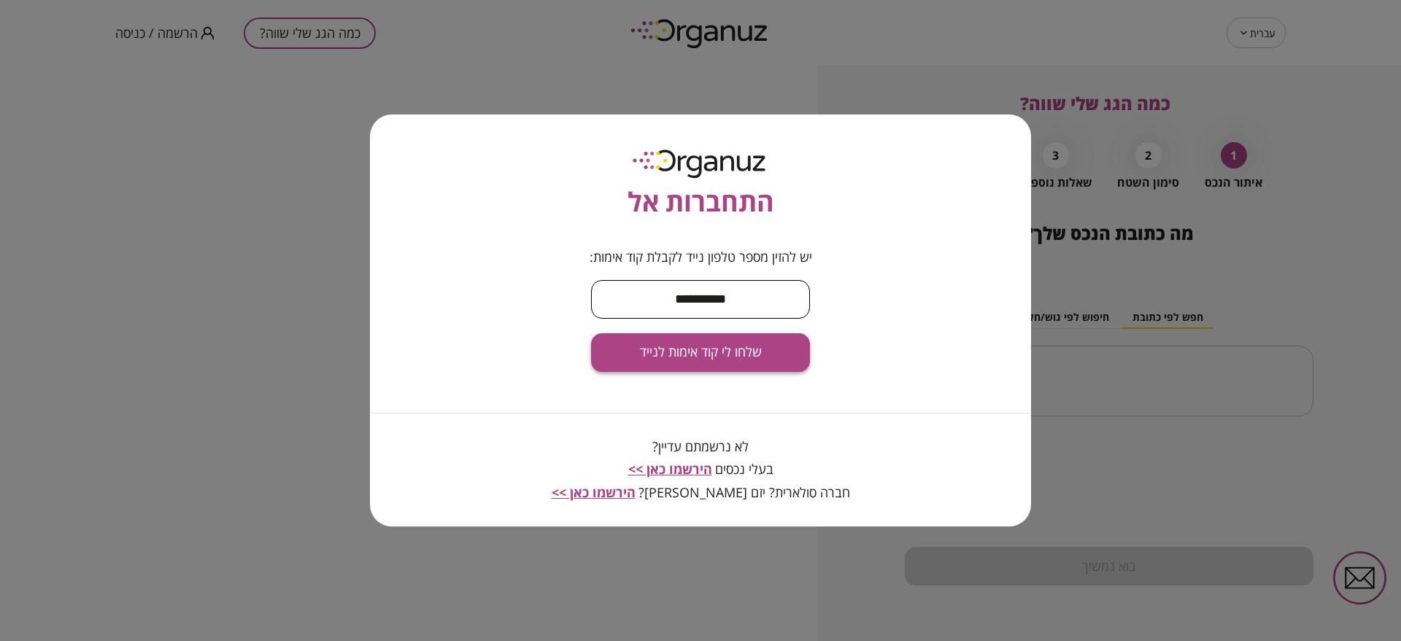
click at [750, 358] on span "שלחו לי קוד אימות לנייד" at bounding box center [701, 352] width 122 height 16
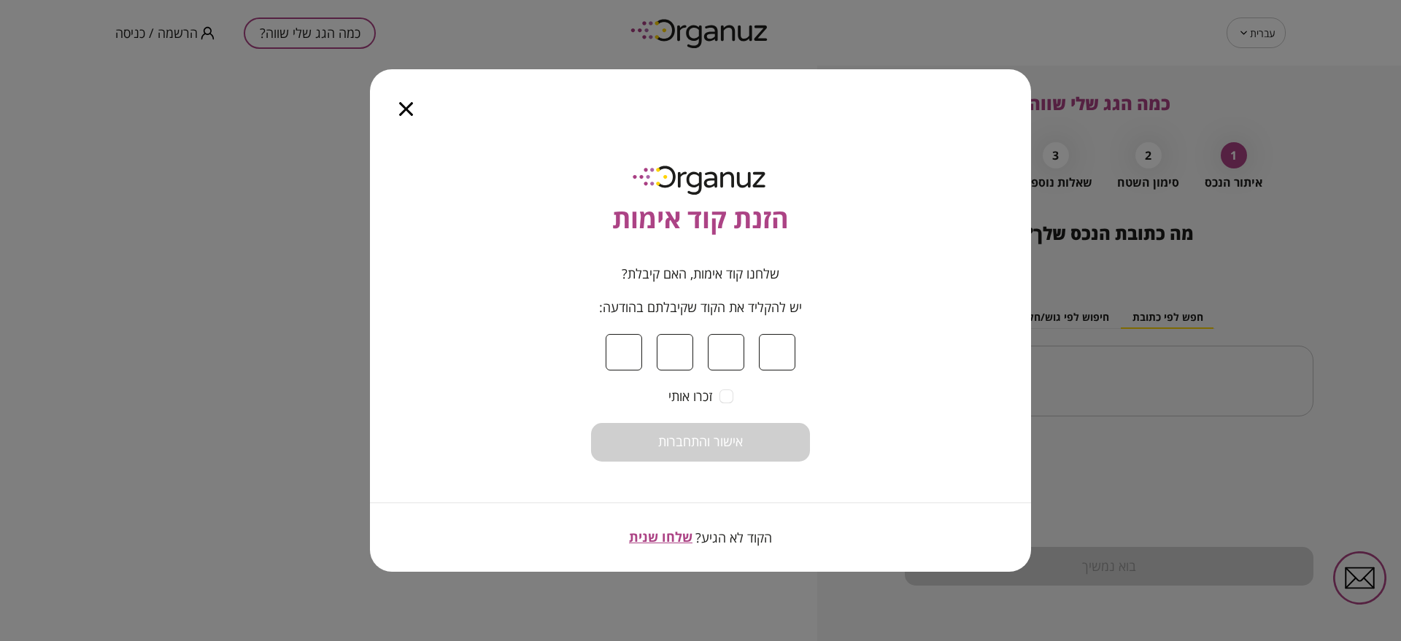
type input "*"
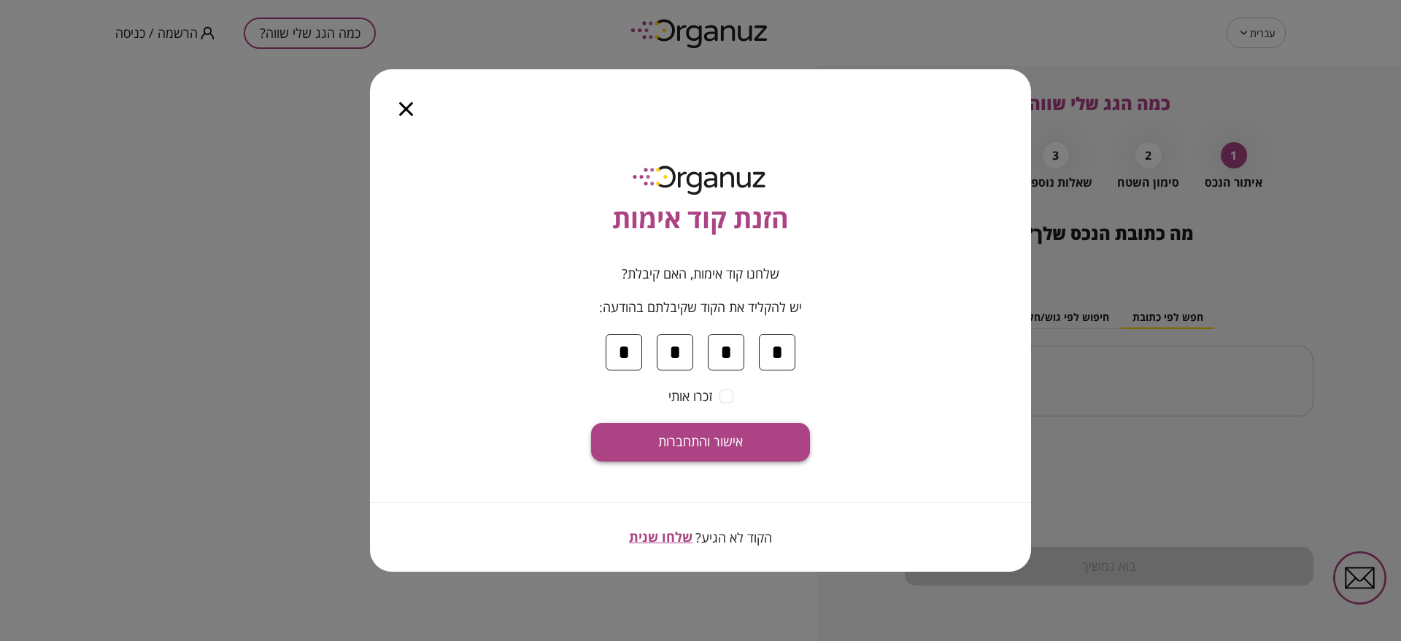
type input "*"
click at [637, 447] on button "אישור והתחברות" at bounding box center [700, 442] width 219 height 39
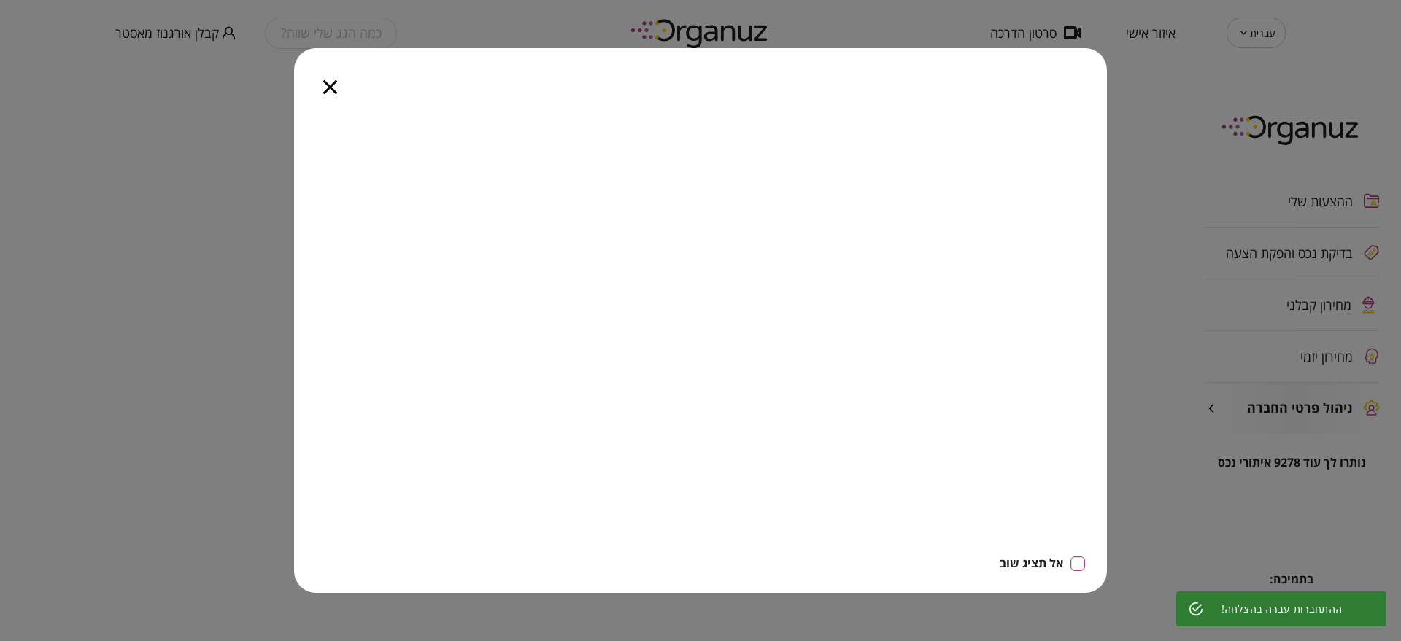
click at [327, 85] on icon "button" at bounding box center [330, 87] width 14 height 14
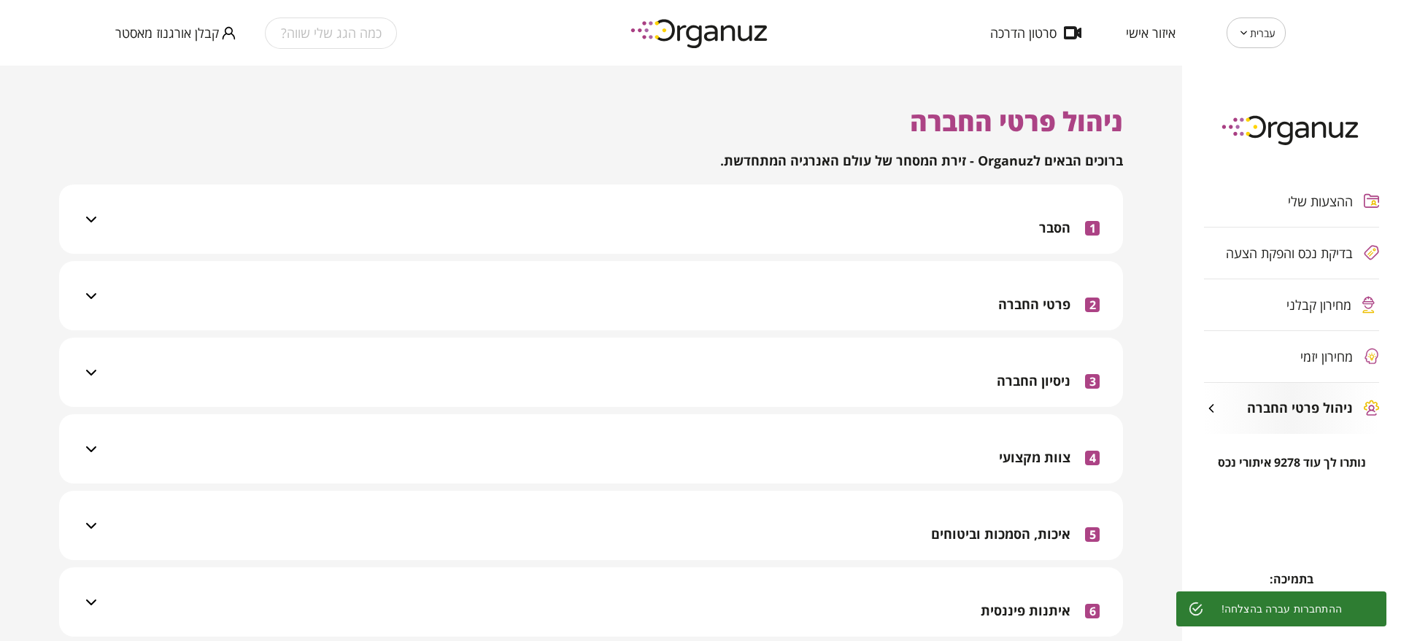
click at [1258, 306] on div "מחירון קבלני" at bounding box center [1277, 305] width 147 height 15
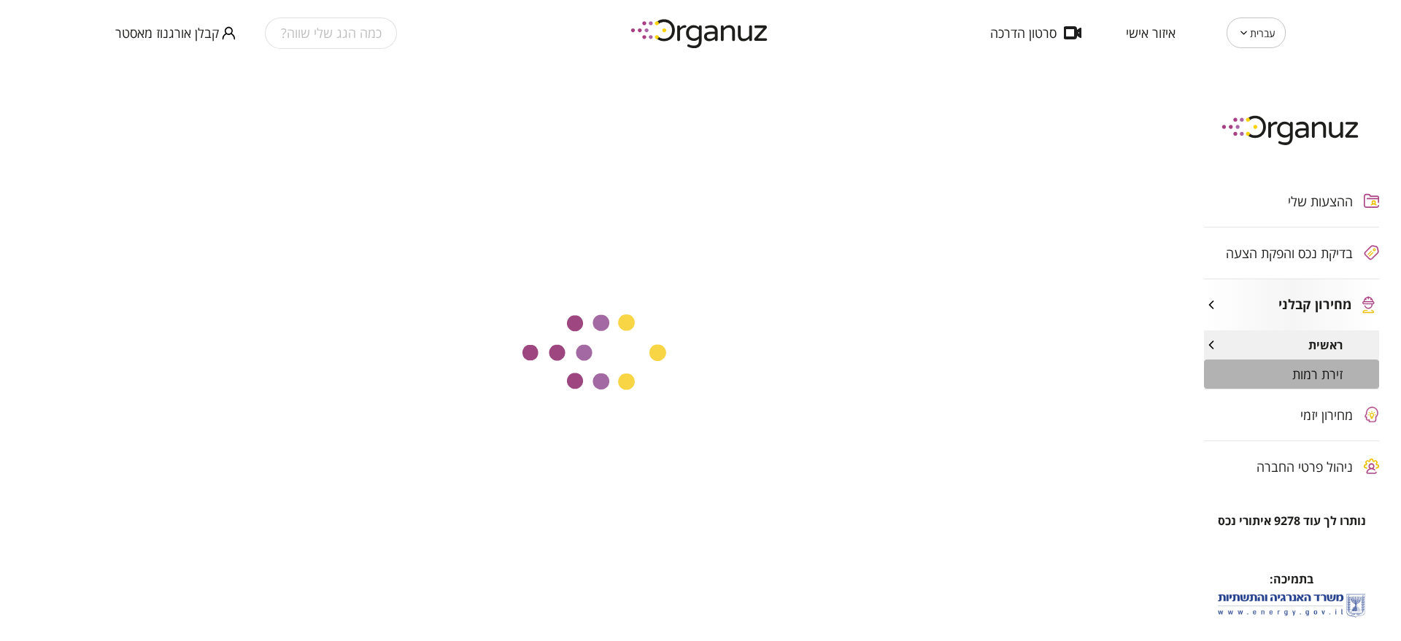
click at [1264, 364] on div "זירת רמות" at bounding box center [1291, 374] width 175 height 29
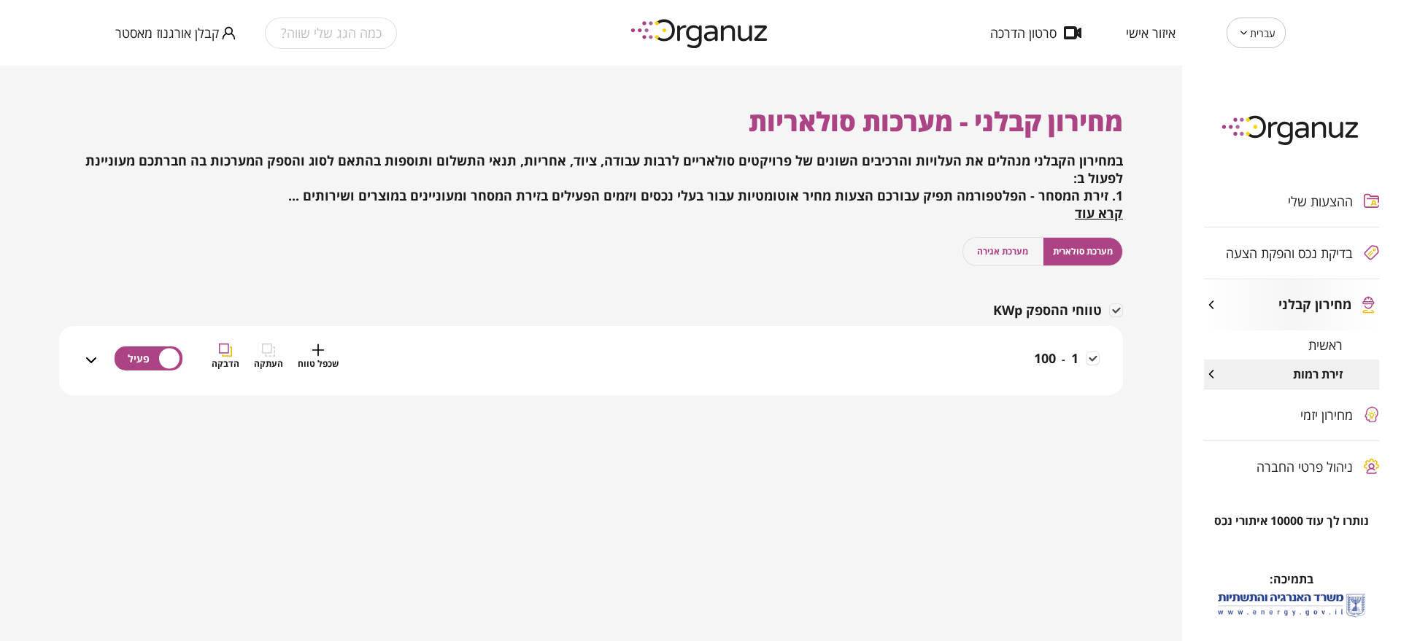
click at [938, 371] on div "1 - 100 שכפל טווח העתקה הדבקה" at bounding box center [600, 370] width 1000 height 52
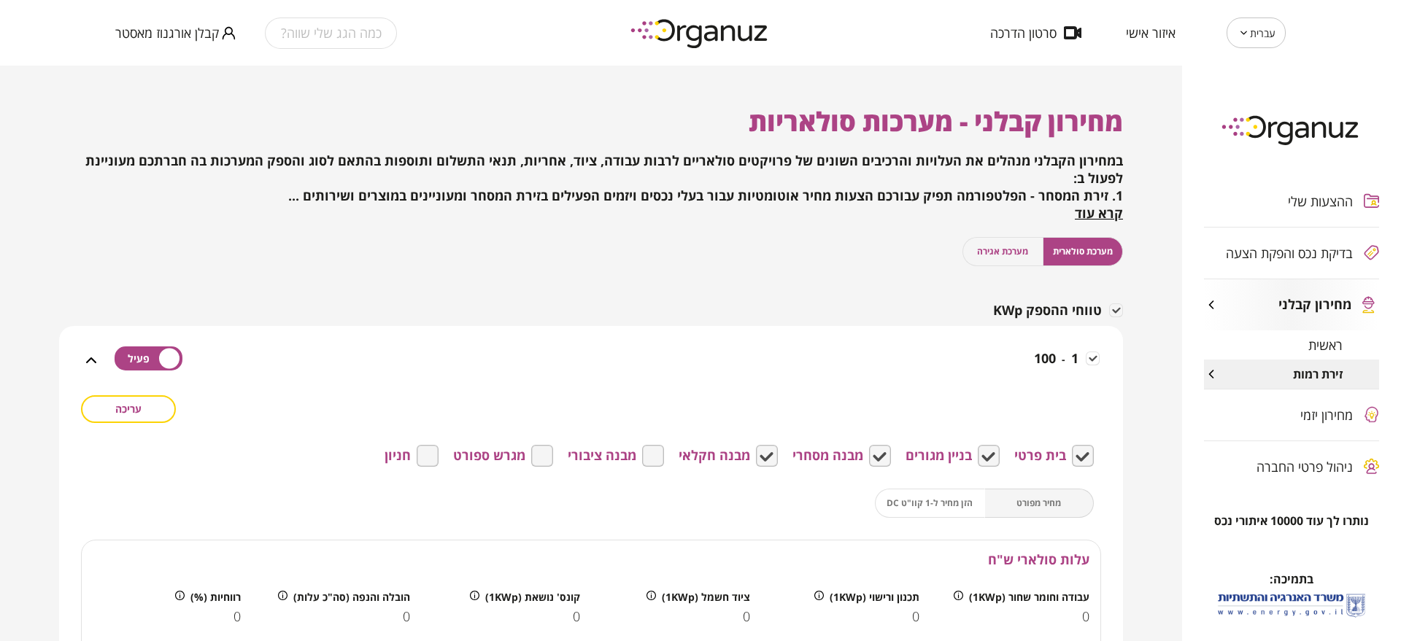
click at [153, 403] on button "עריכה" at bounding box center [128, 410] width 95 height 28
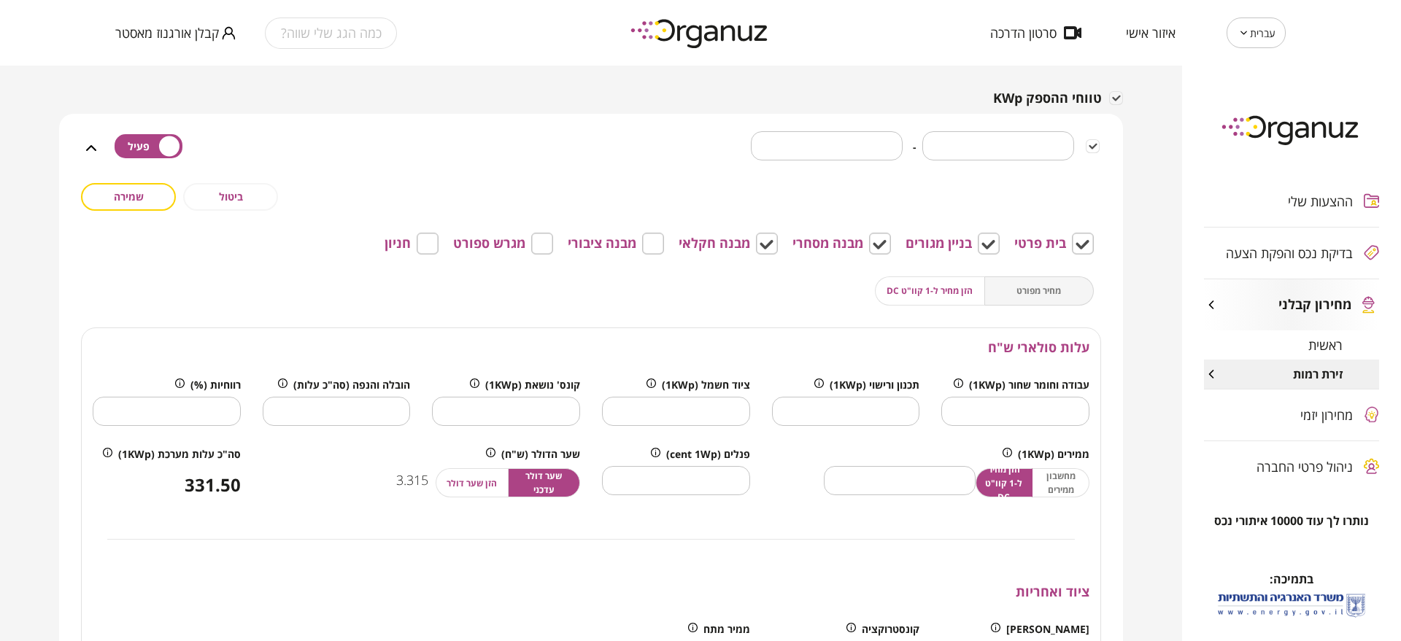
scroll to position [182, 0]
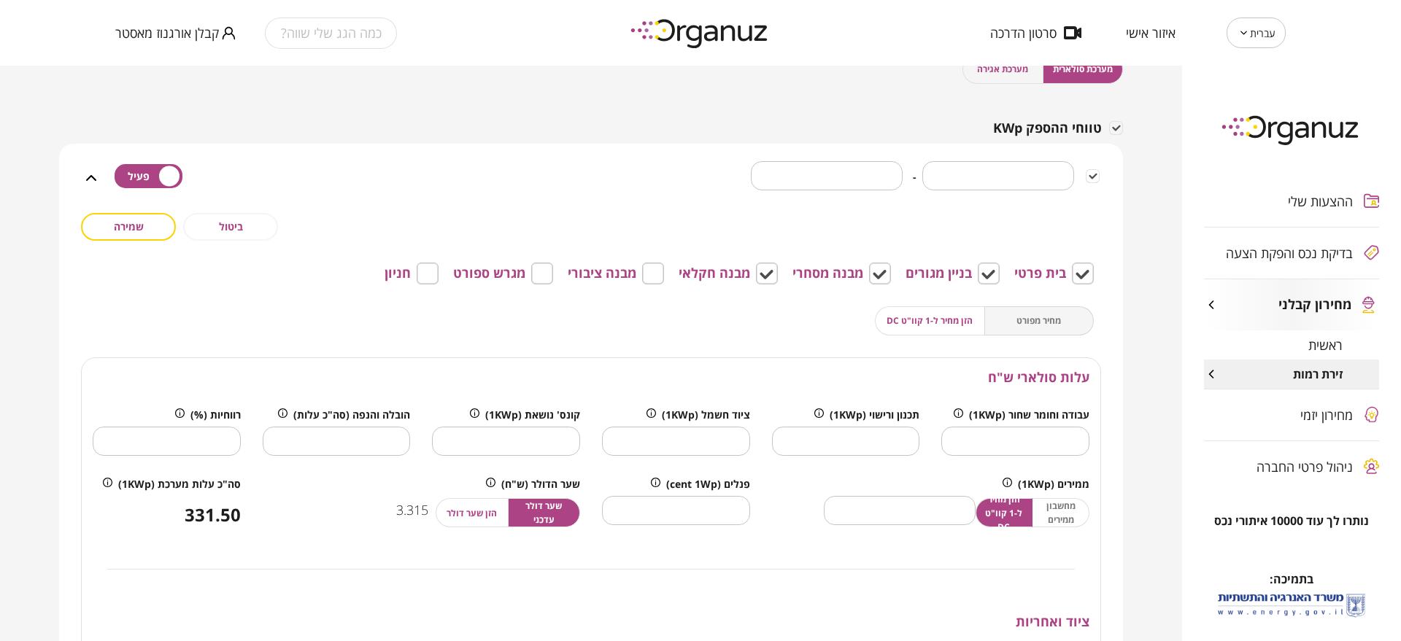
click at [1046, 325] on div "מחיר מפורט הזן מחיר ל-1 קוו"ט DC" at bounding box center [984, 320] width 219 height 29
click at [1041, 312] on div "מחיר מפורט הזן מחיר ל-1 קוו"ט DC" at bounding box center [984, 320] width 219 height 29
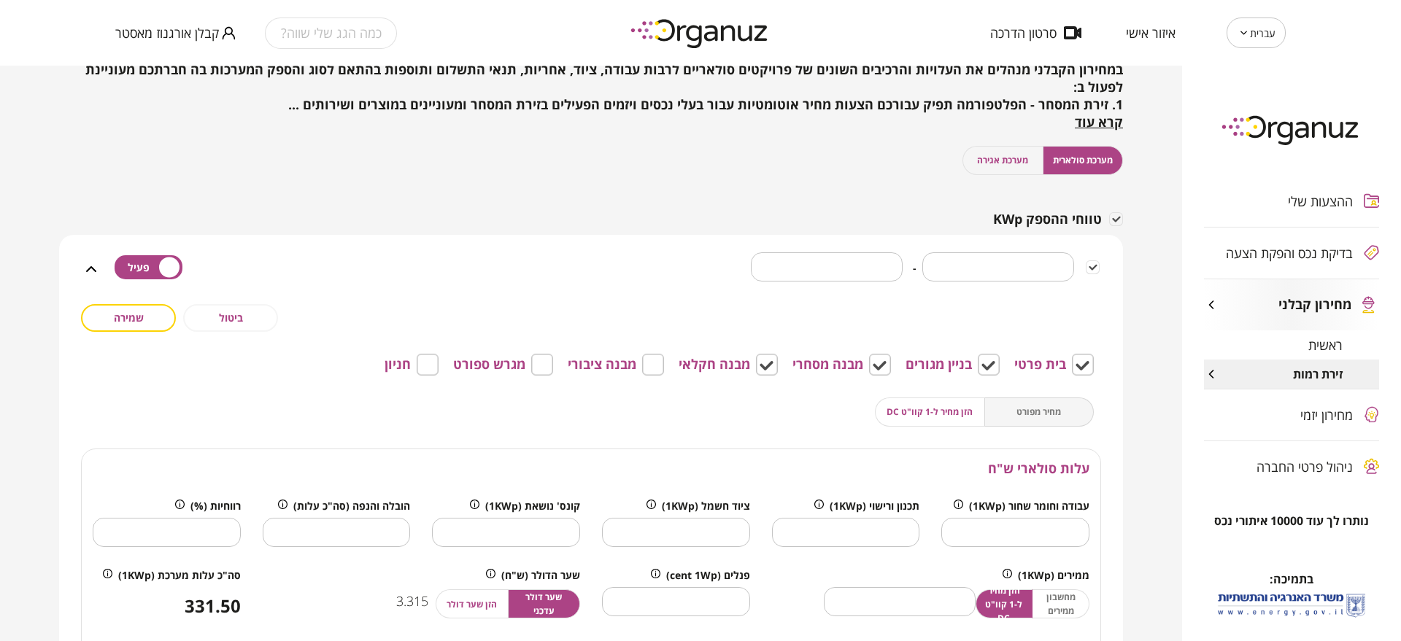
scroll to position [274, 0]
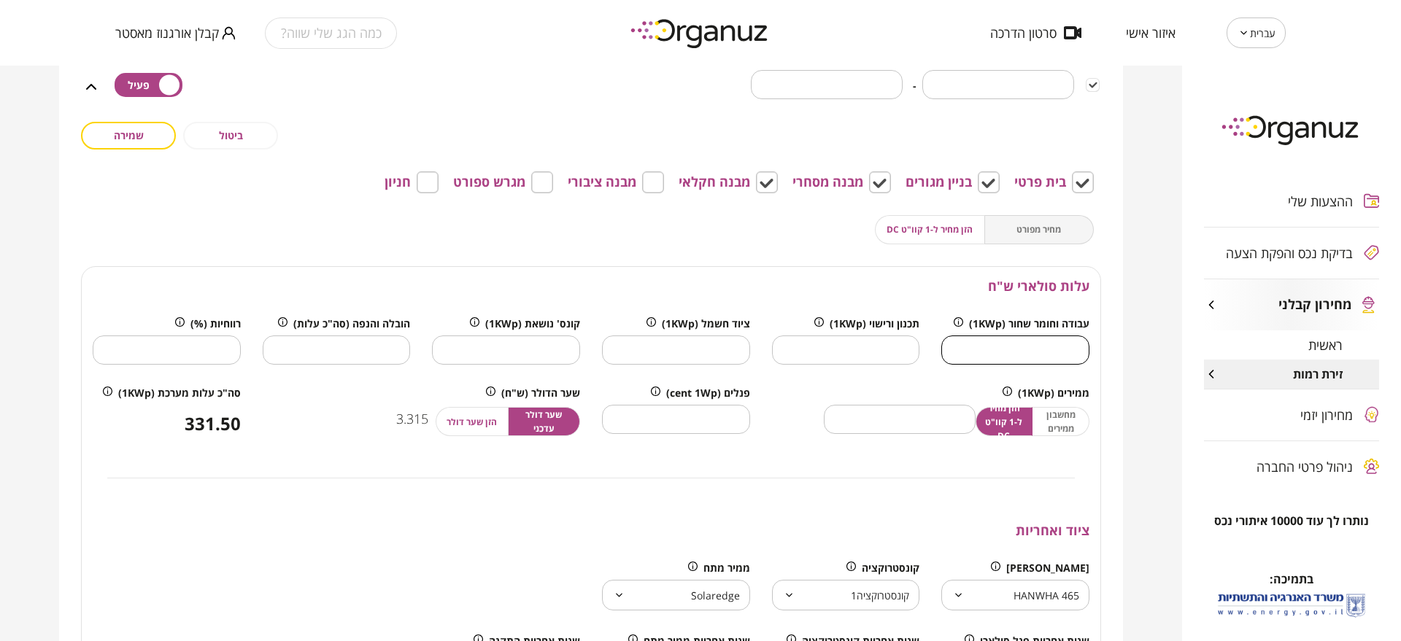
click at [1029, 353] on input "*" at bounding box center [1015, 349] width 148 height 43
click at [1019, 356] on input "****" at bounding box center [1015, 349] width 148 height 43
click at [1020, 355] on input "****" at bounding box center [1015, 349] width 148 height 43
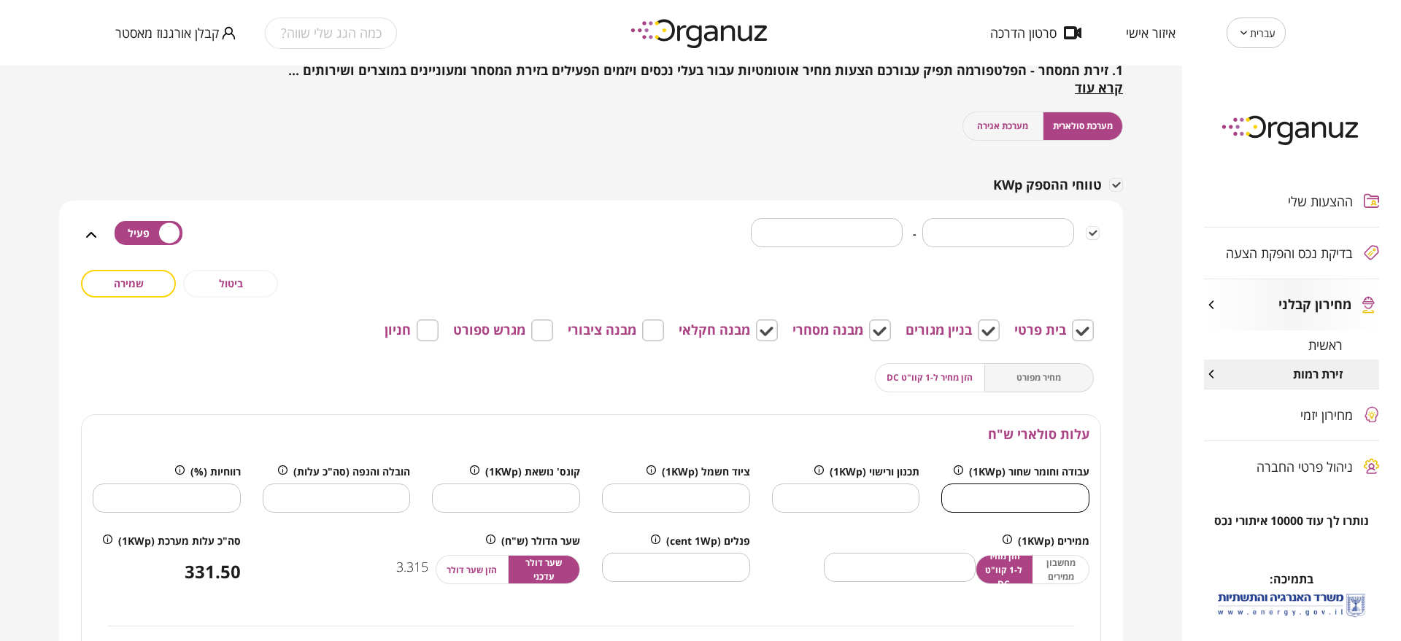
scroll to position [82, 0]
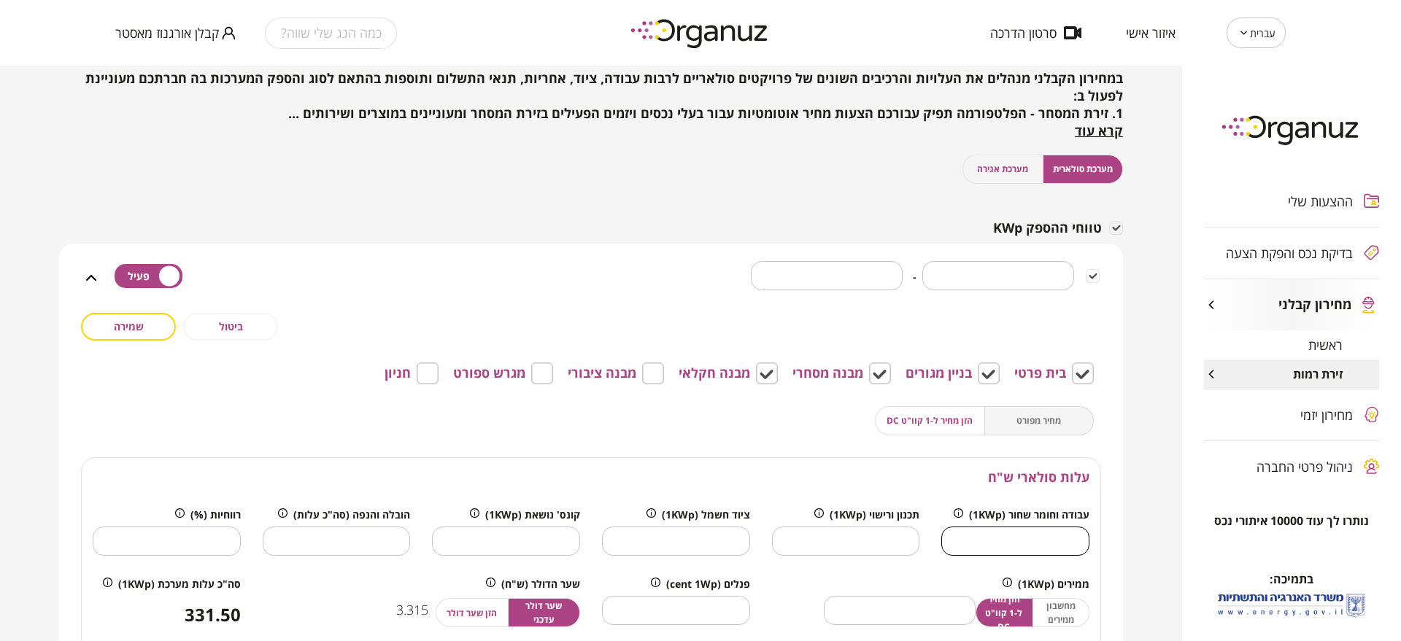
click at [157, 331] on button "שמירה" at bounding box center [128, 327] width 95 height 28
click at [1058, 544] on input "***" at bounding box center [1015, 541] width 148 height 43
type input "*"
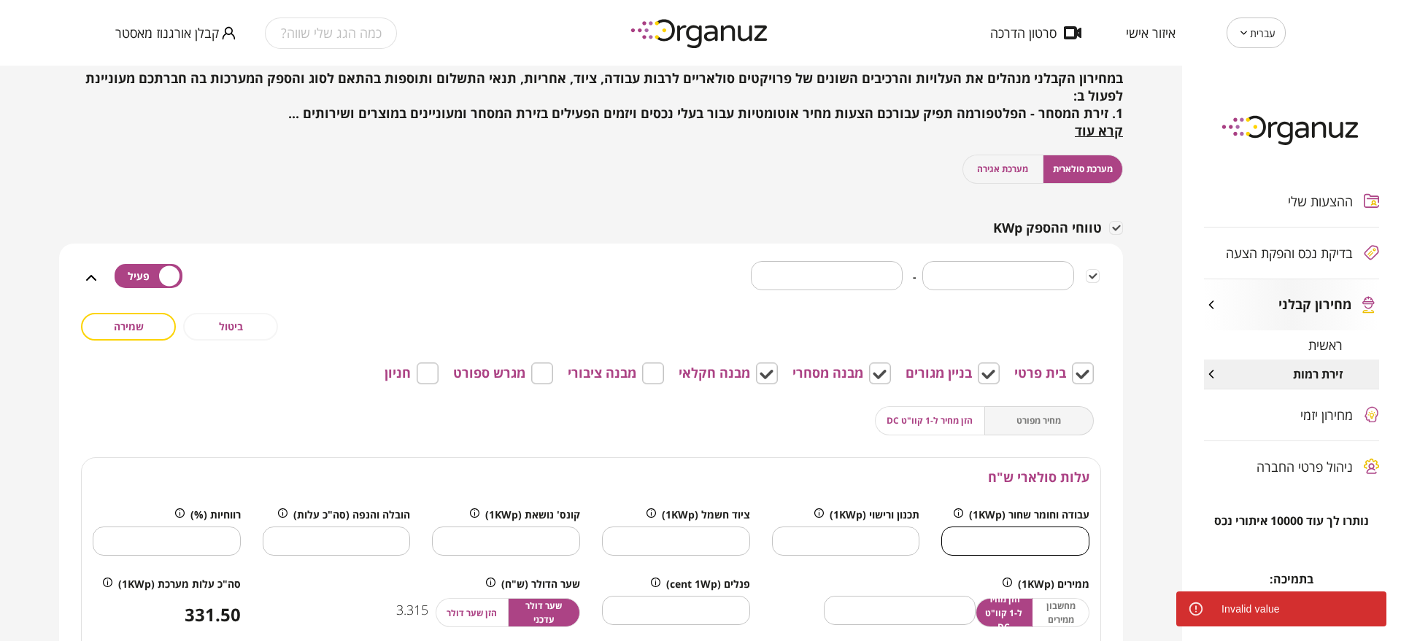
click at [161, 331] on button "שמירה" at bounding box center [128, 327] width 95 height 28
drag, startPoint x: 1130, startPoint y: 456, endPoint x: 1081, endPoint y: 446, distance: 49.9
click at [134, 336] on button "שמירה" at bounding box center [128, 327] width 95 height 28
click at [919, 420] on span "הזן מחיר ל-1 קוו"ט DC" at bounding box center [930, 421] width 86 height 14
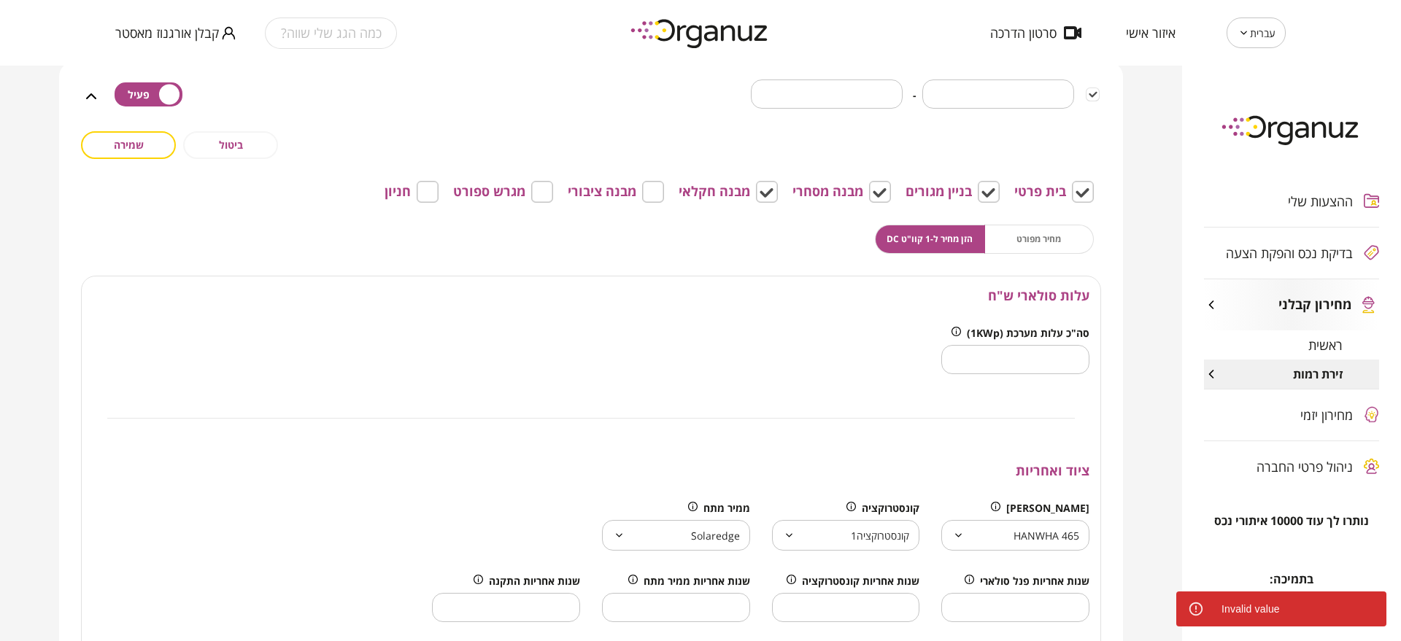
scroll to position [265, 0]
click at [236, 142] on span "ביטול" at bounding box center [231, 144] width 24 height 12
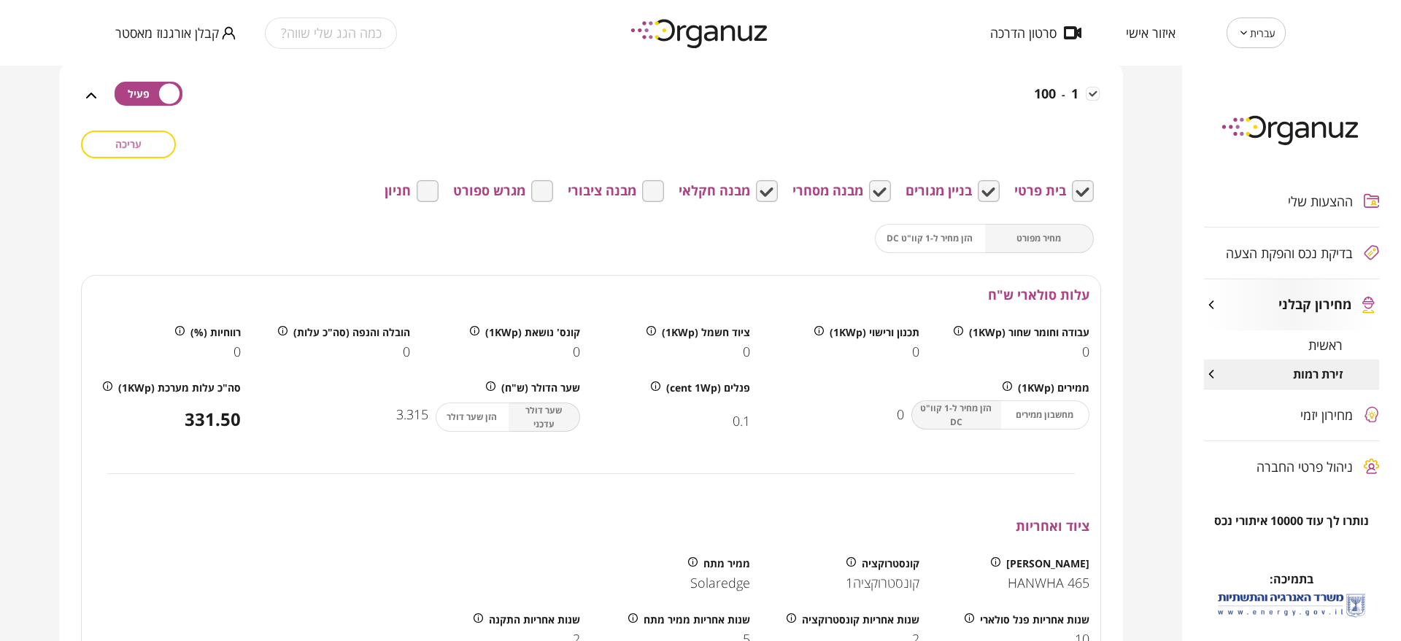
drag, startPoint x: 111, startPoint y: 138, endPoint x: 557, endPoint y: 201, distance: 451.1
click at [111, 139] on button "עריכה" at bounding box center [128, 145] width 95 height 28
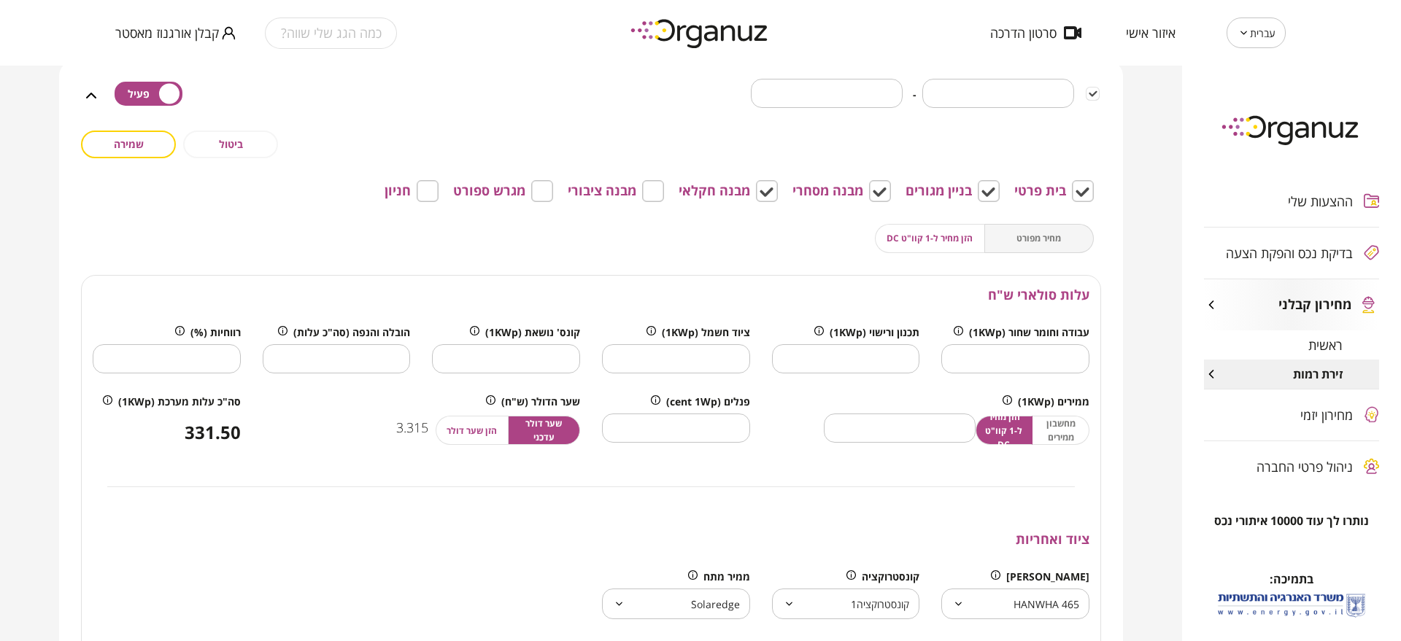
click at [1013, 244] on div "מחיר מפורט הזן מחיר ל-1 קוו"ט DC" at bounding box center [984, 238] width 219 height 29
click at [961, 248] on button "הזן מחיר ל-1 קוו"ט DC" at bounding box center [930, 238] width 110 height 29
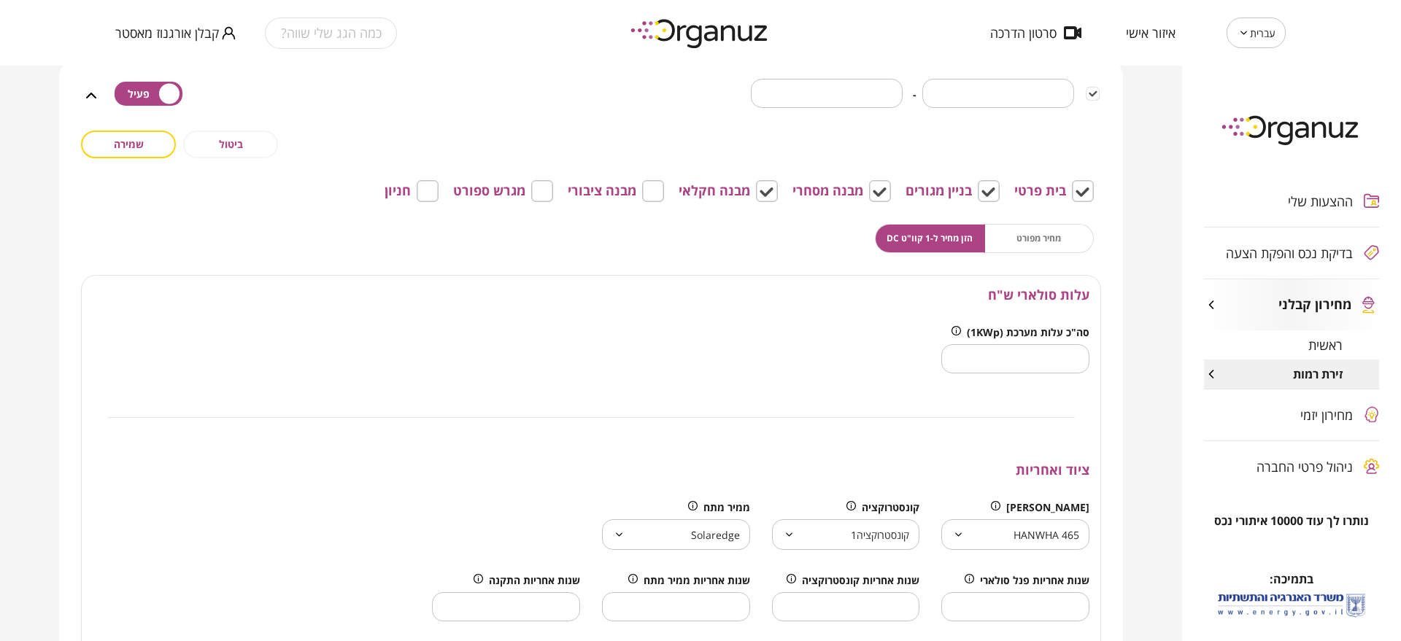
click at [118, 151] on button "שמירה" at bounding box center [128, 145] width 95 height 28
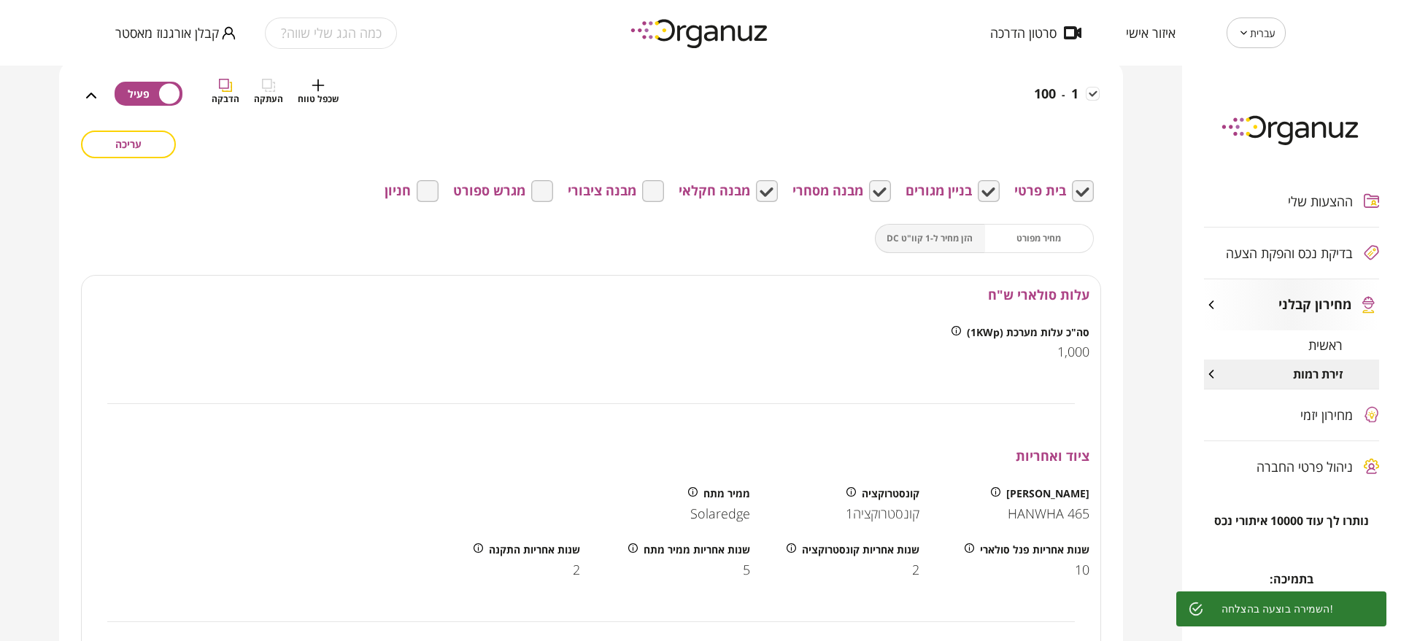
click at [784, 98] on div "1 - 100 שכפל טווח העתקה הדבקה" at bounding box center [600, 105] width 1000 height 52
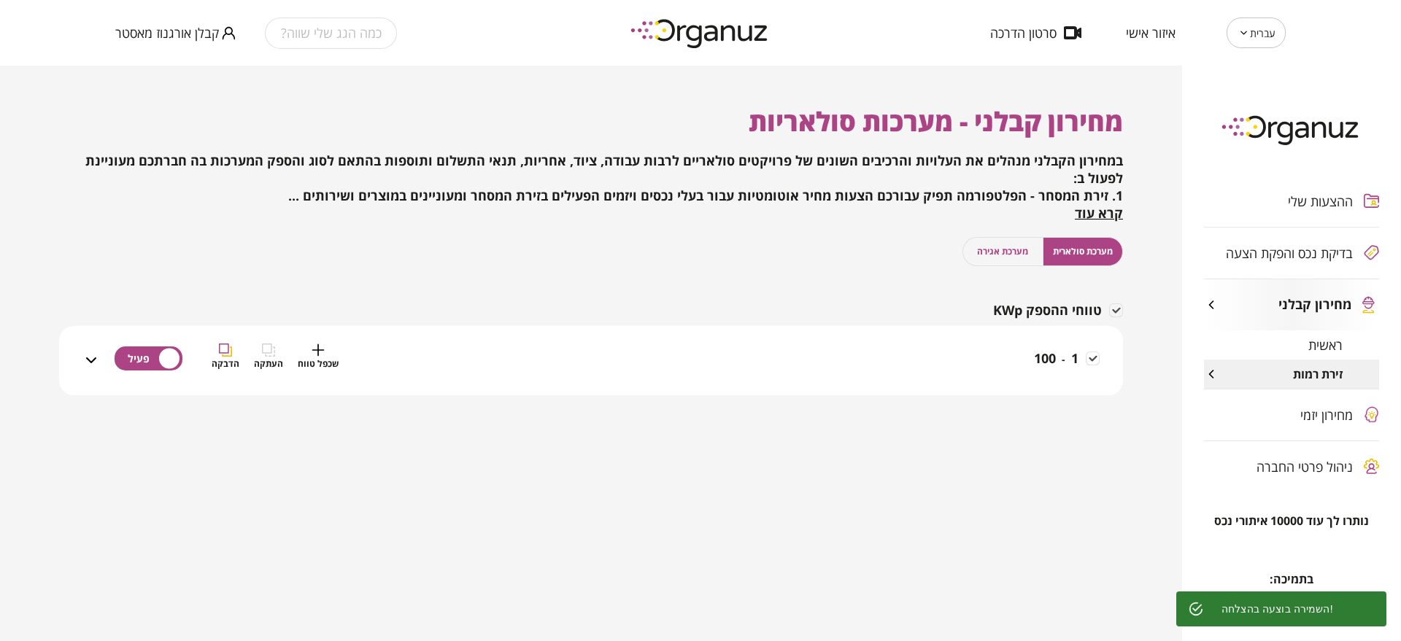
scroll to position [0, 0]
click at [552, 360] on div "1 - 100 שכפל טווח העתקה הדבקה" at bounding box center [600, 370] width 1000 height 52
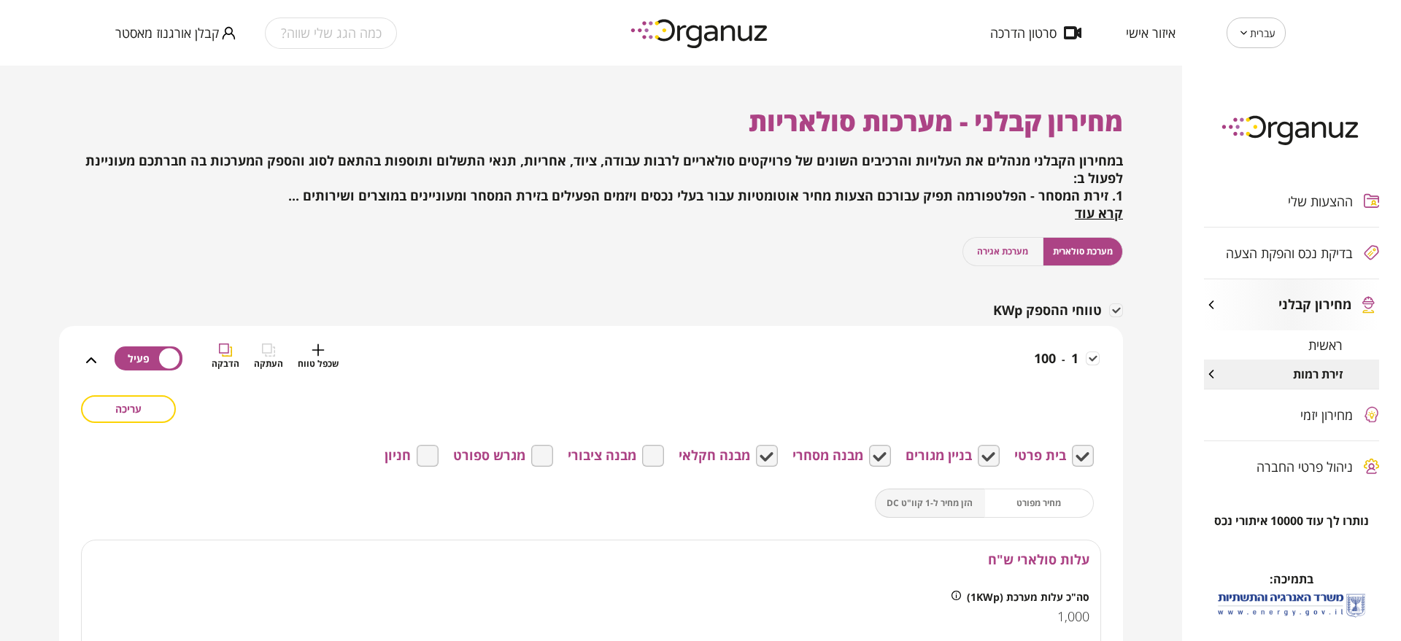
click at [552, 360] on div "1 - 100 שכפל טווח העתקה הדבקה" at bounding box center [600, 370] width 1000 height 52
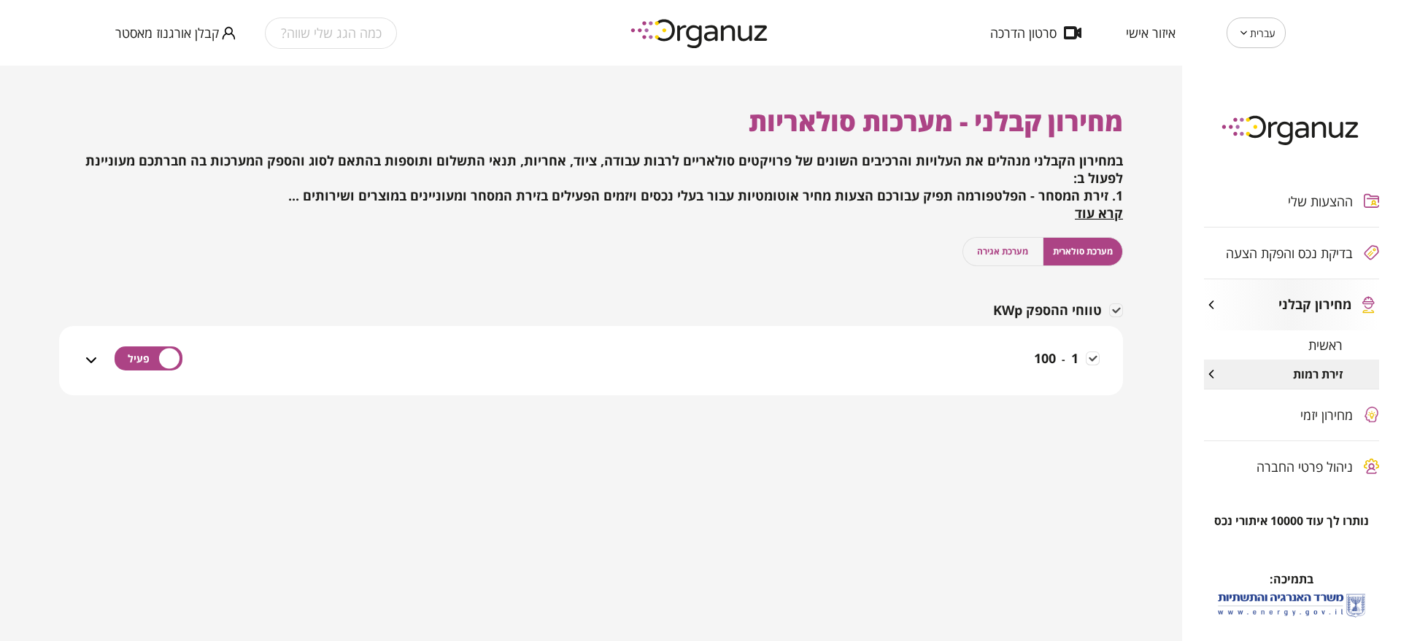
drag, startPoint x: 387, startPoint y: 339, endPoint x: 384, endPoint y: 346, distance: 7.9
click at [387, 339] on div "1 - 100" at bounding box center [600, 360] width 1000 height 69
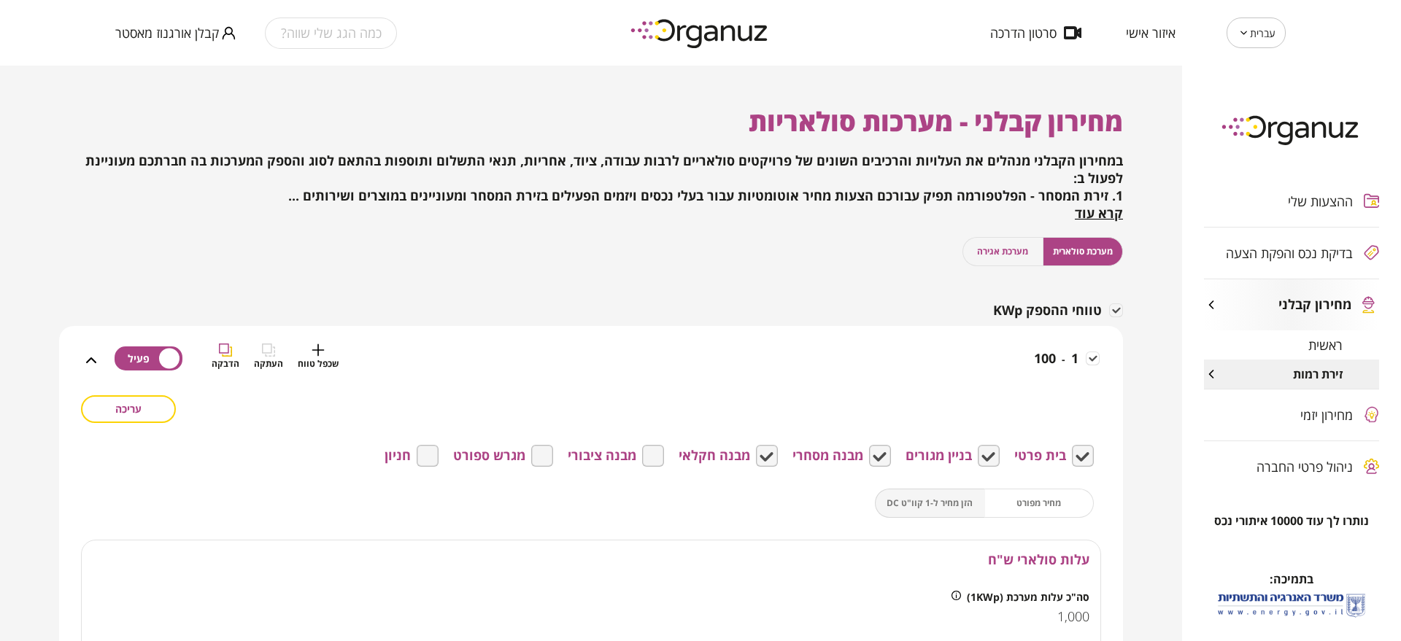
click at [342, 360] on div "1 - 100 שכפל טווח העתקה הדבקה" at bounding box center [600, 370] width 1000 height 52
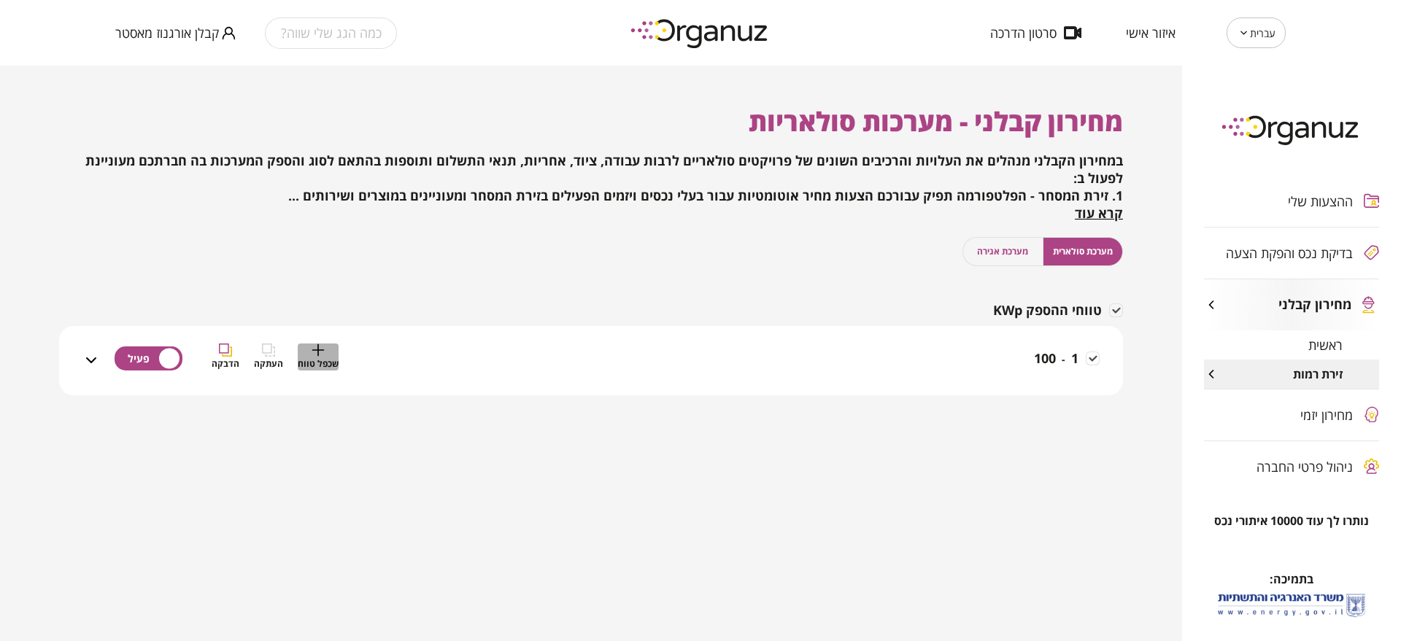
click at [313, 364] on span "שכפל טווח" at bounding box center [318, 364] width 41 height 14
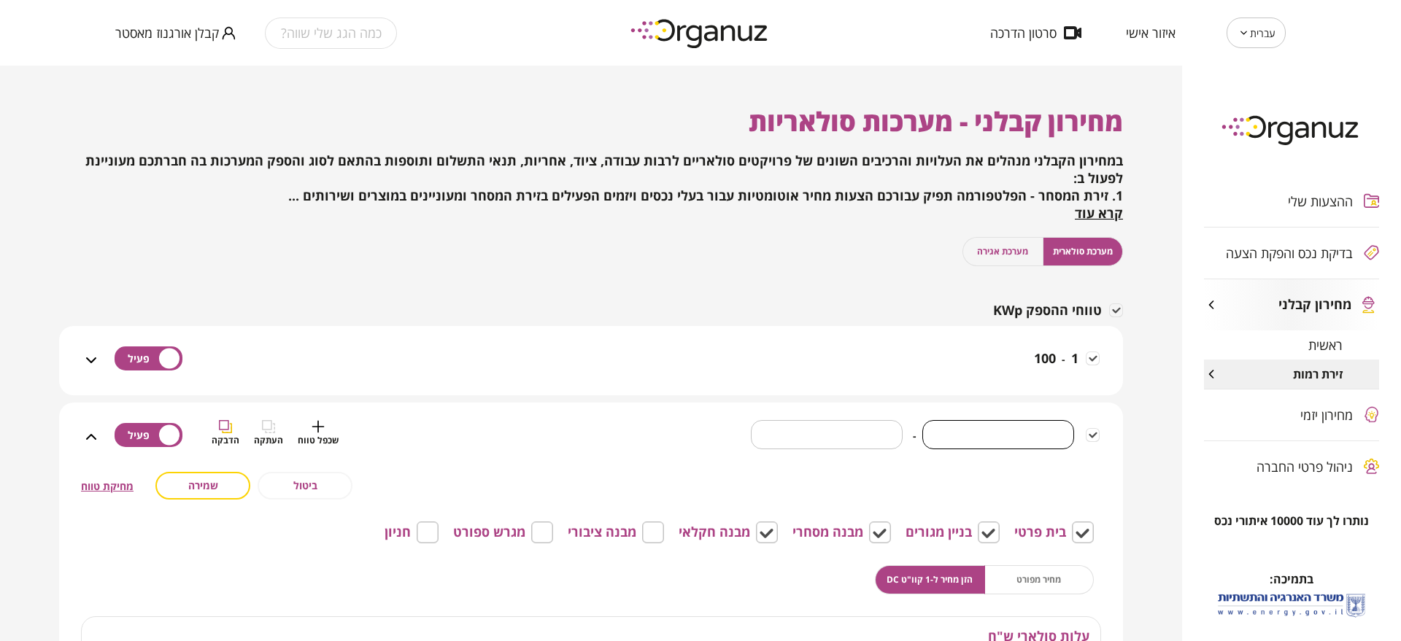
click at [1030, 431] on input "*" at bounding box center [998, 434] width 152 height 43
type input "***"
click at [831, 420] on input "*" at bounding box center [804, 434] width 166 height 43
click at [829, 422] on input "*" at bounding box center [804, 434] width 166 height 43
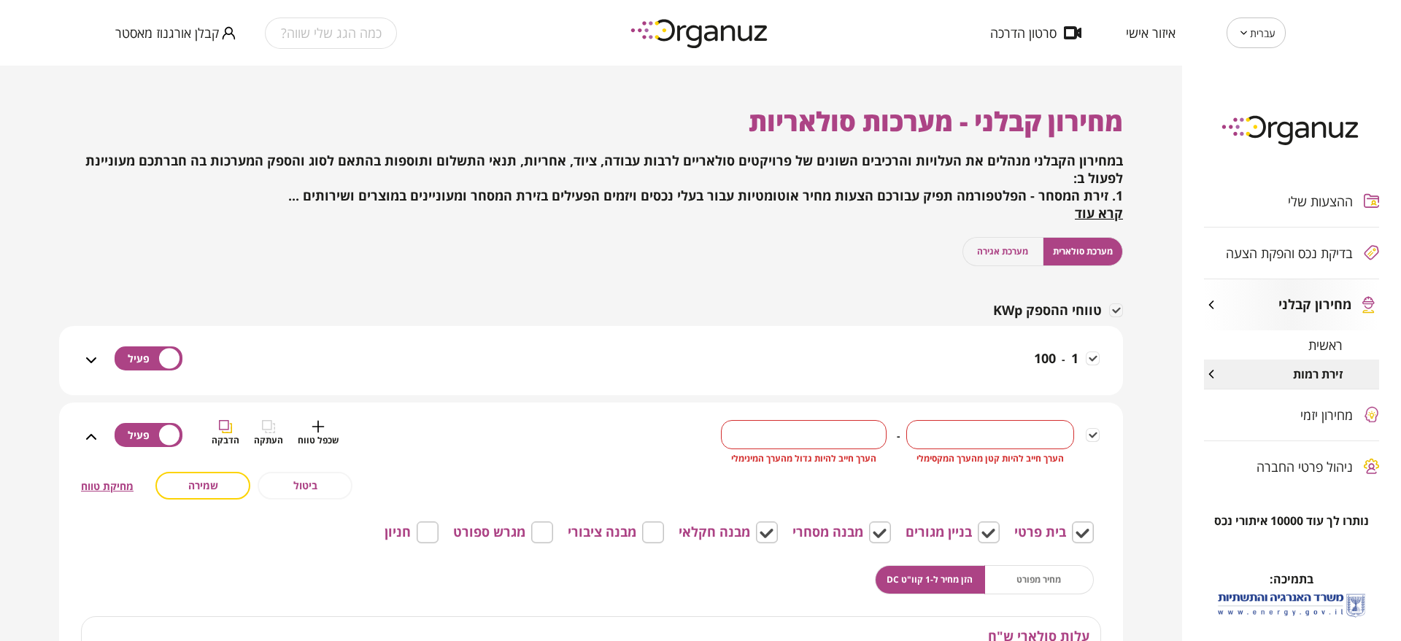
click at [827, 426] on input "*" at bounding box center [804, 434] width 166 height 43
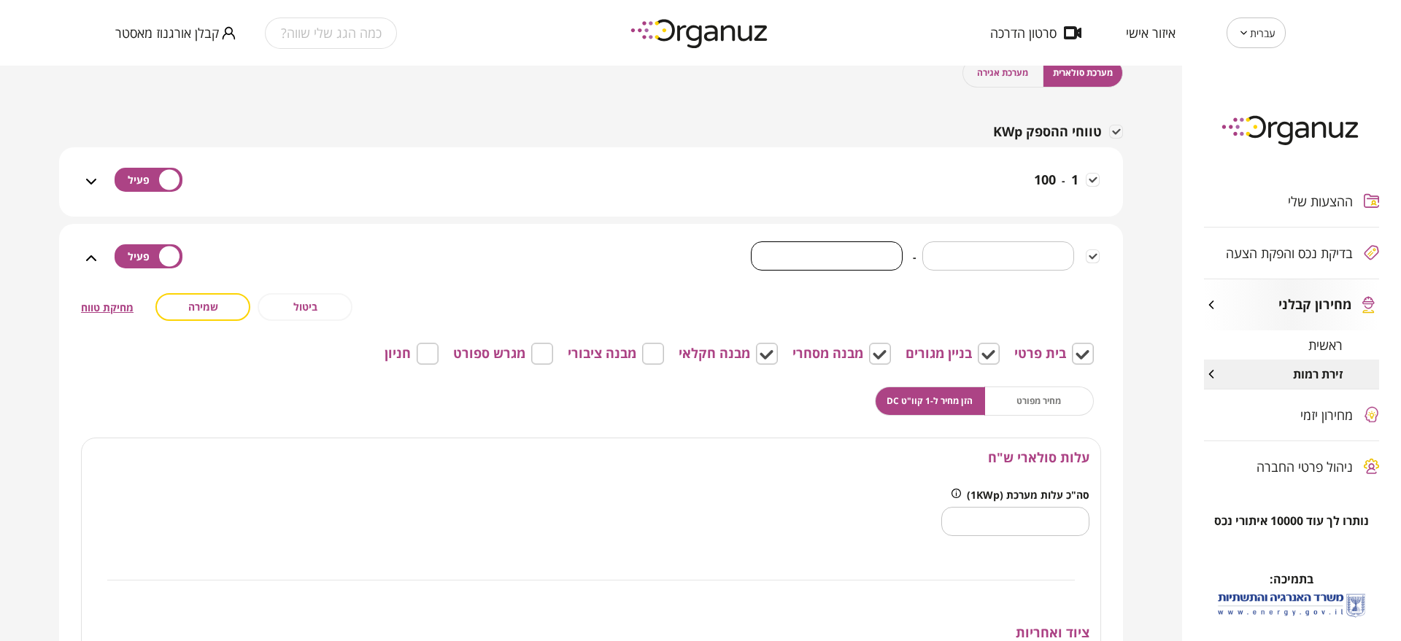
scroll to position [182, 0]
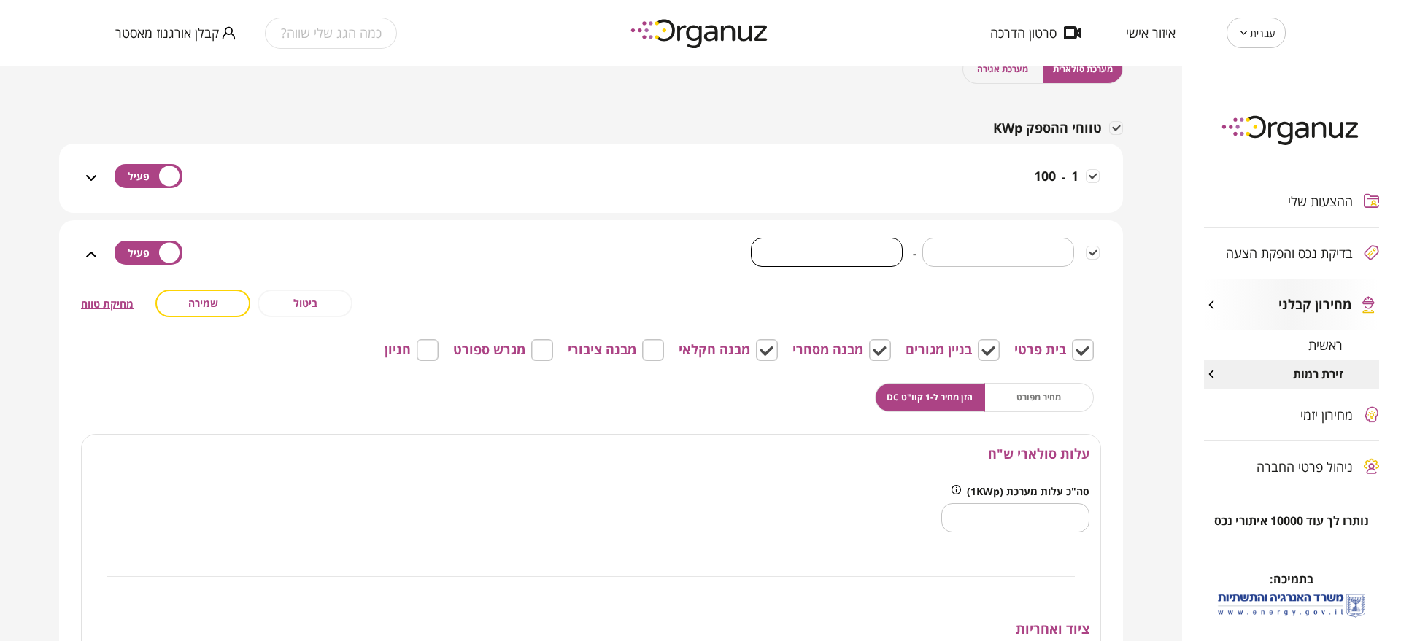
type input "***"
click at [1033, 529] on input "****" at bounding box center [1015, 517] width 148 height 43
click at [1033, 522] on input "****" at bounding box center [1015, 517] width 148 height 43
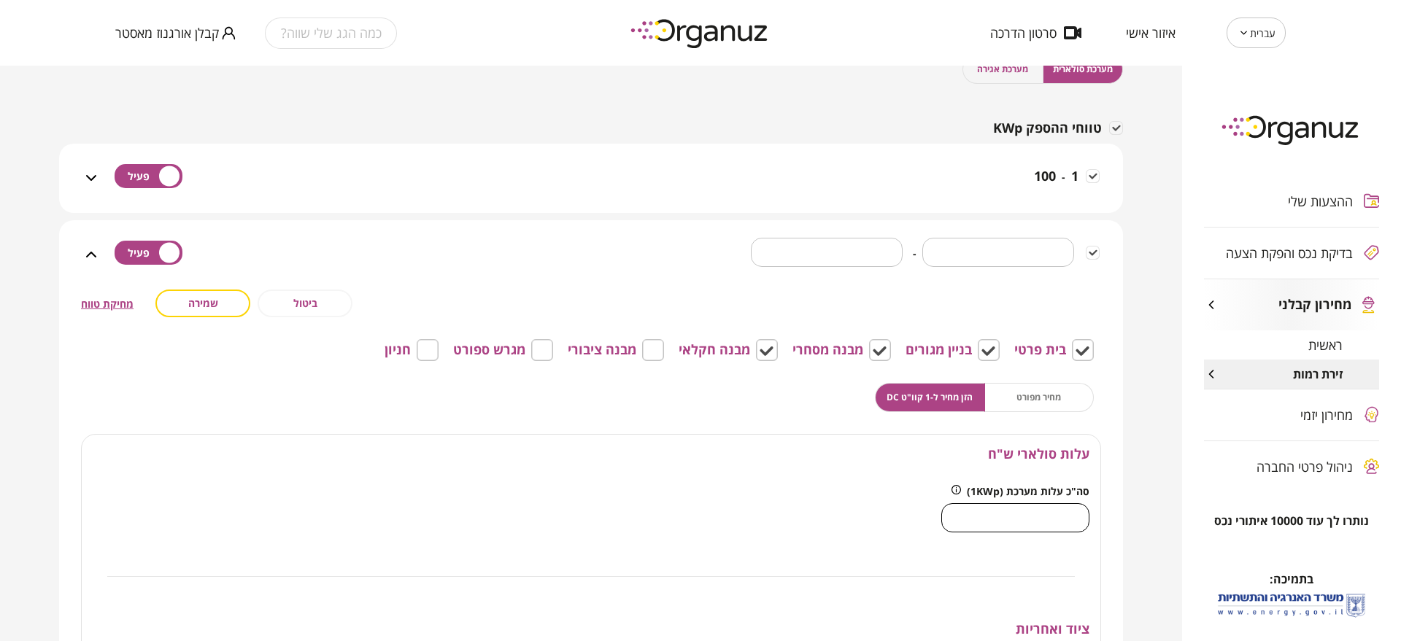
click at [1030, 518] on input "****" at bounding box center [1015, 517] width 148 height 43
click at [1046, 520] on input "****" at bounding box center [1015, 517] width 148 height 43
type input "***"
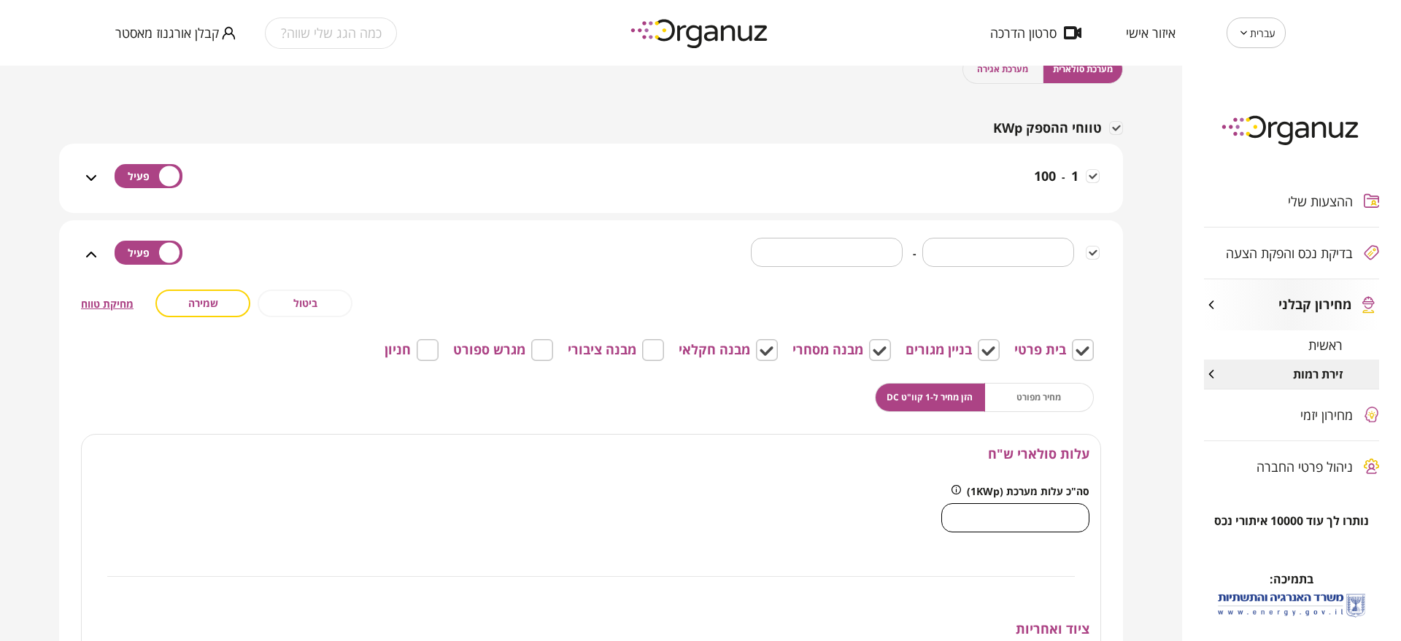
click at [578, 444] on div "עלות סולארי ש"ח" at bounding box center [591, 454] width 1019 height 39
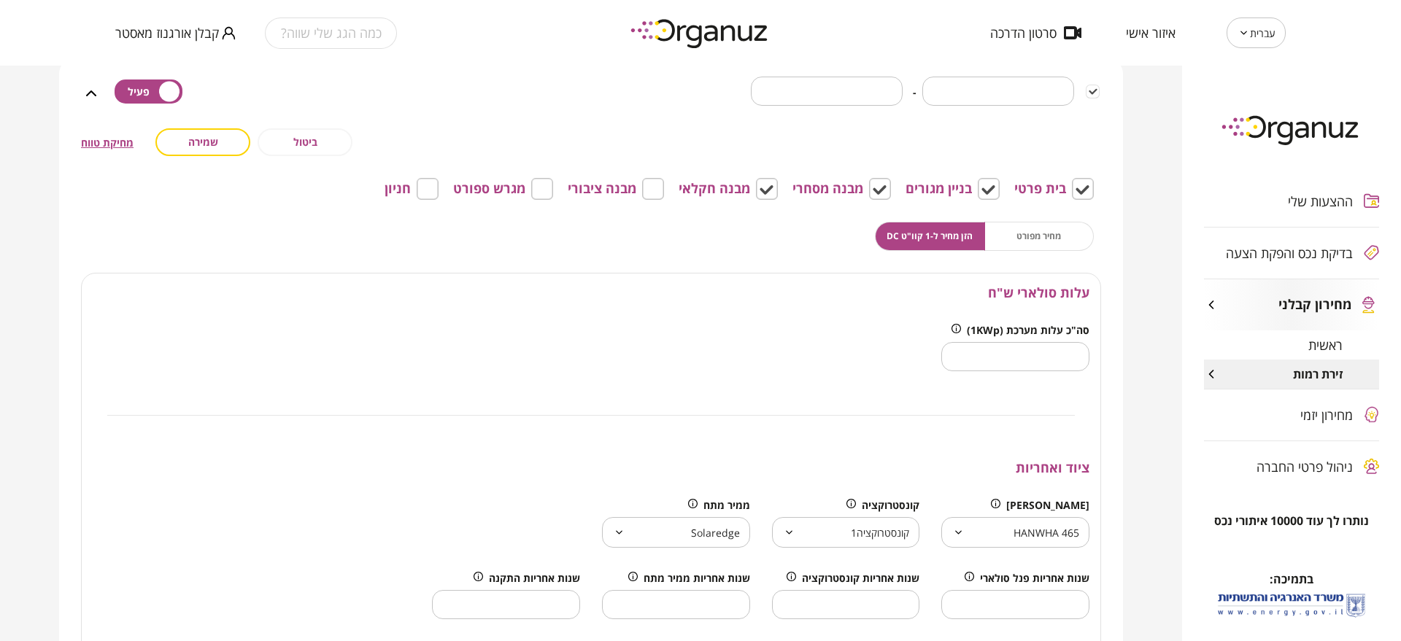
scroll to position [456, 0]
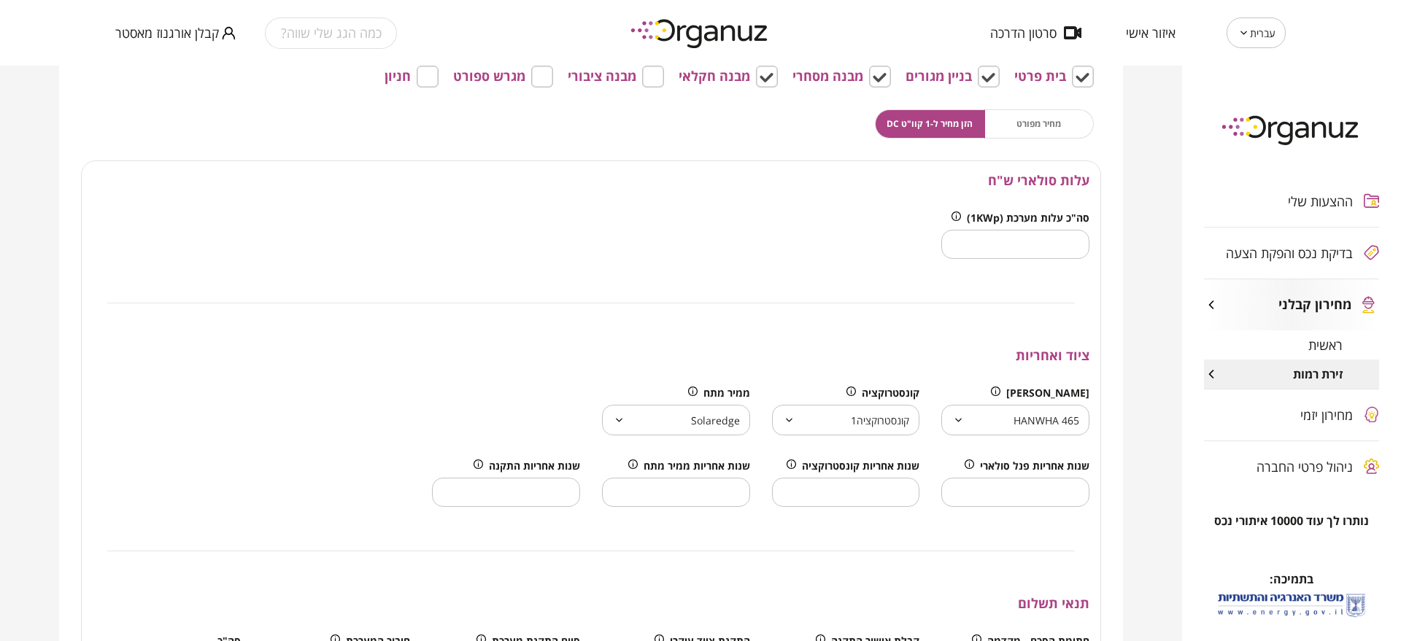
click at [1016, 414] on body "עברית ** ​ איזור אישי סרטון הדרכה כמה הגג שלי שווה? קבלן אורגנוז מאסטר ההצעות ש…" at bounding box center [700, 320] width 1401 height 641
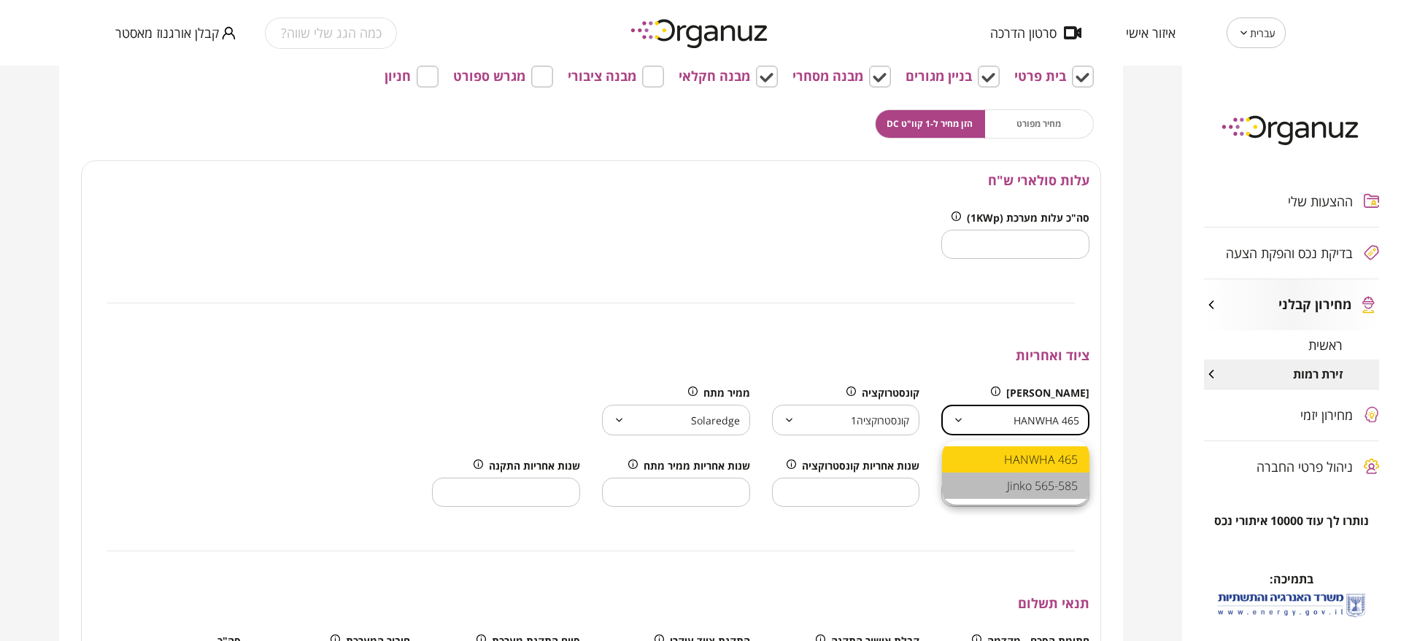
click at [1034, 482] on li "Jinko 565-585" at bounding box center [1015, 486] width 147 height 26
type input "**********"
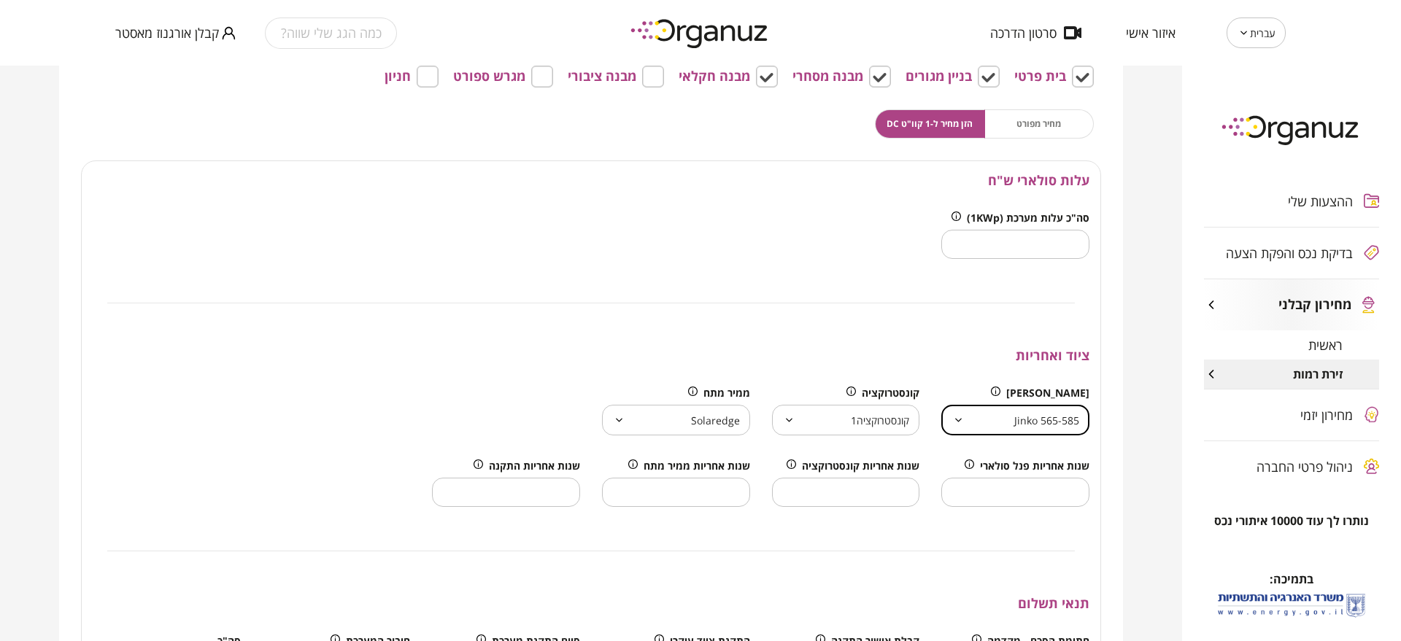
click at [860, 410] on body "עברית ** ​ איזור אישי סרטון הדרכה כמה הגג שלי שווה? קבלן אורגנוז מאסטר ההצעות ש…" at bounding box center [700, 320] width 1401 height 641
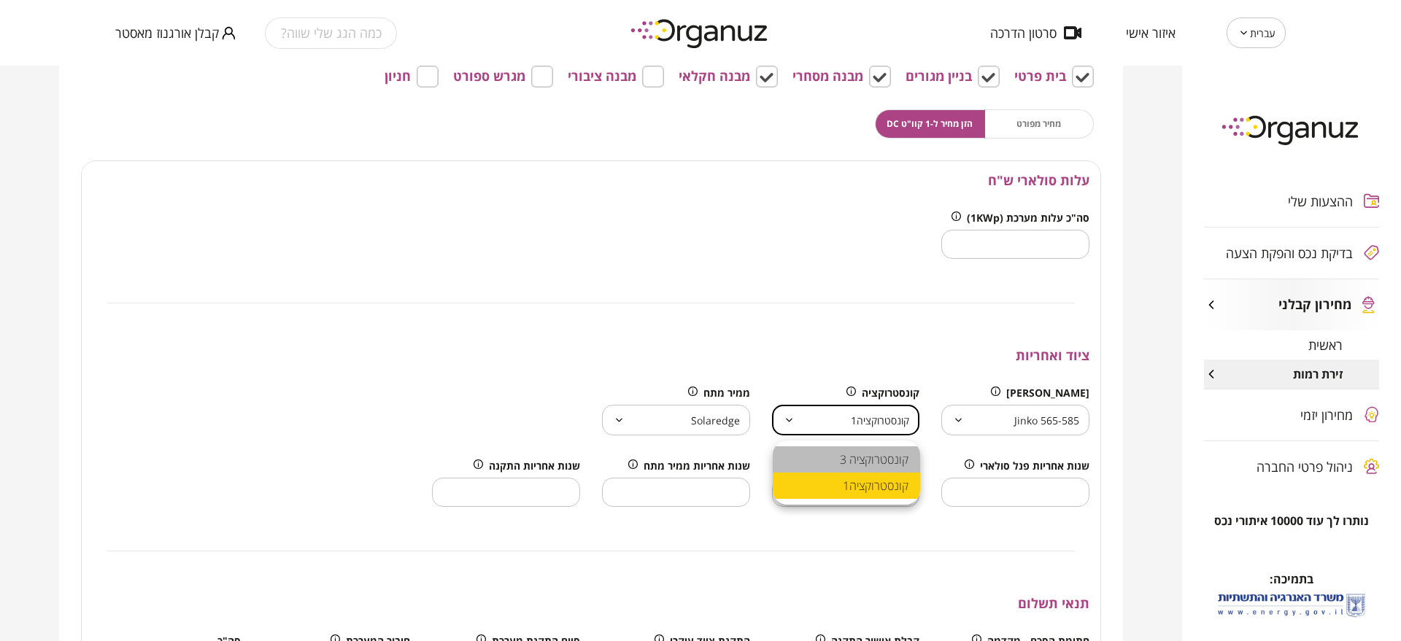
click at [865, 449] on li "קונסטרוקציה 3" at bounding box center [846, 460] width 147 height 26
type input "**********"
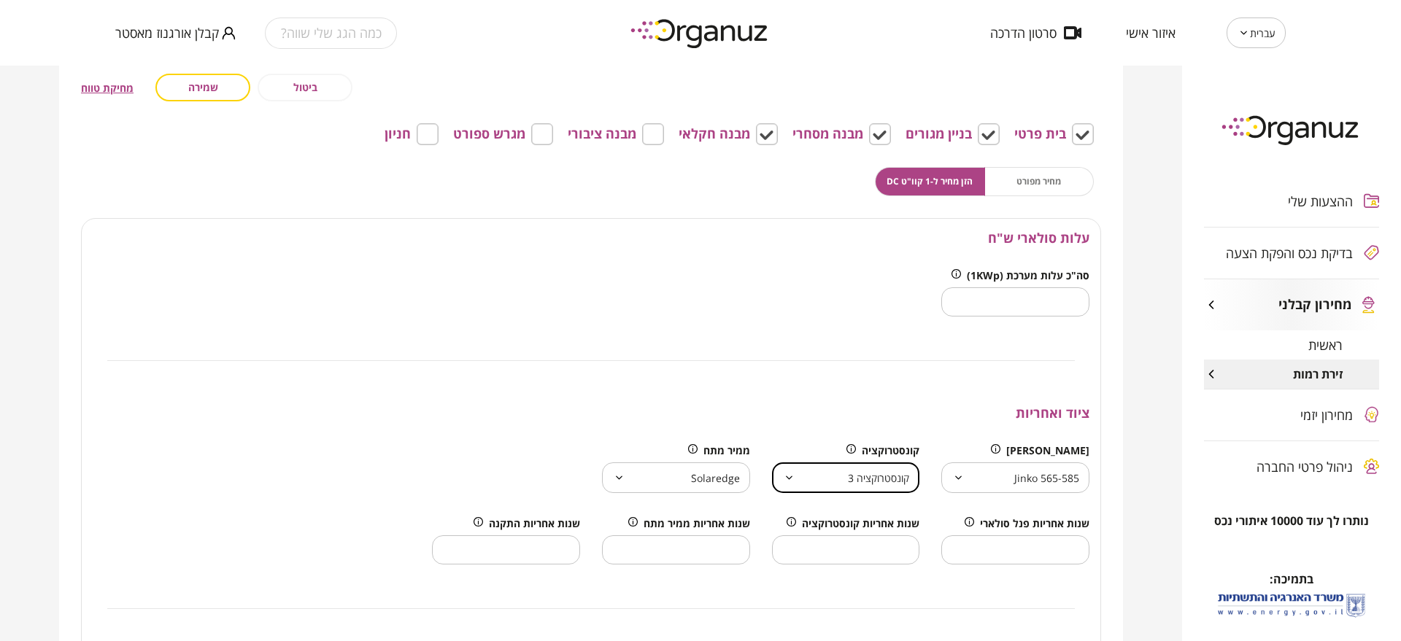
scroll to position [363, 0]
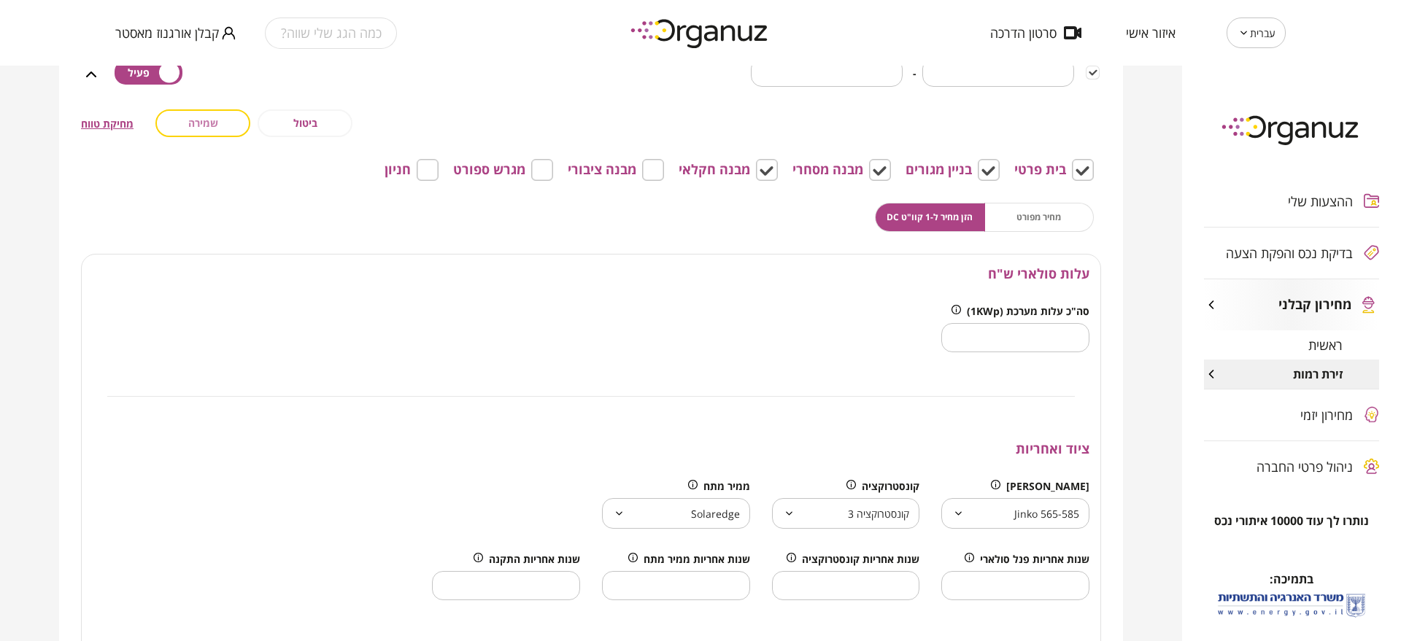
click at [229, 120] on button "שמירה" at bounding box center [202, 123] width 95 height 28
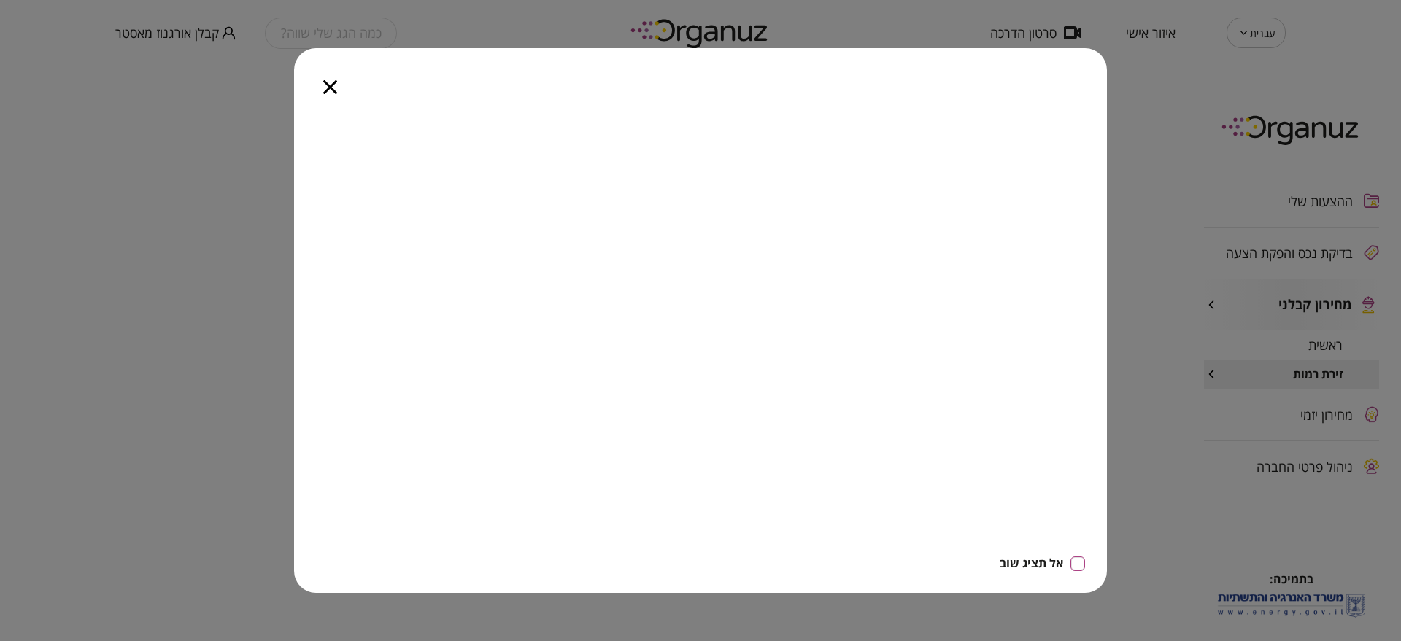
click at [325, 103] on div at bounding box center [330, 78] width 72 height 61
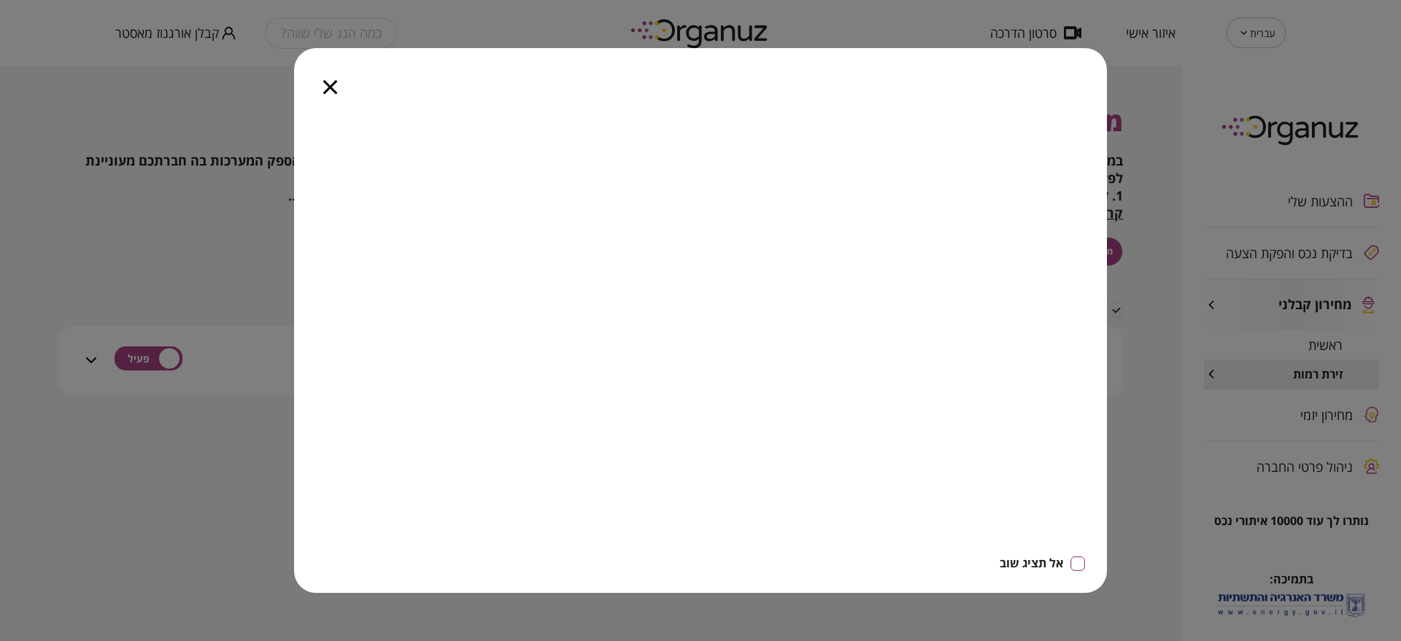
click at [338, 81] on div at bounding box center [330, 78] width 72 height 61
click at [328, 86] on icon "button" at bounding box center [330, 87] width 14 height 14
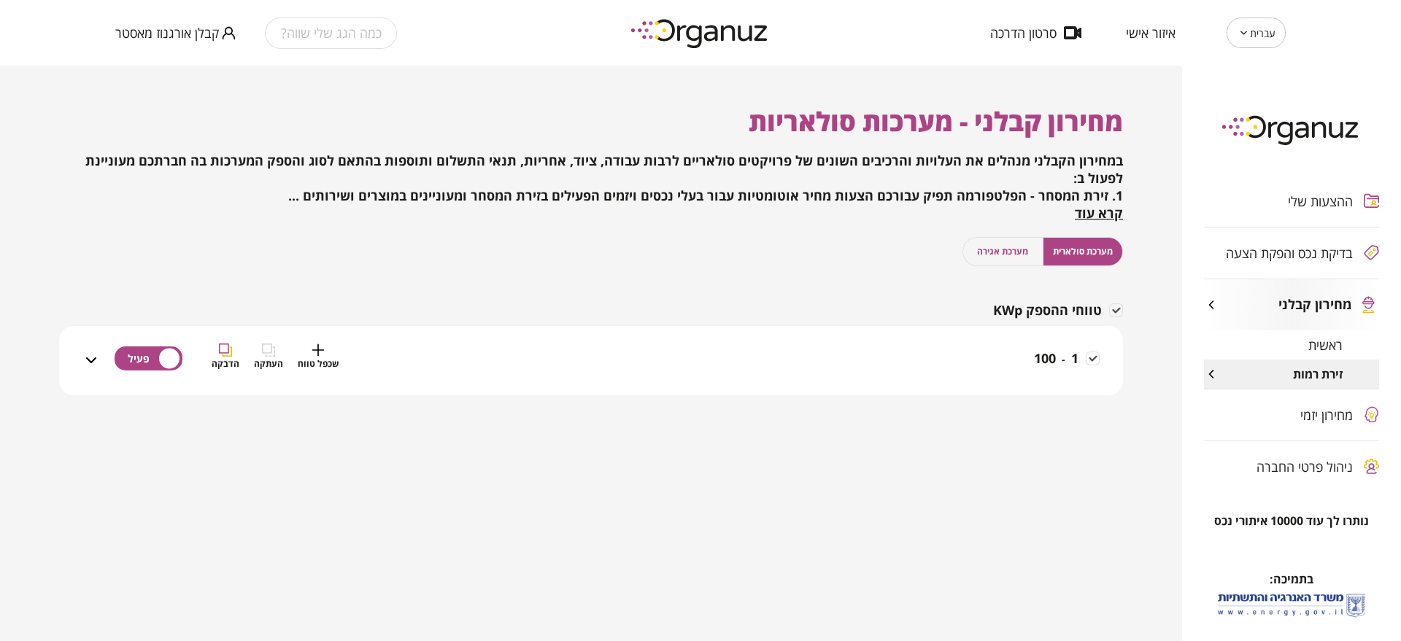
click at [836, 358] on div "1 - 100 שכפל טווח העתקה הדבקה" at bounding box center [600, 370] width 1000 height 52
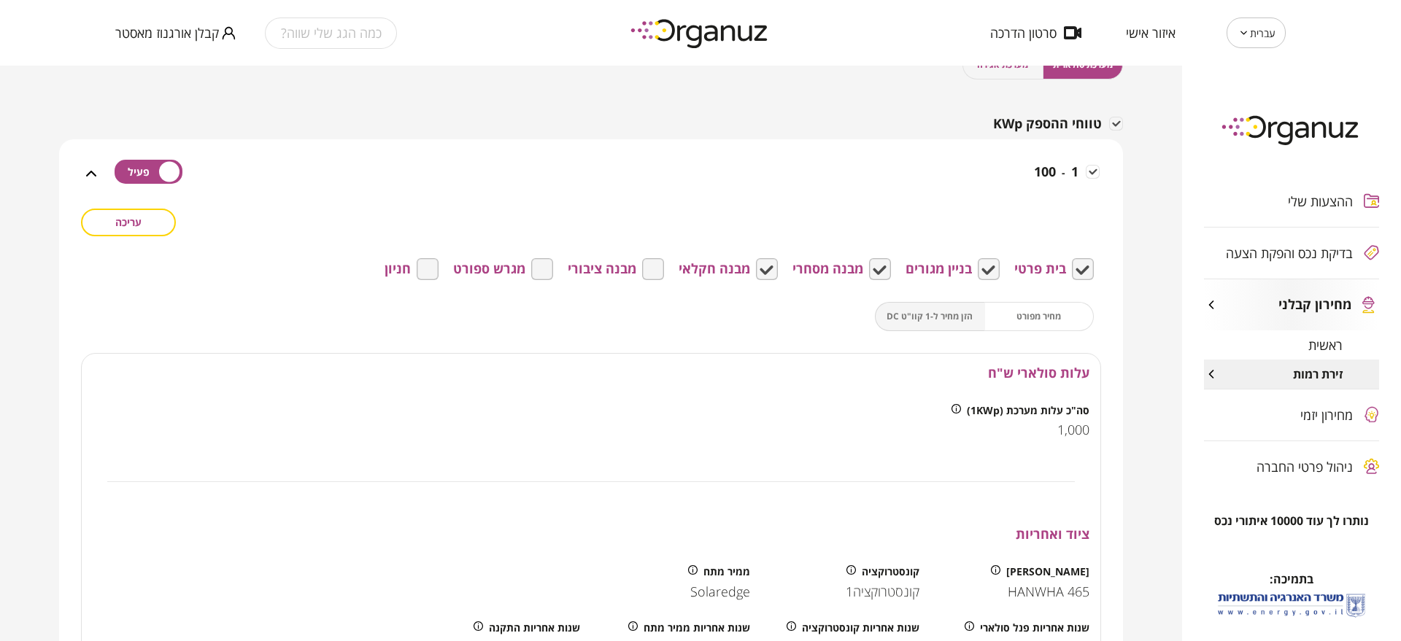
scroll to position [182, 0]
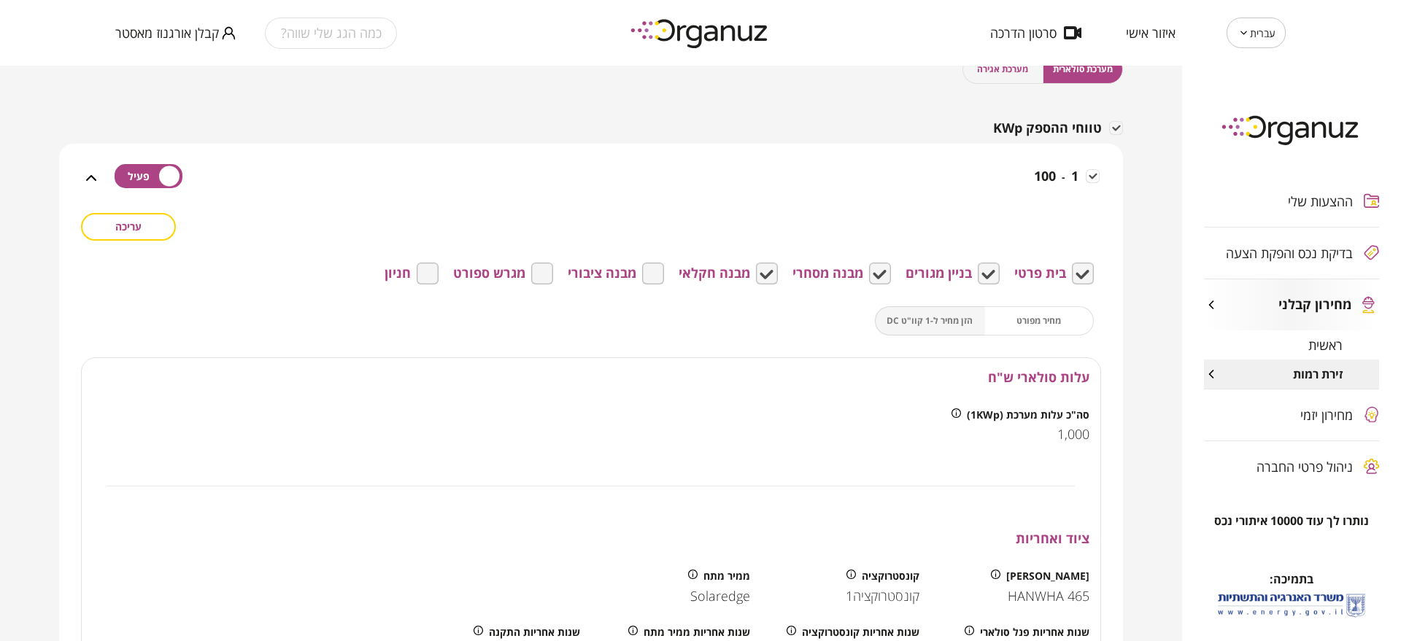
click at [154, 223] on button "עריכה" at bounding box center [128, 227] width 95 height 28
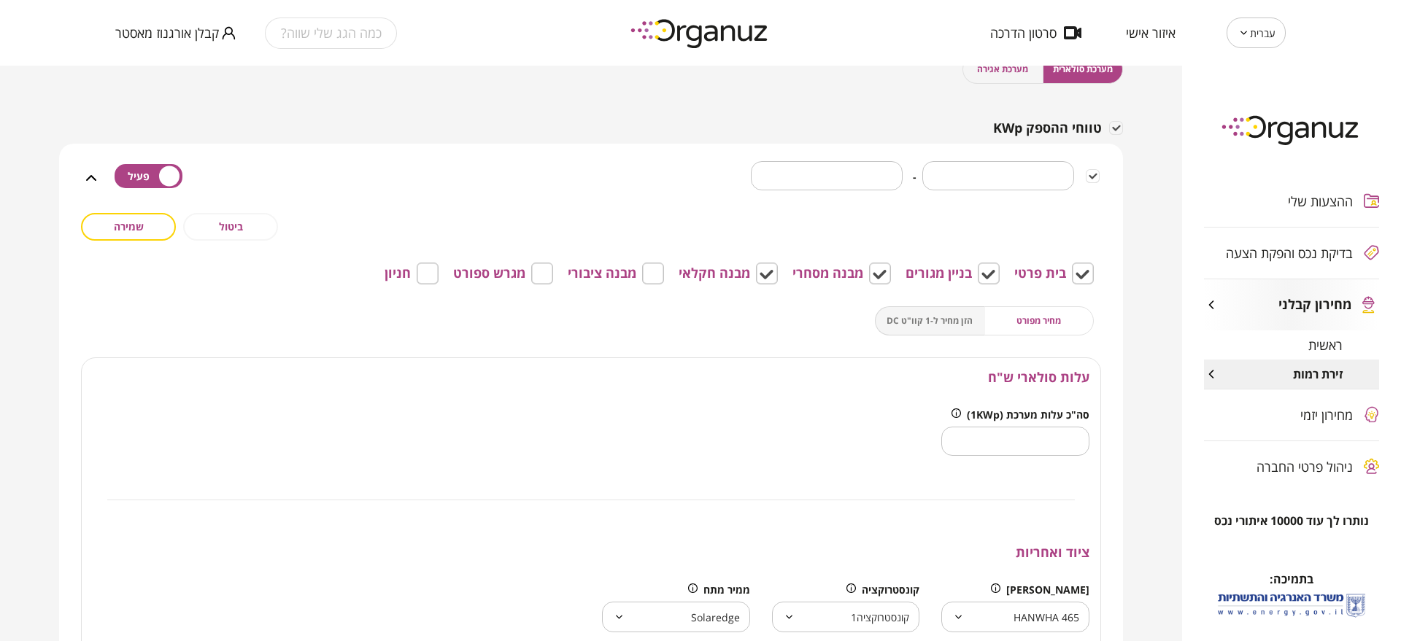
click at [1042, 323] on span "מחיר מפורט" at bounding box center [1038, 321] width 45 height 14
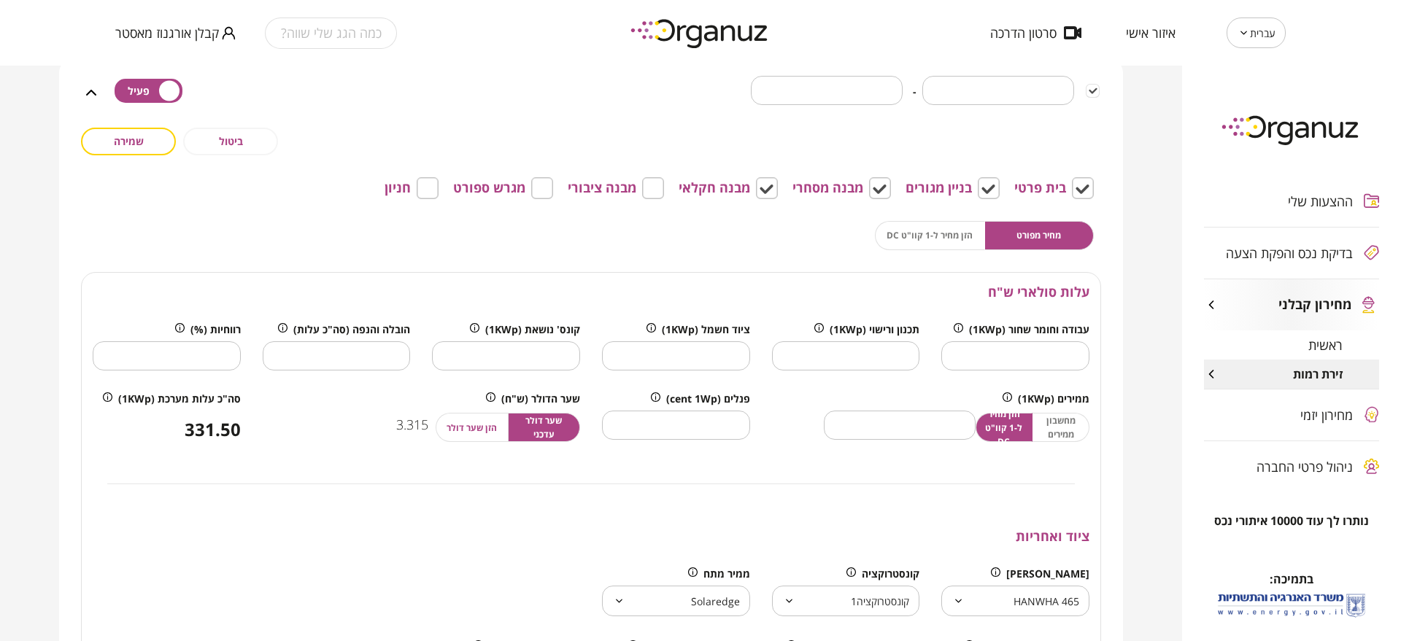
scroll to position [365, 0]
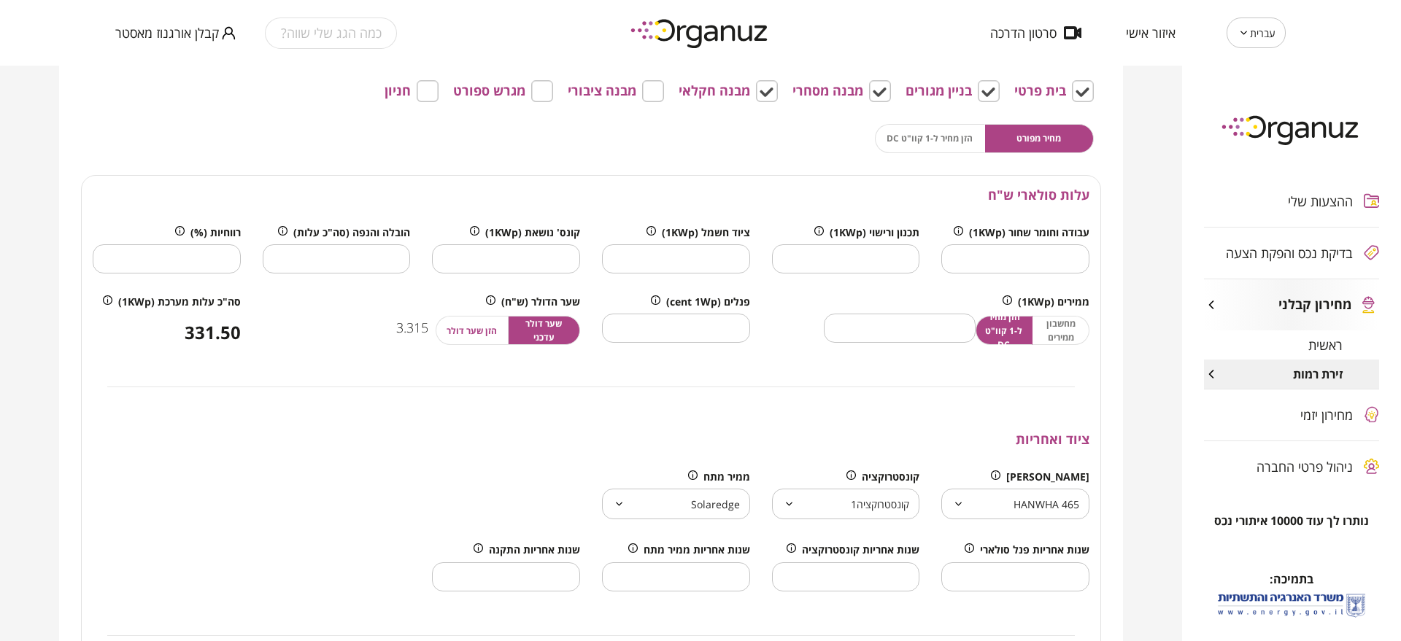
click at [674, 304] on span "פנלים (cent 1Wp)" at bounding box center [708, 302] width 84 height 12
click at [699, 318] on input "***" at bounding box center [676, 328] width 148 height 43
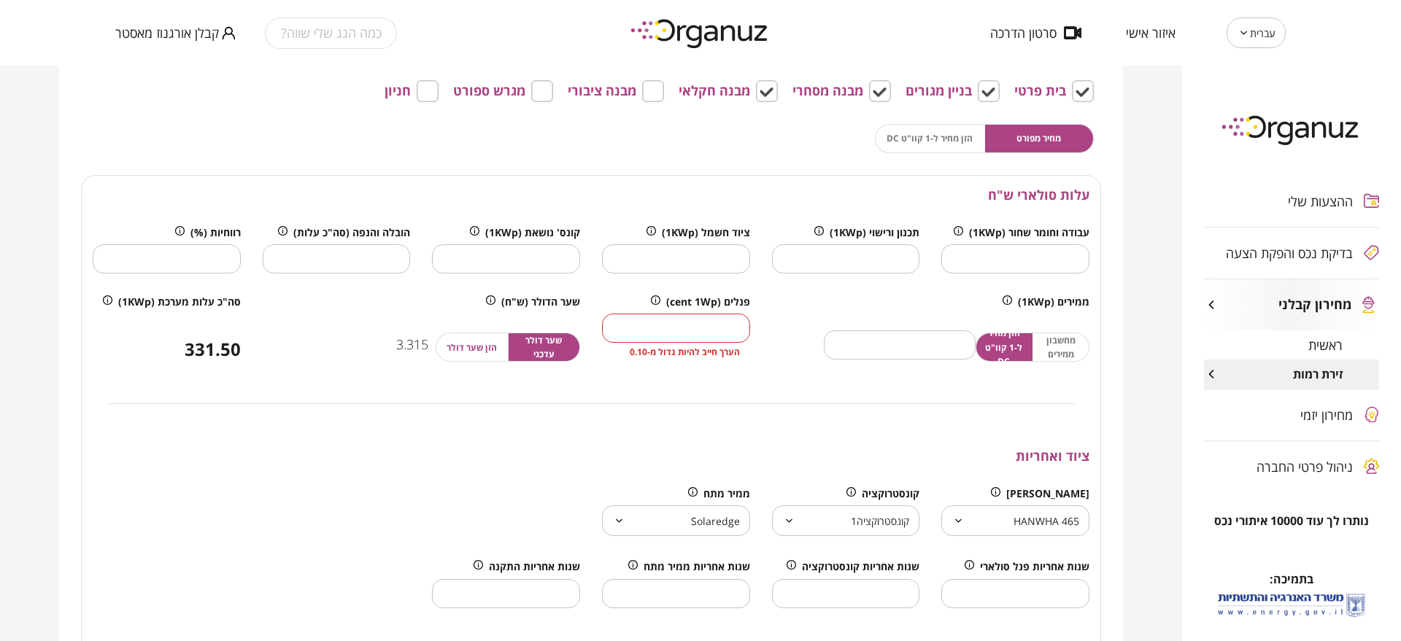
type input "*"
click at [764, 304] on div "ממירים (1KWp) מחשבון ממירים הזן מחיר ל-1 קוו"ט DC * ​" at bounding box center [930, 328] width 339 height 86
click at [585, 298] on div "שער הדולר (ש"ח) שער דולר עדכני הזן שער דולר 3.315" at bounding box center [421, 328] width 339 height 86
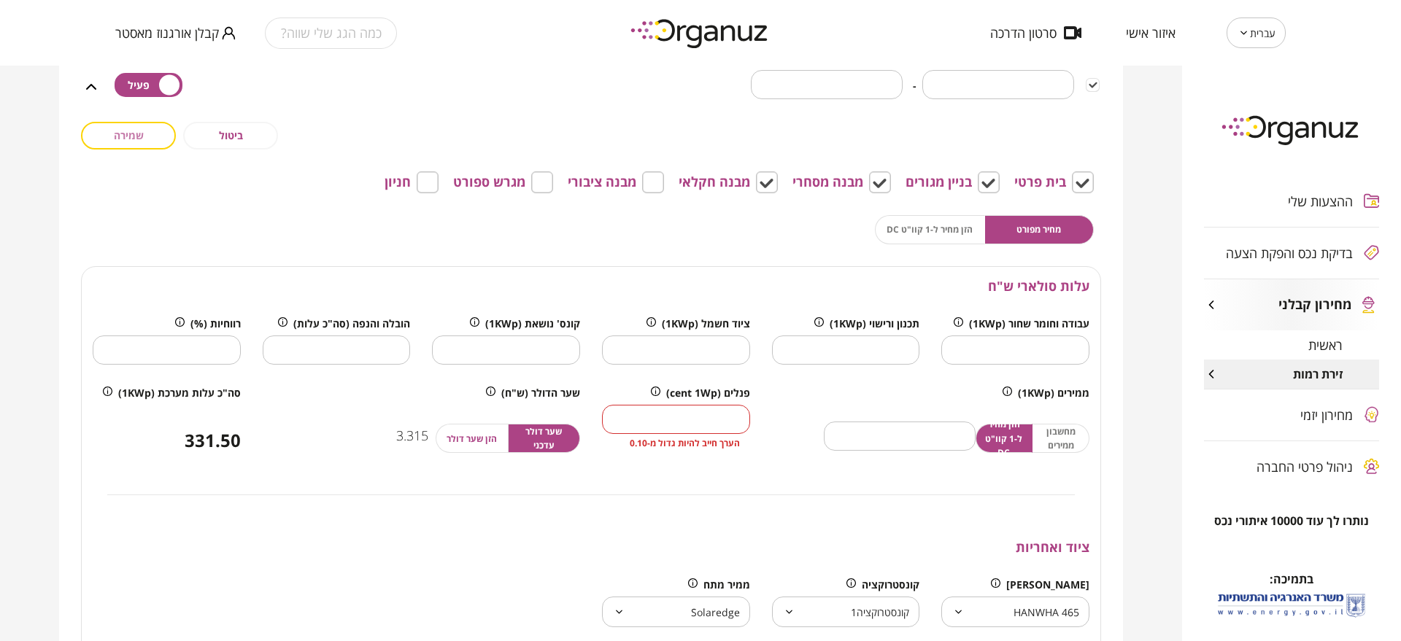
click at [145, 126] on button "שמירה" at bounding box center [128, 136] width 95 height 28
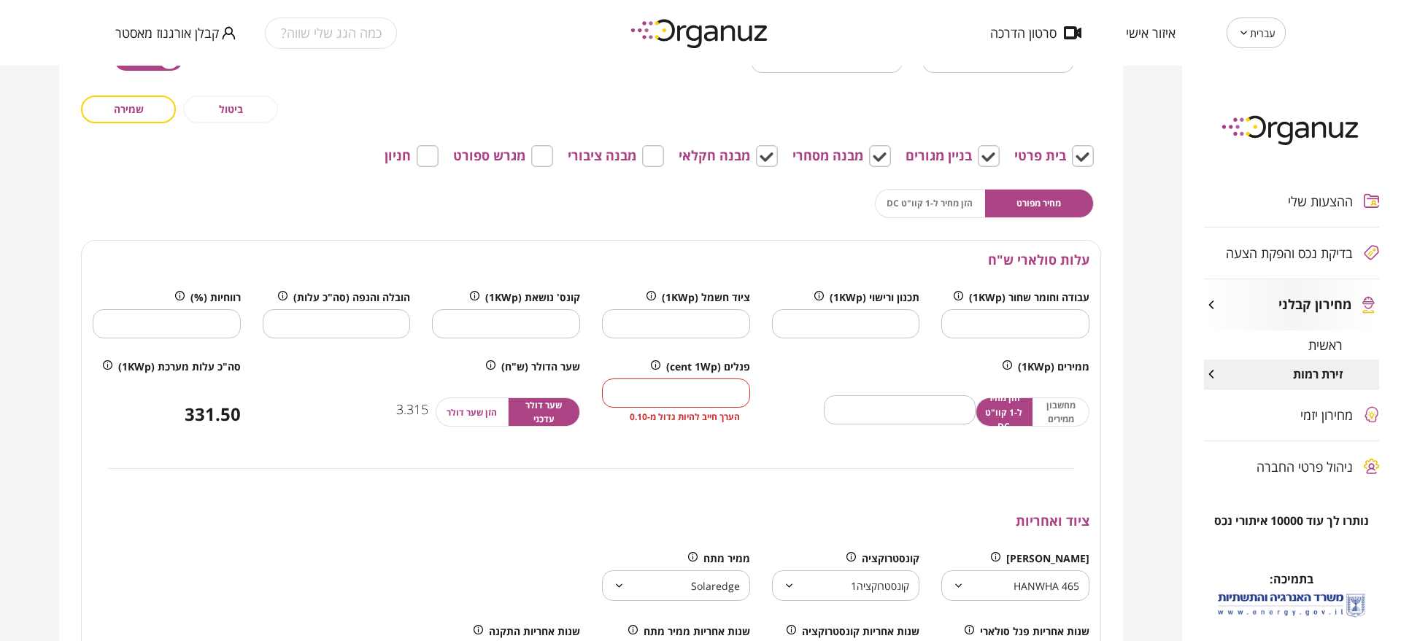
scroll to position [282, 0]
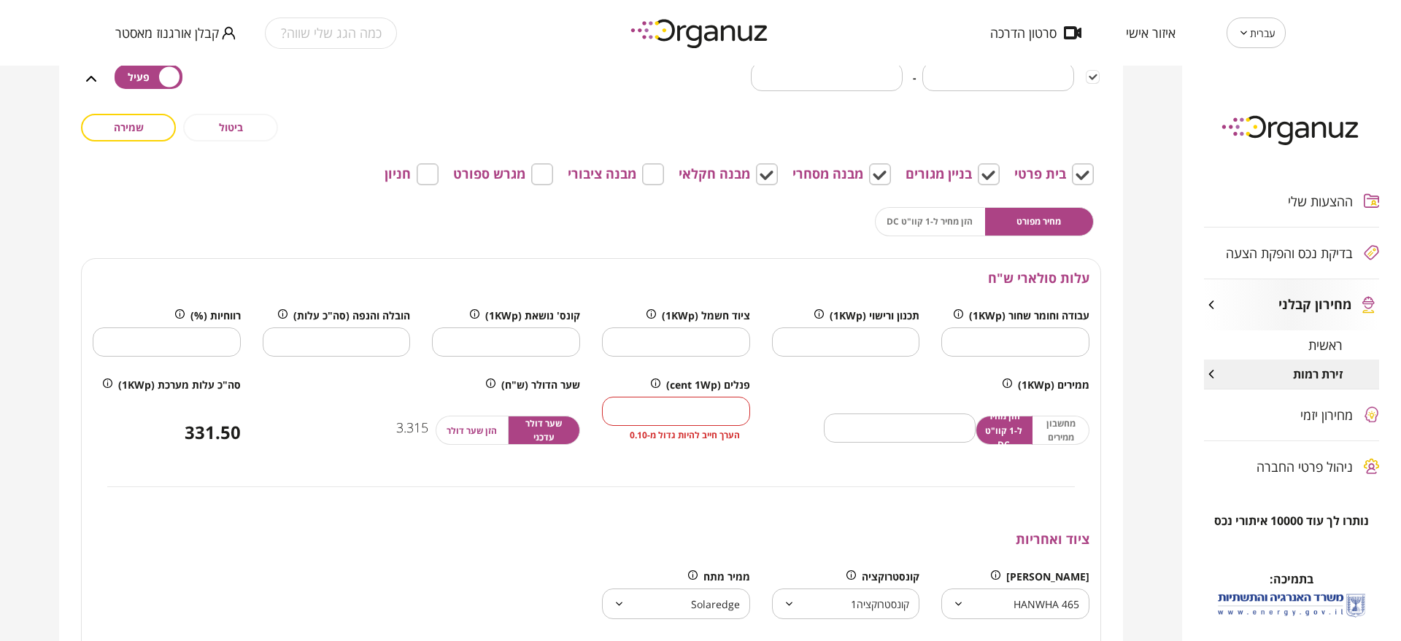
click at [225, 128] on span "ביטול" at bounding box center [231, 127] width 24 height 12
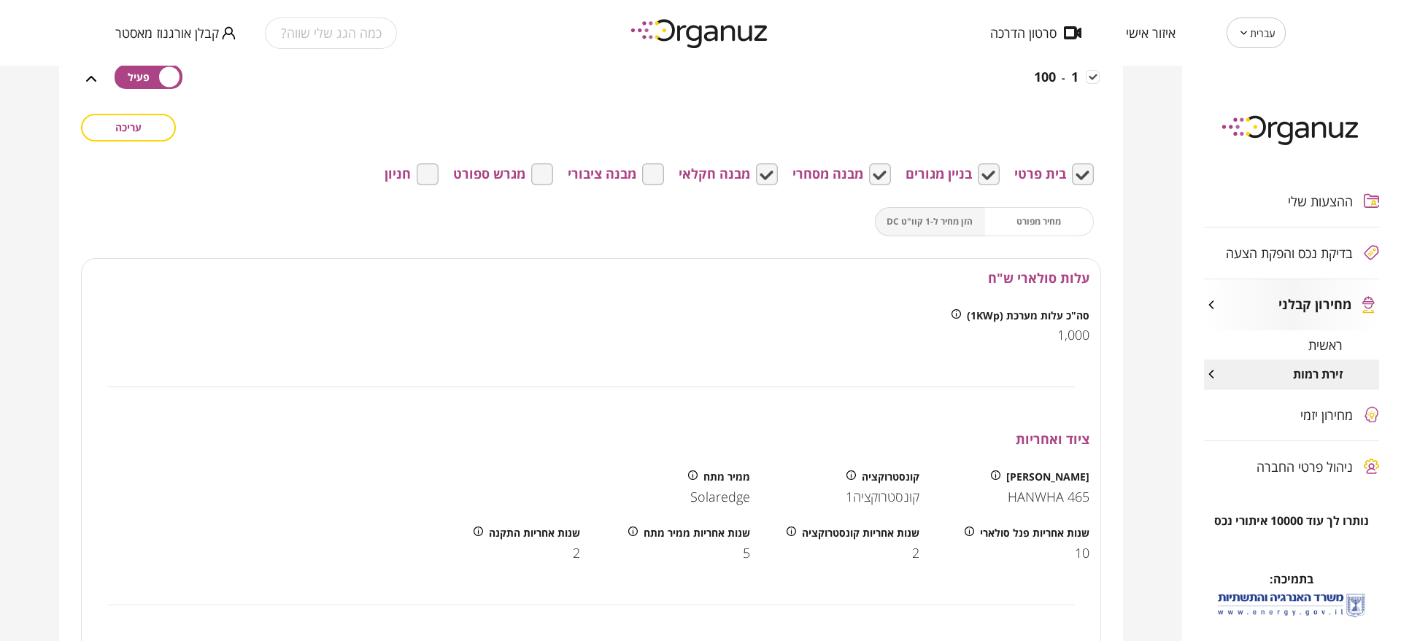
click at [1031, 228] on div "מחיר מפורט הזן מחיר ל-1 קוו"ט DC" at bounding box center [984, 221] width 219 height 29
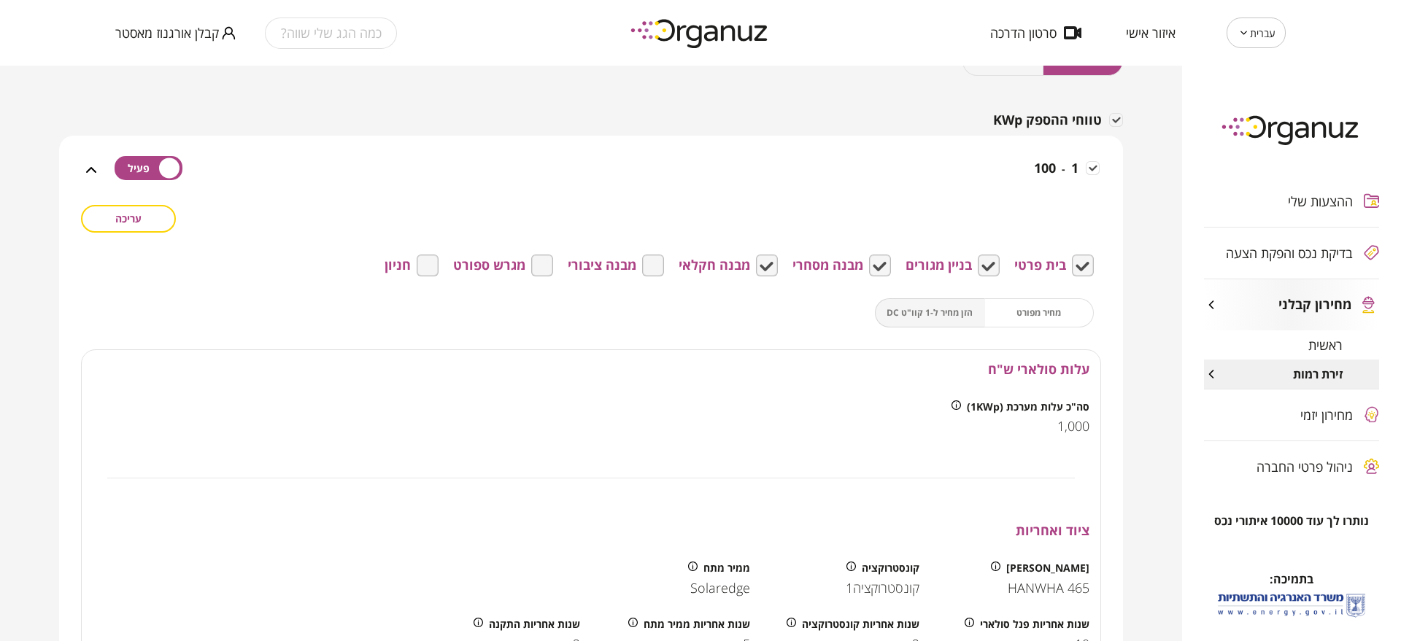
click at [213, 22] on div "כמה הגג שלי שווה? קבלן אורגנוז מאסטר" at bounding box center [349, 33] width 468 height 66
click at [207, 31] on span "קבלן אורגנוז מאסטר" at bounding box center [167, 33] width 104 height 15
click at [138, 52] on li "התנתק" at bounding box center [143, 60] width 57 height 26
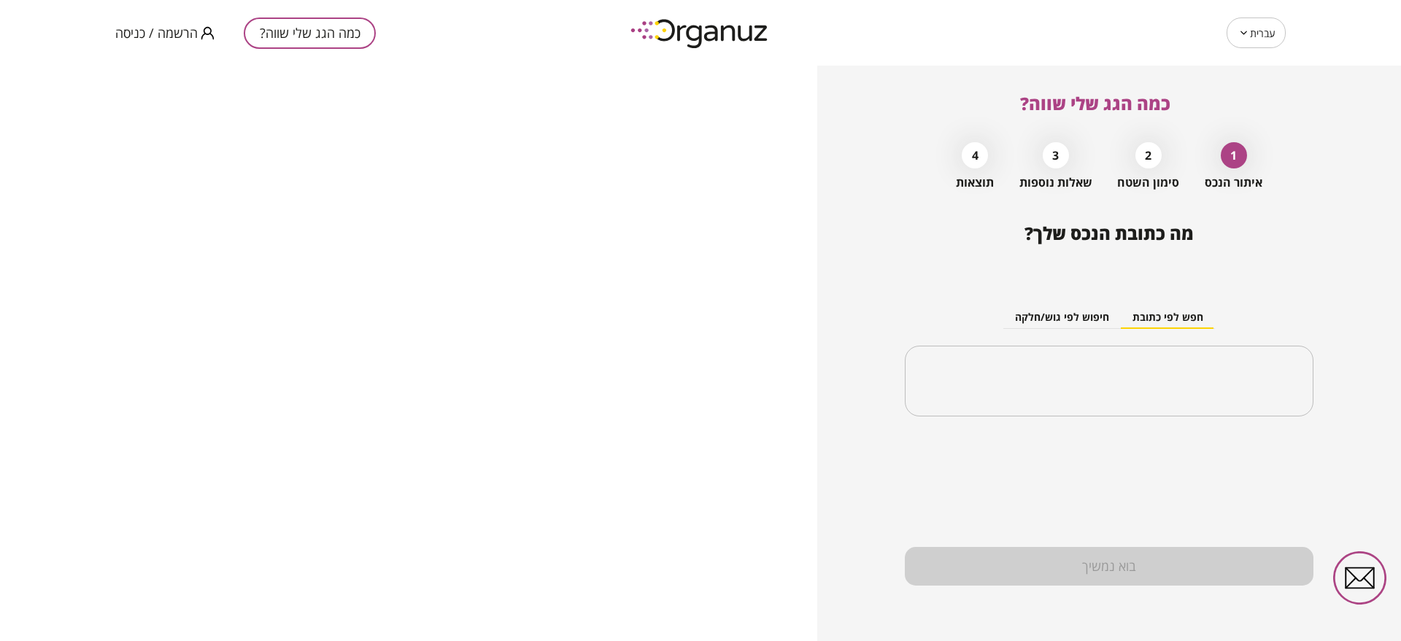
click at [152, 59] on div "כמה הגג שלי שווה? הרשמה / כניסה" at bounding box center [349, 33] width 468 height 66
click at [149, 38] on span "הרשמה / כניסה" at bounding box center [156, 33] width 82 height 15
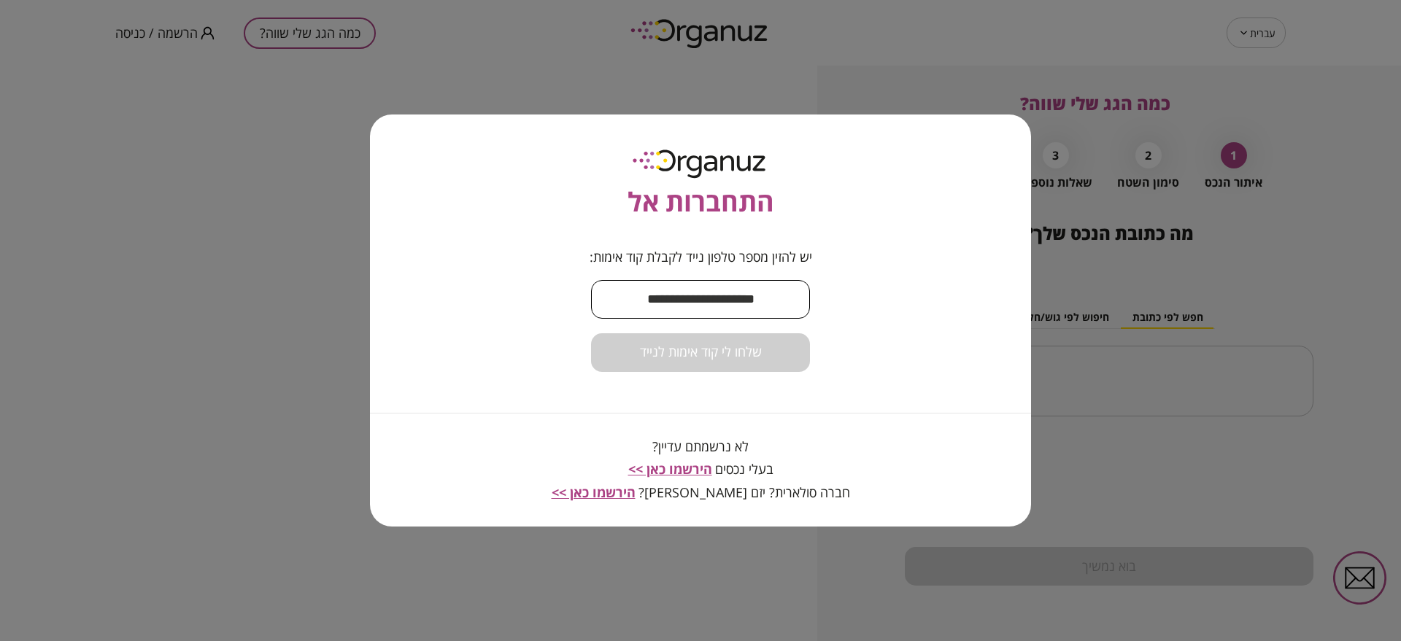
click at [674, 285] on input "text" at bounding box center [700, 299] width 219 height 43
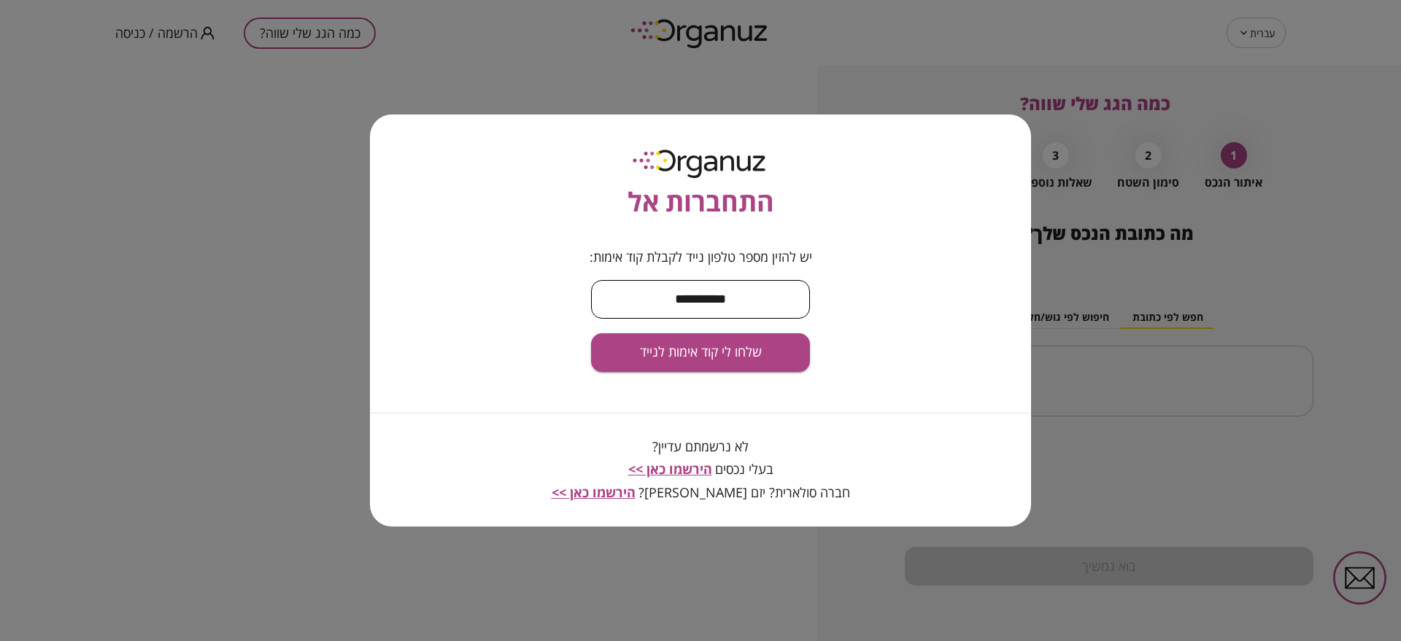
type input "**********"
click at [591, 333] on button "שלחו לי קוד אימות לנייד" at bounding box center [700, 352] width 219 height 39
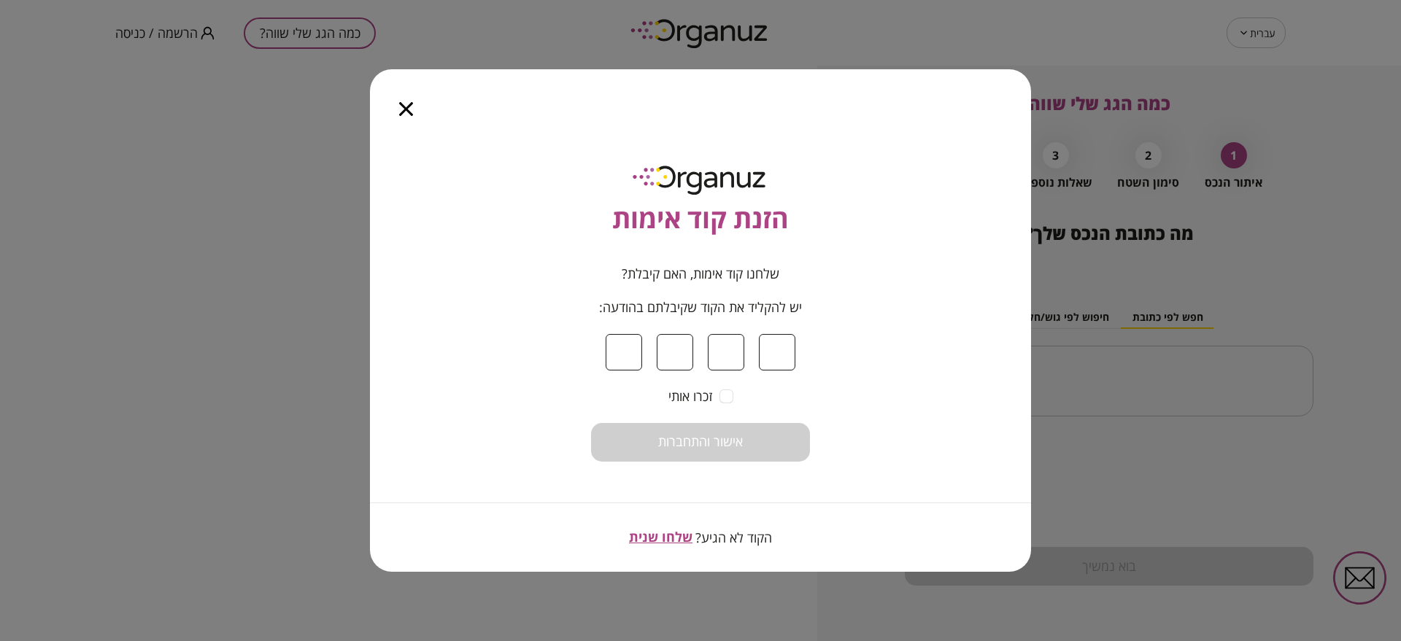
type input "*"
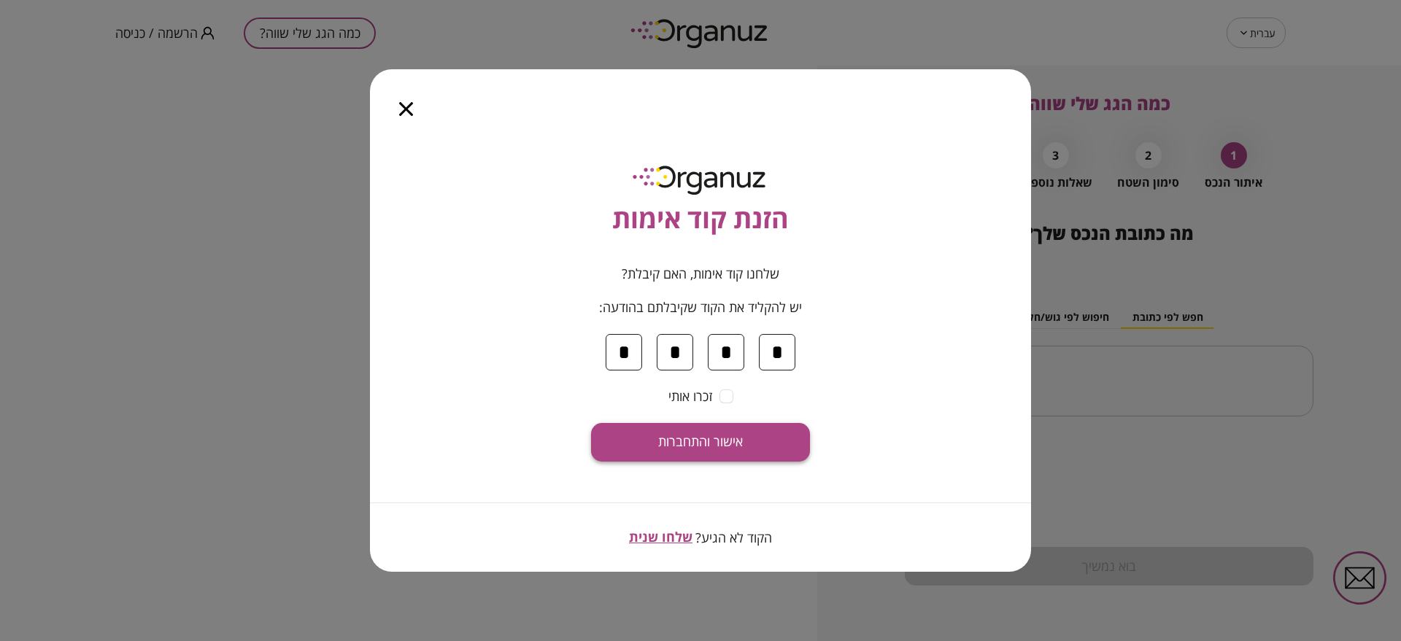
type input "*"
click at [695, 454] on button "אישור והתחברות" at bounding box center [700, 442] width 219 height 39
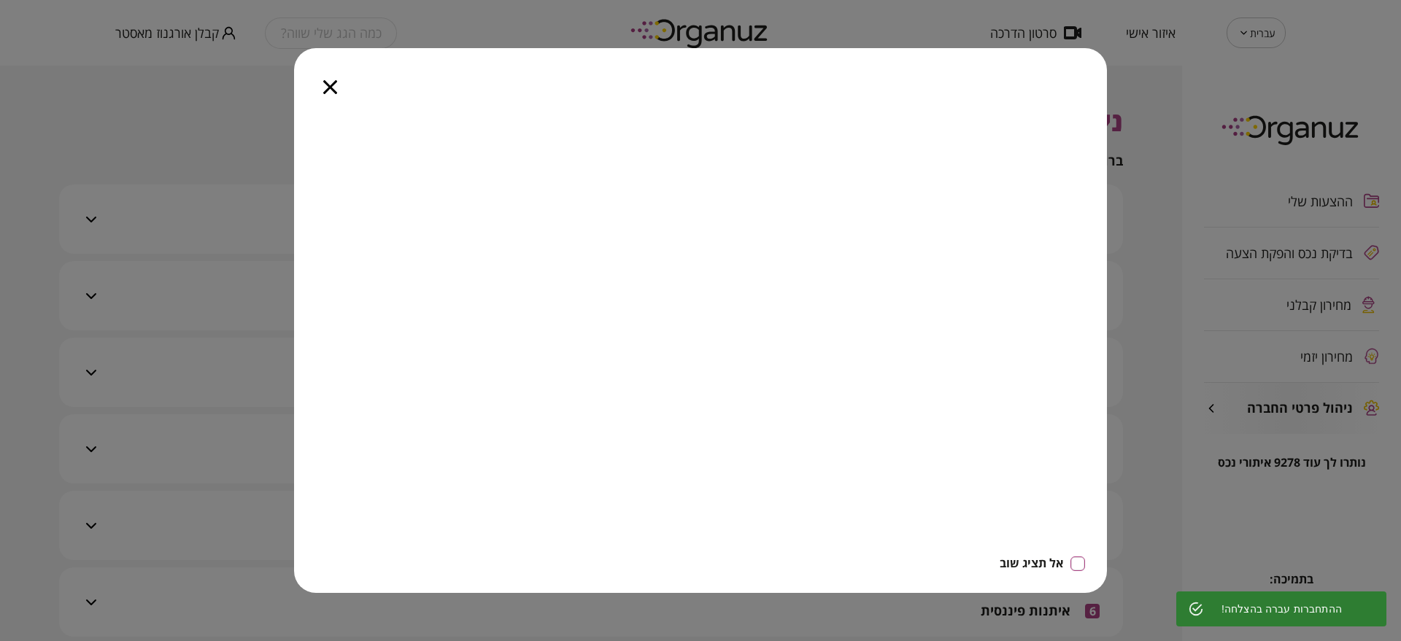
click at [325, 81] on icon "button" at bounding box center [330, 87] width 14 height 14
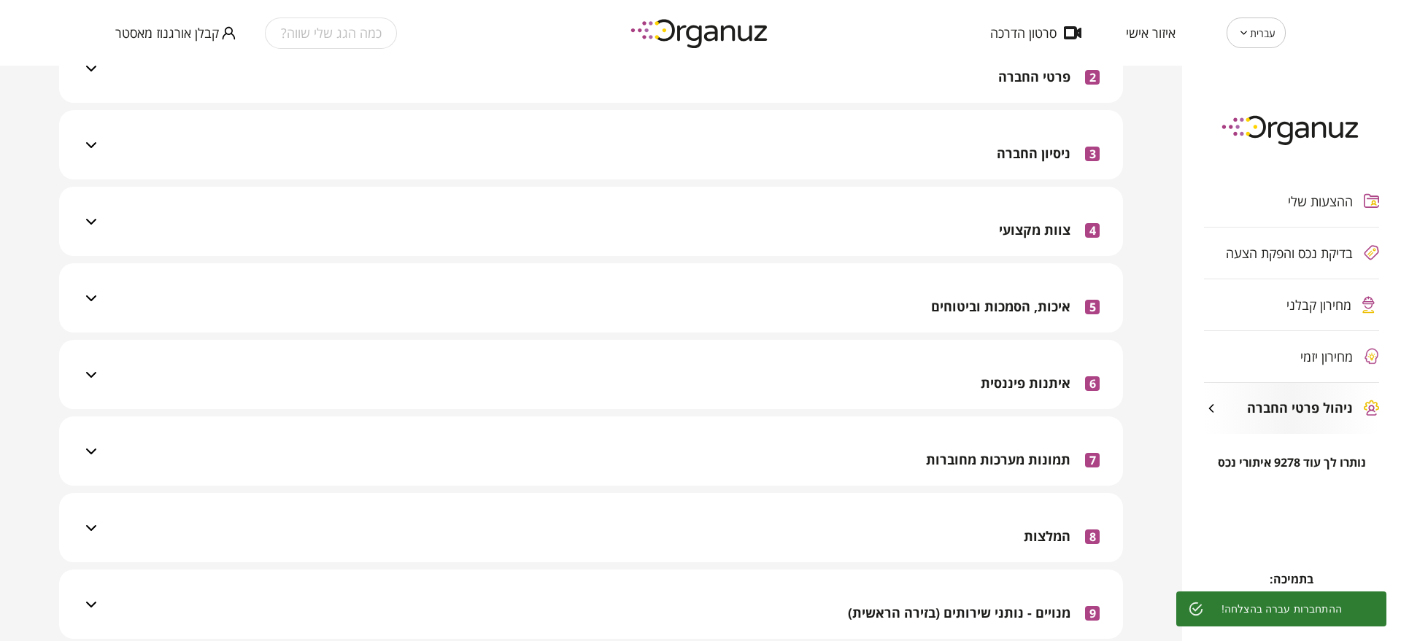
scroll to position [274, 0]
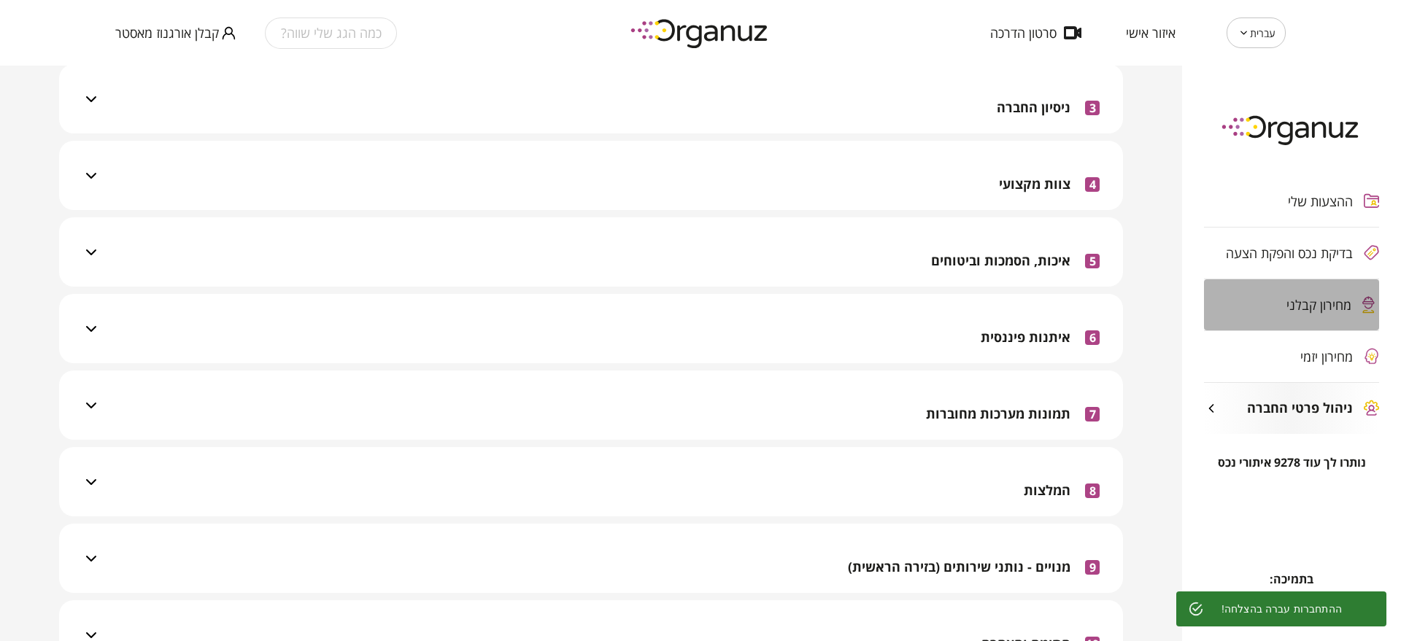
click at [1304, 327] on div "מחירון קבלני" at bounding box center [1291, 304] width 175 height 51
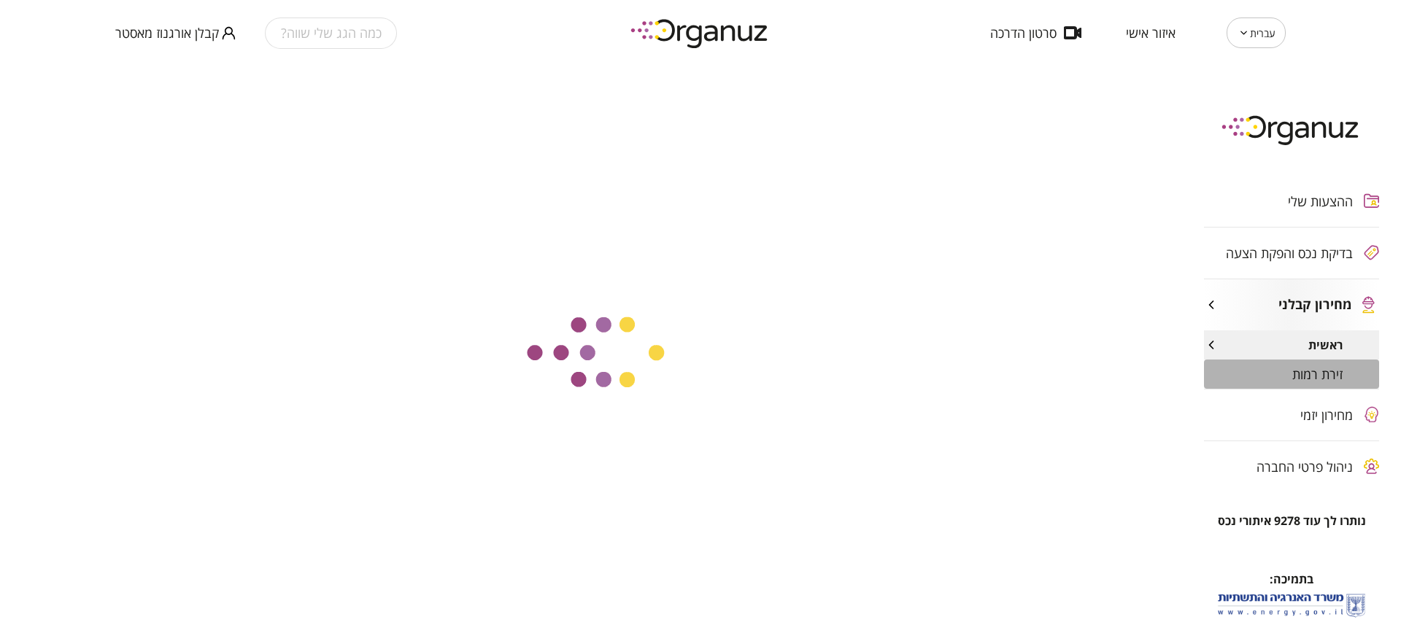
click at [1297, 372] on span "זירת רמות" at bounding box center [1317, 374] width 50 height 15
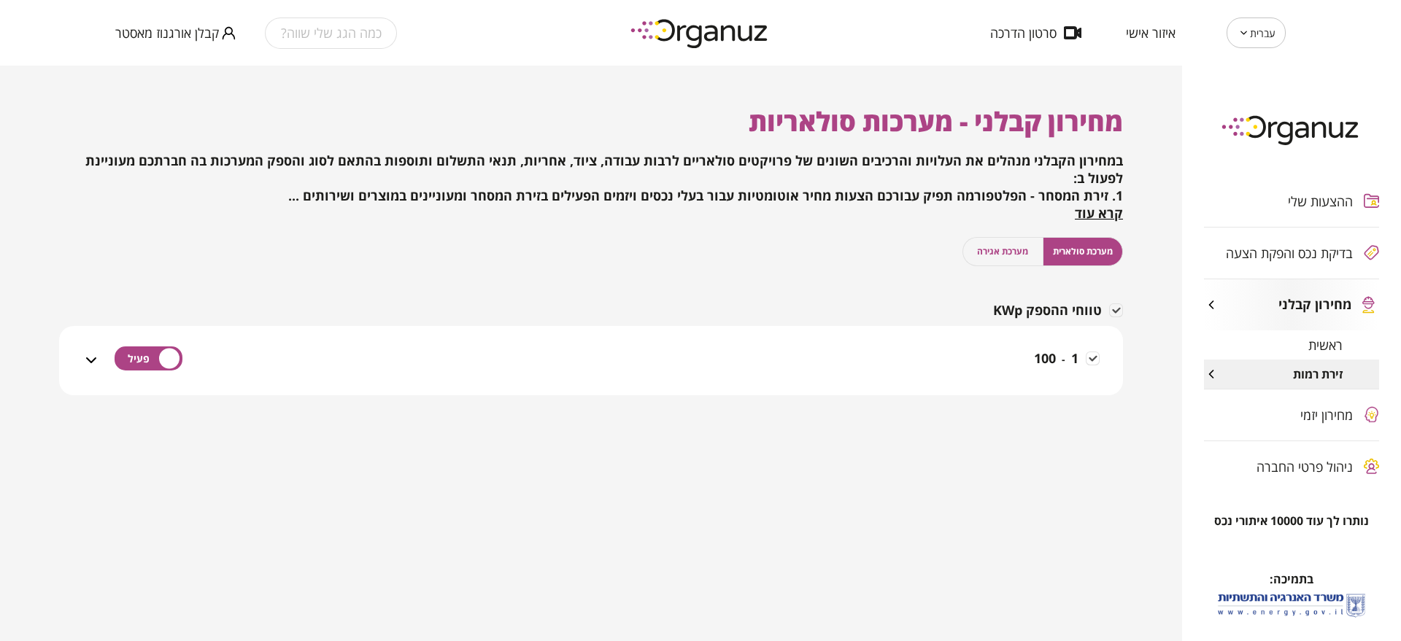
click at [879, 339] on div "1 - 100" at bounding box center [600, 360] width 1000 height 69
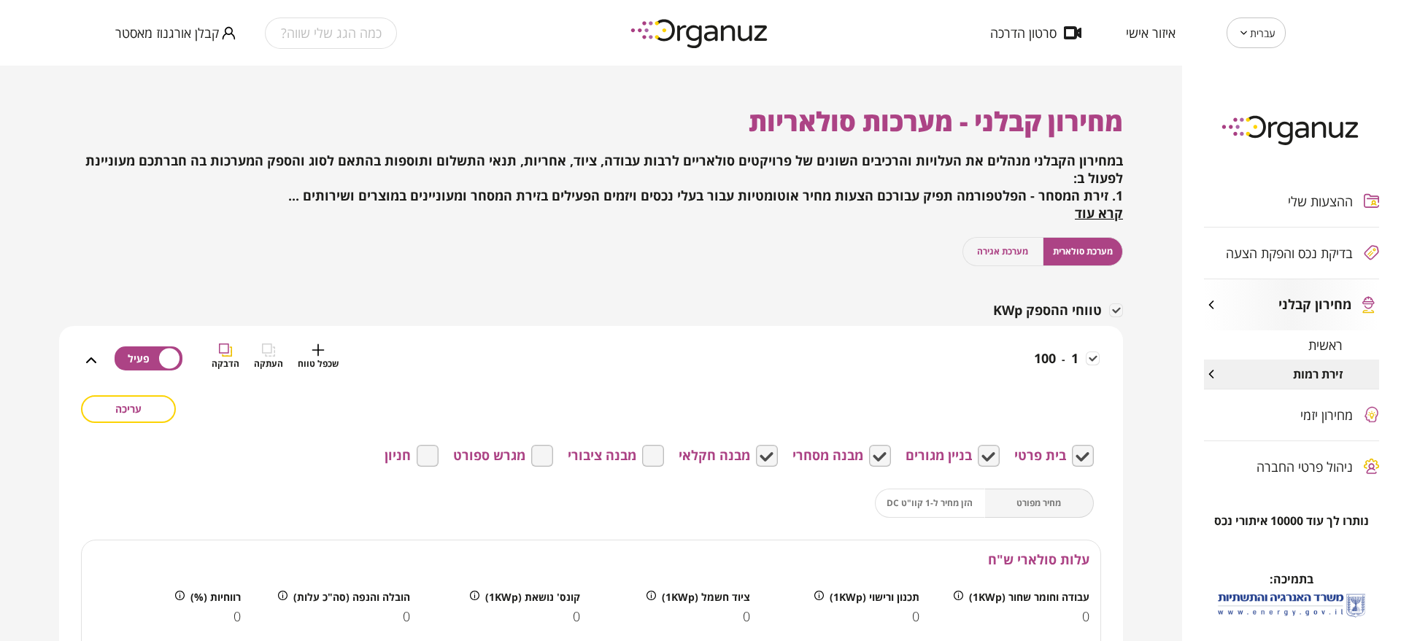
scroll to position [182, 0]
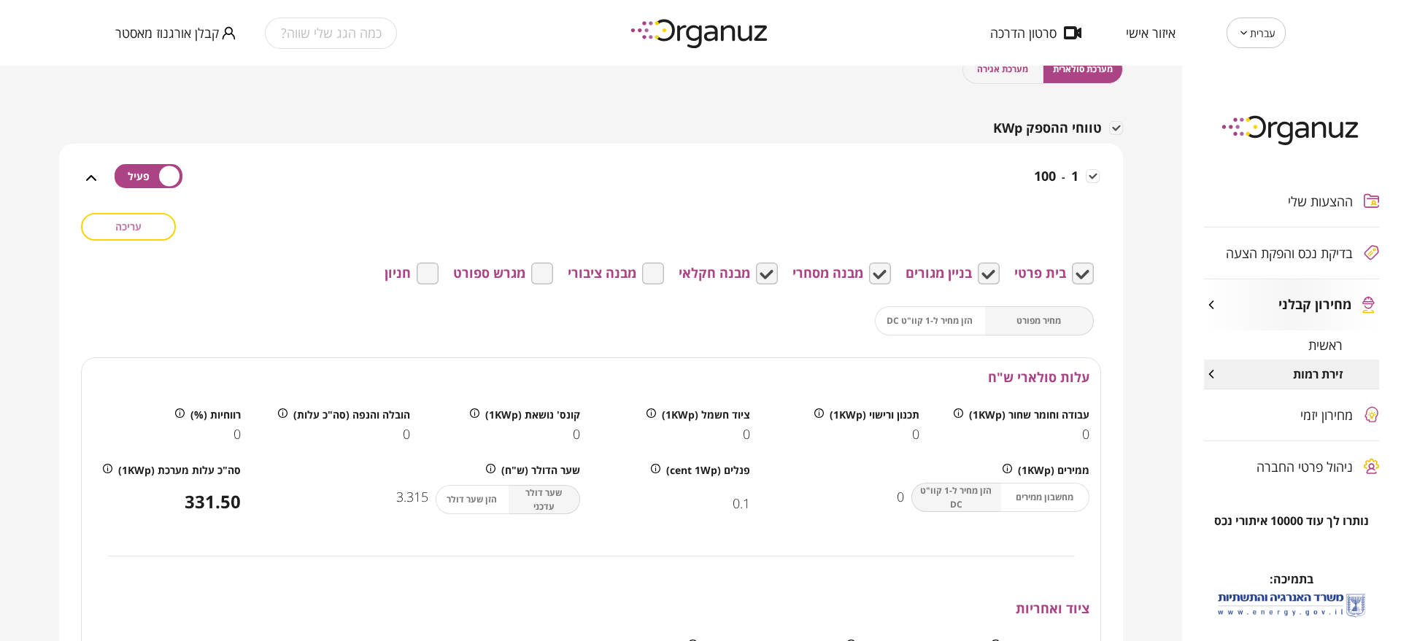
click at [137, 232] on span "עריכה" at bounding box center [128, 226] width 26 height 12
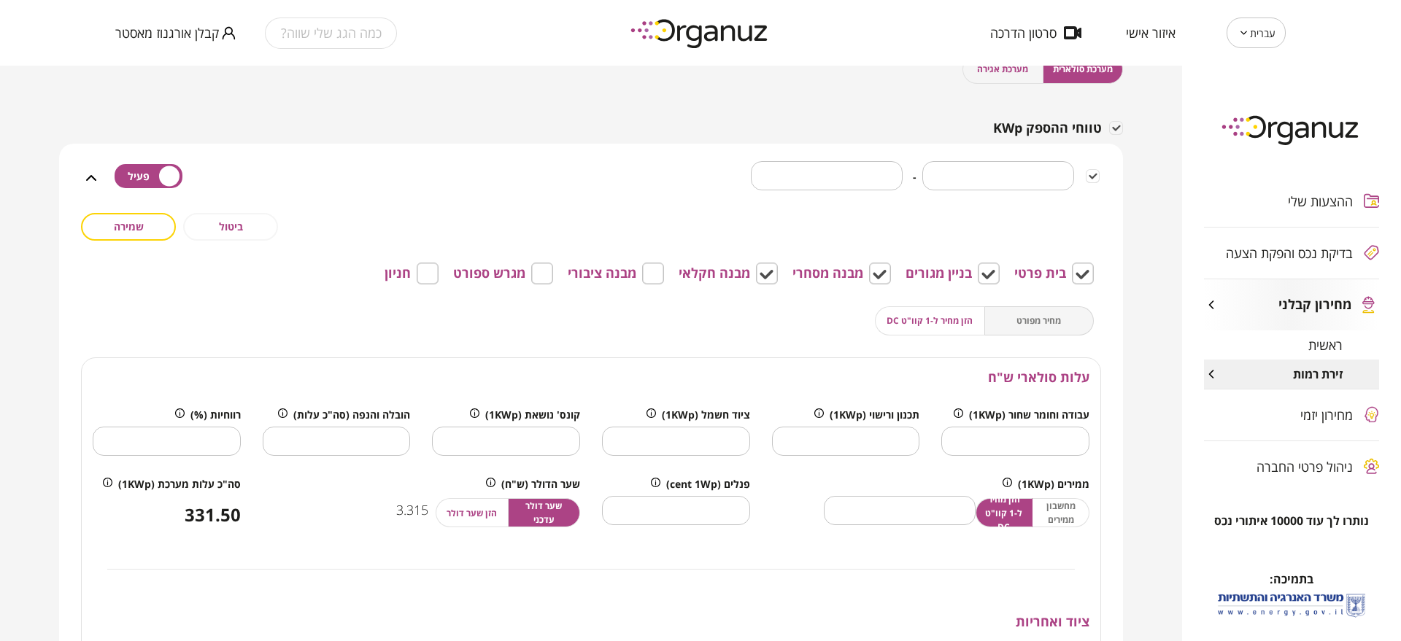
click at [991, 312] on div "מחיר מפורט הזן מחיר ל-1 קוו"ט DC" at bounding box center [984, 320] width 219 height 29
click at [978, 325] on button "הזן מחיר ל-1 קוו"ט DC" at bounding box center [930, 320] width 110 height 29
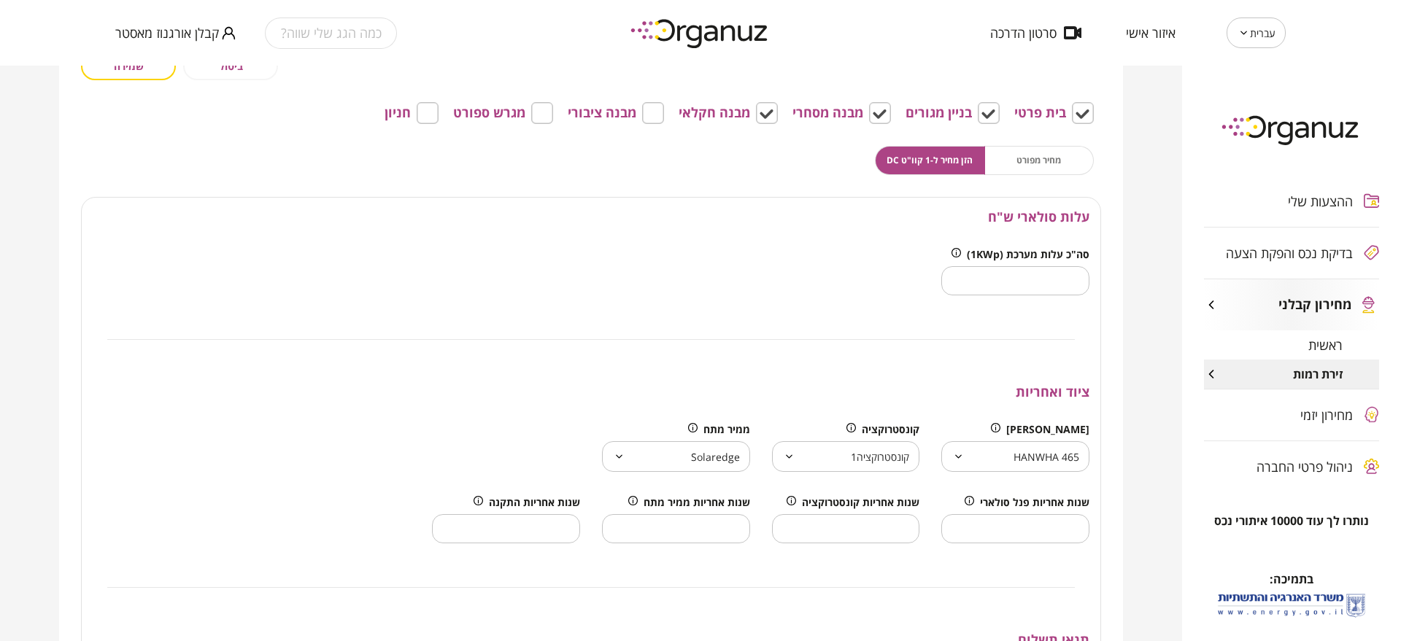
scroll to position [365, 0]
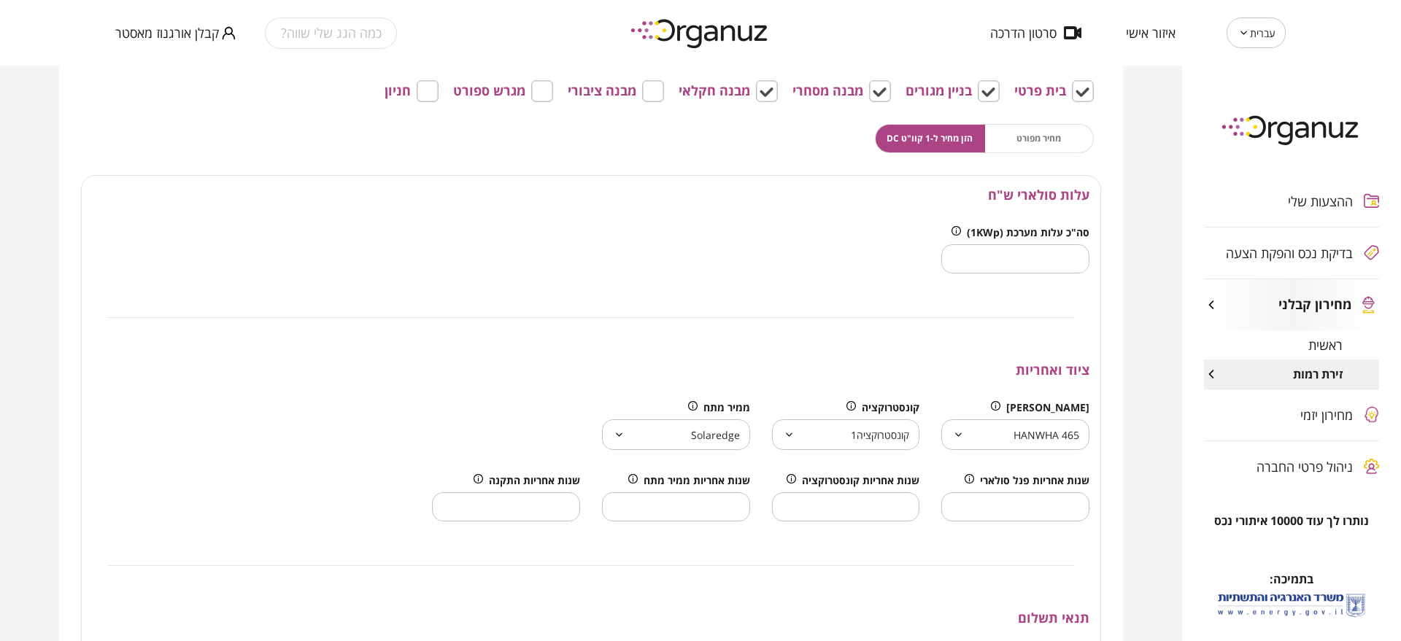
click at [975, 439] on body "עברית ** ​ איזור אישי סרטון הדרכה כמה הגג שלי שווה? קבלן אורגנוז מאסטר ההצעות ש…" at bounding box center [700, 320] width 1401 height 641
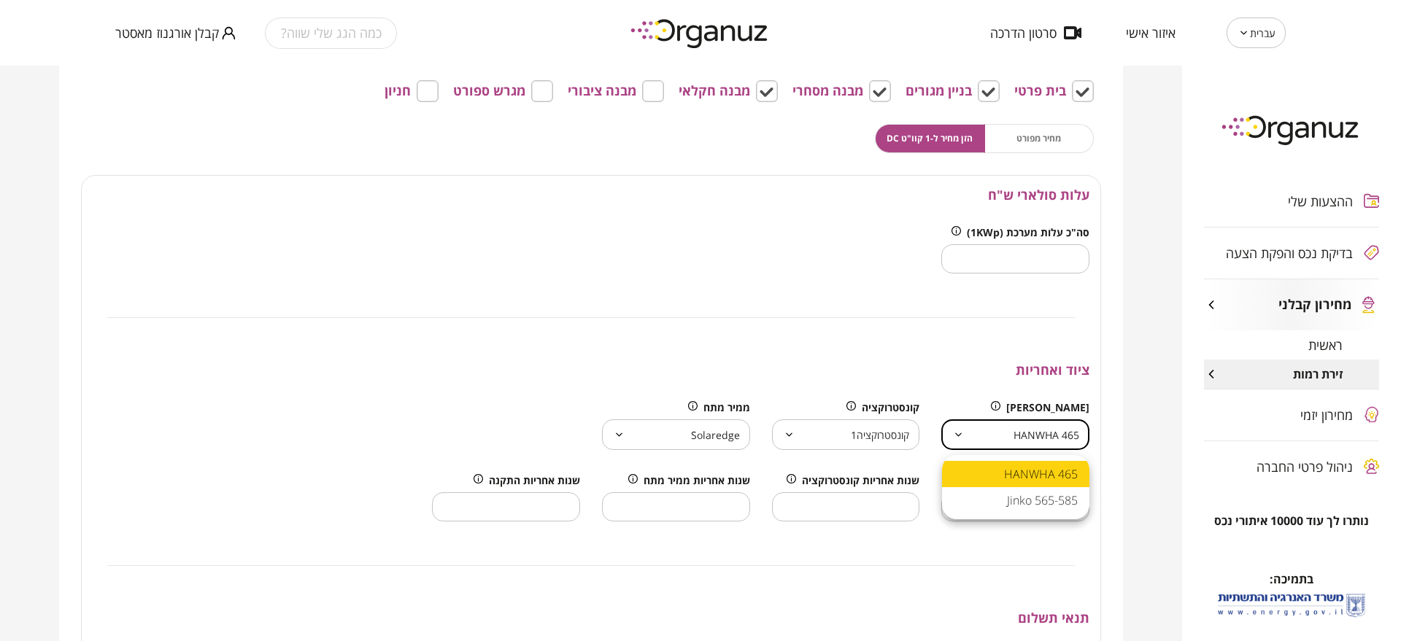
click at [1043, 498] on li "Jinko 565-585" at bounding box center [1015, 500] width 147 height 26
type input "**********"
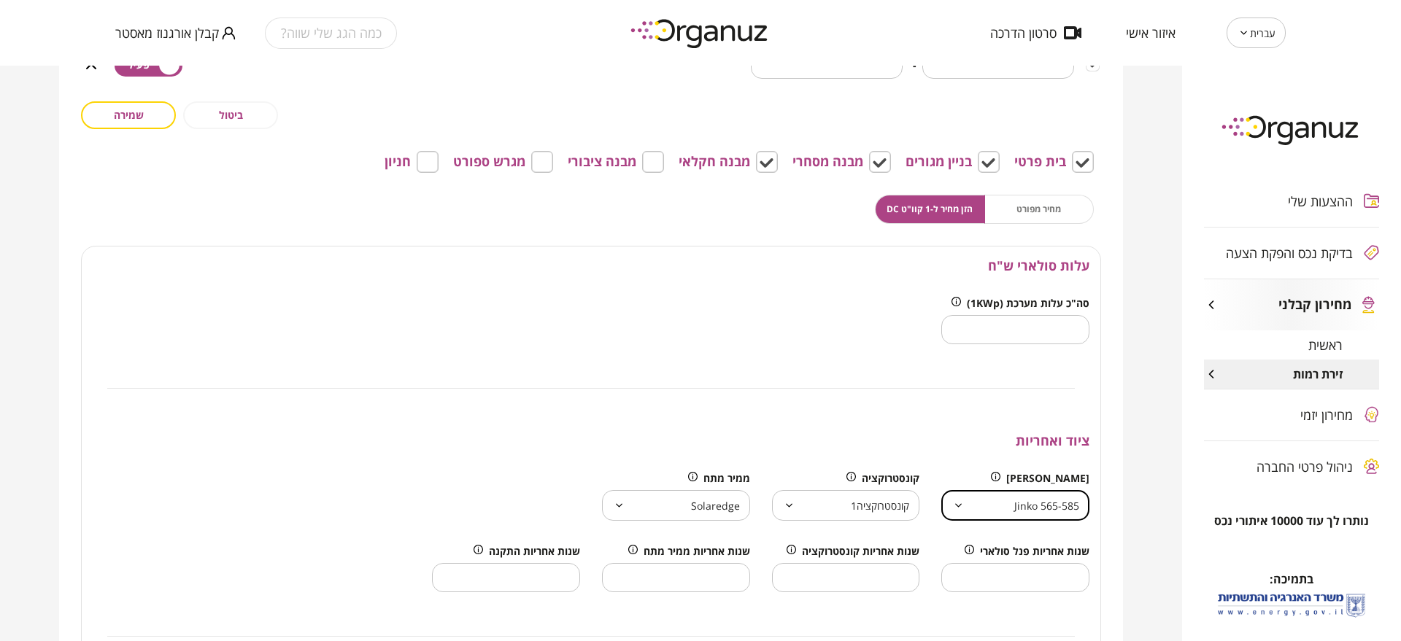
scroll to position [182, 0]
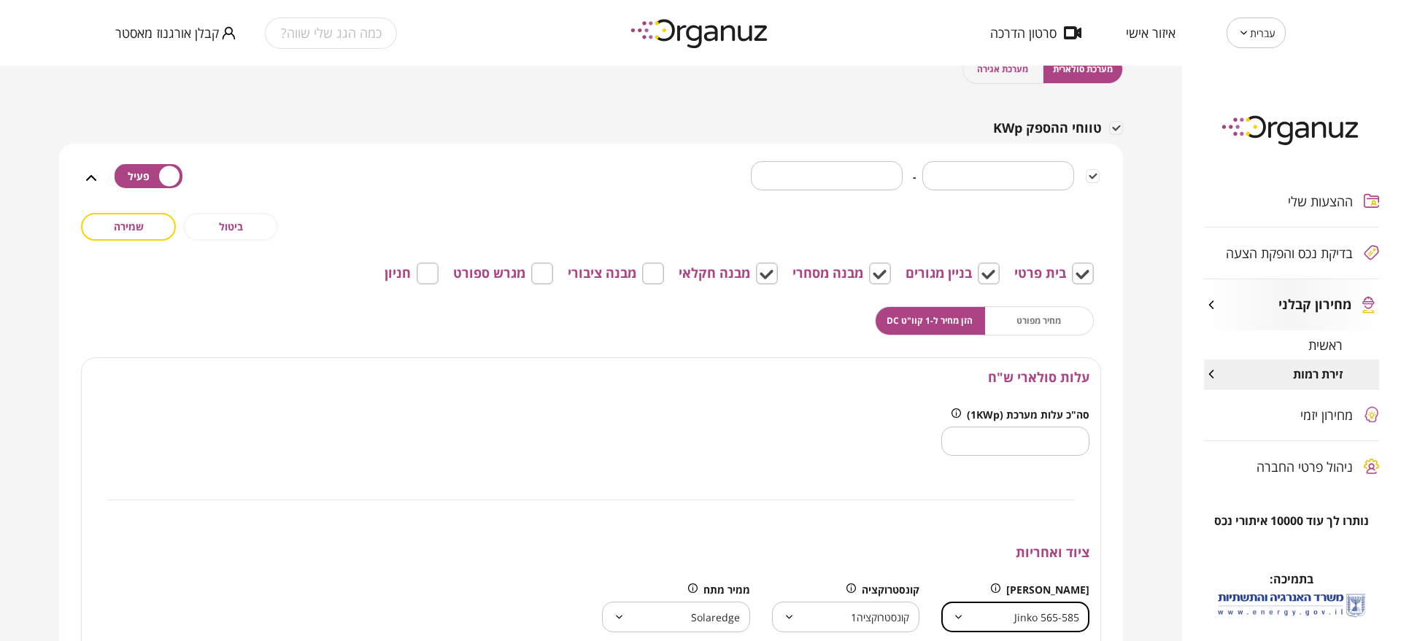
click at [153, 224] on button "שמירה" at bounding box center [128, 227] width 95 height 28
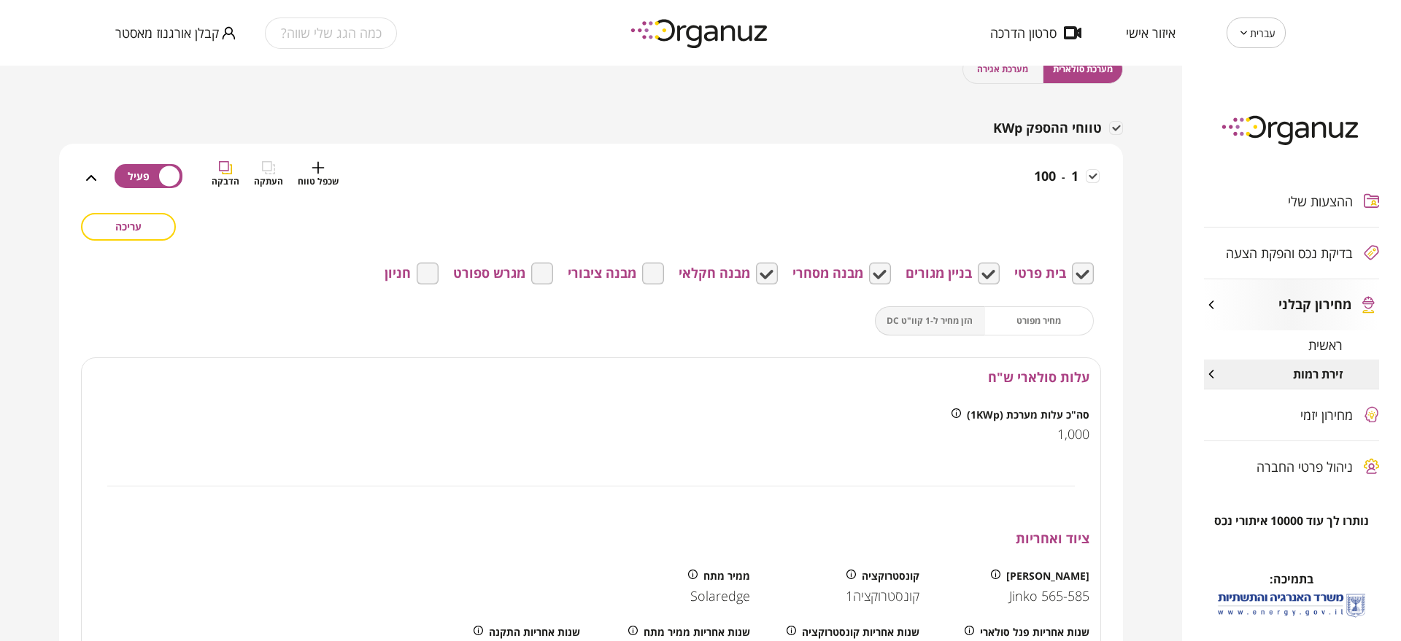
click at [870, 182] on div "1 - 100 שכפל טווח העתקה הדבקה" at bounding box center [600, 187] width 1000 height 52
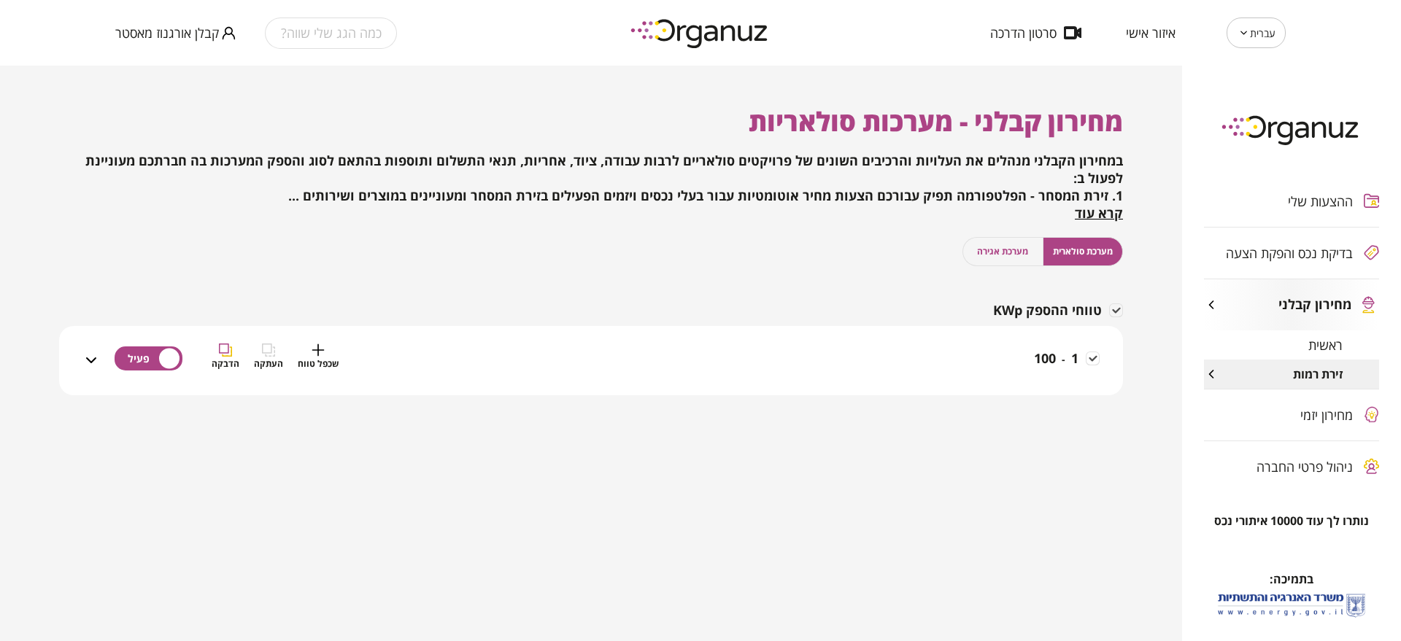
scroll to position [0, 0]
click at [320, 355] on icon "button" at bounding box center [318, 350] width 13 height 13
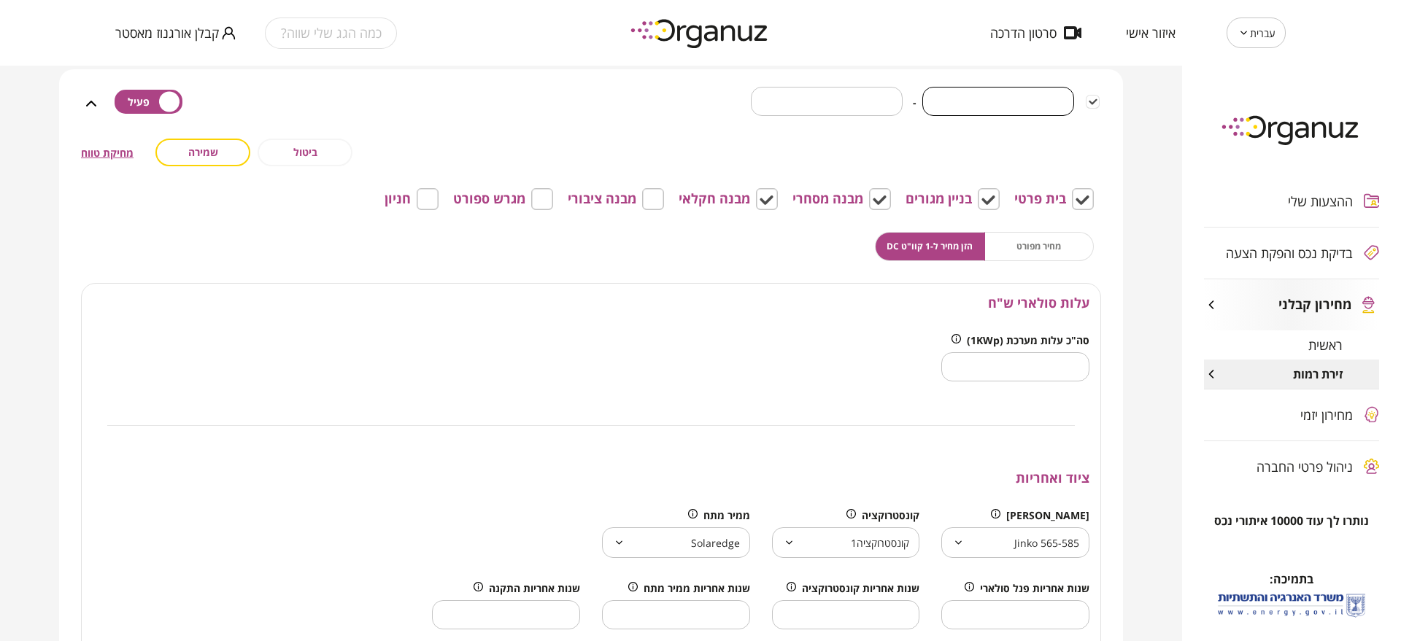
scroll to position [365, 0]
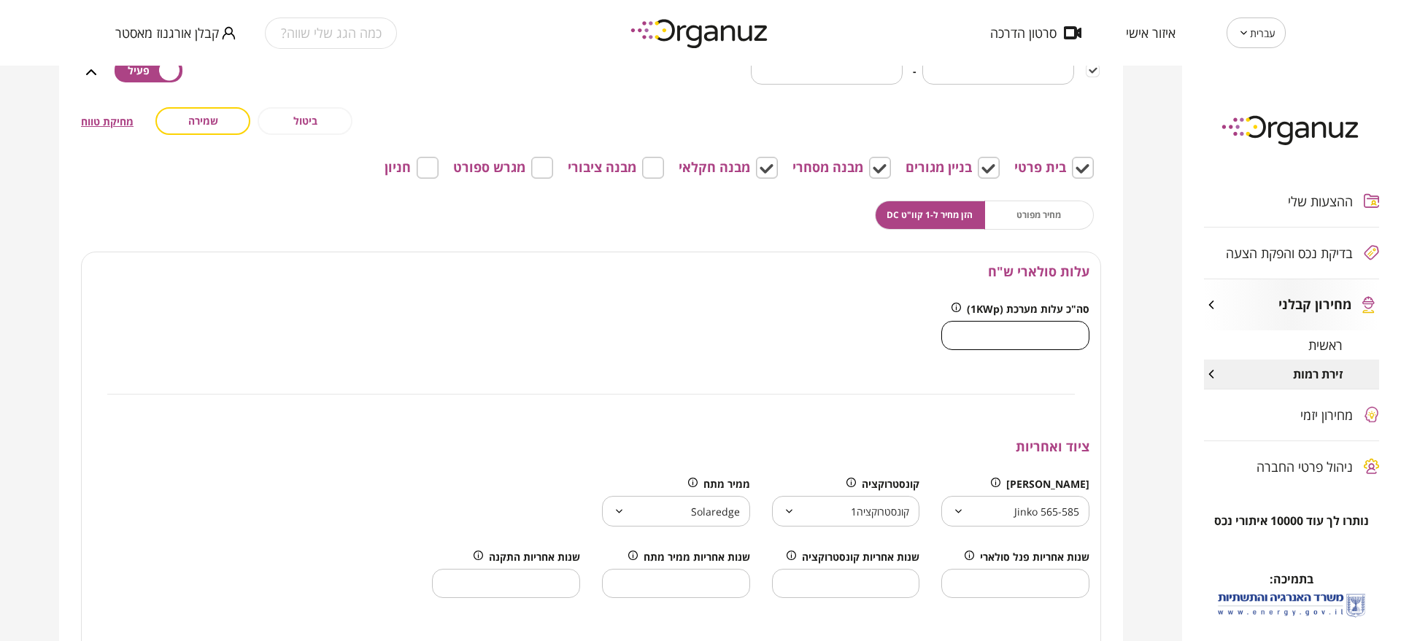
click at [1006, 336] on input "****" at bounding box center [1015, 335] width 148 height 43
drag, startPoint x: 1010, startPoint y: 336, endPoint x: 1112, endPoint y: 344, distance: 102.5
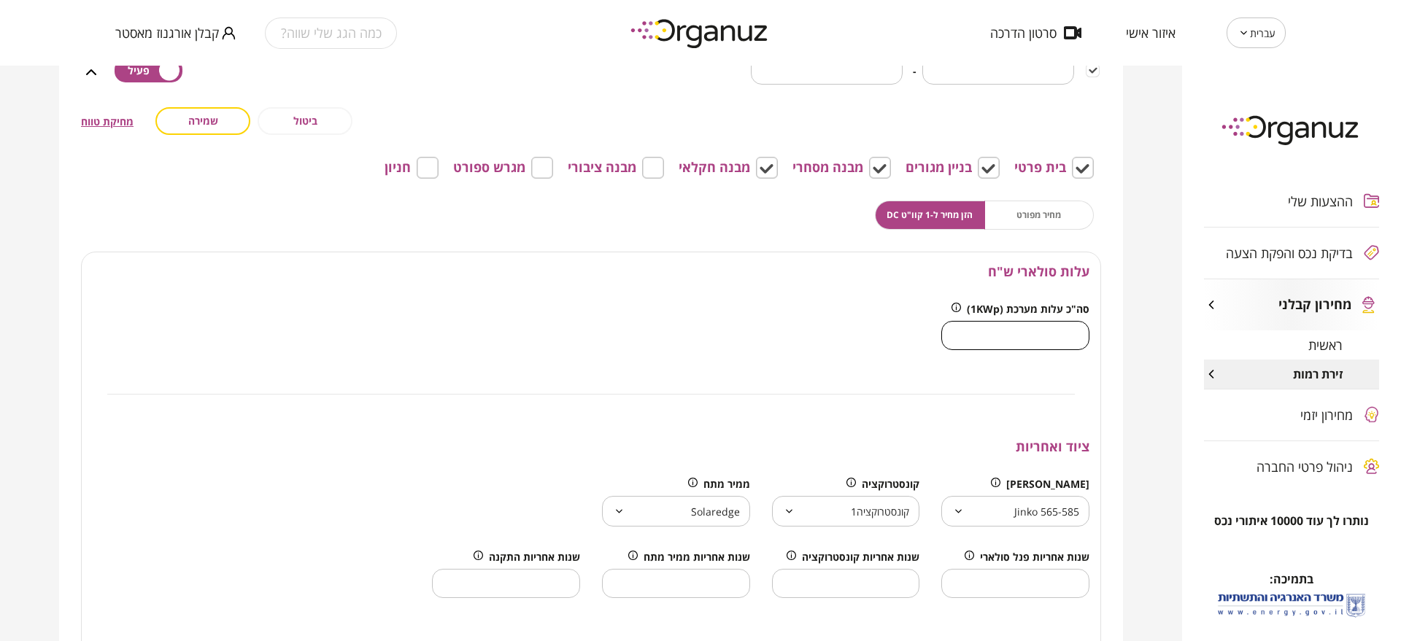
click at [1112, 344] on div "**********" at bounding box center [591, 450] width 1064 height 825
type input "***"
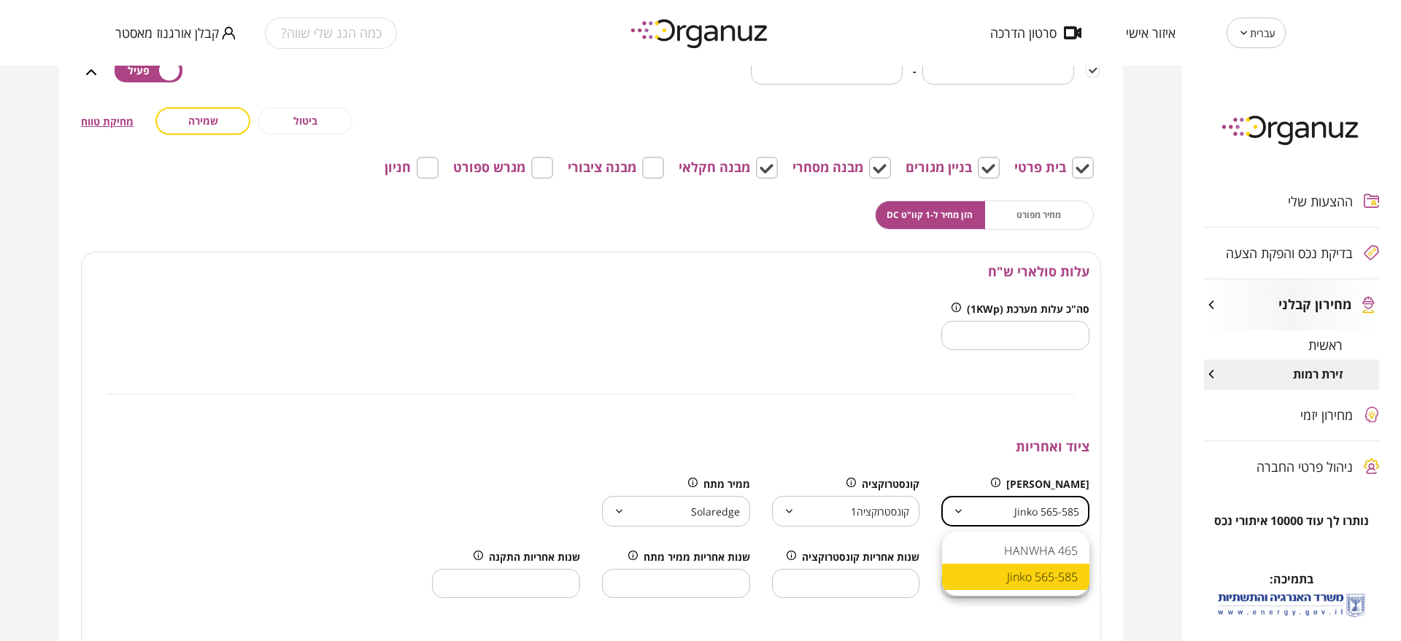
click at [961, 522] on body "עברית ** ​ איזור אישי סרטון הדרכה כמה הגג שלי שווה? קבלן אורגנוז מאסטר ההצעות ש…" at bounding box center [700, 320] width 1401 height 641
click at [1005, 550] on li "HANWHA 465" at bounding box center [1015, 551] width 147 height 26
type input "**********"
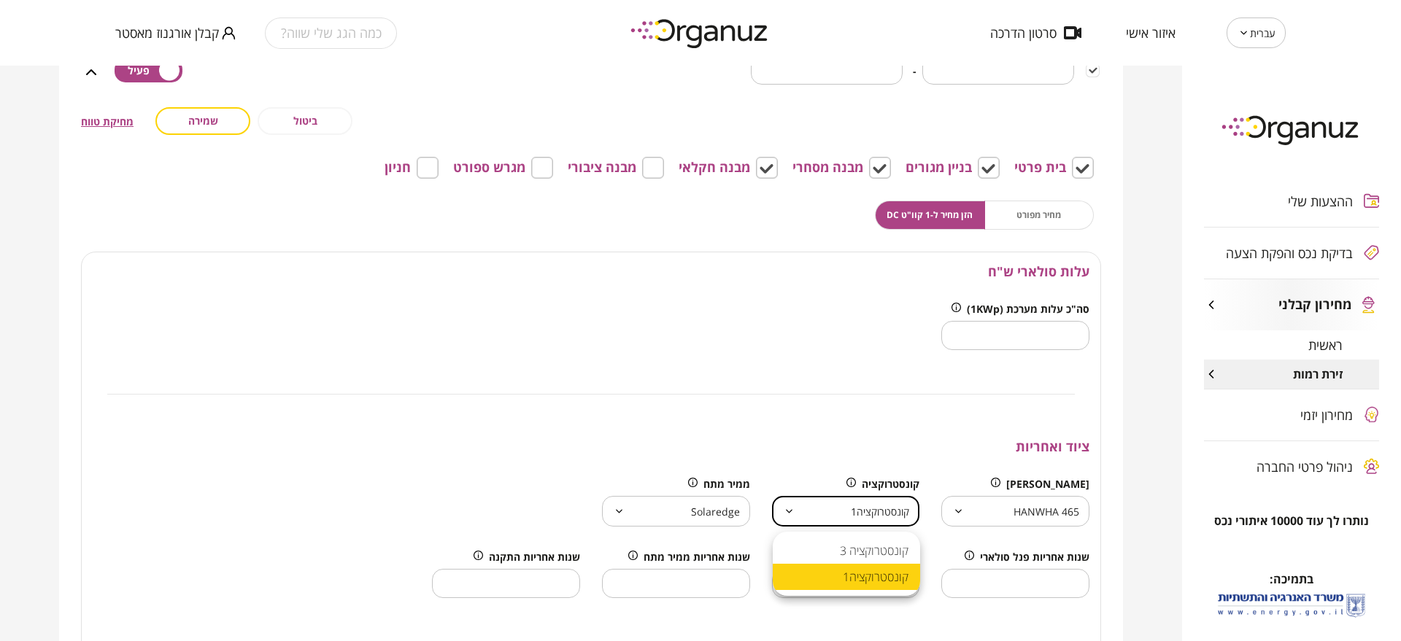
click at [911, 523] on body "עברית ** ​ איזור אישי סרטון הדרכה כמה הגג שלי שווה? קבלן אורגנוז מאסטר ההצעות ש…" at bounding box center [700, 320] width 1401 height 641
click at [895, 545] on li "קונסטרוקציה 3" at bounding box center [846, 551] width 147 height 26
type input "**********"
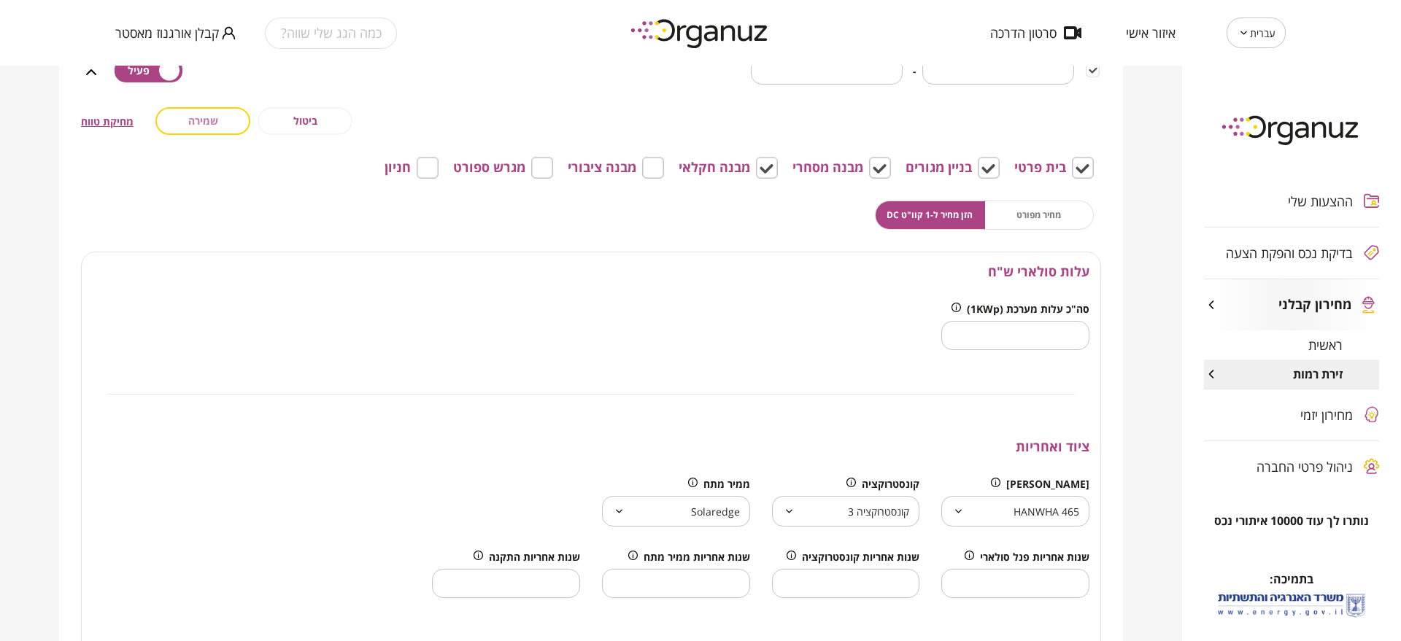
click at [233, 120] on button "שמירה" at bounding box center [202, 121] width 95 height 28
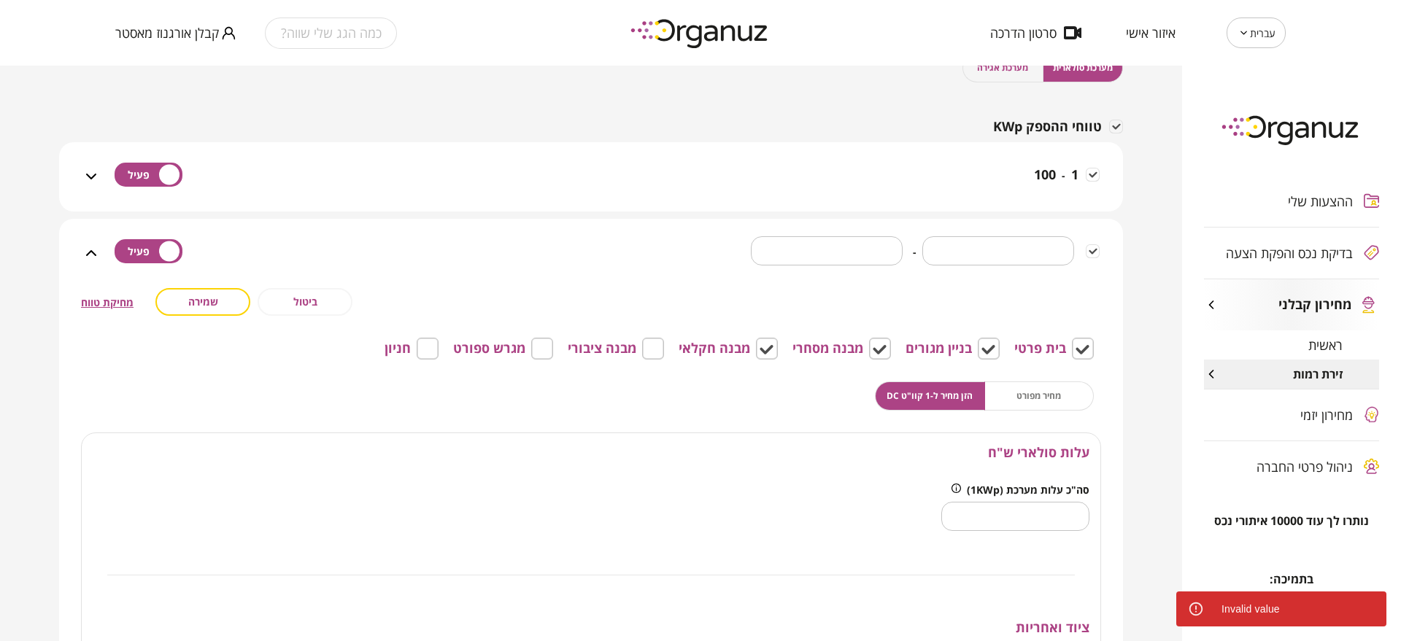
scroll to position [182, 0]
click at [997, 256] on input "*" at bounding box center [998, 252] width 152 height 43
click at [998, 256] on input "*" at bounding box center [998, 252] width 152 height 43
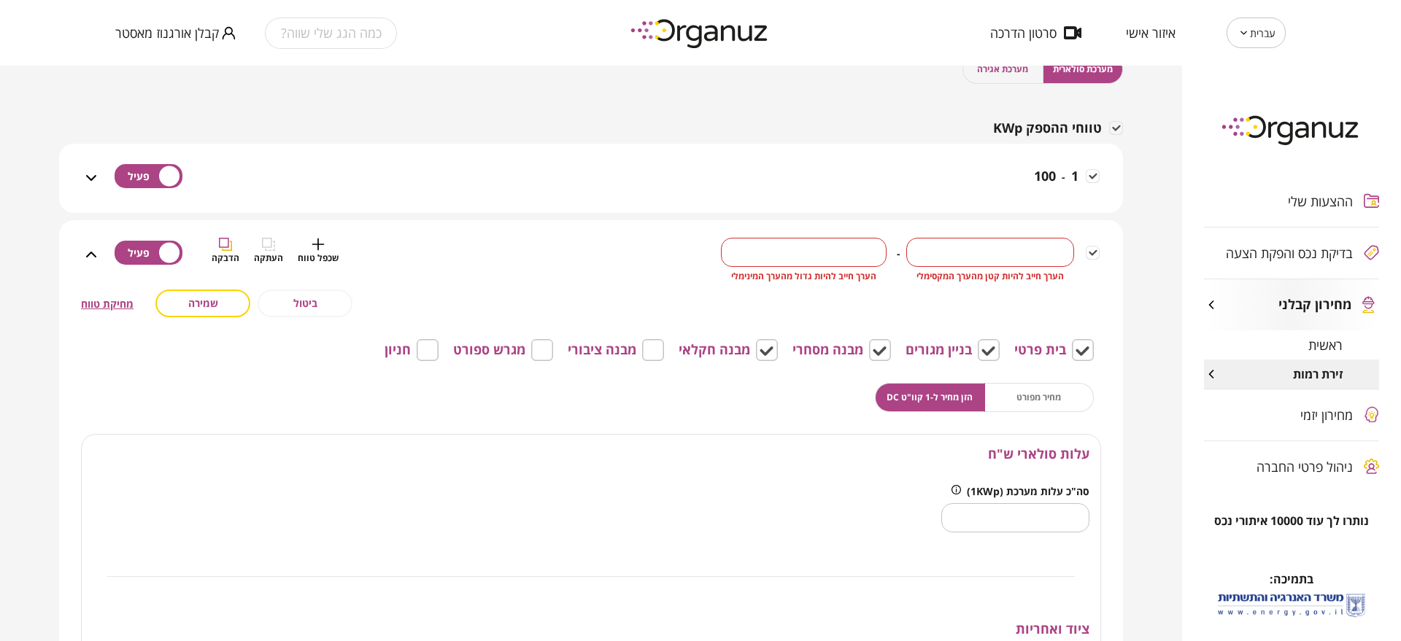
type input "***"
click at [844, 252] on input "*" at bounding box center [804, 252] width 166 height 43
click at [844, 251] on input "*" at bounding box center [804, 252] width 166 height 43
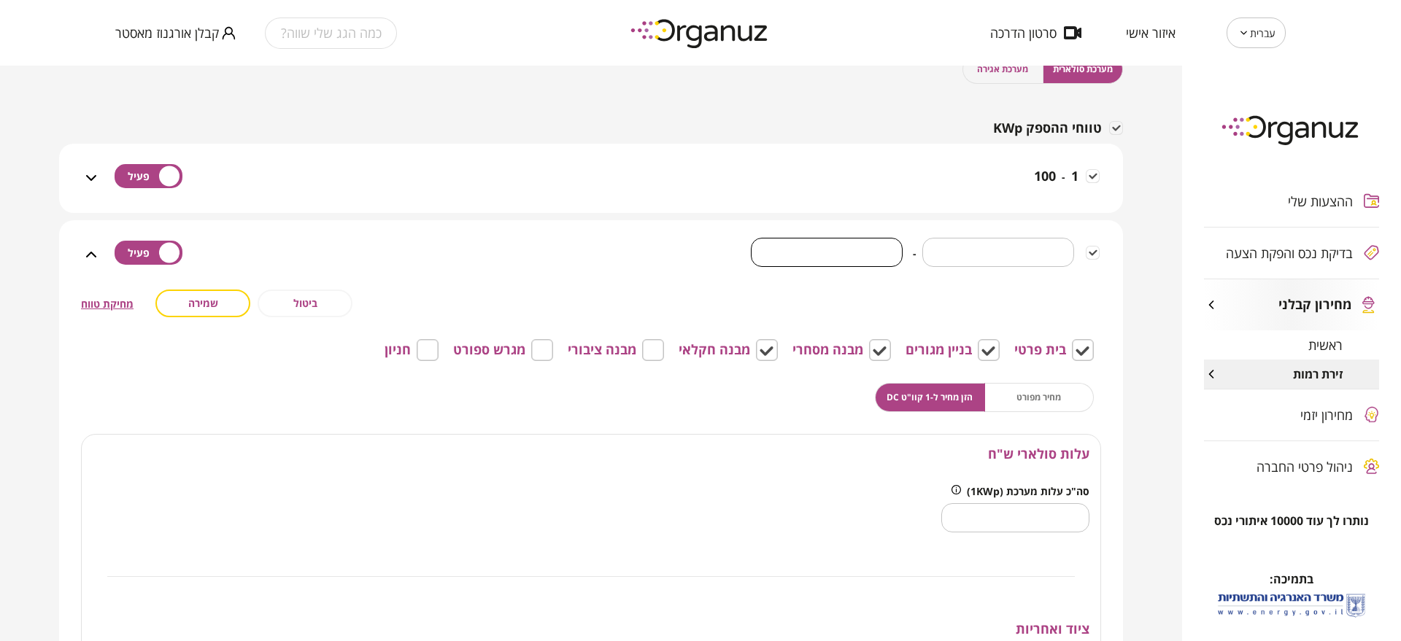
type input "***"
click at [196, 293] on button "שמירה" at bounding box center [202, 304] width 95 height 28
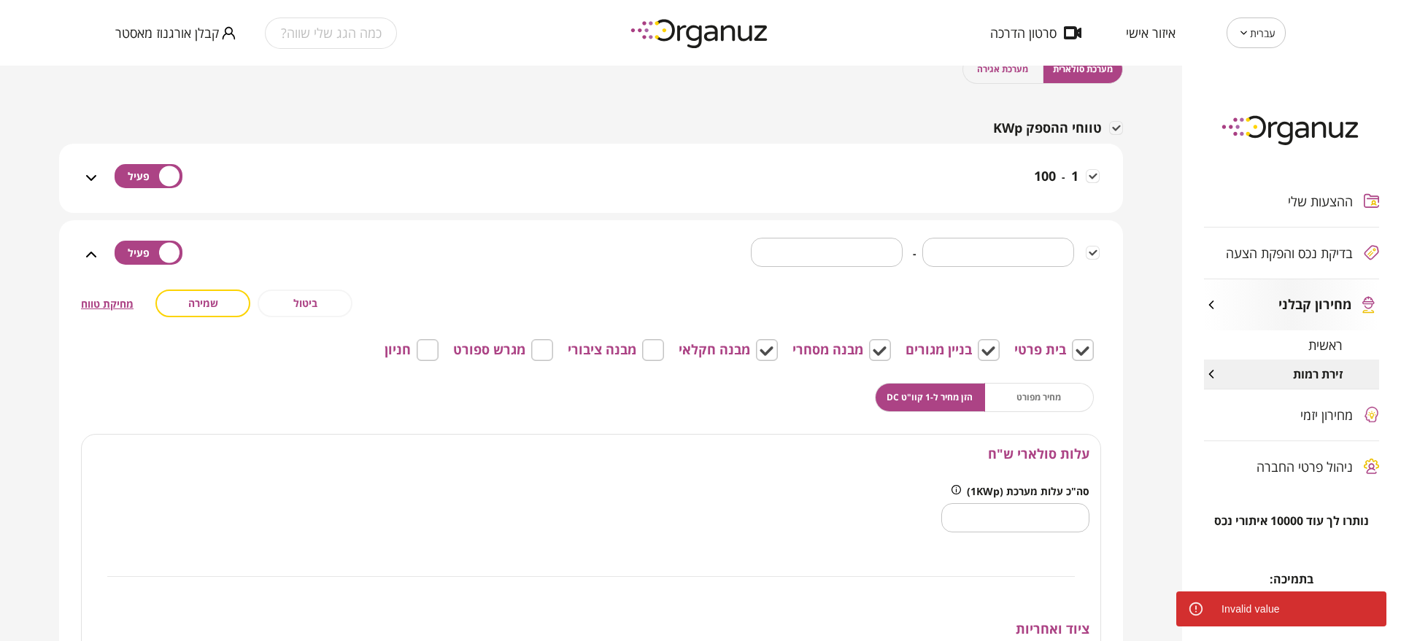
click at [1044, 396] on div "מחיר מפורט הזן מחיר ל-1 קוו"ט DC" at bounding box center [984, 397] width 219 height 29
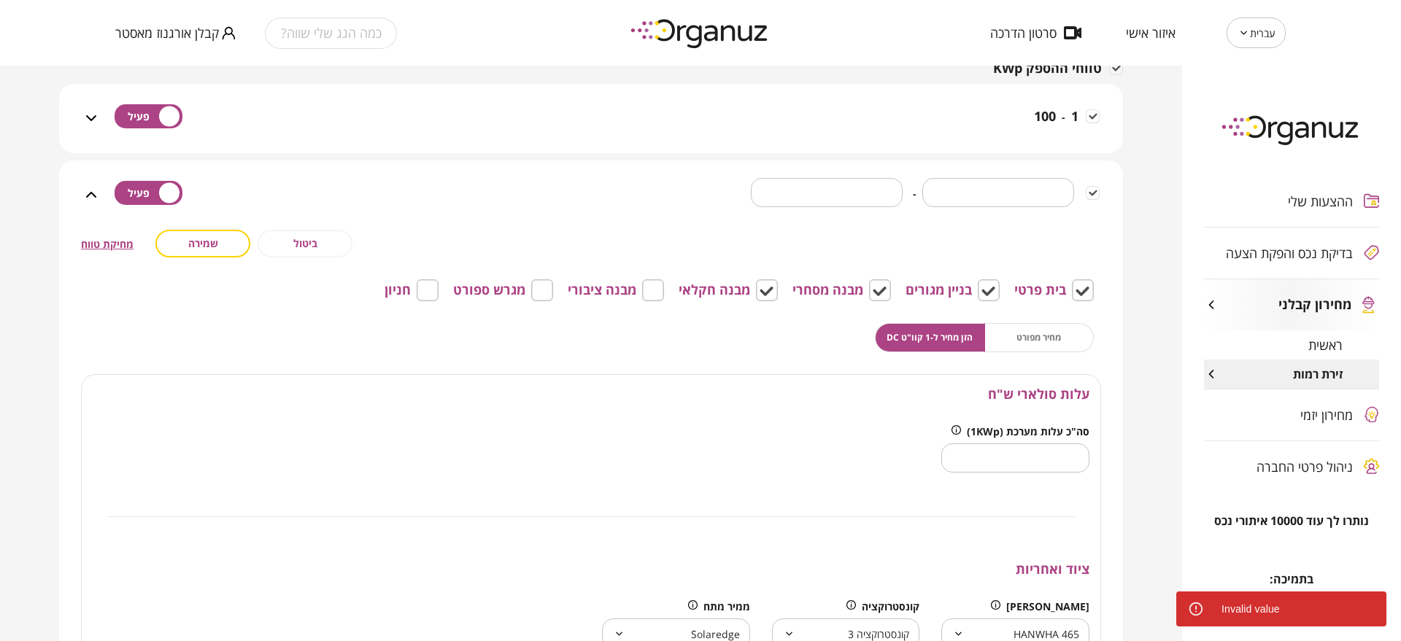
scroll to position [274, 0]
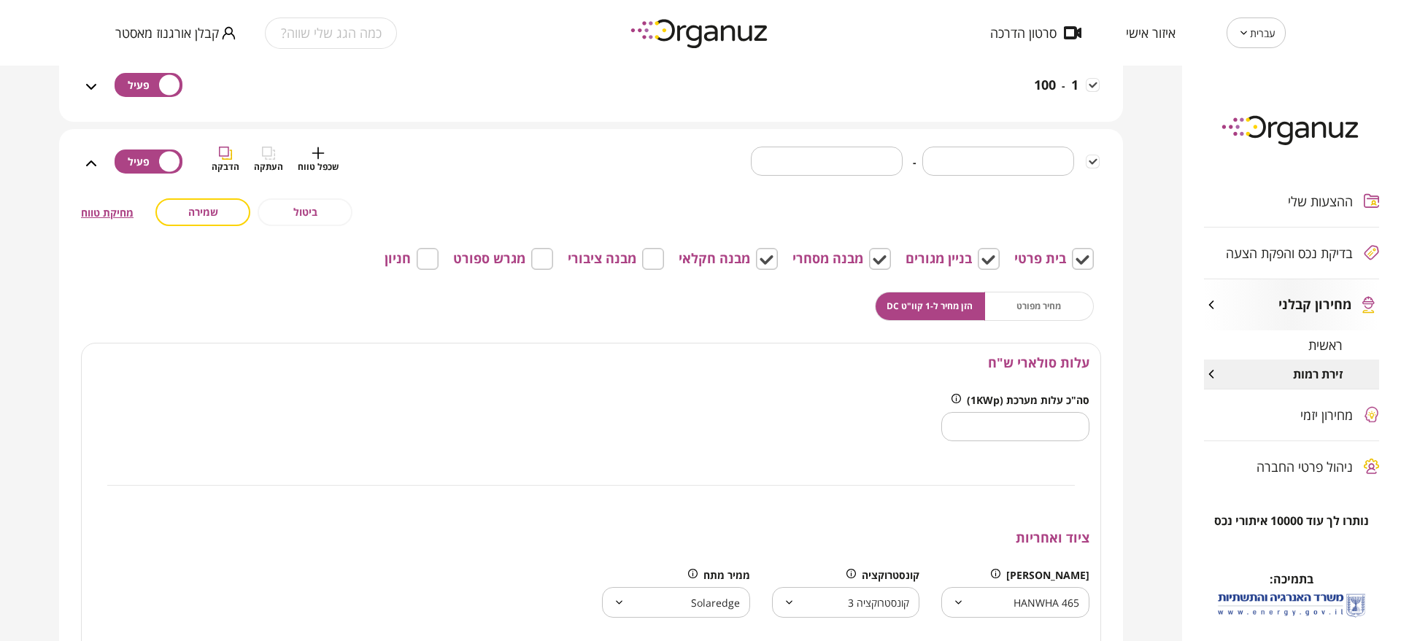
click at [671, 166] on div "*** ​ - *** ​ שכפל טווח העתקה הדבקה" at bounding box center [600, 173] width 1000 height 52
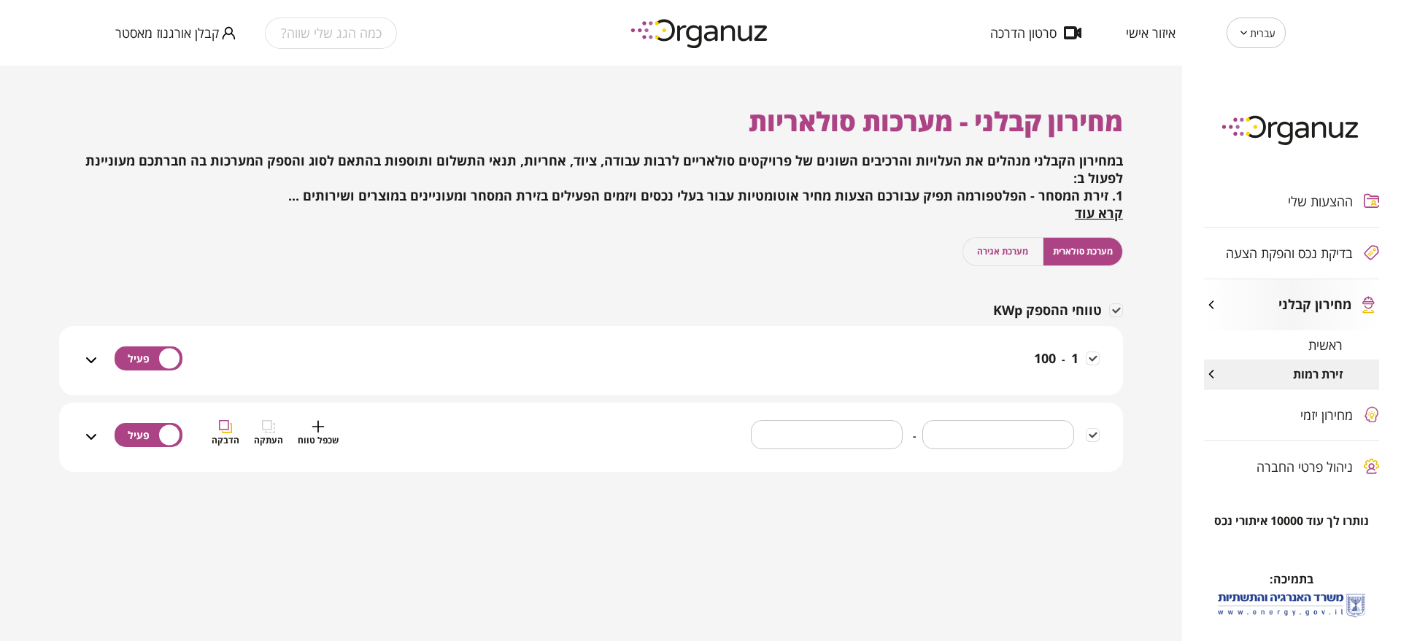
scroll to position [0, 0]
click at [457, 412] on div "*** ​ - *** ​" at bounding box center [600, 437] width 1000 height 69
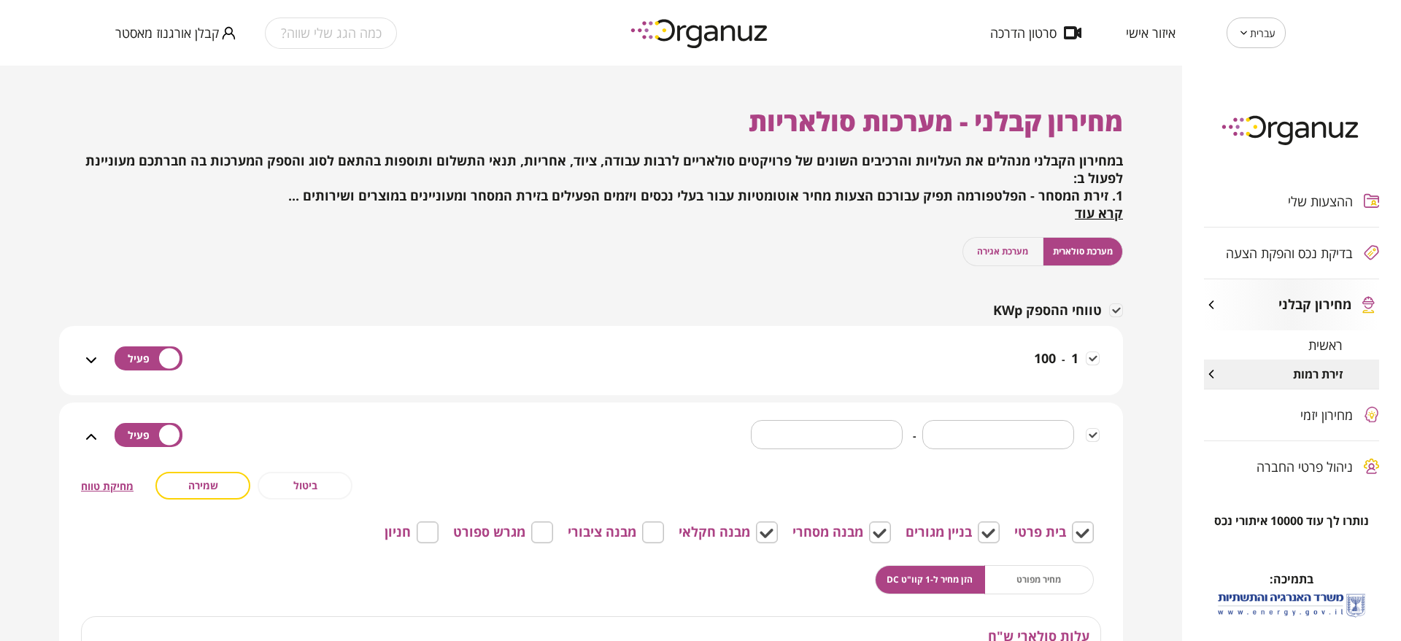
click at [457, 412] on div "*** ​ - *** ​" at bounding box center [600, 437] width 1000 height 69
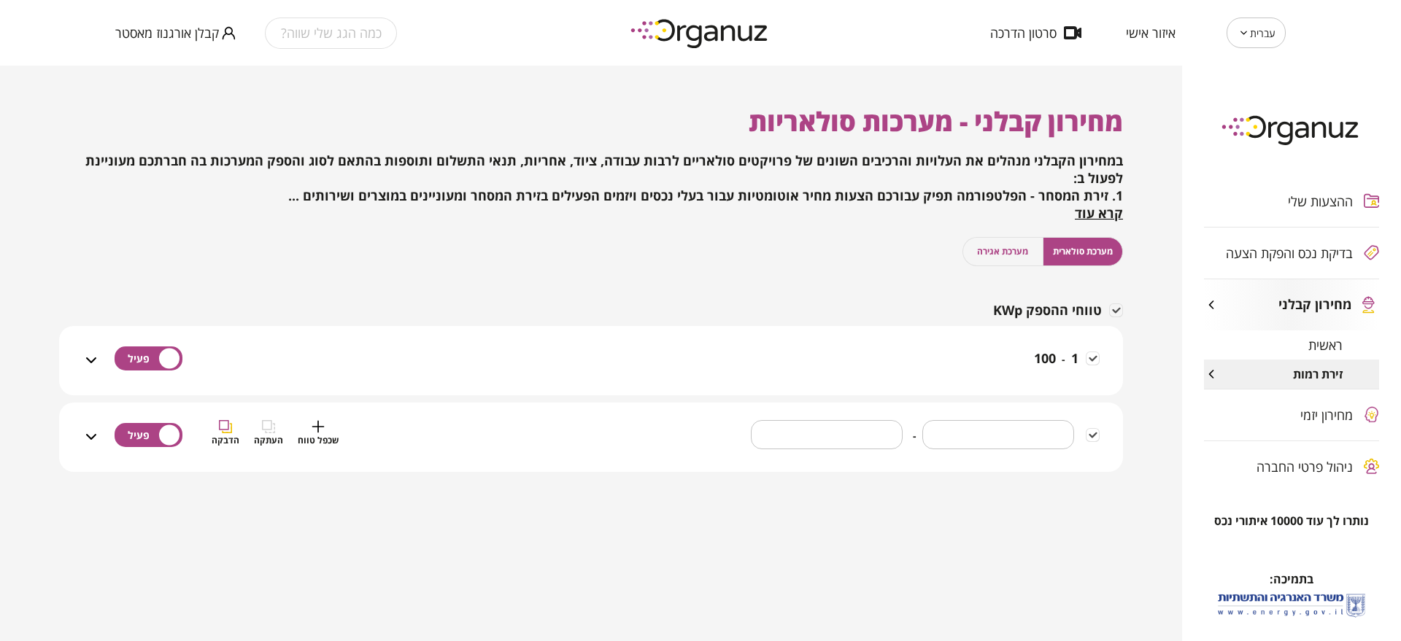
click at [555, 425] on div "*** ​ - *** ​ שכפל טווח העתקה הדבקה" at bounding box center [600, 446] width 1000 height 52
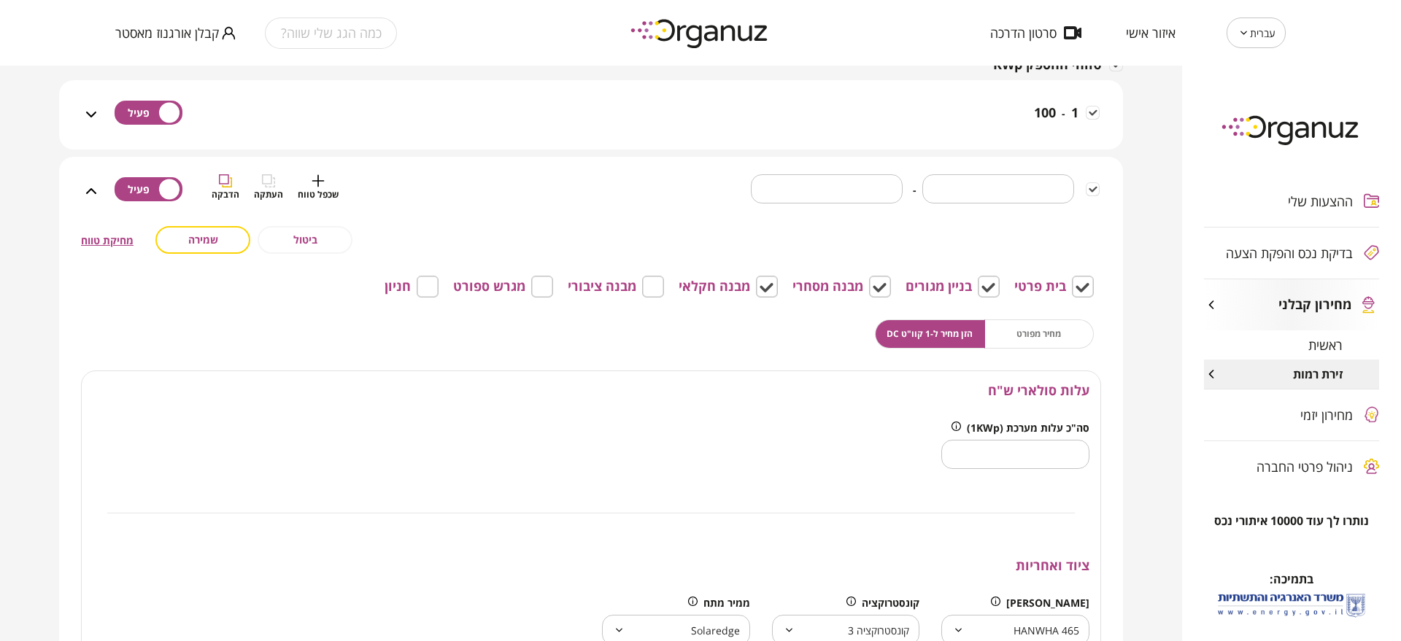
scroll to position [274, 0]
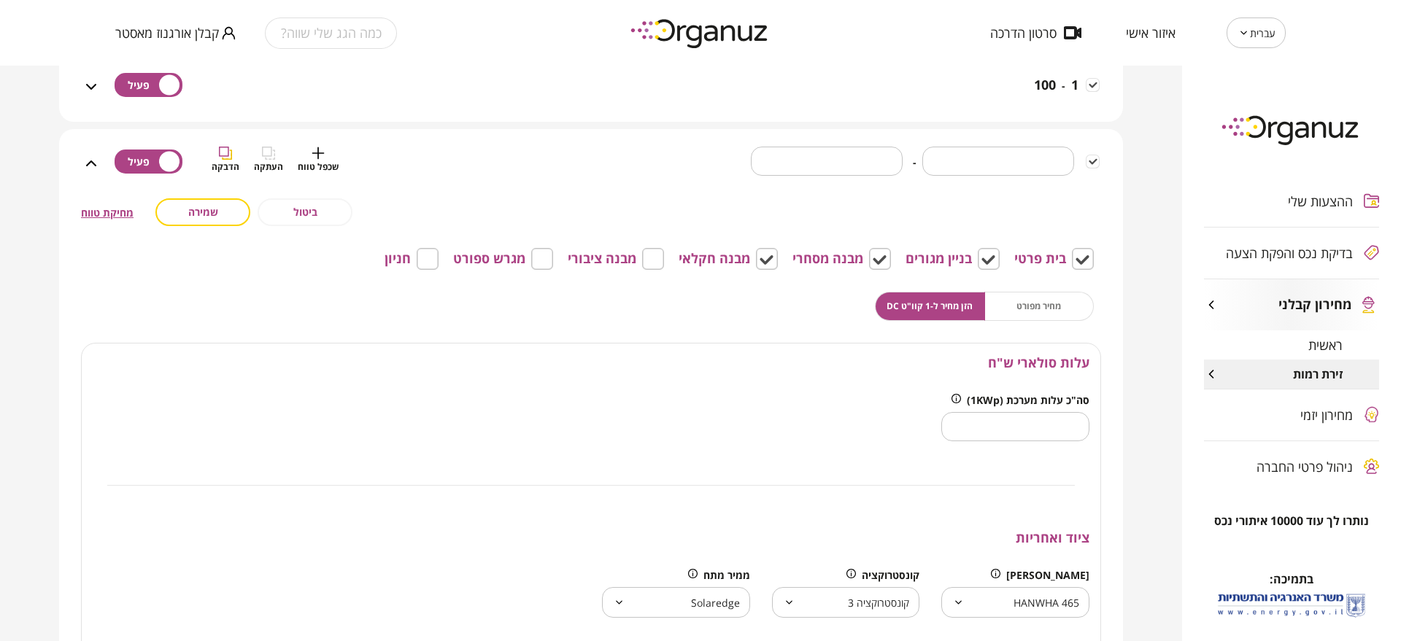
click at [629, 162] on div "*** ​ - *** ​ שכפל טווח העתקה הדבקה" at bounding box center [600, 173] width 1000 height 52
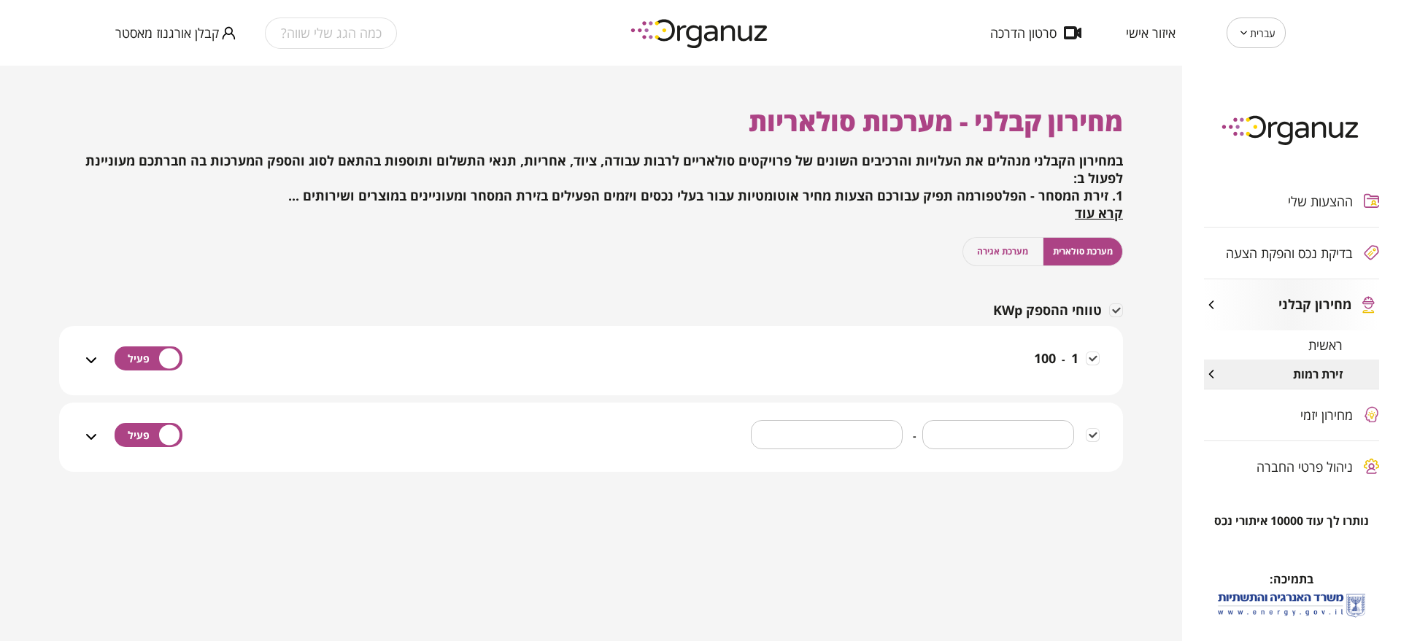
scroll to position [0, 0]
click at [515, 444] on div "*** ​ - *** ​ שכפל טווח העתקה הדבקה" at bounding box center [600, 446] width 1000 height 52
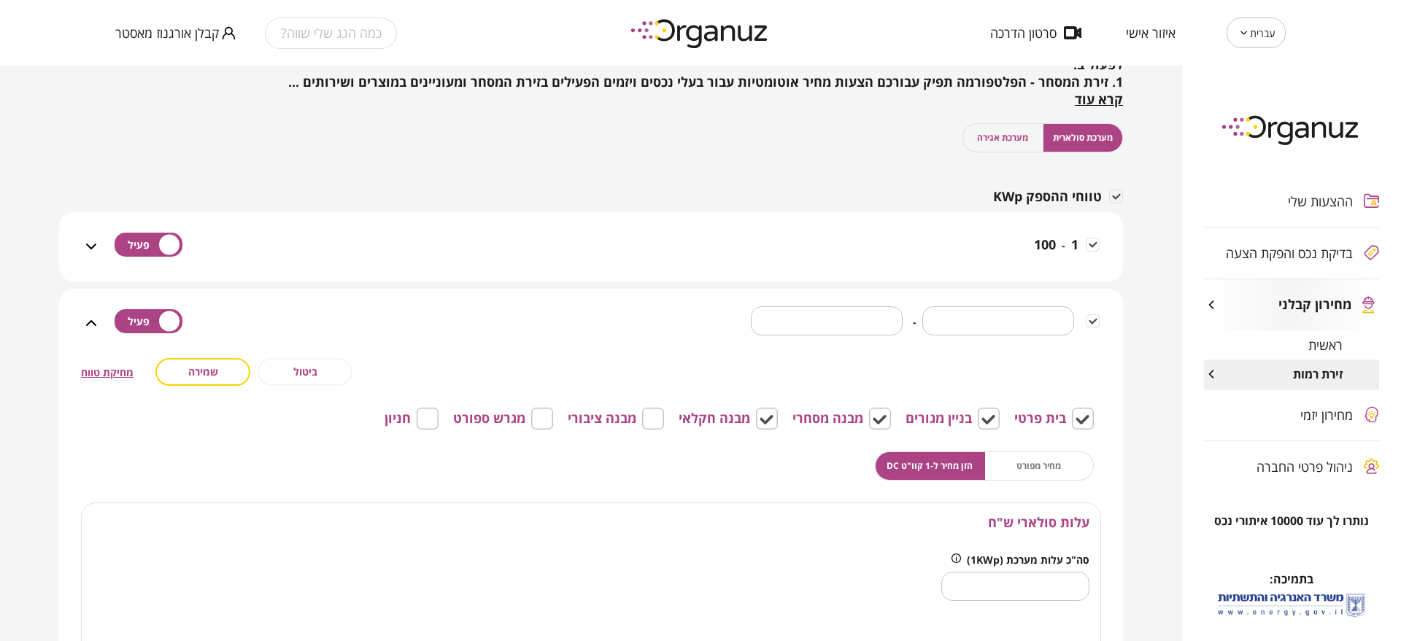
scroll to position [274, 0]
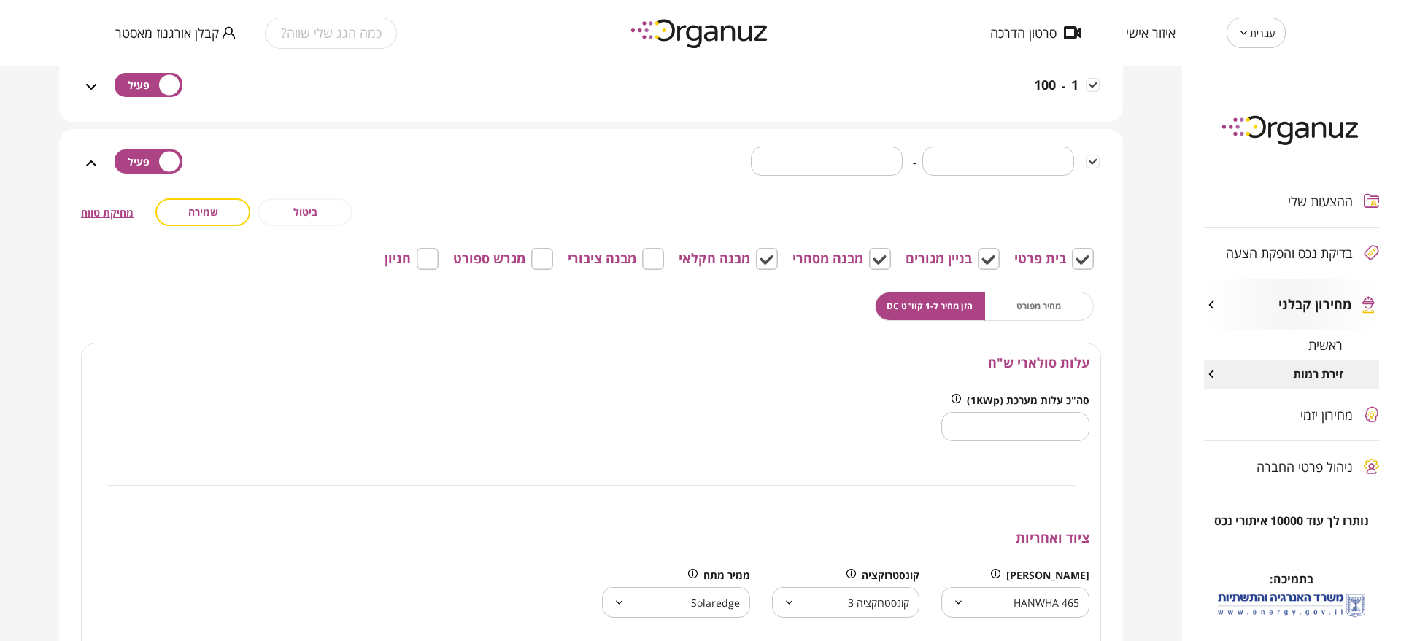
click at [182, 217] on button "שמירה" at bounding box center [202, 212] width 95 height 28
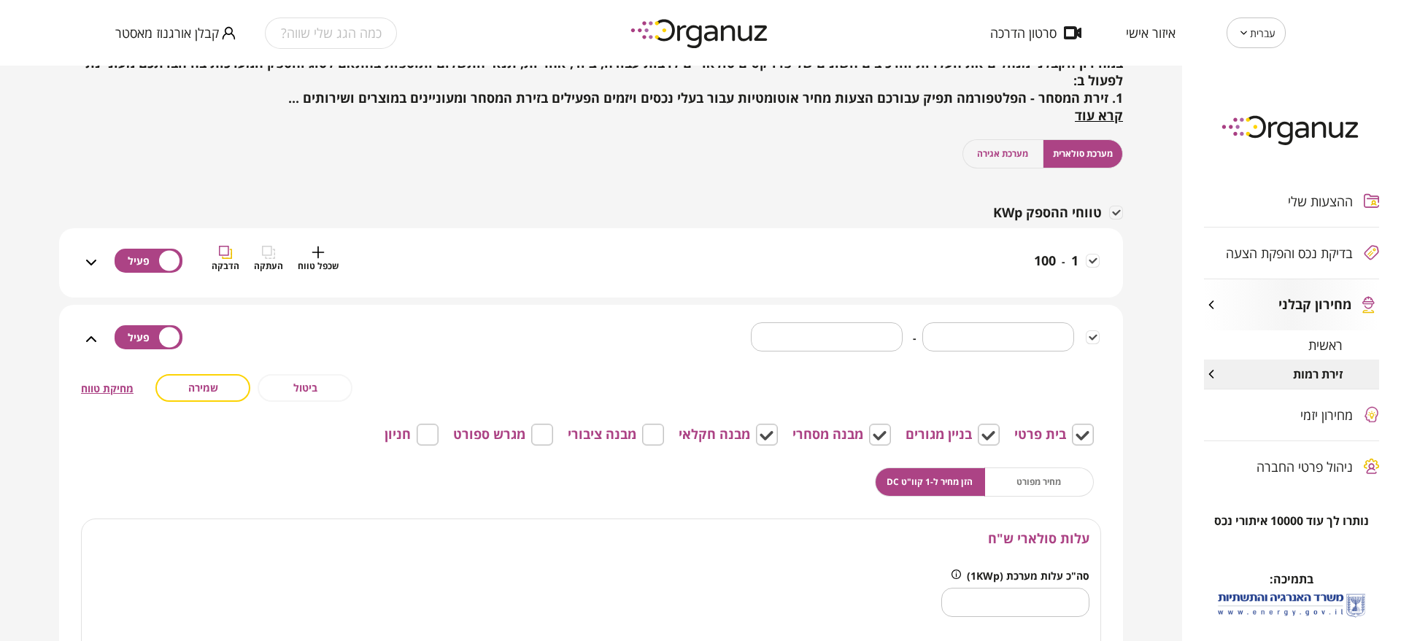
scroll to position [89, 0]
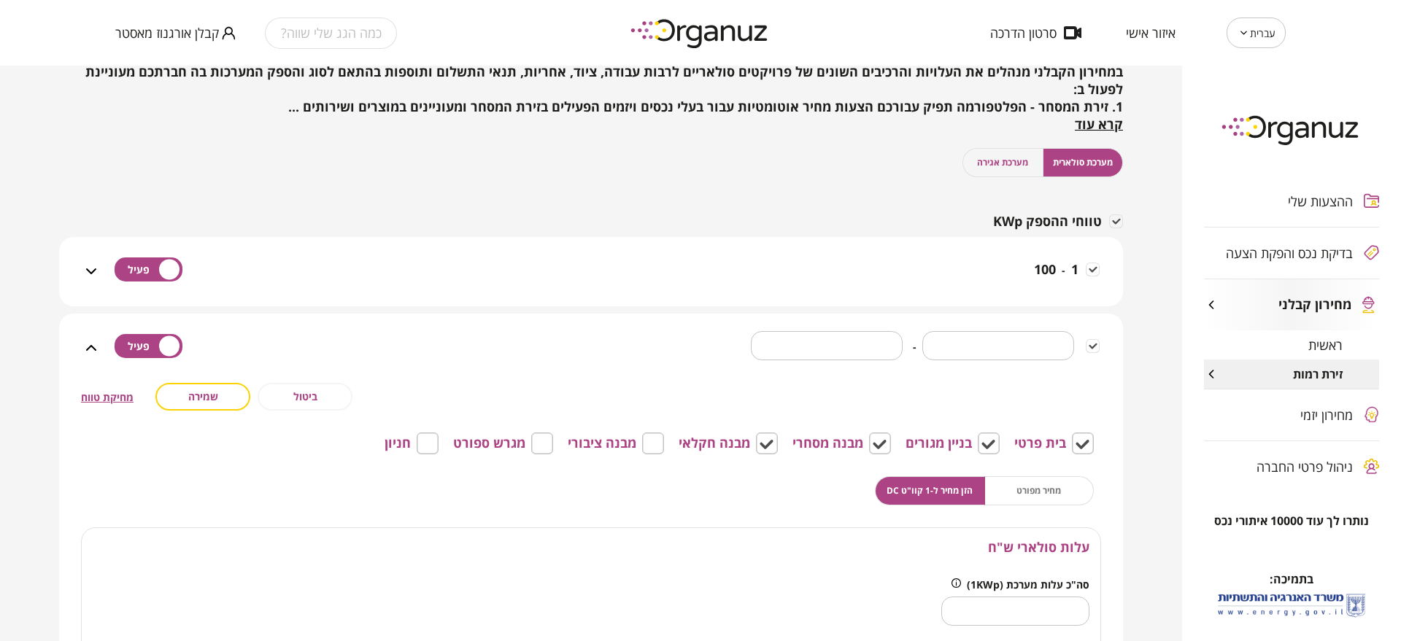
click at [1034, 486] on div "מחיר מפורט הזן מחיר ל-1 קוו"ט DC" at bounding box center [984, 490] width 219 height 29
click at [95, 348] on icon at bounding box center [91, 348] width 18 height 18
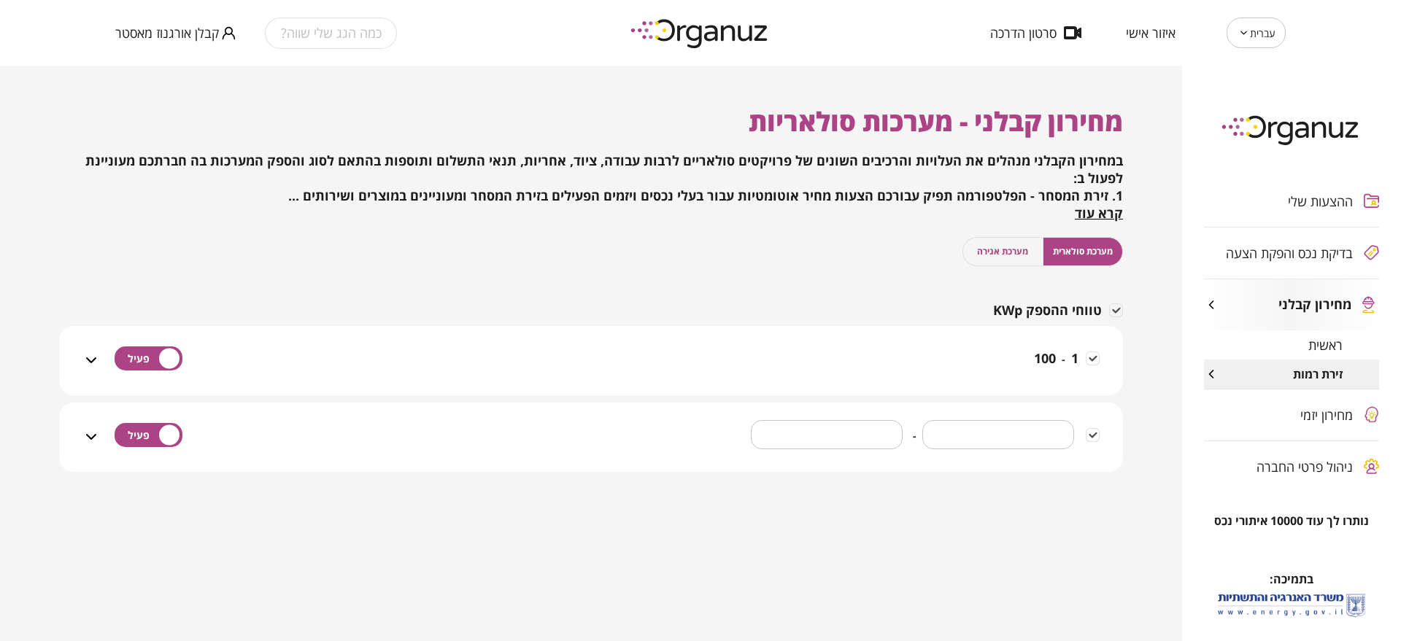
scroll to position [0, 0]
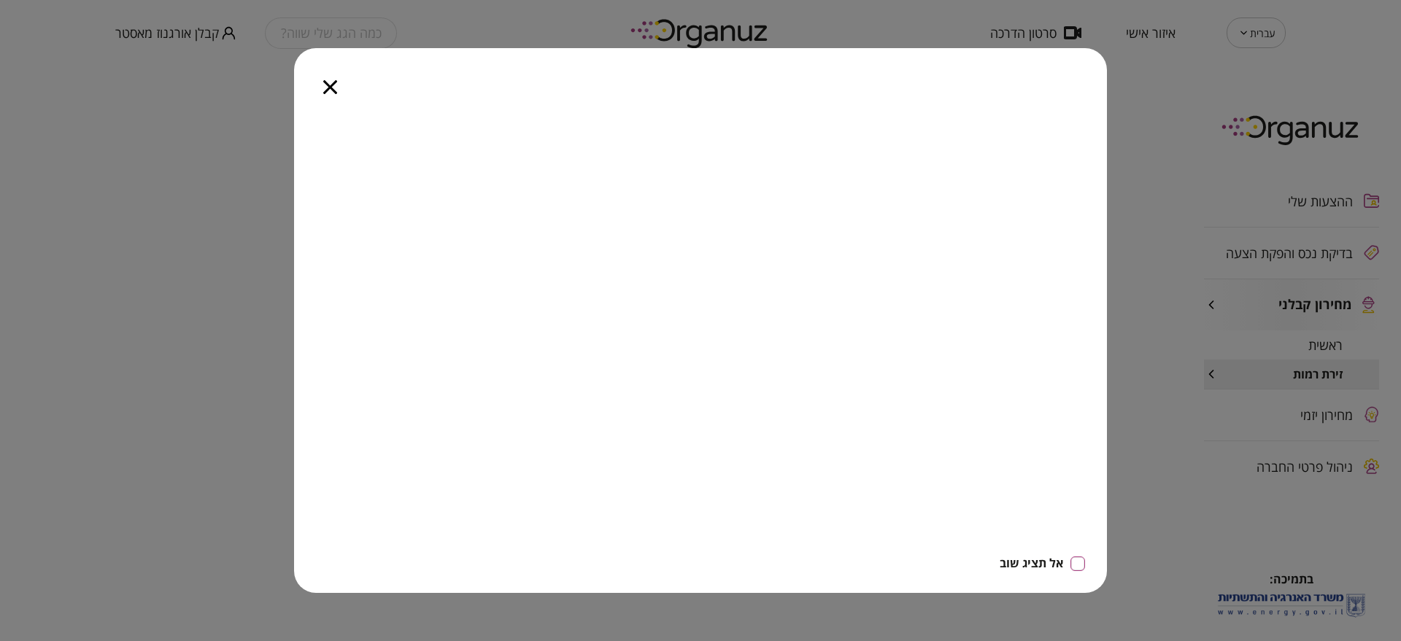
click at [336, 93] on icon "button" at bounding box center [330, 87] width 14 height 14
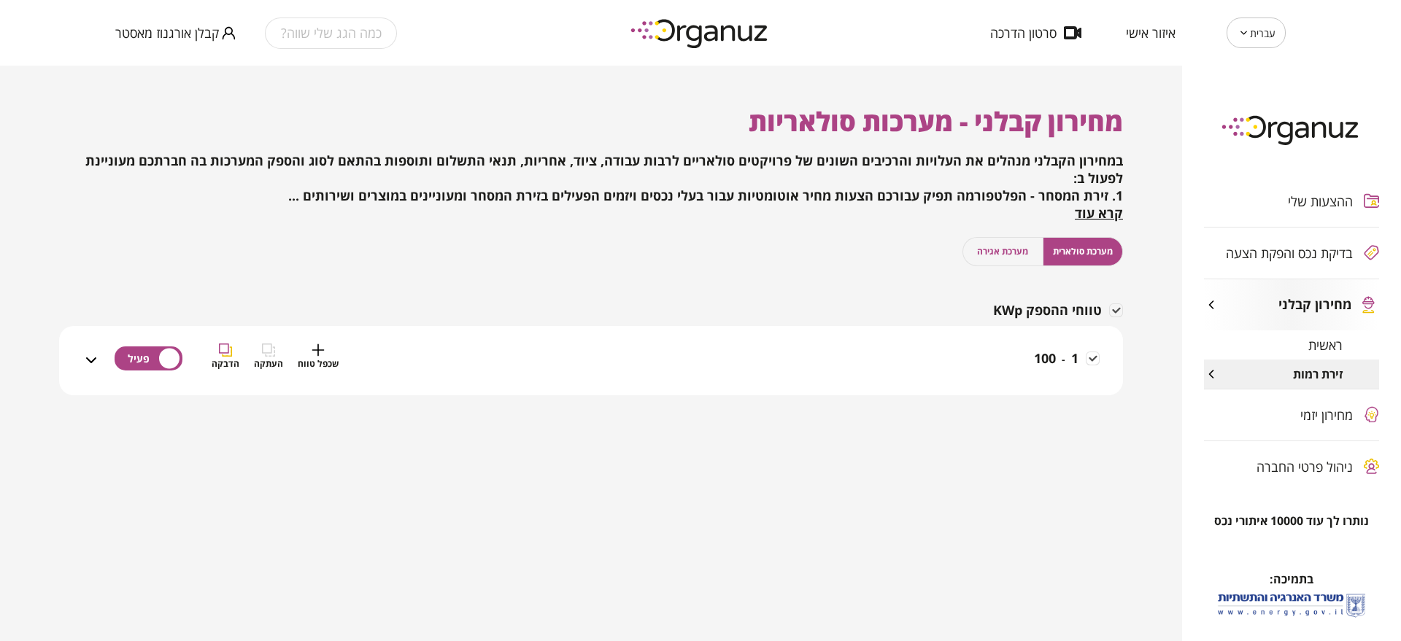
click at [947, 375] on div "1 - 100 שכפל טווח העתקה הדבקה" at bounding box center [600, 370] width 1000 height 52
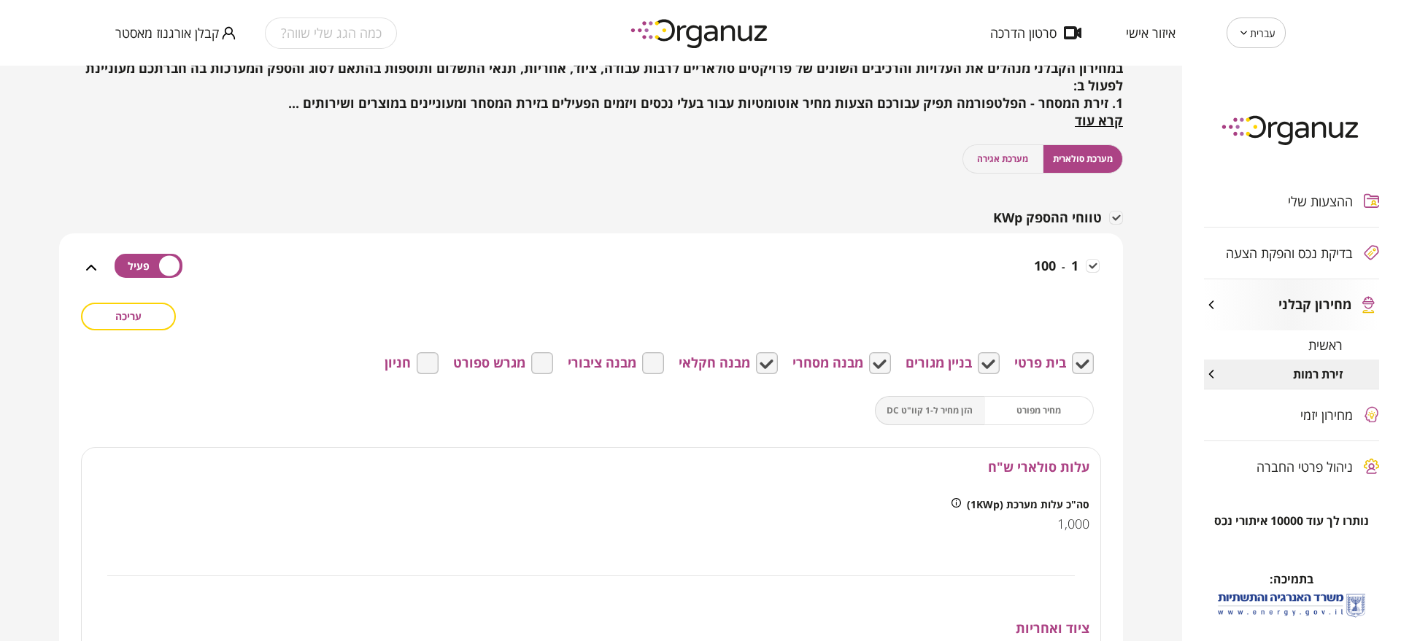
scroll to position [91, 0]
click at [122, 326] on button "עריכה" at bounding box center [128, 318] width 95 height 28
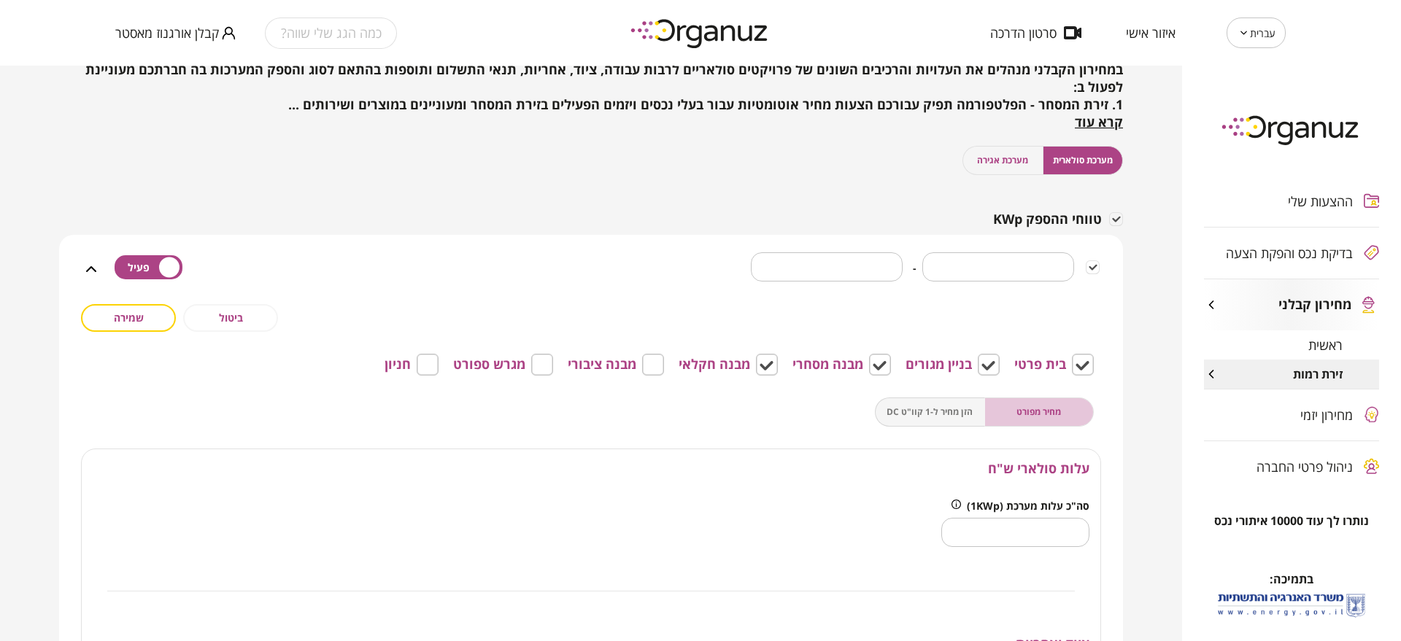
click at [1072, 405] on button "מחיר מפורט" at bounding box center [1039, 412] width 110 height 29
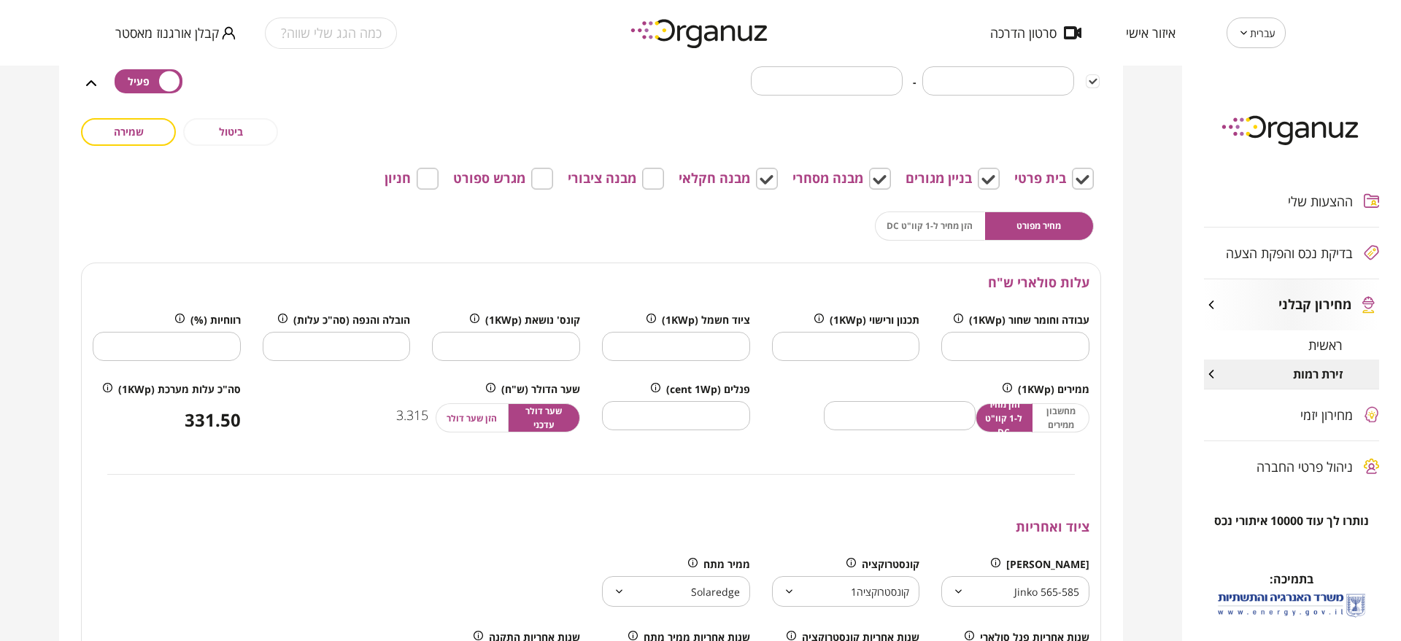
scroll to position [274, 0]
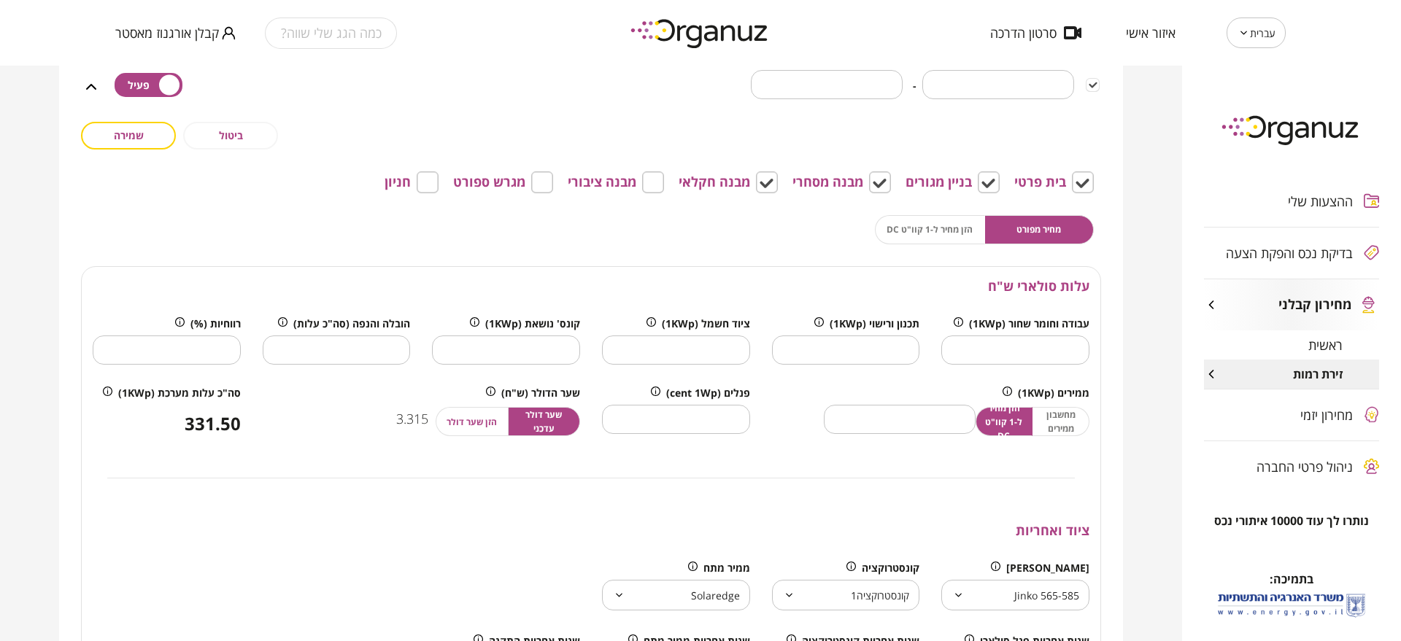
click at [140, 131] on span "שמירה" at bounding box center [129, 135] width 30 height 12
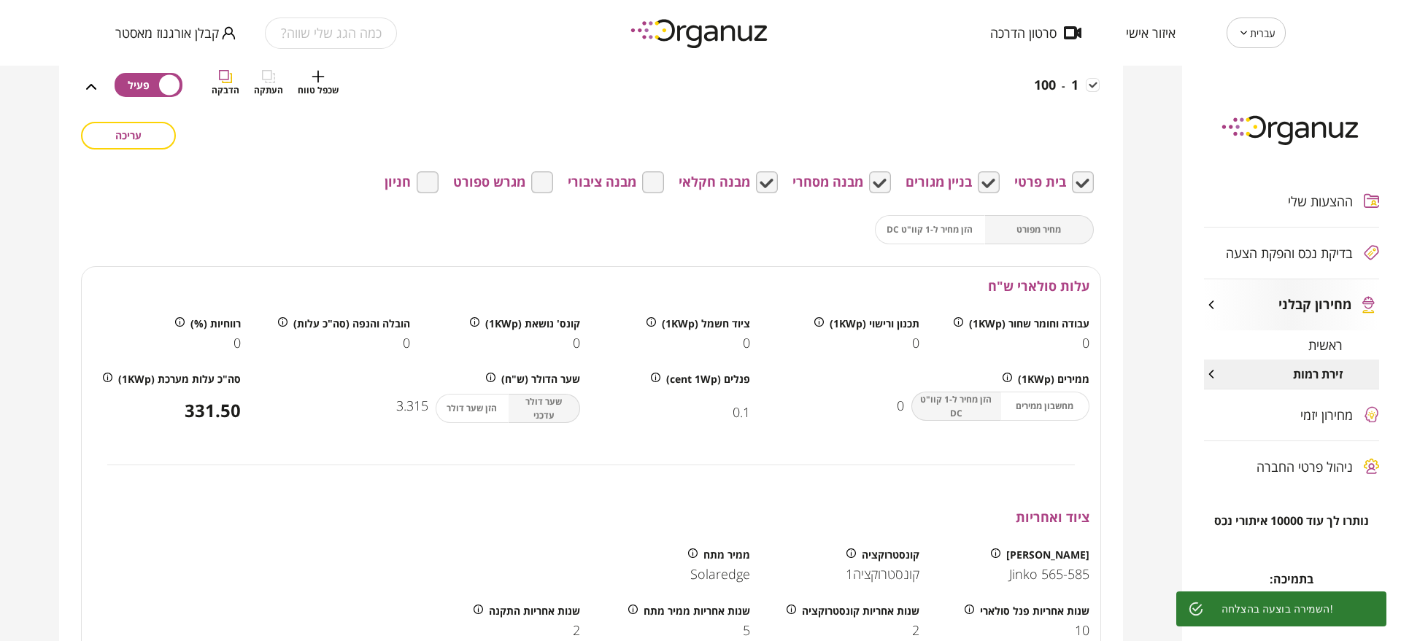
click at [332, 85] on span "שכפל טווח" at bounding box center [318, 90] width 41 height 14
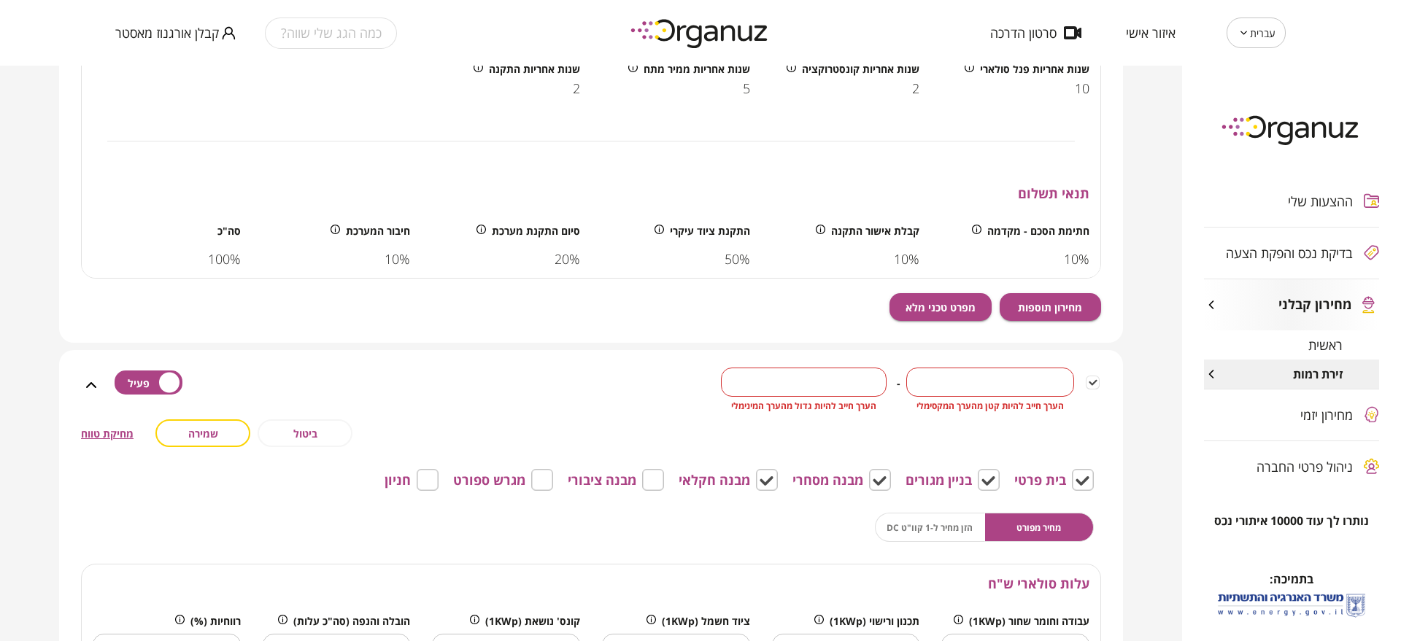
scroll to position [827, 0]
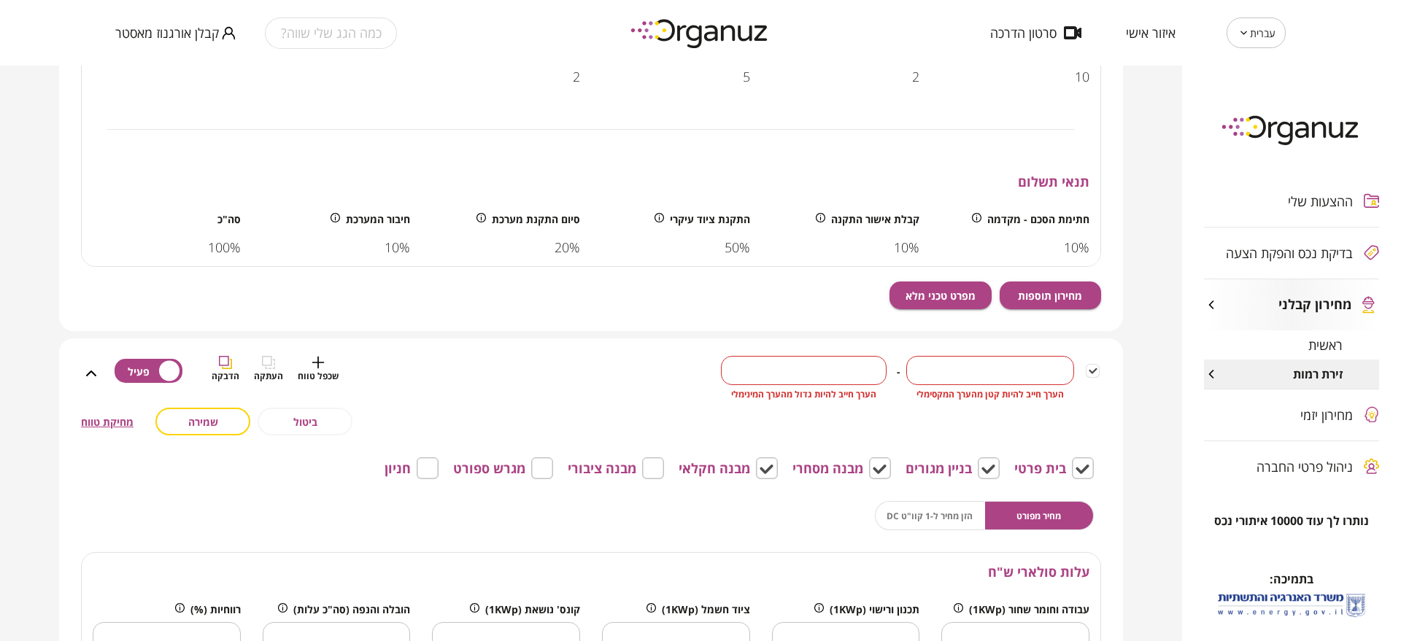
click at [1033, 367] on input "*" at bounding box center [990, 371] width 168 height 43
type input "***"
click at [823, 377] on input "*" at bounding box center [804, 371] width 166 height 43
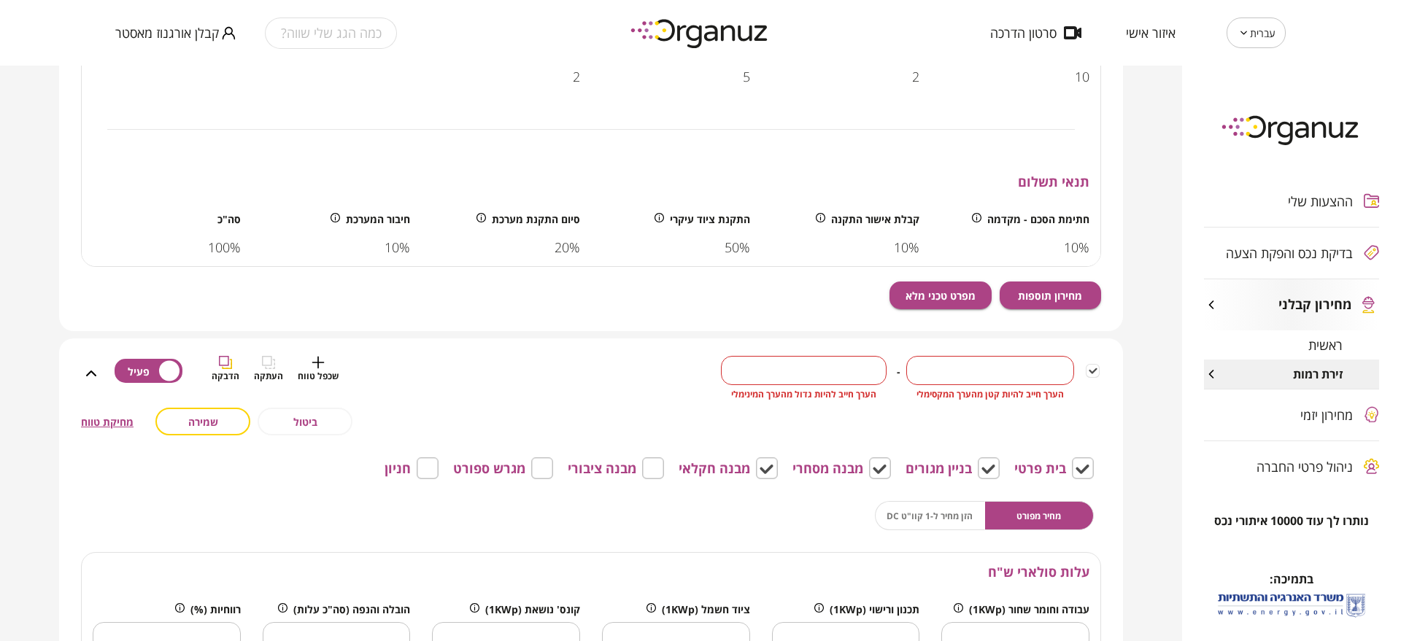
click at [823, 377] on input "*" at bounding box center [804, 371] width 166 height 43
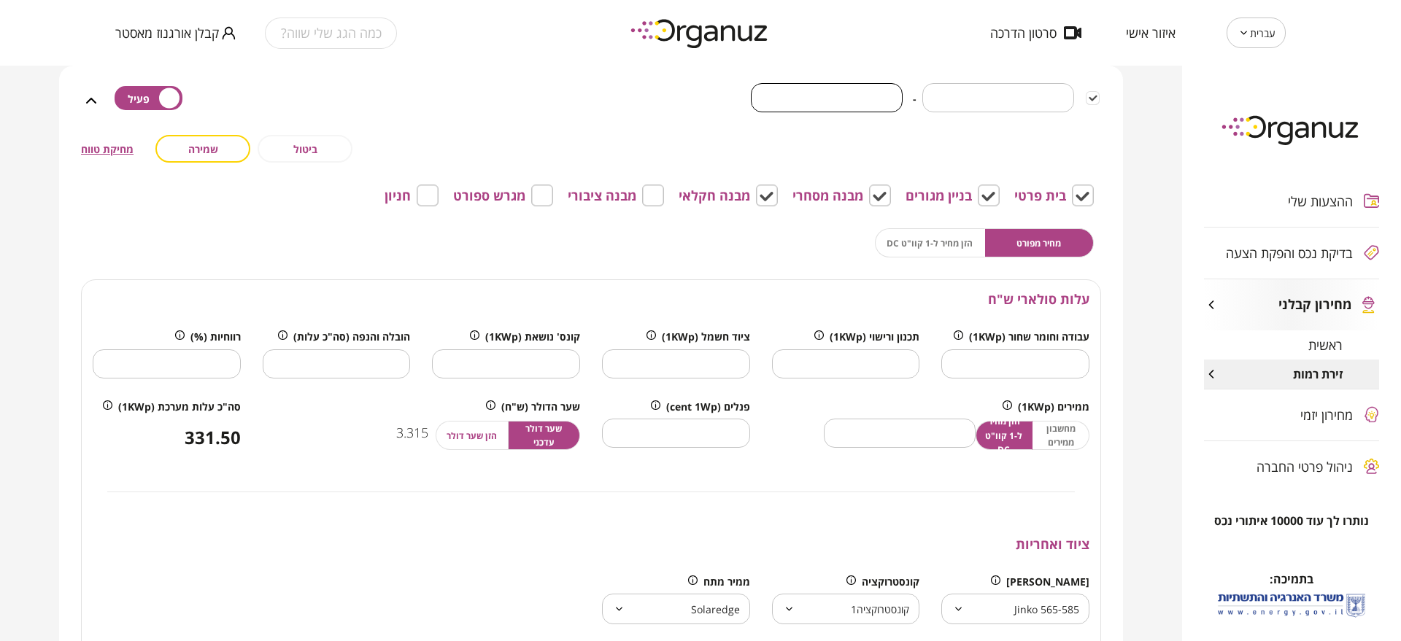
scroll to position [1101, 0]
type input "***"
click at [620, 427] on input "****" at bounding box center [676, 433] width 148 height 43
click at [197, 155] on button "שמירה" at bounding box center [202, 148] width 95 height 28
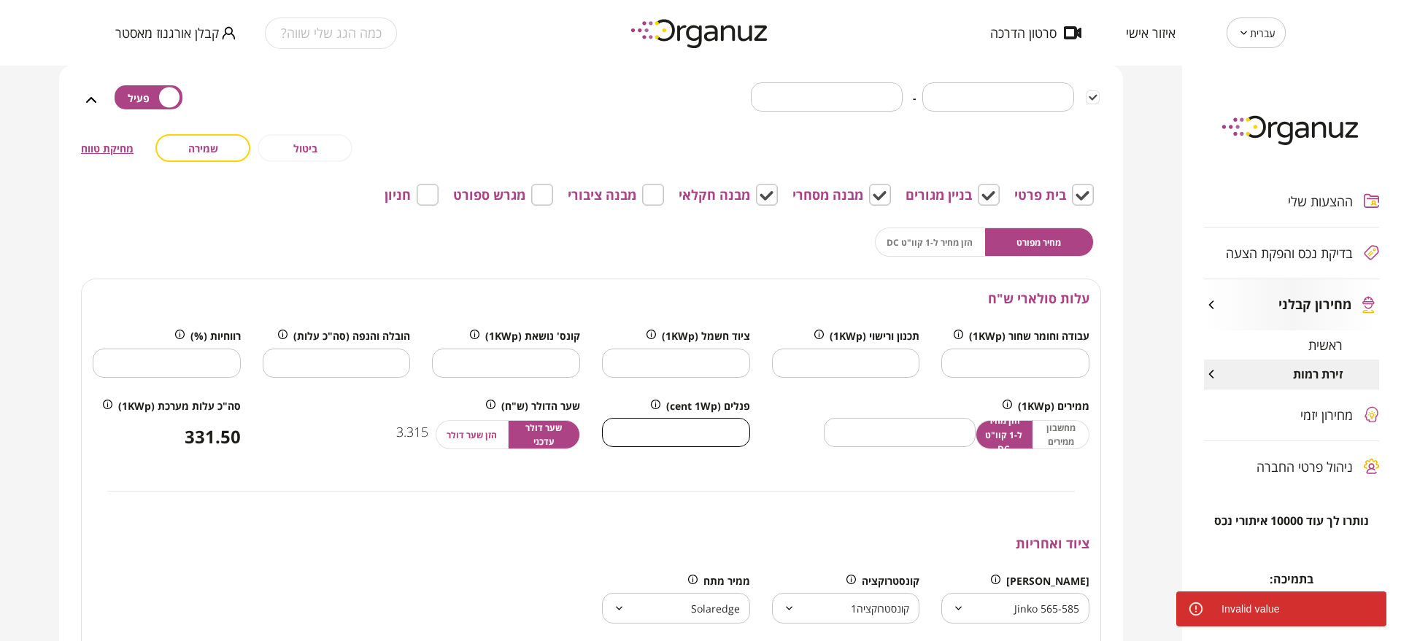
click at [668, 431] on input "****" at bounding box center [676, 433] width 148 height 43
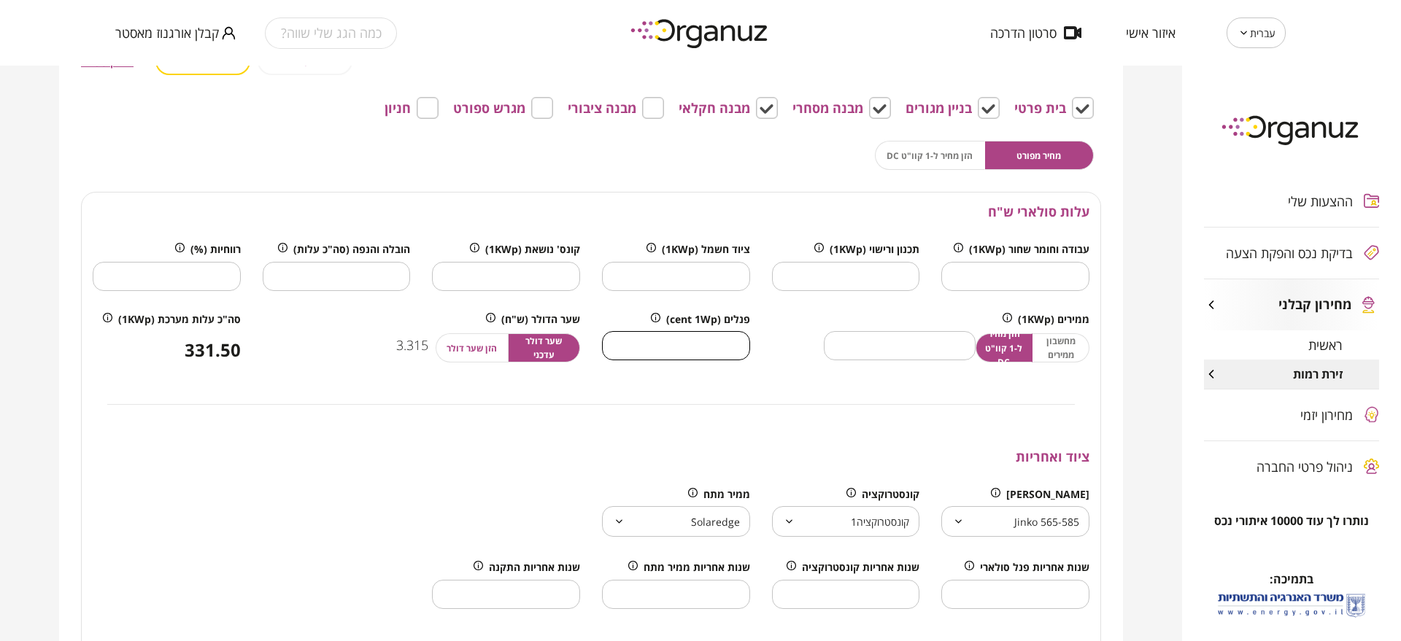
scroll to position [1192, 0]
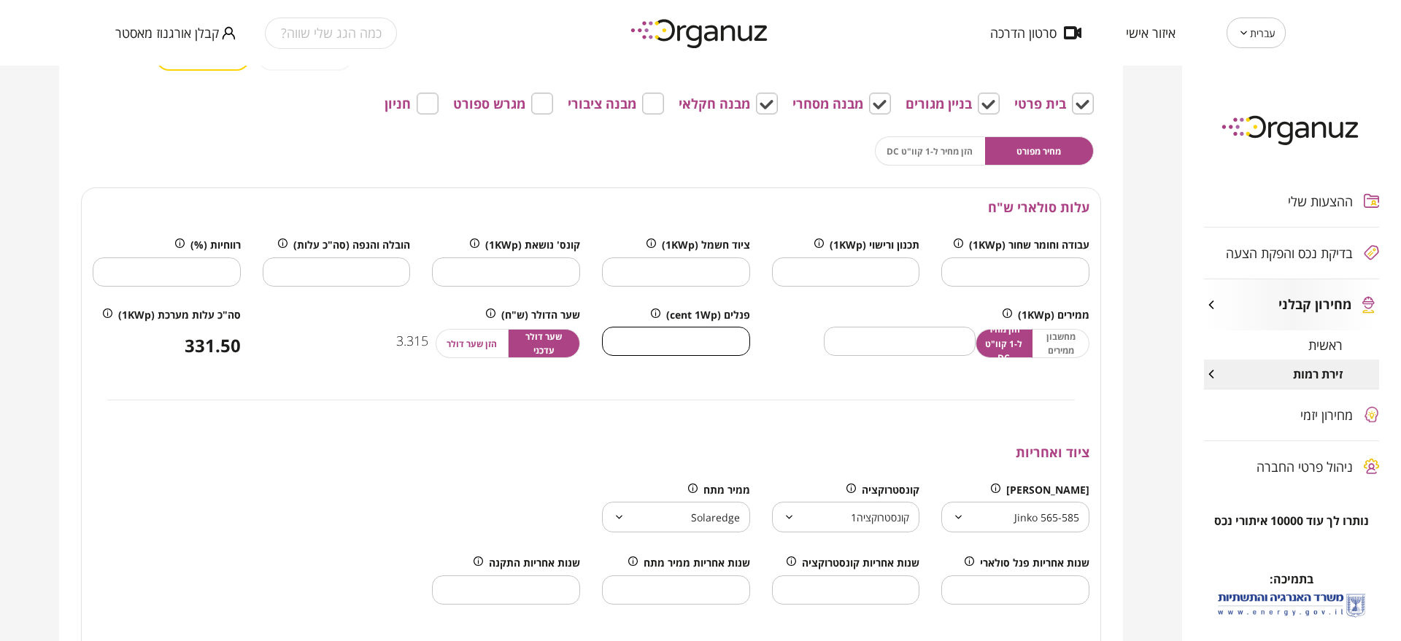
click at [706, 345] on input "****" at bounding box center [676, 341] width 148 height 43
click at [692, 342] on input "****" at bounding box center [676, 341] width 148 height 43
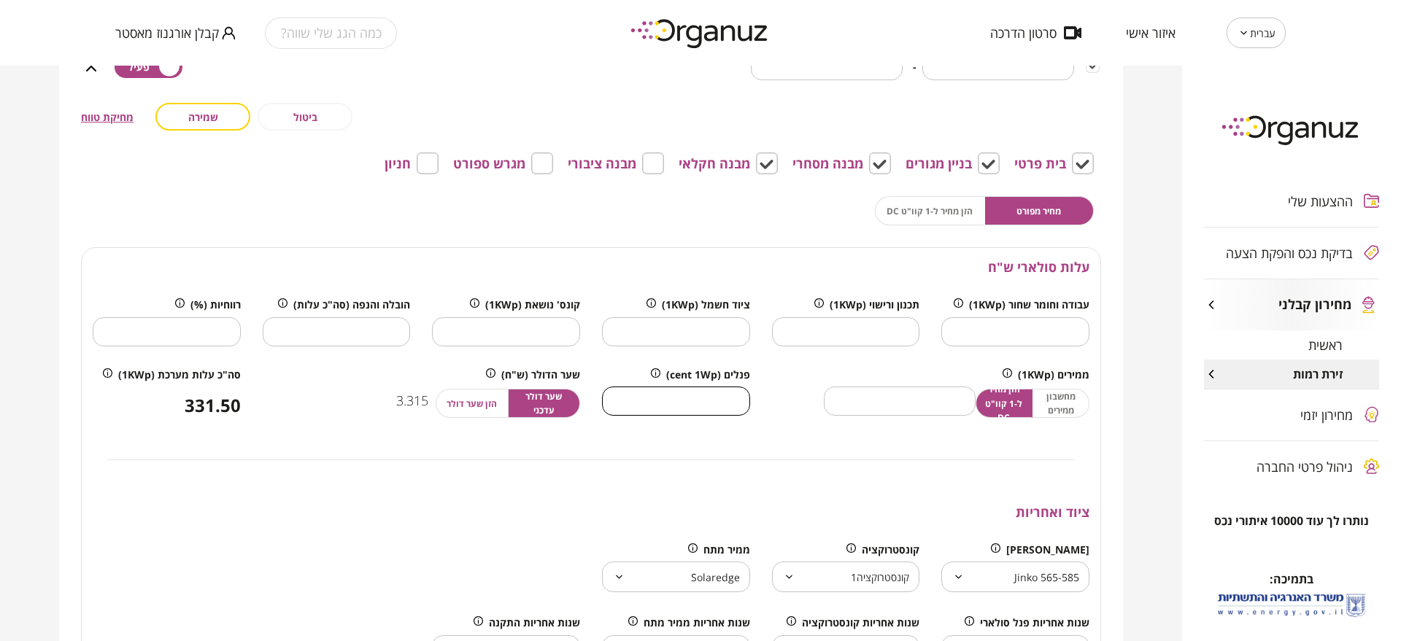
scroll to position [1101, 0]
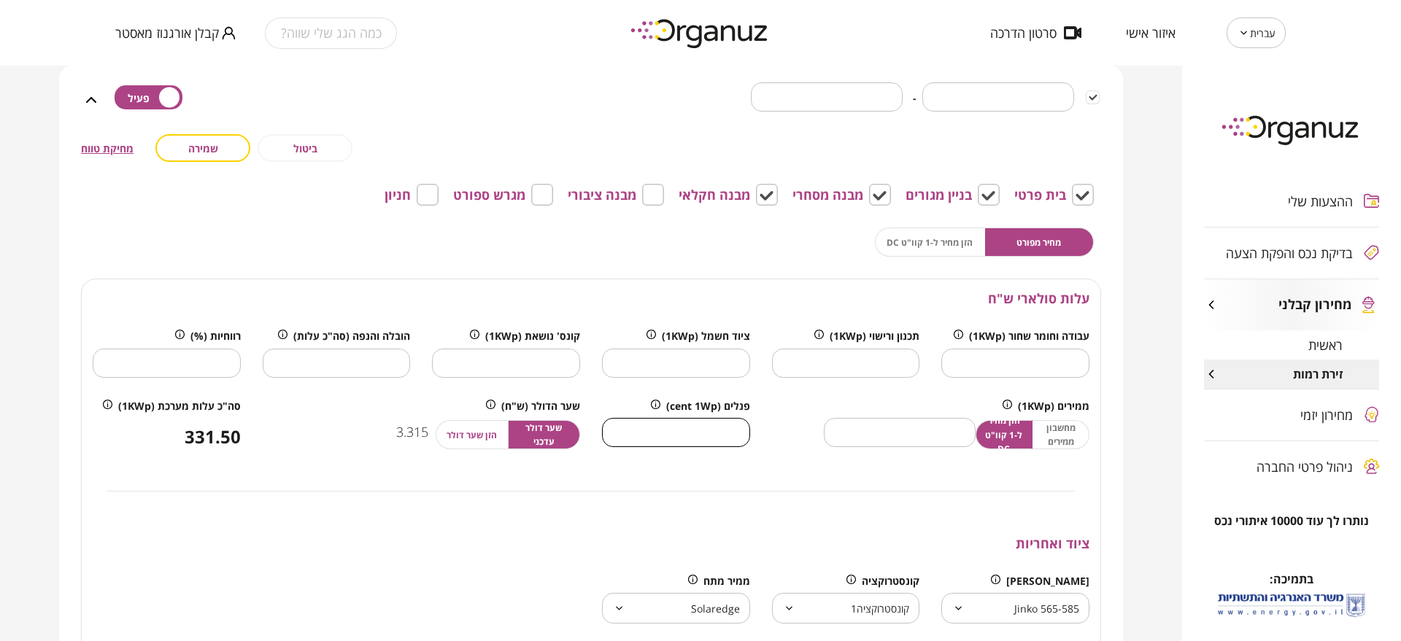
type input "***"
click at [212, 149] on span "שמירה" at bounding box center [203, 148] width 30 height 12
